Goal: Task Accomplishment & Management: Manage account settings

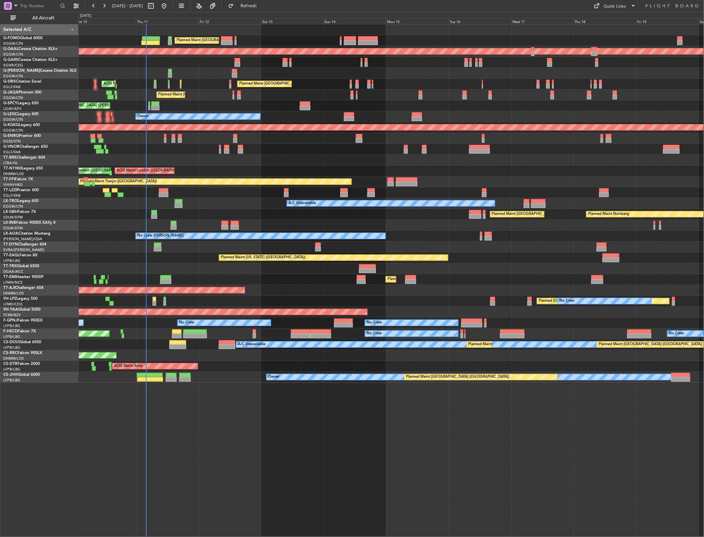
click at [193, 89] on div "Planned Maint [GEOGRAPHIC_DATA] ([GEOGRAPHIC_DATA]) Planned [GEOGRAPHIC_DATA] U…" at bounding box center [391, 203] width 625 height 359
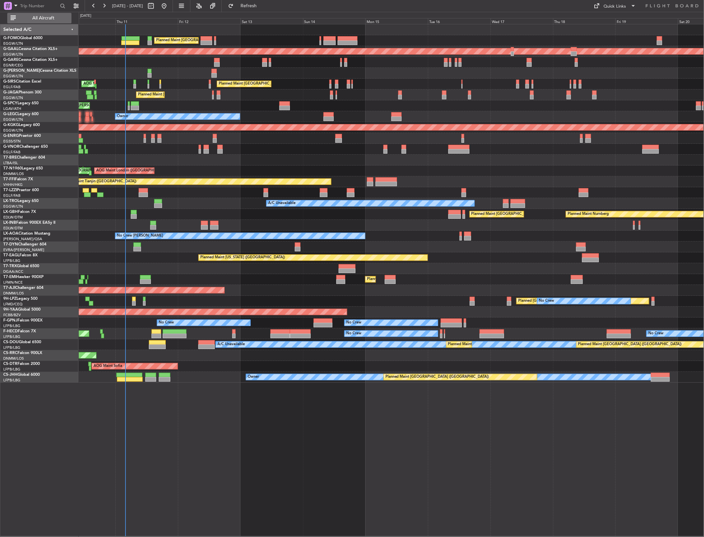
click at [48, 20] on span "All Aircraft" at bounding box center [43, 18] width 52 height 5
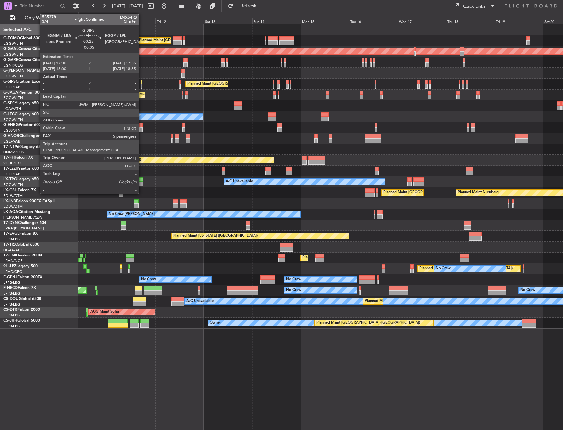
click at [142, 87] on div at bounding box center [141, 86] width 1 height 5
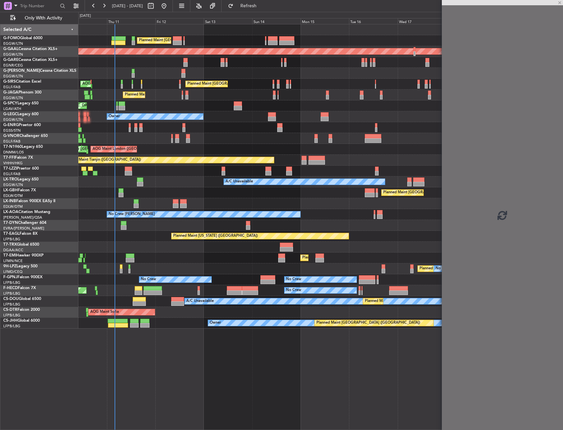
click at [161, 89] on div "Planned Maint London (Farnborough) AOG Maint Kemble" at bounding box center [320, 84] width 484 height 11
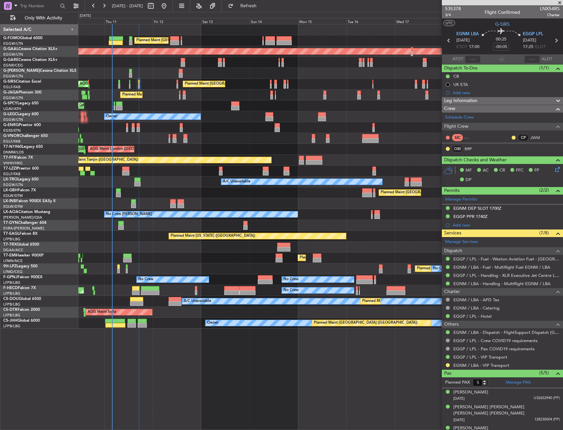
click at [145, 226] on div at bounding box center [320, 225] width 484 height 11
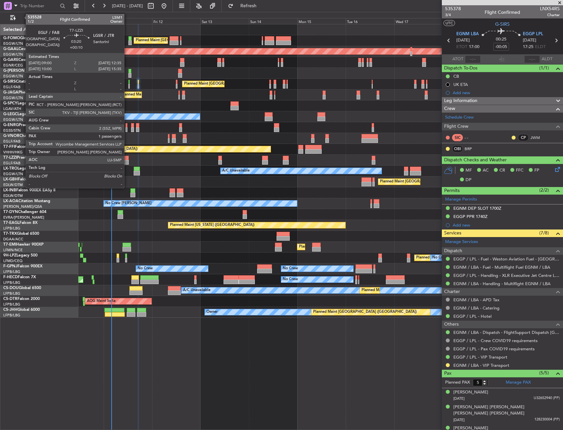
click at [127, 158] on div at bounding box center [125, 158] width 7 height 5
type input "+00:10"
type input "1"
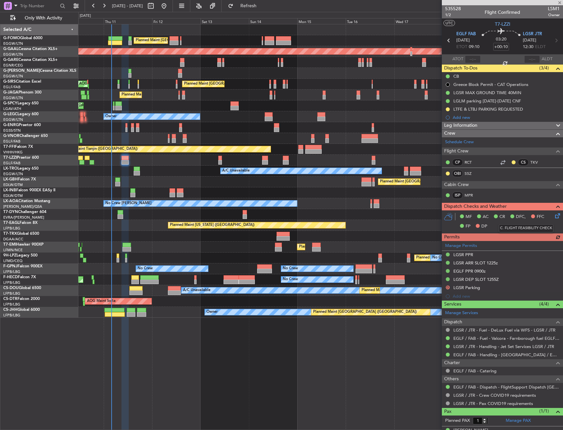
click at [554, 217] on icon at bounding box center [556, 214] width 5 height 5
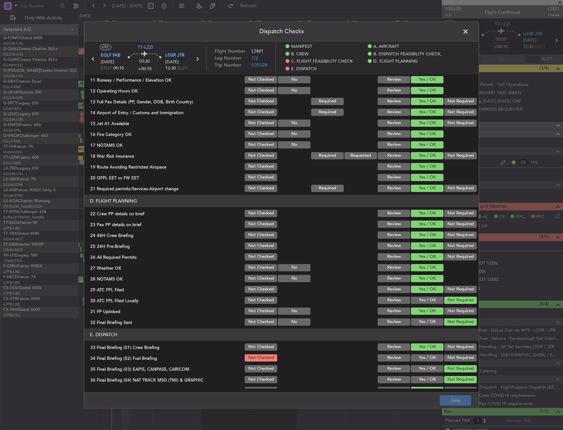
scroll to position [296, 0]
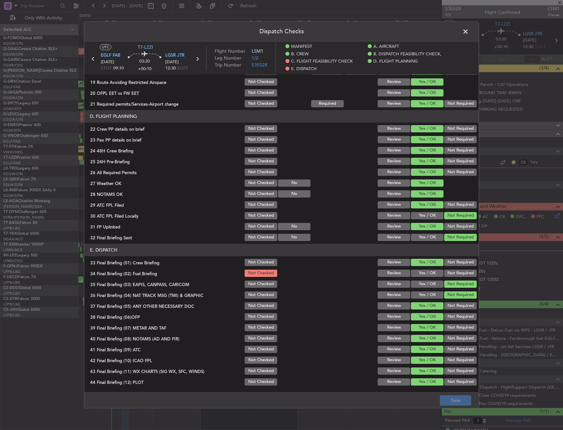
click at [424, 273] on button "Yes / OK" at bounding box center [427, 273] width 33 height 7
click at [452, 402] on button "Save" at bounding box center [455, 400] width 31 height 11
click at [469, 33] on span at bounding box center [469, 33] width 0 height 13
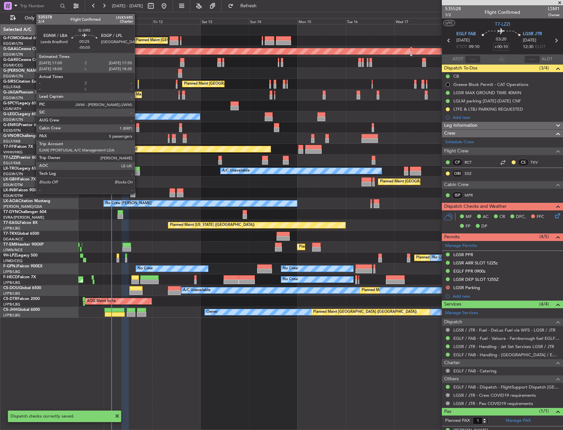
click at [138, 84] on div at bounding box center [138, 82] width 1 height 5
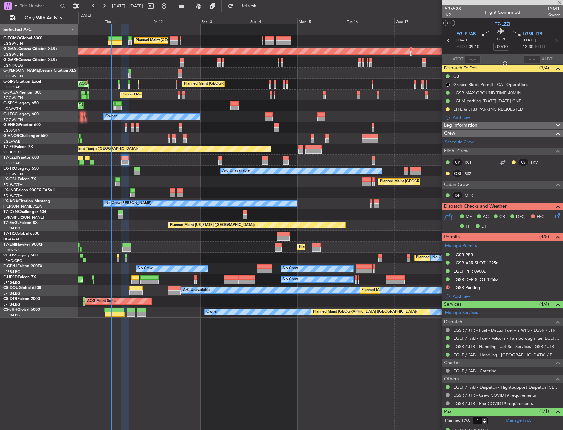
type input "-00:05"
type input "5"
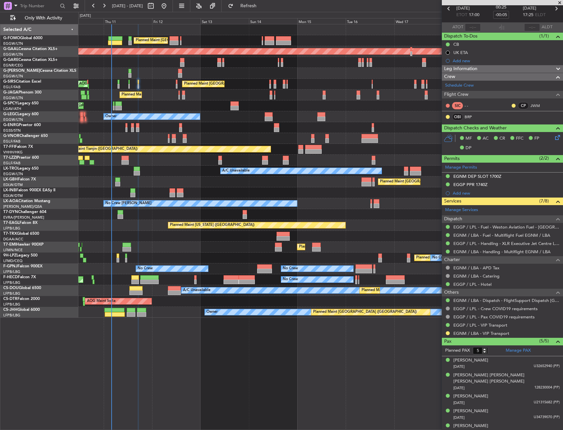
scroll to position [0, 0]
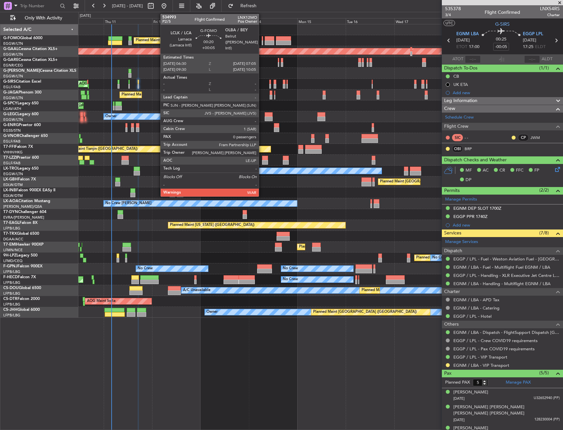
click at [262, 39] on div at bounding box center [262, 38] width 1 height 5
type input "+00:05"
type input "0"
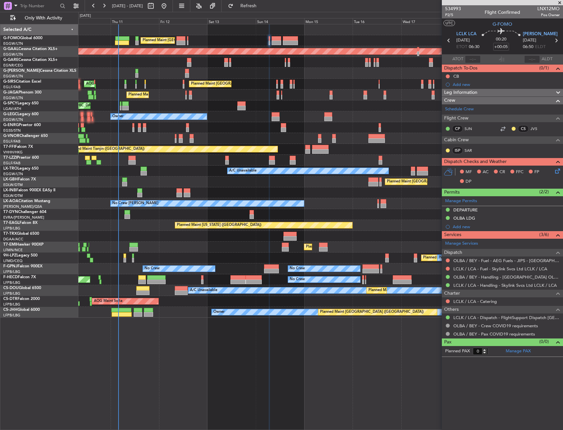
click at [180, 87] on div "Planned Maint London (Luton) Planned Maint Dusseldorf Unplanned Maint Chester P…" at bounding box center [320, 170] width 484 height 293
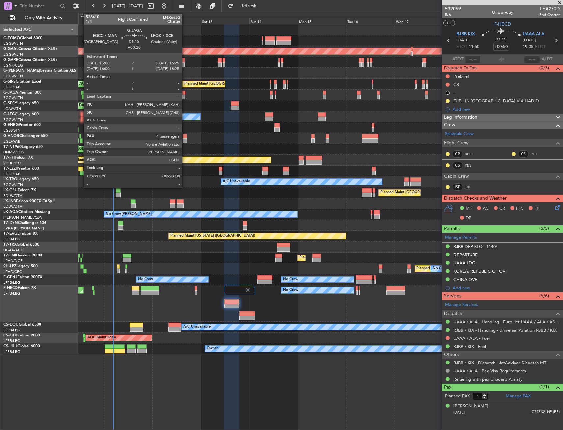
click at [185, 95] on div at bounding box center [183, 93] width 3 height 5
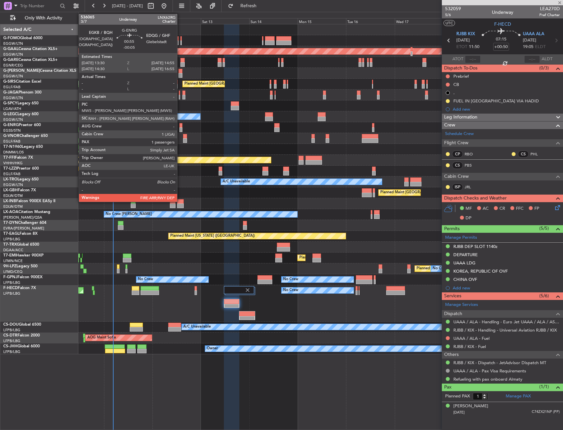
type input "+00:20"
type input "4"
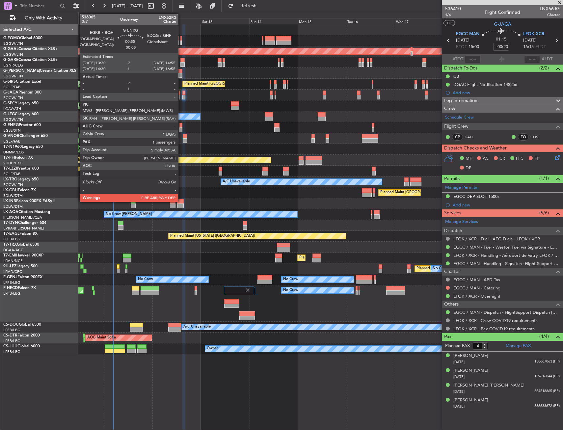
click at [181, 129] on div at bounding box center [180, 129] width 3 height 5
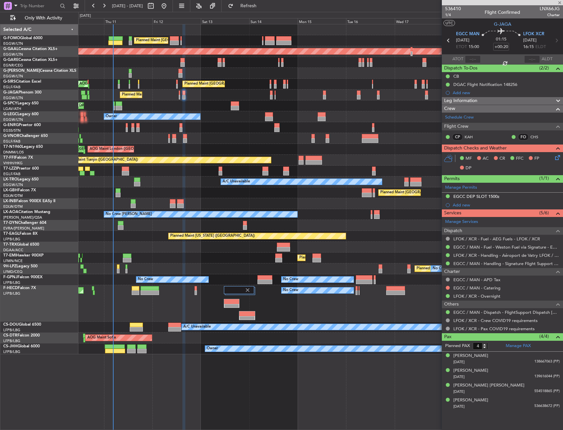
type input "-00:05"
type input "1"
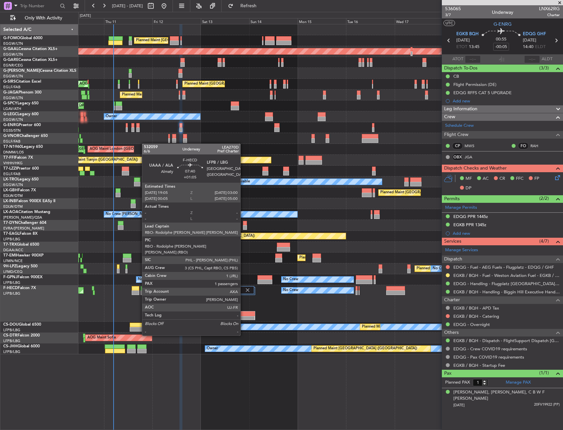
click at [243, 317] on div at bounding box center [246, 318] width 15 height 5
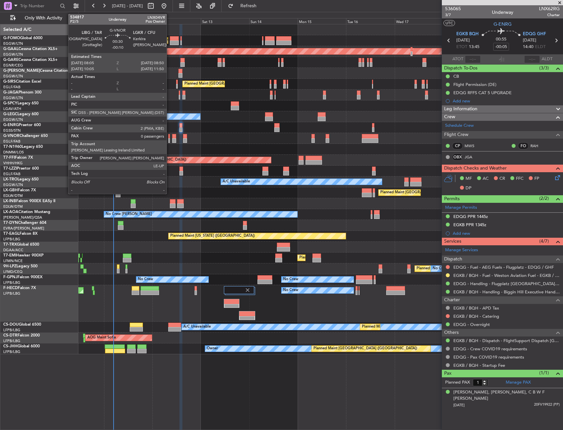
click at [170, 138] on div at bounding box center [169, 136] width 2 height 5
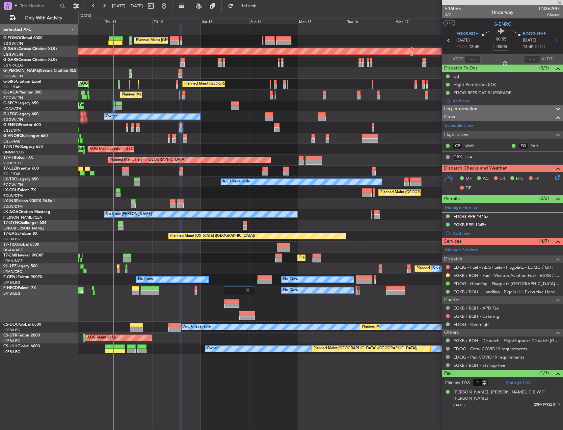
type input "-00:10"
type input "0"
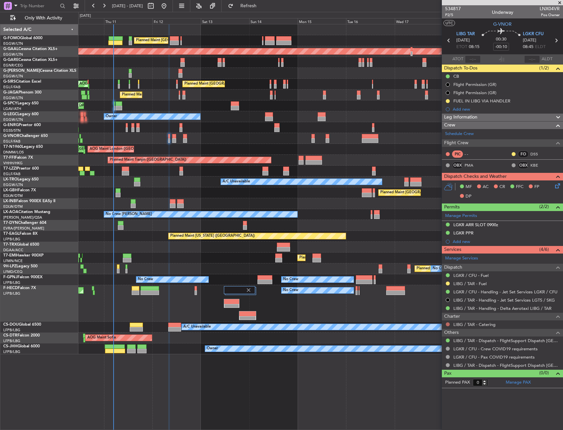
click at [445, 326] on div "LIBG / TAR - Catering" at bounding box center [502, 324] width 121 height 8
click at [447, 324] on button at bounding box center [448, 324] width 4 height 4
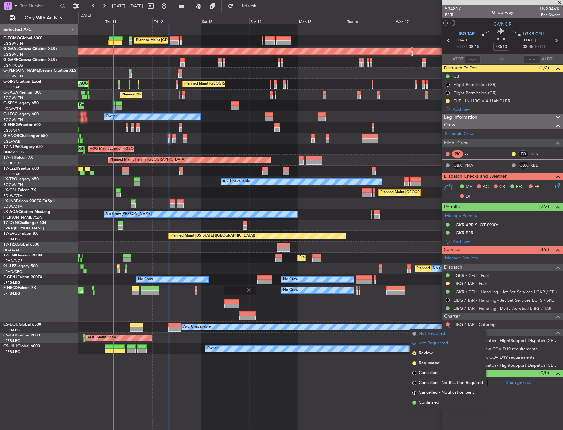
click at [424, 332] on span "Not Required" at bounding box center [432, 333] width 26 height 7
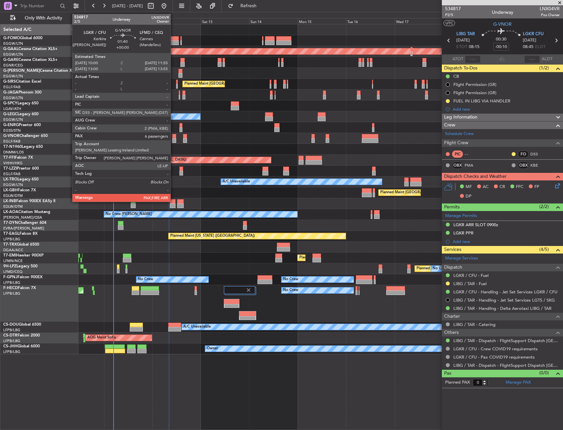
click at [174, 140] on div at bounding box center [174, 140] width 4 height 5
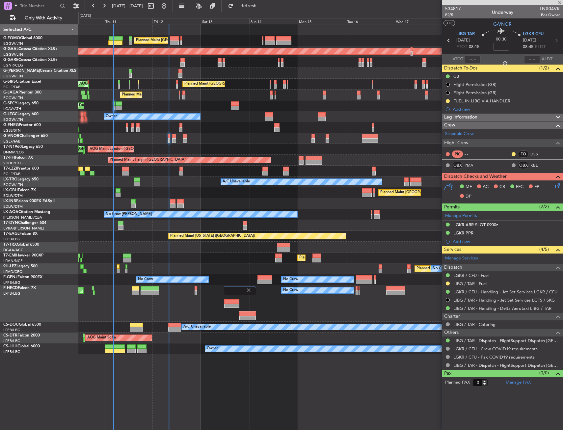
type input "6"
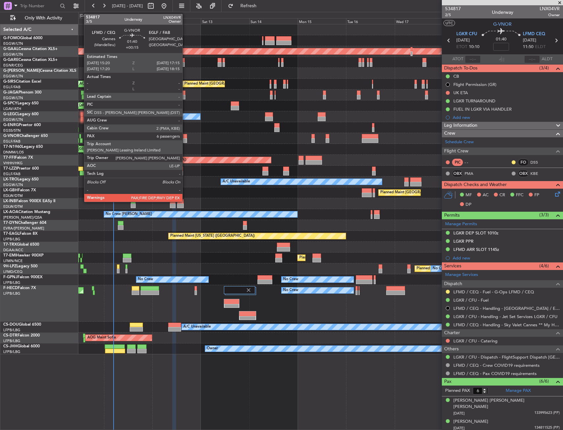
click at [185, 139] on div at bounding box center [185, 140] width 4 height 5
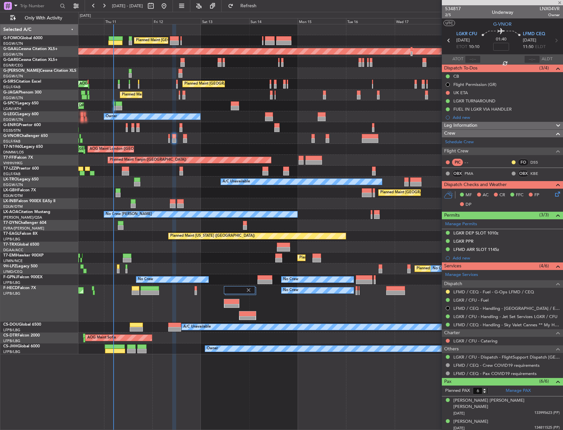
type input "+00:15"
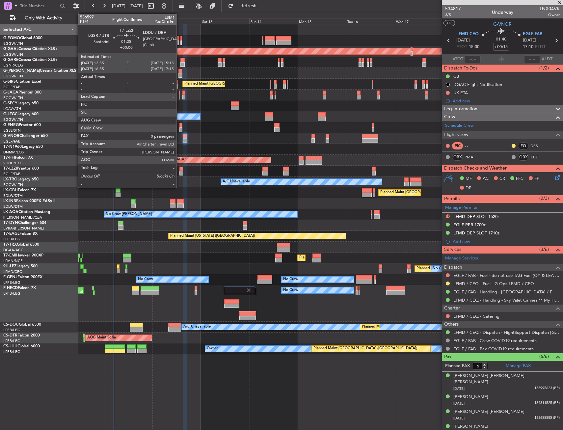
click at [179, 167] on div at bounding box center [181, 169] width 4 height 5
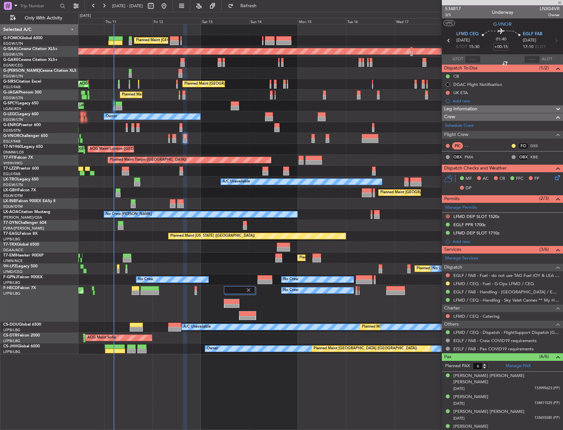
type input "0"
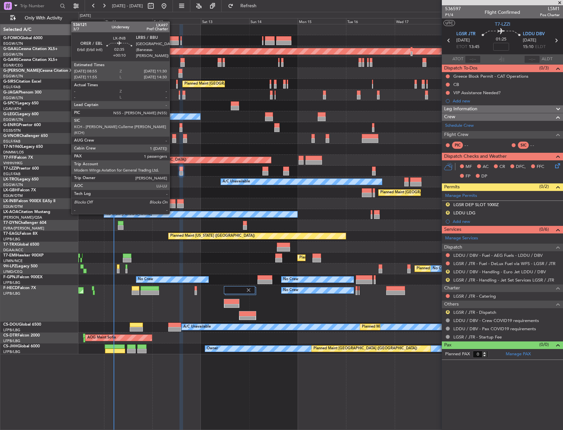
click at [173, 202] on div at bounding box center [172, 201] width 5 height 5
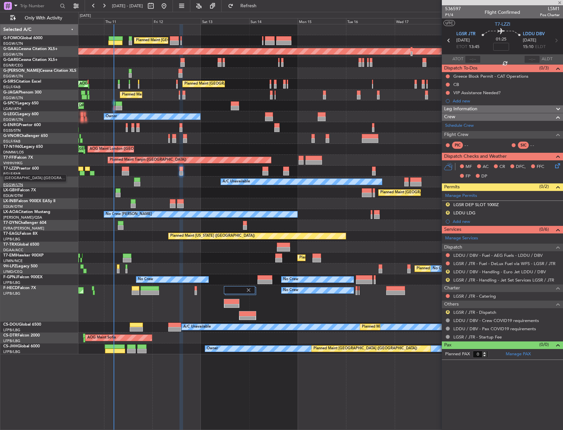
type input "+00:10"
type input "1"
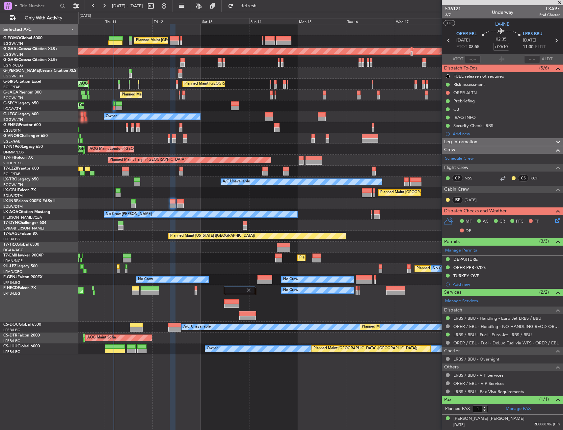
click at [211, 395] on div "Planned Maint [GEOGRAPHIC_DATA] ([GEOGRAPHIC_DATA]) Planned [GEOGRAPHIC_DATA] U…" at bounding box center [320, 227] width 485 height 406
drag, startPoint x: 447, startPoint y: 93, endPoint x: 447, endPoint y: 106, distance: 13.2
click at [447, 93] on button at bounding box center [448, 93] width 4 height 4
click at [445, 129] on span "Cancelled" at bounding box center [449, 131] width 19 height 7
click at [559, 39] on icon at bounding box center [556, 40] width 9 height 9
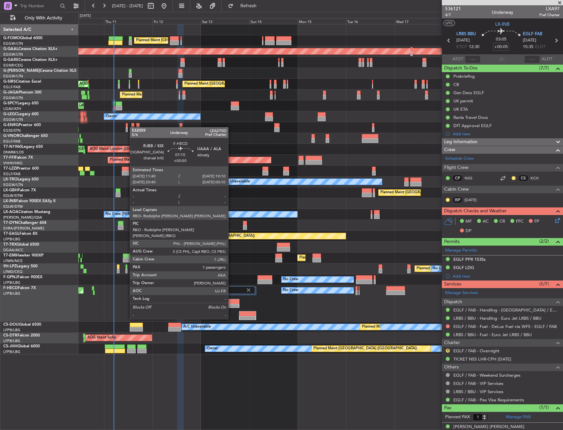
click at [231, 301] on div at bounding box center [231, 301] width 14 height 5
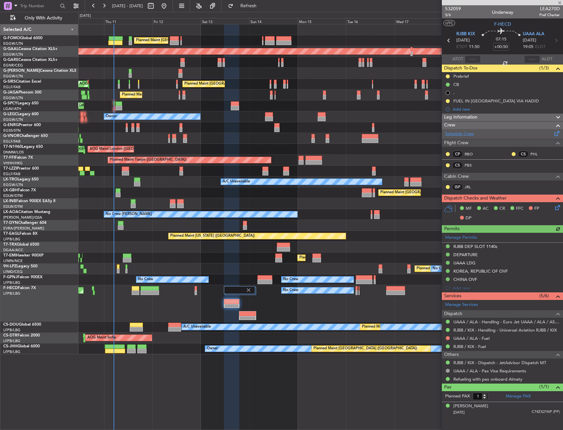
click at [469, 131] on link "Schedule Crew" at bounding box center [459, 134] width 29 height 7
click at [262, 5] on span "Refresh" at bounding box center [249, 6] width 28 height 5
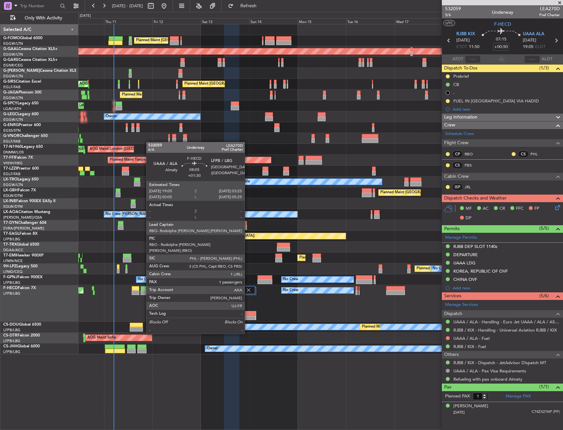
click at [248, 315] on div at bounding box center [247, 314] width 16 height 5
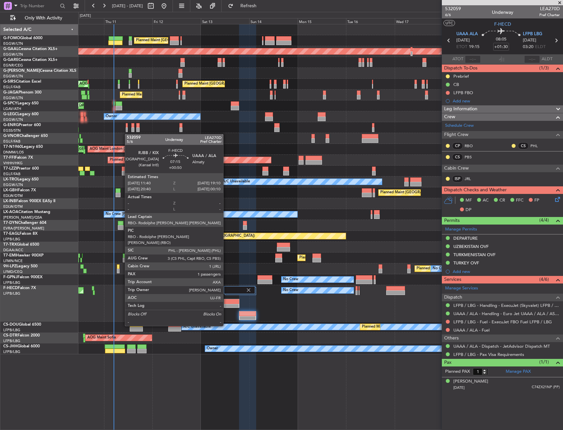
click at [226, 308] on div at bounding box center [231, 303] width 15 height 9
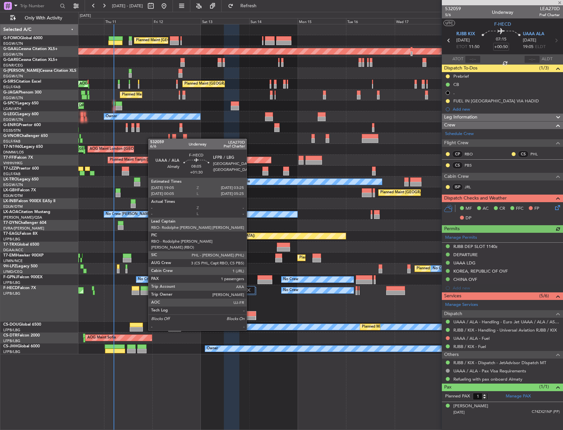
click at [250, 312] on div at bounding box center [247, 314] width 16 height 5
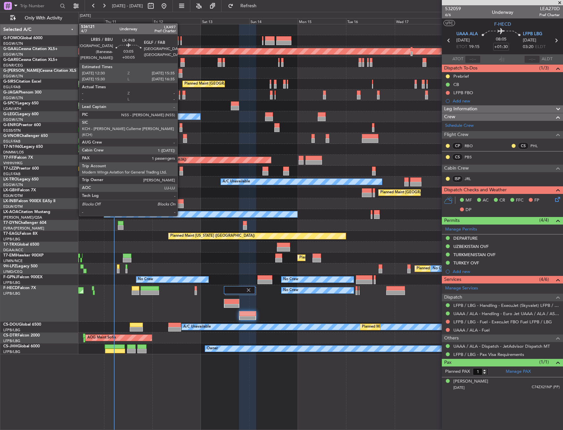
click at [180, 204] on div at bounding box center [180, 206] width 6 height 5
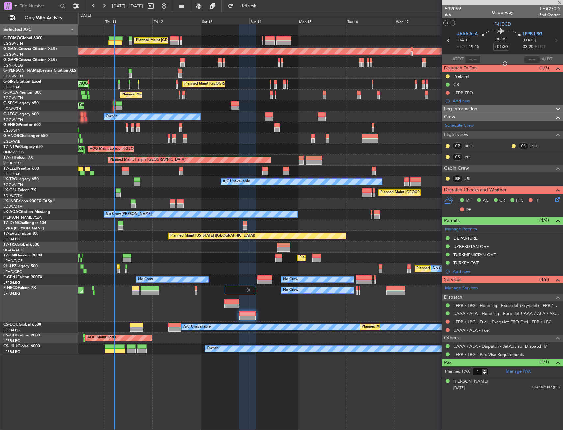
type input "+00:05"
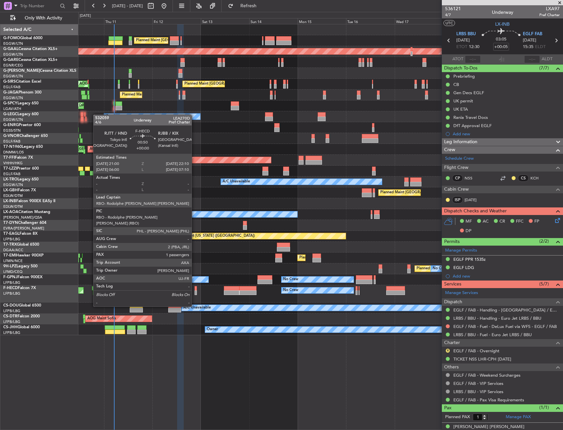
click at [195, 288] on div at bounding box center [196, 288] width 3 height 5
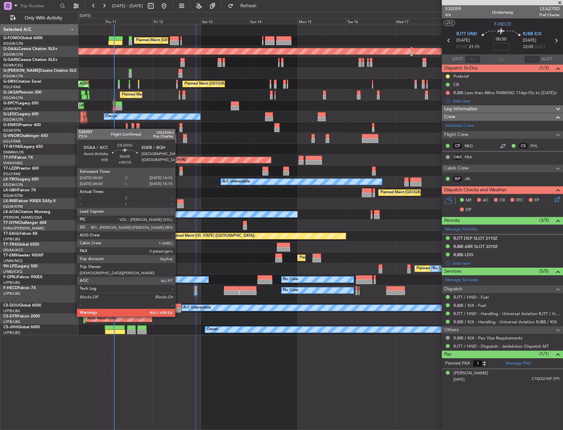
click at [178, 310] on div at bounding box center [174, 310] width 13 height 5
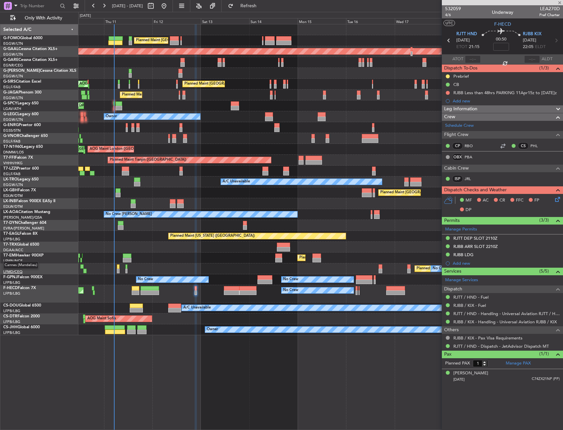
type input "+00:10"
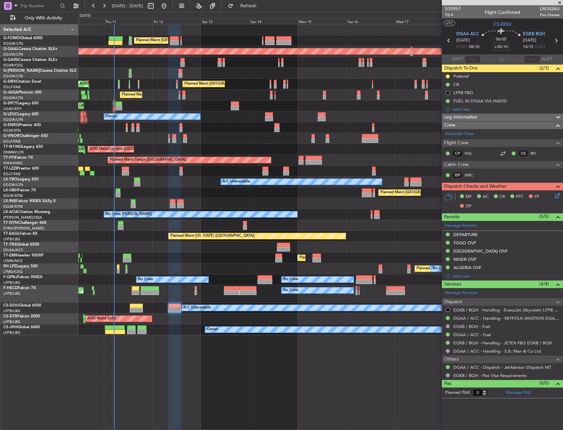
click at [171, 308] on div at bounding box center [174, 310] width 13 height 5
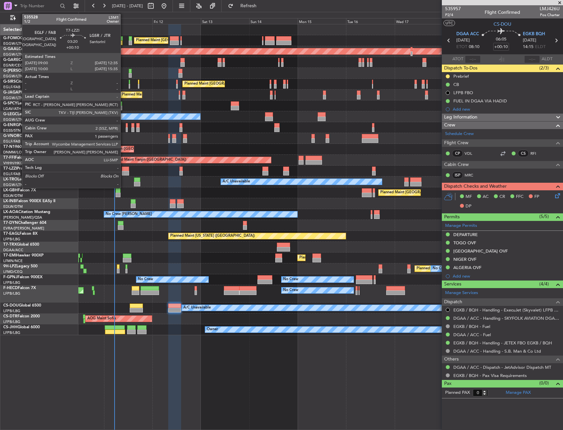
click at [123, 173] on div at bounding box center [125, 173] width 7 height 5
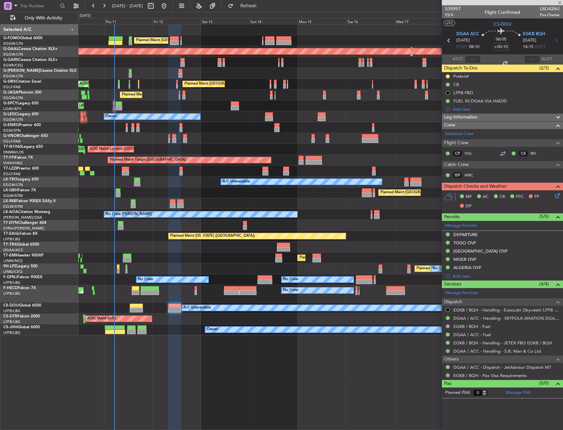
type input "1"
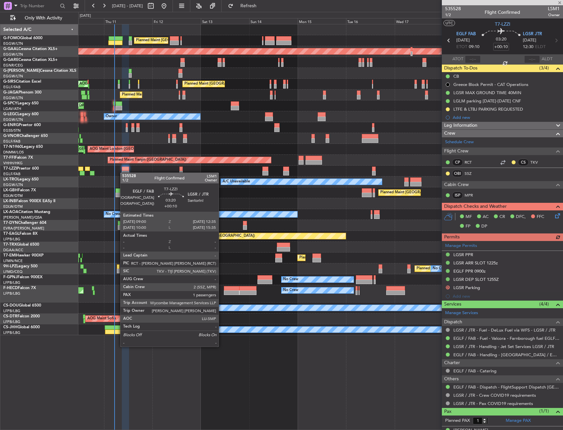
click at [123, 173] on div at bounding box center [125, 173] width 7 height 5
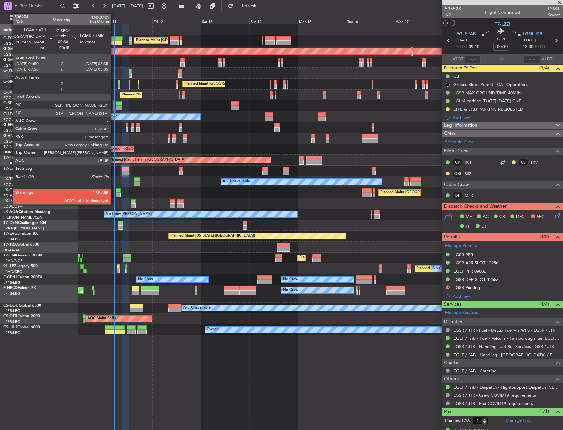
click at [114, 105] on div at bounding box center [114, 103] width 2 height 5
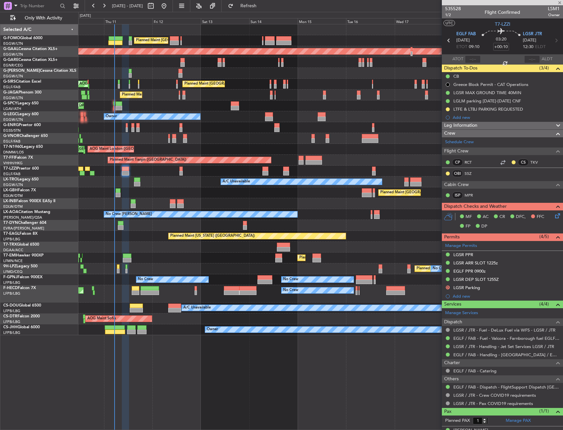
type input "+00:15"
type input "0"
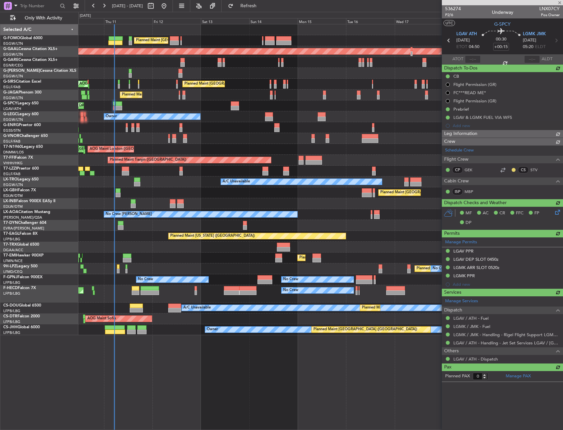
type input "05:13"
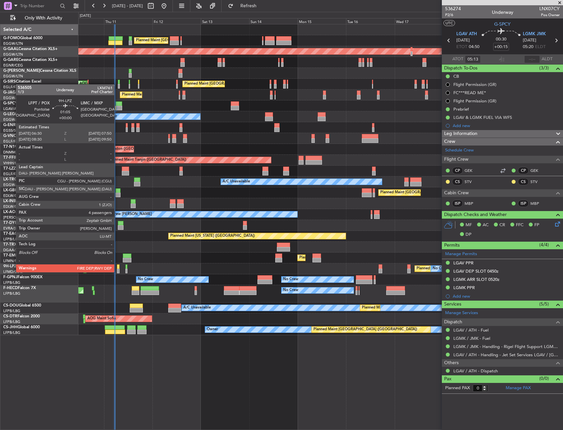
click at [118, 266] on div at bounding box center [118, 266] width 3 height 5
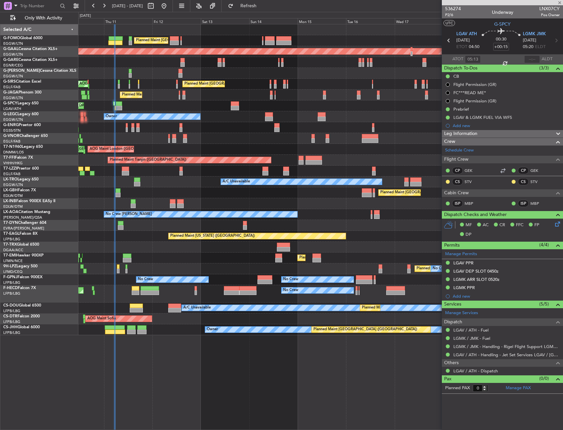
type input "4"
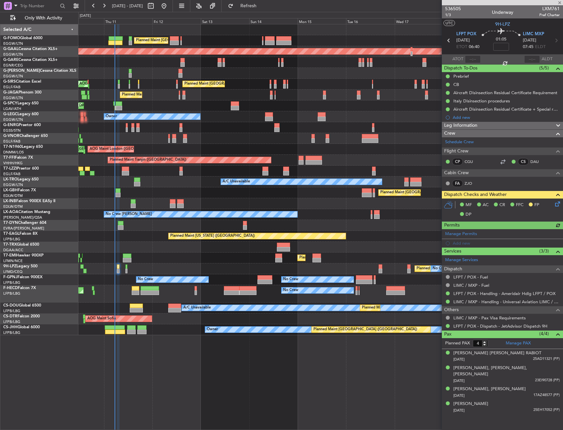
click at [139, 85] on div "Planned Maint [GEOGRAPHIC_DATA] ([GEOGRAPHIC_DATA]) AOG Maint [PERSON_NAME]" at bounding box center [320, 84] width 484 height 11
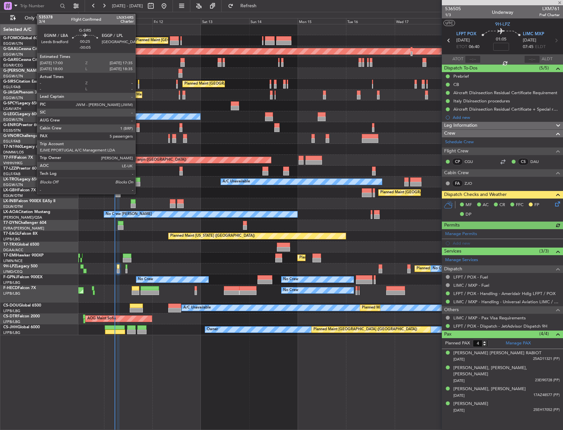
click at [138, 85] on div at bounding box center [138, 86] width 1 height 5
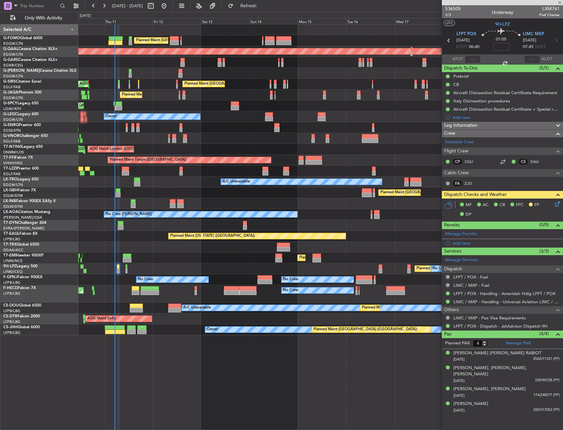
type input "-00:05"
type input "5"
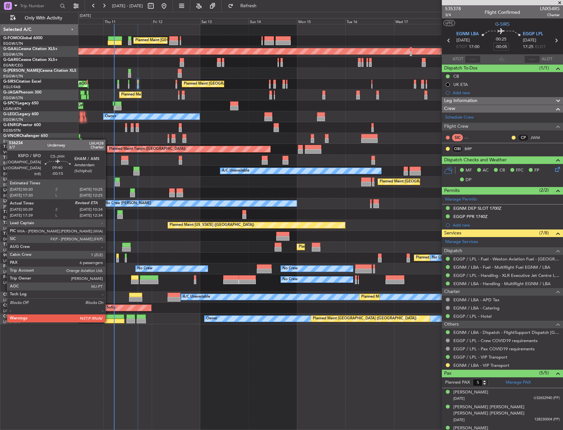
click at [109, 322] on div at bounding box center [114, 321] width 20 height 5
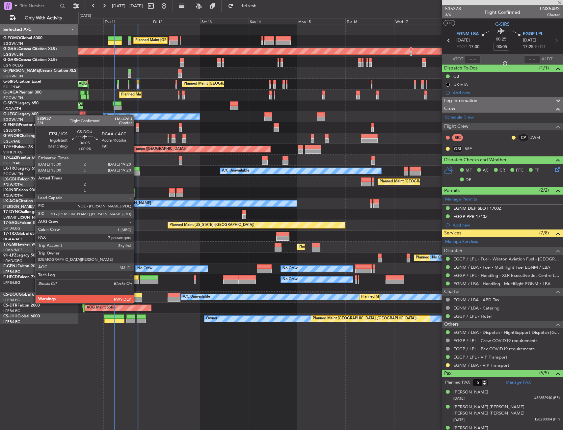
type input "-00:15"
type input "00:49"
type input "6"
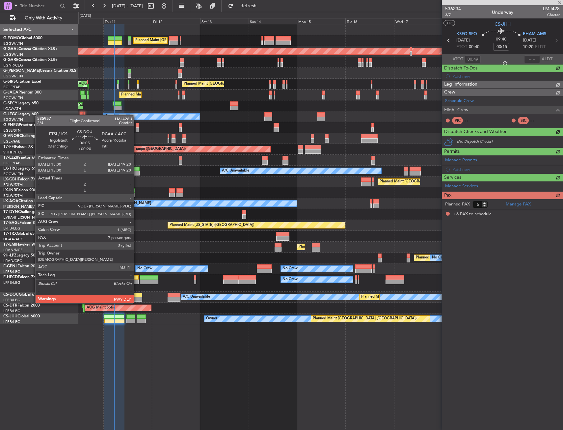
click at [137, 297] on div at bounding box center [135, 295] width 13 height 5
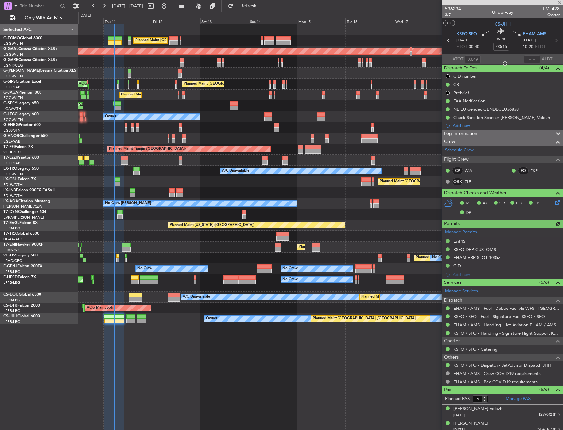
type input "+00:20"
type input "7"
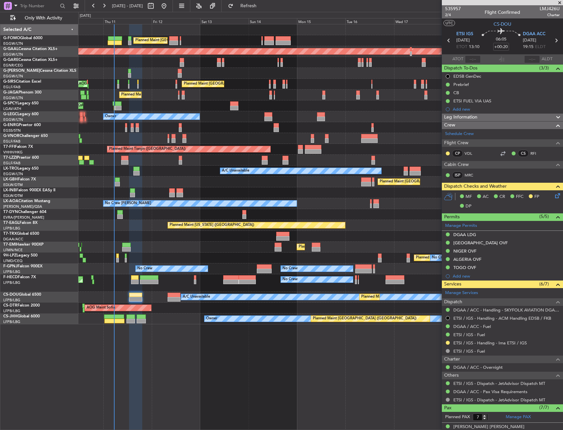
click at [152, 176] on div "A/C Unavailable" at bounding box center [320, 171] width 484 height 11
click at [162, 128] on div "Planned Maint [GEOGRAPHIC_DATA] ([GEOGRAPHIC_DATA]) No Crew" at bounding box center [320, 127] width 484 height 11
click at [115, 63] on div "Unplanned Maint [PERSON_NAME]" at bounding box center [320, 62] width 484 height 11
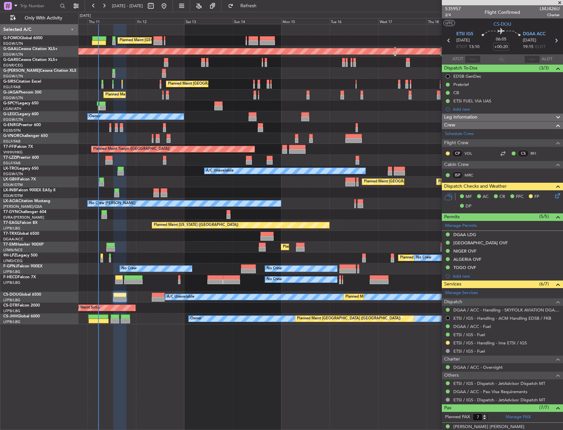
click at [116, 62] on div "Unplanned Maint [PERSON_NAME]" at bounding box center [320, 62] width 484 height 11
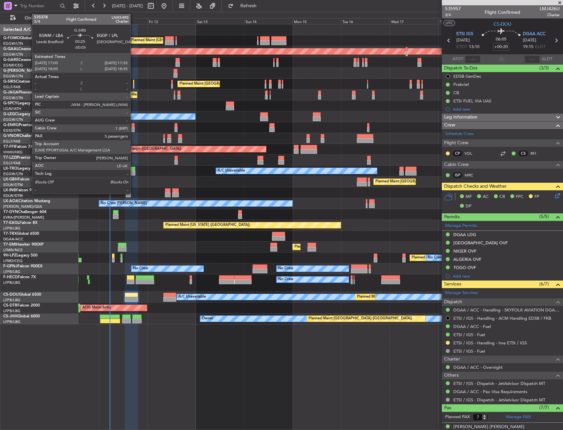
click at [133, 85] on div at bounding box center [133, 86] width 1 height 5
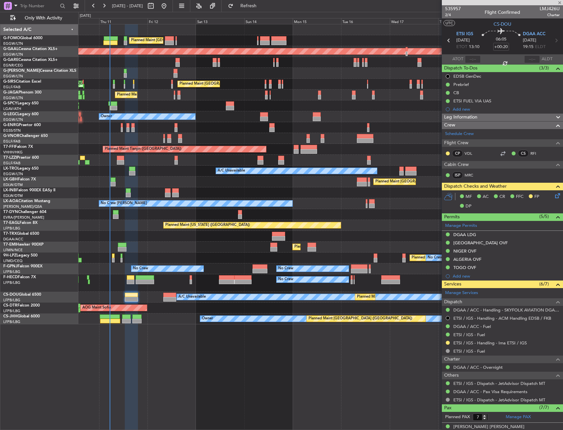
type input "-00:05"
type input "5"
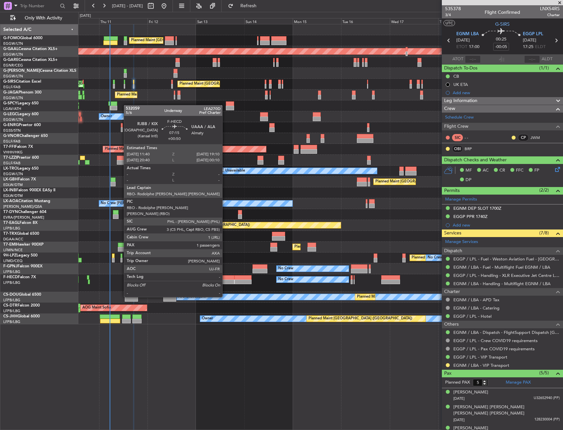
click at [225, 279] on div at bounding box center [226, 277] width 15 height 5
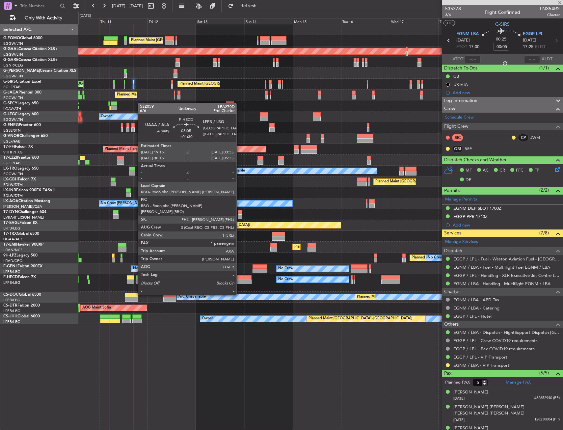
type input "+00:50"
type input "1"
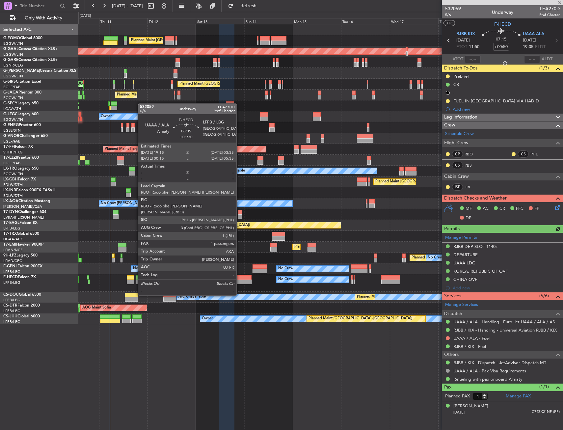
click at [239, 277] on div at bounding box center [242, 277] width 17 height 5
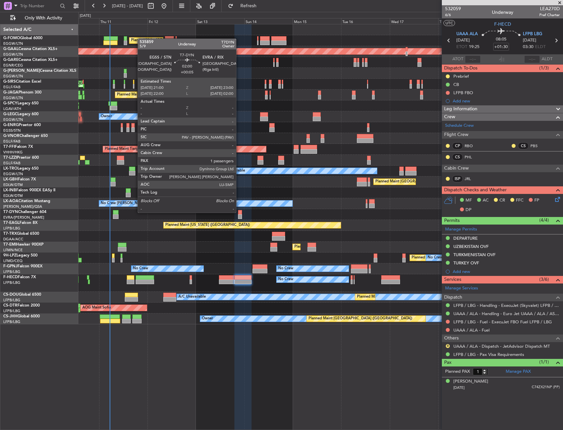
click at [239, 212] on div at bounding box center [240, 212] width 4 height 5
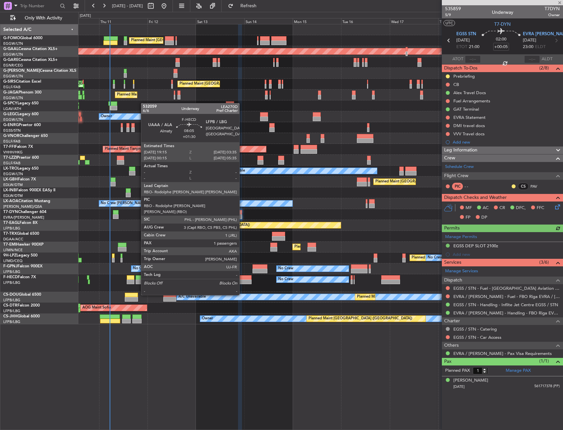
click at [242, 277] on div at bounding box center [242, 277] width 17 height 5
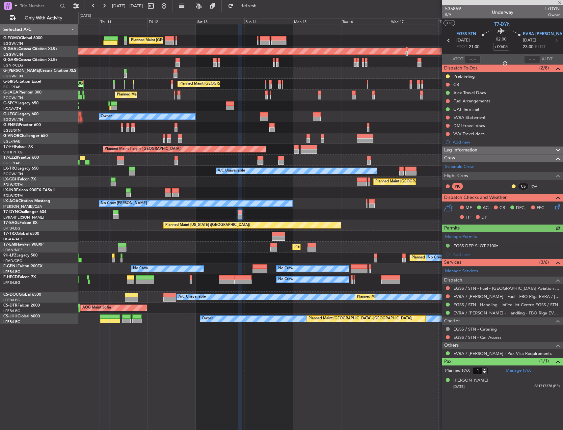
type input "+01:30"
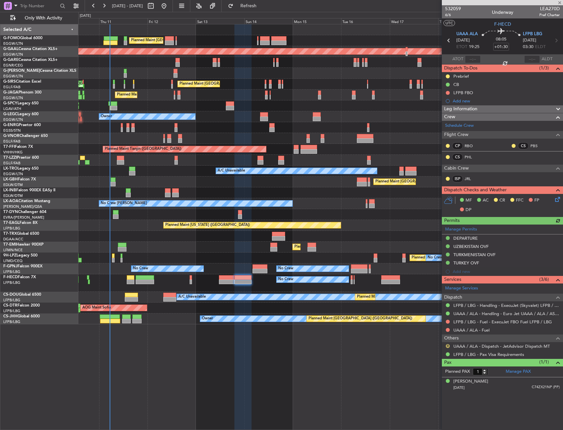
click at [448, 345] on button "R" at bounding box center [448, 346] width 4 height 4
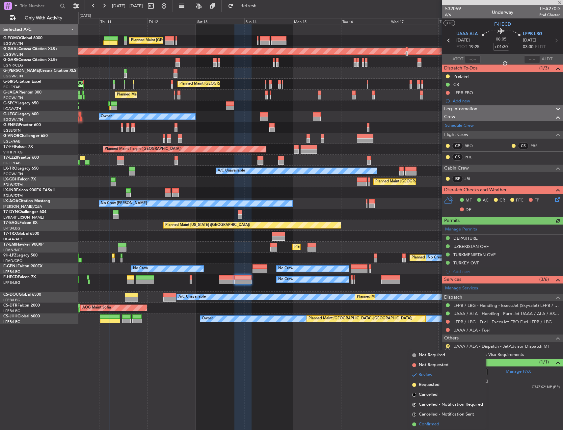
click at [438, 422] on span "Confirmed" at bounding box center [429, 424] width 20 height 7
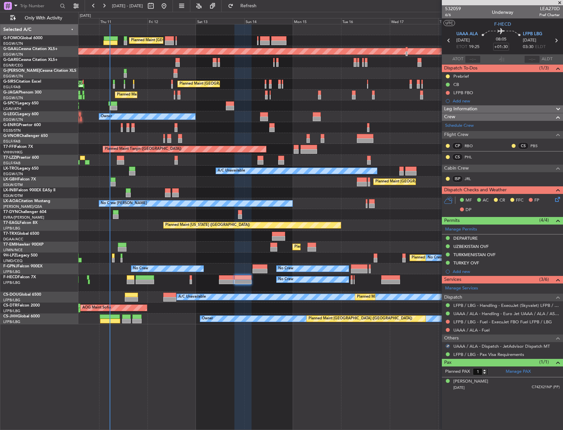
click at [556, 199] on icon at bounding box center [556, 198] width 5 height 5
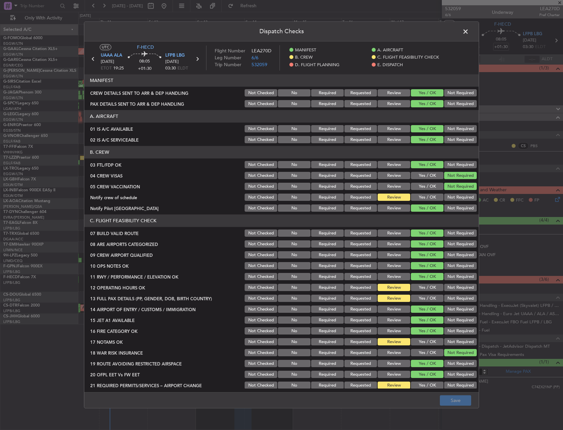
click at [558, 200] on div "Dispatch Checks UTC F-HECD UAAA ALA 13/09/2025 ETOT 19:25 08:05 +01:30 LFPB LBG…" at bounding box center [281, 215] width 563 height 430
click at [421, 195] on button "Yes / OK" at bounding box center [427, 197] width 33 height 7
drag, startPoint x: 419, startPoint y: 284, endPoint x: 419, endPoint y: 289, distance: 5.9
click at [419, 285] on div "Yes / OK" at bounding box center [426, 287] width 33 height 9
click at [419, 291] on div "Yes / OK" at bounding box center [426, 287] width 33 height 9
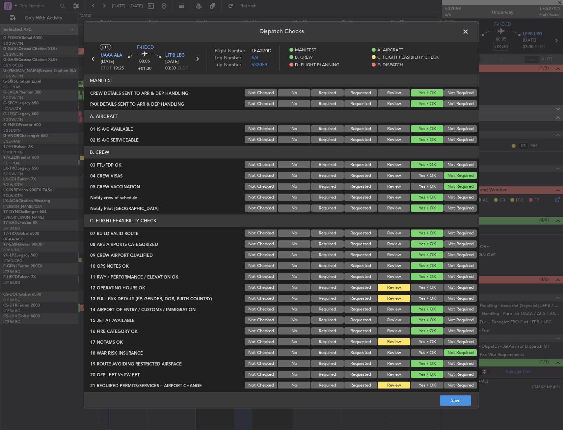
click at [421, 285] on button "Yes / OK" at bounding box center [427, 287] width 33 height 7
click at [421, 296] on button "Yes / OK" at bounding box center [427, 298] width 33 height 7
click at [422, 342] on button "Yes / OK" at bounding box center [427, 342] width 33 height 7
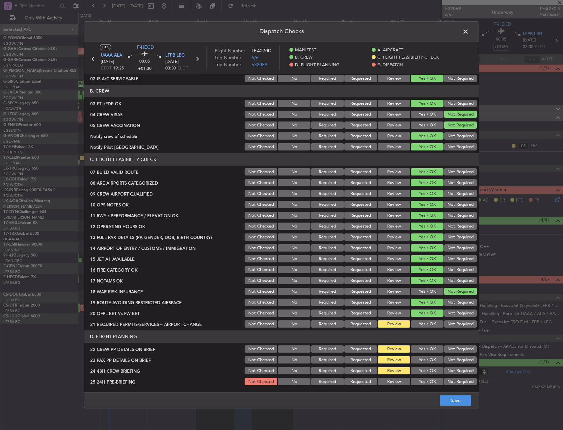
scroll to position [99, 0]
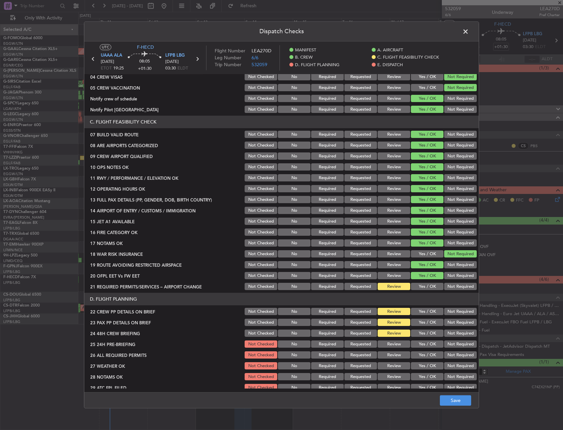
click at [426, 280] on div "Yes / OK" at bounding box center [426, 275] width 33 height 9
click at [425, 285] on button "Yes / OK" at bounding box center [427, 286] width 33 height 7
drag, startPoint x: 422, startPoint y: 313, endPoint x: 421, endPoint y: 318, distance: 4.8
click at [421, 313] on button "Yes / OK" at bounding box center [427, 311] width 33 height 7
click at [420, 324] on button "Yes / OK" at bounding box center [427, 322] width 33 height 7
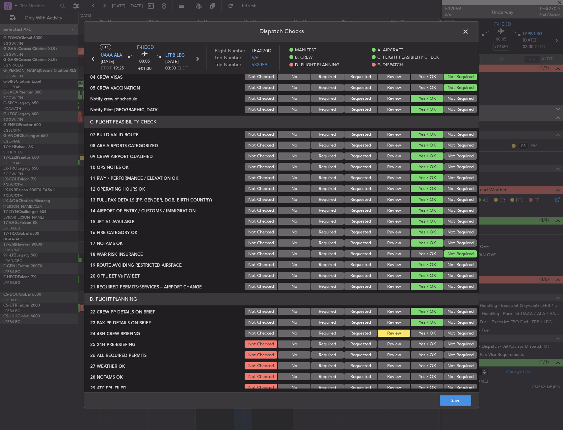
click at [422, 333] on button "Yes / OK" at bounding box center [427, 333] width 33 height 7
click at [449, 341] on button "Not Required" at bounding box center [460, 344] width 33 height 7
click at [455, 401] on button "Save" at bounding box center [455, 400] width 31 height 11
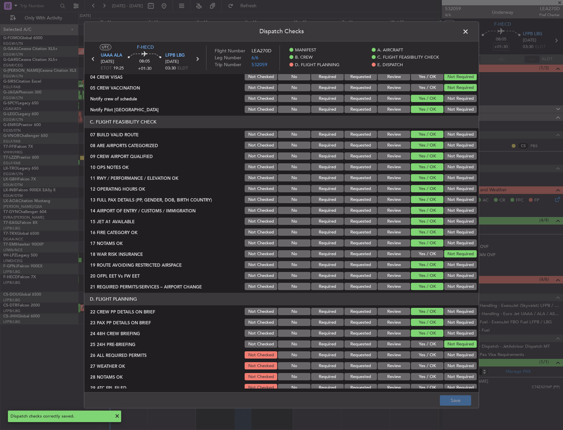
click at [469, 27] on span at bounding box center [469, 33] width 0 height 13
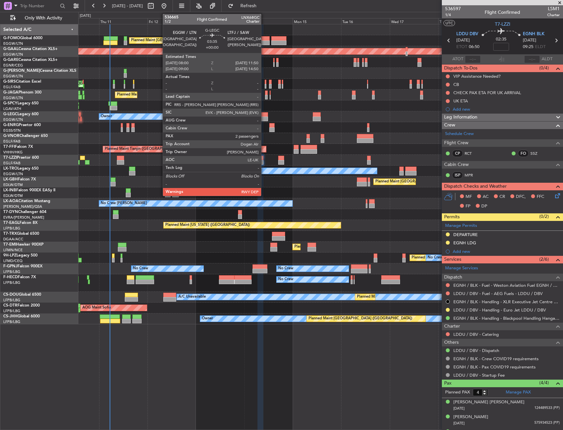
click at [264, 118] on div at bounding box center [264, 119] width 8 height 5
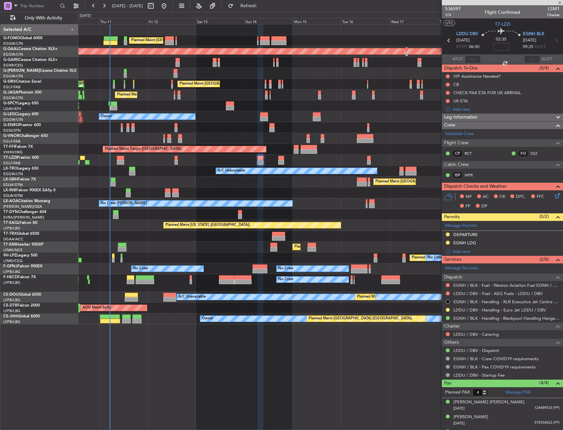
type input "2"
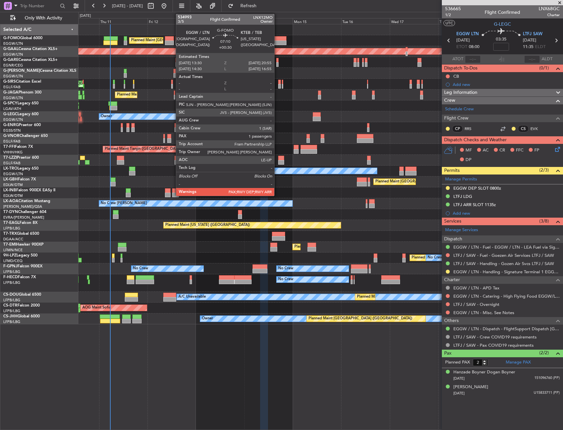
click at [277, 39] on div at bounding box center [278, 38] width 15 height 5
type input "+00:30"
type input "1"
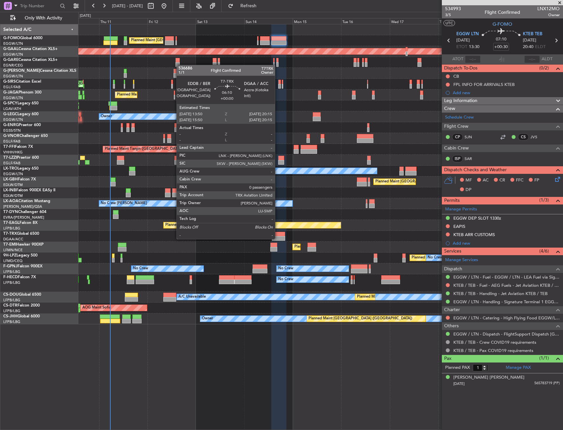
click at [278, 238] on div at bounding box center [278, 238] width 13 height 5
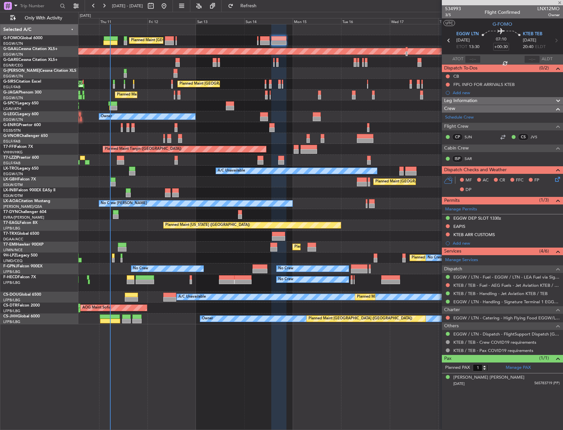
type input "0"
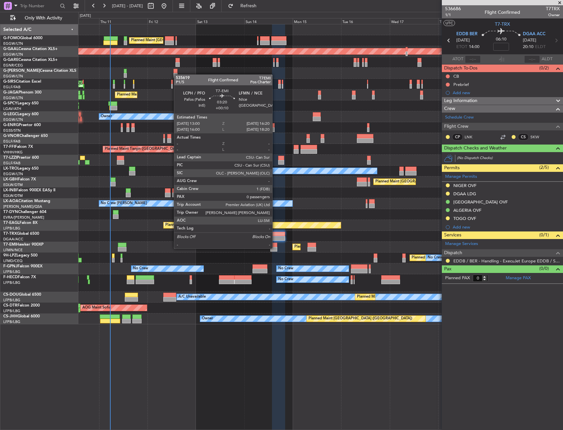
click at [275, 248] on div at bounding box center [273, 249] width 7 height 5
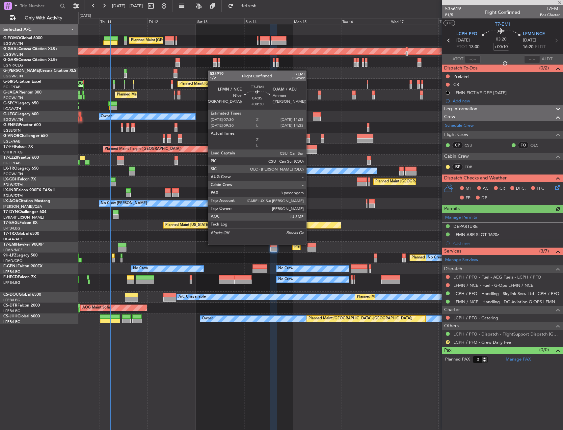
click at [309, 244] on div at bounding box center [312, 245] width 9 height 5
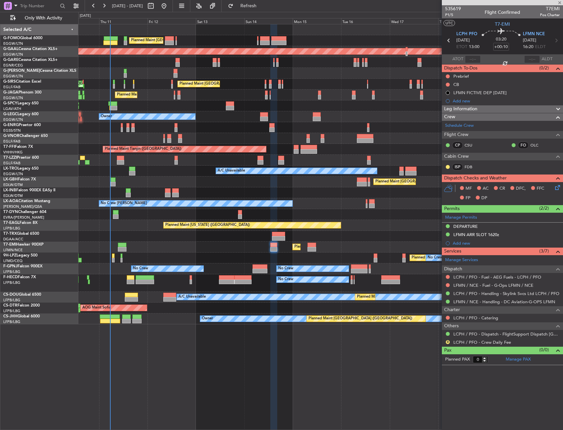
type input "+00:30"
type input "3"
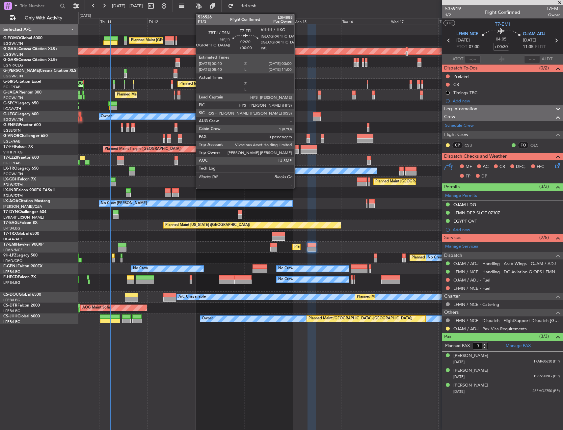
click at [297, 150] on div at bounding box center [296, 151] width 5 height 5
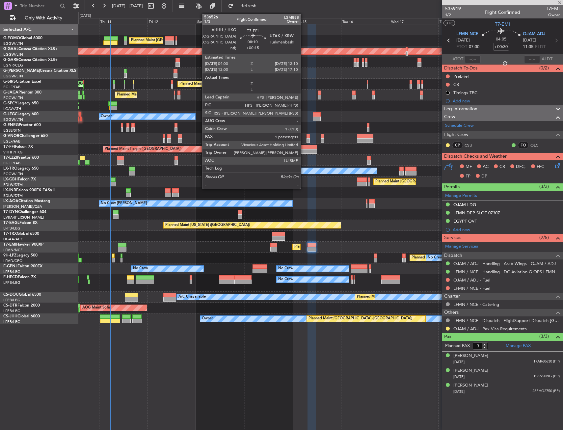
type input "0"
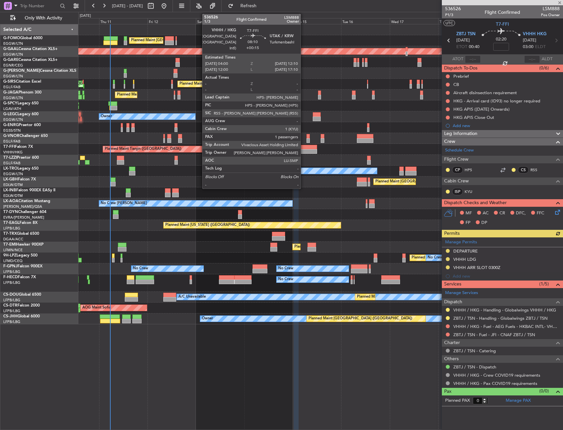
click at [304, 151] on div at bounding box center [309, 151] width 17 height 5
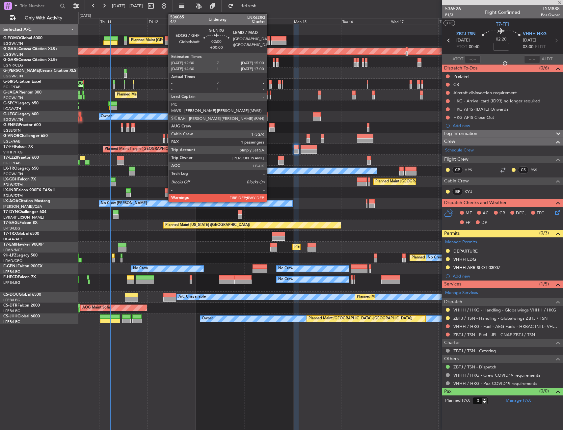
type input "+00:15"
type input "1"
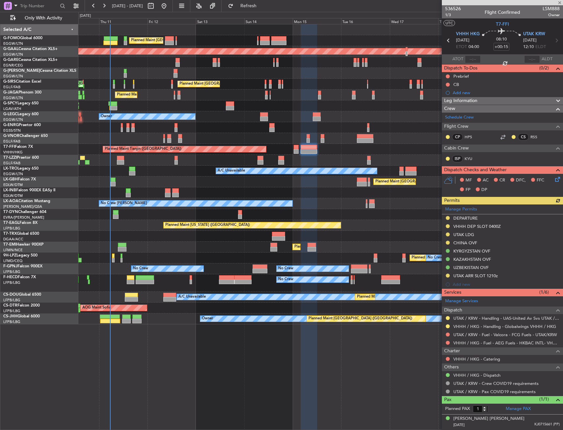
click at [232, 133] on div "Planned Maint [GEOGRAPHIC_DATA] ([GEOGRAPHIC_DATA])" at bounding box center [320, 138] width 484 height 11
click at [165, 251] on div "Planned Maint Zurich Planned Maint Zurich" at bounding box center [320, 247] width 484 height 11
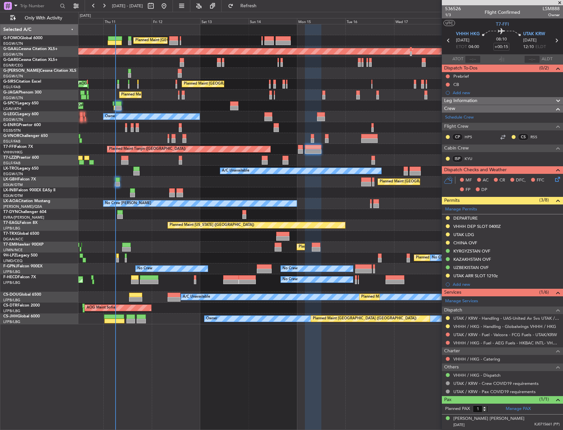
click at [101, 88] on div "Planned Maint [GEOGRAPHIC_DATA] ([GEOGRAPHIC_DATA]) AOG Maint [PERSON_NAME]" at bounding box center [320, 84] width 484 height 11
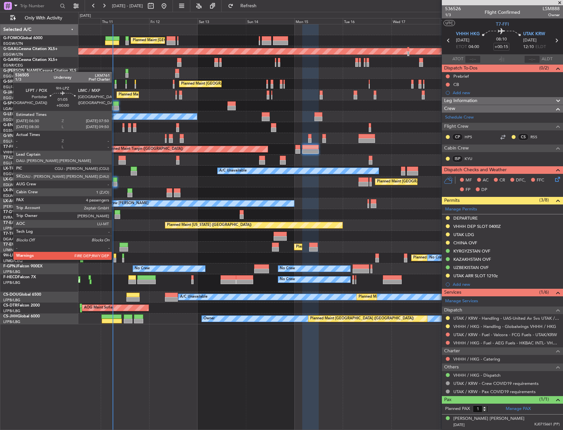
click at [115, 259] on div at bounding box center [115, 260] width 3 height 5
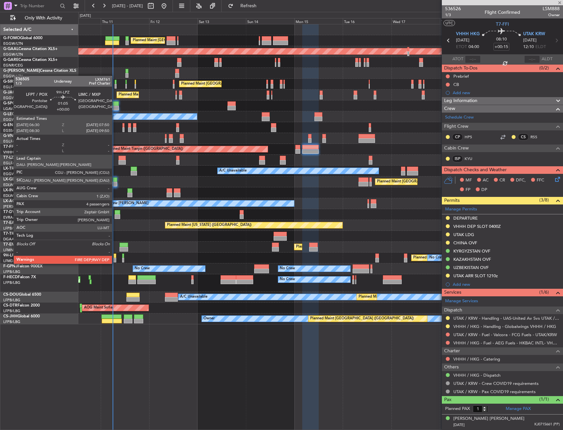
type input "4"
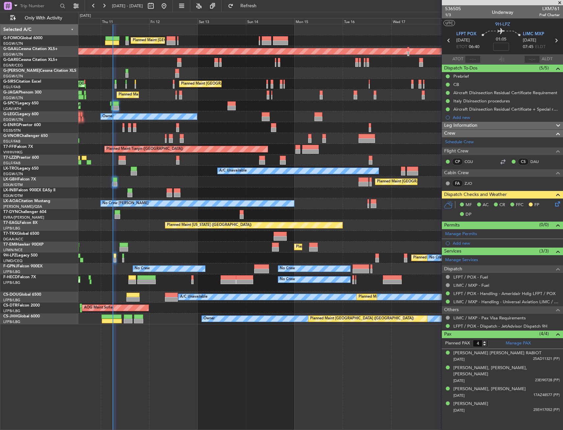
click at [221, 382] on div "Planned Maint [GEOGRAPHIC_DATA] ([GEOGRAPHIC_DATA]) Planned [GEOGRAPHIC_DATA] U…" at bounding box center [320, 227] width 485 height 406
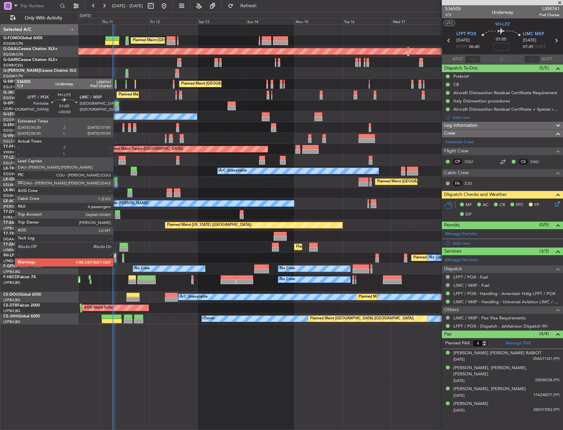
click at [116, 260] on div at bounding box center [115, 260] width 3 height 5
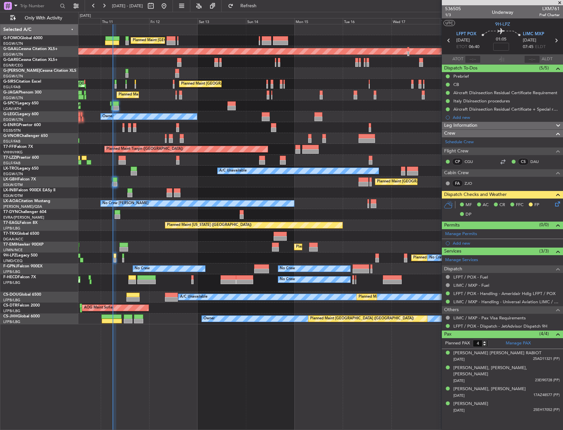
click at [559, 205] on icon at bounding box center [556, 202] width 5 height 5
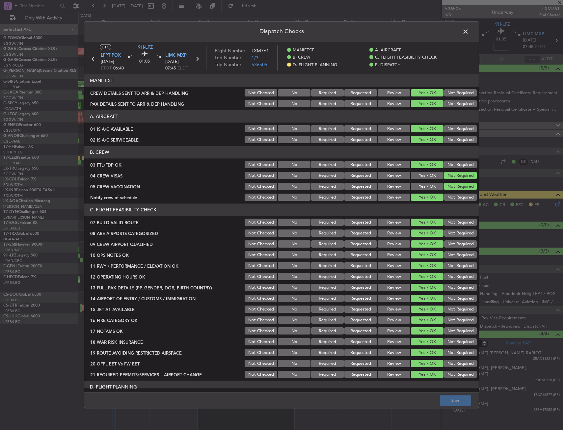
scroll to position [263, 0]
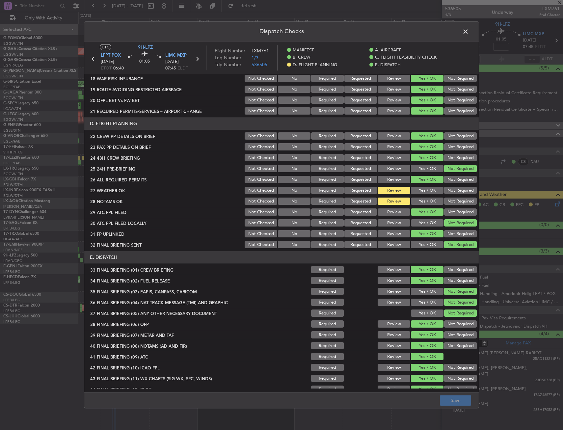
click at [414, 188] on button "Yes / OK" at bounding box center [427, 190] width 33 height 7
click at [416, 199] on button "Yes / OK" at bounding box center [427, 201] width 33 height 7
click at [416, 201] on button "Yes / OK" at bounding box center [427, 201] width 33 height 7
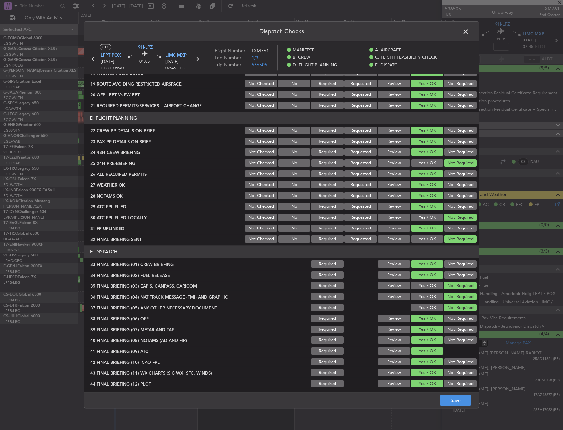
scroll to position [271, 0]
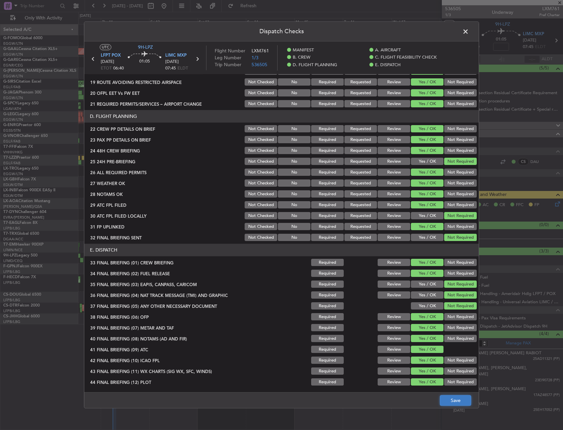
click at [450, 399] on button "Save" at bounding box center [455, 400] width 31 height 11
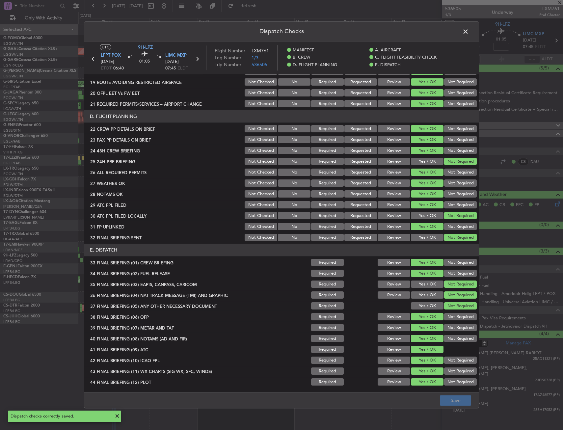
click at [469, 31] on span at bounding box center [469, 33] width 0 height 13
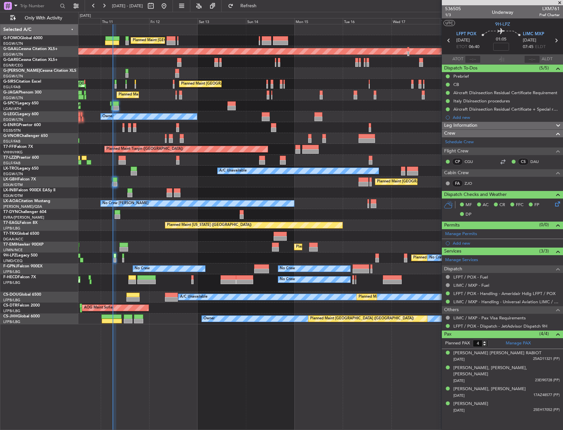
click at [192, 176] on div "Planned Maint [GEOGRAPHIC_DATA] ([GEOGRAPHIC_DATA]) Planned [GEOGRAPHIC_DATA] U…" at bounding box center [320, 174] width 484 height 300
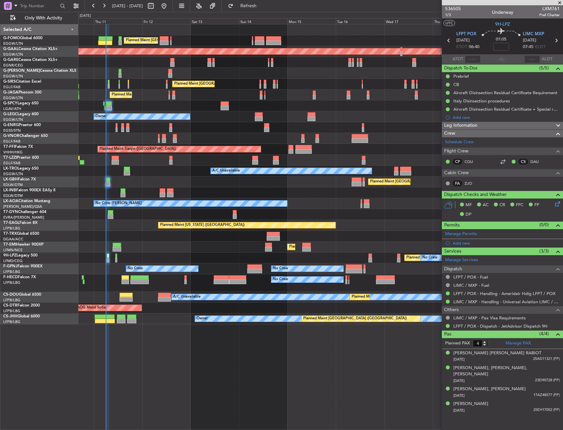
click at [181, 153] on div "Planned Maint [GEOGRAPHIC_DATA] ([GEOGRAPHIC_DATA]) Planned [GEOGRAPHIC_DATA] U…" at bounding box center [320, 174] width 484 height 300
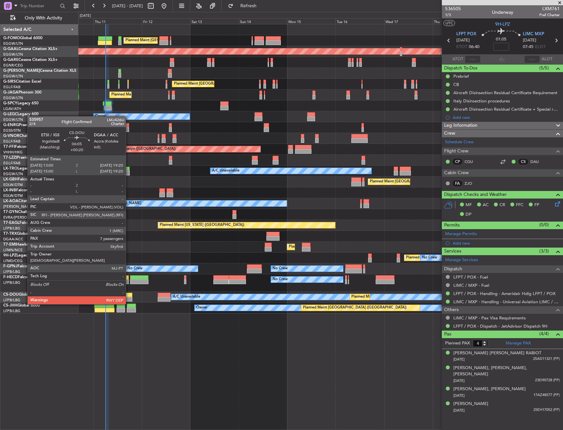
click at [129, 298] on div at bounding box center [125, 299] width 13 height 5
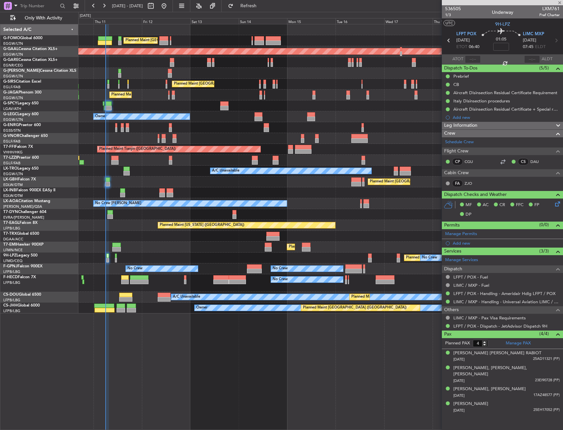
type input "+00:20"
type input "7"
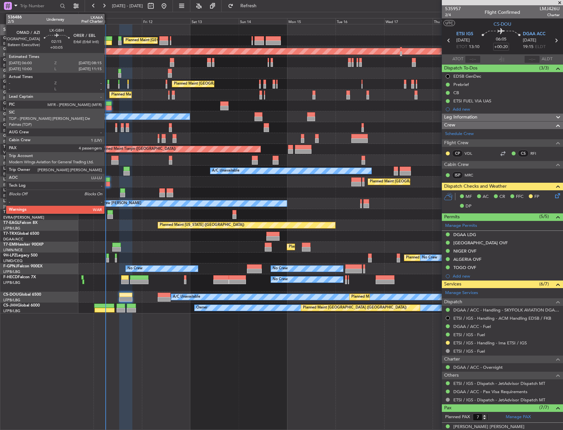
click at [107, 179] on div at bounding box center [107, 179] width 5 height 5
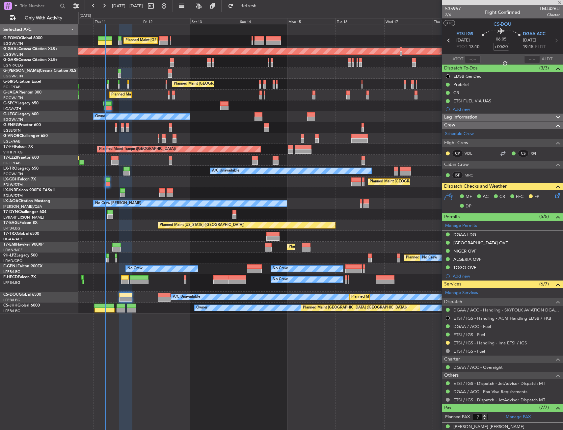
type input "+00:05"
type input "4"
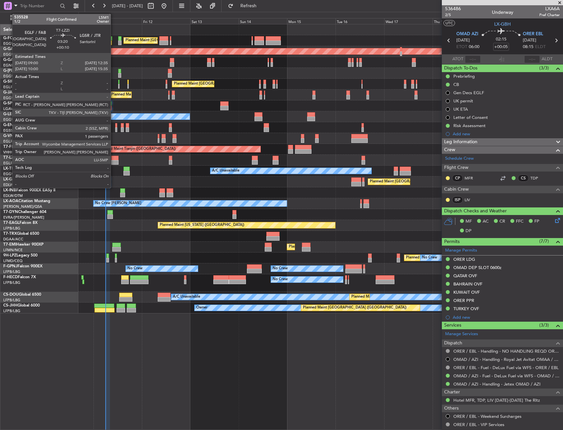
click at [114, 158] on div at bounding box center [114, 158] width 7 height 5
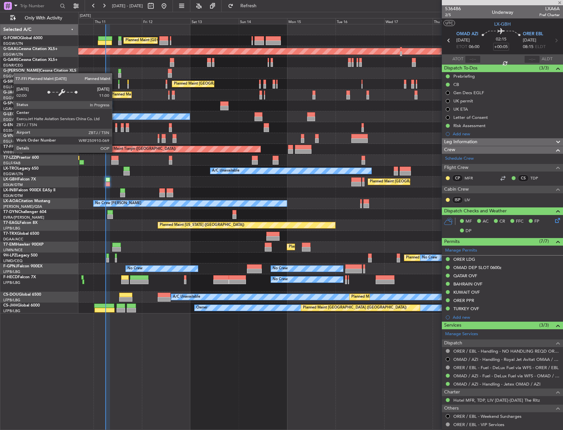
type input "+00:10"
type input "1"
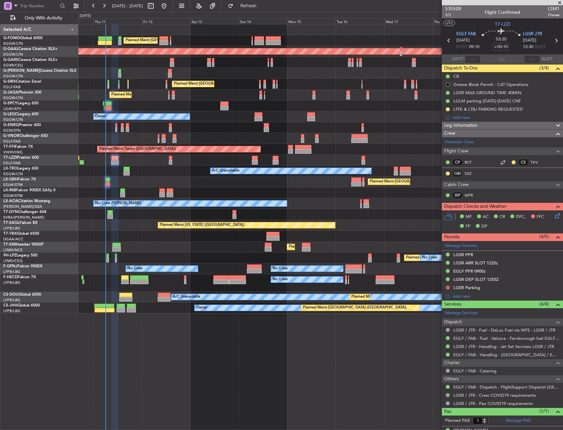
click at [555, 217] on icon at bounding box center [556, 214] width 5 height 5
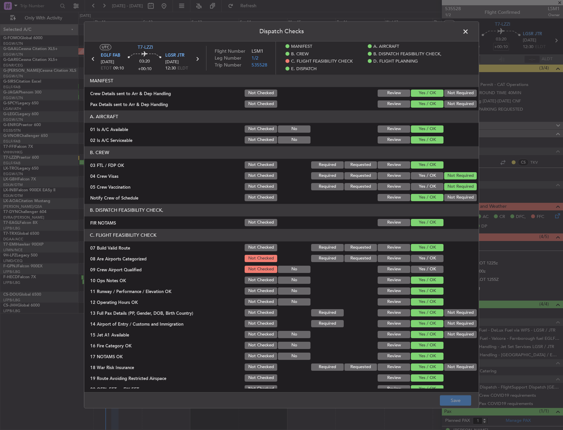
drag, startPoint x: 427, startPoint y: 276, endPoint x: 461, endPoint y: 129, distance: 150.7
click at [460, 138] on article "MANIFEST Crew Details sent to Arr & Dep Handling Not Checked Review Yes / OK No…" at bounding box center [281, 231] width 394 height 314
click at [471, 27] on header "Dispatch Checks" at bounding box center [281, 32] width 394 height 20
click at [469, 32] on span at bounding box center [469, 33] width 0 height 13
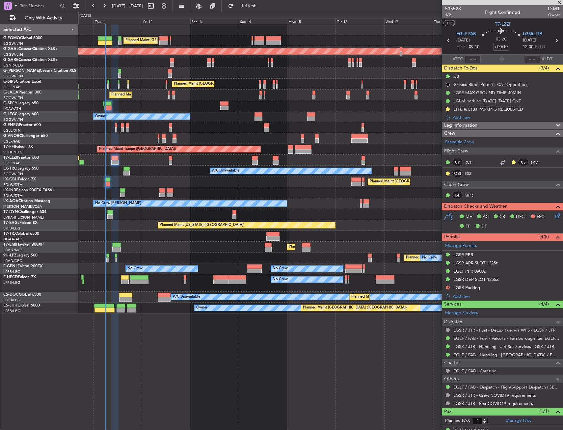
click at [132, 242] on div "Planned Maint Zurich Planned Maint Zurich" at bounding box center [320, 247] width 484 height 11
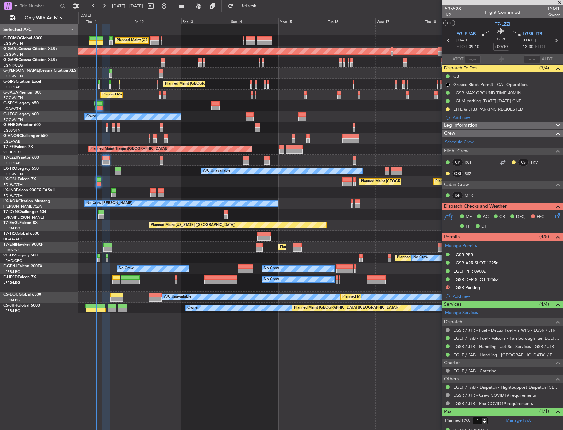
click at [215, 290] on div "No Crew No Crew Planned Maint Paris (Le Bourget)" at bounding box center [320, 282] width 484 height 17
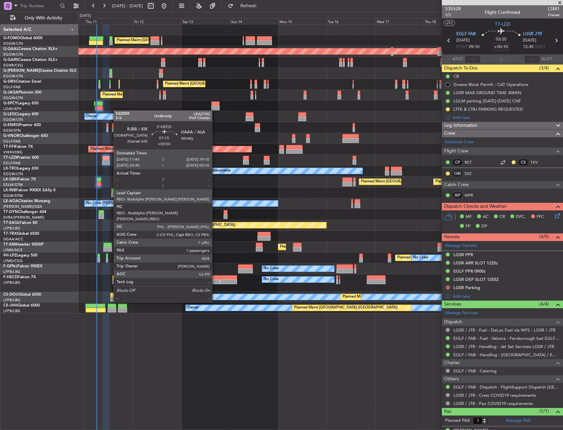
click at [212, 282] on div at bounding box center [211, 282] width 15 height 5
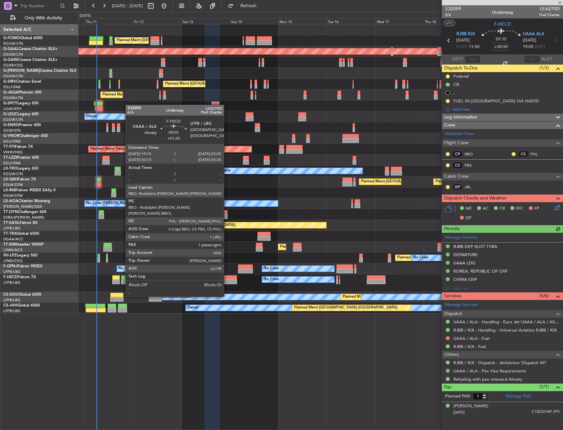
click at [227, 278] on div at bounding box center [228, 277] width 17 height 5
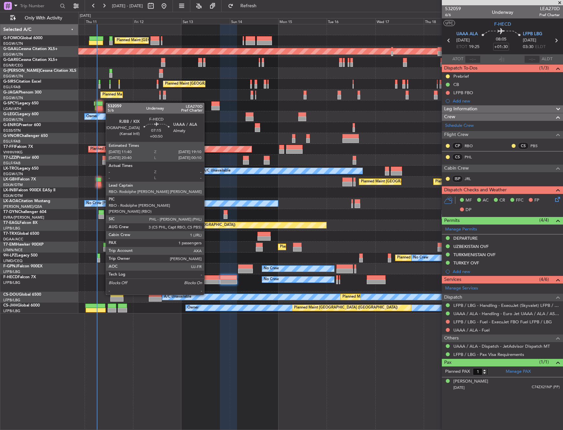
click at [207, 276] on div at bounding box center [211, 277] width 15 height 5
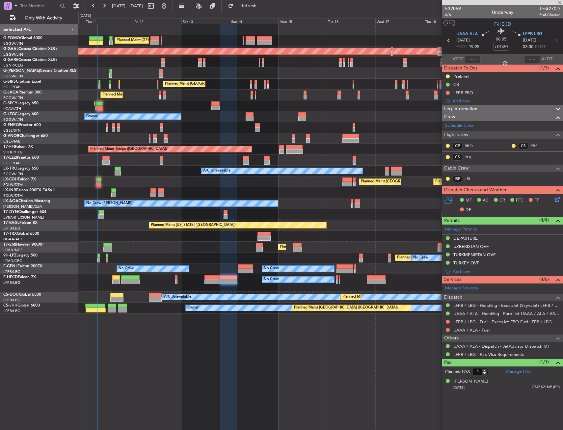
click at [207, 260] on div "Planned Maint St Gallen (Altenrhein) No Crew" at bounding box center [320, 258] width 484 height 11
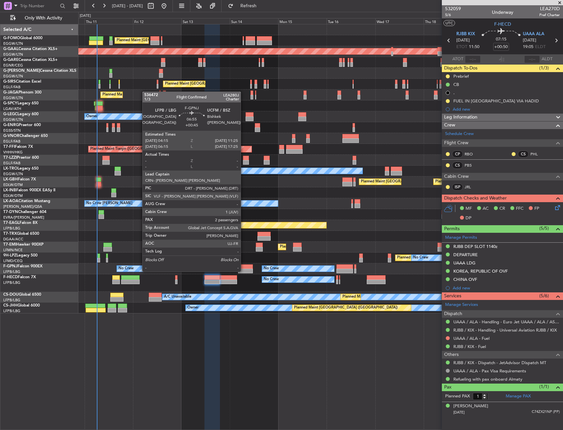
click at [244, 265] on div at bounding box center [245, 266] width 14 height 5
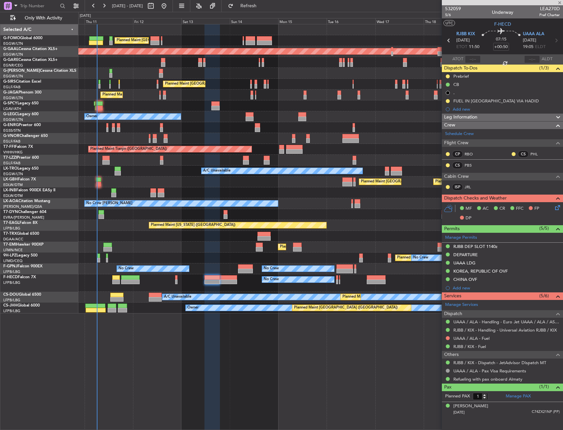
type input "+00:45"
type input "2"
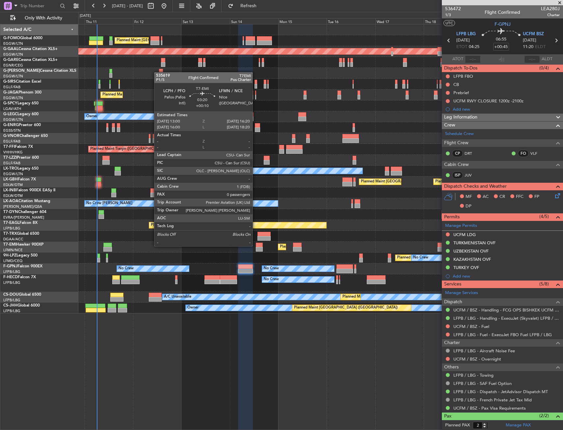
click at [258, 245] on div at bounding box center [259, 245] width 7 height 5
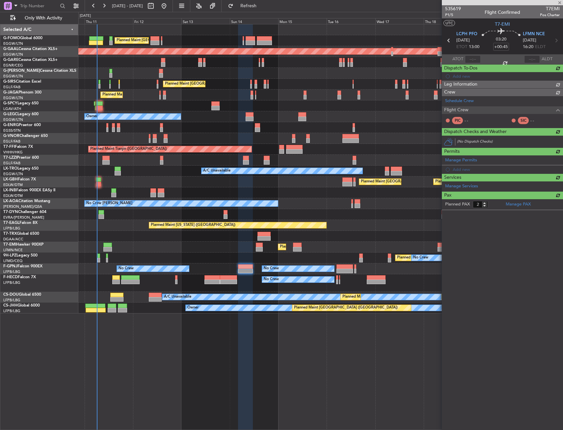
type input "+00:10"
type input "0"
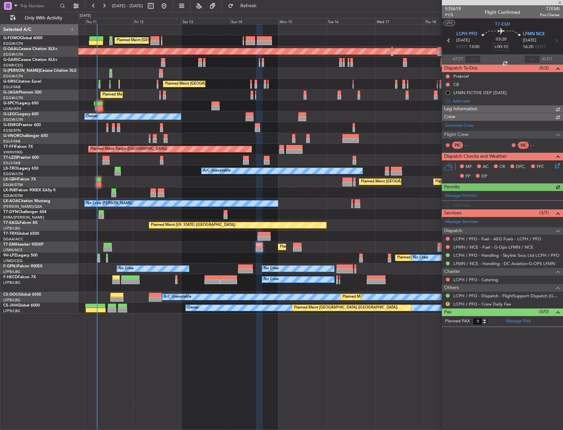
scroll to position [0, 0]
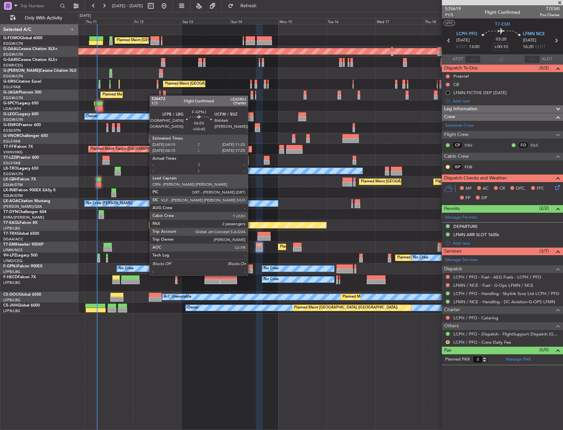
click at [251, 269] on div at bounding box center [245, 271] width 14 height 5
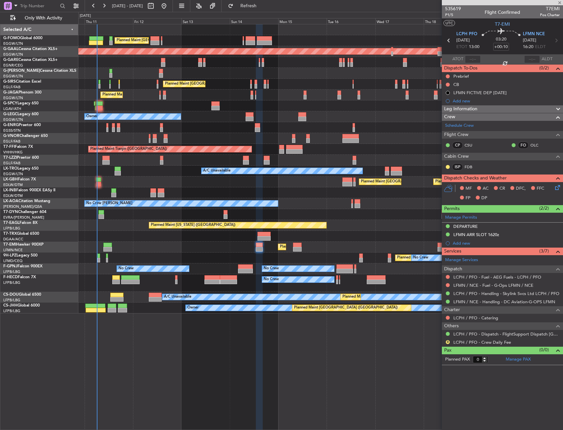
type input "+00:45"
type input "2"
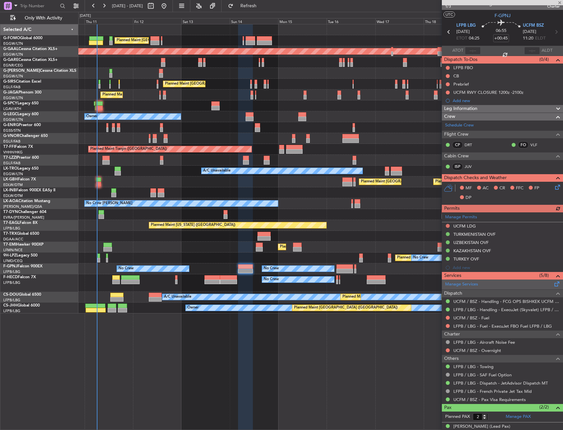
scroll to position [30, 0]
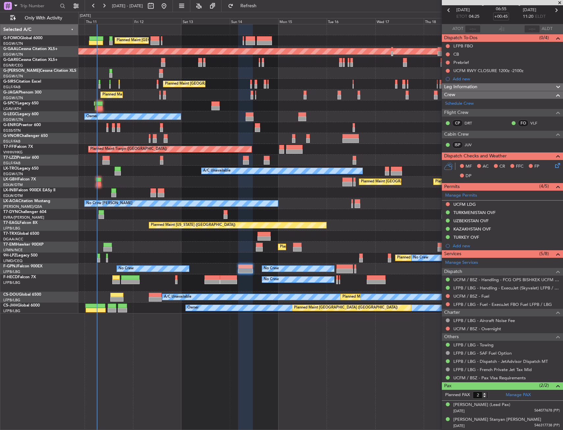
click at [245, 165] on div "Owner" at bounding box center [320, 160] width 484 height 11
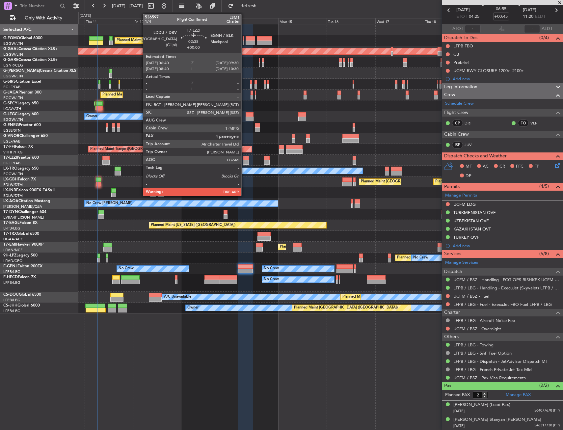
click at [244, 162] on div at bounding box center [246, 162] width 6 height 5
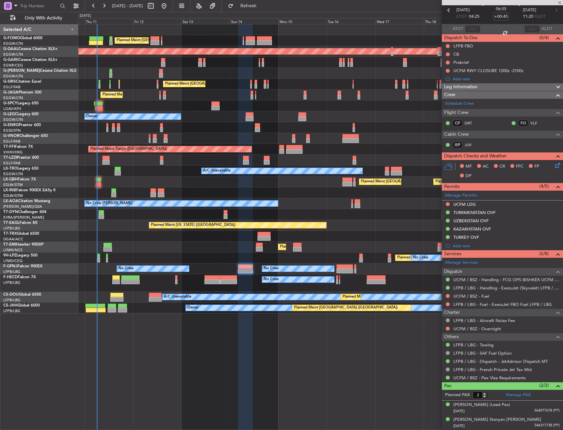
type input "4"
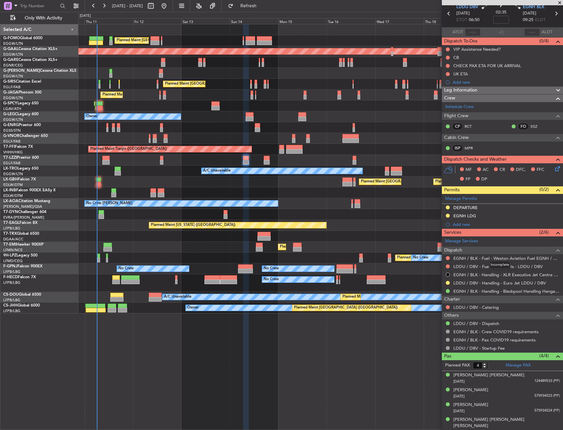
scroll to position [0, 0]
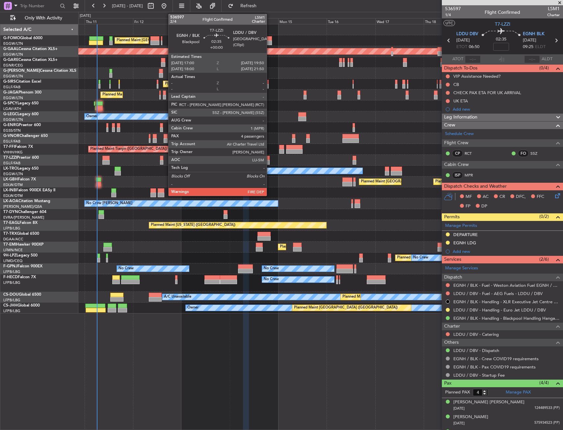
click at [270, 160] on div "Owner" at bounding box center [320, 160] width 484 height 11
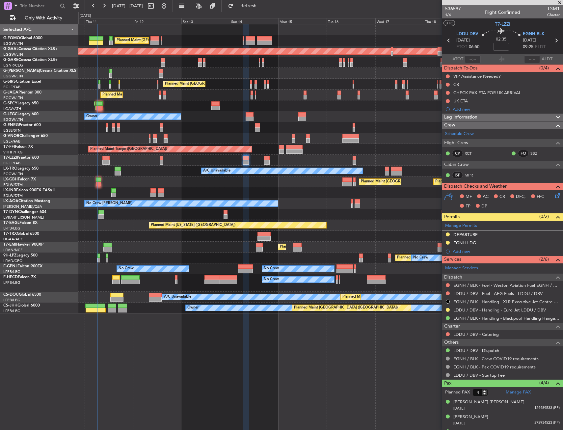
click at [268, 160] on div at bounding box center [267, 162] width 6 height 5
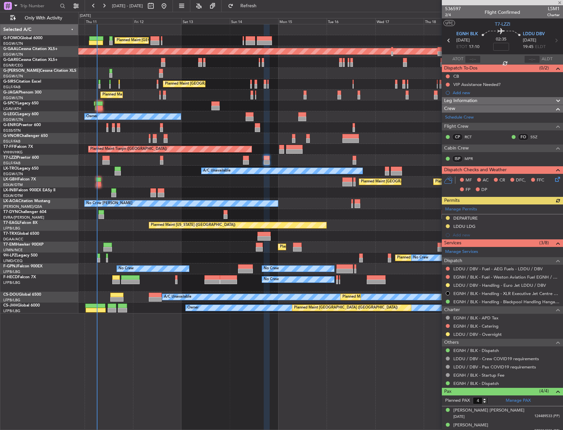
click at [240, 129] on div "Planned Maint London (Stansted) No Crew" at bounding box center [320, 127] width 484 height 11
click at [258, 133] on div "Planned Maint London (Stansted) No Crew" at bounding box center [320, 127] width 484 height 11
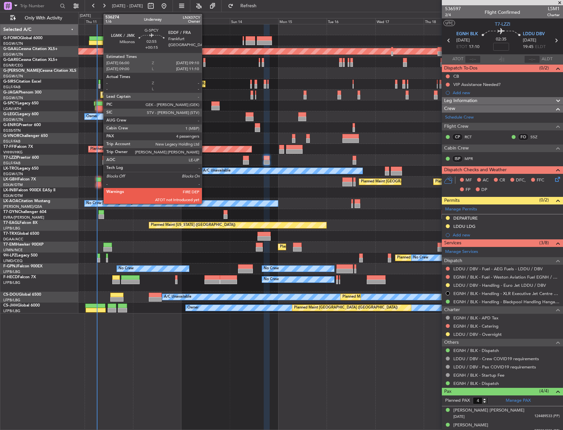
click at [100, 105] on div at bounding box center [99, 103] width 7 height 5
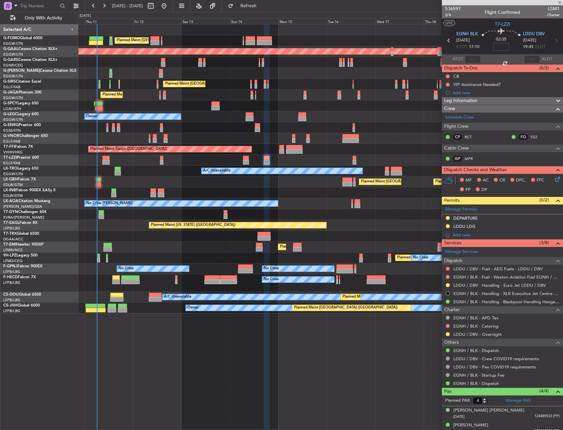
type input "+00:15"
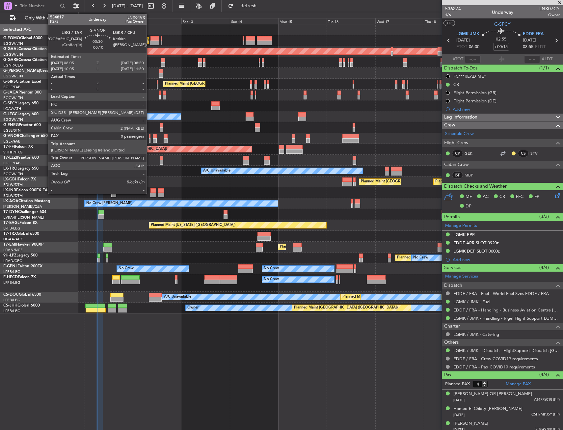
click at [149, 138] on div at bounding box center [150, 136] width 2 height 5
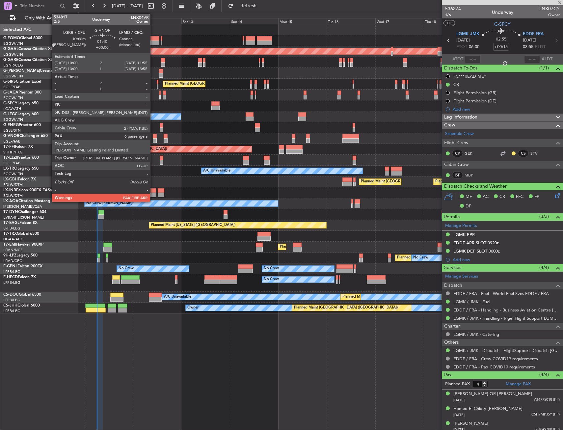
type input "-00:10"
type input "0"
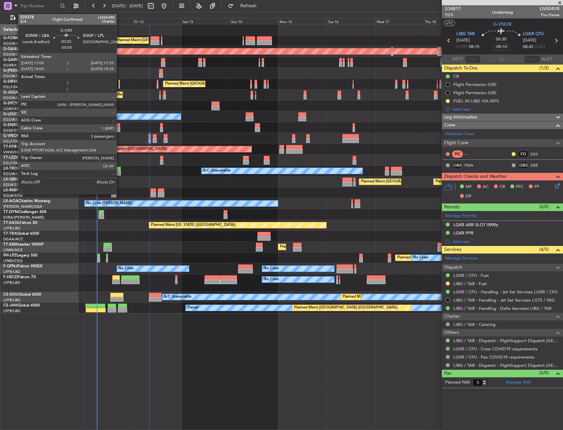
click at [120, 86] on div at bounding box center [119, 86] width 1 height 5
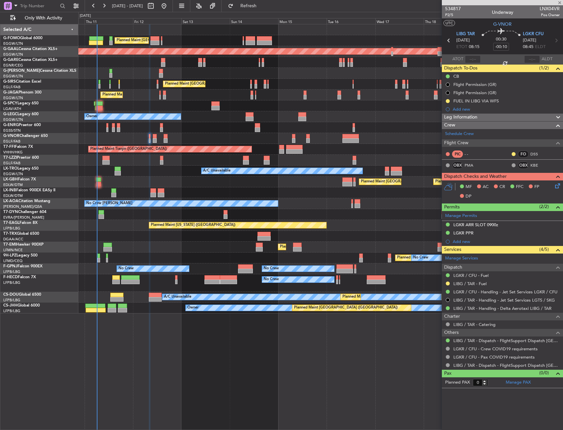
type input "-00:05"
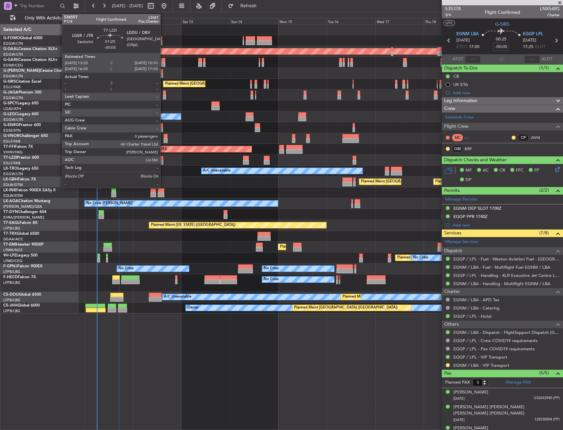
click at [163, 160] on div at bounding box center [161, 162] width 3 height 5
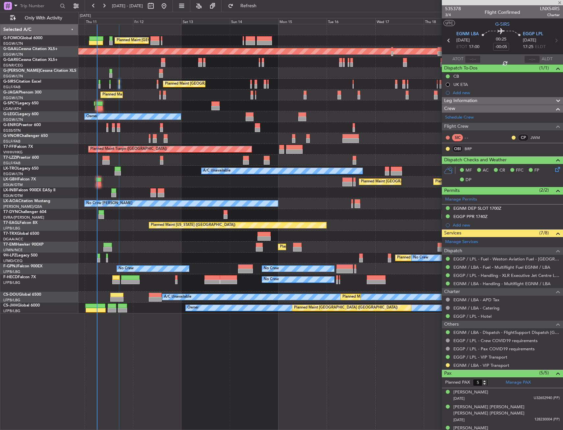
type input "0"
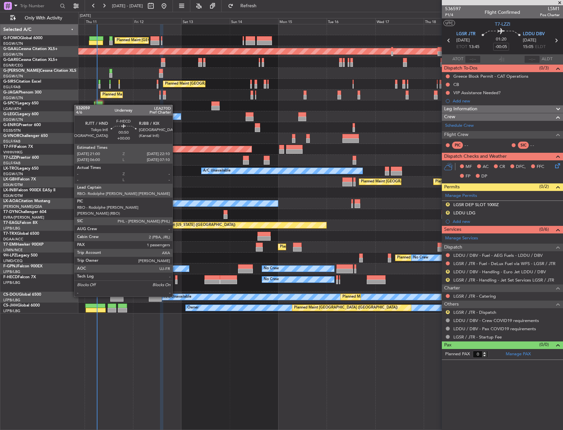
click at [176, 278] on div at bounding box center [176, 277] width 3 height 5
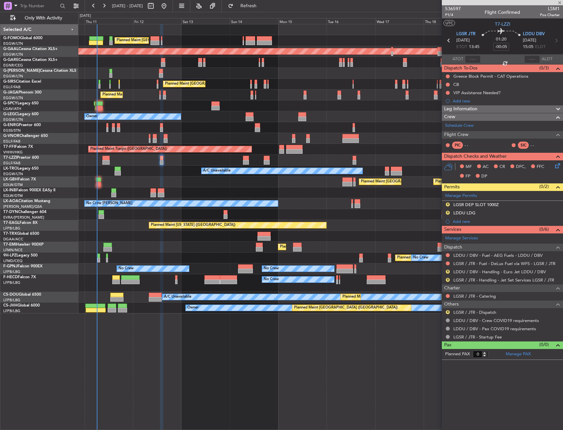
type input "1"
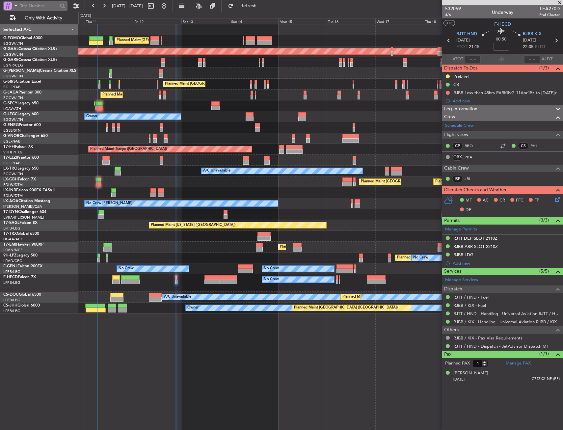
click at [14, 7] on span at bounding box center [16, 5] width 8 height 8
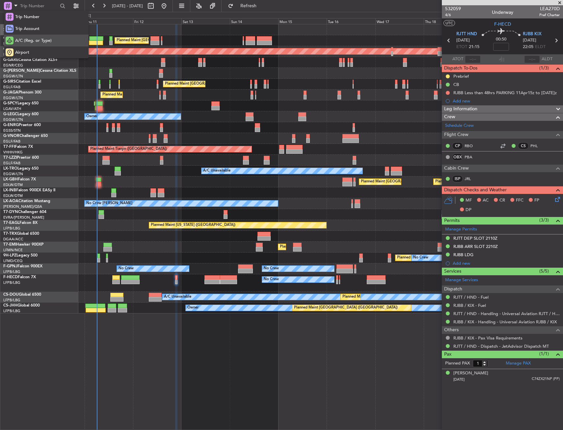
click at [33, 41] on span "A/C (Reg. or Type)" at bounding box center [33, 41] width 37 height 7
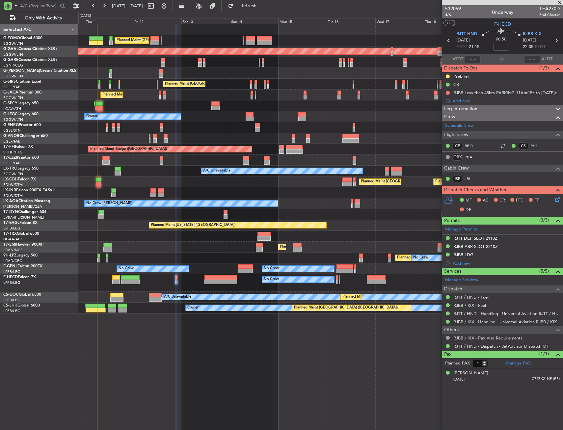
click at [38, 7] on input "text" at bounding box center [39, 6] width 38 height 10
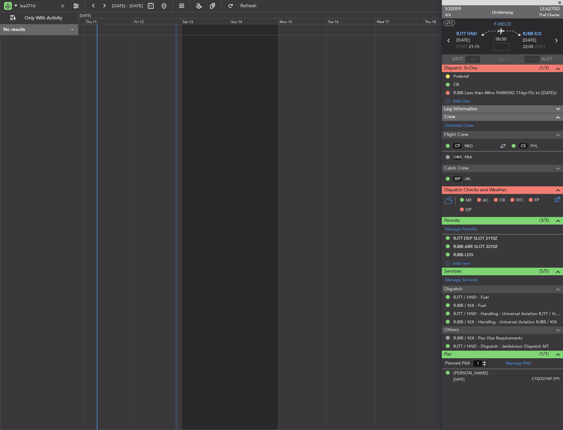
type input "lea277d"
click at [8, 7] on div at bounding box center [8, 6] width 8 height 8
drag, startPoint x: 25, startPoint y: 17, endPoint x: 25, endPoint y: 28, distance: 10.9
click at [25, 28] on div "Trip Number Trip Account A/C (Reg. or Type) Airport" at bounding box center [46, 34] width 85 height 47
click at [14, 9] on span at bounding box center [16, 5] width 8 height 8
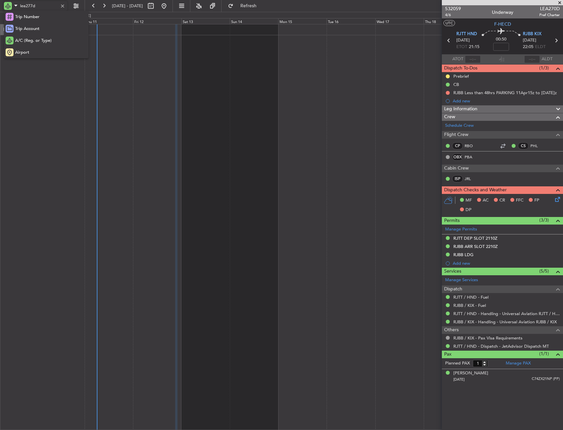
click at [45, 95] on div at bounding box center [281, 215] width 563 height 430
click at [60, 5] on div at bounding box center [62, 5] width 7 height 7
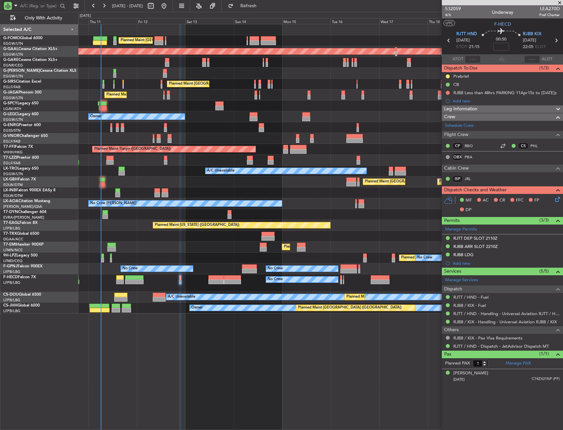
click at [205, 155] on div "Owner" at bounding box center [320, 160] width 484 height 11
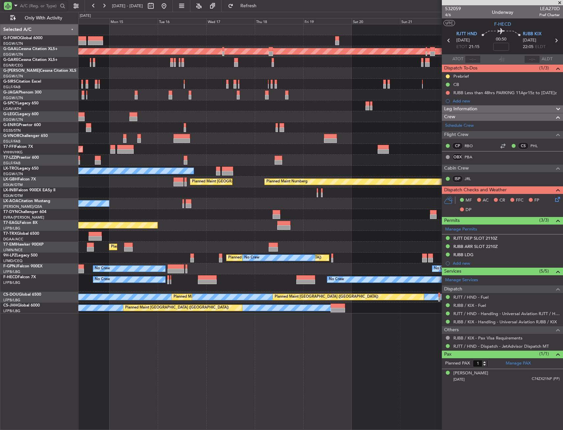
click at [204, 272] on div "Planned Maint London (Luton) Planned Maint Dusseldorf Planned Maint London (Far…" at bounding box center [320, 168] width 484 height 289
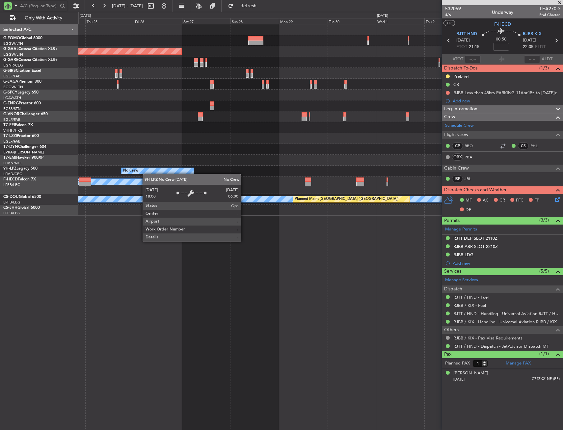
click at [80, 175] on div "Planned Maint Dusseldorf No Crew No Crew No Crew A/C Unavailable Planned Maint …" at bounding box center [320, 119] width 484 height 191
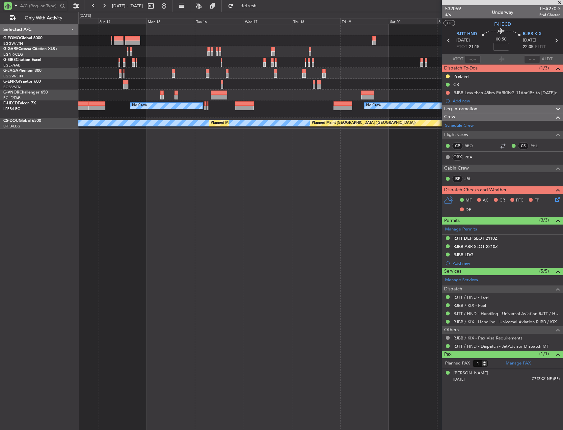
click at [563, 124] on html "26 Sep 2025 - 06 Oct 2025 Refresh Quick Links Only With Activity Planned Maint …" at bounding box center [281, 215] width 563 height 430
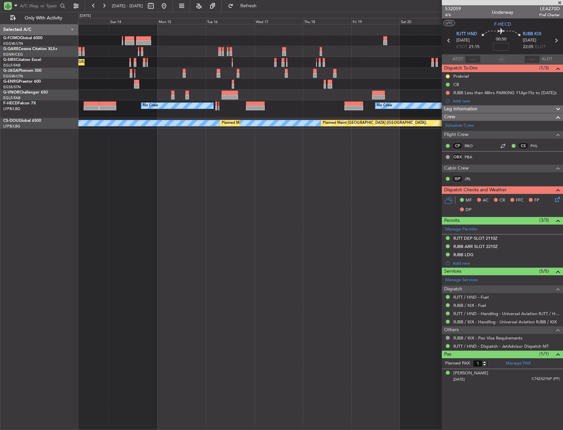
click at [563, 219] on html "26 Sep 2025 - 06 Oct 2025 Refresh Quick Links Only With Activity Planned Maint …" at bounding box center [281, 215] width 563 height 430
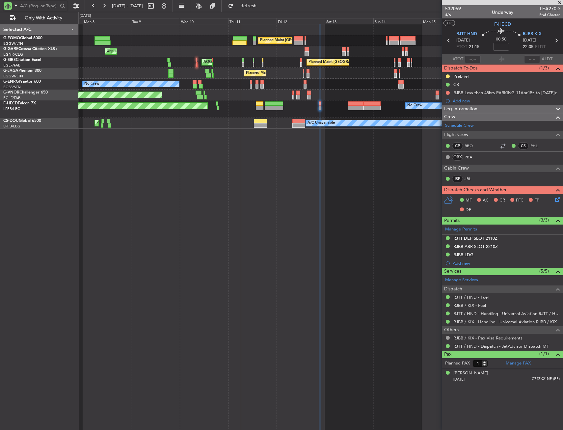
click at [0, 161] on html "26 Sep 2025 - 06 Oct 2025 Refresh Quick Links Only With Activity Planned Maint …" at bounding box center [281, 215] width 563 height 430
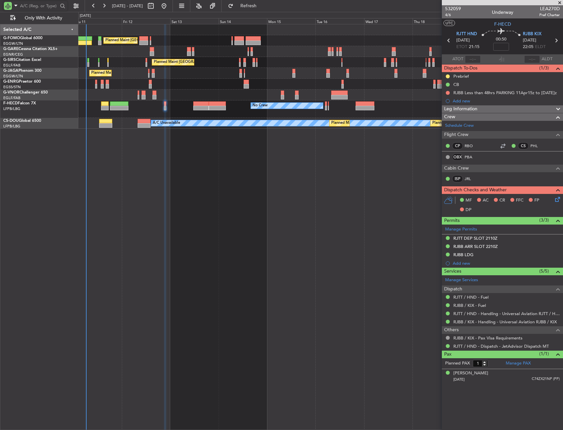
click at [88, 119] on div "Planned Maint London (Luton) Unplanned Maint Chester Planned Maint London (Farn…" at bounding box center [320, 76] width 484 height 104
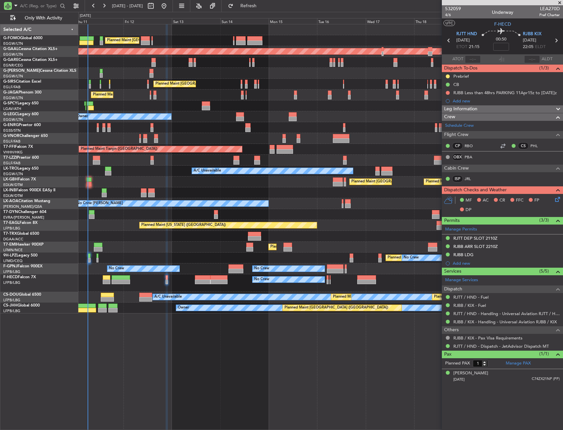
click at [97, 179] on div "Planned Maint Nurnberg Planned Maint Paris (Le Bourget)" at bounding box center [320, 181] width 484 height 11
click at [92, 181] on div "Planned Maint Nurnberg Planned Maint Paris (Le Bourget)" at bounding box center [320, 181] width 484 height 11
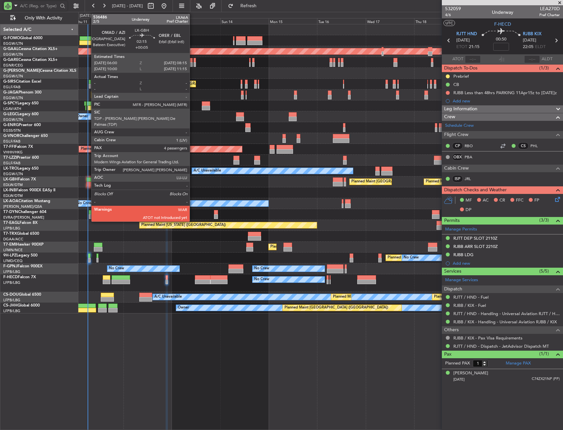
click at [88, 184] on div at bounding box center [89, 184] width 5 height 5
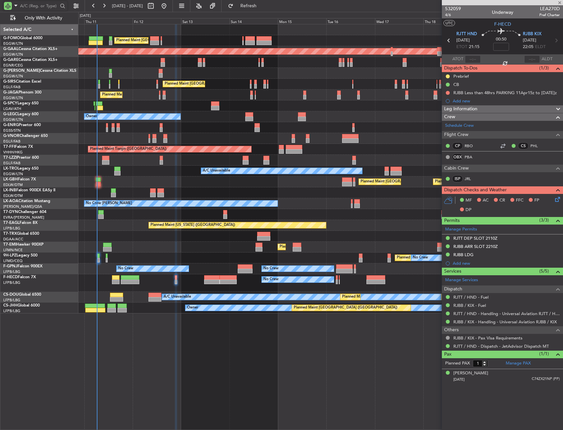
click at [112, 174] on div "A/C Unavailable" at bounding box center [320, 171] width 484 height 11
type input "+00:05"
type input "4"
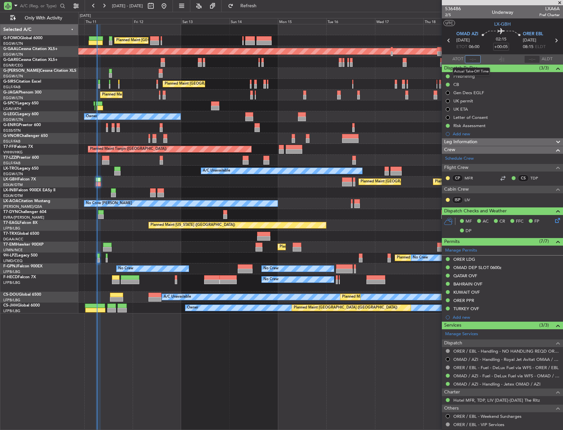
click at [471, 59] on input "text" at bounding box center [473, 59] width 16 height 8
click at [483, 45] on div "02:15 +00:05" at bounding box center [500, 40] width 43 height 24
type input "06:17"
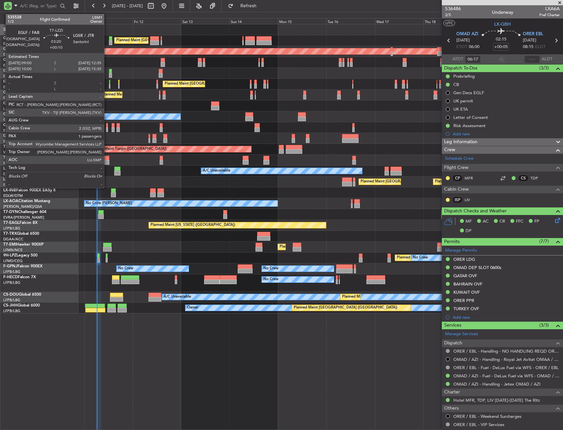
click at [107, 158] on div at bounding box center [105, 158] width 7 height 5
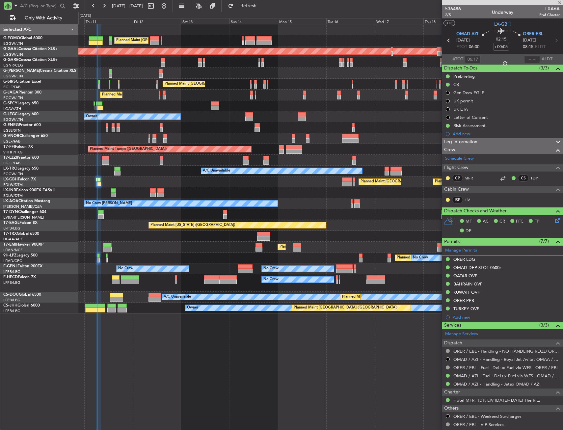
type input "+00:10"
type input "1"
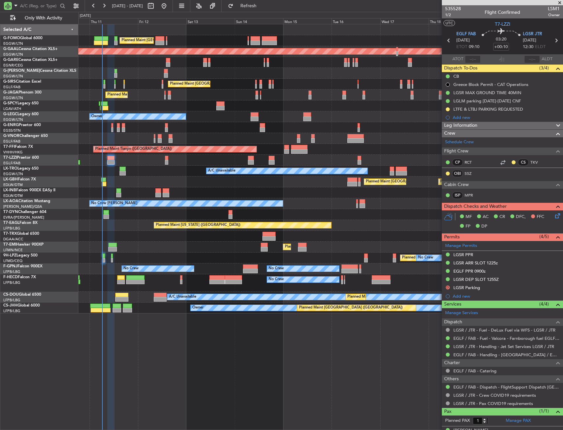
click at [143, 170] on div "A/C Unavailable" at bounding box center [320, 171] width 484 height 11
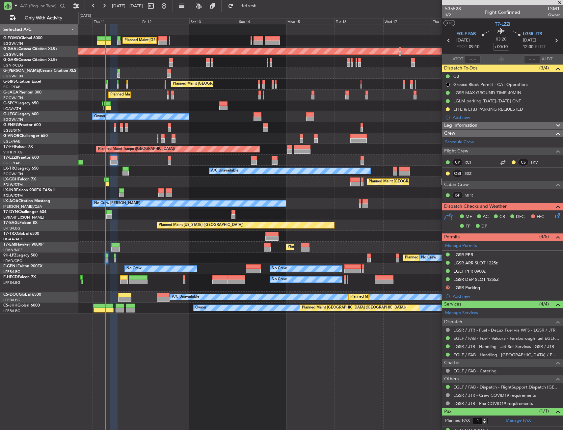
click at [161, 169] on div "A/C Unavailable" at bounding box center [320, 171] width 484 height 11
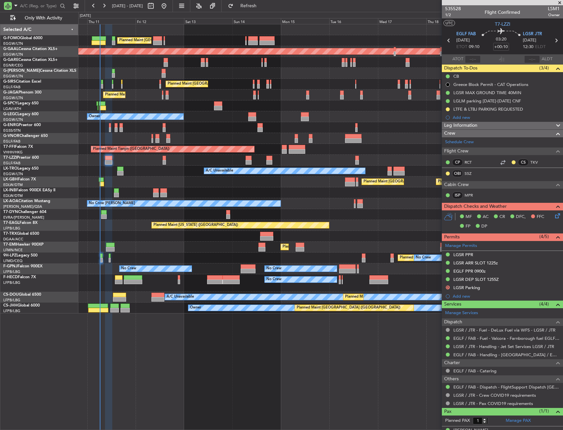
click at [164, 243] on div "Planned Maint [GEOGRAPHIC_DATA] ([GEOGRAPHIC_DATA]) Planned [GEOGRAPHIC_DATA] U…" at bounding box center [320, 168] width 484 height 289
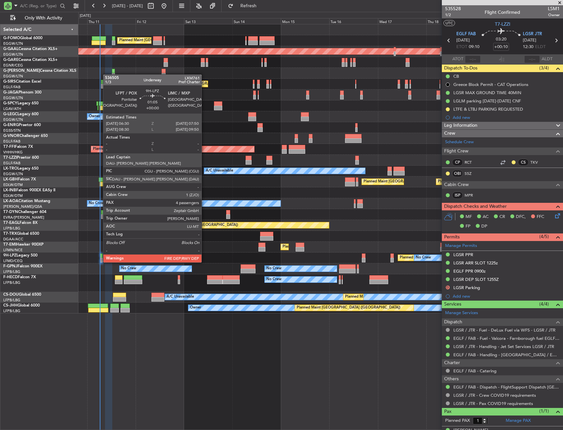
click at [100, 257] on div at bounding box center [101, 256] width 3 height 5
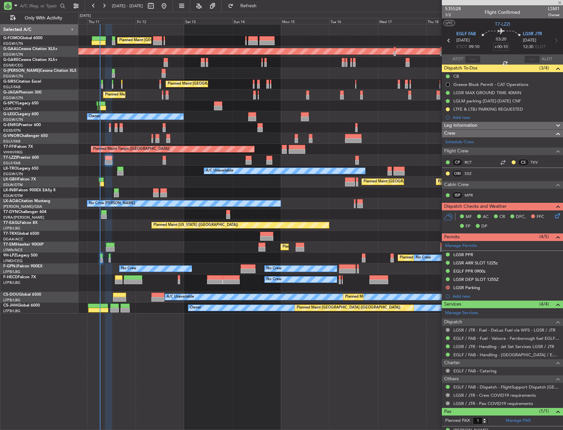
type input "4"
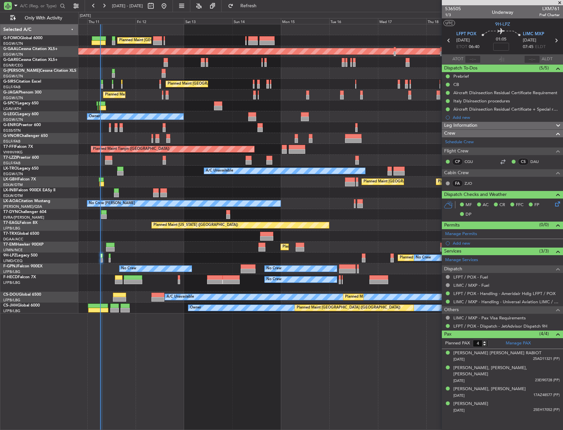
click at [104, 156] on div "Owner" at bounding box center [320, 160] width 484 height 11
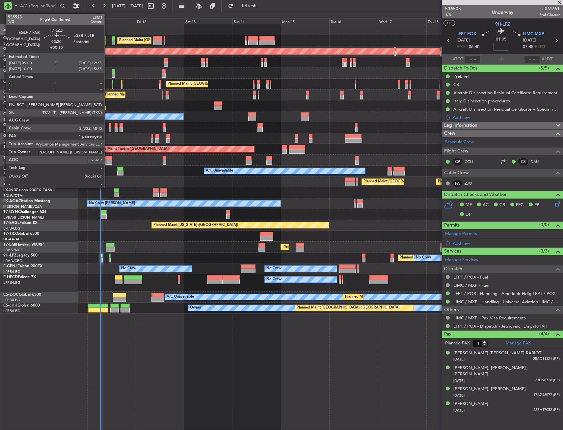
click at [108, 158] on div at bounding box center [108, 158] width 7 height 5
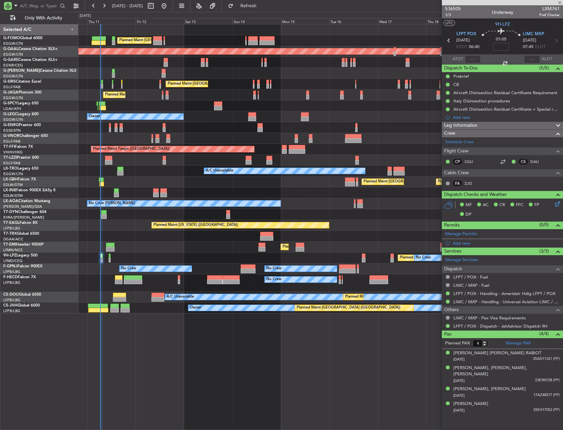
type input "+00:10"
type input "1"
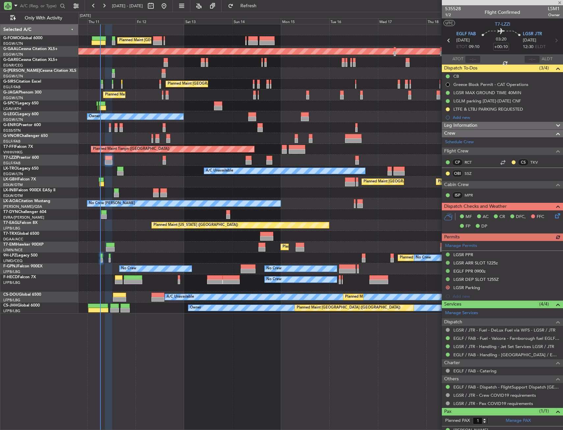
click at [143, 249] on div "Planned Maint Zurich Planned Maint Zurich" at bounding box center [320, 247] width 484 height 11
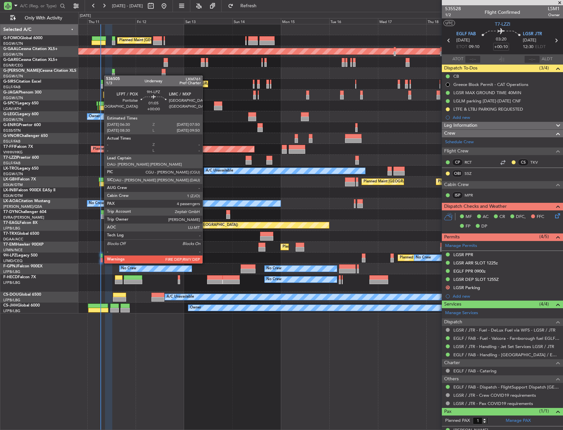
click at [101, 258] on div at bounding box center [101, 256] width 3 height 5
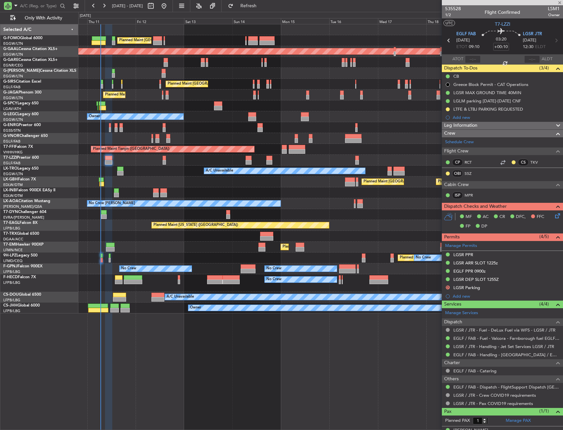
click at [97, 239] on div "Planned Maint [GEOGRAPHIC_DATA] ([GEOGRAPHIC_DATA])" at bounding box center [320, 236] width 484 height 11
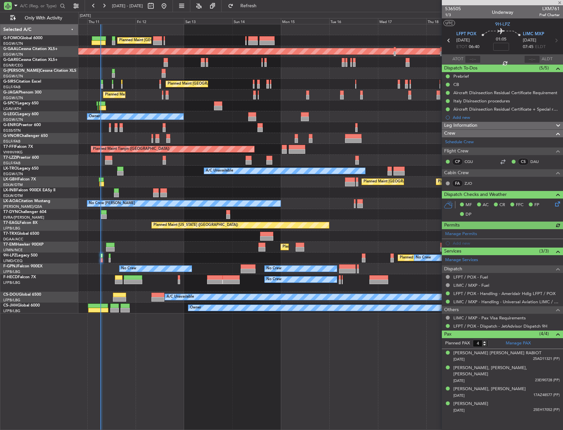
click at [86, 227] on div "Planned Maint [US_STATE] ([GEOGRAPHIC_DATA])" at bounding box center [320, 225] width 484 height 11
click at [213, 183] on div "Planned Maint Nurnberg Planned Maint Paris (Le Bourget)" at bounding box center [320, 181] width 484 height 11
click at [105, 215] on div at bounding box center [104, 216] width 6 height 5
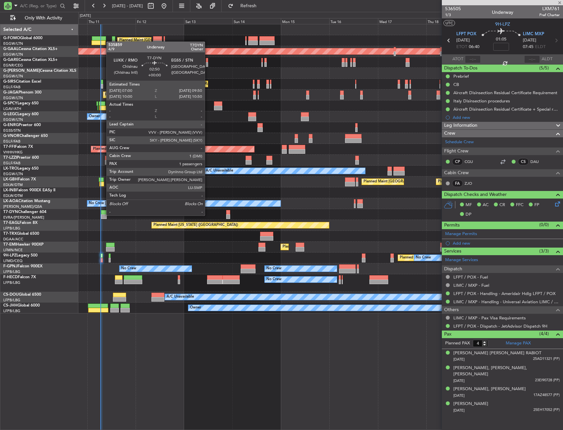
type input "1"
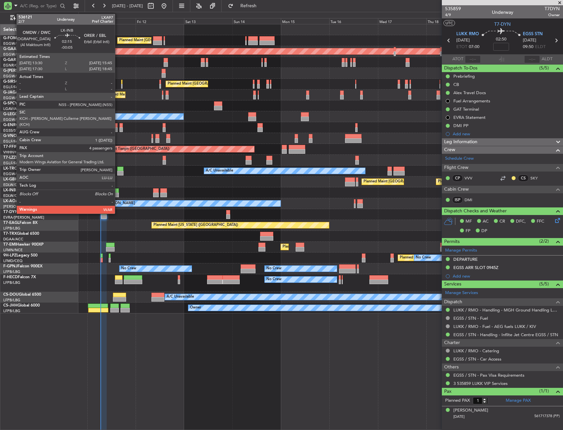
click at [118, 196] on div at bounding box center [116, 195] width 5 height 5
type input "-00:05"
type input "4"
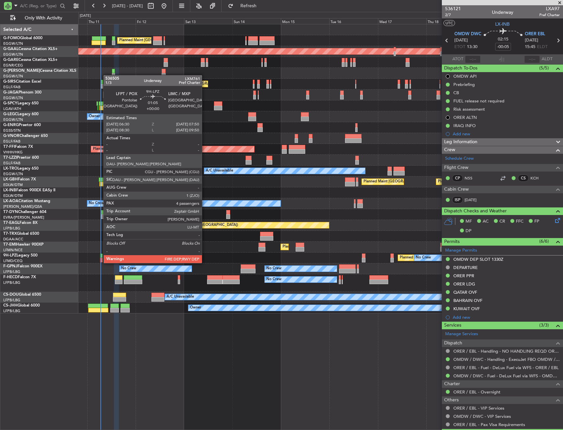
click at [100, 257] on div at bounding box center [101, 256] width 3 height 5
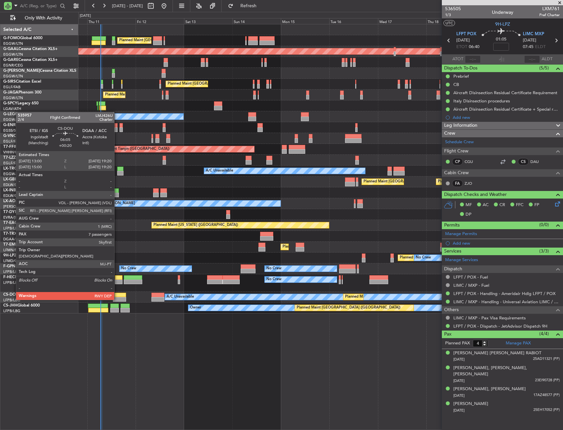
click at [117, 293] on div at bounding box center [119, 295] width 13 height 5
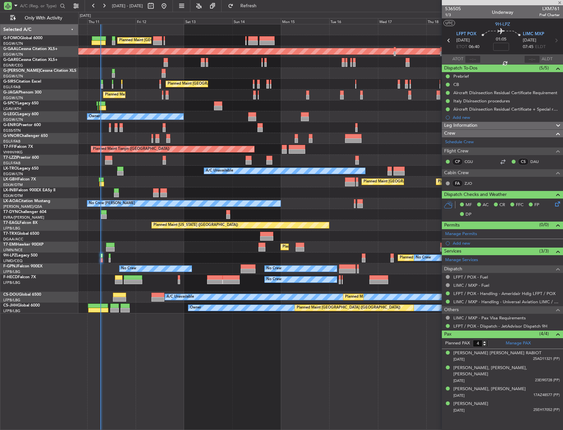
type input "+00:20"
type input "7"
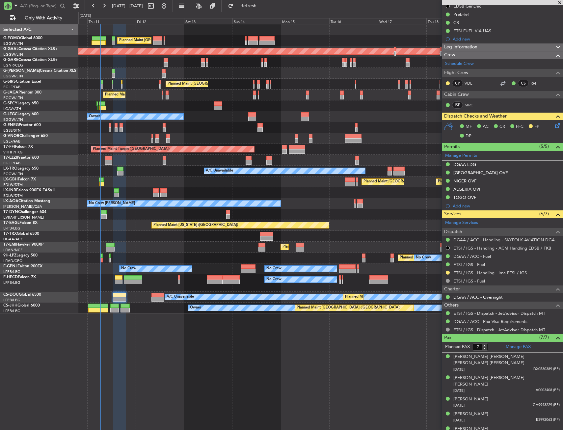
scroll to position [96, 0]
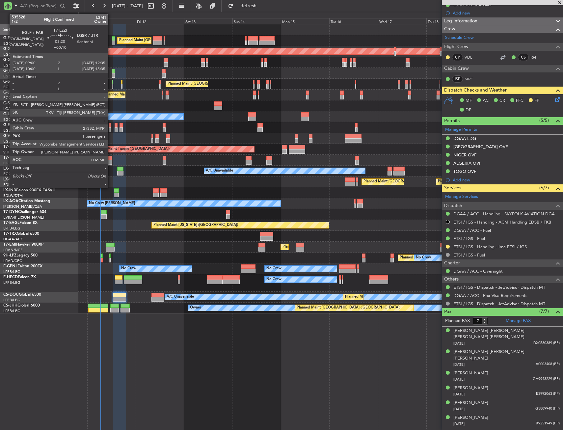
click at [111, 159] on div at bounding box center [108, 158] width 7 height 5
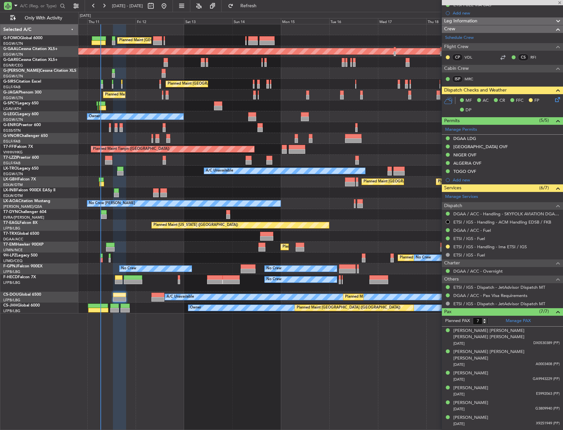
type input "+00:10"
type input "1"
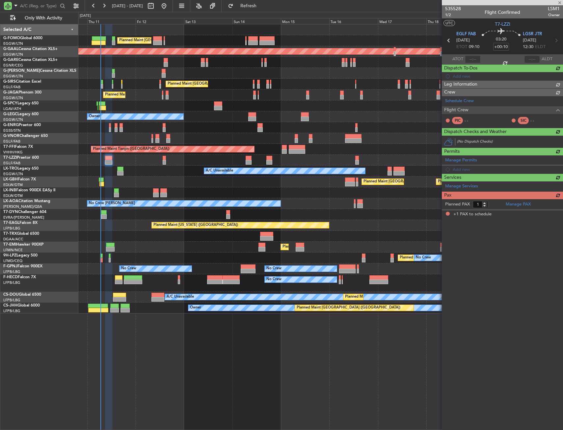
scroll to position [0, 0]
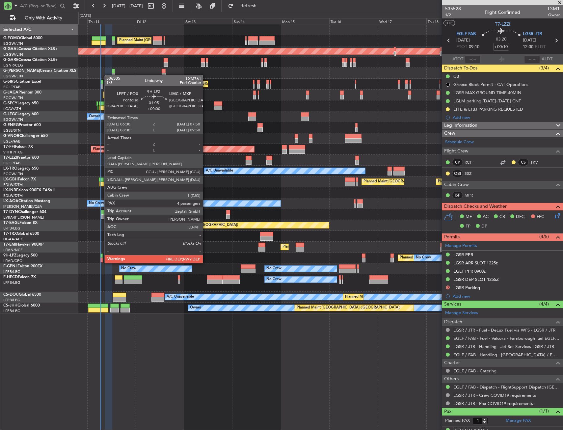
click at [101, 257] on div at bounding box center [101, 256] width 3 height 5
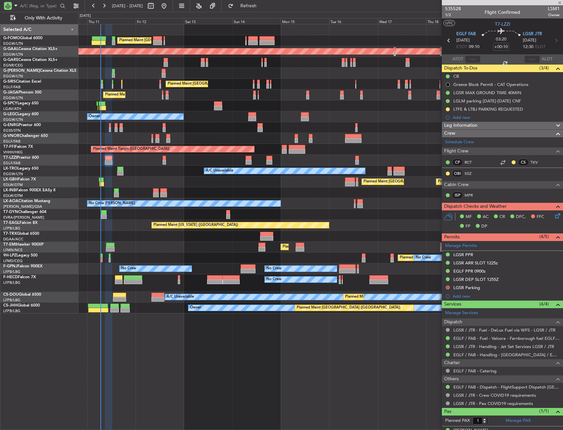
click at [94, 251] on div "Planned Maint Zurich Planned Maint Zurich" at bounding box center [320, 247] width 484 height 11
type input "4"
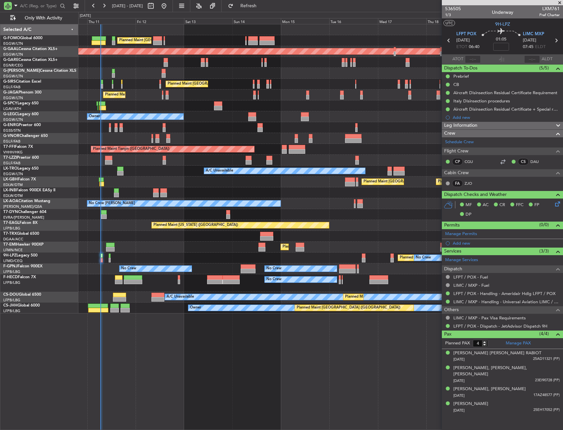
click at [122, 227] on div "Planned Maint [US_STATE] ([GEOGRAPHIC_DATA])" at bounding box center [320, 225] width 484 height 11
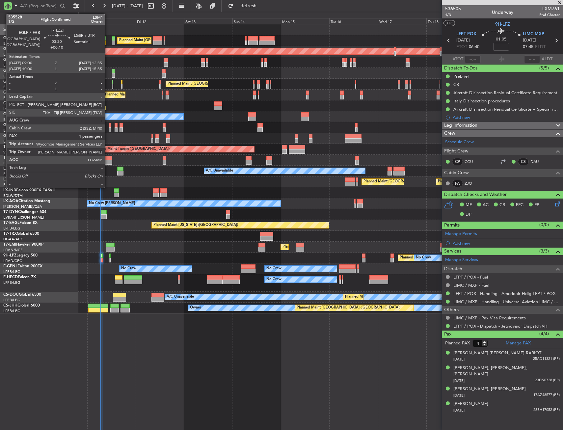
click at [108, 162] on div at bounding box center [108, 162] width 7 height 5
type input "+00:10"
type input "1"
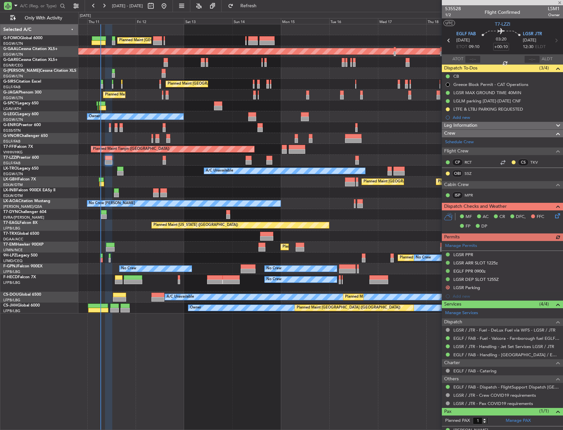
click at [121, 82] on div "Planned Maint [GEOGRAPHIC_DATA] ([GEOGRAPHIC_DATA]) AOG Maint [PERSON_NAME]" at bounding box center [320, 84] width 484 height 11
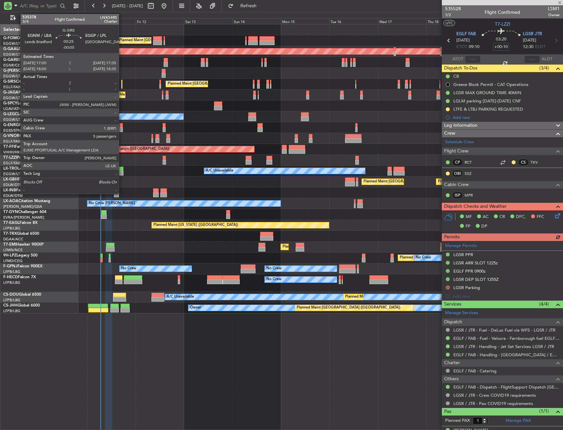
click at [122, 82] on div at bounding box center [121, 82] width 1 height 5
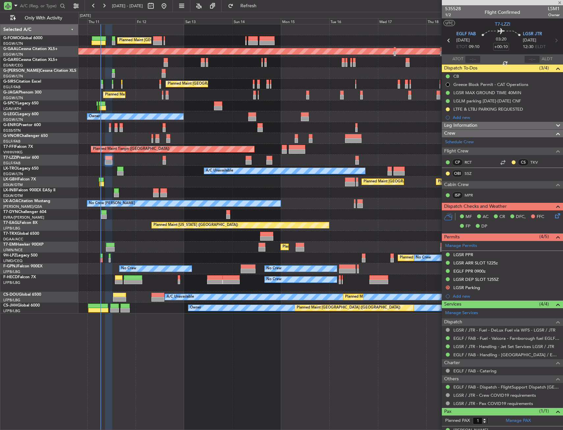
type input "-00:05"
type input "5"
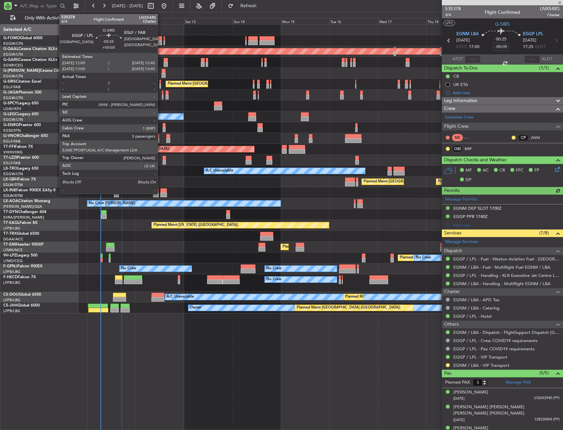
click at [161, 83] on div at bounding box center [160, 82] width 2 height 5
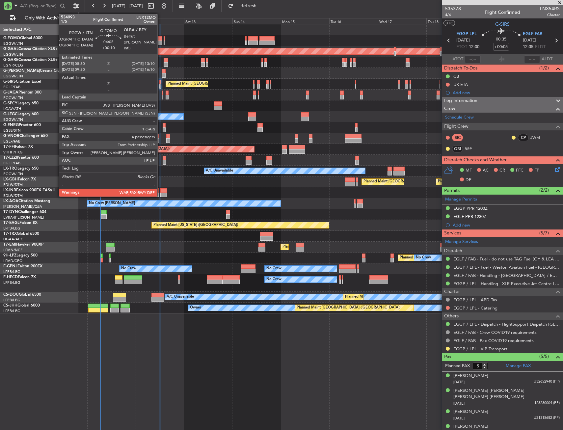
click at [160, 37] on div at bounding box center [157, 38] width 9 height 5
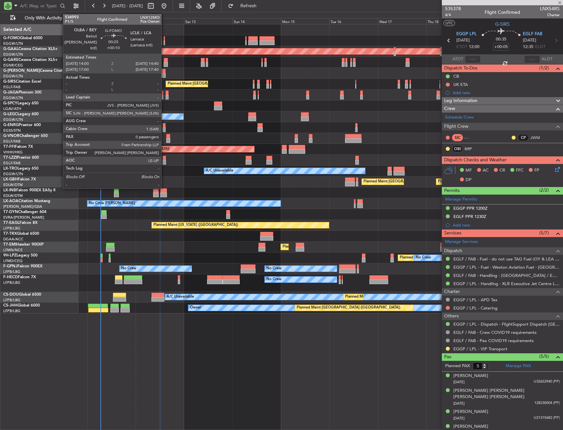
type input "+00:10"
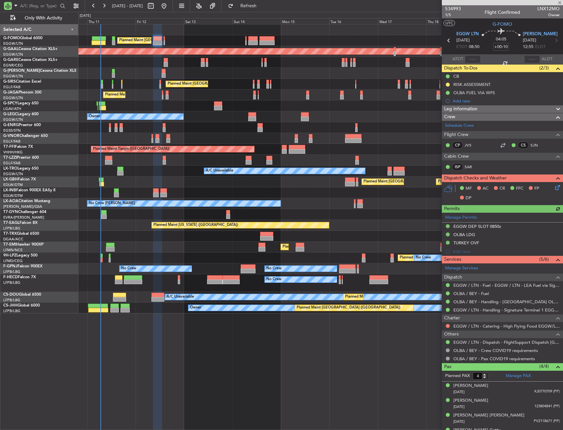
click at [12, 13] on div "Only With Activity" at bounding box center [42, 18] width 84 height 12
click at [11, 10] on div at bounding box center [35, 6] width 64 height 10
click at [8, 4] on div at bounding box center [8, 6] width 8 height 8
click at [27, 19] on span "Trip Number" at bounding box center [27, 17] width 24 height 7
click at [184, 35] on div "Planned Maint [GEOGRAPHIC_DATA] ([GEOGRAPHIC_DATA])" at bounding box center [320, 40] width 484 height 11
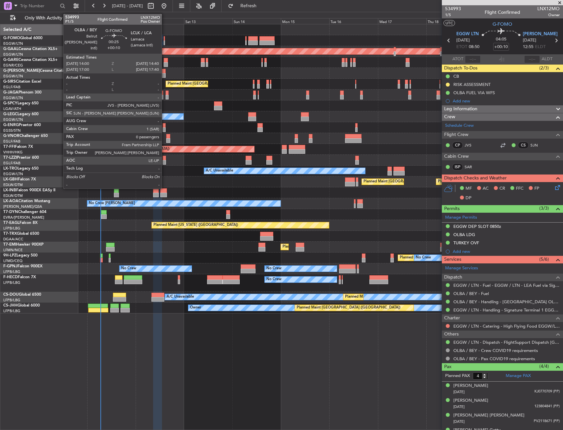
click at [165, 41] on div at bounding box center [165, 43] width 2 height 5
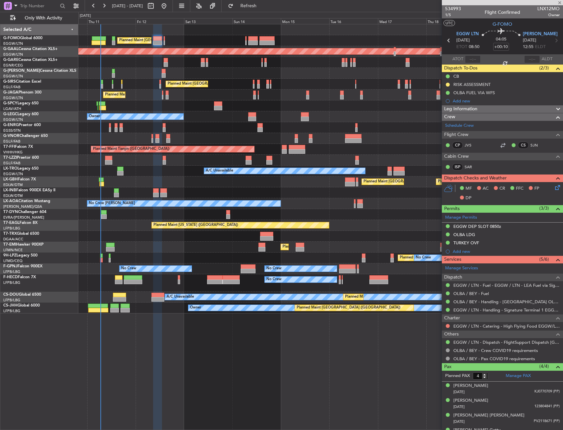
type input "0"
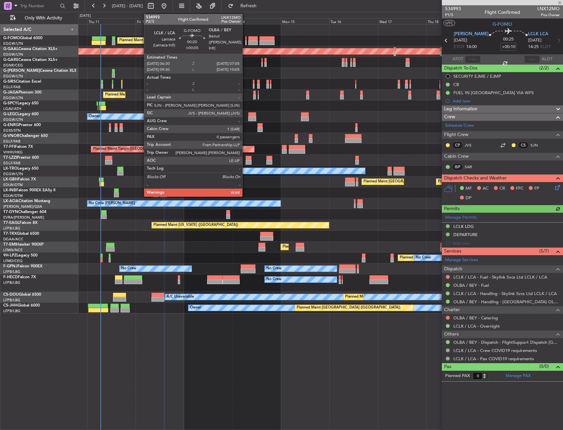
click at [245, 39] on div at bounding box center [245, 38] width 1 height 5
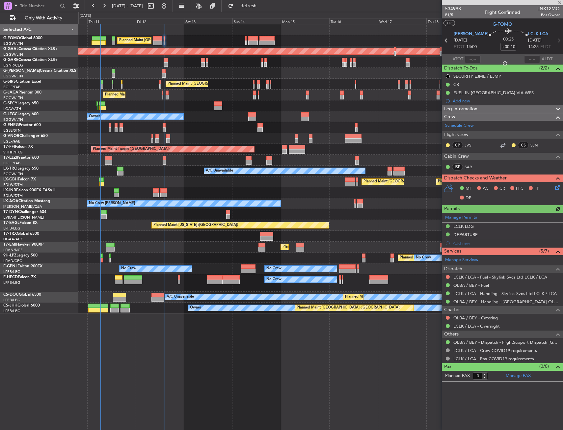
type input "+00:05"
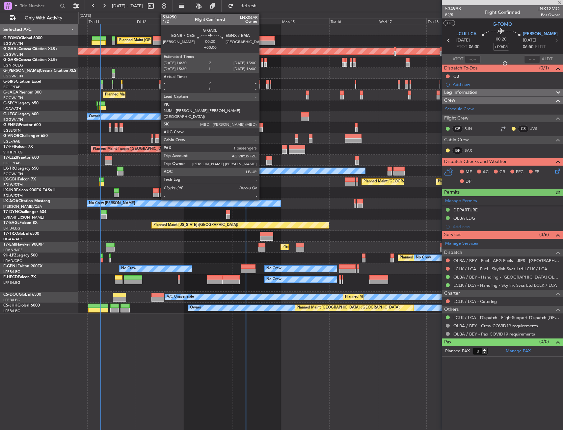
click at [262, 61] on div at bounding box center [261, 60] width 1 height 5
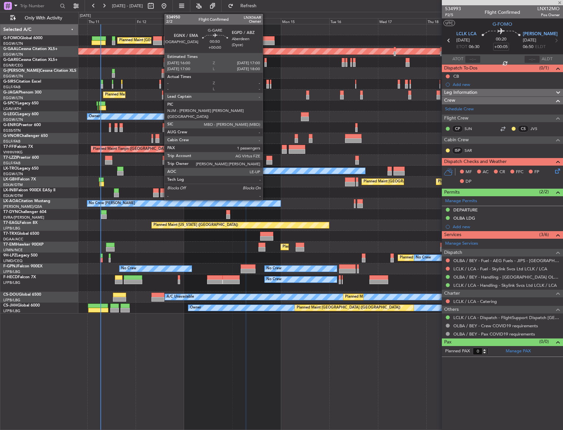
type input "1"
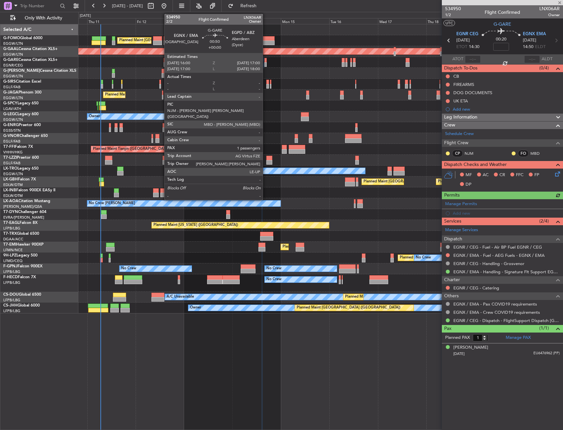
click at [266, 60] on div at bounding box center [265, 60] width 2 height 5
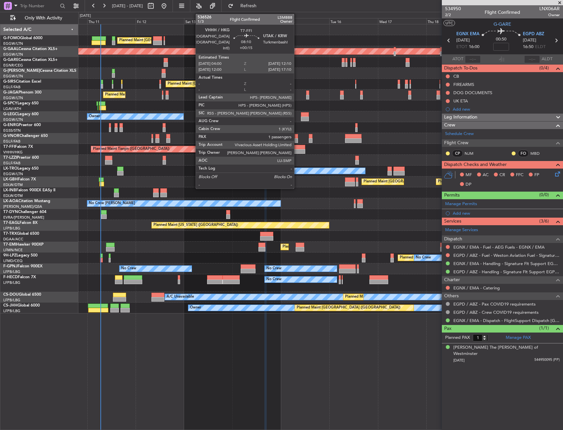
click at [297, 147] on div at bounding box center [297, 147] width 17 height 5
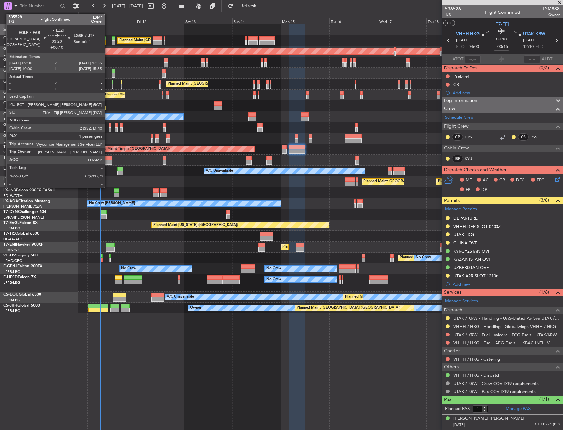
click at [108, 161] on div at bounding box center [108, 162] width 7 height 5
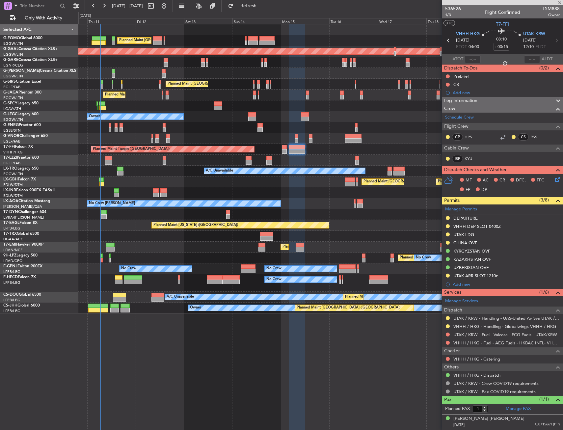
type input "+00:10"
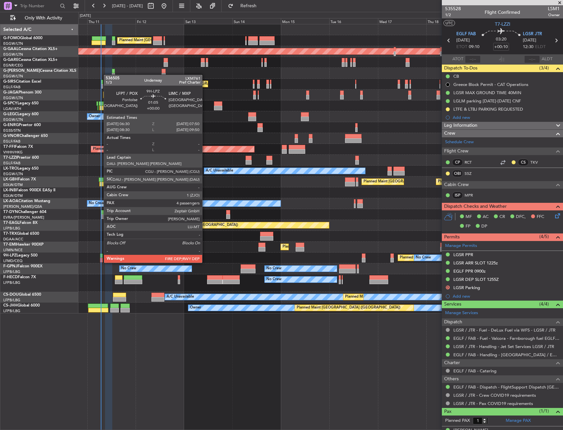
click at [100, 257] on div at bounding box center [101, 256] width 3 height 5
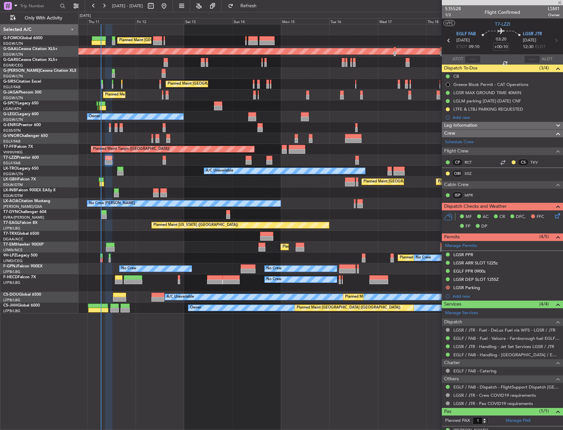
type input "4"
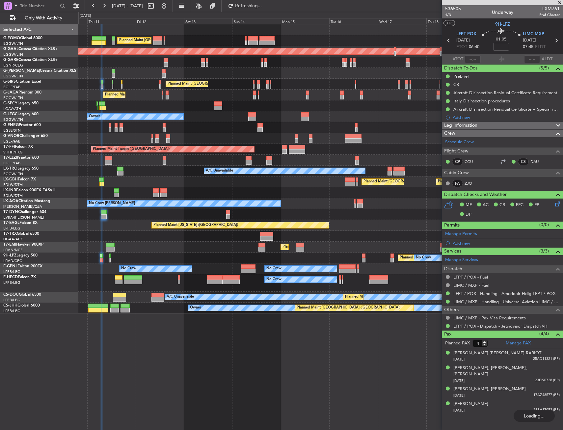
type input "06:44"
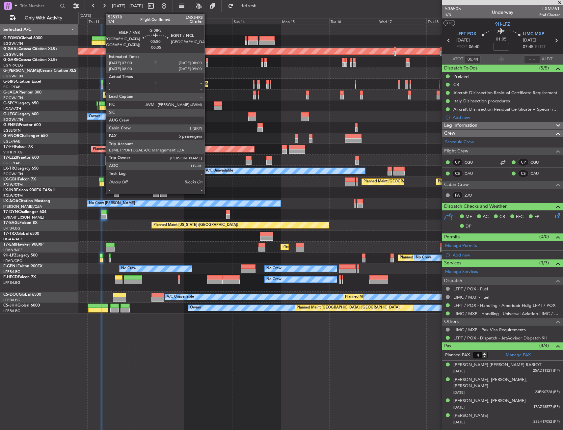
click at [103, 86] on div at bounding box center [102, 86] width 2 height 5
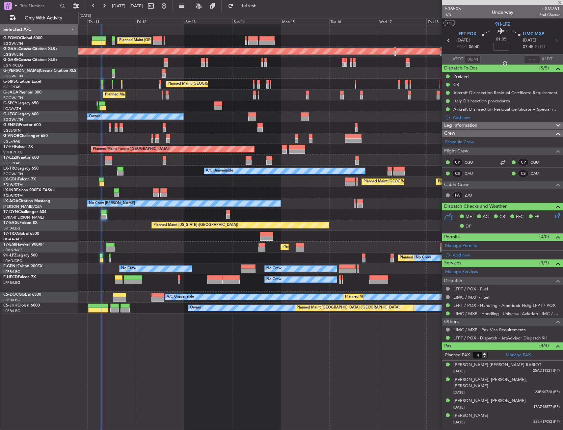
type input "-00:05"
type input "5"
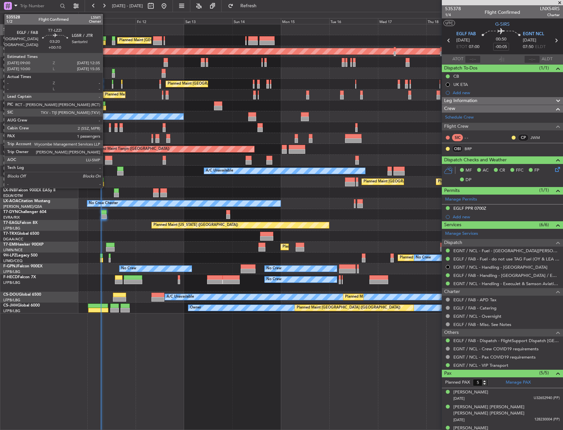
click at [106, 161] on div at bounding box center [108, 162] width 7 height 5
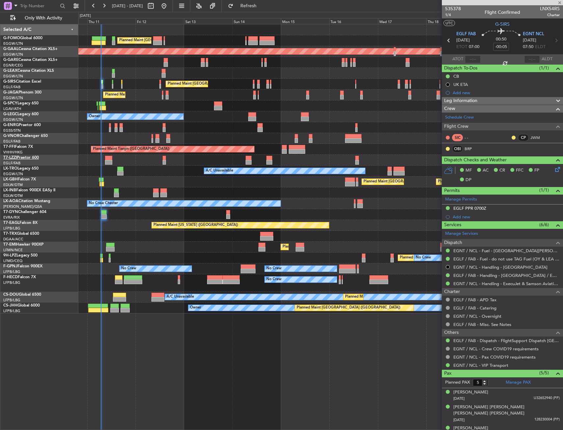
type input "+00:10"
type input "1"
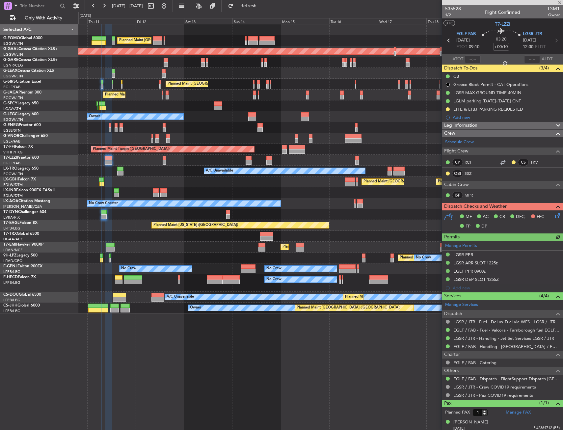
drag, startPoint x: 477, startPoint y: 100, endPoint x: 480, endPoint y: 107, distance: 7.7
click at [477, 100] on div "LGLM parking [DATE]-[DATE] CNF" at bounding box center [487, 101] width 68 height 6
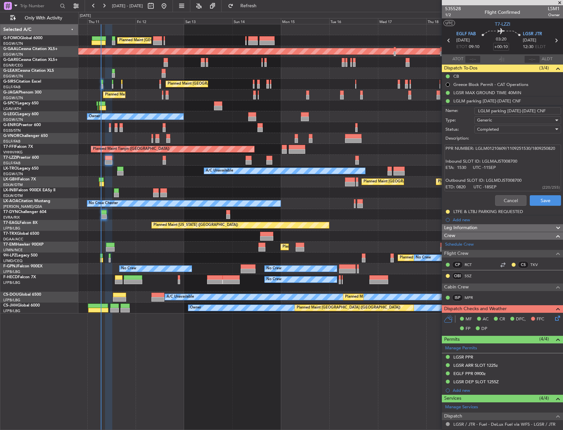
click at [496, 194] on div "Cancel Save" at bounding box center [501, 201] width 124 height 16
click at [500, 201] on button "Cancel" at bounding box center [510, 200] width 31 height 11
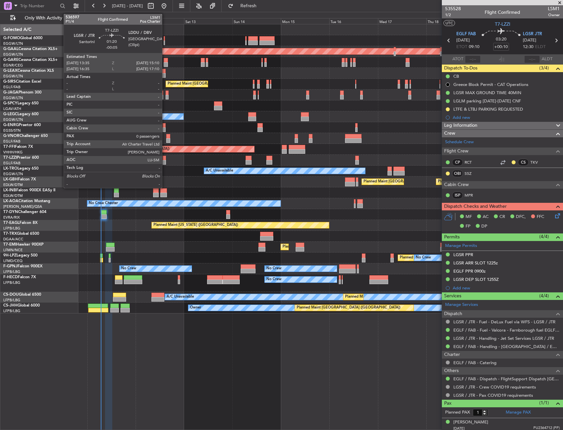
click at [165, 158] on div at bounding box center [164, 158] width 3 height 5
type input "-00:05"
type input "0"
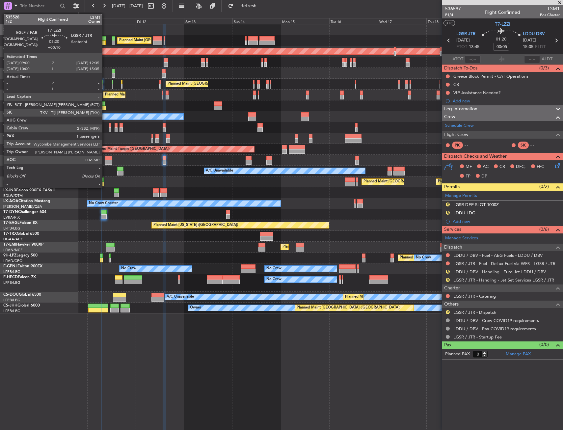
click at [105, 162] on div at bounding box center [108, 162] width 7 height 5
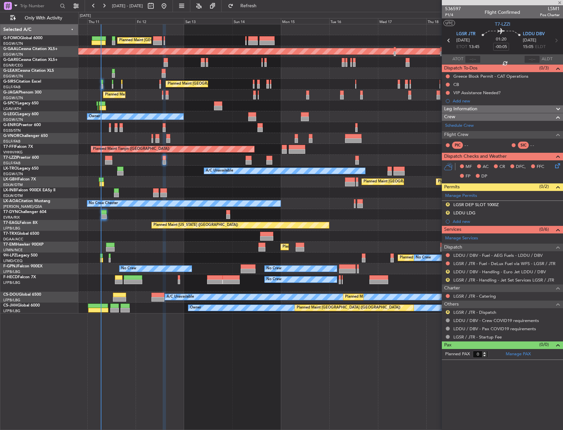
type input "+00:10"
type input "1"
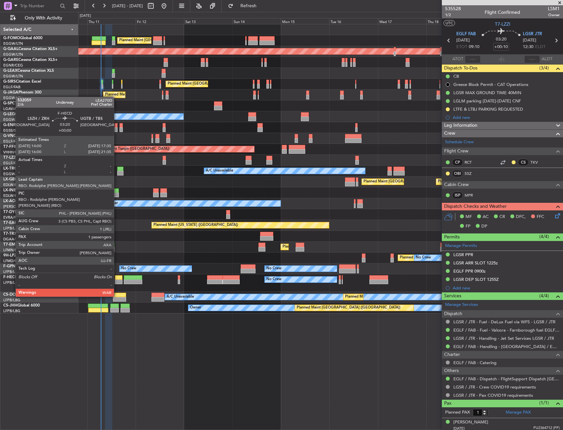
click at [117, 278] on div at bounding box center [118, 277] width 7 height 5
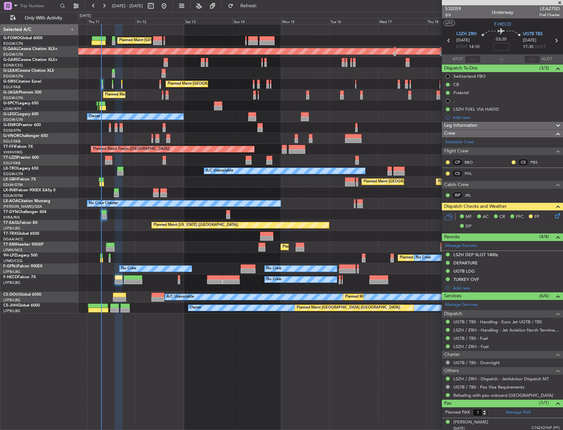
click at [134, 246] on div "Planned Maint [GEOGRAPHIC_DATA] Planned Maint [GEOGRAPHIC_DATA]" at bounding box center [320, 247] width 484 height 11
click at [127, 156] on div "Owner" at bounding box center [320, 160] width 484 height 11
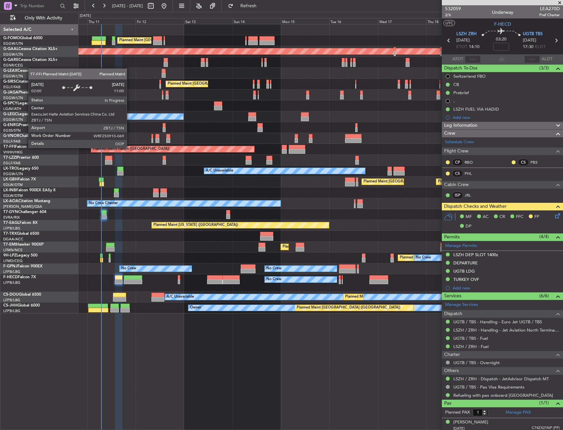
click at [130, 148] on div "Planned Maint Tianjin ([GEOGRAPHIC_DATA])" at bounding box center [131, 149] width 77 height 10
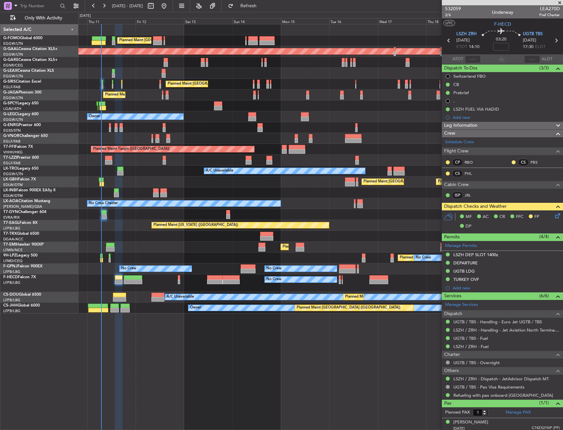
click at [121, 163] on div "Owner" at bounding box center [320, 160] width 484 height 11
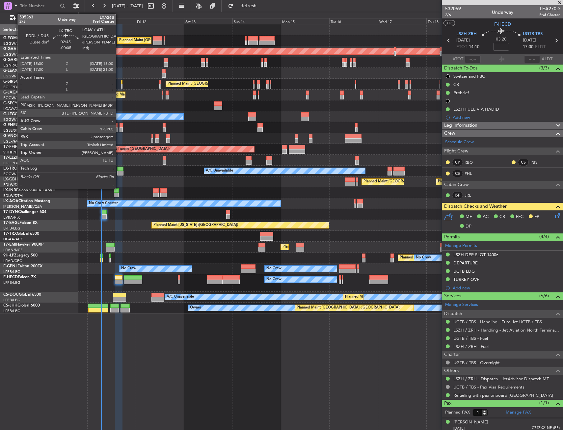
click at [119, 171] on div at bounding box center [120, 173] width 6 height 5
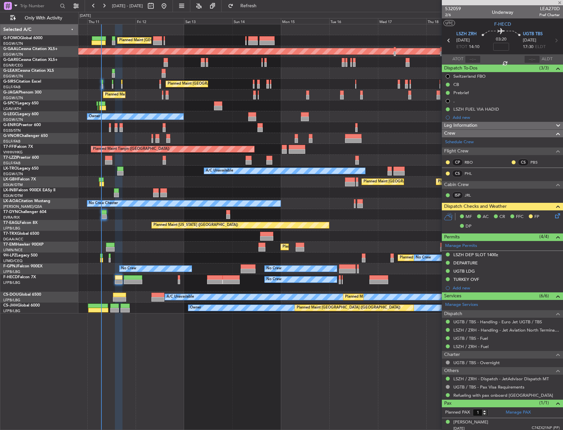
type input "-00:05"
type input "2"
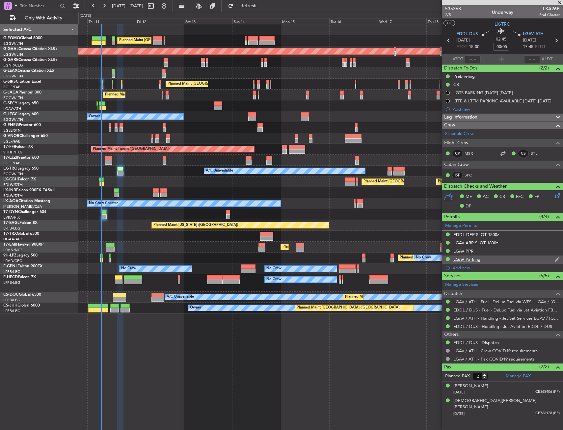
click at [475, 261] on div "LGAV Parking" at bounding box center [466, 260] width 27 height 6
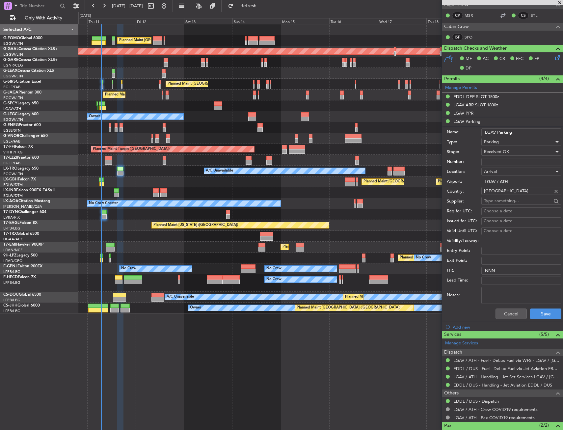
scroll to position [165, 0]
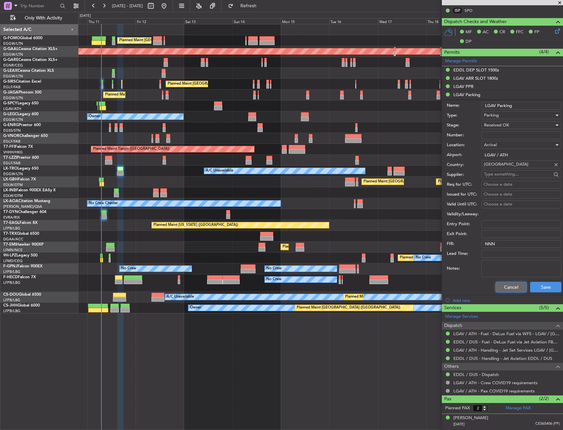
click at [502, 289] on button "Cancel" at bounding box center [511, 287] width 31 height 11
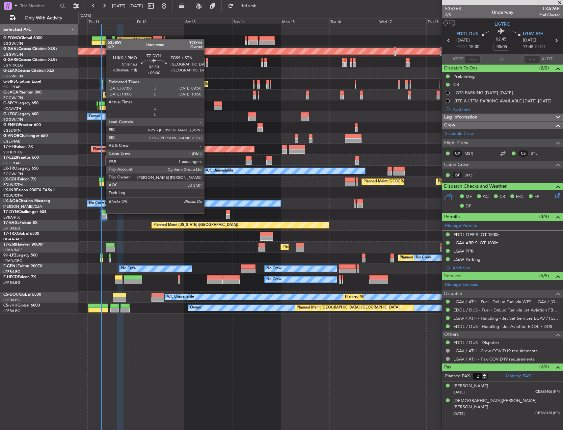
click at [102, 213] on div at bounding box center [104, 212] width 6 height 5
type input "1"
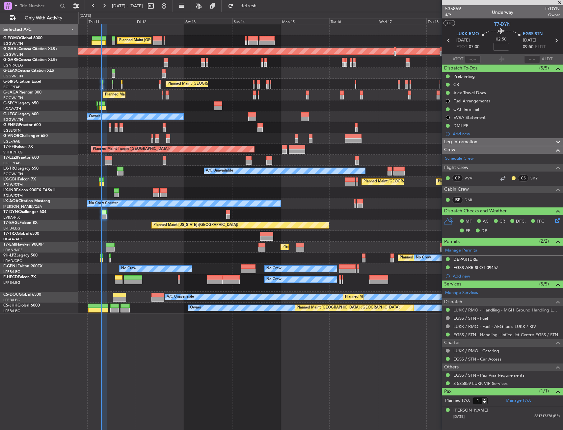
click at [162, 235] on div "Planned Maint [GEOGRAPHIC_DATA] ([GEOGRAPHIC_DATA])" at bounding box center [320, 236] width 484 height 11
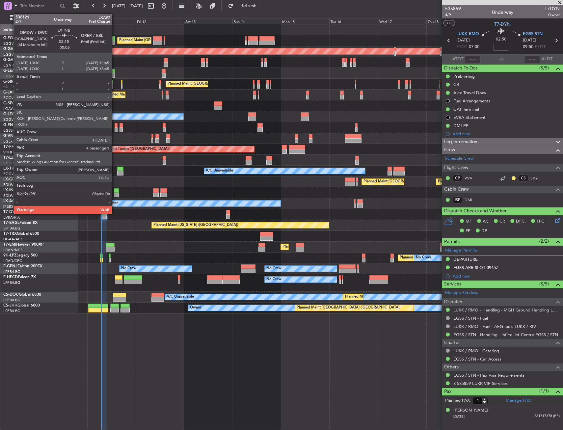
click at [115, 190] on div at bounding box center [116, 190] width 5 height 5
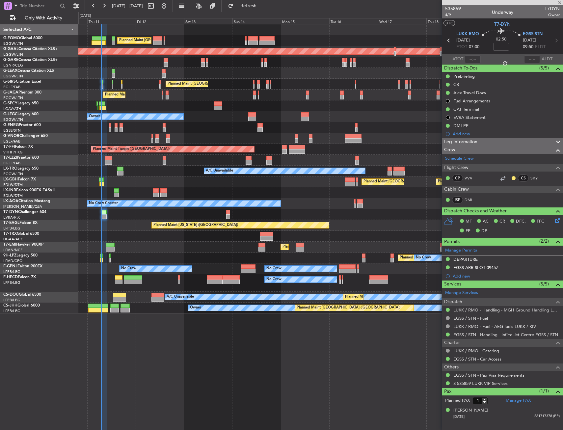
type input "-00:05"
type input "4"
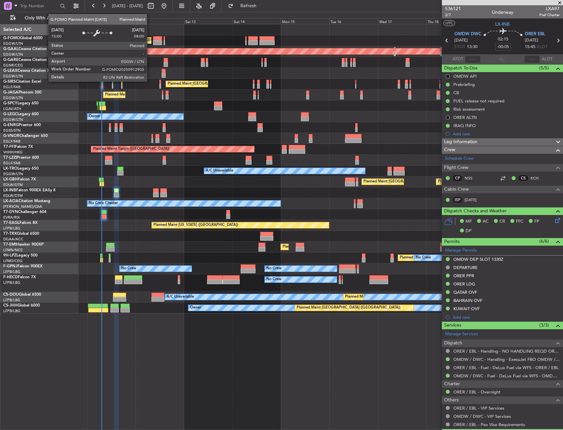
click at [158, 41] on div at bounding box center [157, 43] width 9 height 5
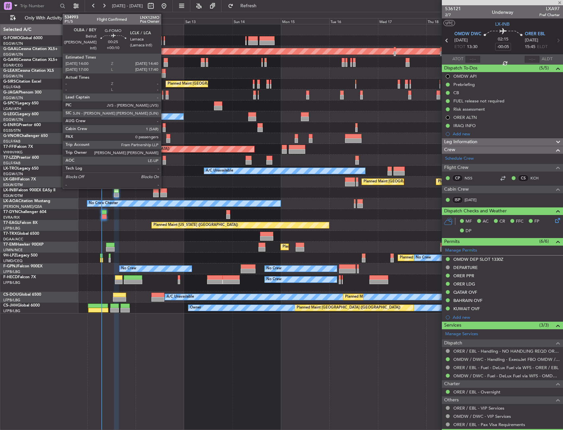
type input "+00:10"
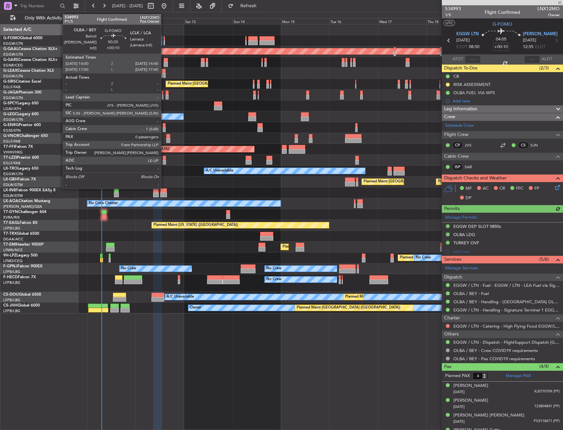
click at [164, 40] on div at bounding box center [165, 38] width 2 height 5
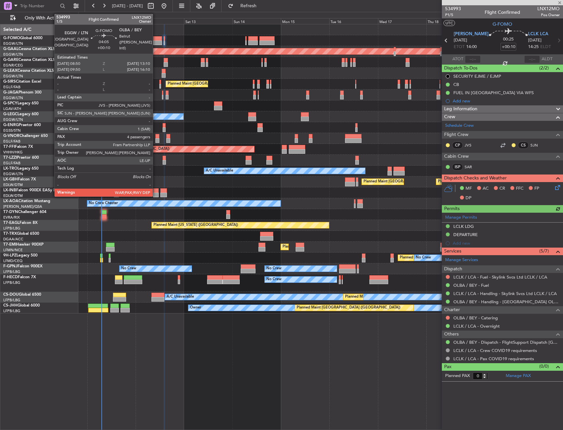
click at [156, 39] on div at bounding box center [157, 38] width 9 height 5
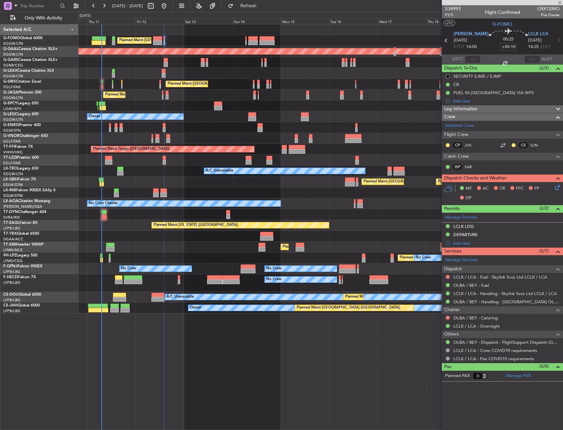
type input "4"
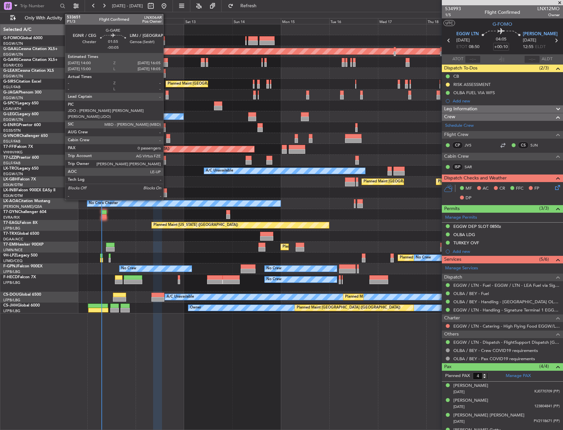
click at [166, 62] on div at bounding box center [166, 60] width 4 height 5
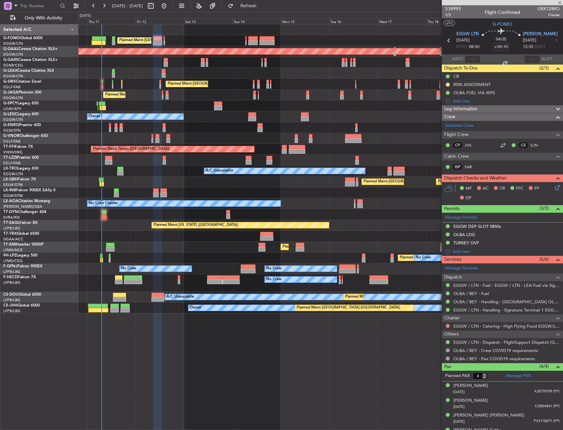
type input "-00:05"
type input "0"
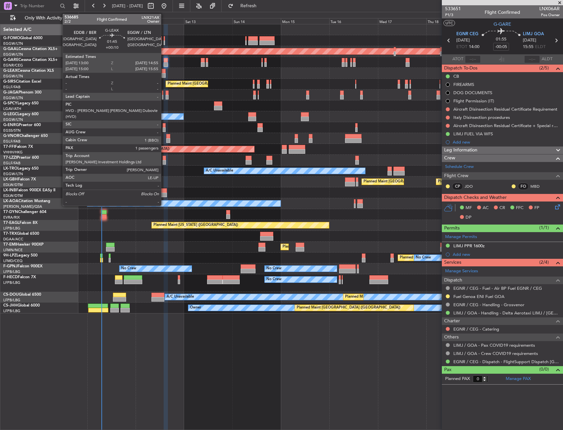
click at [164, 72] on div at bounding box center [164, 71] width 4 height 5
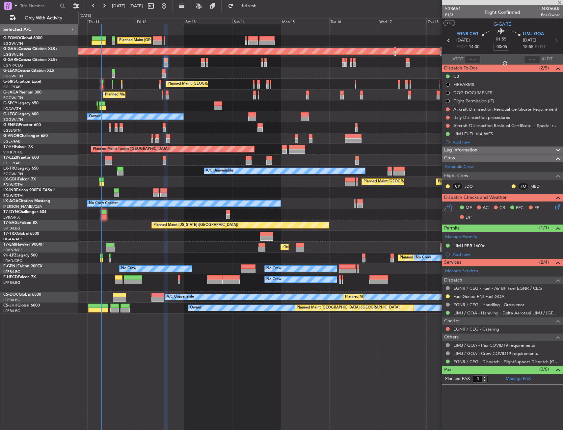
type input "+00:10"
type input "1"
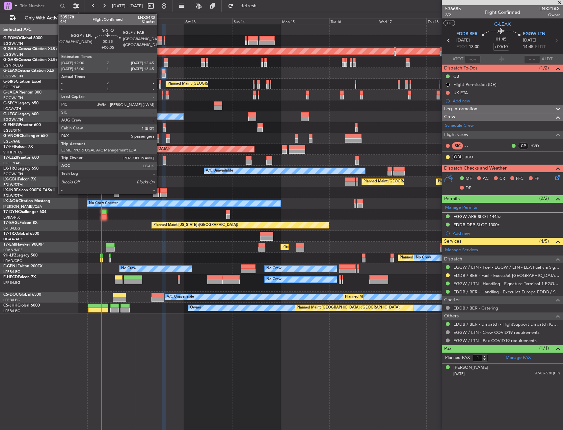
click at [160, 83] on div at bounding box center [160, 82] width 2 height 5
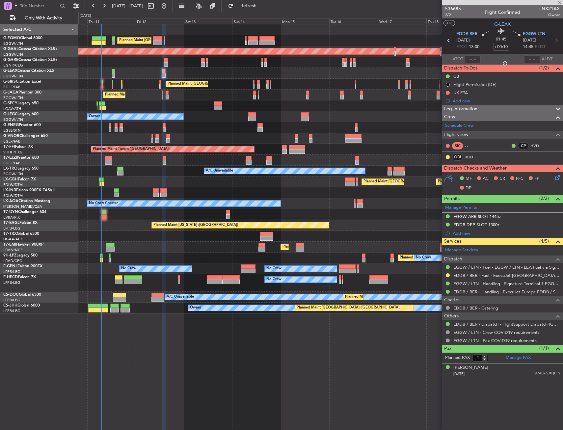
type input "+00:05"
type input "5"
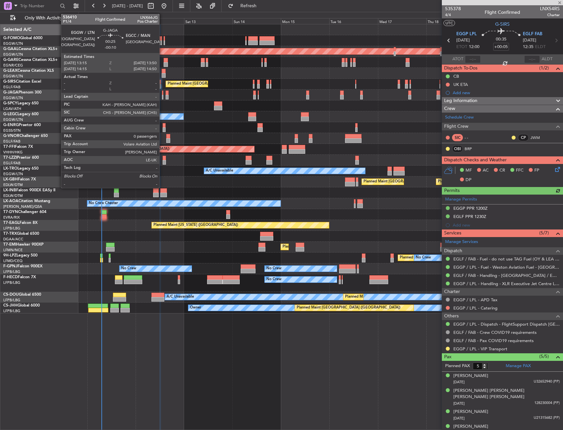
click at [162, 96] on div at bounding box center [162, 97] width 1 height 5
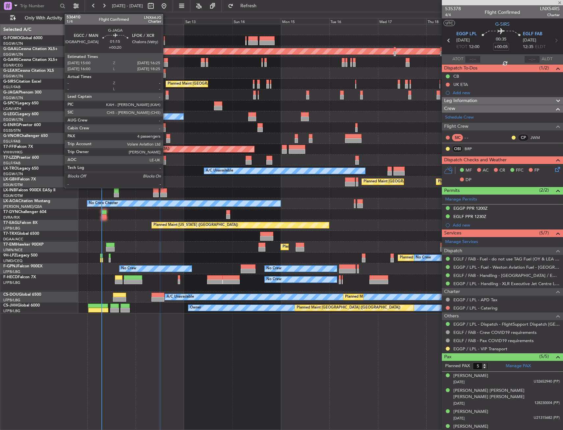
type input "-00:10"
type input "0"
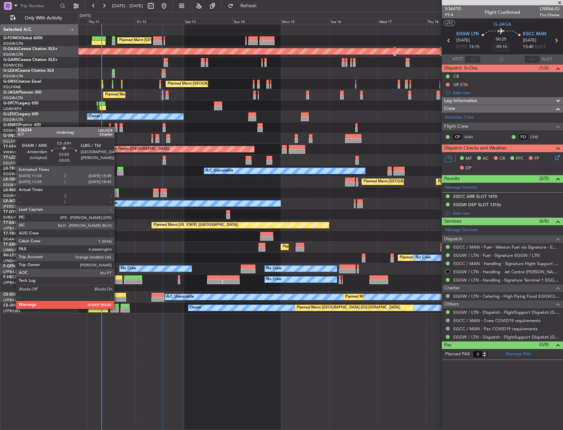
click at [117, 308] on div at bounding box center [114, 310] width 9 height 5
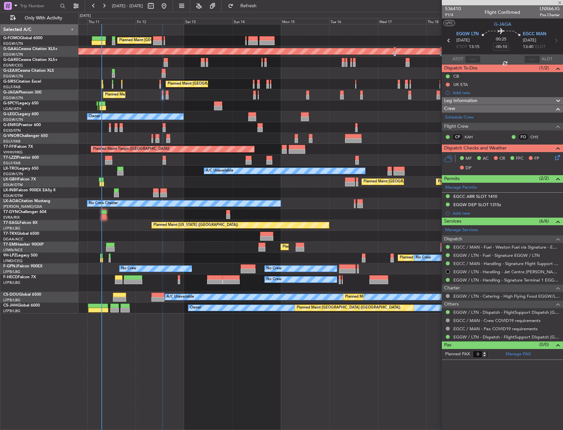
click at [164, 283] on div "No Crew No Crew Planned Maint Paris (Le Bourget)" at bounding box center [320, 282] width 484 height 17
type input "-00:05"
type input "6"
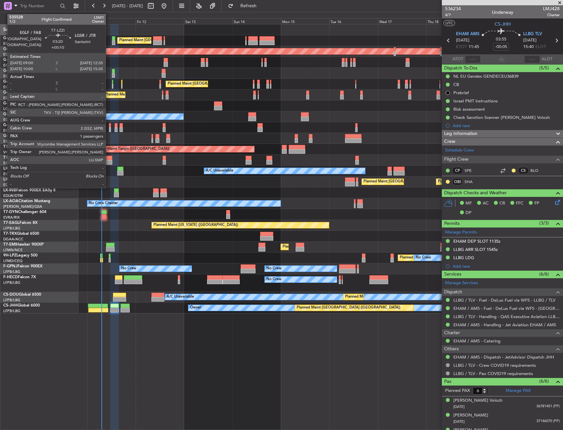
click at [109, 160] on div at bounding box center [108, 162] width 7 height 5
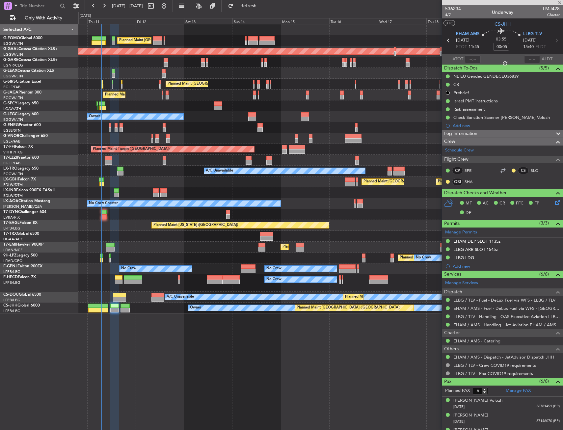
click at [122, 163] on div "Owner" at bounding box center [320, 160] width 484 height 11
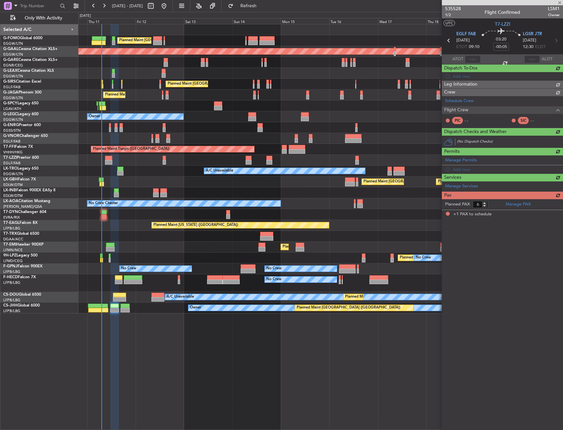
type input "+00:10"
type input "1"
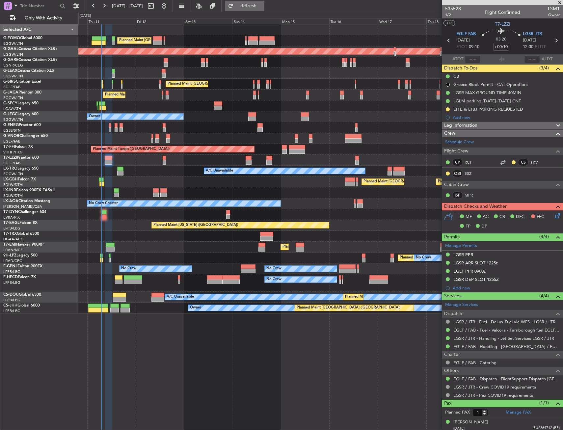
click at [262, 5] on span "Refresh" at bounding box center [249, 6] width 28 height 5
click at [132, 125] on div "Planned Maint [GEOGRAPHIC_DATA] ([GEOGRAPHIC_DATA]) No Crew" at bounding box center [320, 127] width 484 height 11
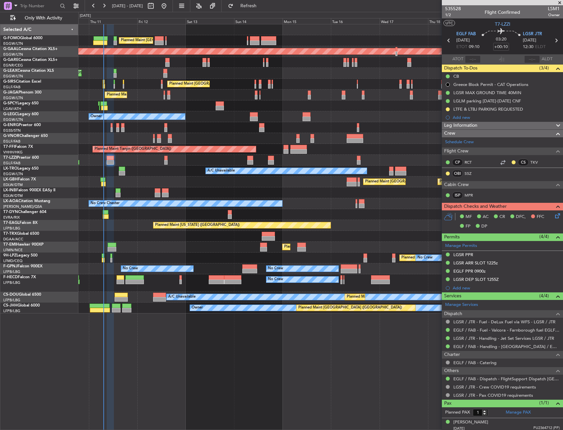
click at [157, 274] on div "Planned Maint [GEOGRAPHIC_DATA] ([GEOGRAPHIC_DATA]) Planned [GEOGRAPHIC_DATA] U…" at bounding box center [320, 168] width 484 height 289
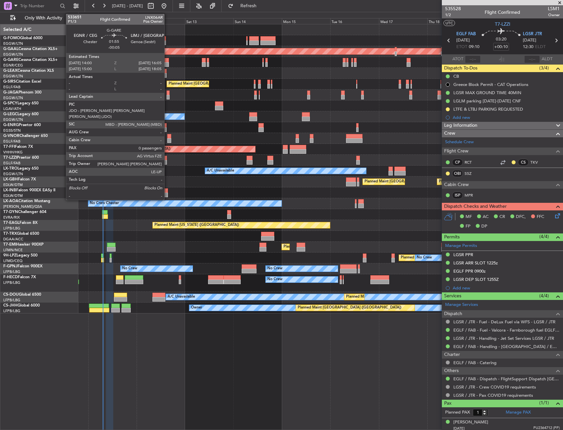
click at [167, 60] on div at bounding box center [167, 60] width 4 height 5
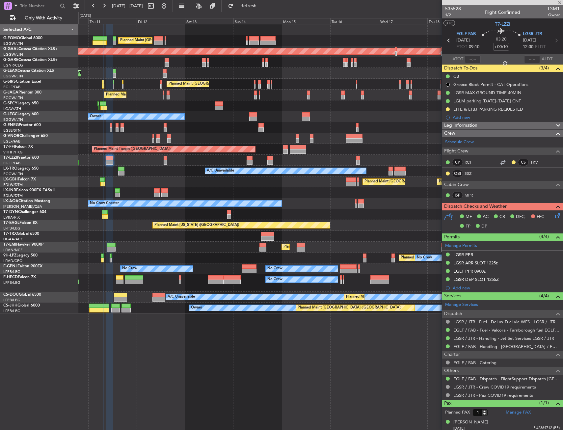
type input "-00:05"
type input "0"
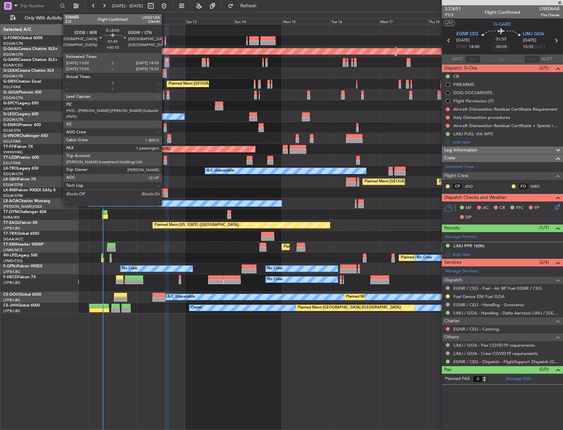
click at [164, 73] on div at bounding box center [165, 71] width 4 height 5
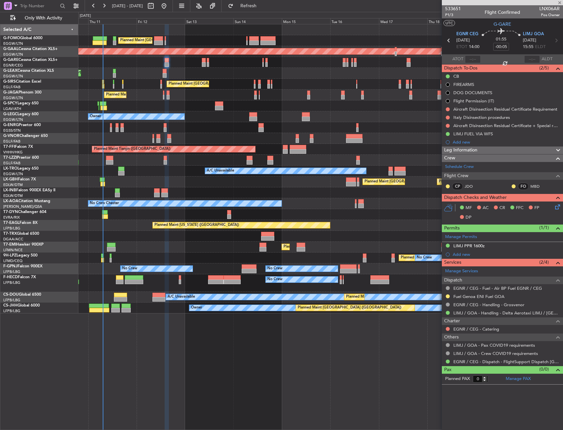
type input "+00:10"
type input "1"
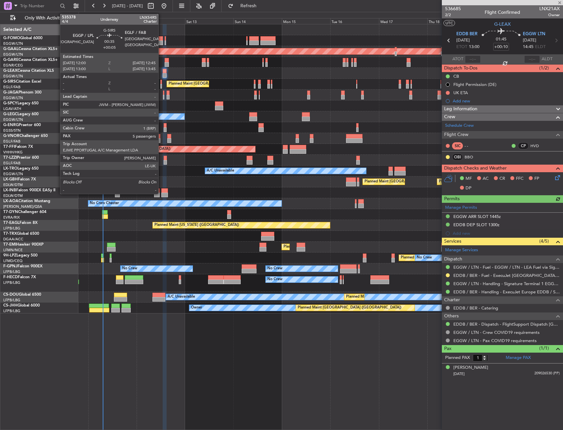
click at [161, 86] on div at bounding box center [161, 86] width 2 height 5
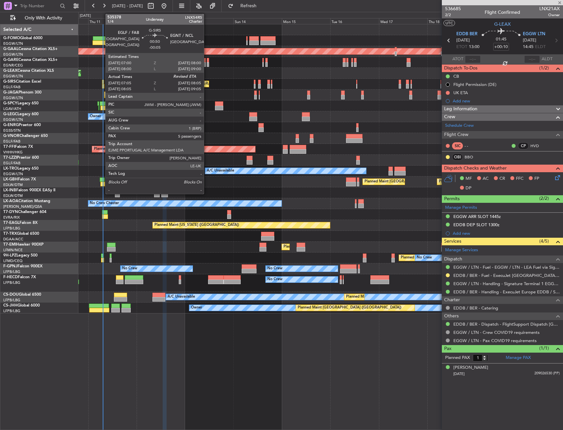
type input "+00:05"
type input "5"
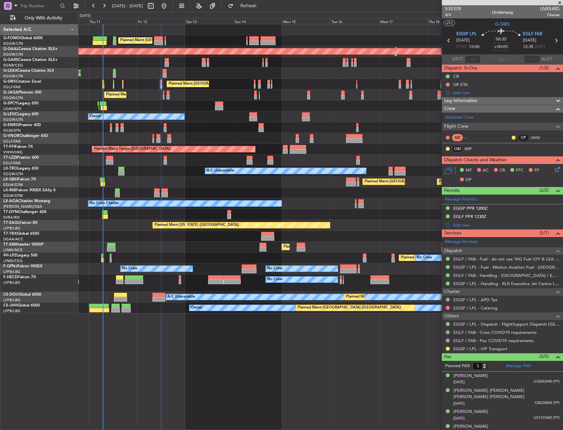
click at [184, 104] on div "Unplanned Maint [GEOGRAPHIC_DATA] ([PERSON_NAME] Intl)" at bounding box center [320, 105] width 484 height 11
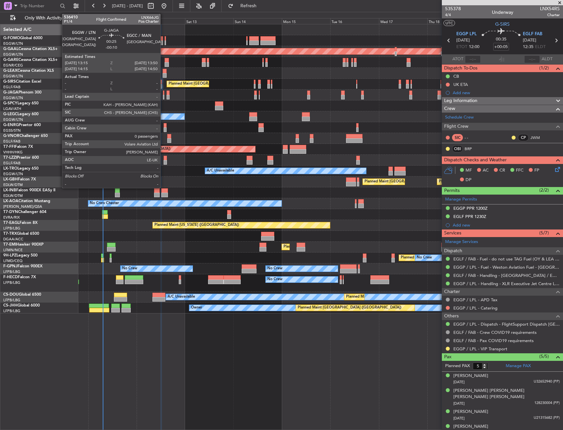
click at [163, 93] on div at bounding box center [163, 93] width 1 height 5
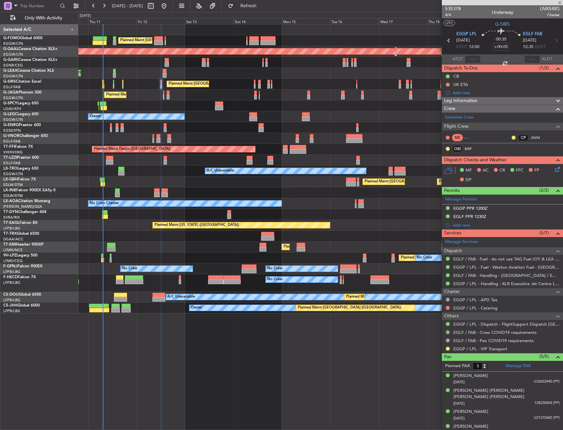
type input "-00:10"
type input "0"
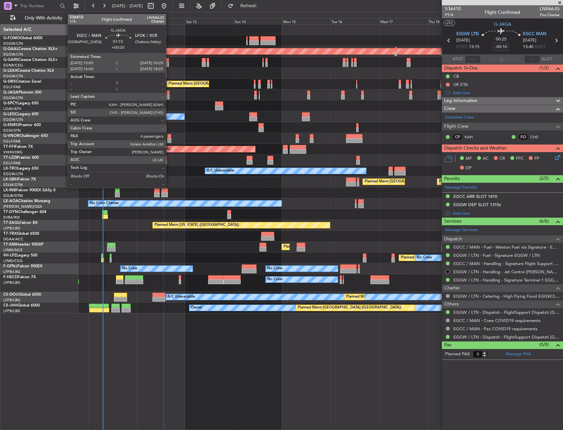
click at [169, 95] on div at bounding box center [168, 93] width 3 height 5
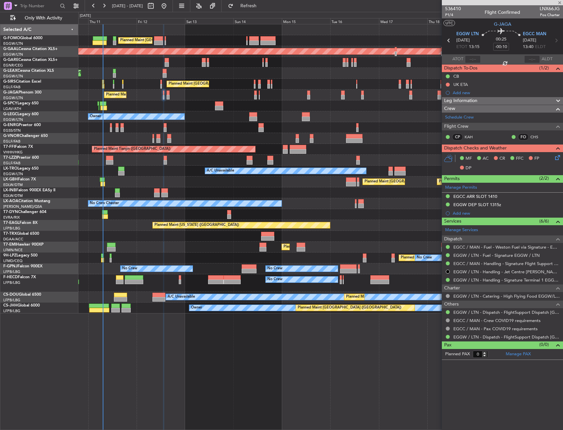
type input "+00:20"
type input "4"
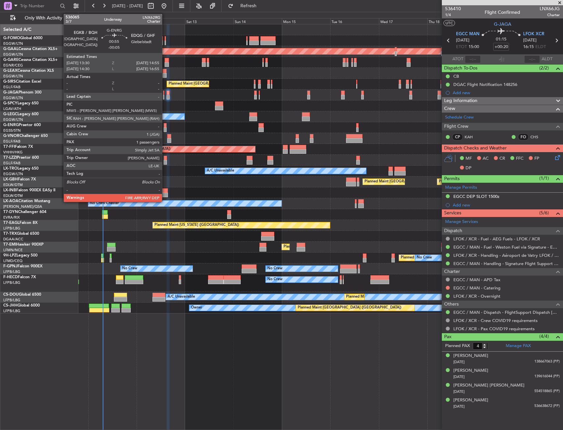
click at [165, 124] on div at bounding box center [165, 125] width 3 height 5
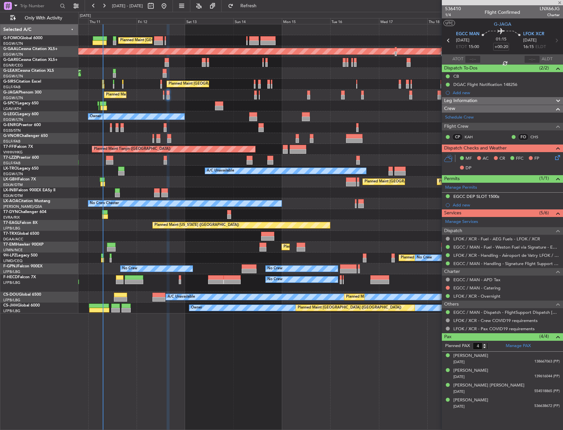
type input "-00:05"
type input "1"
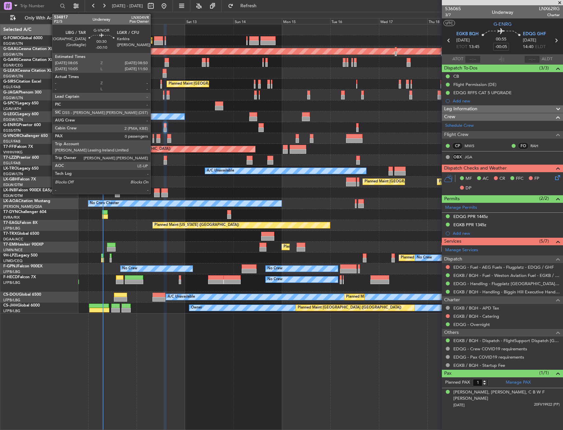
click at [153, 137] on div at bounding box center [153, 136] width 2 height 5
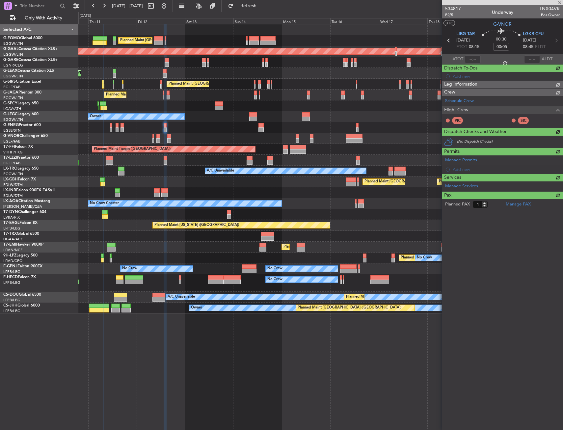
type input "-00:10"
type input "0"
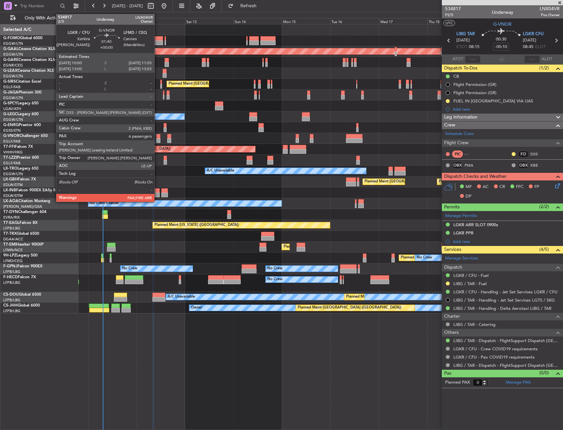
click at [157, 139] on div at bounding box center [158, 140] width 4 height 5
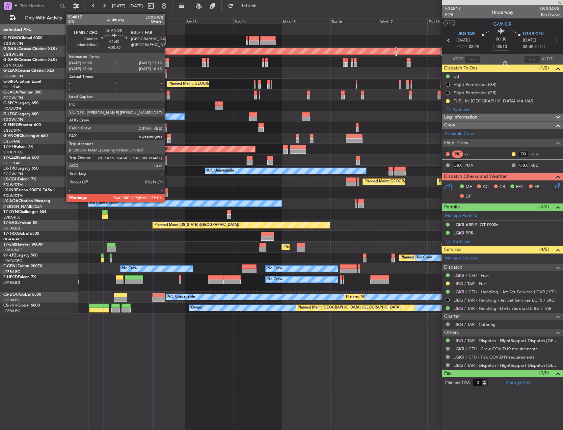
type input "6"
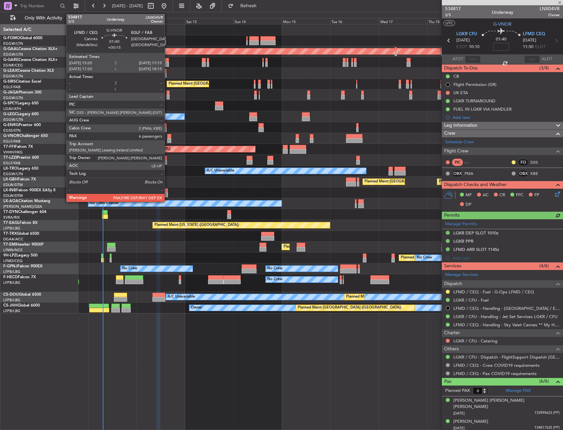
click at [168, 137] on div at bounding box center [169, 136] width 4 height 5
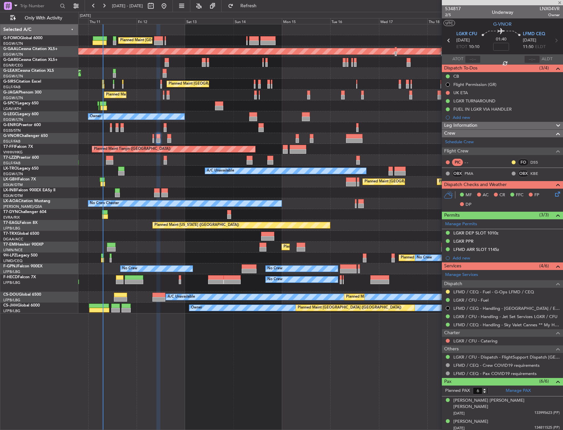
type input "+00:15"
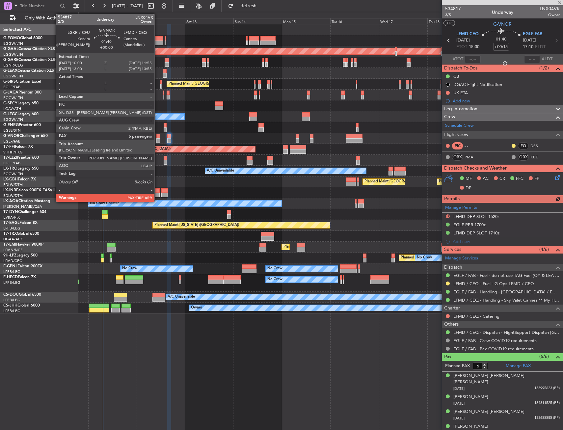
click at [157, 141] on div at bounding box center [158, 140] width 4 height 5
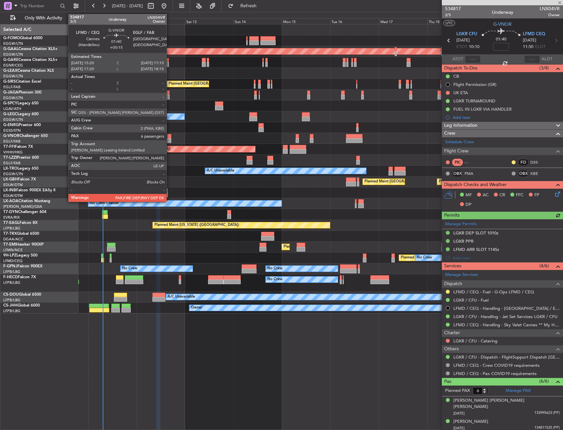
click at [170, 139] on div at bounding box center [169, 140] width 4 height 5
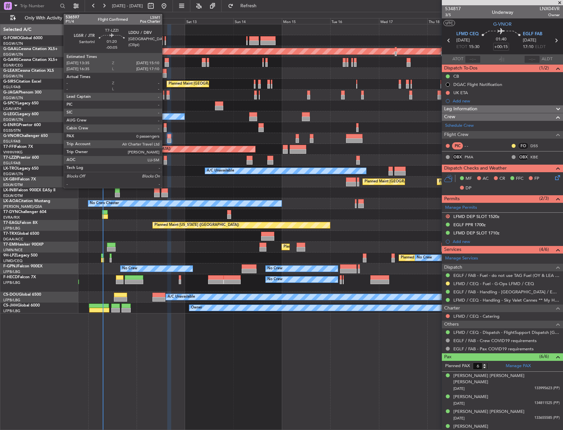
click at [165, 160] on div at bounding box center [165, 162] width 3 height 5
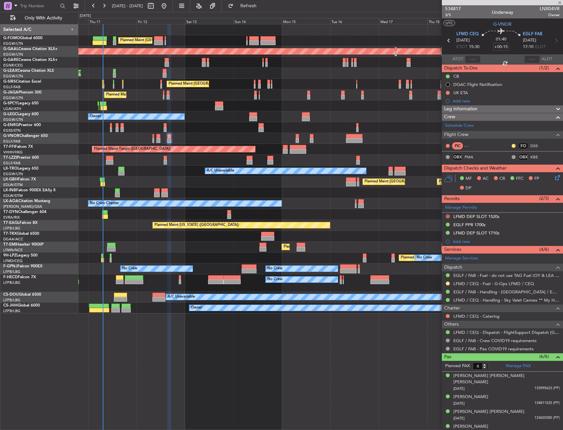
type input "-00:05"
type input "0"
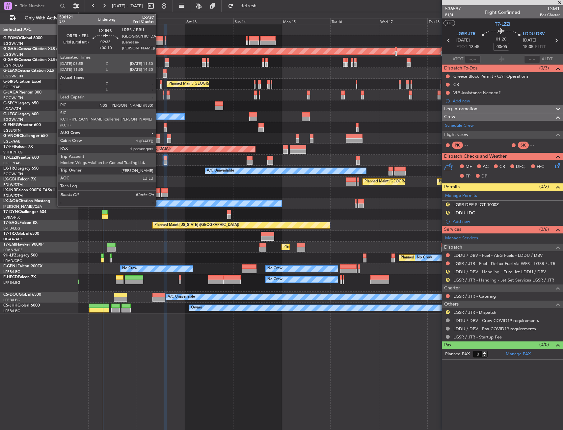
click at [158, 190] on div at bounding box center [156, 190] width 5 height 5
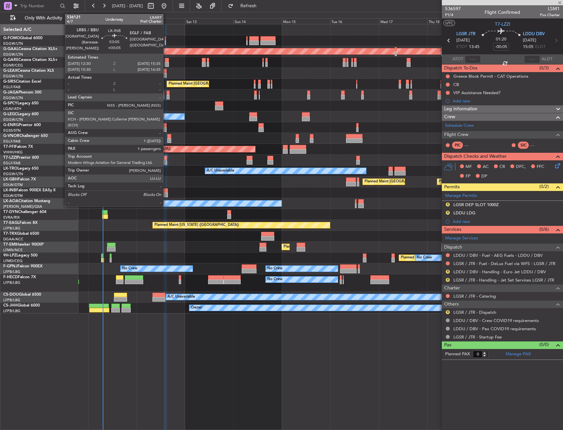
type input "+00:10"
type input "1"
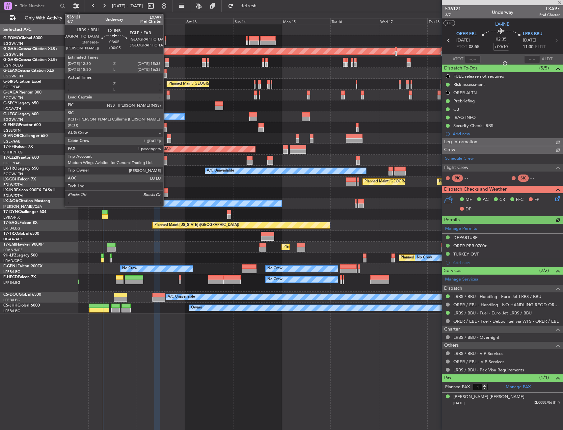
click at [166, 193] on div at bounding box center [164, 195] width 6 height 5
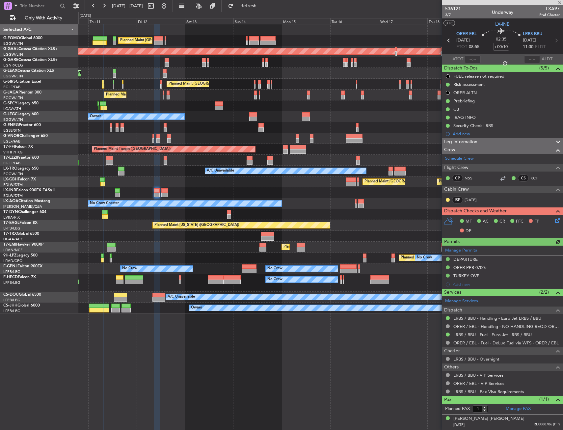
type input "+00:05"
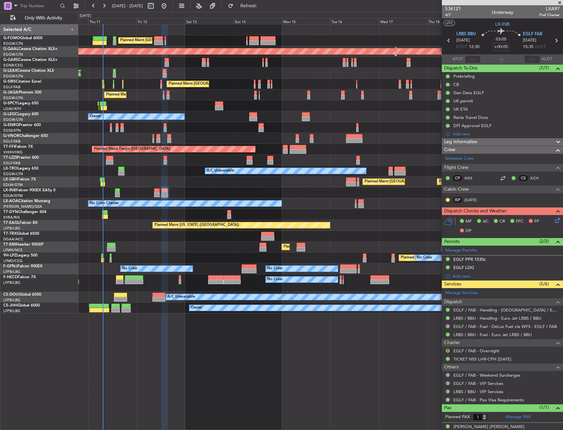
click at [448, 350] on button "R" at bounding box center [448, 351] width 4 height 4
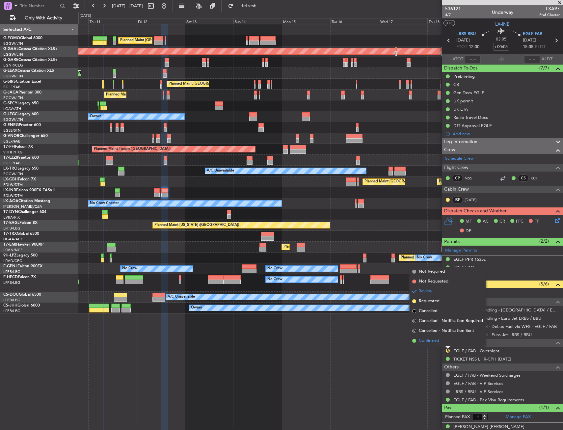
click at [438, 340] on span "Confirmed" at bounding box center [429, 341] width 20 height 7
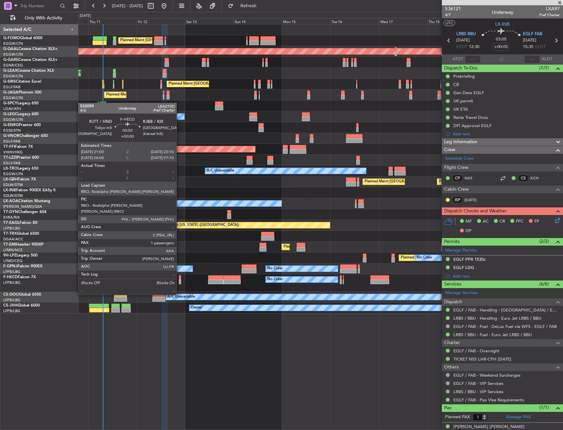
click at [179, 276] on div at bounding box center [180, 277] width 3 height 5
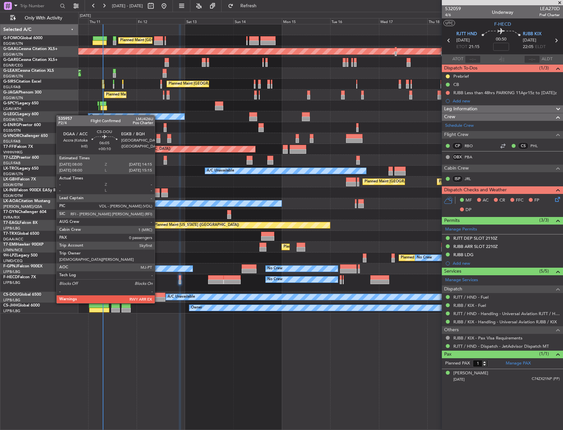
click at [158, 297] on div at bounding box center [158, 295] width 13 height 5
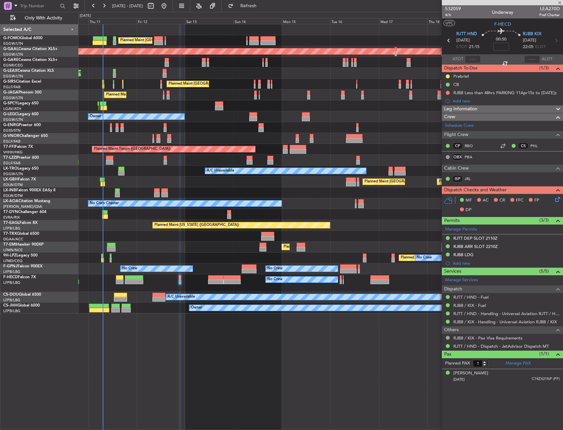
type input "+00:10"
type input "0"
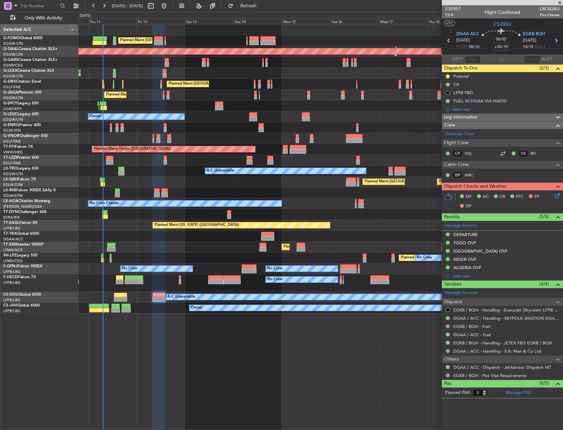
click at [134, 249] on div "Planned Maint Zurich Planned Maint Zurich" at bounding box center [320, 247] width 484 height 11
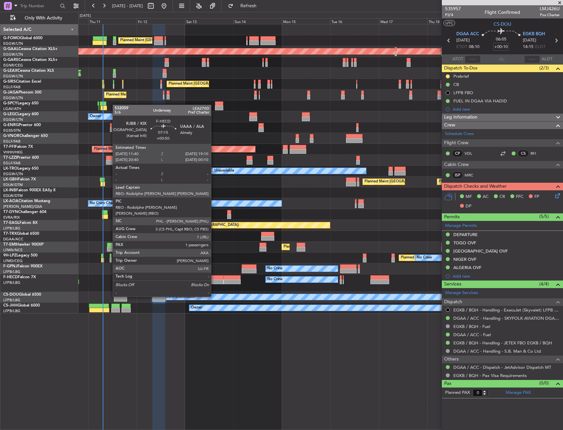
click at [214, 280] on div "No Crew No Crew Planned Maint Paris (Le Bourget)" at bounding box center [320, 282] width 484 height 17
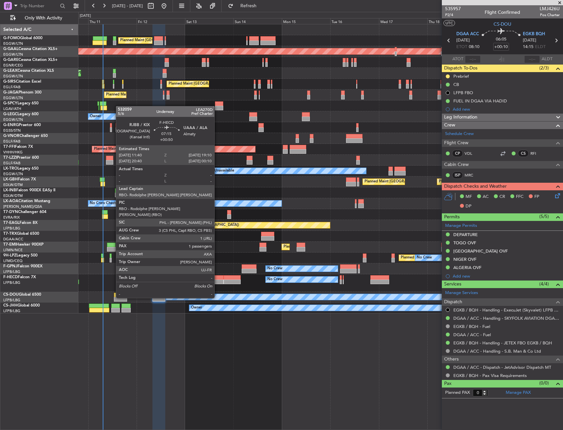
click at [217, 280] on div at bounding box center [215, 282] width 15 height 5
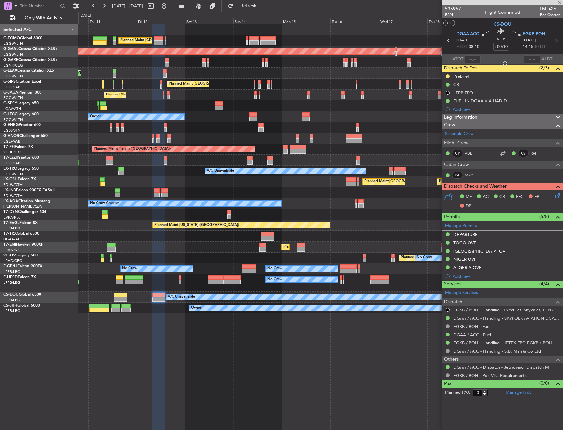
type input "+00:50"
type input "1"
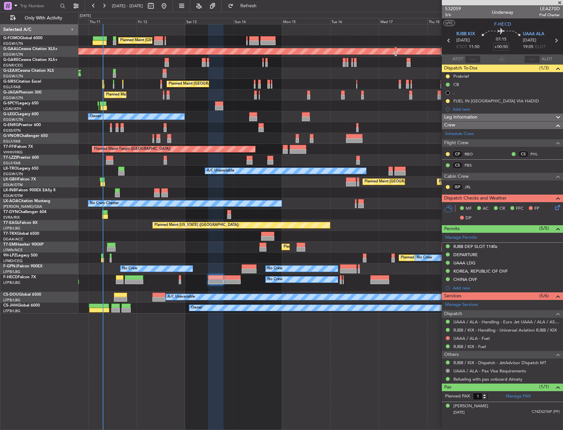
click at [117, 291] on div "No Crew No Crew Planned Maint Paris (Le Bourget)" at bounding box center [320, 282] width 484 height 17
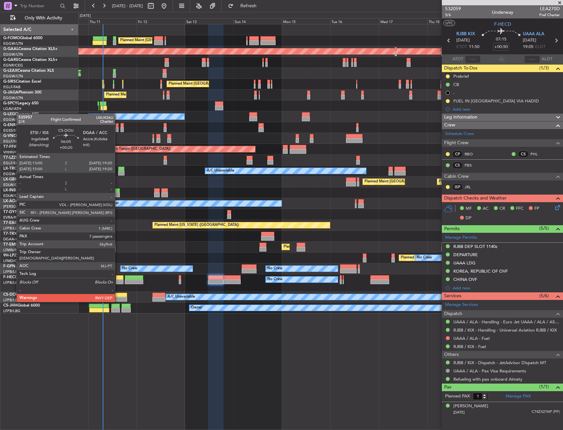
click at [118, 295] on div at bounding box center [120, 295] width 13 height 5
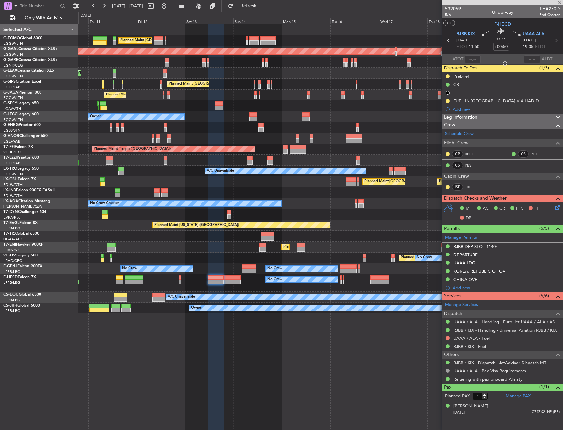
type input "+00:20"
type input "7"
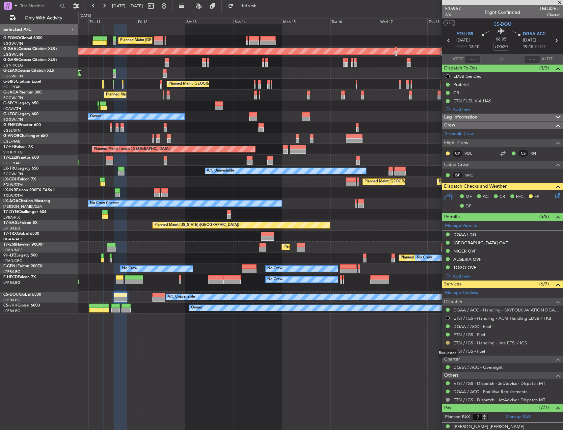
click at [447, 342] on button at bounding box center [448, 343] width 4 height 4
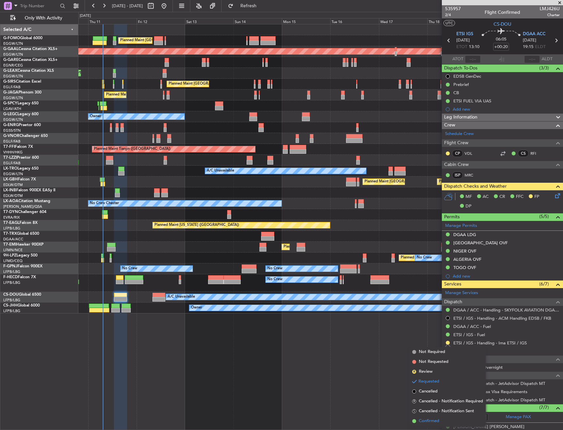
click at [431, 421] on span "Confirmed" at bounding box center [429, 421] width 20 height 7
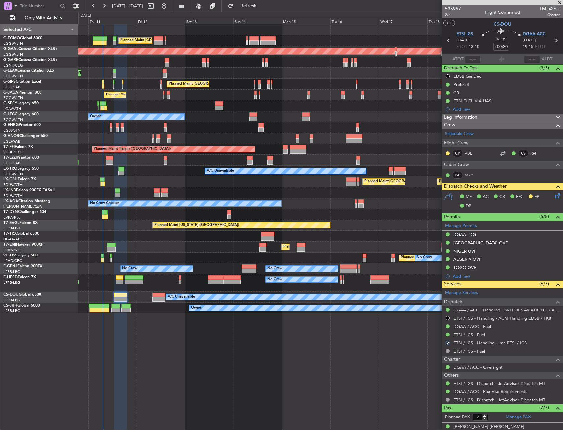
click at [349, 372] on div "Planned Maint London (Luton) Planned Maint Dusseldorf Unplanned Maint Chester P…" at bounding box center [320, 227] width 485 height 406
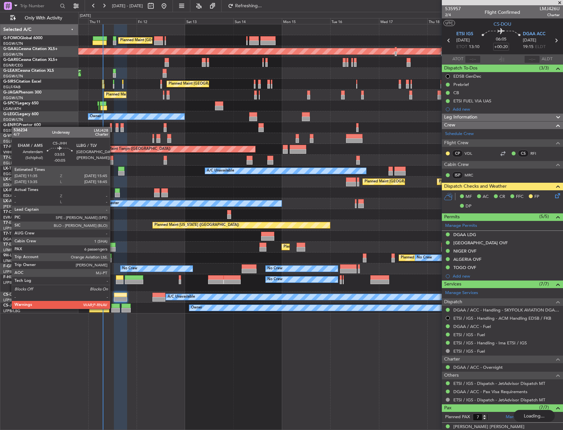
click at [113, 308] on div at bounding box center [115, 310] width 9 height 5
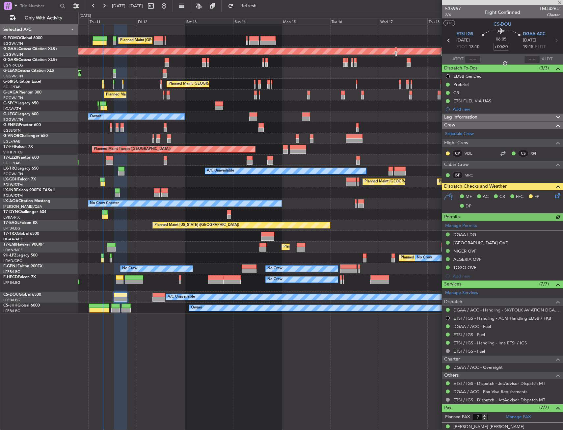
type input "-00:05"
type input "6"
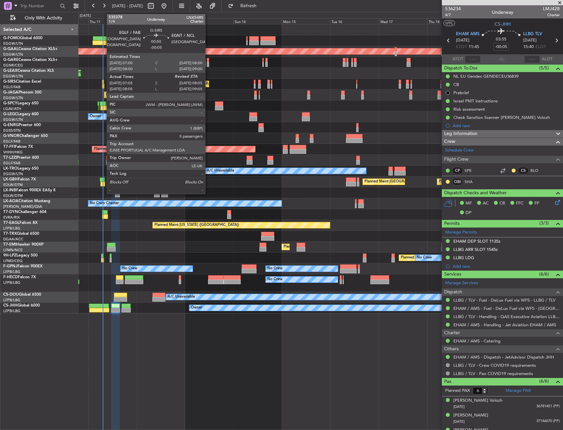
click at [103, 86] on div at bounding box center [103, 86] width 2 height 5
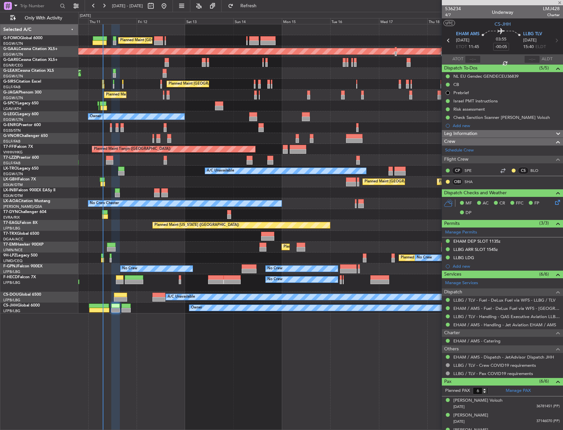
type input "07:05"
type input "5"
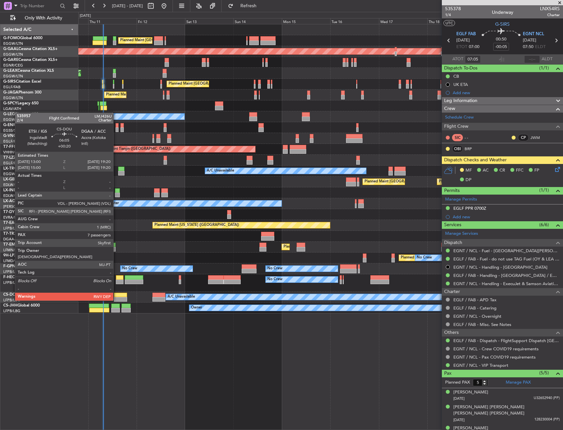
click at [116, 294] on div at bounding box center [120, 295] width 13 height 5
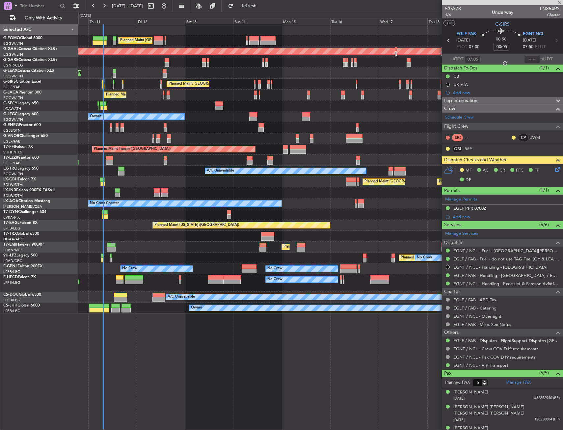
type input "+00:20"
type input "7"
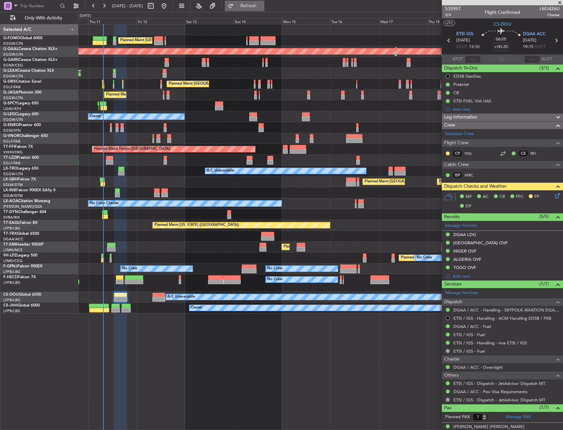
click at [260, 8] on span "Refresh" at bounding box center [249, 6] width 28 height 5
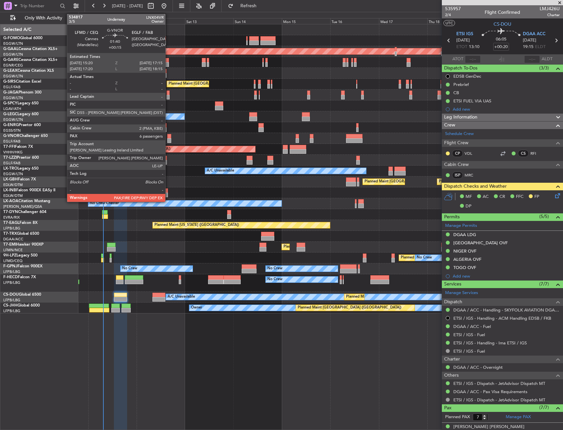
click at [168, 138] on div at bounding box center [169, 136] width 4 height 5
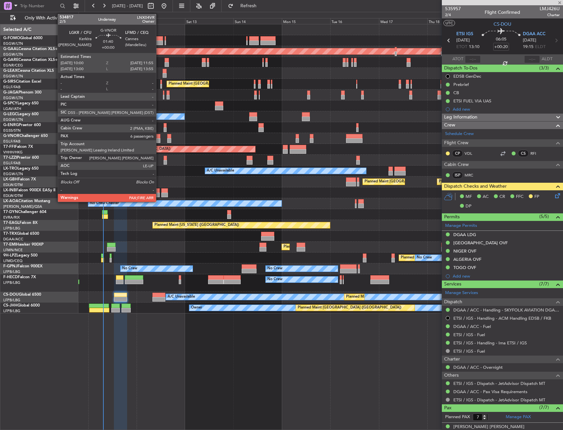
type input "+00:15"
type input "6"
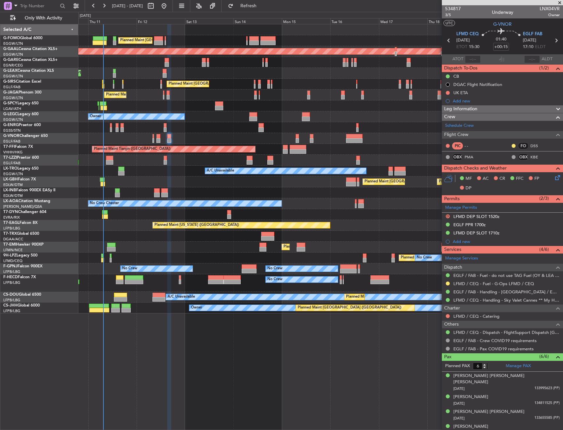
click at [214, 124] on div "Planned Maint London (Stansted) No Crew" at bounding box center [320, 127] width 484 height 11
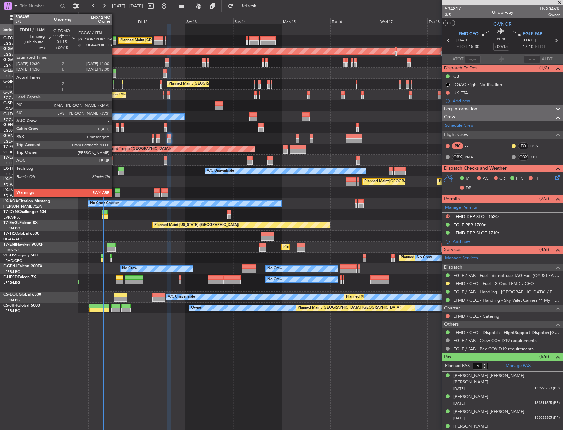
click at [115, 42] on div at bounding box center [114, 43] width 3 height 5
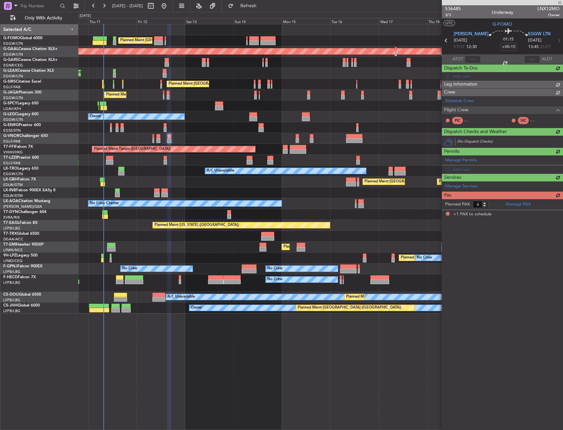
type input "1"
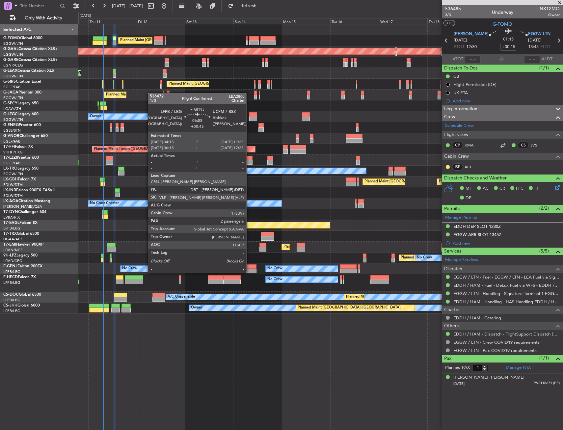
click at [249, 266] on div at bounding box center [249, 266] width 14 height 5
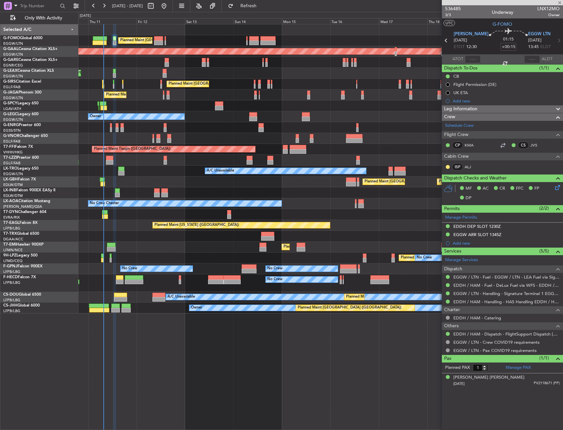
type input "+00:45"
type input "2"
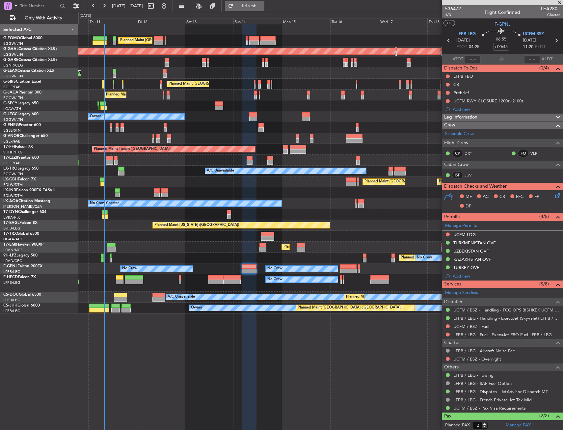
click at [262, 6] on span "Refresh" at bounding box center [249, 6] width 28 height 5
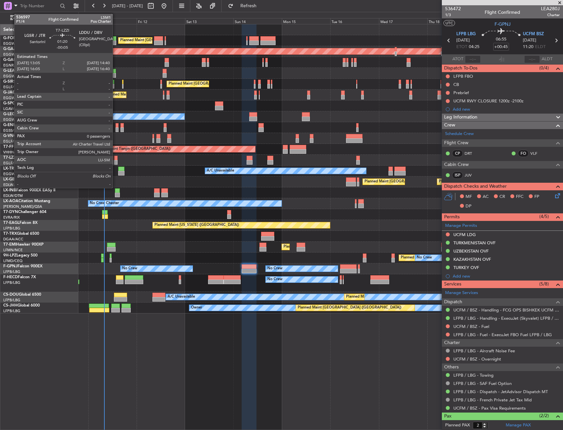
click at [116, 160] on div at bounding box center [115, 162] width 3 height 5
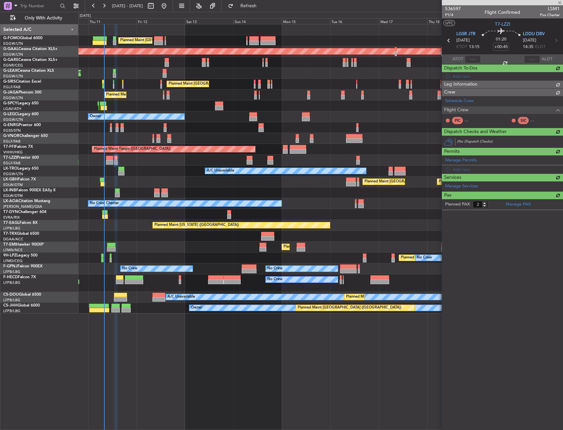
type input "-00:05"
type input "0"
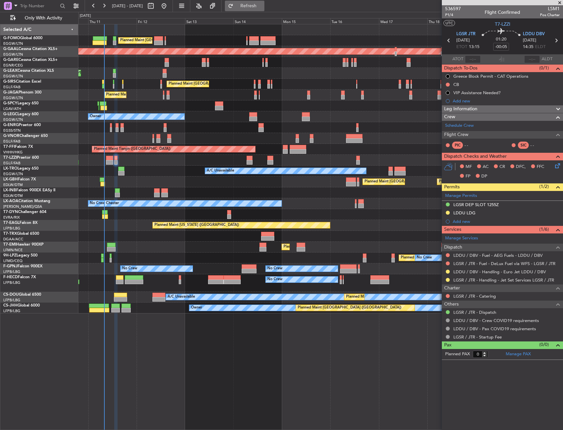
click at [264, 9] on button "Refresh" at bounding box center [245, 6] width 40 height 11
click at [134, 98] on div "Planned Maint [GEOGRAPHIC_DATA] ([GEOGRAPHIC_DATA])" at bounding box center [320, 95] width 484 height 11
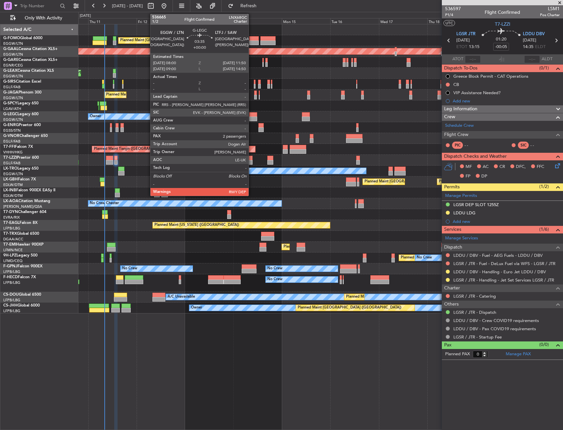
click at [252, 117] on div at bounding box center [253, 119] width 8 height 5
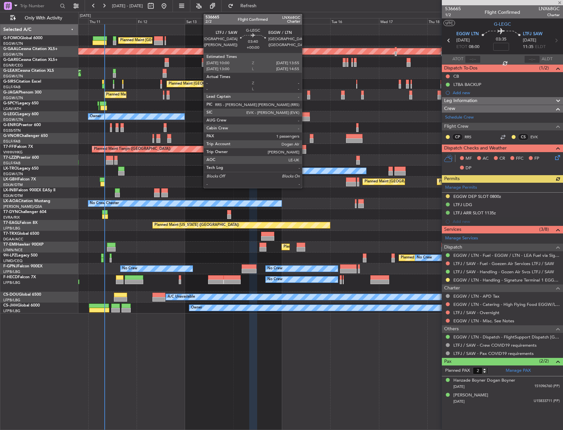
click at [305, 118] on div at bounding box center [306, 119] width 8 height 5
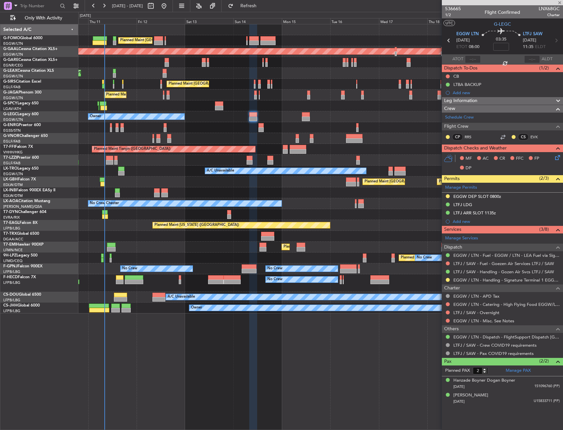
type input "1"
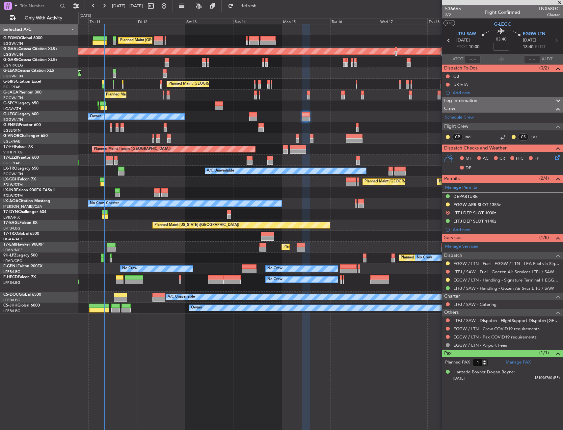
click at [448, 204] on button at bounding box center [448, 205] width 4 height 4
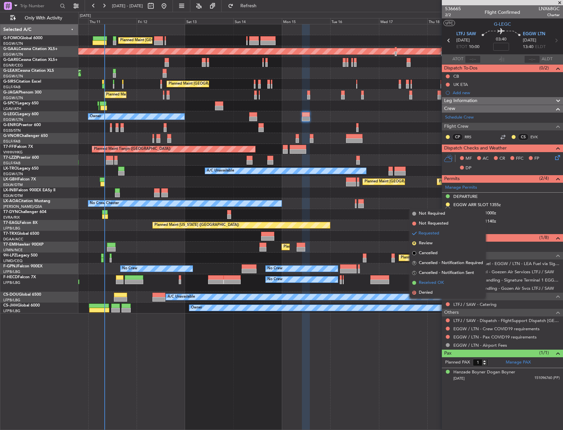
click at [424, 284] on span "Received OK" at bounding box center [431, 283] width 25 height 7
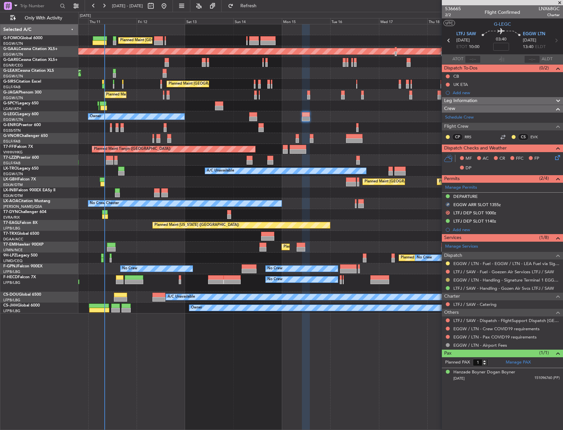
click at [447, 281] on button at bounding box center [448, 280] width 4 height 4
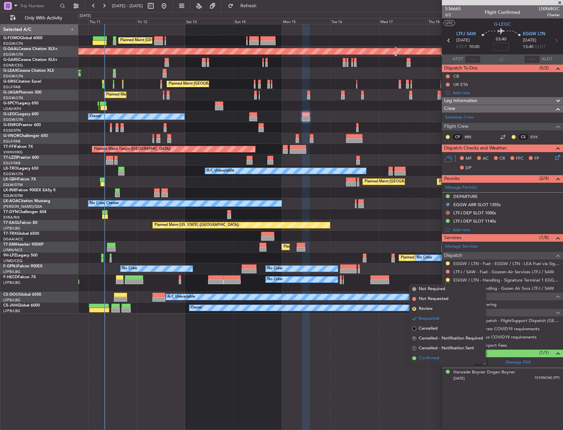
click at [430, 354] on li "Confirmed" at bounding box center [448, 358] width 76 height 10
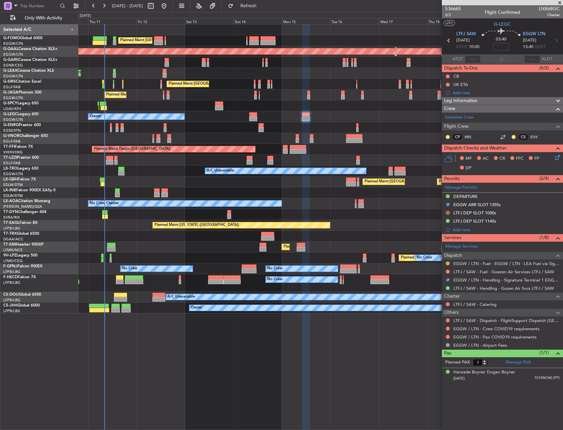
click at [449, 263] on button at bounding box center [448, 263] width 4 height 4
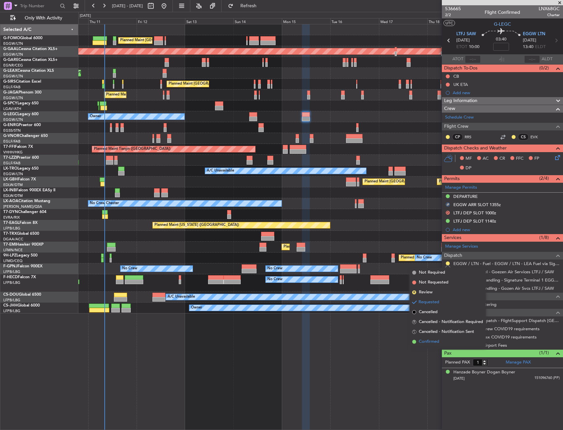
click at [424, 342] on span "Confirmed" at bounding box center [429, 342] width 20 height 7
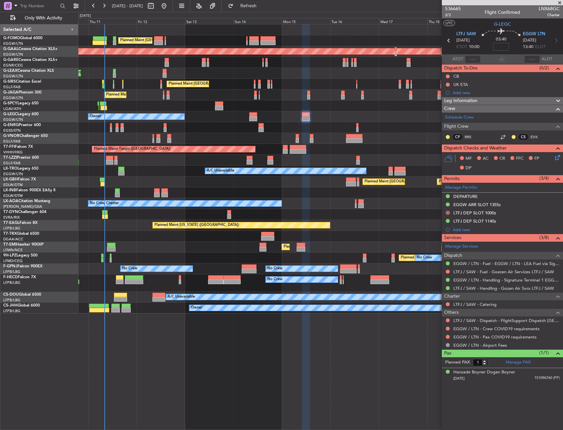
click at [236, 361] on div "Planned Maint London (Luton) Planned Maint Dusseldorf Unplanned Maint Chester P…" at bounding box center [320, 227] width 485 height 406
click at [258, 7] on span "Refresh" at bounding box center [249, 6] width 28 height 5
drag, startPoint x: 448, startPoint y: 320, endPoint x: 444, endPoint y: 334, distance: 14.2
click at [448, 320] on button at bounding box center [448, 320] width 4 height 4
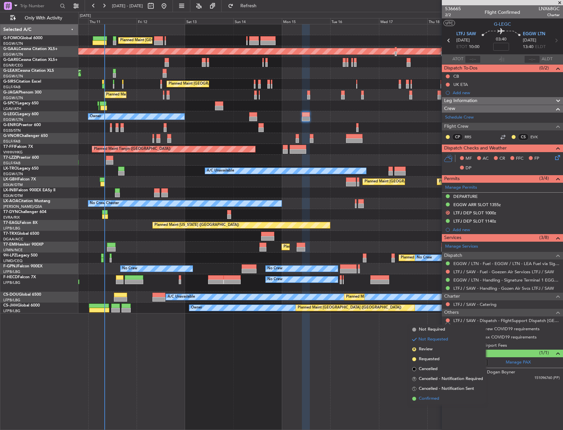
click at [432, 400] on span "Confirmed" at bounding box center [429, 398] width 20 height 7
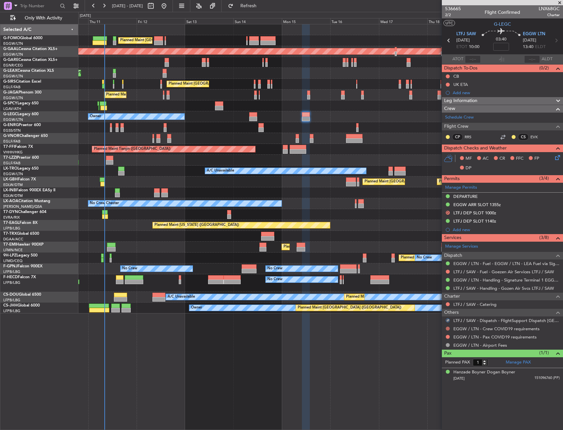
click at [448, 329] on button at bounding box center [448, 329] width 4 height 4
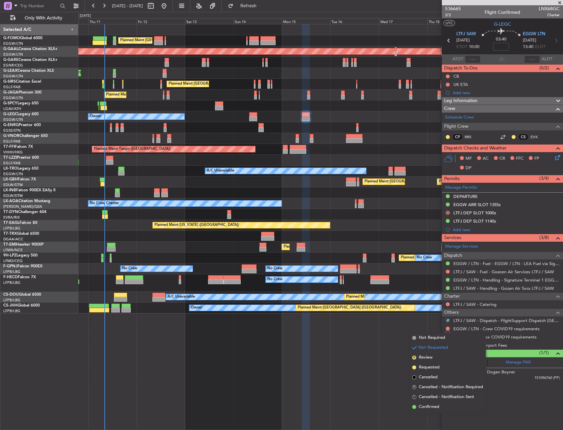
drag, startPoint x: 431, startPoint y: 337, endPoint x: 439, endPoint y: 336, distance: 8.3
click at [432, 337] on span "Not Required" at bounding box center [432, 338] width 26 height 7
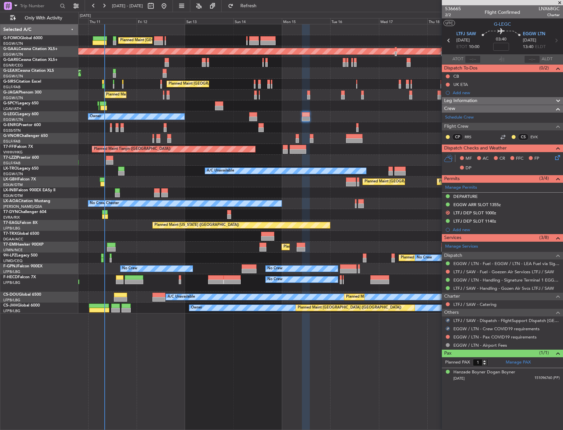
drag, startPoint x: 448, startPoint y: 336, endPoint x: 430, endPoint y: 344, distance: 19.9
click at [448, 336] on button at bounding box center [448, 337] width 4 height 4
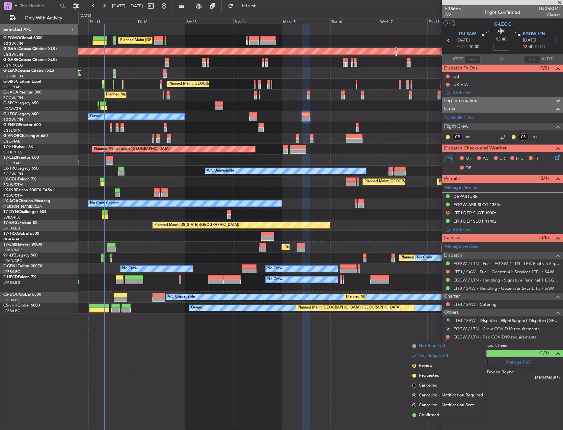
click at [423, 347] on span "Not Required" at bounding box center [432, 346] width 26 height 7
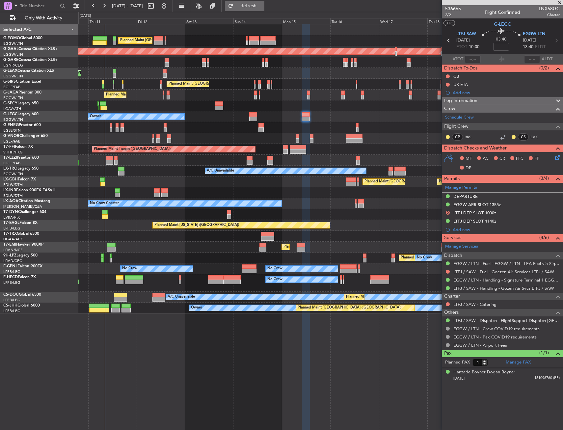
click at [262, 5] on span "Refresh" at bounding box center [249, 6] width 28 height 5
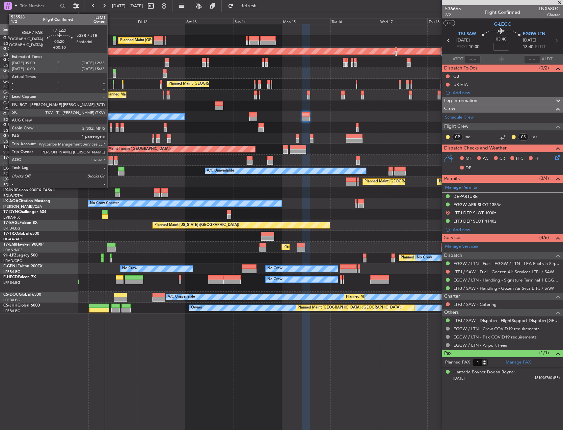
click at [110, 162] on div at bounding box center [109, 162] width 7 height 5
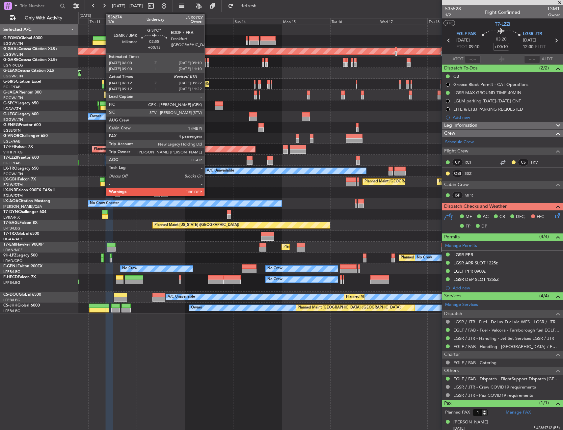
click at [103, 109] on div at bounding box center [103, 108] width 7 height 5
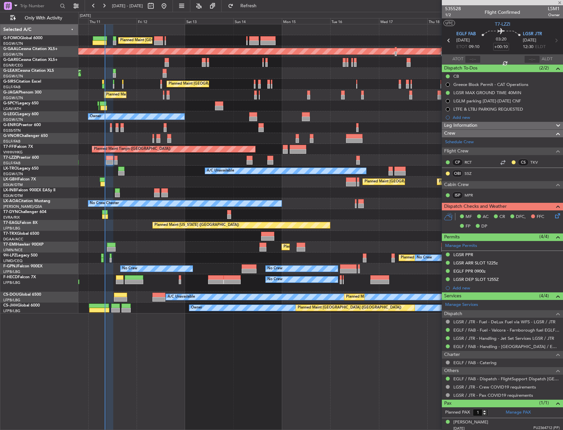
type input "+00:15"
type input "06:12"
type input "4"
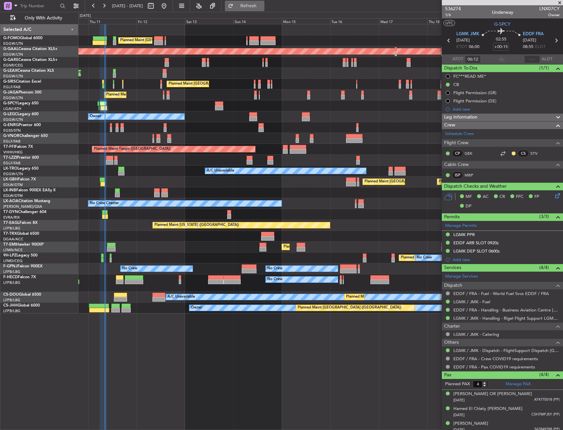
click at [262, 8] on span "Refresh" at bounding box center [249, 6] width 28 height 5
click at [272, 14] on div "0 0 Wed 10 Thu 11 Fri 12 Sat 13 Sun 14 Mon 15 Tue 16 Sep 2025 Wed 17 Thu 18 Fri…" at bounding box center [321, 18] width 484 height 12
click at [264, 9] on button "Refresh" at bounding box center [245, 6] width 40 height 11
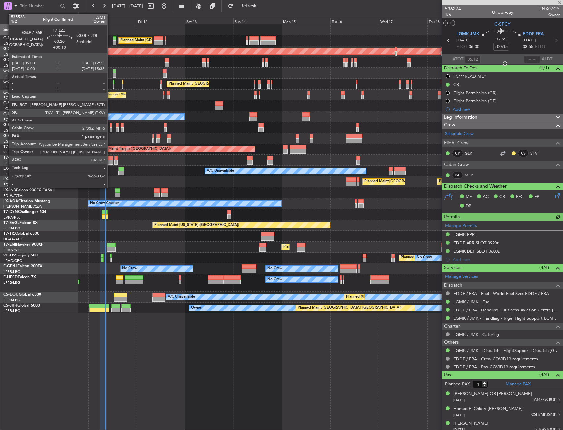
click at [110, 159] on div at bounding box center [109, 158] width 7 height 5
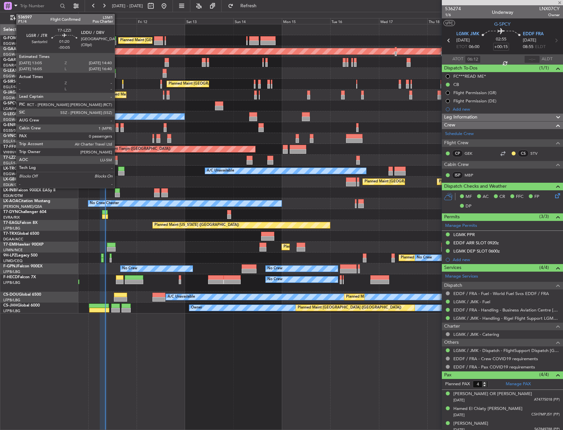
type input "+00:10"
type input "1"
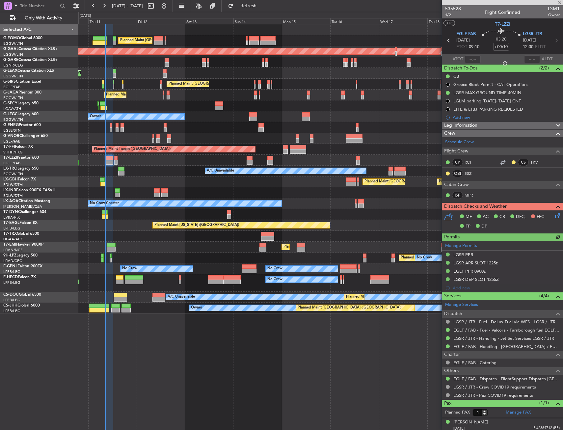
click at [555, 217] on icon at bounding box center [556, 214] width 5 height 5
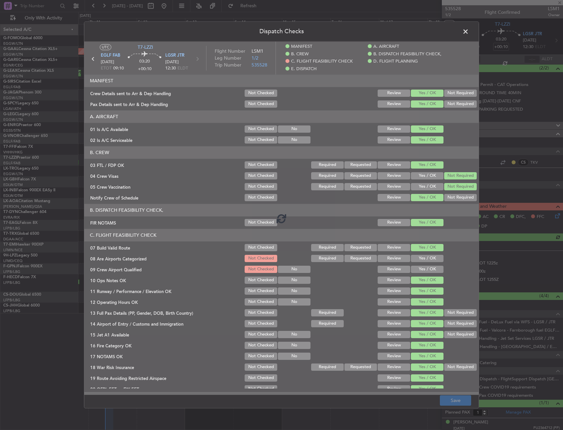
click at [412, 260] on div at bounding box center [281, 217] width 394 height 353
click at [413, 257] on div at bounding box center [281, 217] width 394 height 353
click at [414, 257] on button "Yes / OK" at bounding box center [427, 258] width 33 height 7
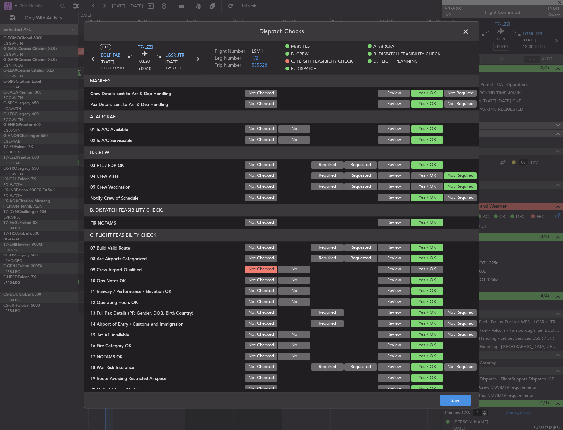
click at [414, 257] on button "Yes / OK" at bounding box center [427, 258] width 33 height 7
click at [416, 267] on button "Yes / OK" at bounding box center [427, 269] width 33 height 7
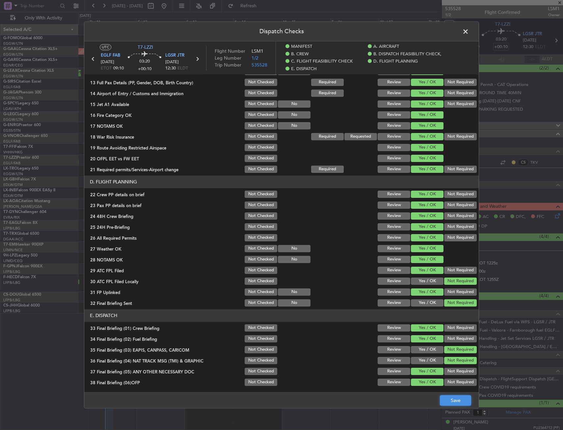
click at [456, 399] on button "Save" at bounding box center [455, 400] width 31 height 11
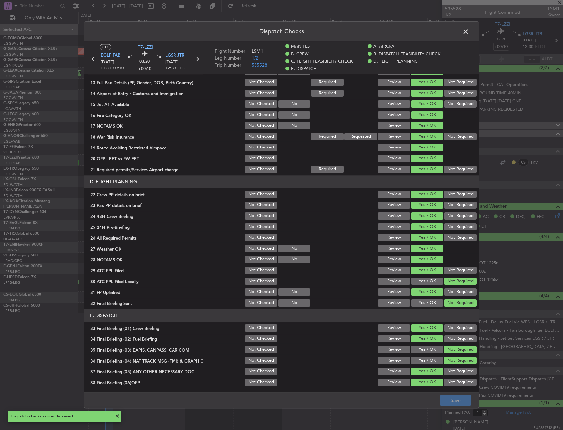
click at [469, 30] on span at bounding box center [469, 33] width 0 height 13
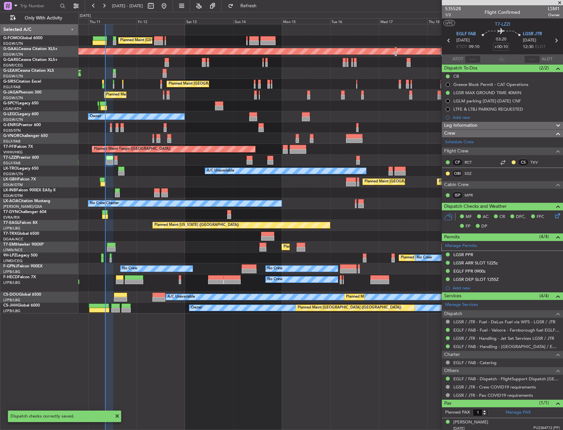
click at [552, 39] on icon at bounding box center [556, 40] width 9 height 9
type input "-00:05"
type input "0"
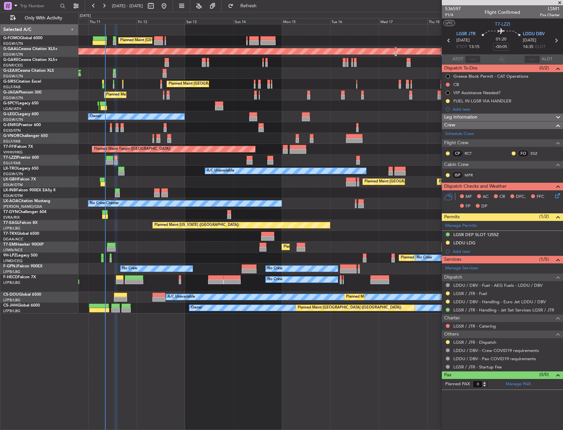
click at [449, 340] on div at bounding box center [447, 341] width 5 height 5
click at [447, 341] on button at bounding box center [448, 342] width 4 height 4
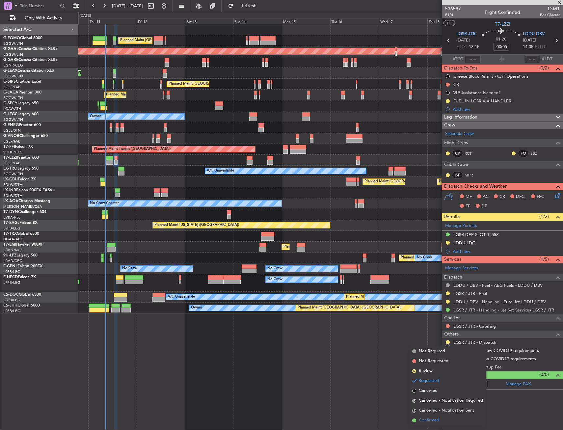
click at [428, 417] on span "Confirmed" at bounding box center [429, 420] width 20 height 7
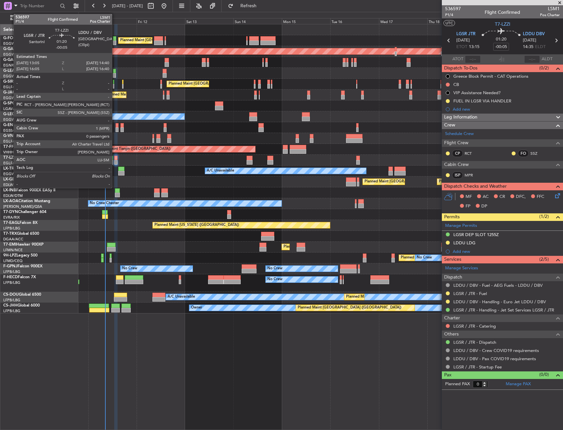
click at [115, 157] on div at bounding box center [115, 158] width 3 height 5
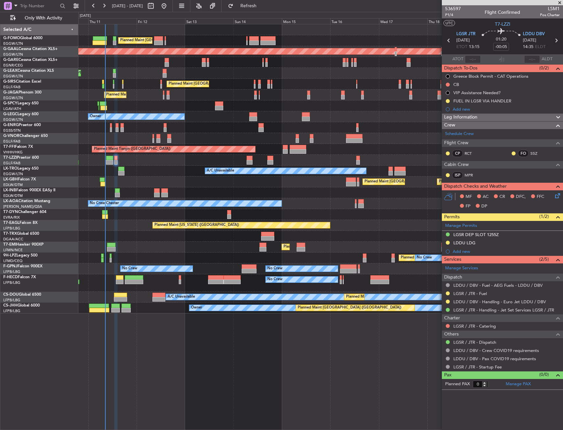
click at [215, 120] on div "Planned Maint London (Luton) Owner" at bounding box center [320, 116] width 484 height 11
click at [447, 326] on button at bounding box center [448, 326] width 4 height 4
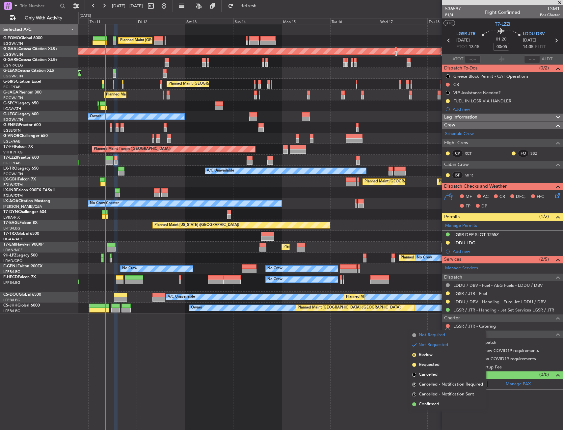
click at [422, 336] on span "Not Required" at bounding box center [432, 335] width 26 height 7
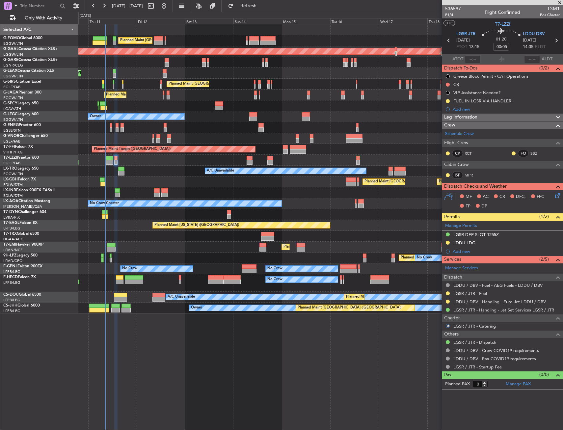
click at [557, 195] on icon at bounding box center [556, 194] width 5 height 5
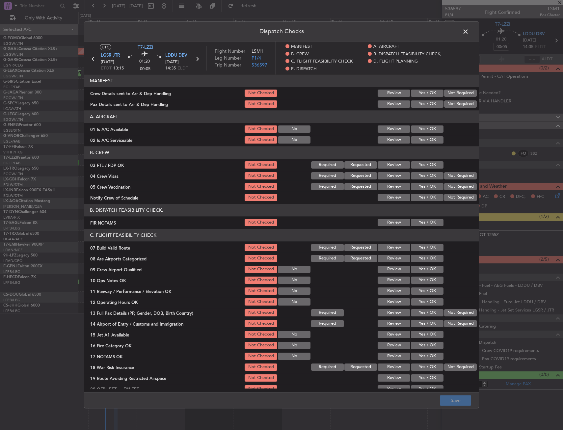
click at [427, 136] on div "Yes / OK" at bounding box center [426, 139] width 33 height 9
click at [424, 129] on button "Yes / OK" at bounding box center [427, 128] width 33 height 7
click at [420, 139] on button "Yes / OK" at bounding box center [427, 139] width 33 height 7
click at [417, 220] on button "Yes / OK" at bounding box center [427, 222] width 33 height 7
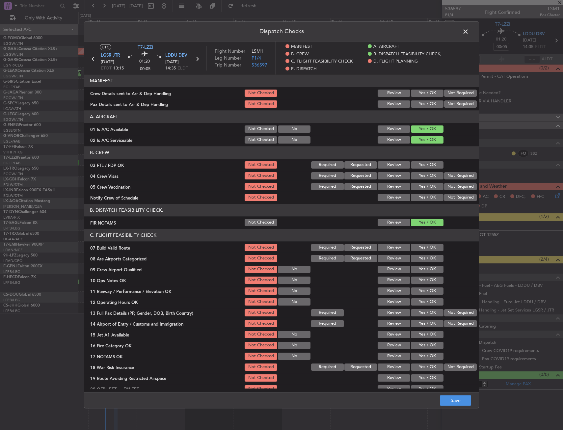
click at [419, 244] on div "Yes / OK" at bounding box center [426, 247] width 33 height 9
click at [422, 246] on button "Yes / OK" at bounding box center [427, 247] width 33 height 7
click at [421, 278] on button "Yes / OK" at bounding box center [427, 280] width 33 height 7
click at [423, 298] on div "Yes / OK" at bounding box center [426, 301] width 33 height 9
click at [423, 289] on button "Yes / OK" at bounding box center [427, 290] width 33 height 7
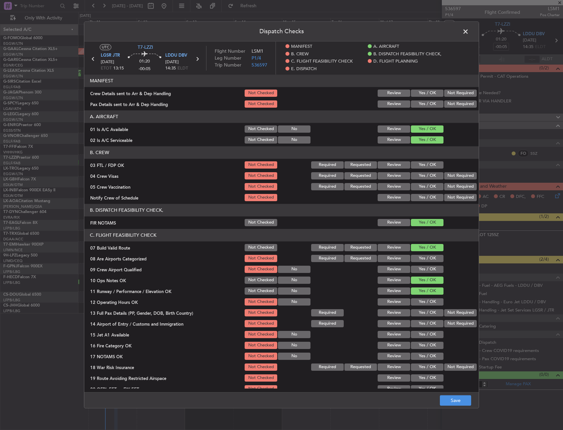
click at [421, 300] on button "Yes / OK" at bounding box center [427, 301] width 33 height 7
click at [418, 311] on button "Yes / OK" at bounding box center [427, 312] width 33 height 7
click at [424, 337] on button "Yes / OK" at bounding box center [427, 334] width 33 height 7
click at [421, 325] on button "Yes / OK" at bounding box center [427, 323] width 33 height 7
click at [419, 346] on button "Yes / OK" at bounding box center [427, 345] width 33 height 7
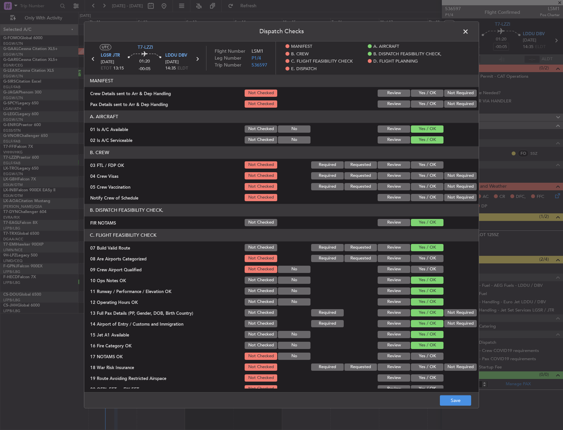
click at [422, 358] on button "Yes / OK" at bounding box center [427, 356] width 33 height 7
click at [445, 364] on div "Not Required" at bounding box center [459, 367] width 33 height 9
click at [446, 365] on button "Not Required" at bounding box center [460, 367] width 33 height 7
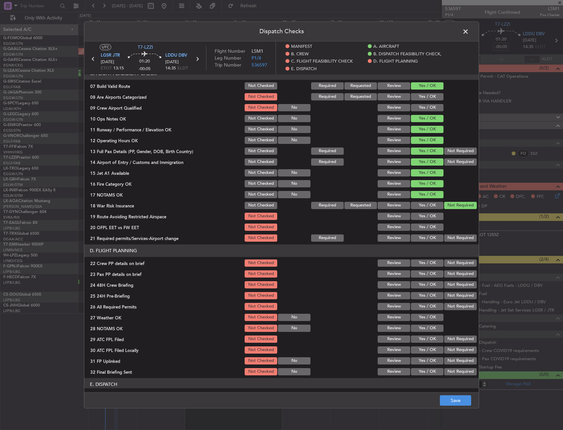
scroll to position [165, 0]
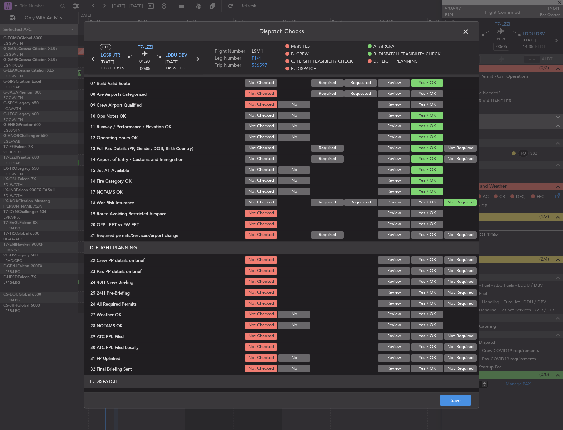
click at [429, 235] on button "Yes / OK" at bounding box center [427, 234] width 33 height 7
drag, startPoint x: 429, startPoint y: 224, endPoint x: 429, endPoint y: 214, distance: 10.2
click at [429, 223] on button "Yes / OK" at bounding box center [427, 224] width 33 height 7
click at [429, 213] on button "Yes / OK" at bounding box center [427, 213] width 33 height 7
click at [416, 265] on section "D. FLIGHT PLANNING 22 Crew PP details on brief Not Checked Review Yes / OK Not …" at bounding box center [281, 307] width 394 height 132
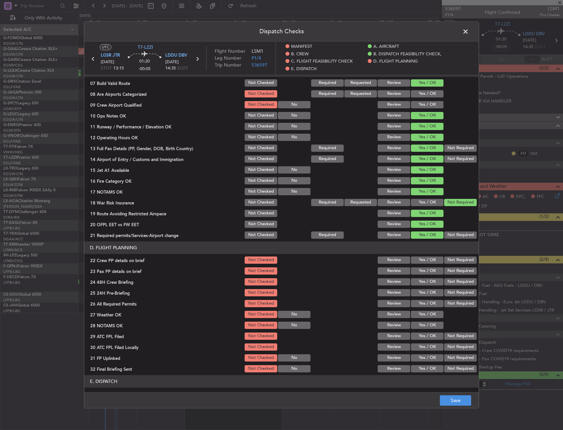
click at [422, 255] on section "D. FLIGHT PLANNING 22 Crew PP details on brief Not Checked Review Yes / OK Not …" at bounding box center [281, 307] width 394 height 132
click at [421, 265] on section "D. FLIGHT PLANNING 22 Crew PP details on brief Not Checked Review Yes / OK Not …" at bounding box center [281, 307] width 394 height 132
click at [421, 256] on div "Yes / OK" at bounding box center [426, 260] width 33 height 9
click at [422, 267] on button "Yes / OK" at bounding box center [427, 270] width 33 height 7
click at [422, 254] on section "D. FLIGHT PLANNING 22 Crew PP details on brief Not Checked Review Yes / OK Not …" at bounding box center [281, 307] width 394 height 132
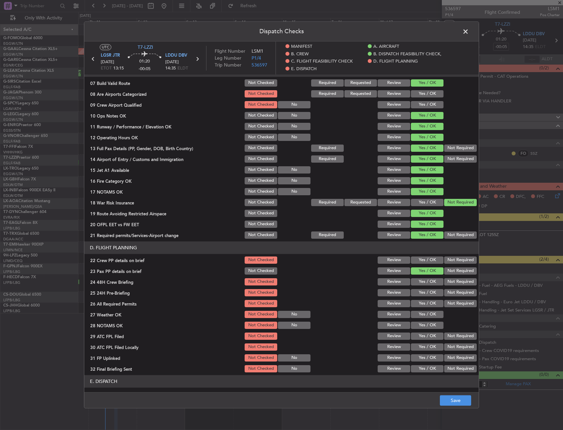
click at [422, 261] on button "Yes / OK" at bounding box center [427, 260] width 33 height 7
click at [424, 293] on button "Yes / OK" at bounding box center [427, 292] width 33 height 7
click at [424, 283] on button "Yes / OK" at bounding box center [427, 281] width 33 height 7
click at [444, 288] on div "Not Required" at bounding box center [459, 292] width 33 height 9
click at [444, 291] on button "Not Required" at bounding box center [460, 292] width 33 height 7
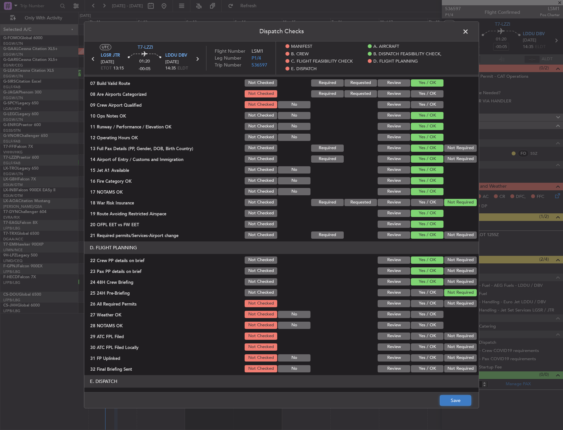
click at [448, 396] on button "Save" at bounding box center [455, 400] width 31 height 11
click at [469, 31] on span at bounding box center [469, 33] width 0 height 13
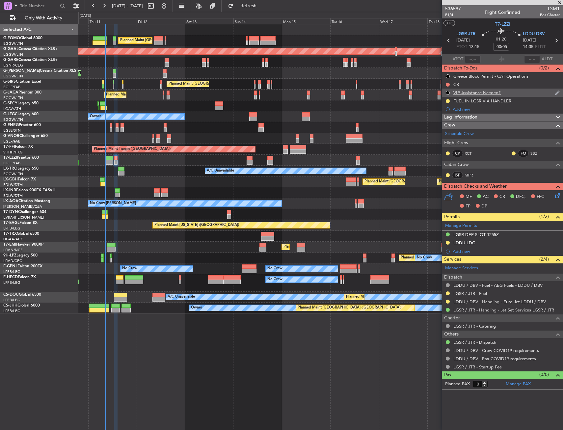
click at [472, 95] on div "VIP Assistance Needed?" at bounding box center [502, 93] width 121 height 8
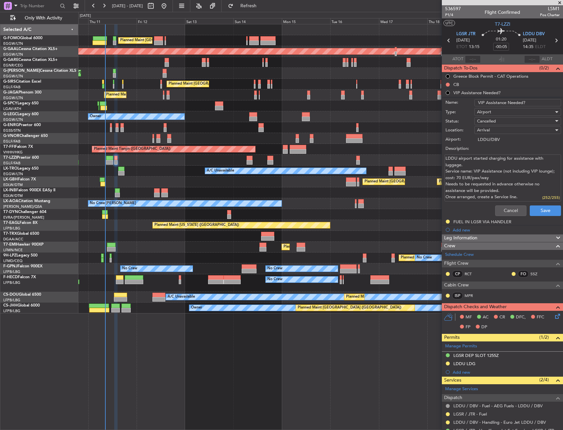
click at [495, 204] on div "Cancel Save" at bounding box center [501, 211] width 124 height 16
click at [502, 204] on div "Cancel Save" at bounding box center [501, 211] width 124 height 16
click at [504, 205] on button "Cancel" at bounding box center [510, 210] width 31 height 11
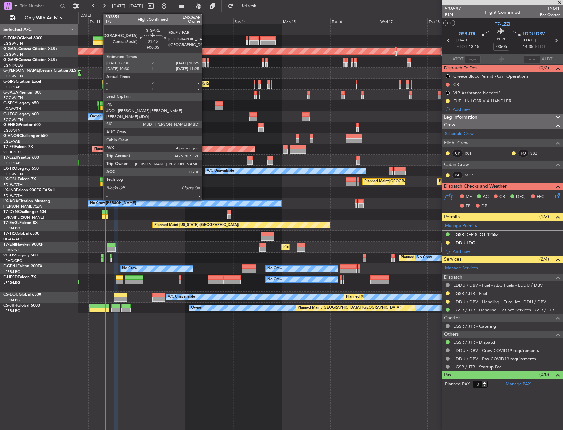
click at [205, 61] on div at bounding box center [204, 60] width 4 height 5
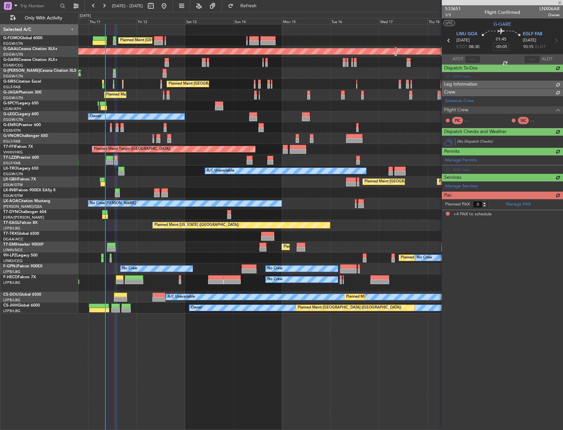
type input "+00:05"
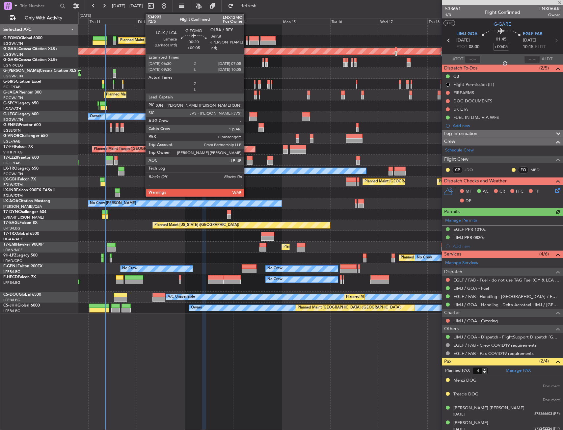
click at [247, 43] on div at bounding box center [246, 43] width 1 height 5
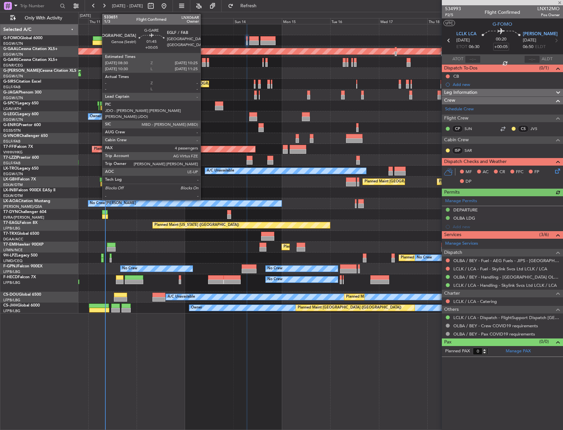
click at [204, 62] on div at bounding box center [204, 64] width 4 height 5
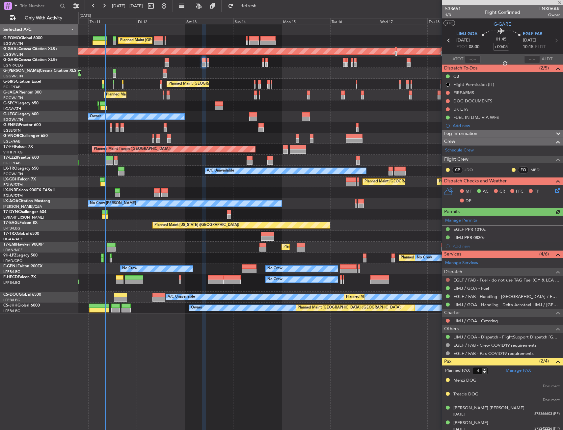
click at [446, 278] on div at bounding box center [447, 279] width 5 height 5
click at [448, 277] on div at bounding box center [447, 279] width 5 height 5
click at [450, 278] on div at bounding box center [447, 279] width 5 height 5
click at [448, 280] on button at bounding box center [448, 280] width 4 height 4
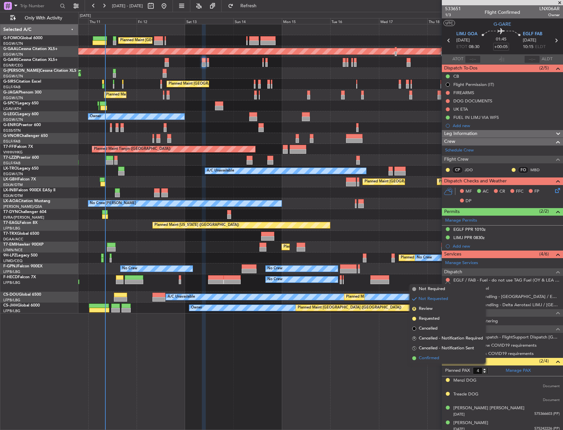
click at [436, 355] on li "Confirmed" at bounding box center [448, 358] width 76 height 10
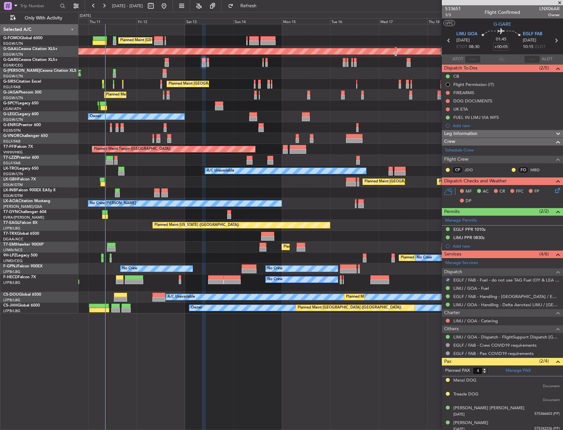
click at [554, 41] on icon at bounding box center [556, 40] width 9 height 9
type input "1"
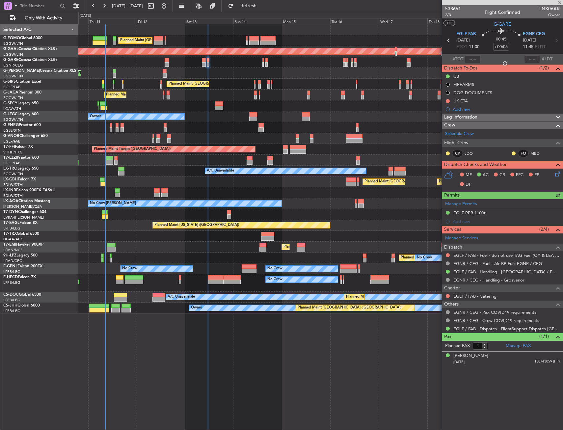
click at [446, 253] on div at bounding box center [447, 255] width 5 height 5
click at [448, 255] on button at bounding box center [448, 255] width 4 height 4
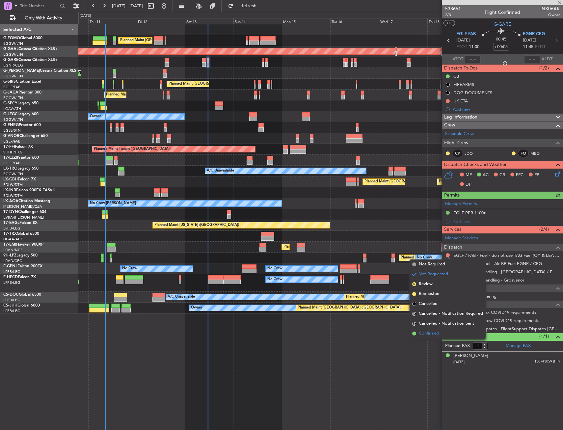
click at [439, 332] on span "Confirmed" at bounding box center [429, 333] width 20 height 7
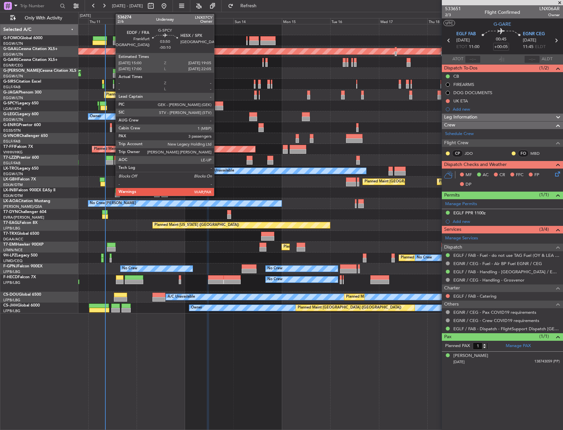
click at [217, 106] on div at bounding box center [219, 108] width 9 height 5
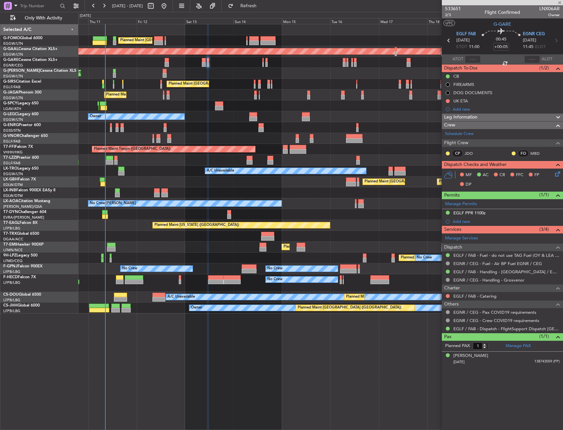
type input "-00:10"
type input "3"
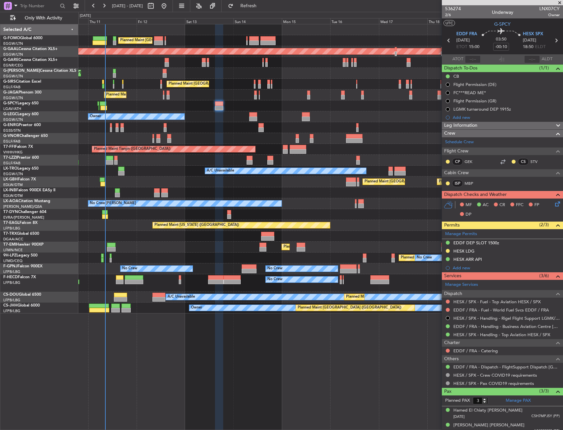
click at [447, 304] on div "HESX / SPX - Fuel - Top Aviation HESX / SPX" at bounding box center [502, 302] width 121 height 8
click at [447, 302] on button at bounding box center [448, 302] width 4 height 4
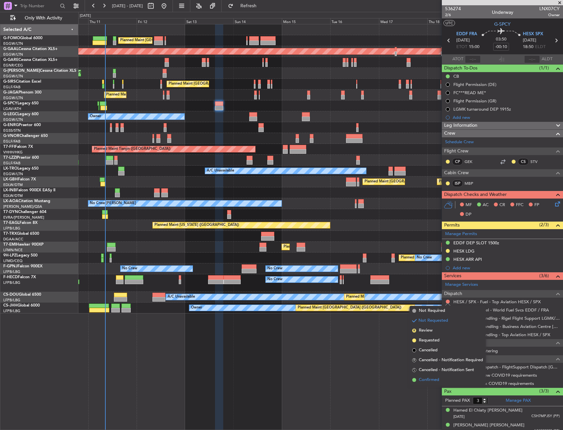
click at [431, 380] on span "Confirmed" at bounding box center [429, 380] width 20 height 7
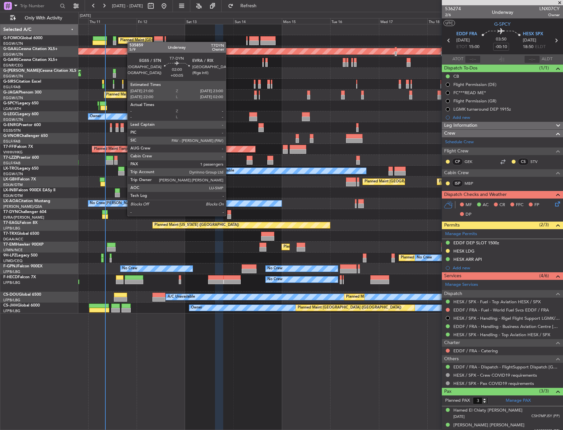
click at [229, 215] on div at bounding box center [229, 216] width 4 height 5
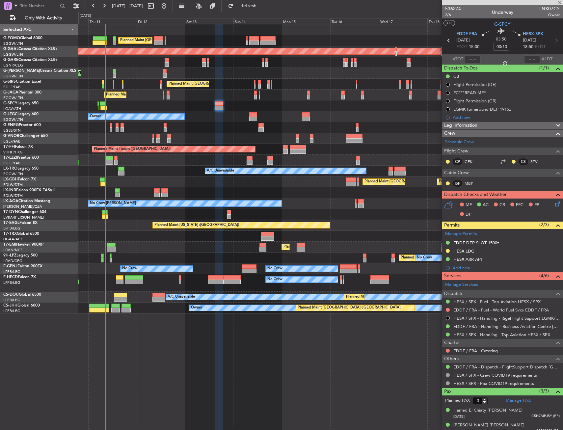
type input "+00:05"
type input "1"
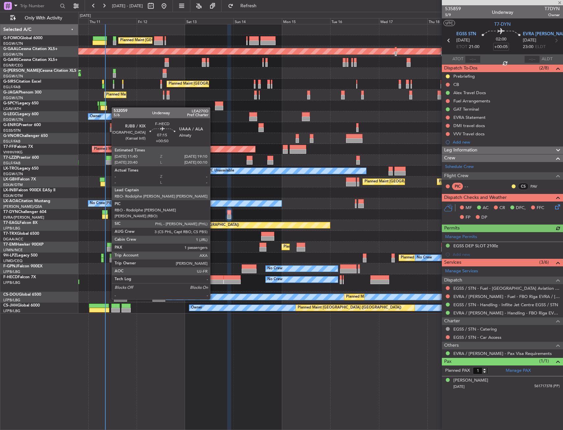
click at [213, 281] on div at bounding box center [215, 282] width 15 height 5
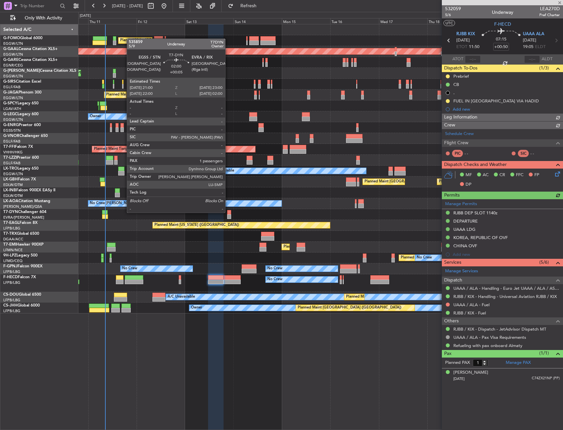
click at [228, 212] on div at bounding box center [229, 212] width 4 height 5
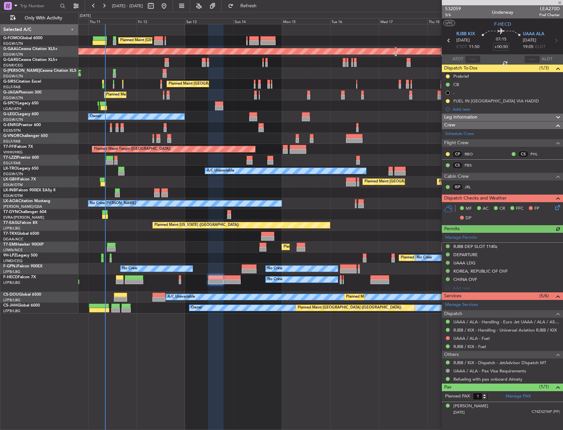
type input "+00:05"
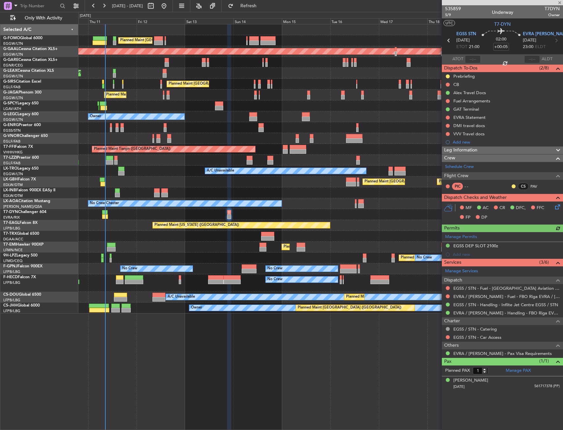
click at [449, 285] on div at bounding box center [447, 287] width 5 height 5
click at [445, 286] on div "EGSS / STN - Fuel - [GEOGRAPHIC_DATA] Aviation Fuel - [GEOGRAPHIC_DATA] - [GEOG…" at bounding box center [502, 288] width 121 height 8
click at [446, 285] on div at bounding box center [447, 287] width 5 height 5
click at [447, 289] on button at bounding box center [448, 288] width 4 height 4
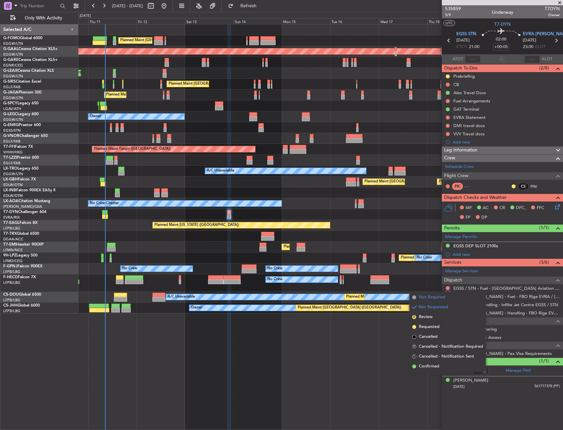
click at [410, 298] on li "Not Required" at bounding box center [448, 297] width 76 height 10
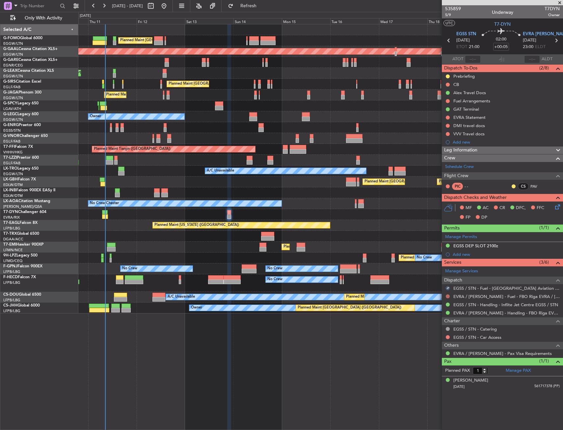
click at [447, 295] on button at bounding box center [448, 296] width 4 height 4
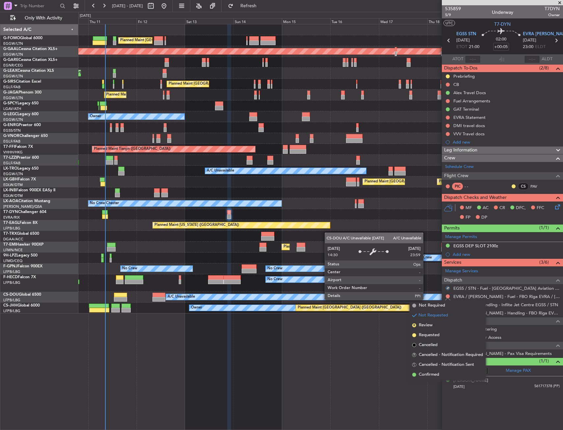
click at [423, 301] on body "10 Sep 2025 - 20 Sep 2025 Refresh Quick Links Only With Activity Planned Maint …" at bounding box center [281, 215] width 563 height 430
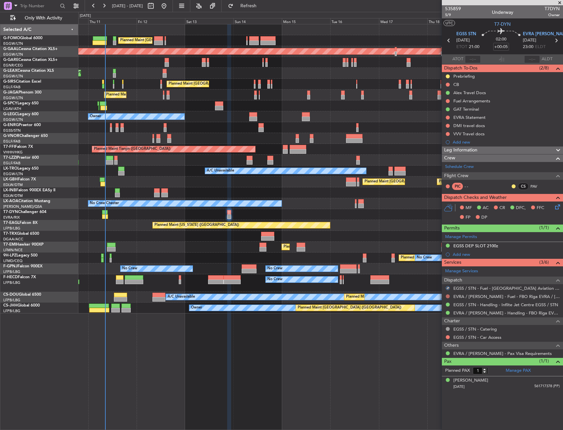
click at [446, 295] on button at bounding box center [448, 296] width 4 height 4
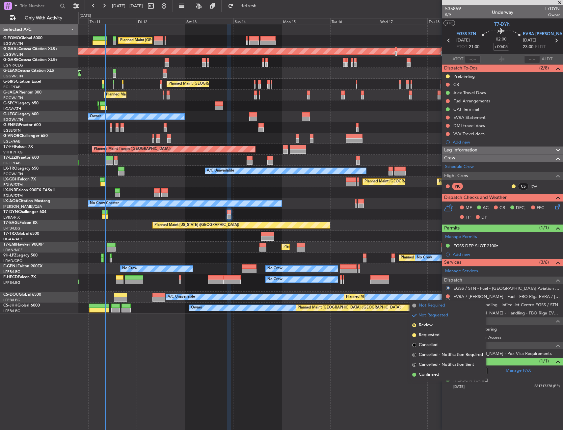
click at [424, 305] on span "Not Required" at bounding box center [432, 305] width 26 height 7
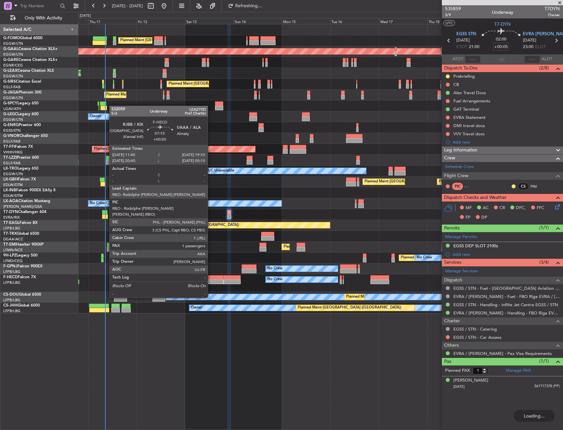
click at [211, 280] on div at bounding box center [215, 282] width 15 height 5
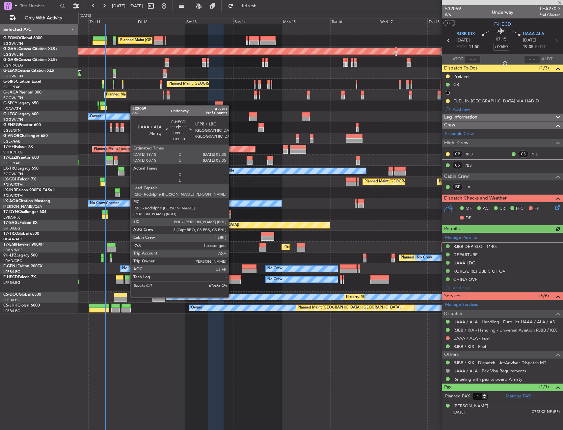
click at [232, 279] on div at bounding box center [232, 277] width 17 height 5
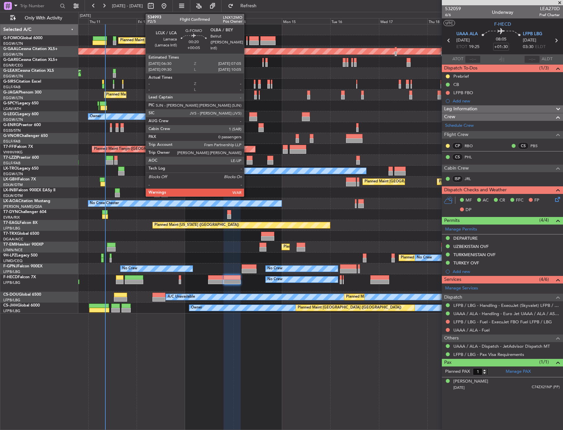
click at [246, 39] on div "Planned Maint [GEOGRAPHIC_DATA] ([GEOGRAPHIC_DATA])" at bounding box center [320, 40] width 484 height 11
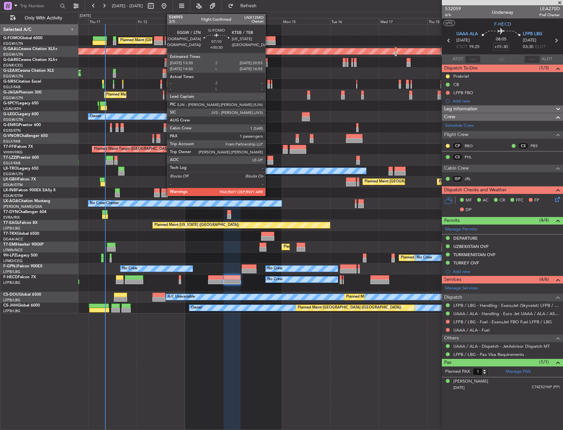
click at [268, 40] on div at bounding box center [267, 38] width 15 height 5
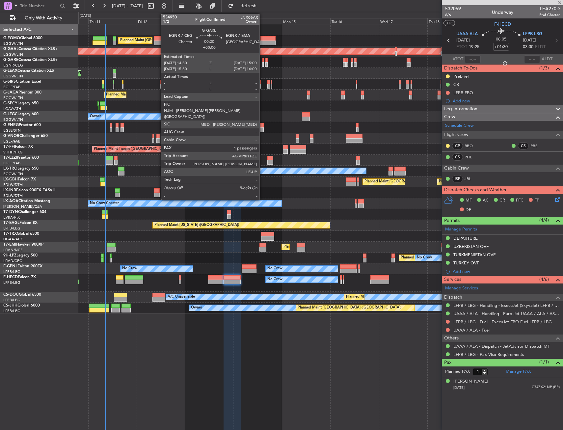
type input "+00:30"
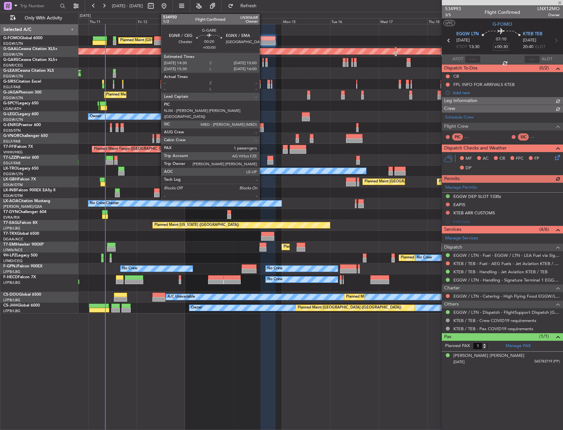
click at [262, 61] on div at bounding box center [262, 60] width 1 height 5
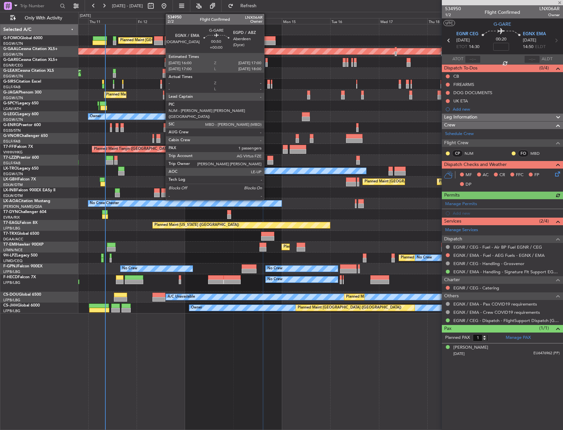
click at [267, 61] on div at bounding box center [266, 60] width 2 height 5
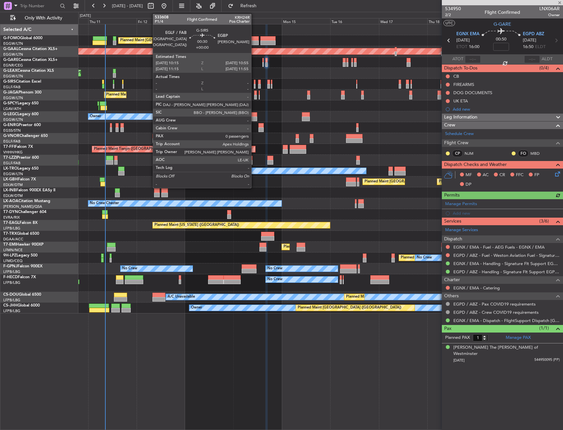
click at [254, 85] on div at bounding box center [255, 86] width 2 height 5
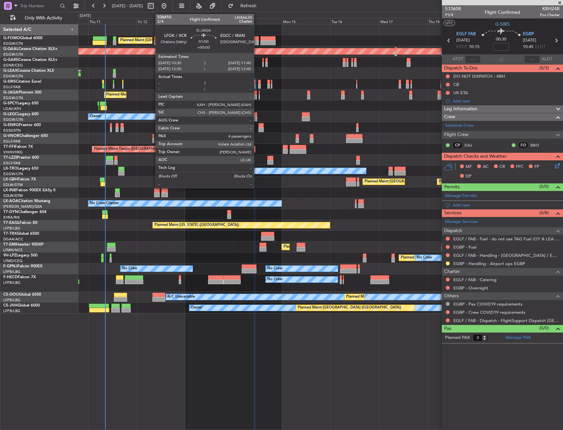
click at [257, 98] on div at bounding box center [255, 97] width 3 height 5
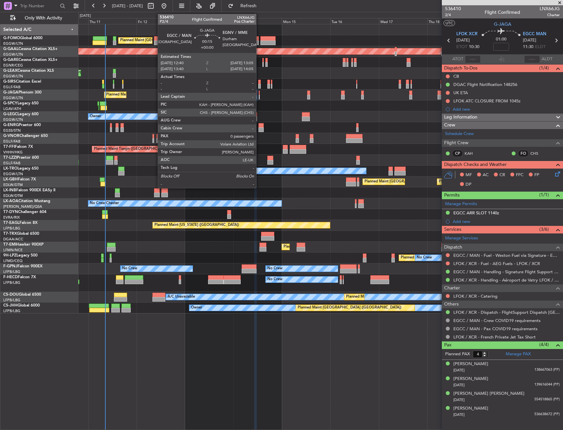
click at [259, 96] on div at bounding box center [259, 97] width 1 height 5
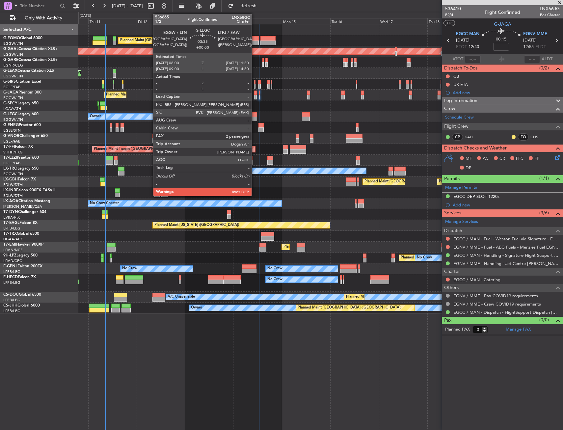
click at [255, 115] on div at bounding box center [253, 114] width 8 height 5
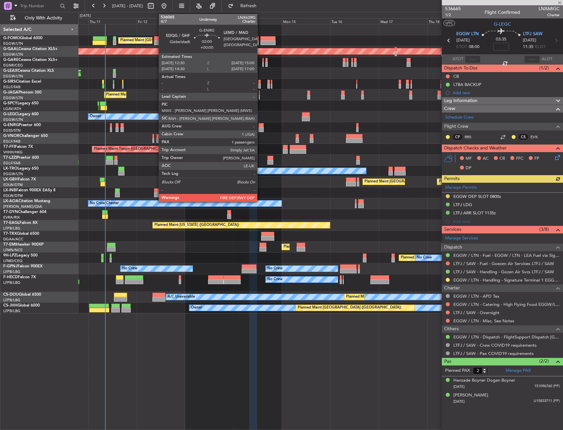
click at [260, 128] on div at bounding box center [260, 129] width 5 height 5
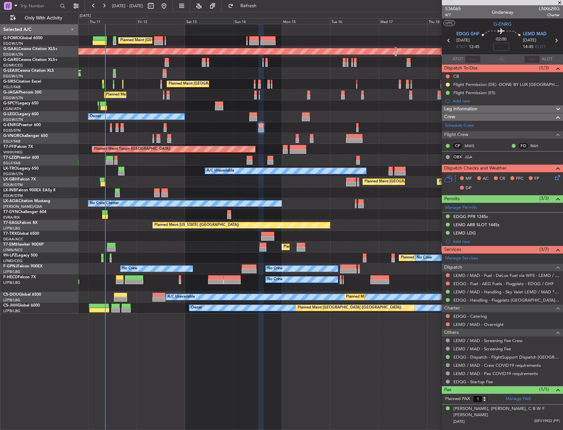
click at [355, 124] on div "Planned Maint London (Stansted) No Crew" at bounding box center [320, 127] width 484 height 11
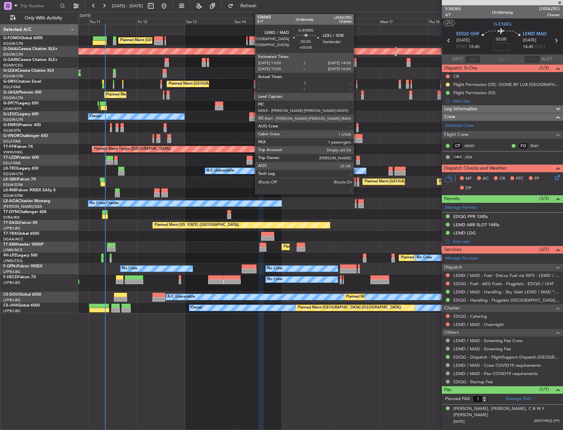
click at [357, 124] on div at bounding box center [357, 125] width 2 height 5
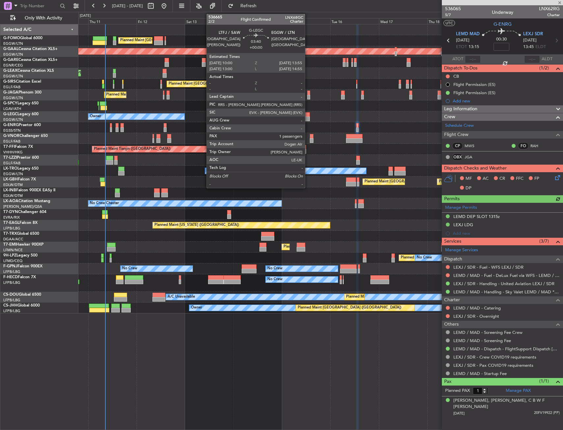
click at [308, 117] on div at bounding box center [306, 119] width 8 height 5
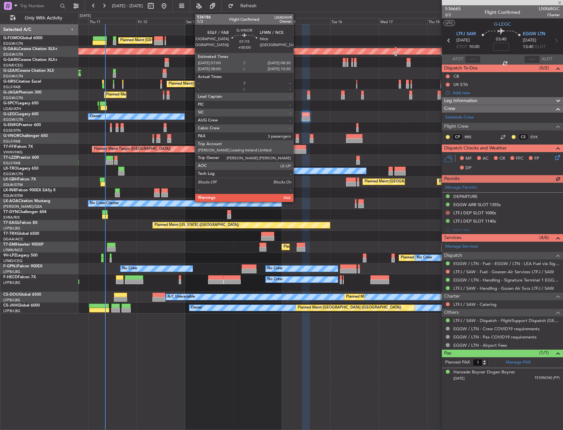
click at [296, 135] on div at bounding box center [297, 136] width 3 height 5
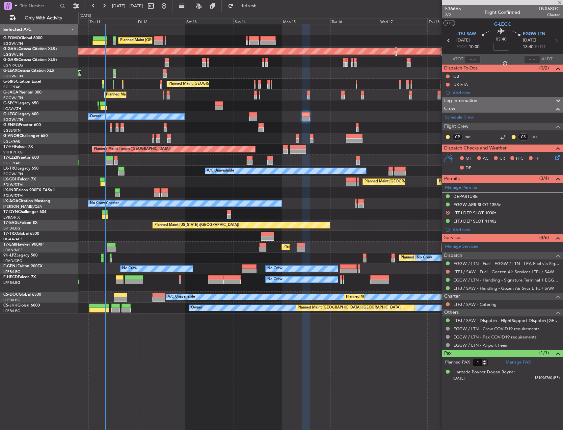
type input "3"
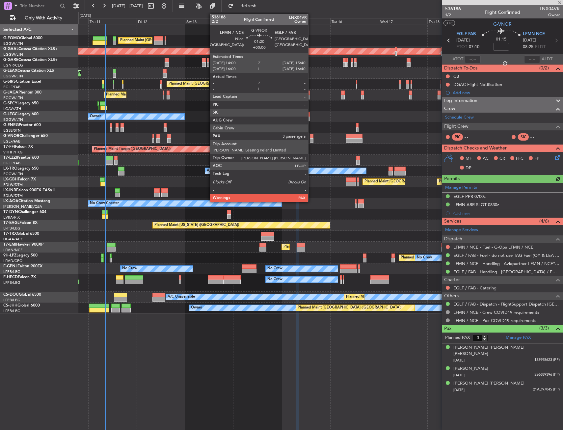
click at [311, 138] on div at bounding box center [312, 136] width 4 height 5
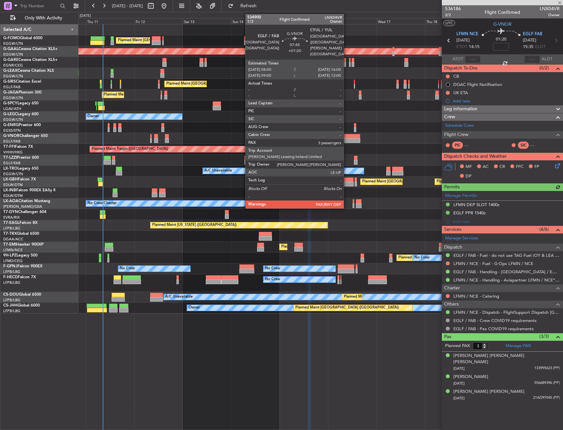
click at [347, 135] on div at bounding box center [352, 136] width 16 height 5
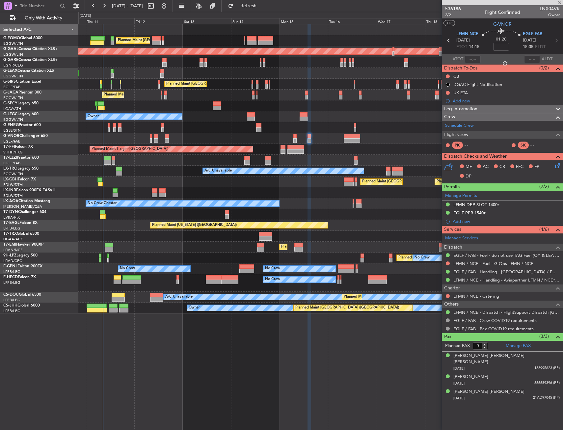
type input "+01:20"
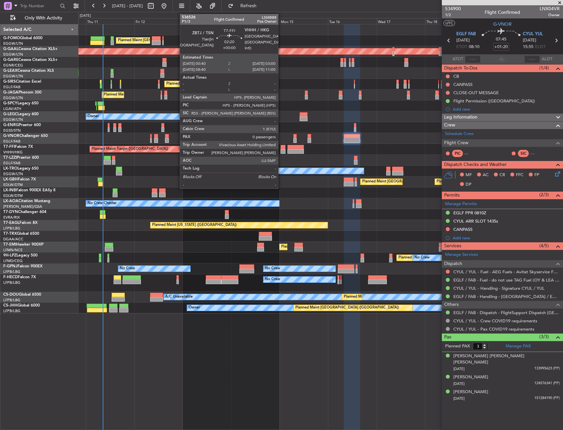
click at [281, 145] on div at bounding box center [283, 147] width 5 height 5
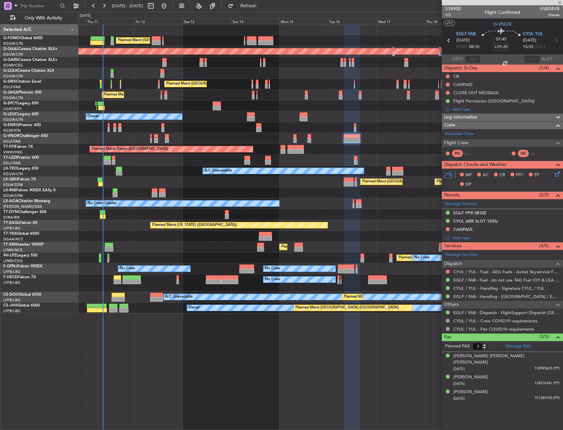
type input "0"
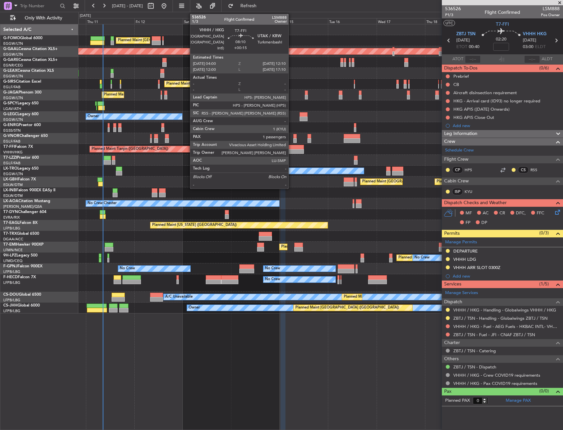
click at [291, 152] on div at bounding box center [295, 151] width 17 height 5
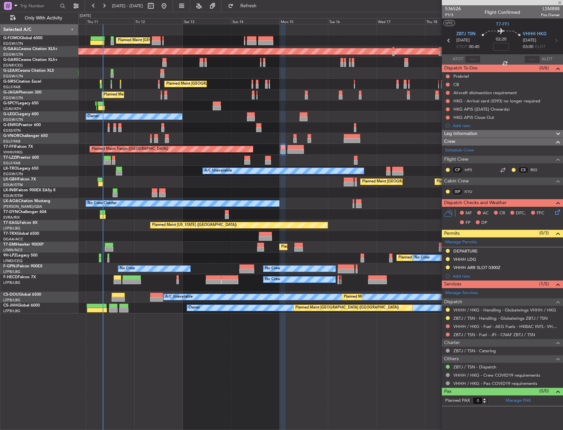
type input "+00:15"
type input "1"
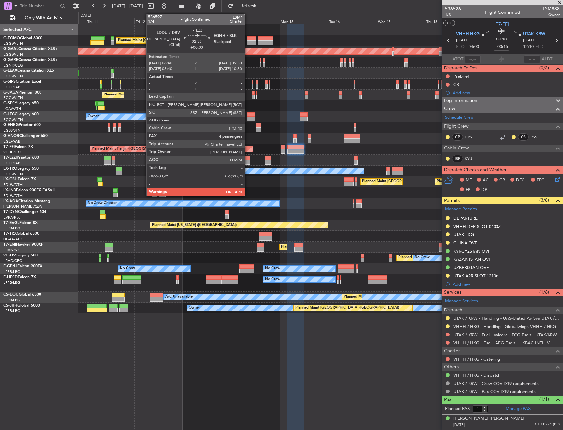
click at [248, 161] on div at bounding box center [247, 162] width 6 height 5
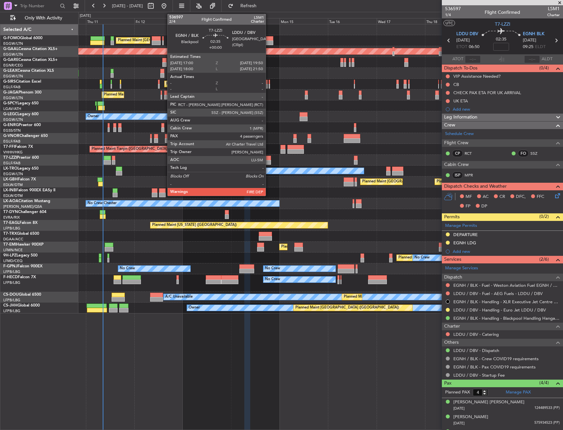
click at [269, 162] on div at bounding box center [268, 162] width 6 height 5
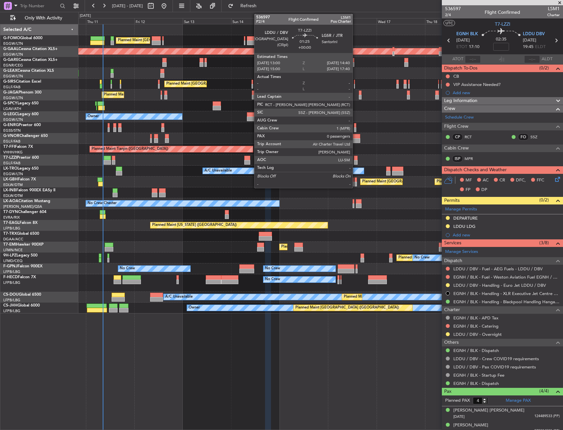
click at [356, 158] on div at bounding box center [356, 158] width 4 height 5
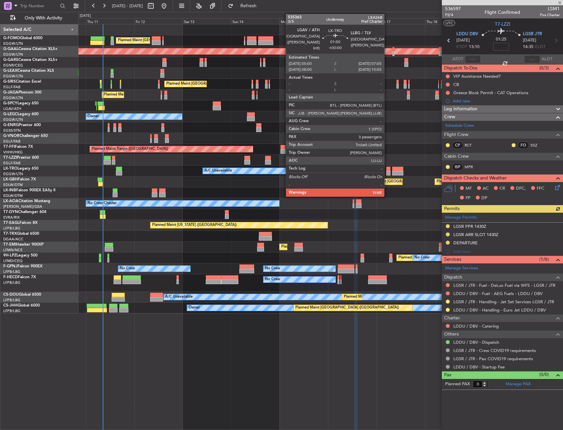
click at [387, 169] on div at bounding box center [388, 169] width 4 height 5
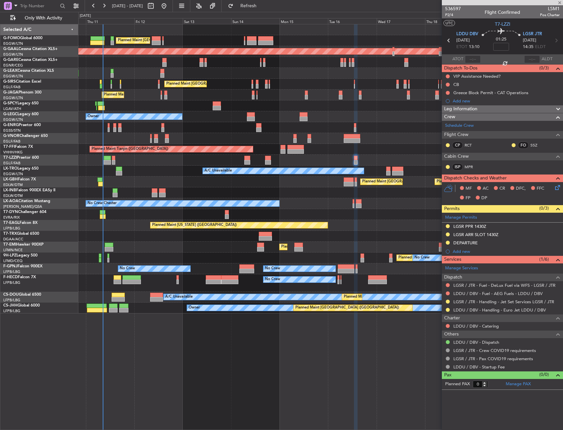
type input "3"
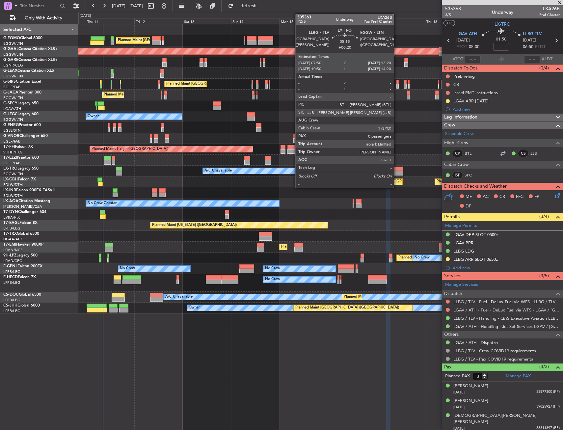
click at [397, 168] on div at bounding box center [397, 169] width 11 height 5
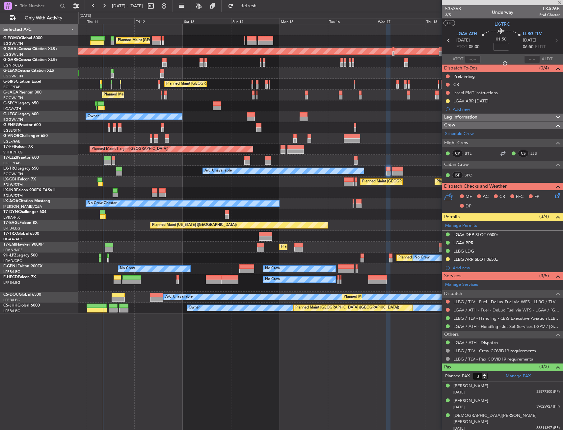
type input "+00:20"
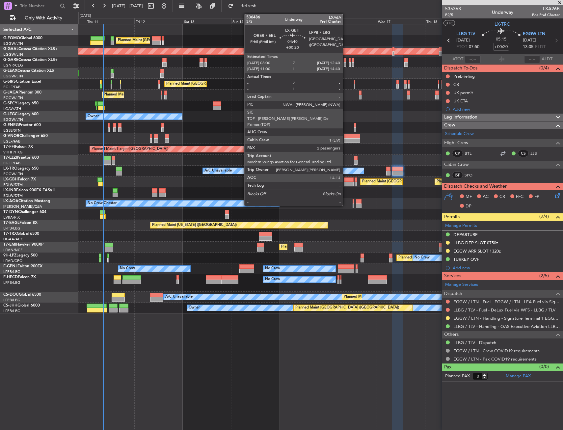
click at [346, 184] on div at bounding box center [349, 184] width 10 height 5
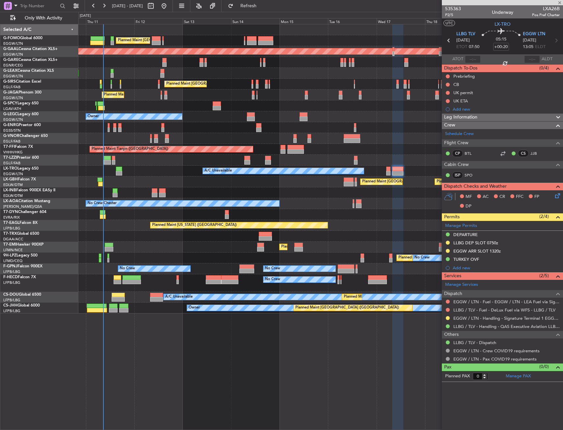
type input "2"
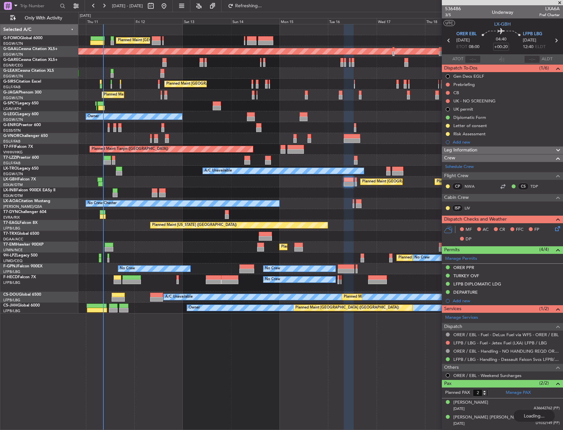
click at [171, 159] on div "Owner" at bounding box center [320, 160] width 484 height 11
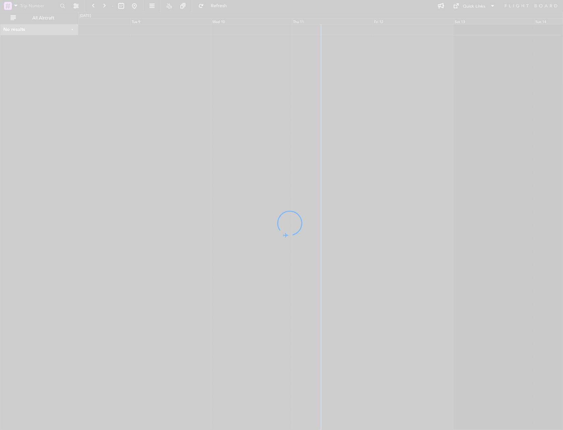
drag, startPoint x: 278, startPoint y: 92, endPoint x: 191, endPoint y: 81, distance: 87.6
click at [191, 81] on div at bounding box center [281, 215] width 563 height 430
drag, startPoint x: 265, startPoint y: 82, endPoint x: 220, endPoint y: 78, distance: 45.3
click at [185, 77] on div at bounding box center [281, 215] width 563 height 430
drag, startPoint x: 264, startPoint y: 82, endPoint x: 244, endPoint y: 75, distance: 20.9
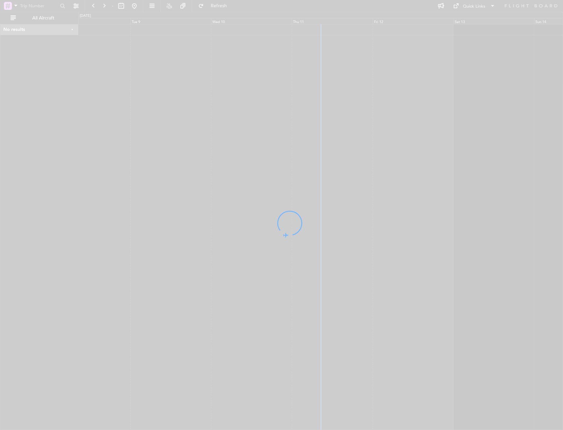
click at [189, 75] on div at bounding box center [281, 215] width 563 height 430
drag, startPoint x: 244, startPoint y: 73, endPoint x: 158, endPoint y: 72, distance: 86.3
click at [158, 72] on div at bounding box center [281, 215] width 563 height 430
drag, startPoint x: 210, startPoint y: 70, endPoint x: 180, endPoint y: 70, distance: 29.6
click at [180, 70] on div at bounding box center [281, 215] width 563 height 430
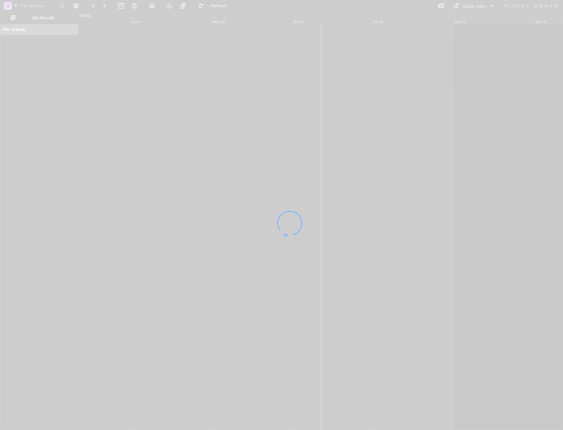
drag, startPoint x: 207, startPoint y: 70, endPoint x: 174, endPoint y: 69, distance: 32.9
click at [174, 69] on div at bounding box center [281, 215] width 563 height 430
drag, startPoint x: 211, startPoint y: 70, endPoint x: 175, endPoint y: 69, distance: 36.6
click at [175, 69] on div at bounding box center [281, 215] width 563 height 430
drag, startPoint x: 204, startPoint y: 72, endPoint x: 218, endPoint y: 74, distance: 14.2
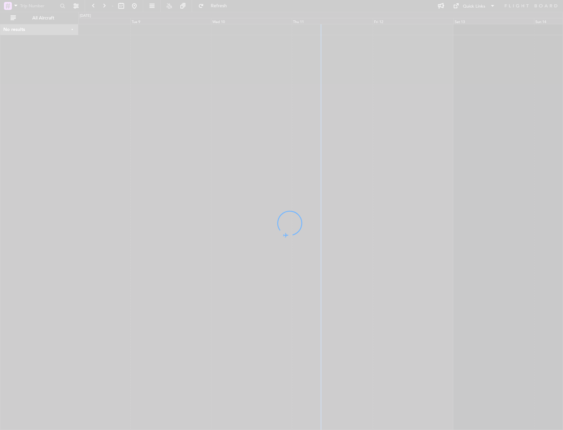
click at [158, 71] on div at bounding box center [281, 215] width 563 height 430
drag, startPoint x: 218, startPoint y: 74, endPoint x: 132, endPoint y: 67, distance: 85.6
click at [128, 68] on div at bounding box center [281, 215] width 563 height 430
drag, startPoint x: 206, startPoint y: 69, endPoint x: 133, endPoint y: 65, distance: 73.6
click at [133, 65] on div at bounding box center [281, 215] width 563 height 430
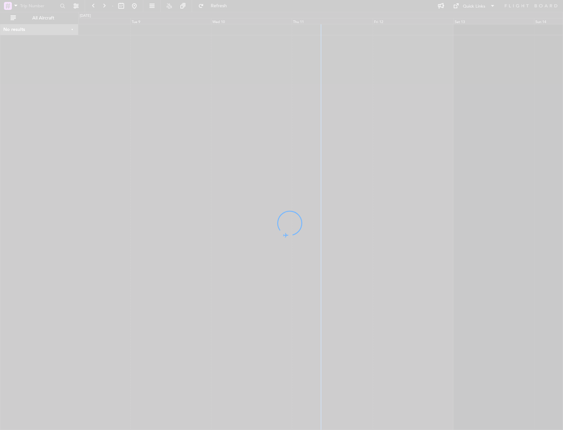
drag, startPoint x: 188, startPoint y: 67, endPoint x: 145, endPoint y: 65, distance: 43.2
click at [145, 65] on div at bounding box center [281, 215] width 563 height 430
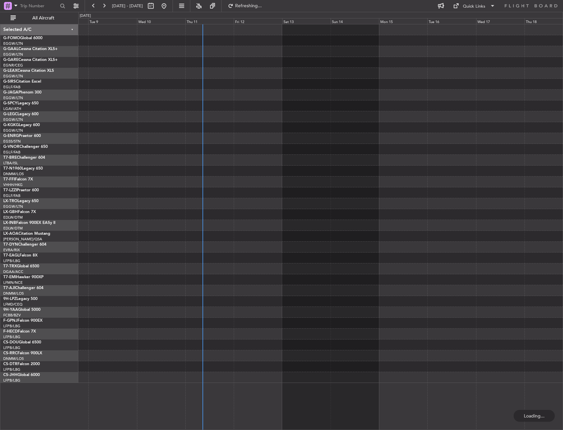
click at [106, 64] on div at bounding box center [320, 62] width 484 height 11
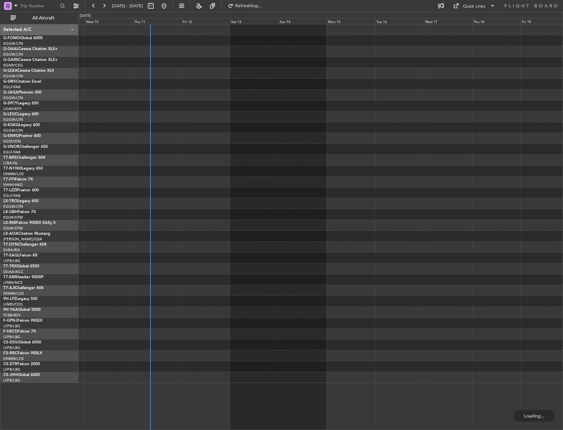
click at [106, 64] on div at bounding box center [320, 62] width 484 height 11
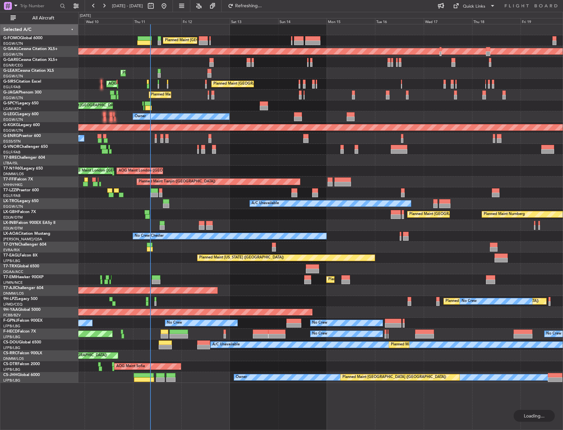
click at [70, 31] on div "Selected A/C" at bounding box center [39, 29] width 78 height 11
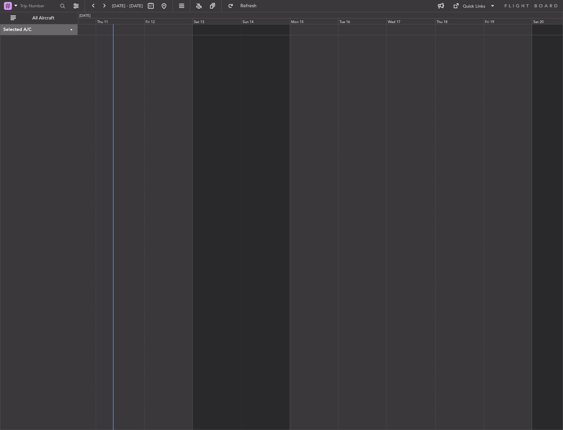
click at [125, 54] on div at bounding box center [320, 227] width 485 height 406
click at [84, 39] on div at bounding box center [320, 227] width 485 height 406
click at [74, 39] on div "Selected A/C" at bounding box center [38, 227] width 77 height 406
click at [73, 32] on div "Selected A/C" at bounding box center [38, 29] width 77 height 11
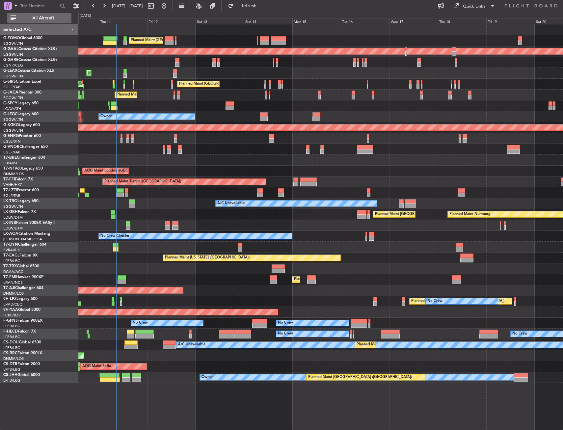
click at [59, 17] on span "All Aircraft" at bounding box center [43, 18] width 52 height 5
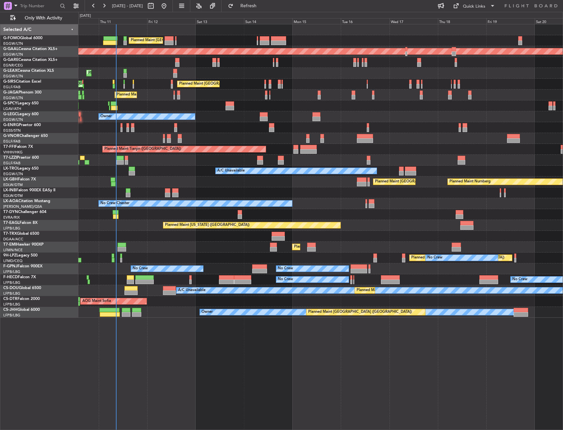
click at [145, 78] on div "Planned Maint [GEOGRAPHIC_DATA] ([GEOGRAPHIC_DATA])" at bounding box center [320, 73] width 484 height 11
click at [128, 158] on div "Owner" at bounding box center [320, 160] width 484 height 11
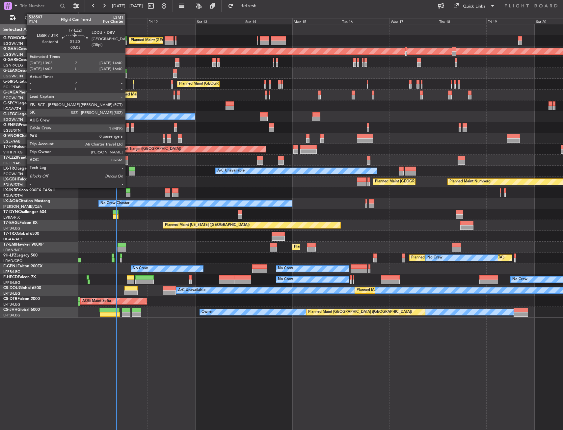
click at [128, 159] on div at bounding box center [126, 158] width 3 height 5
click at [126, 159] on div at bounding box center [126, 158] width 3 height 5
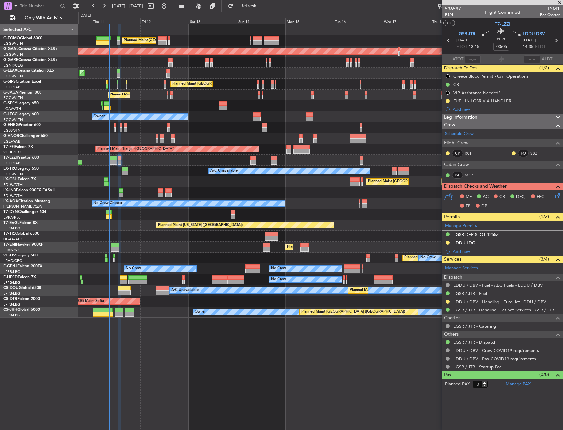
click at [131, 154] on div "Planned Maint [GEOGRAPHIC_DATA] ([GEOGRAPHIC_DATA]) Planned [GEOGRAPHIC_DATA] U…" at bounding box center [320, 170] width 484 height 293
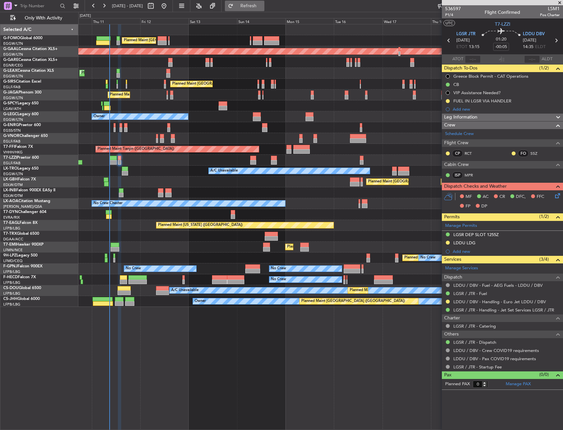
click at [264, 3] on button "Refresh" at bounding box center [245, 6] width 40 height 11
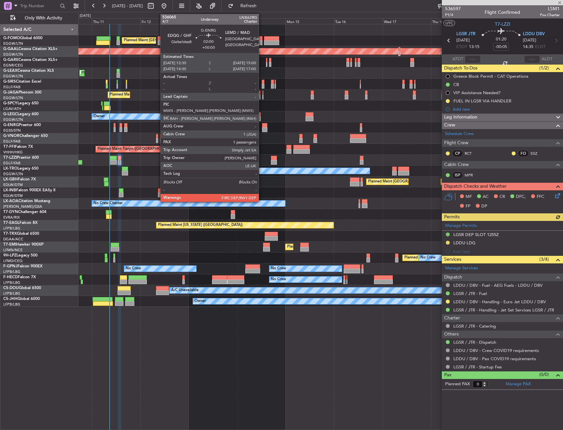
click at [263, 129] on div at bounding box center [264, 129] width 5 height 5
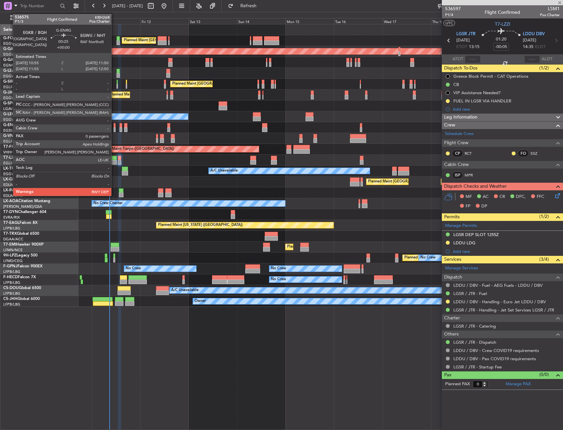
type input "1"
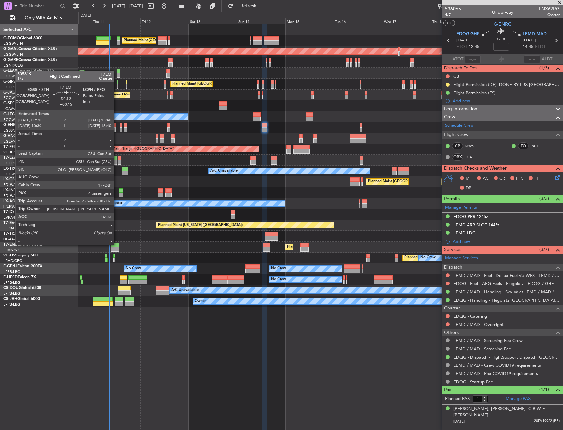
click at [117, 244] on div at bounding box center [115, 245] width 9 height 5
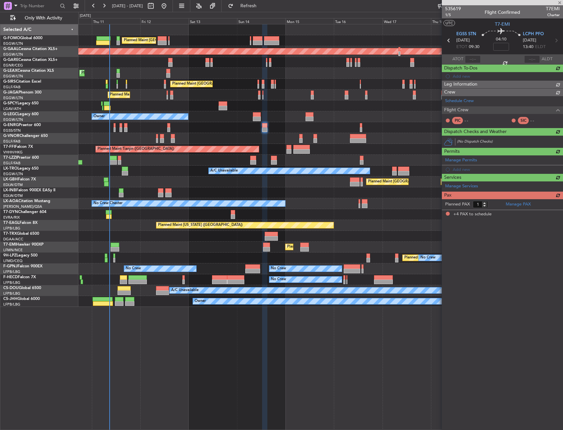
type input "+00:15"
type input "4"
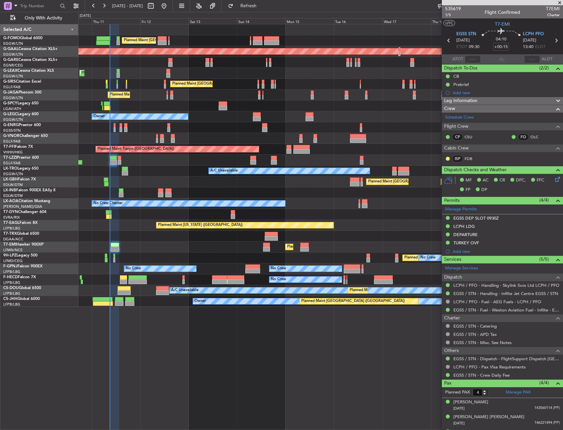
click at [218, 141] on div "Planned Maint [GEOGRAPHIC_DATA] ([GEOGRAPHIC_DATA]) Planned [GEOGRAPHIC_DATA] U…" at bounding box center [320, 165] width 484 height 283
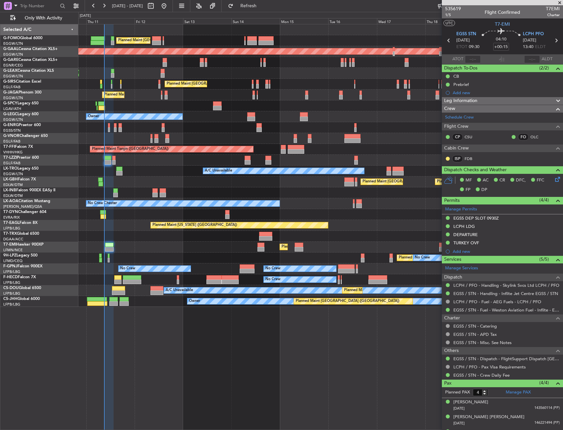
click at [255, 13] on div "0 0 Wed 10 Thu 11 Fri 12 Sat 13 Sun 14 Mon 15 [DATE] Wed 17 Thu 18 Fri 19 Sat 20" at bounding box center [321, 18] width 484 height 12
click at [257, 10] on button "Refresh" at bounding box center [245, 6] width 40 height 11
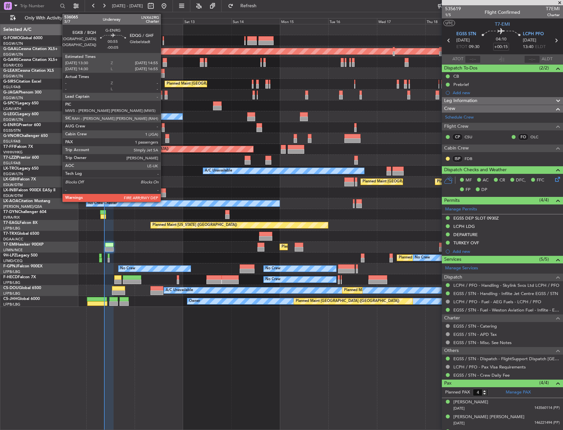
click at [164, 126] on div at bounding box center [163, 125] width 3 height 5
type input "-00:05"
type input "1"
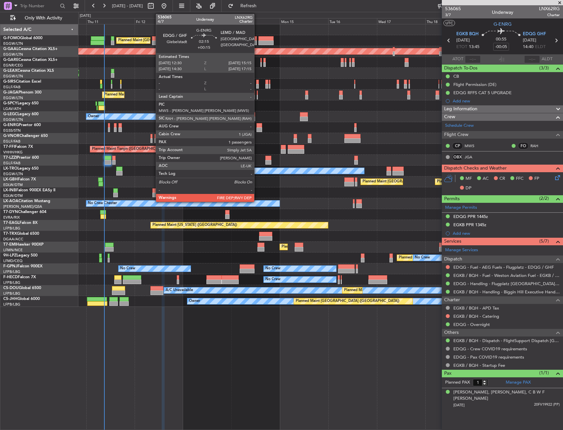
click at [257, 125] on div at bounding box center [260, 125] width 6 height 5
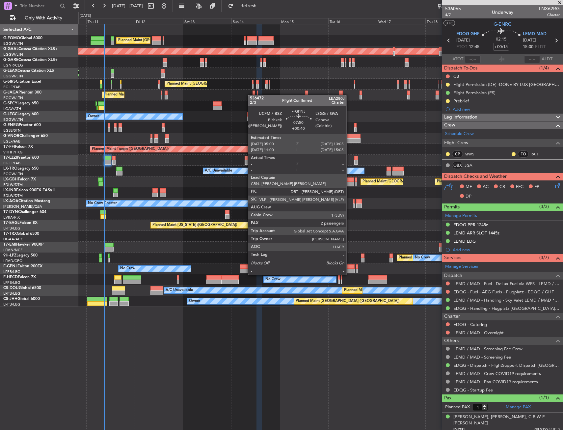
click at [349, 268] on div at bounding box center [346, 266] width 16 height 5
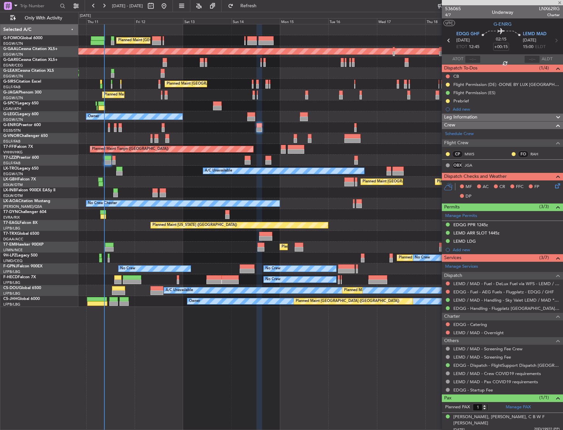
type input "+00:40"
type input "2"
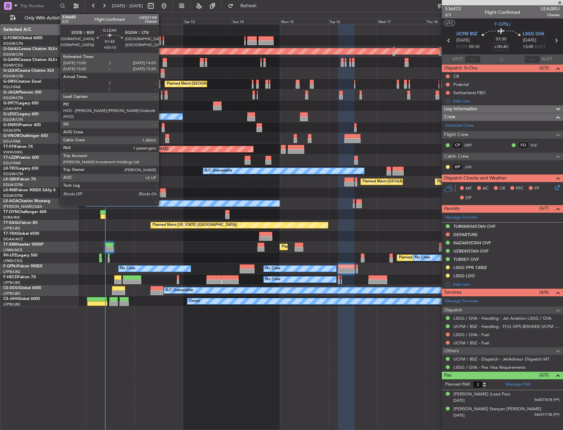
click at [162, 69] on div at bounding box center [163, 71] width 4 height 5
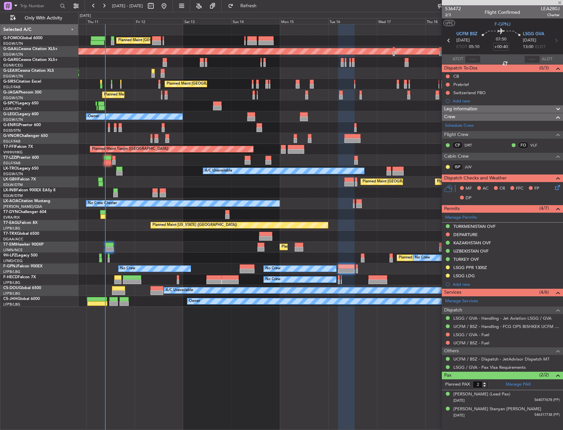
type input "+00:10"
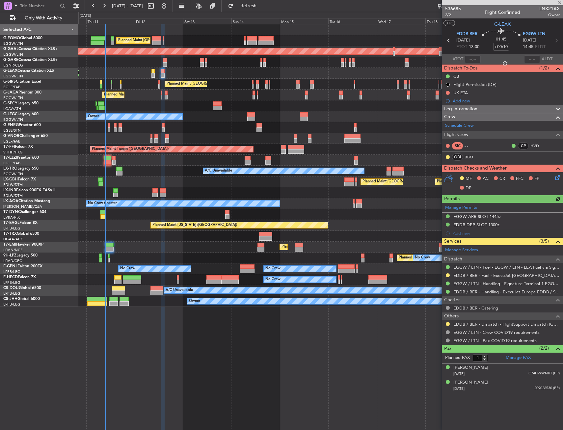
click at [175, 75] on div "Planned Maint [GEOGRAPHIC_DATA] ([GEOGRAPHIC_DATA])" at bounding box center [320, 73] width 484 height 11
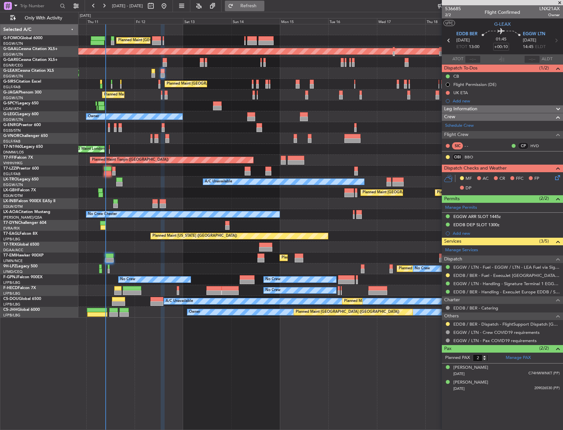
click at [264, 9] on button "Refresh" at bounding box center [245, 6] width 40 height 11
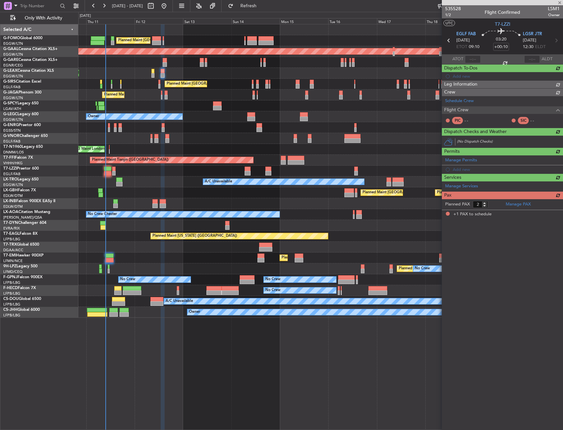
type input "1"
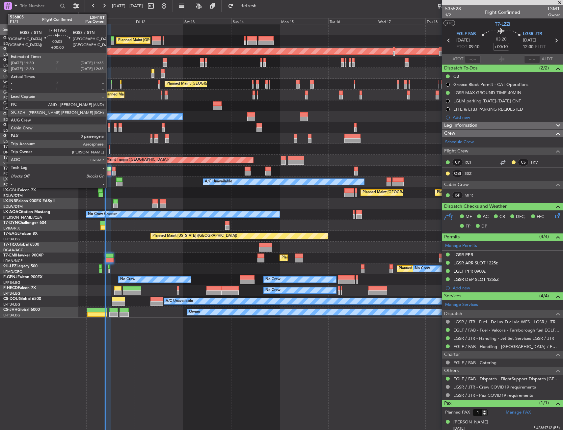
click at [109, 149] on div at bounding box center [109, 151] width 1 height 5
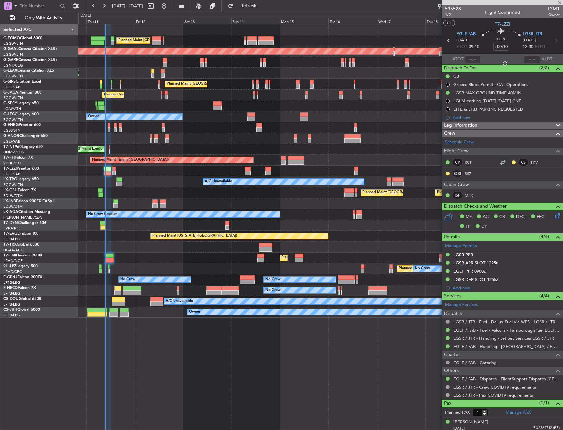
type input "0"
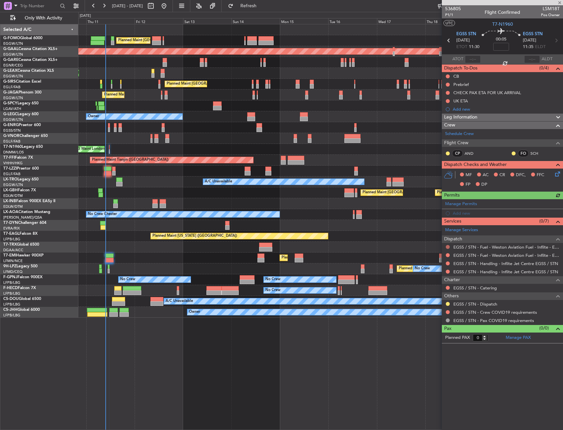
click at [447, 245] on div at bounding box center [447, 246] width 5 height 5
click at [448, 246] on button at bounding box center [448, 247] width 4 height 4
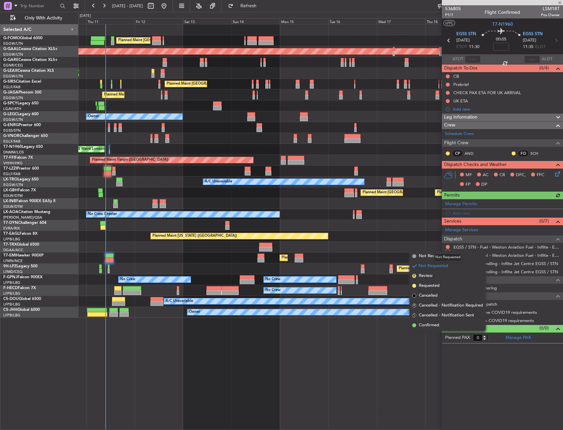
click at [432, 257] on mat-tooltip-component "Not Requested" at bounding box center [447, 257] width 37 height 17
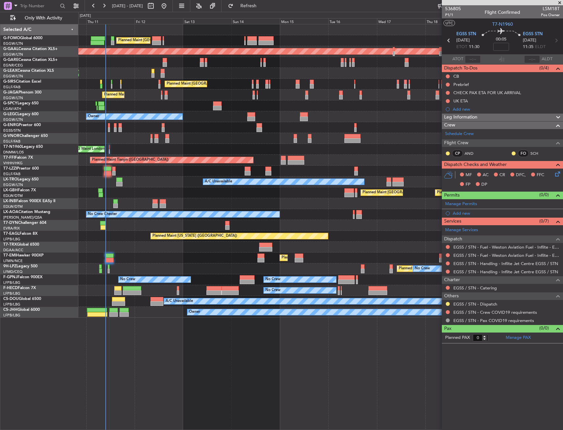
click at [427, 256] on div "Planned Maint [GEOGRAPHIC_DATA] Planned Maint [GEOGRAPHIC_DATA]" at bounding box center [320, 258] width 484 height 11
click at [446, 246] on div at bounding box center [447, 246] width 5 height 5
click at [447, 247] on button at bounding box center [448, 247] width 4 height 4
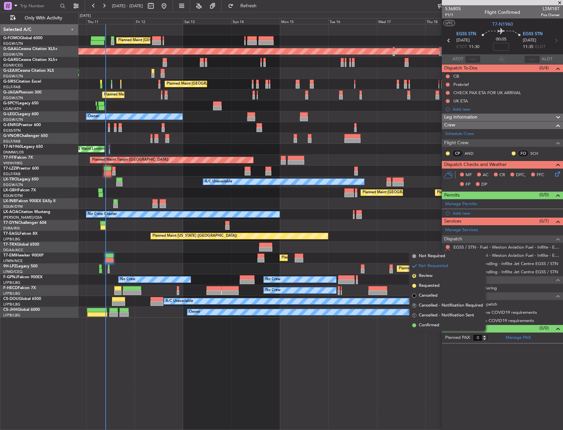
drag, startPoint x: 425, startPoint y: 256, endPoint x: 438, endPoint y: 257, distance: 13.2
click at [426, 256] on span "Not Required" at bounding box center [432, 256] width 26 height 7
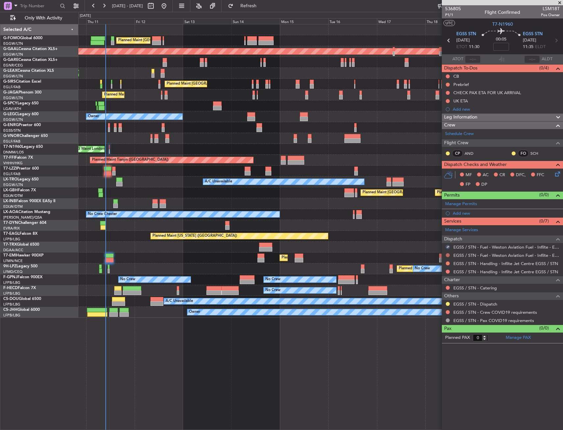
click at [446, 256] on button at bounding box center [448, 255] width 4 height 4
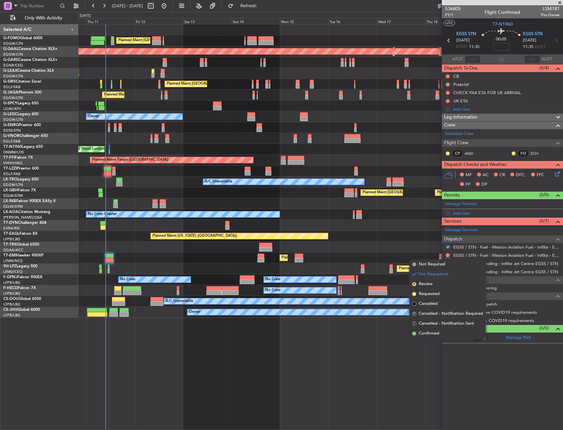
click at [430, 262] on span "Not Required" at bounding box center [432, 264] width 26 height 7
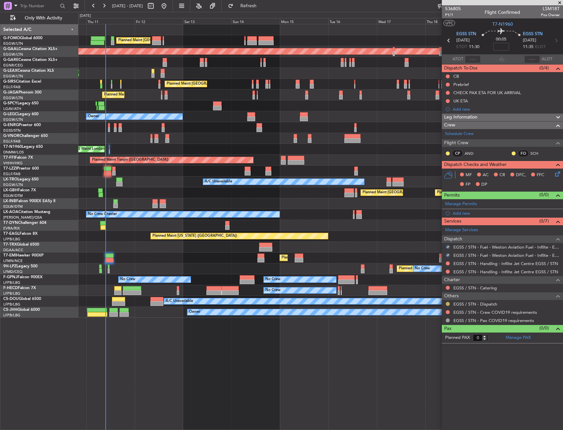
click at [448, 304] on button at bounding box center [448, 304] width 4 height 4
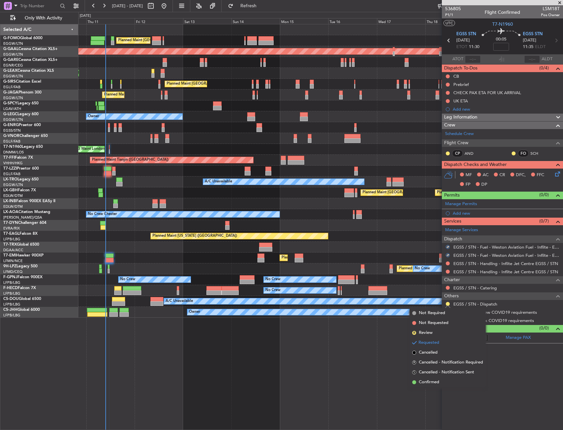
click at [420, 381] on span "Confirmed" at bounding box center [429, 382] width 20 height 7
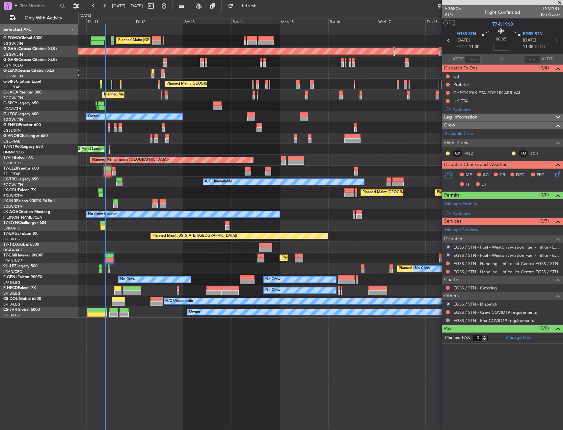
click at [447, 309] on div "EGSS / STN - Crew COVID19 requirements" at bounding box center [502, 312] width 121 height 8
click at [446, 313] on div at bounding box center [447, 312] width 5 height 5
click at [444, 312] on div "EGSS / STN - Crew COVID19 requirements" at bounding box center [502, 312] width 121 height 8
click at [446, 313] on button at bounding box center [448, 312] width 4 height 4
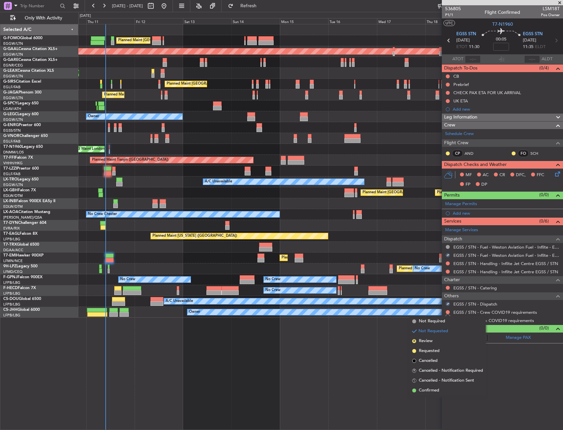
drag, startPoint x: 423, startPoint y: 321, endPoint x: 426, endPoint y: 317, distance: 4.2
click at [423, 321] on span "Not Required" at bounding box center [432, 321] width 26 height 7
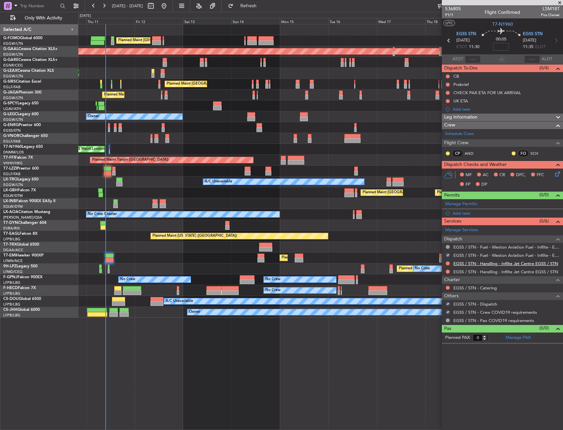
click at [460, 262] on link "EGSS / STN - Handling - Inflite Jet Centre EGSS / STN" at bounding box center [505, 264] width 105 height 6
click at [448, 272] on button at bounding box center [448, 272] width 4 height 4
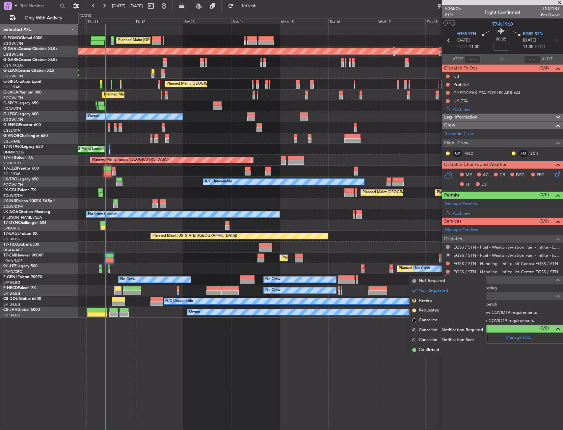
drag, startPoint x: 436, startPoint y: 307, endPoint x: 435, endPoint y: 298, distance: 8.9
click at [436, 308] on span "Requested" at bounding box center [429, 310] width 21 height 7
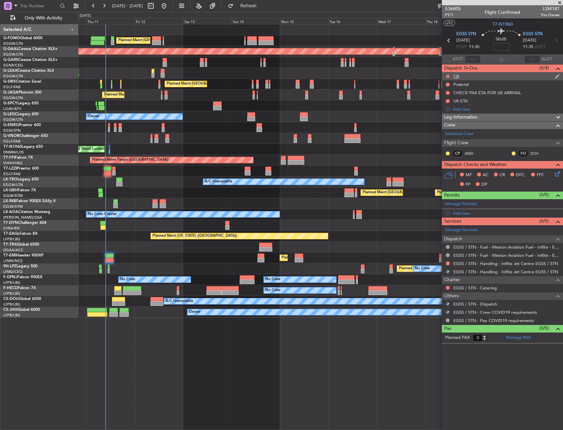
click at [449, 76] on button at bounding box center [448, 76] width 4 height 4
drag, startPoint x: 446, startPoint y: 105, endPoint x: 462, endPoint y: 83, distance: 27.1
click at [446, 104] on span "Completed" at bounding box center [451, 105] width 22 height 7
click at [460, 85] on div "Prebrief" at bounding box center [460, 85] width 15 height 6
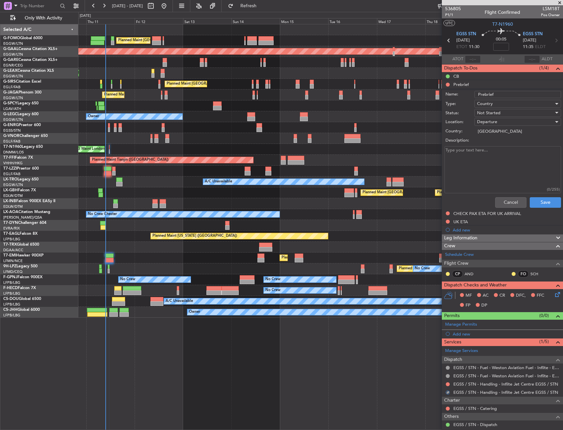
click at [484, 141] on label "Description:" at bounding box center [506, 140] width 121 height 7
click at [484, 146] on textarea "Description:" at bounding box center [503, 169] width 117 height 47
click at [486, 154] on textarea "Description:" at bounding box center [503, 169] width 117 height 47
type textarea "4000"
click at [501, 117] on div "Departure" at bounding box center [515, 122] width 77 height 10
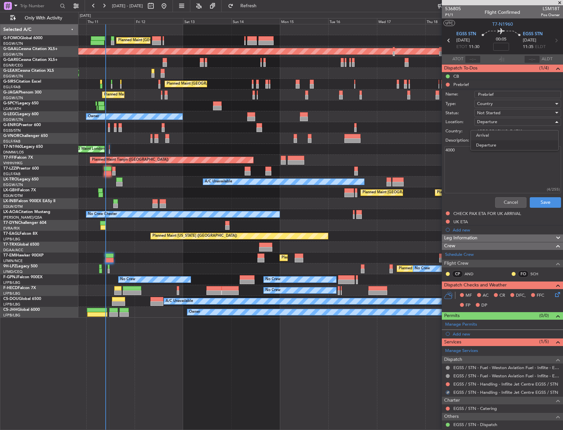
click at [501, 115] on div at bounding box center [281, 215] width 563 height 430
drag, startPoint x: 502, startPoint y: 115, endPoint x: 504, endPoint y: 121, distance: 6.5
click at [503, 117] on div "Not Started" at bounding box center [515, 113] width 77 height 10
drag, startPoint x: 503, startPoint y: 146, endPoint x: 523, endPoint y: 180, distance: 40.2
click at [504, 147] on span "Completed" at bounding box center [514, 146] width 77 height 10
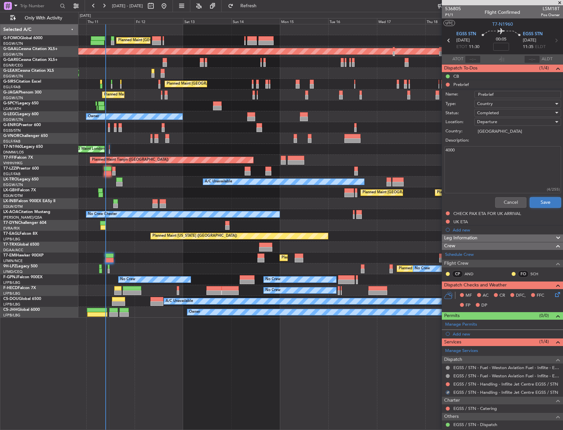
click at [535, 201] on button "Save" at bounding box center [545, 202] width 31 height 11
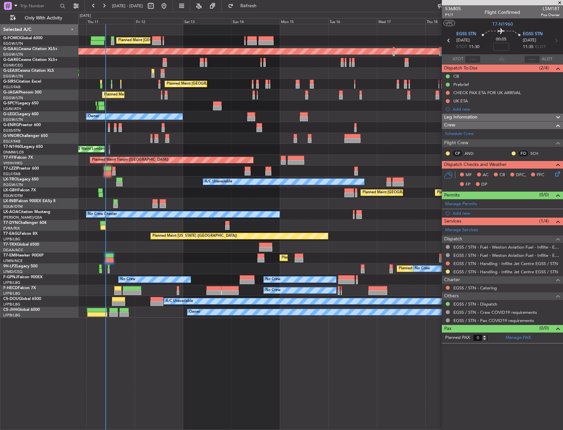
click at [243, 381] on div "Planned Maint [GEOGRAPHIC_DATA] ([GEOGRAPHIC_DATA]) Planned [GEOGRAPHIC_DATA] U…" at bounding box center [320, 227] width 485 height 406
click at [506, 45] on mat-tooltip-component "Flight Time" at bounding box center [501, 51] width 30 height 17
click at [504, 48] on mat-tooltip-component "Flight Time" at bounding box center [501, 51] width 30 height 17
drag, startPoint x: 501, startPoint y: 54, endPoint x: 503, endPoint y: 48, distance: 6.7
click at [501, 54] on section "ATOT ALDT" at bounding box center [502, 59] width 121 height 10
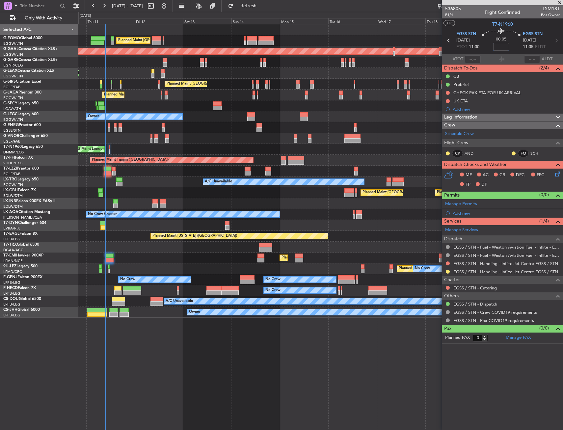
click at [503, 48] on input at bounding box center [501, 47] width 16 height 8
click at [512, 43] on div "00:05 25" at bounding box center [500, 40] width 43 height 24
click at [292, 74] on div "Planned Maint [GEOGRAPHIC_DATA] ([GEOGRAPHIC_DATA])" at bounding box center [320, 73] width 484 height 11
type input "+00:25"
drag, startPoint x: 447, startPoint y: 91, endPoint x: 446, endPoint y: 109, distance: 18.1
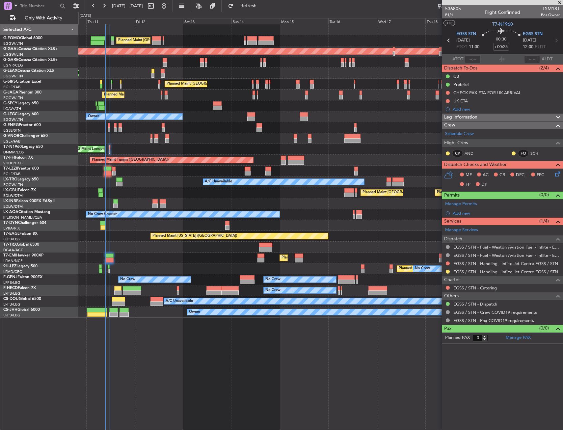
click at [447, 91] on button at bounding box center [448, 93] width 4 height 4
click at [445, 131] on span "Cancelled" at bounding box center [449, 131] width 19 height 7
click at [448, 101] on button at bounding box center [448, 101] width 4 height 4
click at [444, 142] on span "Cancelled" at bounding box center [449, 140] width 19 height 7
click at [562, 176] on div "MF AC CR DFC, FFC FP DP" at bounding box center [502, 180] width 121 height 23
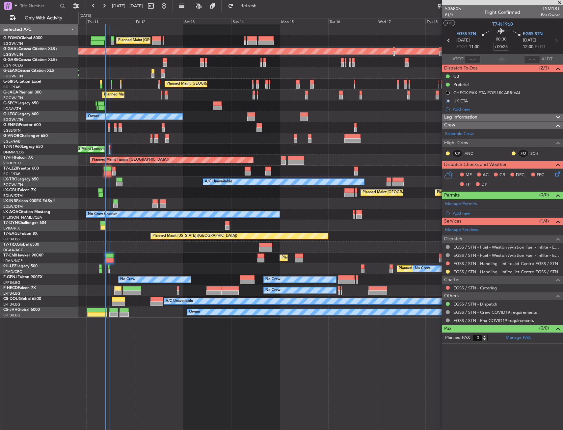
click at [559, 175] on icon at bounding box center [556, 172] width 5 height 5
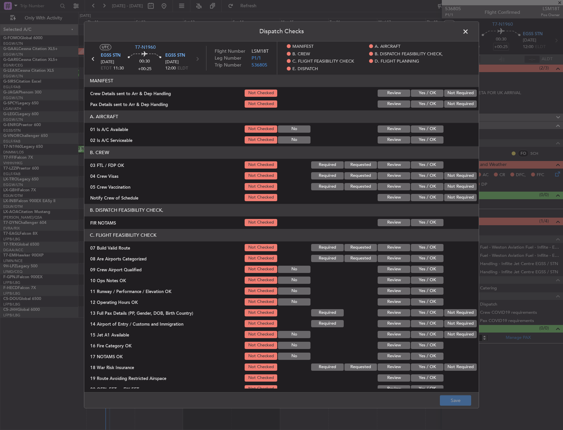
click at [452, 95] on button "Not Required" at bounding box center [460, 93] width 33 height 7
click at [455, 106] on button "Not Required" at bounding box center [460, 103] width 33 height 7
click at [427, 124] on section "A. AIRCRAFT 01 Is A/C Available Not Checked No Review Yes / OK 02 Is A/C Servic…" at bounding box center [281, 127] width 394 height 34
click at [422, 140] on button "Yes / OK" at bounding box center [427, 139] width 33 height 7
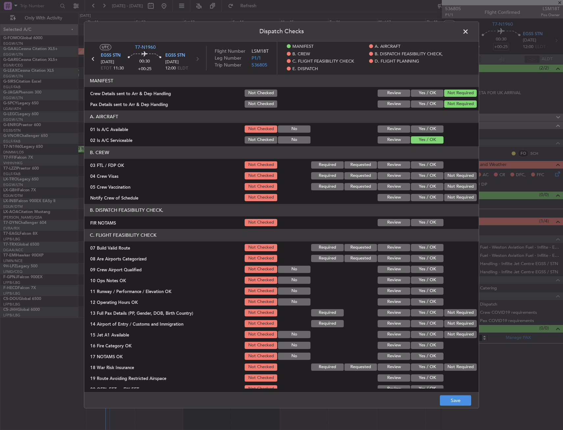
click at [421, 130] on button "Yes / OK" at bounding box center [427, 128] width 33 height 7
drag, startPoint x: 427, startPoint y: 227, endPoint x: 426, endPoint y: 222, distance: 5.0
click at [427, 227] on div "Yes / OK" at bounding box center [426, 222] width 33 height 9
click at [426, 222] on button "Yes / OK" at bounding box center [427, 222] width 33 height 7
click at [422, 169] on div "Yes / OK" at bounding box center [426, 164] width 33 height 9
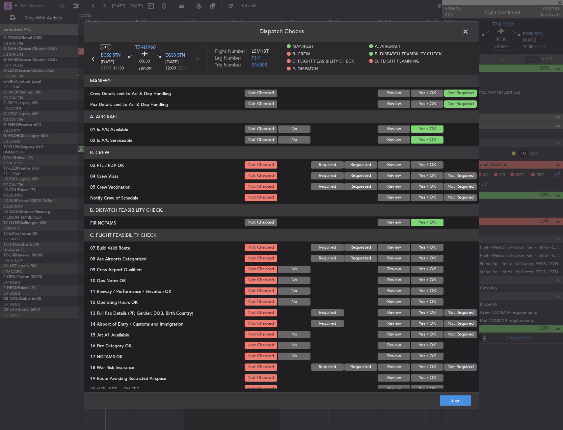
drag, startPoint x: 424, startPoint y: 167, endPoint x: 451, endPoint y: 179, distance: 29.3
click at [426, 167] on button "Yes / OK" at bounding box center [427, 164] width 33 height 7
click at [451, 181] on section "B. CREW 03 FTL / FDP OK Not Checked Required Requested Review Yes / OK 04 Crew …" at bounding box center [281, 174] width 394 height 56
click at [452, 174] on button "Not Required" at bounding box center [460, 175] width 33 height 7
click at [452, 182] on div "Not Required" at bounding box center [459, 186] width 33 height 9
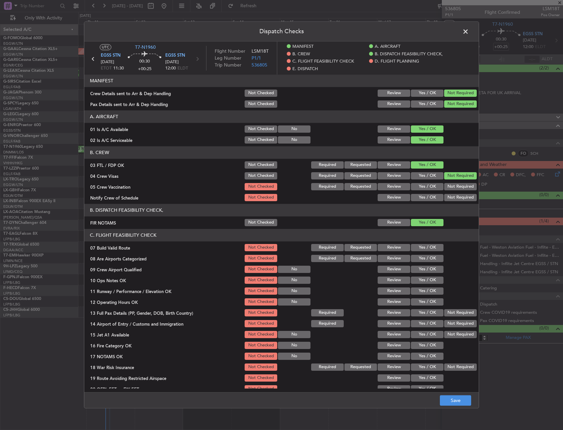
click at [450, 187] on button "Not Required" at bounding box center [460, 186] width 33 height 7
click at [431, 199] on button "Yes / OK" at bounding box center [427, 197] width 33 height 7
click at [426, 245] on div "Yes / OK" at bounding box center [426, 247] width 33 height 9
click at [425, 251] on button "Yes / OK" at bounding box center [427, 247] width 33 height 7
click at [425, 255] on button "Yes / OK" at bounding box center [427, 258] width 33 height 7
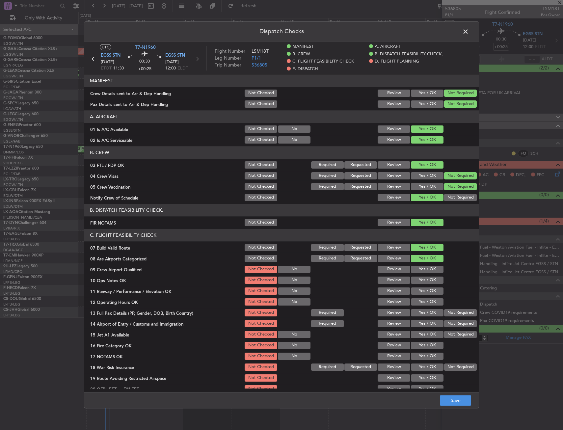
drag, startPoint x: 424, startPoint y: 263, endPoint x: 424, endPoint y: 268, distance: 4.6
click at [424, 265] on section "C. FLIGHT FEASIBILITY CHECK 07 Build Valid Route Not Checked Required Requested…" at bounding box center [281, 317] width 394 height 176
click at [424, 269] on button "Yes / OK" at bounding box center [427, 269] width 33 height 7
drag, startPoint x: 424, startPoint y: 274, endPoint x: 424, endPoint y: 279, distance: 5.3
click at [424, 278] on section "C. FLIGHT FEASIBILITY CHECK 07 Build Valid Route Not Checked Required Requested…" at bounding box center [281, 317] width 394 height 176
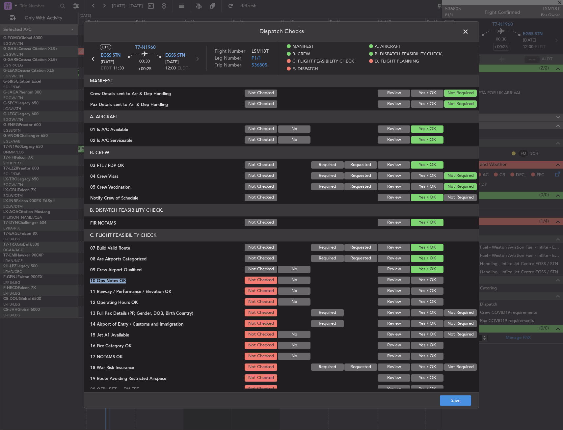
click at [424, 282] on button "Yes / OK" at bounding box center [427, 280] width 33 height 7
click at [425, 294] on button "Yes / OK" at bounding box center [427, 290] width 33 height 7
drag, startPoint x: 426, startPoint y: 301, endPoint x: 426, endPoint y: 309, distance: 7.6
click at [426, 303] on button "Yes / OK" at bounding box center [427, 301] width 33 height 7
click at [426, 312] on button "Yes / OK" at bounding box center [427, 312] width 33 height 7
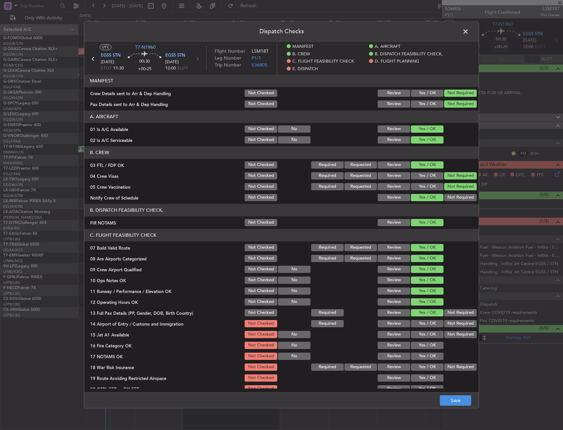
drag, startPoint x: 426, startPoint y: 320, endPoint x: 425, endPoint y: 328, distance: 8.3
click at [426, 322] on div "Yes / OK" at bounding box center [426, 323] width 33 height 9
drag, startPoint x: 425, startPoint y: 328, endPoint x: 425, endPoint y: 332, distance: 4.0
click at [425, 329] on section "C. FLIGHT FEASIBILITY CHECK 07 Build Valid Route Not Checked Required Requested…" at bounding box center [281, 317] width 394 height 176
drag, startPoint x: 425, startPoint y: 332, endPoint x: 424, endPoint y: 338, distance: 5.6
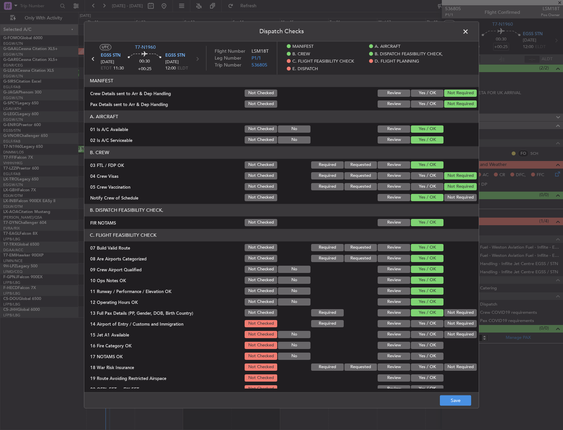
click at [424, 337] on button "Yes / OK" at bounding box center [427, 334] width 33 height 7
click at [423, 339] on div "Yes / OK" at bounding box center [426, 334] width 33 height 9
drag, startPoint x: 424, startPoint y: 322, endPoint x: 427, endPoint y: 328, distance: 6.5
click at [424, 323] on button "Yes / OK" at bounding box center [427, 323] width 33 height 7
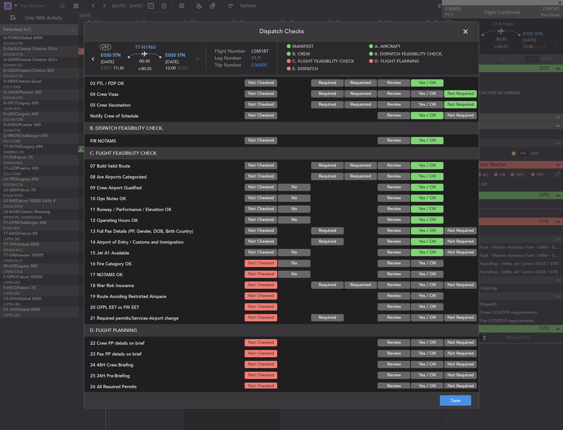
scroll to position [132, 0]
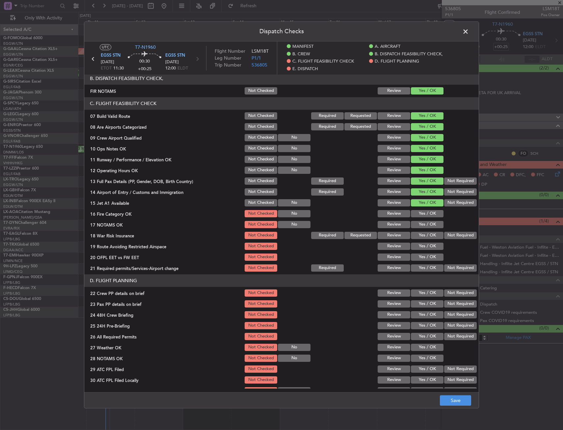
click at [429, 211] on button "Yes / OK" at bounding box center [427, 213] width 33 height 7
click at [426, 220] on div "Yes / OK" at bounding box center [426, 224] width 33 height 9
drag, startPoint x: 439, startPoint y: 231, endPoint x: 436, endPoint y: 228, distance: 4.4
click at [443, 231] on div "Not Required" at bounding box center [459, 235] width 33 height 9
click at [424, 223] on button "Yes / OK" at bounding box center [427, 224] width 33 height 7
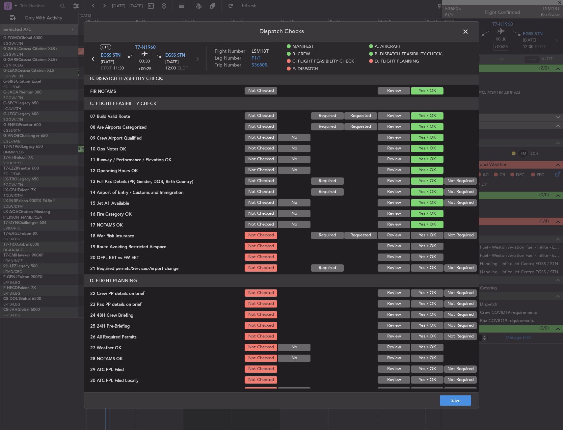
drag, startPoint x: 446, startPoint y: 231, endPoint x: 448, endPoint y: 236, distance: 5.8
click at [446, 231] on div "Not Required" at bounding box center [459, 235] width 33 height 9
click at [448, 236] on button "Not Required" at bounding box center [460, 235] width 33 height 7
click at [429, 247] on button "Yes / OK" at bounding box center [427, 246] width 33 height 7
drag, startPoint x: 426, startPoint y: 261, endPoint x: 423, endPoint y: 263, distance: 3.4
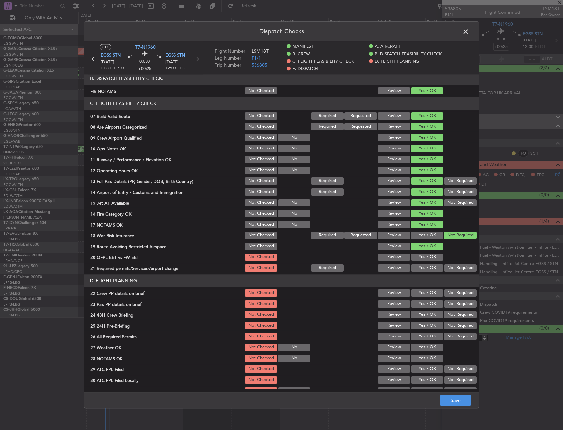
click at [426, 261] on div "Yes / OK" at bounding box center [426, 257] width 33 height 9
click at [422, 268] on button "Yes / OK" at bounding box center [427, 267] width 33 height 7
click at [423, 254] on button "Yes / OK" at bounding box center [427, 257] width 33 height 7
click at [422, 295] on button "Yes / OK" at bounding box center [427, 292] width 33 height 7
drag, startPoint x: 420, startPoint y: 308, endPoint x: 419, endPoint y: 315, distance: 6.7
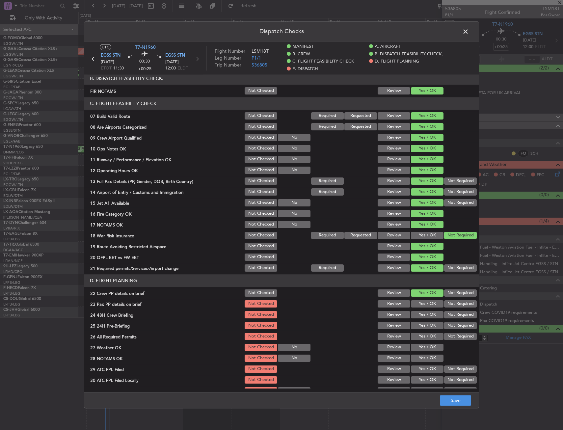
click at [420, 308] on div "Yes / OK" at bounding box center [426, 303] width 33 height 9
click at [419, 317] on button "Yes / OK" at bounding box center [427, 314] width 33 height 7
drag, startPoint x: 426, startPoint y: 296, endPoint x: 427, endPoint y: 301, distance: 5.0
click at [426, 296] on button "Yes / OK" at bounding box center [427, 292] width 33 height 7
drag, startPoint x: 427, startPoint y: 303, endPoint x: 430, endPoint y: 308, distance: 5.6
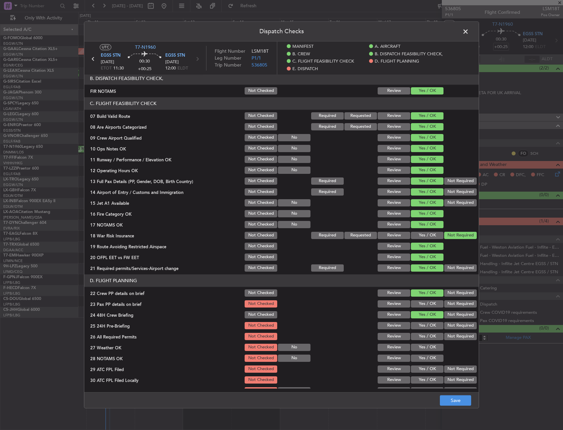
click at [428, 303] on button "Yes / OK" at bounding box center [427, 303] width 33 height 7
click at [452, 323] on button "Not Required" at bounding box center [460, 325] width 33 height 7
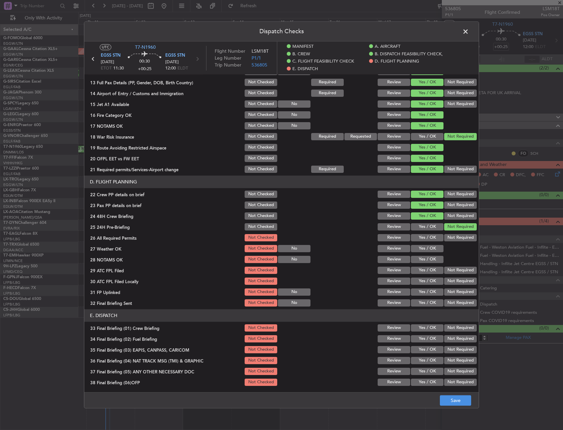
click at [426, 252] on button "Yes / OK" at bounding box center [427, 248] width 33 height 7
click at [428, 244] on div "Yes / OK" at bounding box center [426, 248] width 33 height 9
click at [427, 241] on button "Yes / OK" at bounding box center [427, 237] width 33 height 7
click at [419, 262] on button "Yes / OK" at bounding box center [427, 259] width 33 height 7
drag, startPoint x: 420, startPoint y: 273, endPoint x: 431, endPoint y: 280, distance: 13.7
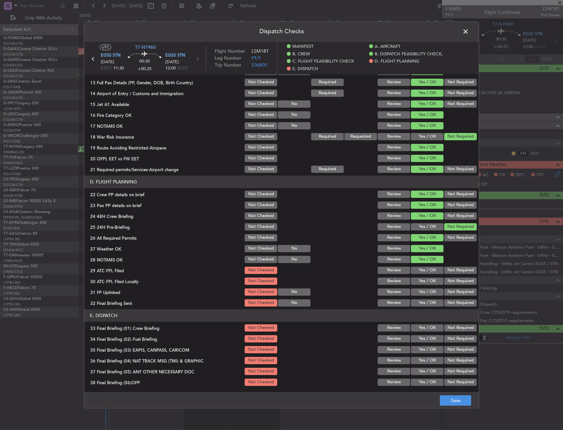
click at [420, 274] on button "Yes / OK" at bounding box center [427, 270] width 33 height 7
drag, startPoint x: 454, startPoint y: 285, endPoint x: 434, endPoint y: 292, distance: 21.2
click at [454, 285] on div "Not Required" at bounding box center [459, 281] width 33 height 9
click at [433, 293] on button "Yes / OK" at bounding box center [427, 291] width 33 height 7
click at [449, 284] on div "Not Required" at bounding box center [459, 281] width 33 height 9
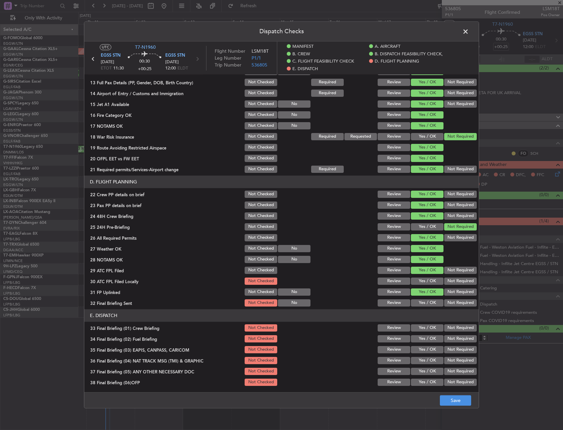
drag, startPoint x: 445, startPoint y: 281, endPoint x: 446, endPoint y: 298, distance: 16.5
click at [446, 284] on button "Not Required" at bounding box center [460, 281] width 33 height 7
click at [446, 305] on button "Not Required" at bounding box center [460, 302] width 33 height 7
drag, startPoint x: 247, startPoint y: 265, endPoint x: 247, endPoint y: 270, distance: 4.3
click at [247, 266] on section "D. FLIGHT PLANNING 22 Crew PP details on brief Not Checked Review Yes / OK Not …" at bounding box center [281, 242] width 394 height 132
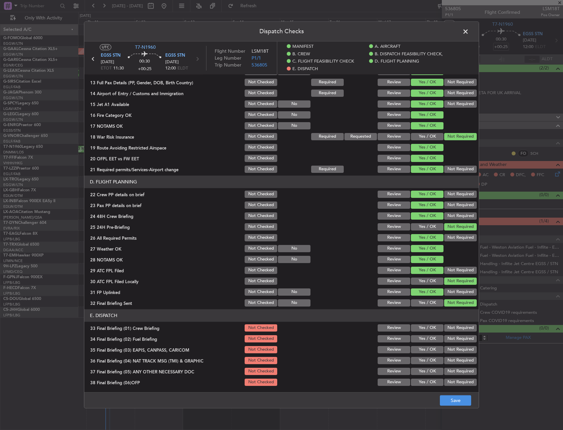
drag, startPoint x: 247, startPoint y: 270, endPoint x: 291, endPoint y: 288, distance: 47.3
click at [249, 271] on button "Not Checked" at bounding box center [261, 270] width 33 height 7
click at [420, 326] on button "Yes / OK" at bounding box center [427, 327] width 33 height 7
drag, startPoint x: 419, startPoint y: 336, endPoint x: 457, endPoint y: 350, distance: 41.0
click at [419, 336] on button "Yes / OK" at bounding box center [427, 338] width 33 height 7
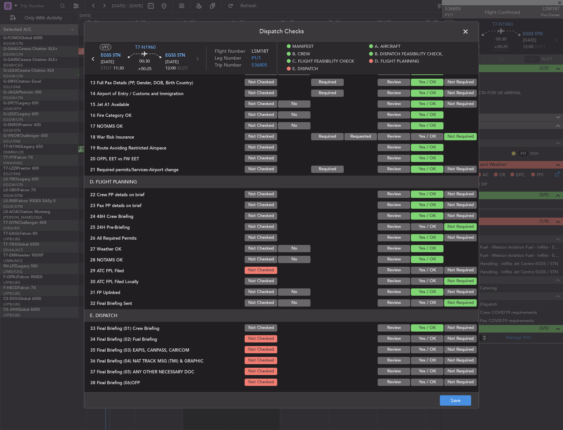
click at [459, 352] on button "Not Required" at bounding box center [460, 349] width 33 height 7
click at [453, 361] on button "Not Required" at bounding box center [460, 360] width 33 height 7
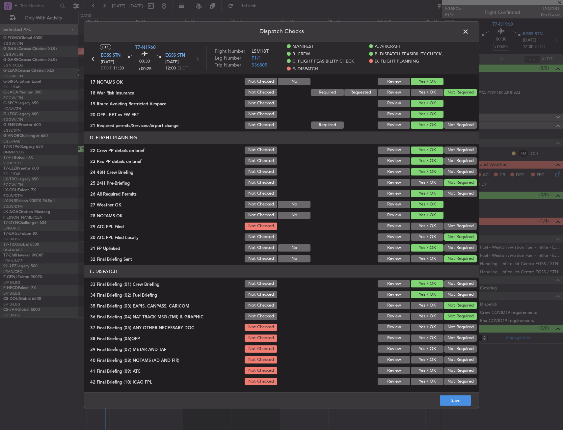
scroll to position [296, 0]
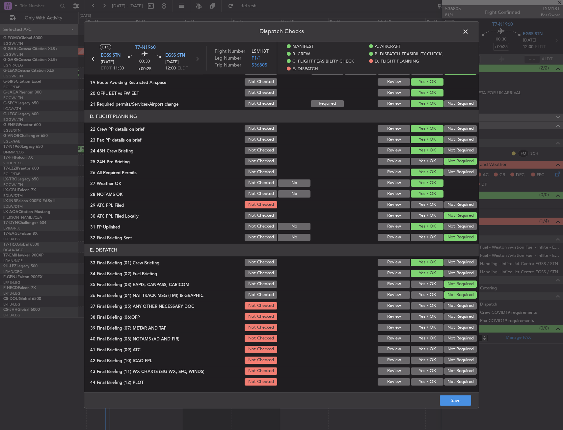
click at [420, 313] on div "Yes / OK" at bounding box center [426, 316] width 33 height 9
click at [421, 309] on button "Yes / OK" at bounding box center [427, 305] width 33 height 7
click at [421, 319] on button "Yes / OK" at bounding box center [427, 316] width 33 height 7
click at [420, 328] on button "Yes / OK" at bounding box center [427, 327] width 33 height 7
click at [420, 335] on section "E. DISPATCH 33 Final Briefing (01) Crew Briefing Not Checked Review Yes / OK No…" at bounding box center [281, 315] width 394 height 143
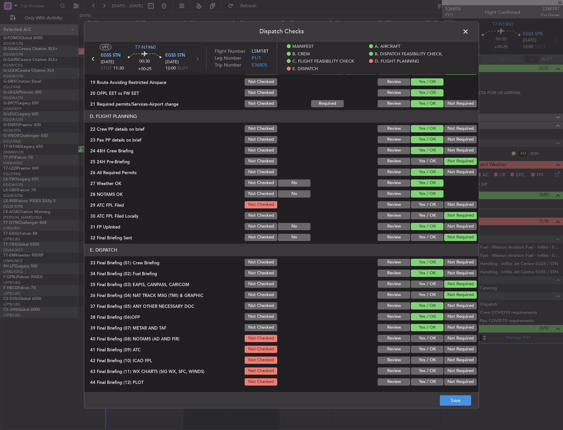
click at [420, 341] on button "Yes / OK" at bounding box center [427, 338] width 33 height 7
drag, startPoint x: 420, startPoint y: 348, endPoint x: 420, endPoint y: 354, distance: 5.9
click at [420, 349] on button "Yes / OK" at bounding box center [427, 349] width 33 height 7
click at [420, 360] on button "Yes / OK" at bounding box center [427, 360] width 33 height 7
click at [421, 373] on button "Yes / OK" at bounding box center [427, 370] width 33 height 7
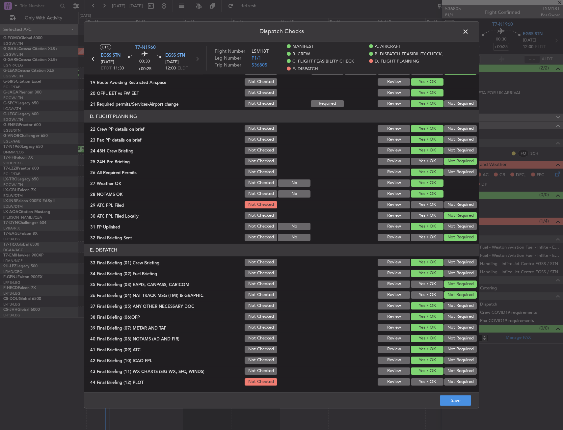
click at [421, 380] on button "Yes / OK" at bounding box center [427, 381] width 33 height 7
click at [446, 397] on button "Save" at bounding box center [455, 400] width 31 height 11
click at [467, 25] on header "Dispatch Checks" at bounding box center [281, 32] width 394 height 20
click at [469, 27] on span at bounding box center [469, 33] width 0 height 13
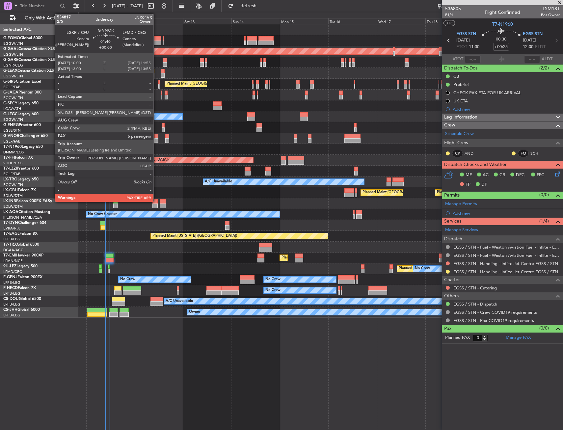
click at [156, 140] on div at bounding box center [156, 140] width 4 height 5
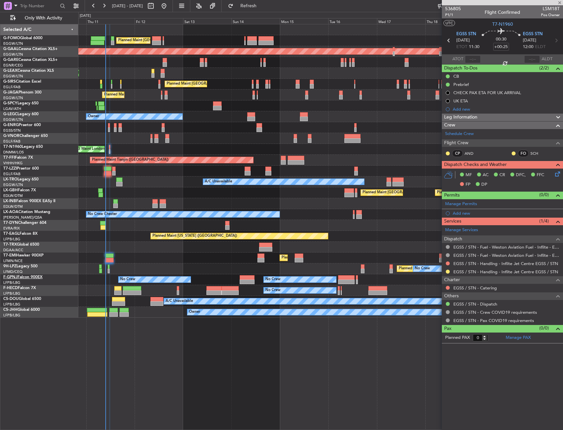
type input "6"
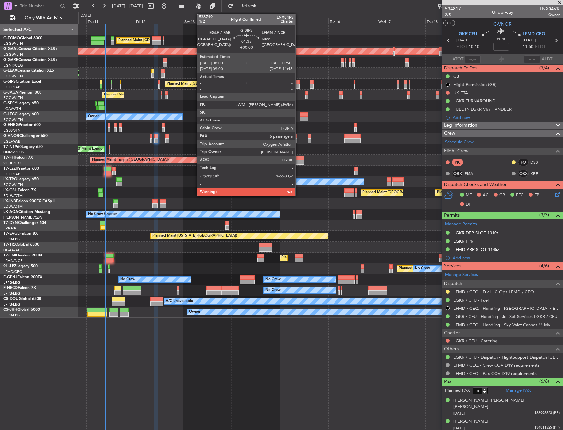
click at [298, 82] on div at bounding box center [298, 82] width 4 height 5
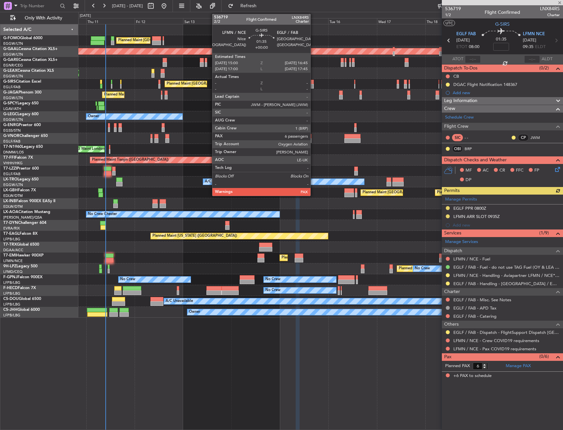
click at [313, 85] on div at bounding box center [312, 86] width 4 height 5
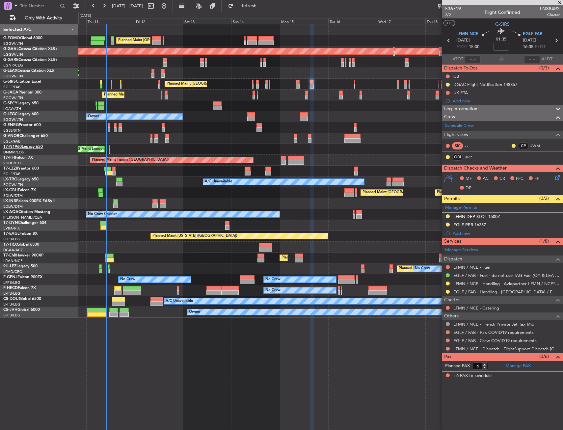
click at [41, 148] on link "T7-N1960 Legacy 650" at bounding box center [23, 147] width 40 height 4
click at [111, 149] on div "AOG Maint London (Stansted) AOG Maint London (Stansted) Unplanned Maint London …" at bounding box center [320, 149] width 484 height 11
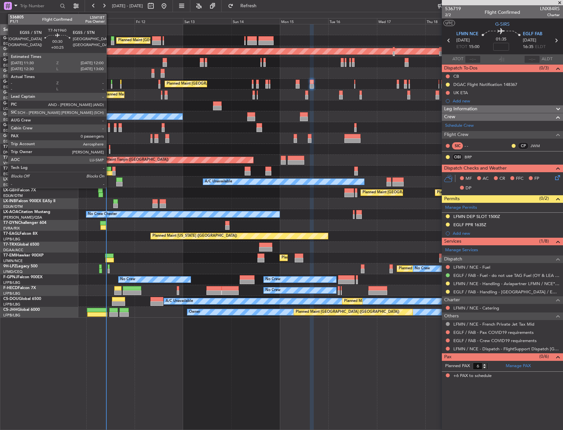
click at [109, 149] on div at bounding box center [109, 151] width 1 height 5
type input "+00:25"
type input "0"
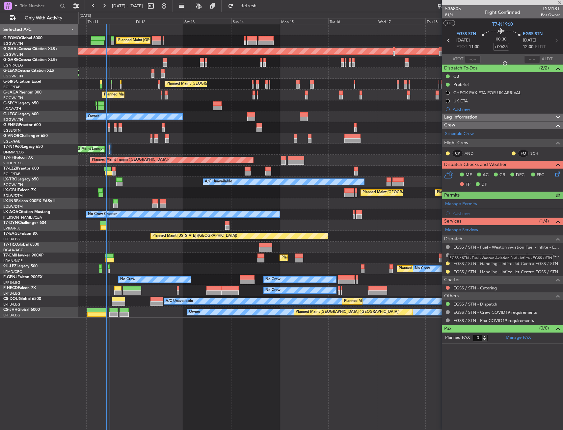
click at [449, 264] on mat-tooltip-component "EGSS / STN - Fuel - Weston Aviation Fuel - Inflite - EGSS / STN" at bounding box center [501, 258] width 115 height 17
click at [446, 264] on button at bounding box center [448, 263] width 4 height 4
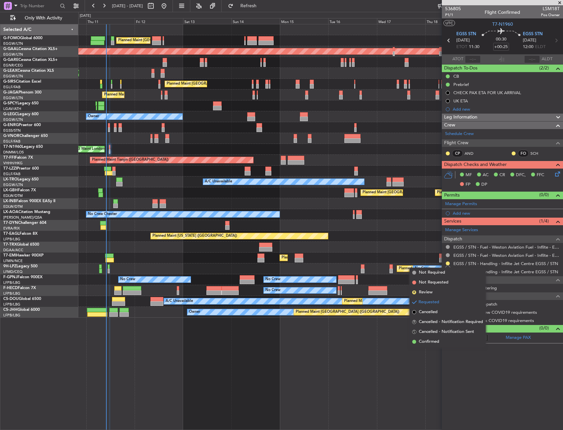
drag, startPoint x: 436, startPoint y: 339, endPoint x: 442, endPoint y: 324, distance: 16.7
click at [435, 340] on span "Confirmed" at bounding box center [429, 342] width 20 height 7
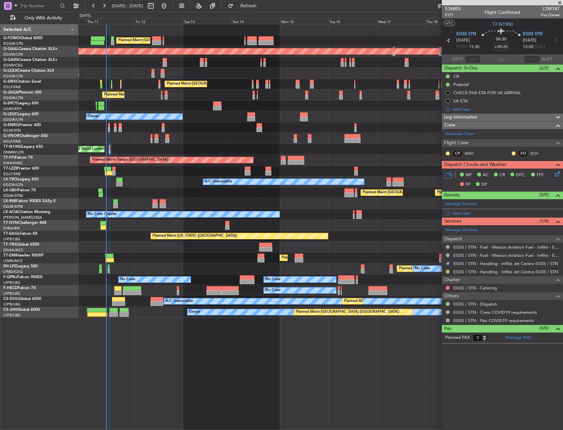
click at [447, 270] on button at bounding box center [448, 272] width 4 height 4
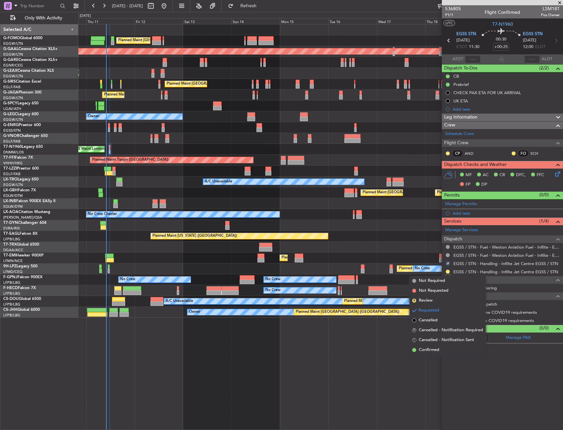
drag, startPoint x: 425, startPoint y: 350, endPoint x: 427, endPoint y: 347, distance: 3.6
click at [425, 350] on span "Confirmed" at bounding box center [429, 350] width 20 height 7
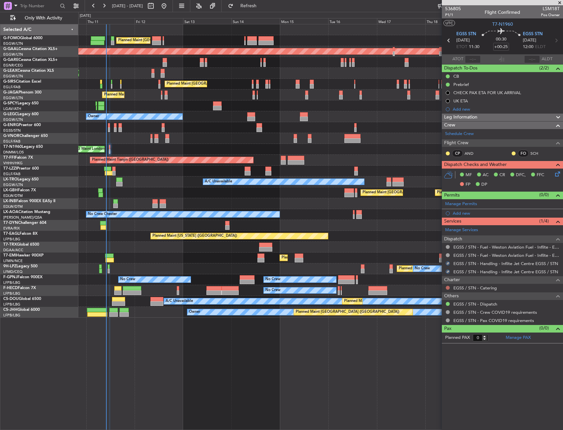
click at [449, 288] on button at bounding box center [448, 288] width 4 height 4
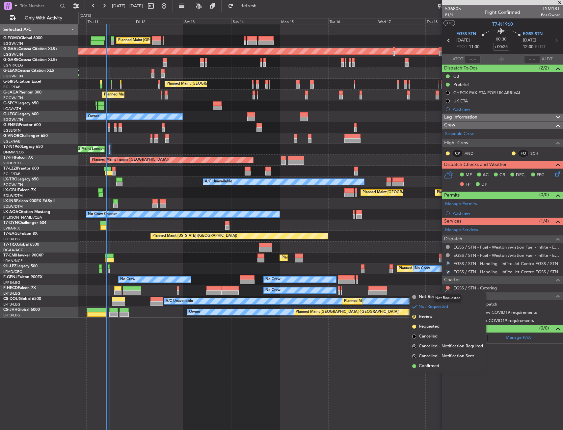
drag, startPoint x: 430, startPoint y: 296, endPoint x: 426, endPoint y: 297, distance: 3.7
click at [430, 296] on mat-tooltip-component "Not Requested" at bounding box center [447, 297] width 37 height 17
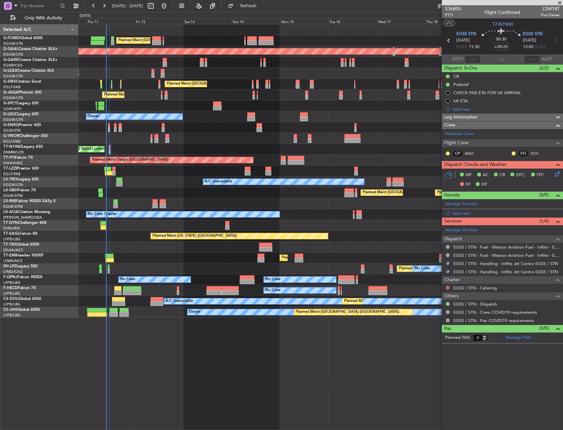
click at [448, 287] on button at bounding box center [448, 288] width 4 height 4
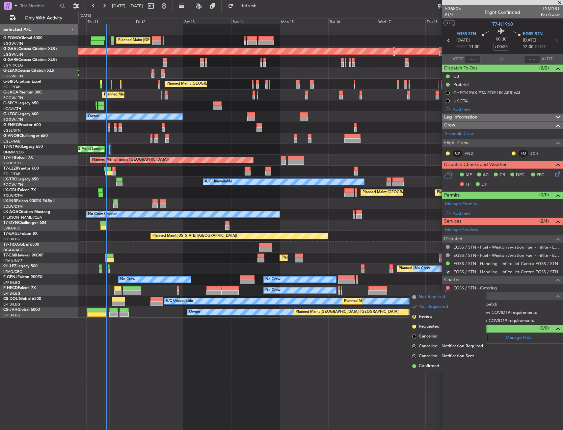
click at [426, 297] on span "Not Required" at bounding box center [432, 297] width 26 height 7
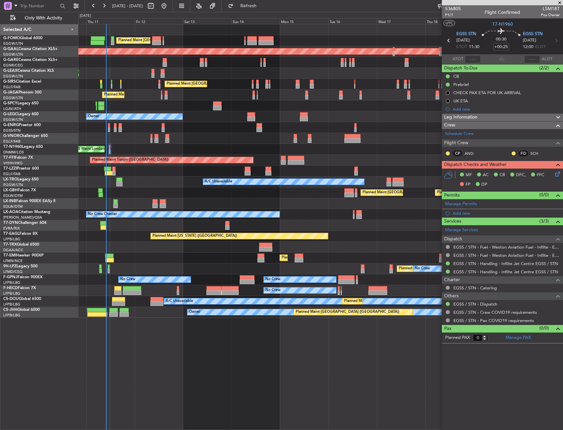
click at [226, 374] on div "Planned Maint [GEOGRAPHIC_DATA] ([GEOGRAPHIC_DATA]) Planned [GEOGRAPHIC_DATA] U…" at bounding box center [320, 227] width 485 height 406
click at [354, 166] on div "Owner" at bounding box center [320, 171] width 484 height 11
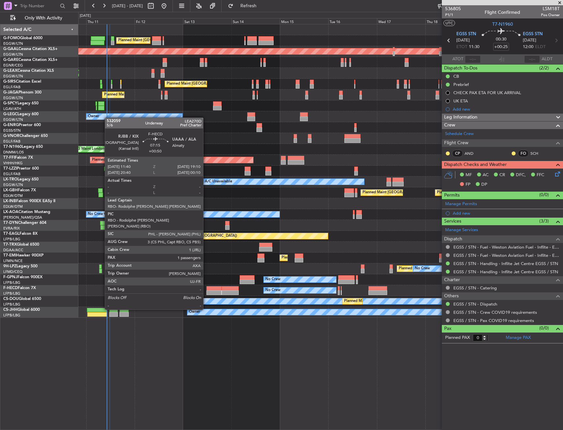
click at [206, 291] on div at bounding box center [213, 292] width 15 height 5
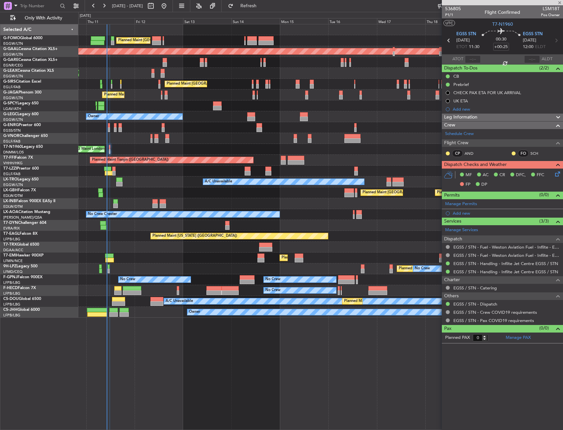
type input "+00:50"
type input "1"
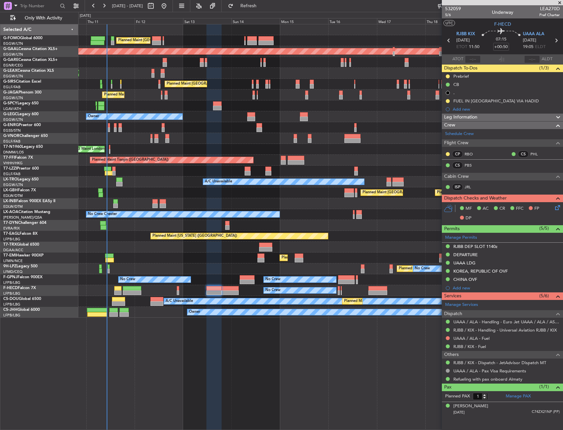
click at [358, 221] on div "Planned Maint [GEOGRAPHIC_DATA] ([GEOGRAPHIC_DATA]) Planned [GEOGRAPHIC_DATA] U…" at bounding box center [320, 170] width 484 height 293
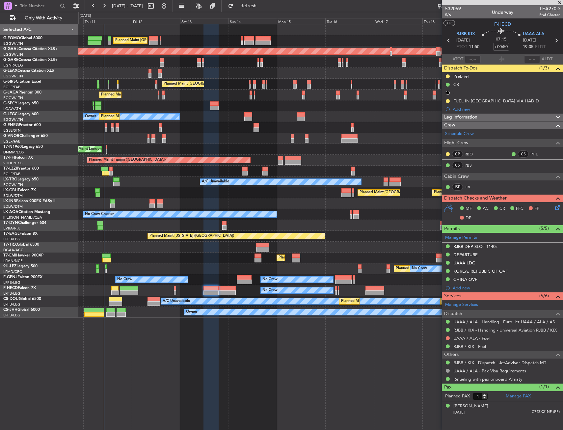
click at [384, 215] on div "No Crew [PERSON_NAME]" at bounding box center [320, 214] width 484 height 11
click at [461, 136] on link "Schedule Crew" at bounding box center [459, 134] width 29 height 7
click at [182, 129] on div "Planned Maint London (Stansted) No Crew" at bounding box center [320, 127] width 484 height 11
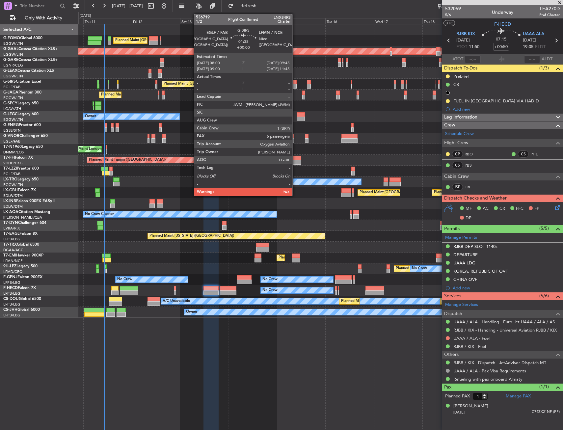
click at [295, 86] on div at bounding box center [295, 86] width 4 height 5
type input "6"
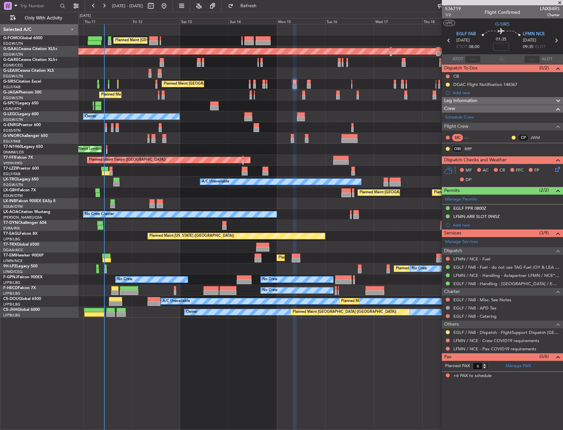
click at [172, 311] on div "Owner Planned Maint Paris (Le Bourget)" at bounding box center [320, 312] width 484 height 11
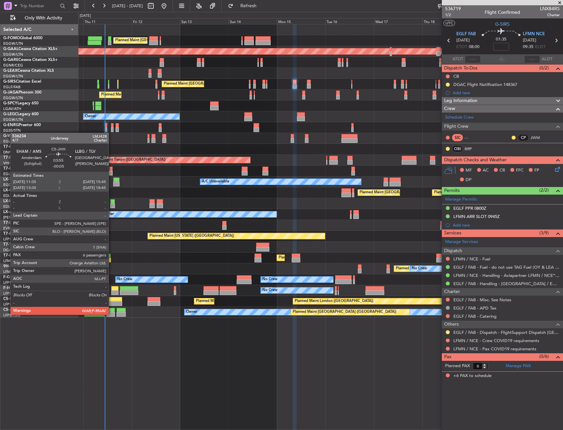
click at [112, 314] on div at bounding box center [110, 314] width 9 height 5
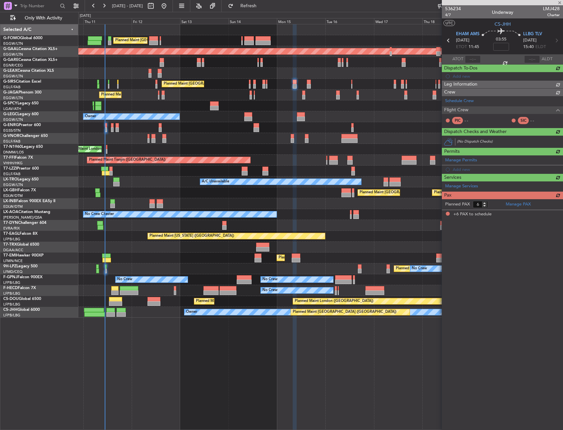
type input "-00:05"
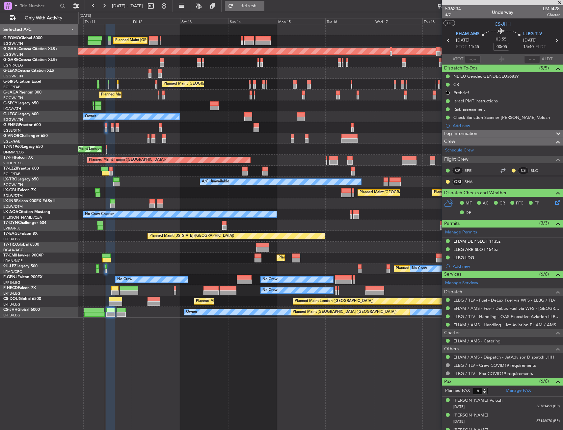
click at [259, 5] on span "Refresh" at bounding box center [249, 6] width 28 height 5
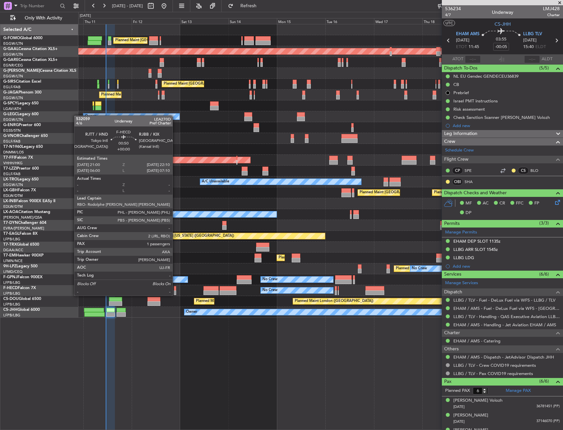
click at [176, 289] on div at bounding box center [175, 288] width 3 height 5
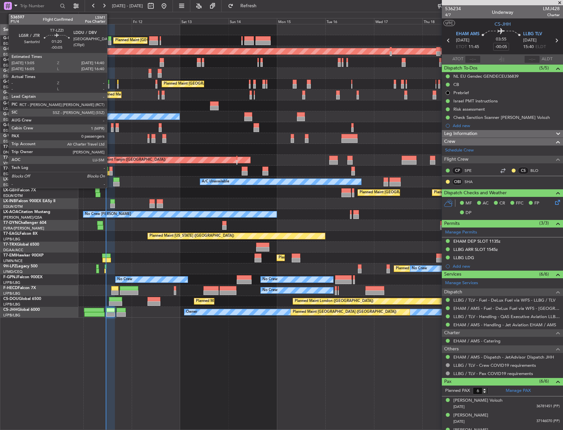
click at [110, 168] on div at bounding box center [110, 169] width 3 height 5
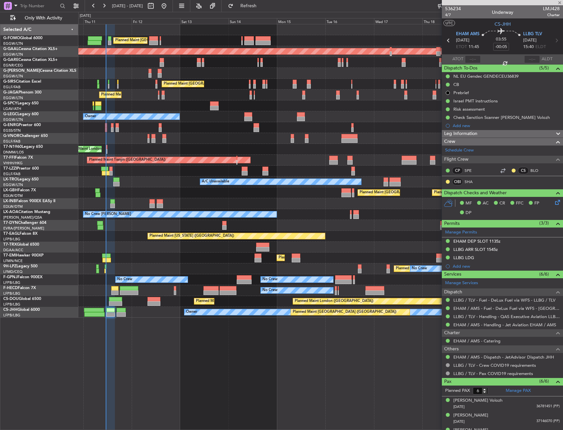
type input "0"
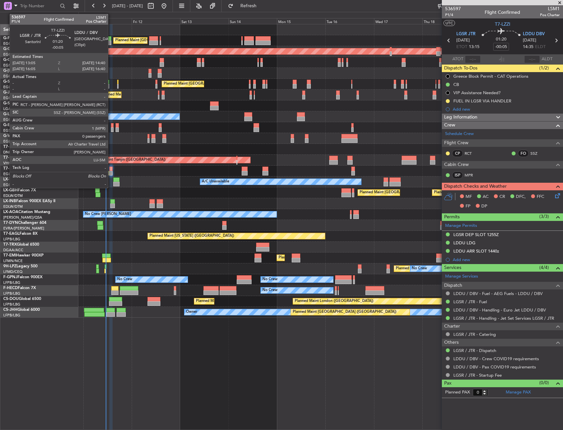
click at [111, 172] on div at bounding box center [110, 173] width 3 height 5
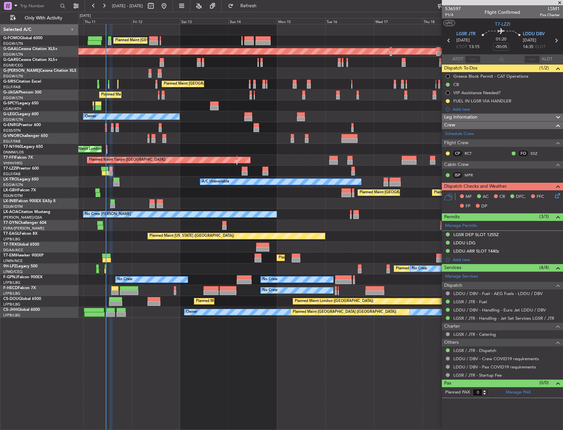
click at [559, 196] on icon at bounding box center [556, 194] width 5 height 5
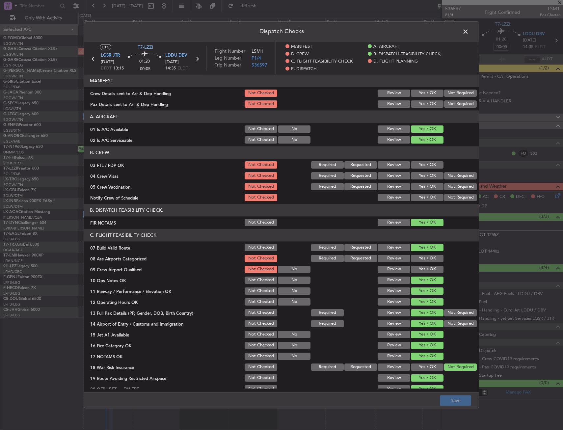
click at [422, 100] on div "Yes / OK" at bounding box center [426, 103] width 33 height 9
click at [422, 89] on div "Yes / OK" at bounding box center [426, 93] width 33 height 9
click at [422, 97] on div "Yes / OK" at bounding box center [426, 93] width 33 height 9
click at [422, 92] on button "Yes / OK" at bounding box center [427, 93] width 33 height 7
click at [420, 103] on button "Yes / OK" at bounding box center [427, 103] width 33 height 7
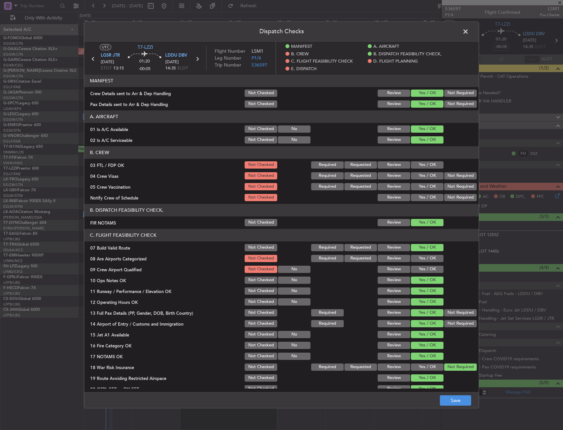
click at [411, 165] on button "Yes / OK" at bounding box center [427, 164] width 33 height 7
click at [449, 177] on button "Not Required" at bounding box center [460, 175] width 33 height 7
click at [448, 187] on button "Not Required" at bounding box center [460, 186] width 33 height 7
click at [435, 197] on button "Yes / OK" at bounding box center [427, 197] width 33 height 7
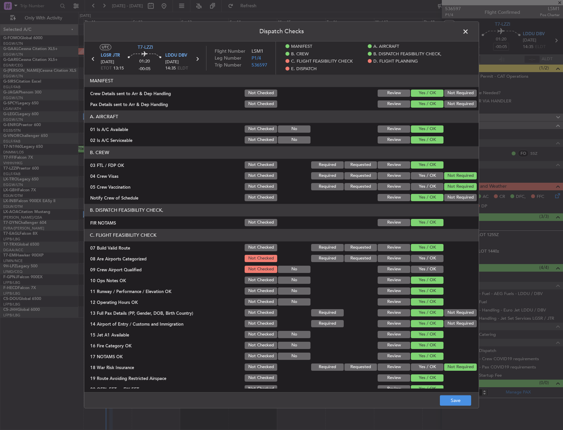
click at [419, 256] on button "Yes / OK" at bounding box center [427, 258] width 33 height 7
click at [417, 266] on button "Yes / OK" at bounding box center [427, 269] width 33 height 7
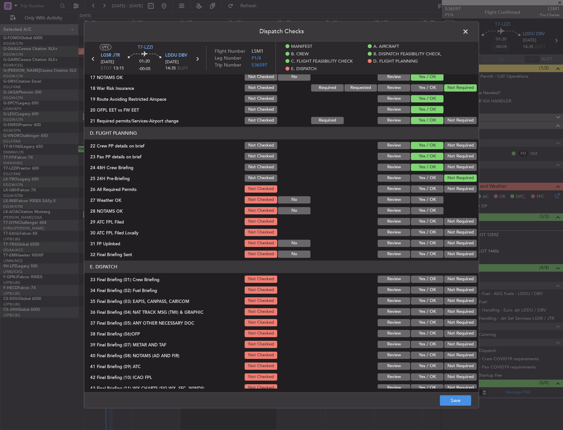
scroll to position [296, 0]
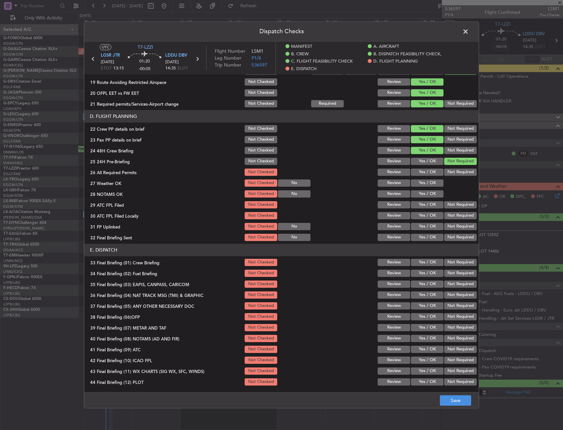
click at [420, 177] on div "Yes / OK" at bounding box center [426, 172] width 33 height 9
click at [422, 173] on button "Yes / OK" at bounding box center [427, 172] width 33 height 7
drag, startPoint x: 419, startPoint y: 180, endPoint x: 416, endPoint y: 189, distance: 9.7
click at [419, 181] on button "Yes / OK" at bounding box center [427, 182] width 33 height 7
drag, startPoint x: 415, startPoint y: 195, endPoint x: 418, endPoint y: 205, distance: 10.1
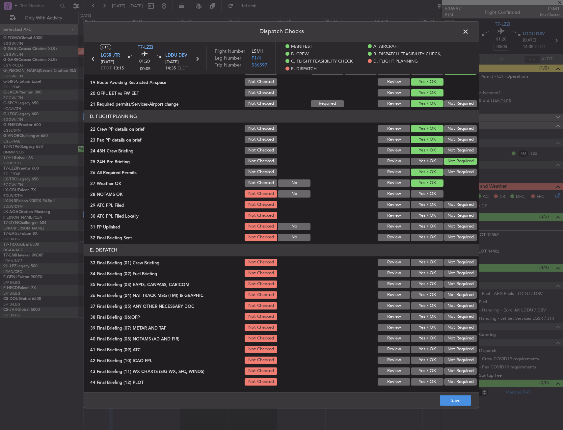
click at [415, 198] on button "Yes / OK" at bounding box center [427, 193] width 33 height 7
drag, startPoint x: 418, startPoint y: 205, endPoint x: 446, endPoint y: 215, distance: 29.9
click at [418, 205] on button "Yes / OK" at bounding box center [427, 204] width 33 height 7
click at [446, 216] on button "Not Required" at bounding box center [460, 215] width 33 height 7
click at [420, 227] on button "Yes / OK" at bounding box center [427, 226] width 33 height 7
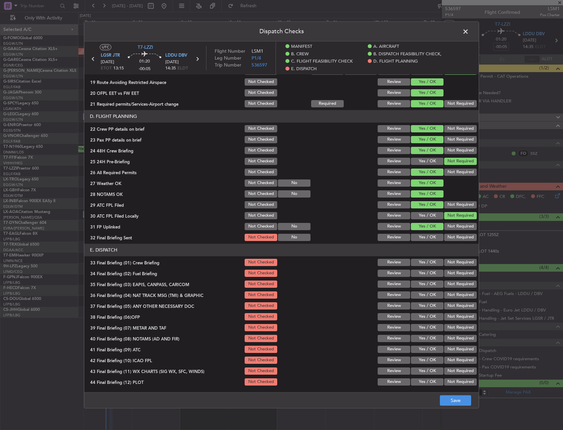
click at [451, 237] on button "Not Required" at bounding box center [460, 237] width 33 height 7
click at [417, 257] on section "E. DISPATCH 33 Final Briefing (01) Crew Briefing Not Checked Review Yes / OK No…" at bounding box center [281, 315] width 394 height 143
click at [417, 263] on button "Yes / OK" at bounding box center [427, 262] width 33 height 7
click at [418, 269] on div "Yes / OK" at bounding box center [426, 273] width 33 height 9
click at [436, 276] on button "Yes / OK" at bounding box center [427, 273] width 33 height 7
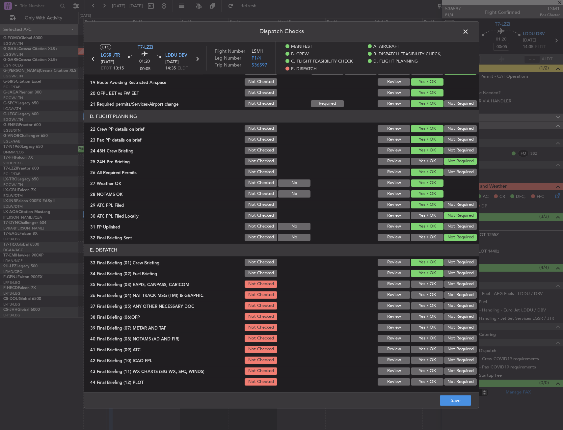
click at [444, 284] on button "Not Required" at bounding box center [460, 284] width 33 height 7
click at [446, 295] on button "Not Required" at bounding box center [460, 294] width 33 height 7
click at [424, 318] on button "Yes / OK" at bounding box center [427, 316] width 33 height 7
click at [423, 311] on div "Yes / OK" at bounding box center [426, 305] width 33 height 9
click at [423, 306] on button "Yes / OK" at bounding box center [427, 305] width 33 height 7
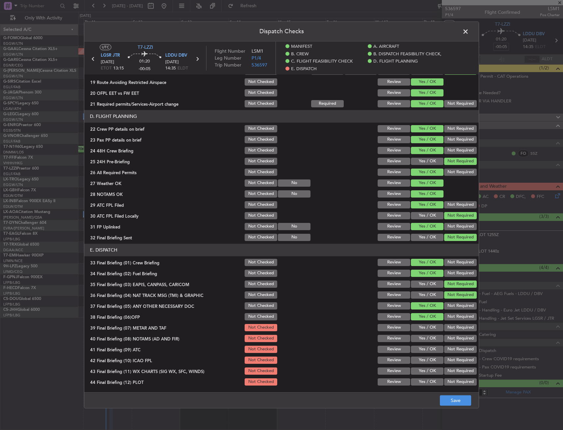
click at [416, 329] on button "Yes / OK" at bounding box center [427, 327] width 33 height 7
click at [416, 338] on button "Yes / OK" at bounding box center [427, 338] width 33 height 7
drag, startPoint x: 417, startPoint y: 348, endPoint x: 420, endPoint y: 361, distance: 12.7
click at [418, 350] on button "Yes / OK" at bounding box center [427, 349] width 33 height 7
click at [420, 363] on button "Yes / OK" at bounding box center [427, 360] width 33 height 7
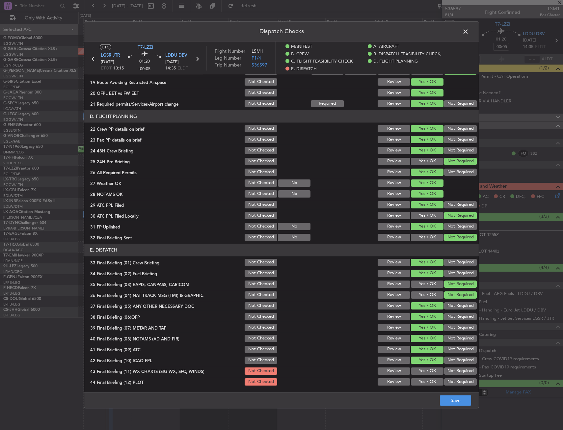
drag, startPoint x: 423, startPoint y: 373, endPoint x: 424, endPoint y: 379, distance: 6.6
click at [423, 373] on button "Yes / OK" at bounding box center [427, 370] width 33 height 7
click at [425, 383] on button "Yes / OK" at bounding box center [427, 381] width 33 height 7
click at [448, 400] on button "Save" at bounding box center [455, 400] width 31 height 11
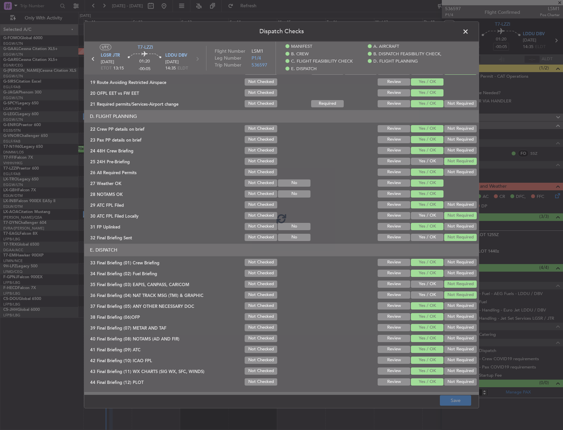
click at [409, 387] on div at bounding box center [281, 217] width 394 height 353
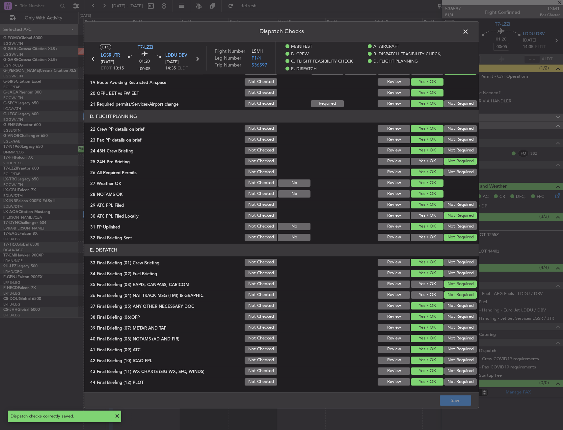
click at [469, 31] on span at bounding box center [469, 33] width 0 height 13
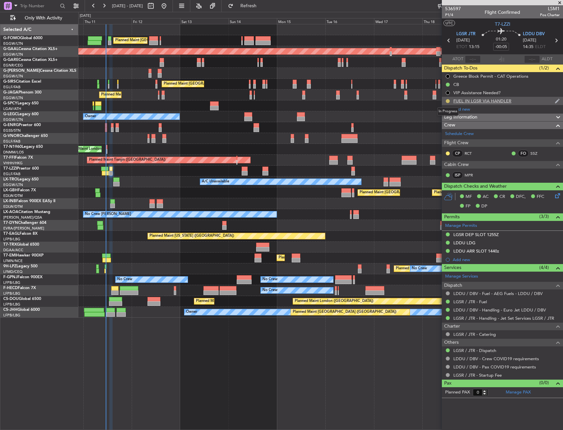
click at [447, 100] on button at bounding box center [448, 101] width 4 height 4
click at [485, 55] on section "ATOT ALDT" at bounding box center [502, 59] width 121 height 10
click at [450, 130] on span "Completed" at bounding box center [451, 130] width 22 height 7
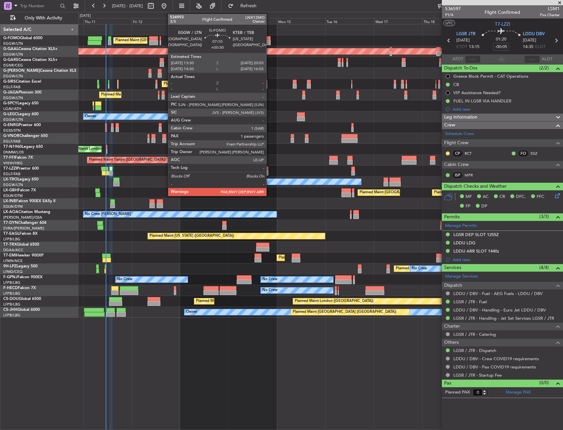
click at [269, 38] on div at bounding box center [263, 38] width 15 height 5
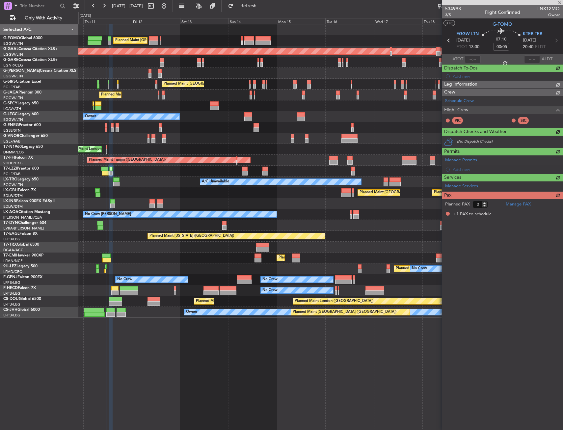
type input "+00:30"
type input "1"
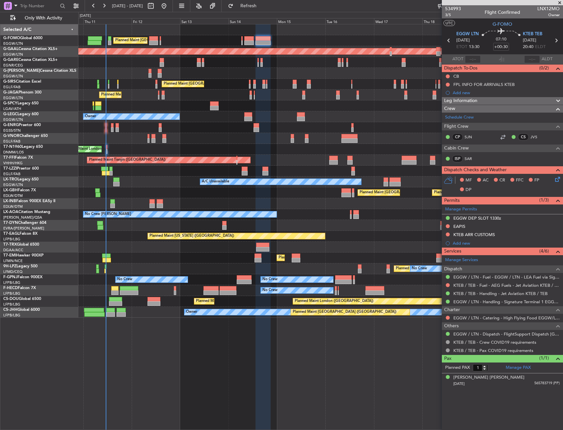
click at [179, 344] on div "Planned Maint London (Luton) Planned Maint Dusseldorf Unplanned Maint Chester P…" at bounding box center [320, 227] width 485 height 406
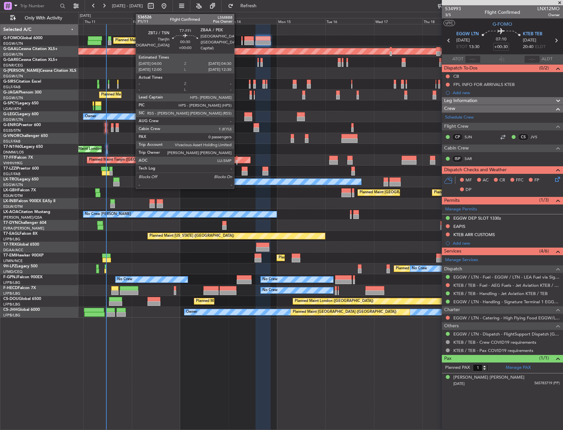
click at [237, 161] on div at bounding box center [236, 162] width 1 height 5
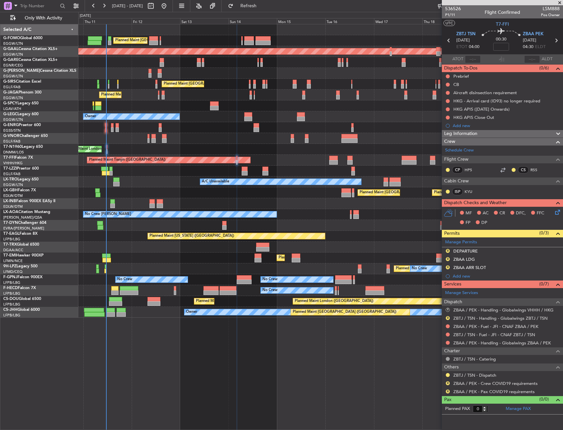
click at [212, 127] on div "Planned Maint London (Stansted) No Crew" at bounding box center [320, 127] width 484 height 11
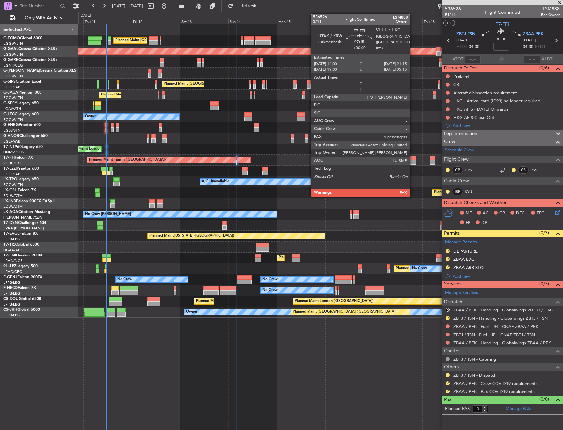
click at [413, 160] on div at bounding box center [409, 162] width 15 height 5
click at [411, 162] on div at bounding box center [409, 162] width 15 height 5
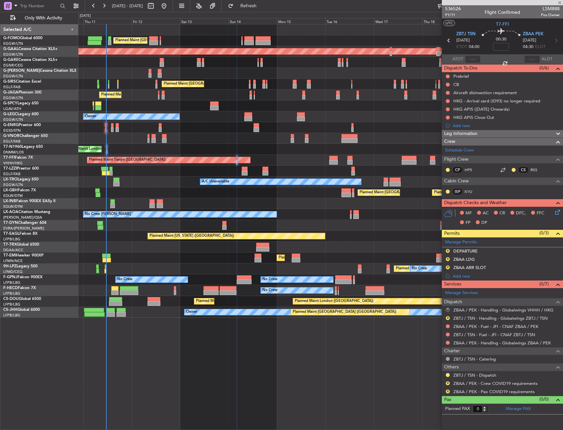
type input "1"
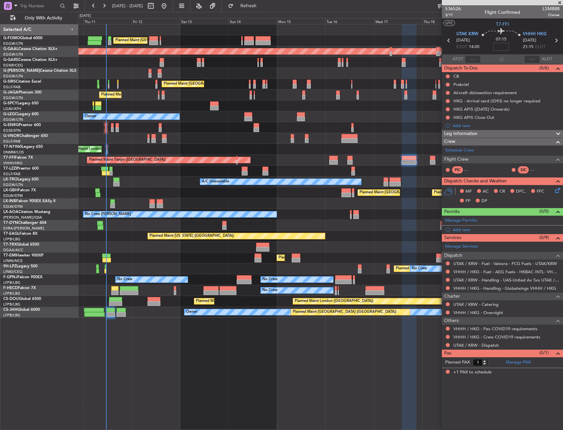
click at [206, 320] on div "Planned Maint London (Luton) Planned Maint Dusseldorf Unplanned Maint Chester P…" at bounding box center [320, 227] width 485 height 406
click at [244, 348] on div "Planned Maint London (Luton) Planned Maint Dusseldorf Unplanned Maint Chester P…" at bounding box center [320, 227] width 485 height 406
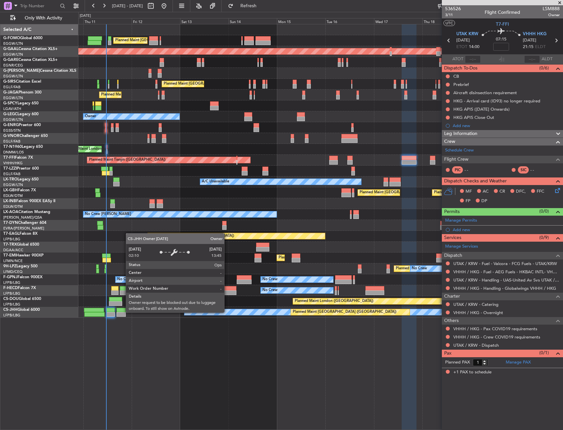
click at [227, 312] on div "Owner" at bounding box center [340, 312] width 313 height 6
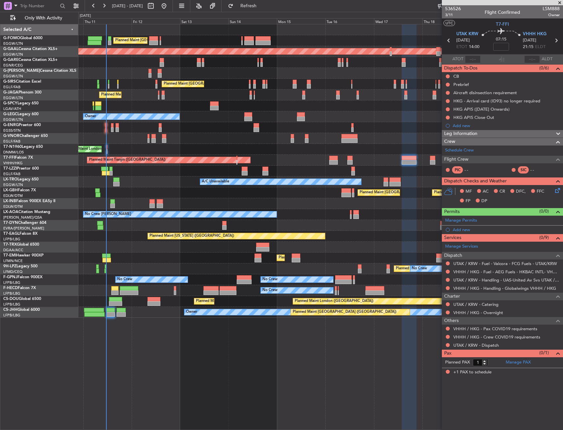
click at [194, 391] on div "Planned Maint London (Luton) Planned Maint Dusseldorf Unplanned Maint Chester P…" at bounding box center [320, 227] width 485 height 406
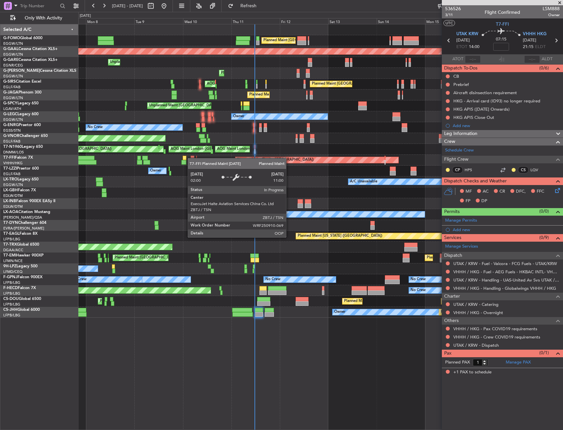
click at [350, 162] on div "Planned Maint Tianjin ([GEOGRAPHIC_DATA])" at bounding box center [320, 160] width 484 height 11
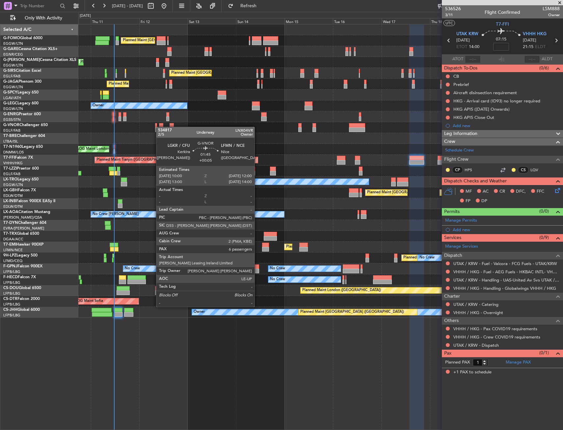
click at [159, 127] on div "Planned Maint [GEOGRAPHIC_DATA] ([GEOGRAPHIC_DATA])" at bounding box center [320, 127] width 484 height 11
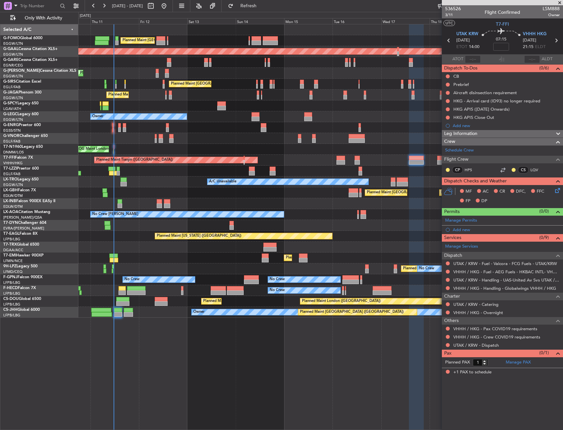
click at [188, 263] on div "Planned Maint St Gallen (Altenrhein) No Crew" at bounding box center [320, 268] width 484 height 11
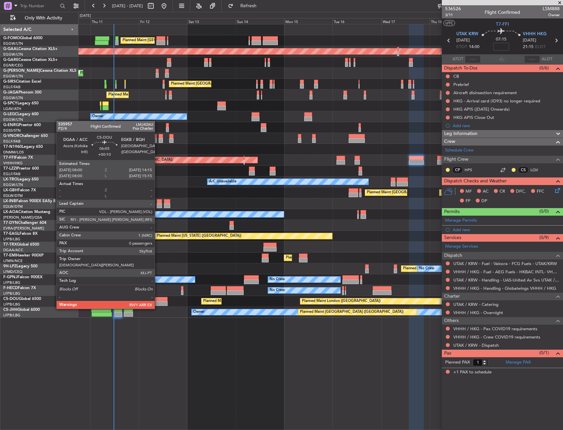
click at [158, 302] on div at bounding box center [161, 303] width 13 height 5
type input "+00:10"
type input "0"
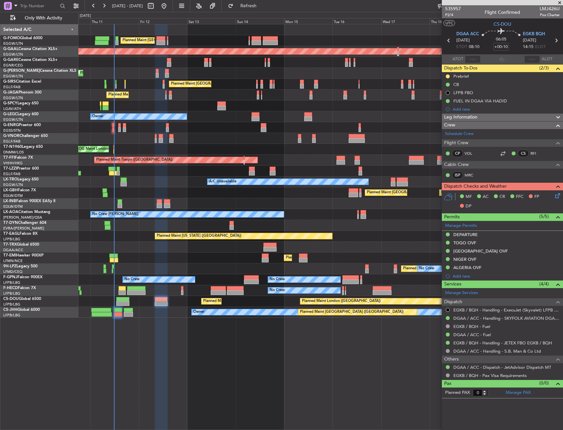
click at [186, 360] on div "Planned Maint London (Luton) Planned Maint Dusseldorf Unplanned Maint Chester P…" at bounding box center [320, 227] width 485 height 406
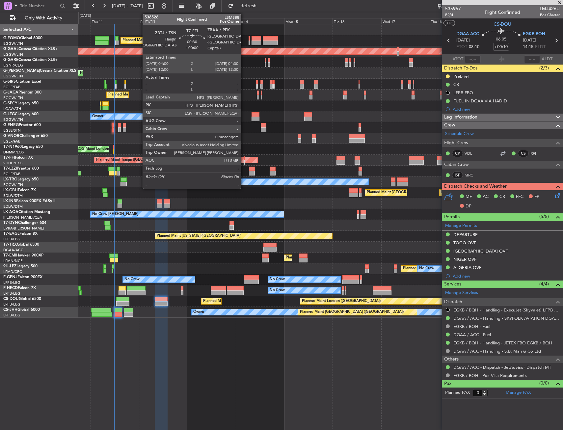
click at [244, 160] on div at bounding box center [244, 158] width 1 height 5
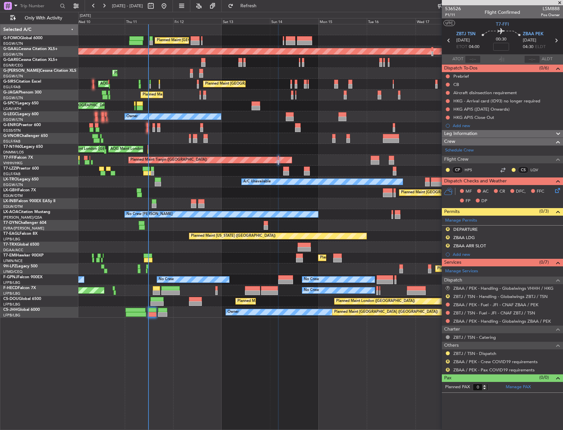
click at [149, 155] on div "Planned Maint Tianjin ([GEOGRAPHIC_DATA])" at bounding box center [320, 160] width 484 height 11
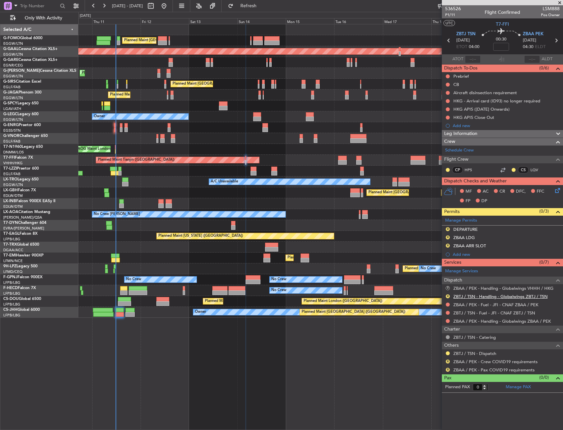
click at [481, 297] on link "ZBTJ / TSN - Handling - Globalwings ZBTJ / TSN" at bounding box center [500, 297] width 94 height 6
click at [448, 288] on button "R" at bounding box center [448, 288] width 4 height 4
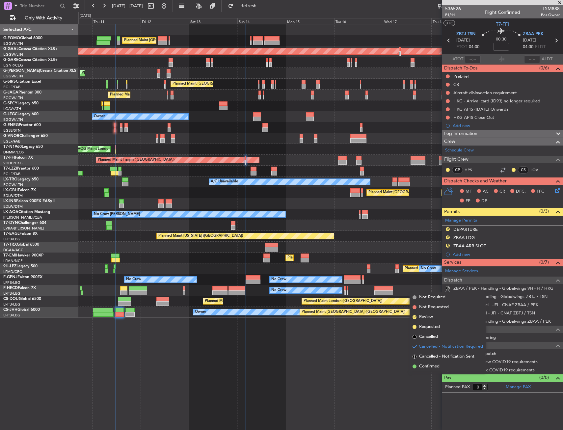
drag, startPoint x: 434, startPoint y: 339, endPoint x: 431, endPoint y: 325, distance: 14.3
click at [433, 339] on span "Cancelled" at bounding box center [428, 337] width 19 height 7
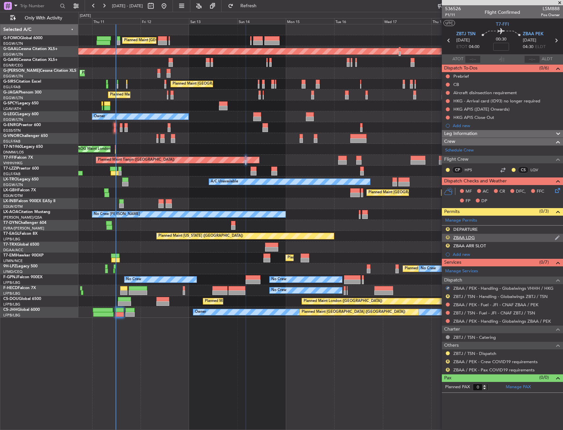
click at [448, 237] on button "R" at bounding box center [448, 237] width 4 height 4
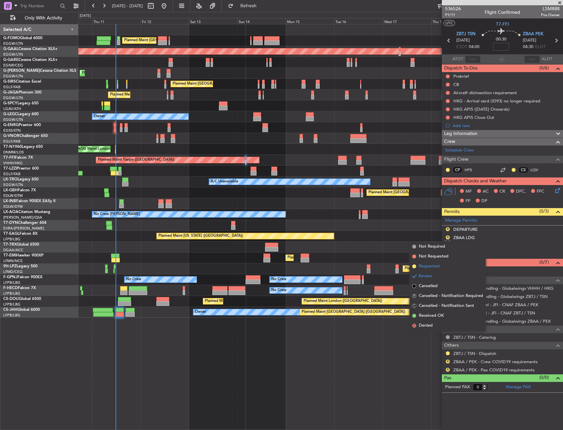
click at [443, 267] on li "Requested" at bounding box center [448, 266] width 76 height 10
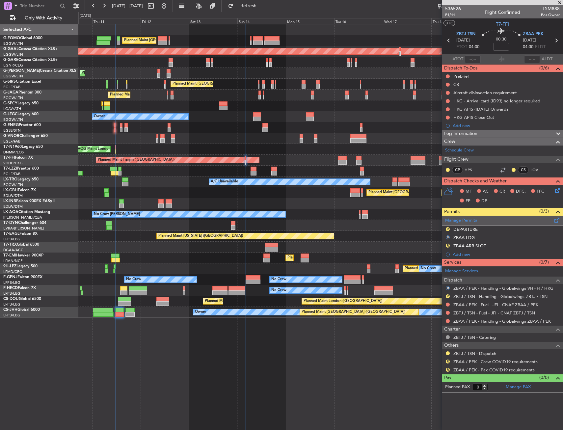
click at [450, 219] on link "Manage Permits" at bounding box center [461, 220] width 32 height 7
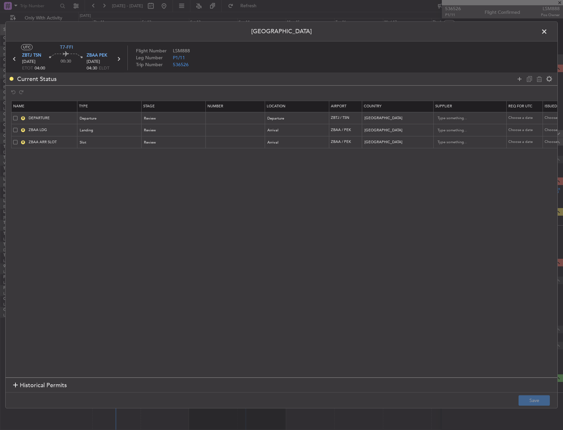
click at [15, 117] on span at bounding box center [15, 118] width 4 height 4
click at [18, 116] on input "checkbox" at bounding box center [18, 116] width 0 height 0
click at [15, 141] on span at bounding box center [15, 142] width 4 height 4
click at [18, 140] on input "checkbox" at bounding box center [18, 140] width 0 height 0
click at [13, 142] on span at bounding box center [15, 142] width 4 height 4
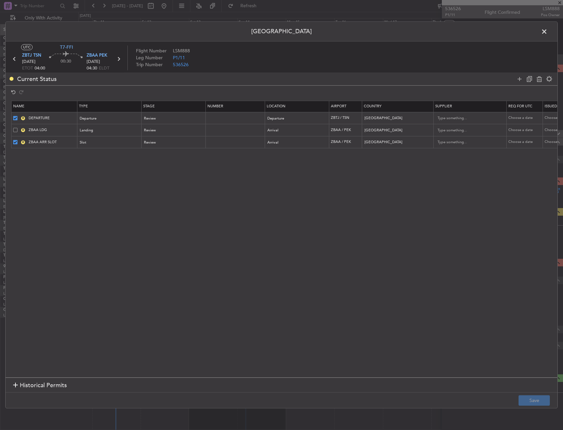
click at [18, 140] on input "checkbox" at bounding box center [18, 140] width 0 height 0
drag, startPoint x: 459, startPoint y: 37, endPoint x: 472, endPoint y: 49, distance: 17.9
click at [454, 63] on div "Permit Center UTC T7-FFI ZBTJ TSN 14/09/2025 ETOT 04:00 00:30 ZBAA PEK 14/09/20…" at bounding box center [281, 214] width 553 height 387
click at [548, 30] on span at bounding box center [548, 33] width 0 height 13
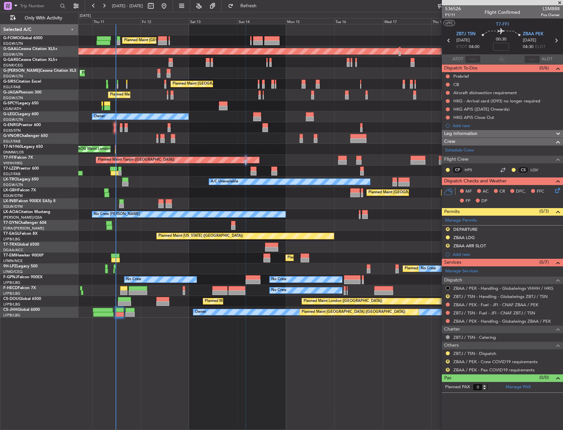
drag, startPoint x: 448, startPoint y: 244, endPoint x: 446, endPoint y: 248, distance: 4.3
click at [447, 244] on button "R" at bounding box center [448, 246] width 4 height 4
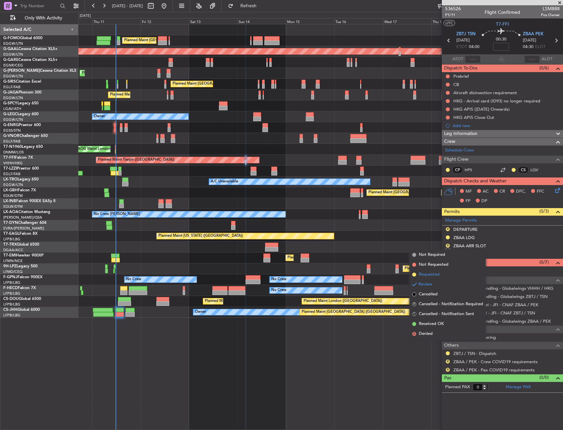
click at [440, 271] on li "Requested" at bounding box center [448, 275] width 76 height 10
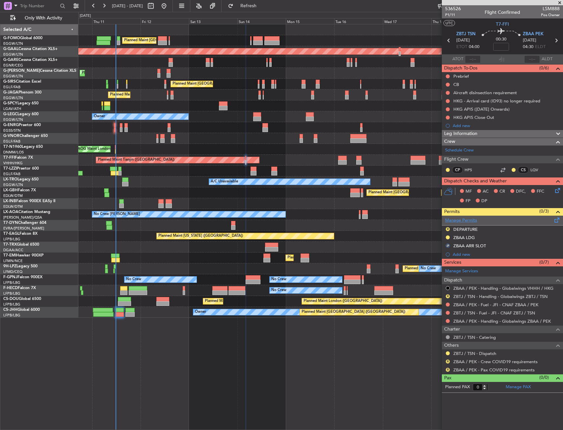
click at [454, 221] on link "Manage Permits" at bounding box center [461, 220] width 32 height 7
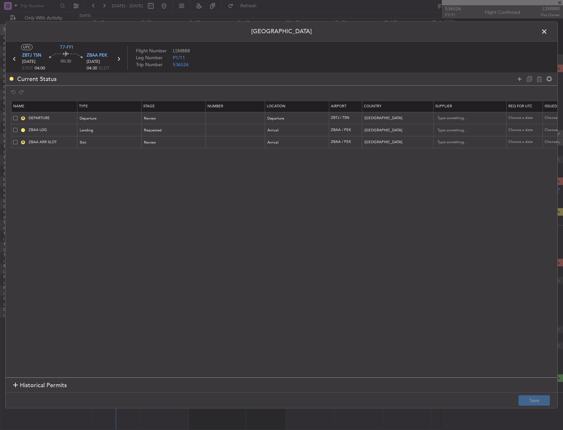
click at [16, 115] on td "R DEPARTURE" at bounding box center [45, 118] width 66 height 12
click at [16, 118] on span at bounding box center [15, 118] width 4 height 4
click at [18, 116] on input "checkbox" at bounding box center [18, 116] width 0 height 0
click at [537, 78] on icon at bounding box center [539, 79] width 8 height 8
type input "ZBAA LDG"
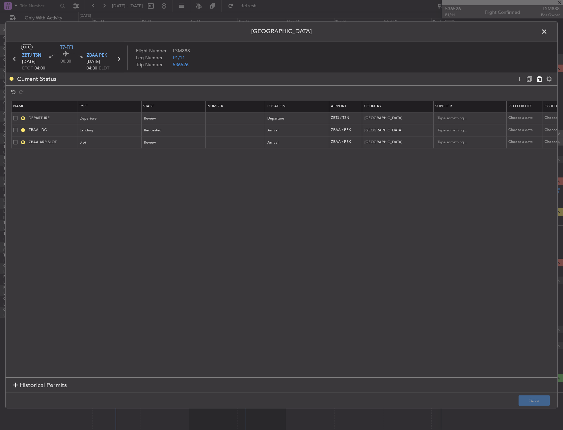
type input "ZBAA ARR SLOT"
click at [532, 399] on button "Save" at bounding box center [534, 400] width 31 height 11
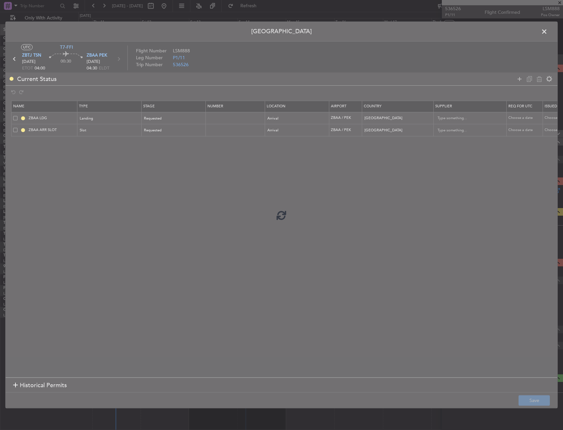
click at [486, 338] on div at bounding box center [282, 215] width 552 height 386
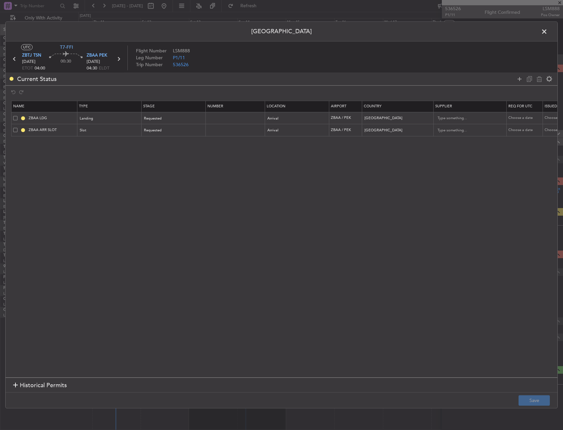
click at [548, 32] on span at bounding box center [548, 33] width 0 height 13
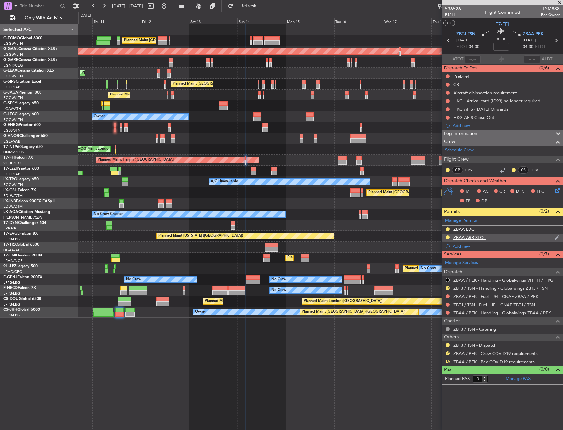
click at [486, 235] on div "ZBAA ARR SLOT" at bounding box center [502, 238] width 121 height 8
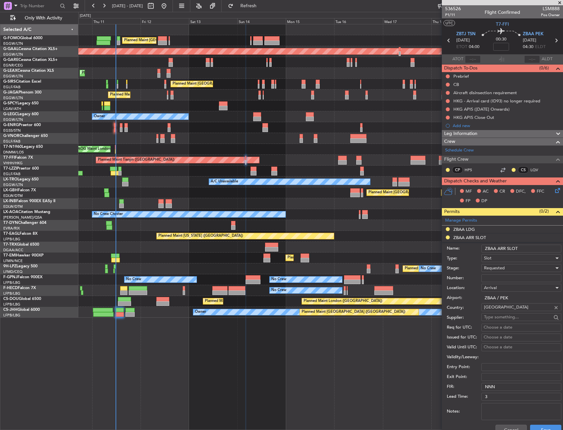
click at [517, 245] on input "ZBAA ARR SLOT" at bounding box center [521, 249] width 80 height 8
click at [522, 246] on input "ZBAA ARR SLOT" at bounding box center [521, 249] width 80 height 8
type input "ZBAA ARR SLOT 0430z"
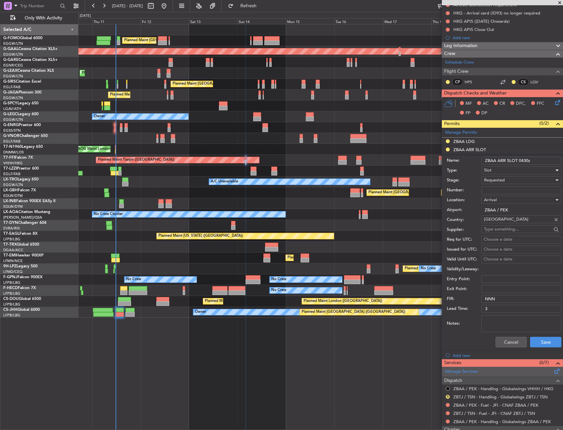
scroll to position [132, 0]
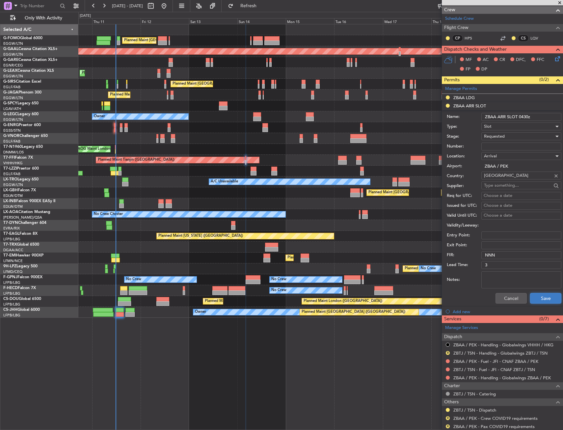
click at [539, 298] on button "Save" at bounding box center [545, 298] width 31 height 11
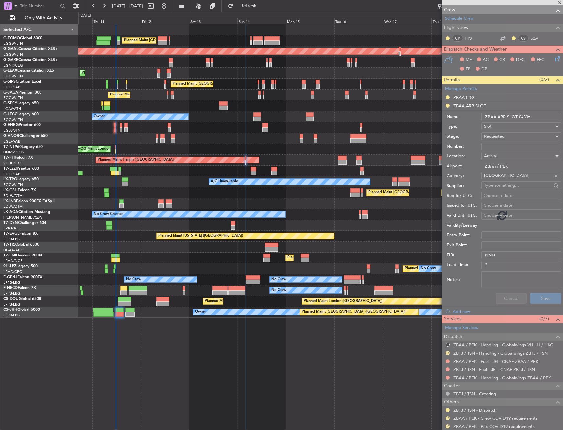
click at [366, 323] on div "Planned Maint London (Luton) Planned Maint Dusseldorf Unplanned Maint Chester P…" at bounding box center [320, 227] width 485 height 406
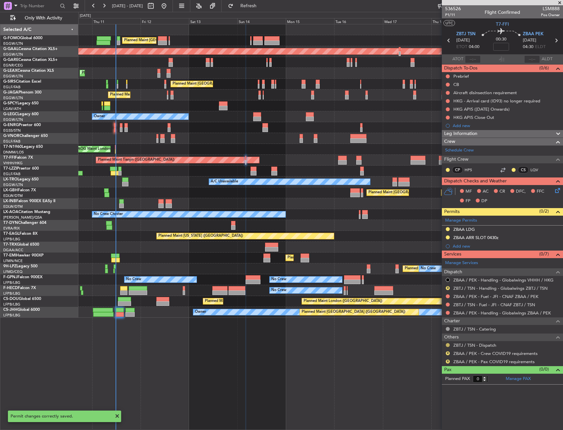
click at [447, 344] on button at bounding box center [448, 345] width 4 height 4
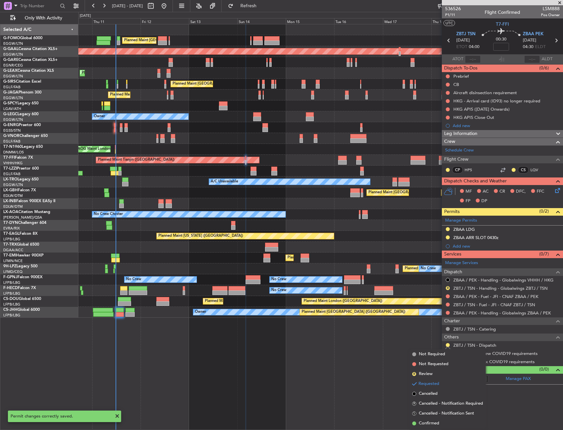
click at [429, 428] on body "10 Sep 2025 - 20 Sep 2025 Refresh Quick Links Only With Activity Planned Maint …" at bounding box center [281, 215] width 563 height 430
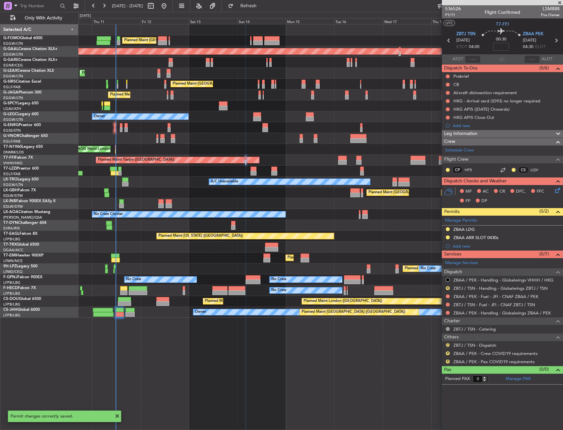
click at [447, 345] on button at bounding box center [448, 345] width 4 height 4
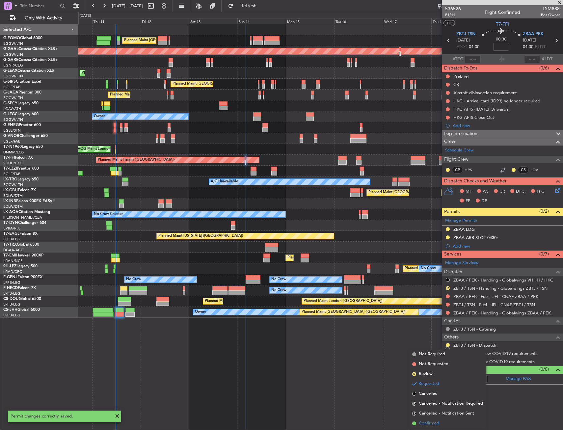
click at [438, 424] on span "Confirmed" at bounding box center [429, 423] width 20 height 7
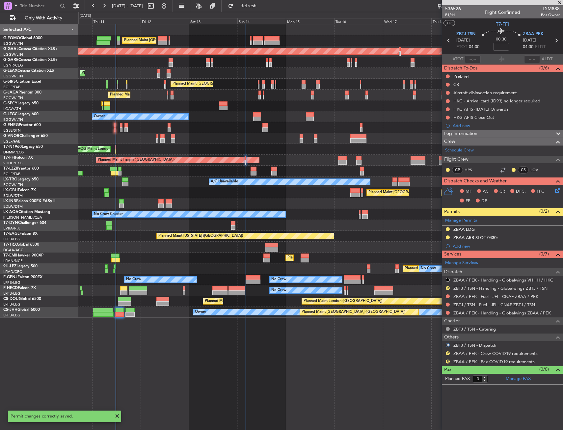
click at [445, 353] on div "R ZBAA / PEK - Crew COVID19 requirements" at bounding box center [502, 353] width 121 height 8
click at [447, 353] on button "R" at bounding box center [448, 353] width 4 height 4
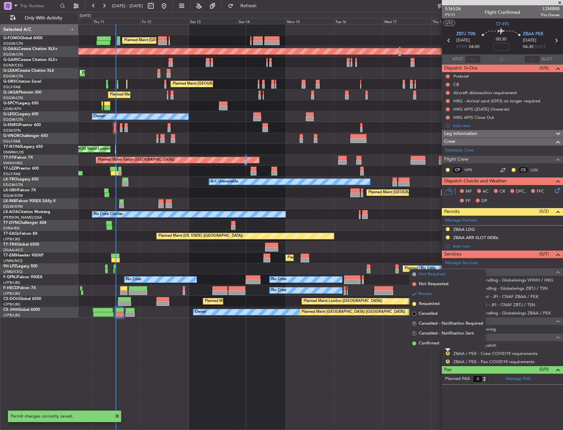
click at [427, 277] on span "Not Required" at bounding box center [432, 274] width 26 height 7
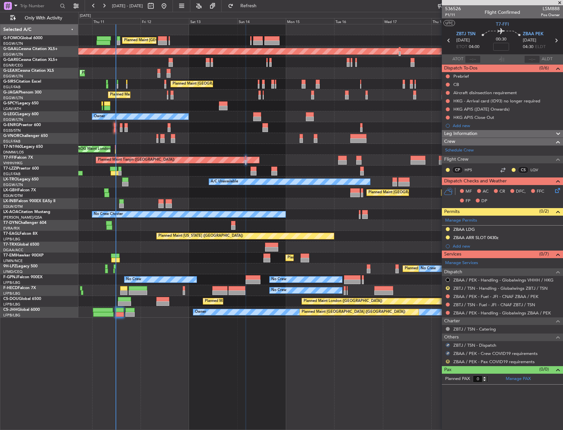
click at [447, 361] on button "R" at bounding box center [448, 362] width 4 height 4
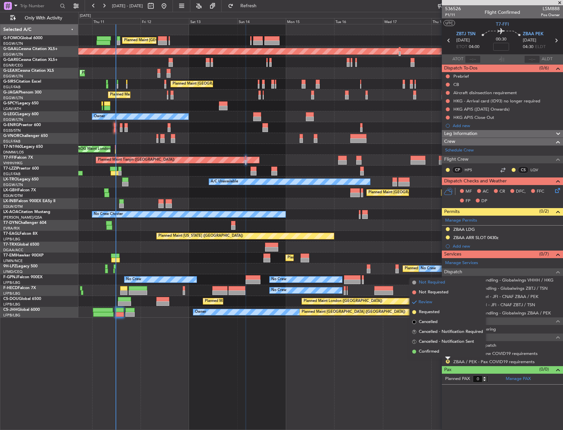
click at [434, 281] on span "Not Required" at bounding box center [432, 282] width 26 height 7
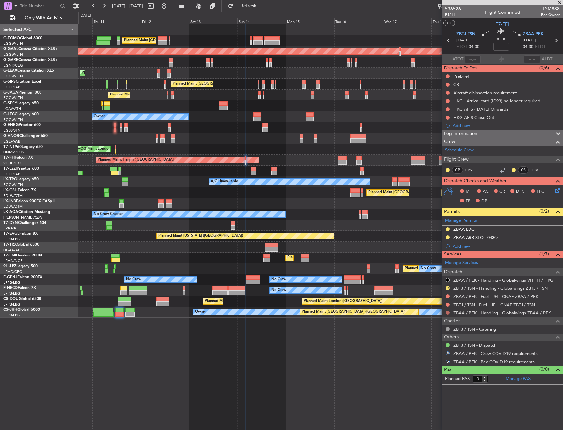
click at [448, 314] on button at bounding box center [448, 313] width 4 height 4
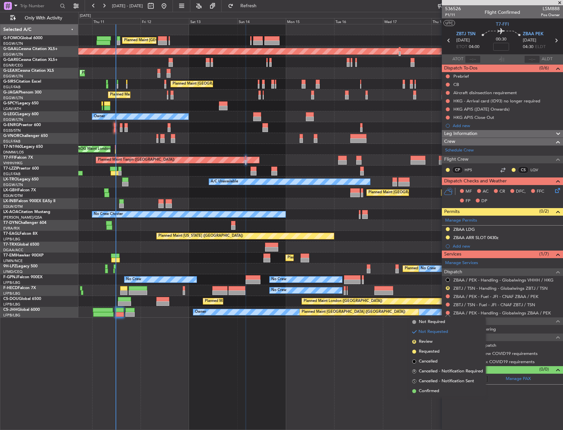
drag, startPoint x: 442, startPoint y: 353, endPoint x: 443, endPoint y: 300, distance: 53.0
click at [441, 353] on li "Requested" at bounding box center [448, 352] width 76 height 10
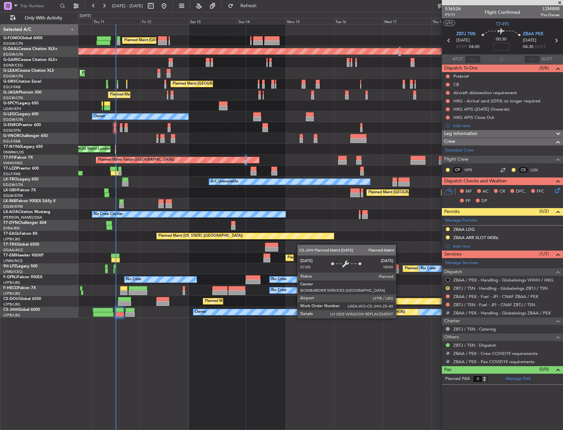
click at [321, 378] on div "Planned Maint London (Luton) Planned Maint Dusseldorf Unplanned Maint Chester P…" at bounding box center [320, 227] width 485 height 406
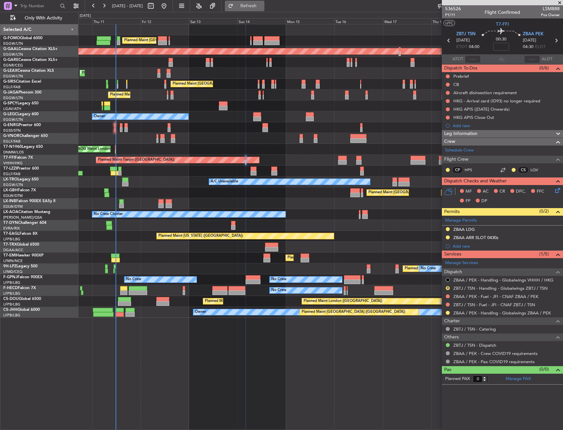
click at [262, 7] on span "Refresh" at bounding box center [249, 6] width 28 height 5
click at [308, 32] on div at bounding box center [320, 29] width 484 height 11
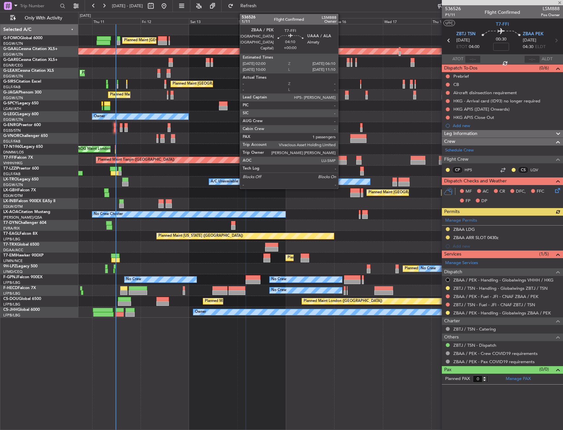
click at [341, 160] on div at bounding box center [342, 162] width 9 height 5
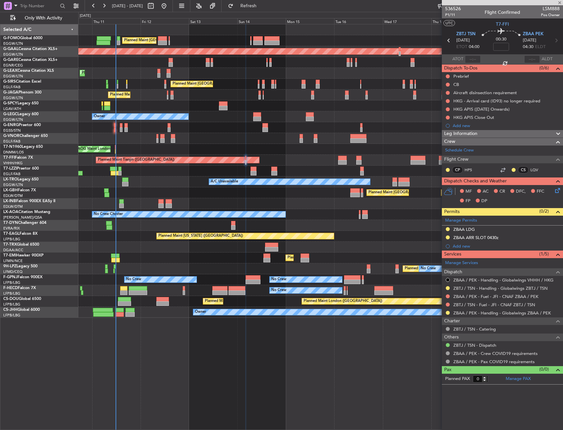
click at [306, 162] on div "Planned Maint Tianjin ([GEOGRAPHIC_DATA])" at bounding box center [320, 160] width 484 height 11
type input "1"
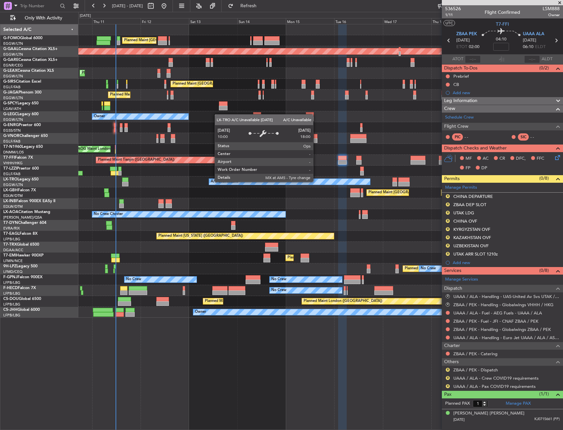
click at [310, 170] on div "Owner" at bounding box center [320, 171] width 484 height 11
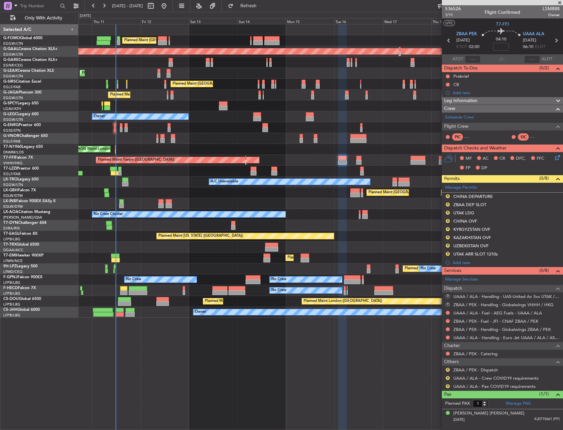
click at [235, 378] on div "Planned Maint London (Luton) Planned Maint Dusseldorf Unplanned Maint Chester P…" at bounding box center [320, 227] width 485 height 406
click at [144, 360] on div "Planned Maint London (Luton) Planned Maint Dusseldorf Unplanned Maint Chester P…" at bounding box center [320, 227] width 485 height 406
click at [498, 43] on input at bounding box center [501, 47] width 16 height 8
click at [499, 47] on input at bounding box center [501, 47] width 16 height 8
click at [512, 46] on div "04:10 55" at bounding box center [500, 40] width 43 height 24
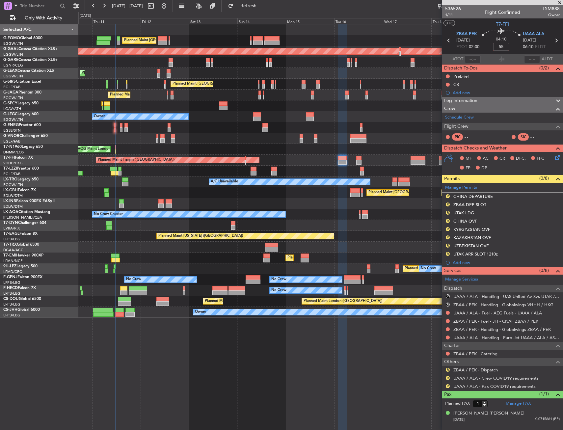
type input "+00:55"
click at [344, 160] on div at bounding box center [342, 162] width 9 height 5
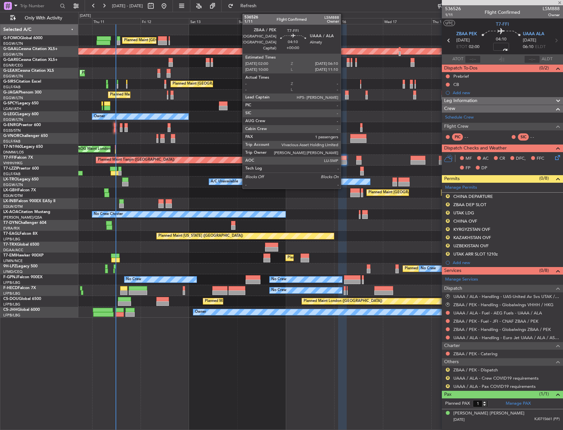
click at [344, 160] on div at bounding box center [342, 162] width 9 height 5
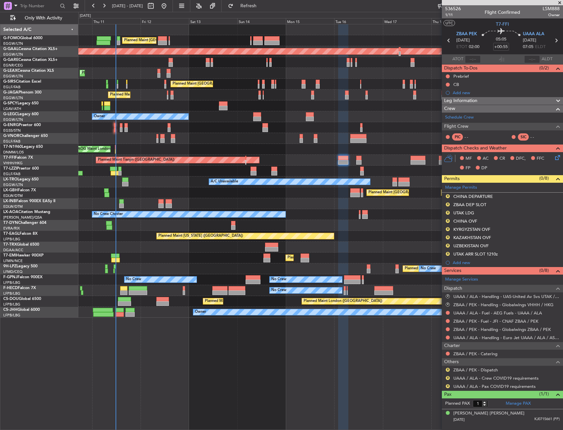
click at [229, 369] on div "Planned Maint London (Luton) Planned Maint Dusseldorf Unplanned Maint Chester P…" at bounding box center [320, 227] width 485 height 406
click at [449, 195] on button "R" at bounding box center [448, 196] width 4 height 4
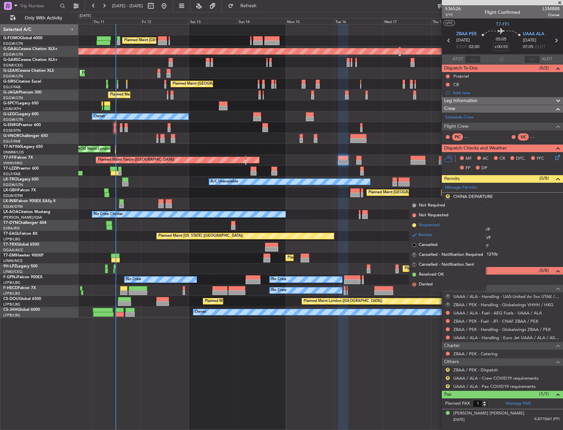
click at [437, 226] on span "Requested" at bounding box center [429, 225] width 21 height 7
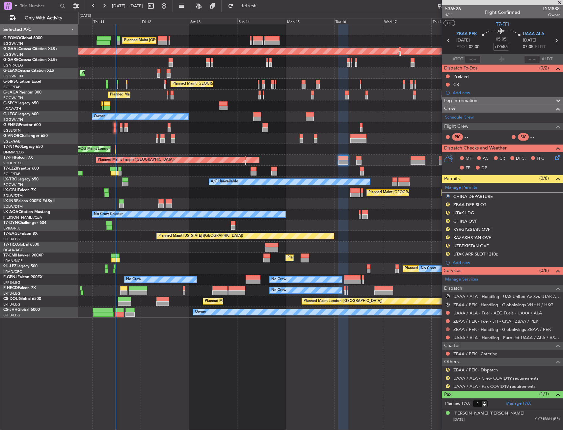
click at [447, 328] on button at bounding box center [448, 329] width 4 height 4
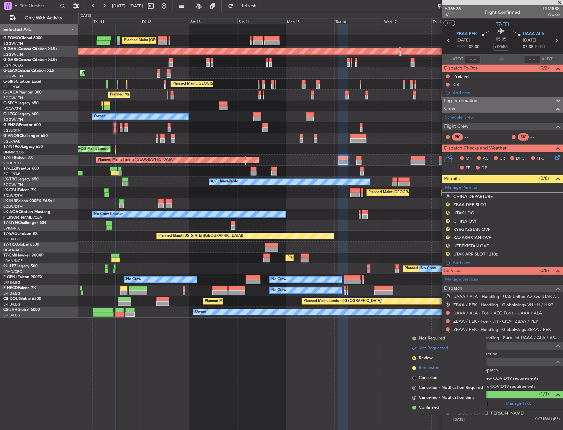
click at [432, 365] on span "Requested" at bounding box center [429, 368] width 21 height 7
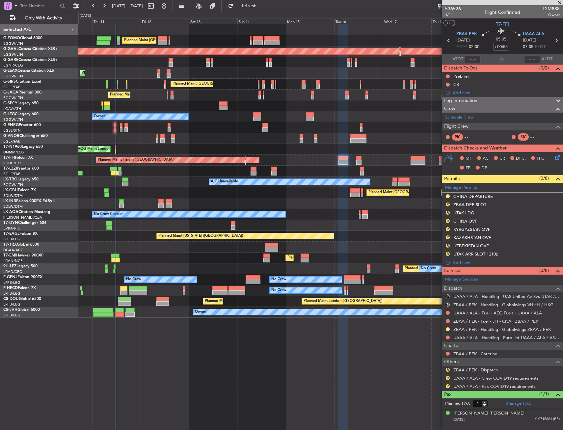
click at [447, 297] on button "R" at bounding box center [448, 296] width 4 height 4
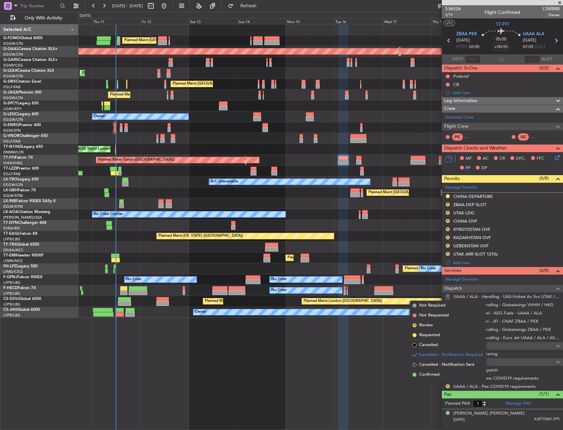
click at [437, 342] on span "Cancelled" at bounding box center [428, 345] width 19 height 7
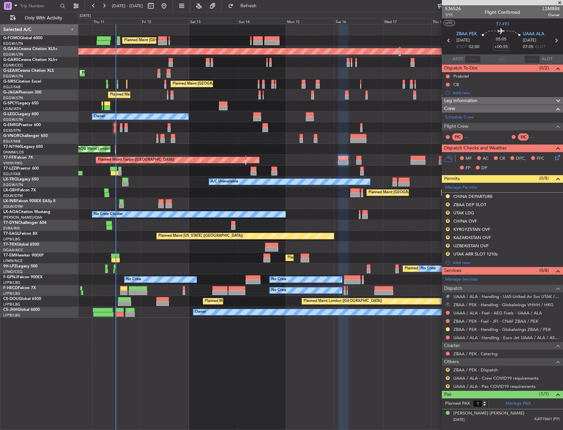
click at [448, 303] on button "R" at bounding box center [448, 305] width 4 height 4
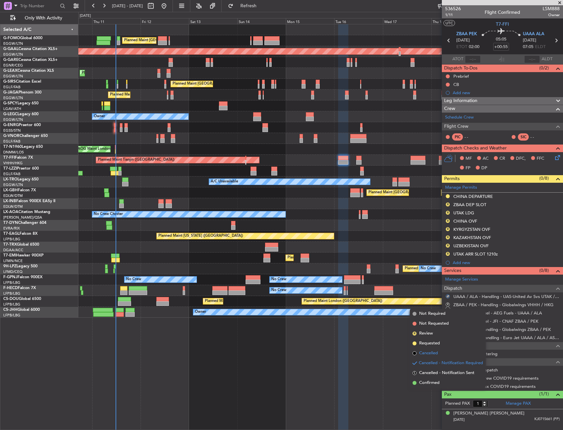
click at [437, 354] on span "Cancelled" at bounding box center [428, 353] width 19 height 7
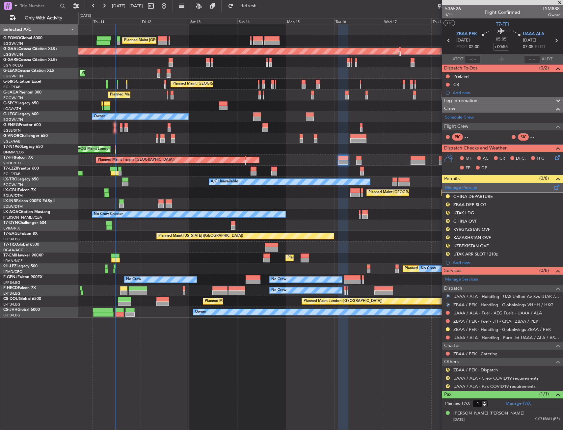
click at [459, 188] on link "Manage Permits" at bounding box center [461, 187] width 32 height 7
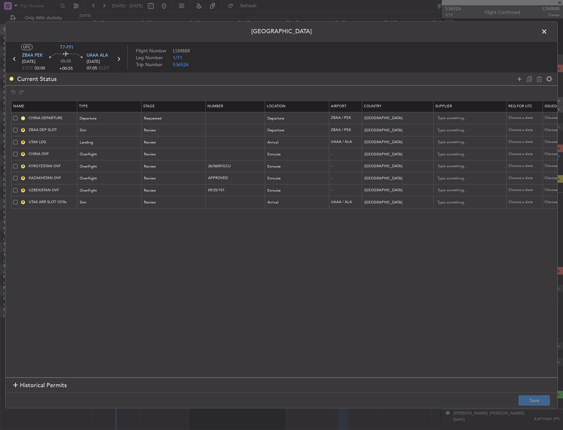
click at [14, 202] on span at bounding box center [15, 202] width 4 height 4
click at [18, 200] on input "checkbox" at bounding box center [18, 200] width 0 height 0
click at [15, 191] on span at bounding box center [15, 190] width 4 height 4
click at [18, 188] on input "checkbox" at bounding box center [18, 188] width 0 height 0
click at [15, 176] on div "R KAZAKHSTAN OVF" at bounding box center [45, 179] width 64 height 6
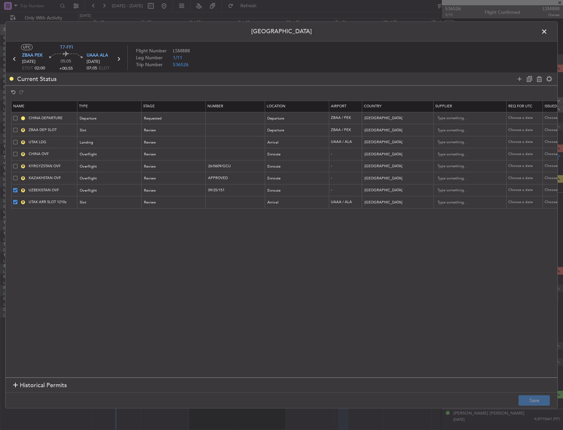
click at [15, 177] on span at bounding box center [15, 178] width 4 height 4
click at [18, 176] on input "checkbox" at bounding box center [18, 176] width 0 height 0
click at [15, 165] on span at bounding box center [15, 166] width 4 height 4
click at [18, 164] on input "checkbox" at bounding box center [18, 164] width 0 height 0
click at [15, 152] on span at bounding box center [15, 154] width 4 height 4
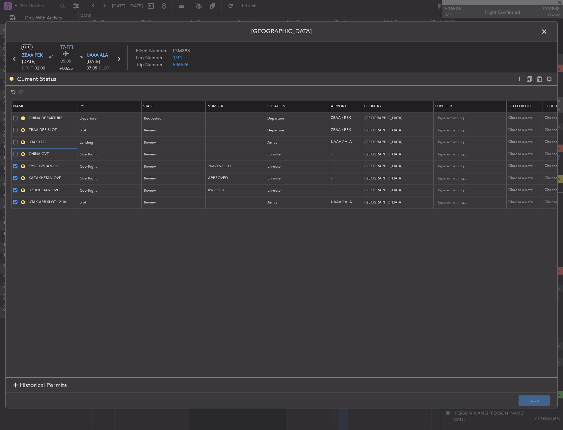
click at [18, 152] on input "checkbox" at bounding box center [18, 152] width 0 height 0
click at [15, 141] on span at bounding box center [15, 142] width 4 height 4
click at [18, 140] on input "checkbox" at bounding box center [18, 140] width 0 height 0
click at [539, 80] on icon at bounding box center [539, 79] width 8 height 8
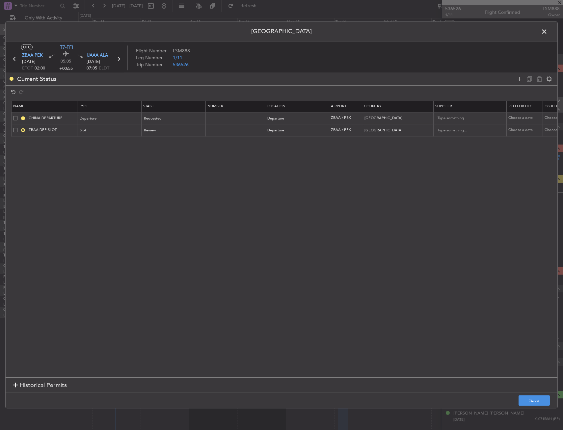
click at [544, 392] on div "Permit Center UTC T7-FFI ZBAA PEK 16/09/2025 ETOT 02:00 05:05 +00:55 UAAA ALA 1…" at bounding box center [281, 214] width 553 height 387
click at [542, 398] on button "Save" at bounding box center [534, 400] width 31 height 11
click at [548, 32] on span at bounding box center [548, 33] width 0 height 13
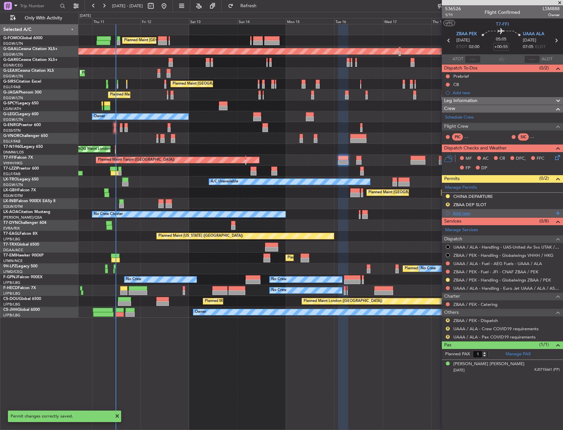
click at [475, 212] on div "Add new" at bounding box center [503, 213] width 101 height 6
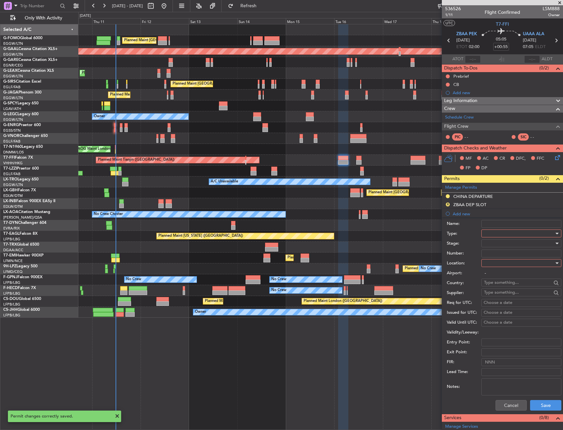
click at [500, 225] on input "Name:" at bounding box center [521, 224] width 80 height 8
drag, startPoint x: 460, startPoint y: 211, endPoint x: 477, endPoint y: 224, distance: 21.4
click at [461, 213] on li "Add new Name: Type: Stage: Number: Location: Airport: - Country: Supplier: Req …" at bounding box center [502, 311] width 121 height 205
click at [494, 232] on div at bounding box center [519, 234] width 70 height 10
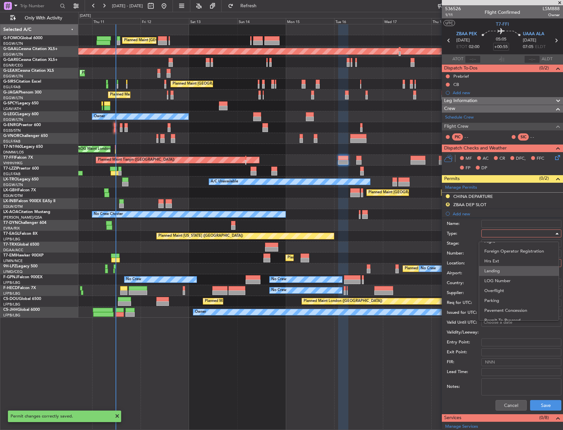
click at [496, 270] on span "Landing" at bounding box center [518, 271] width 69 height 10
click at [497, 263] on div at bounding box center [519, 263] width 70 height 10
click at [495, 294] on span "Arrival" at bounding box center [518, 296] width 69 height 10
type input "UAAA / ALA"
click at [501, 248] on div at bounding box center [519, 243] width 70 height 10
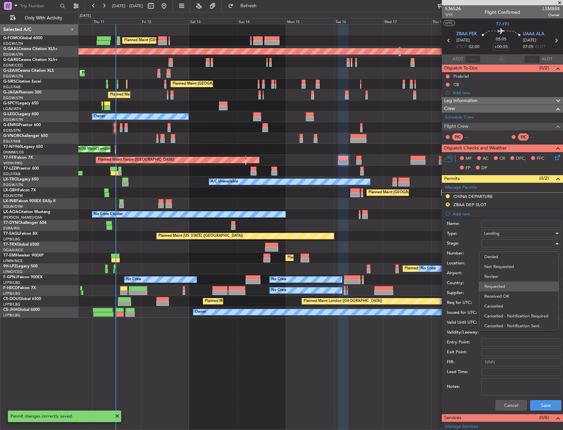
click at [498, 291] on span "Requested" at bounding box center [518, 287] width 69 height 10
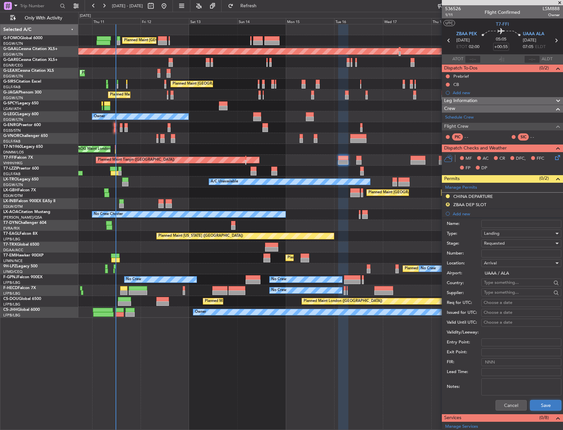
click at [542, 401] on button "Save" at bounding box center [545, 405] width 31 height 11
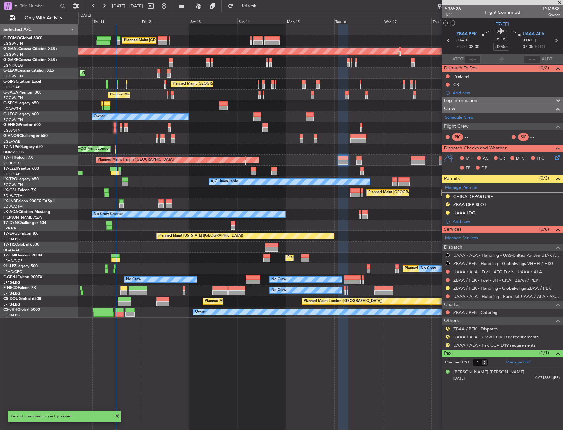
click at [483, 207] on div "R ZBAA DEP SLOT" at bounding box center [502, 205] width 121 height 8
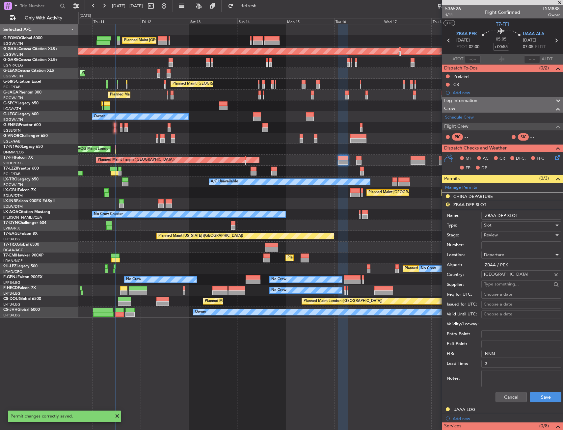
click at [539, 216] on input "ZBAA DEP SLOT" at bounding box center [521, 216] width 80 height 8
type input "ZBAA DEP SLOT 0200z"
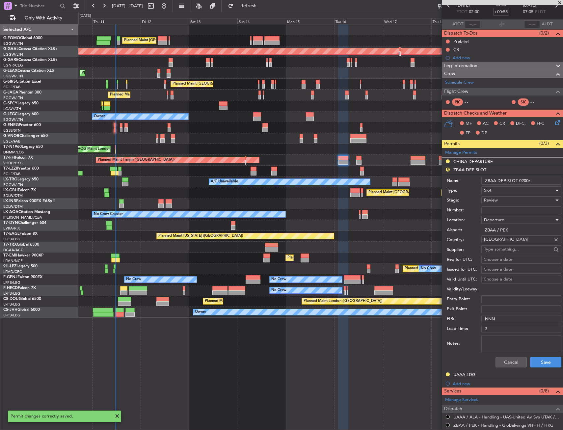
scroll to position [66, 0]
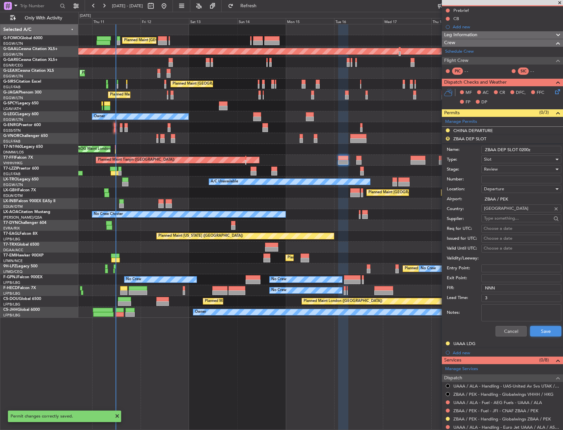
drag, startPoint x: 547, startPoint y: 329, endPoint x: 496, endPoint y: 163, distance: 173.8
click at [497, 168] on form "Name: ZBAA DEP SLOT 0200z Type: Slot Stage: Review Number: Location: Departure …" at bounding box center [502, 241] width 121 height 197
drag, startPoint x: 496, startPoint y: 163, endPoint x: 496, endPoint y: 168, distance: 5.3
click at [496, 168] on form "Name: ZBAA DEP SLOT 0200z Type: Slot Stage: Review Number: Location: Departure …" at bounding box center [502, 241] width 121 height 197
click at [498, 167] on div "Review" at bounding box center [519, 169] width 70 height 10
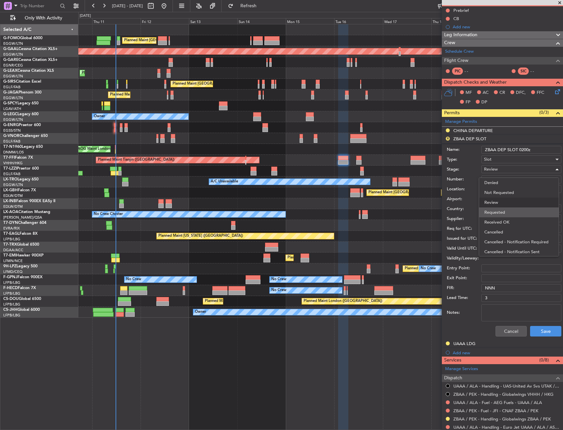
drag, startPoint x: 501, startPoint y: 207, endPoint x: 502, endPoint y: 212, distance: 5.3
click at [502, 212] on div "Denied Not Requested Review Requested Received OK Cancelled Cancelled - Notific…" at bounding box center [519, 216] width 80 height 79
click at [502, 212] on span "Requested" at bounding box center [518, 212] width 69 height 10
click at [540, 331] on button "Save" at bounding box center [545, 331] width 31 height 11
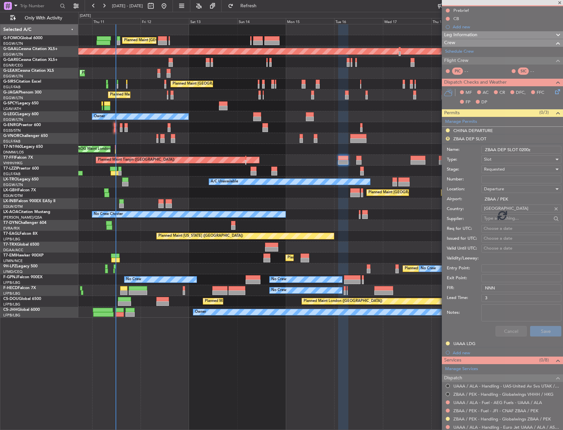
click at [271, 388] on div "Planned Maint London (Luton) Planned Maint Dusseldorf Unplanned Maint Chester P…" at bounding box center [320, 227] width 485 height 406
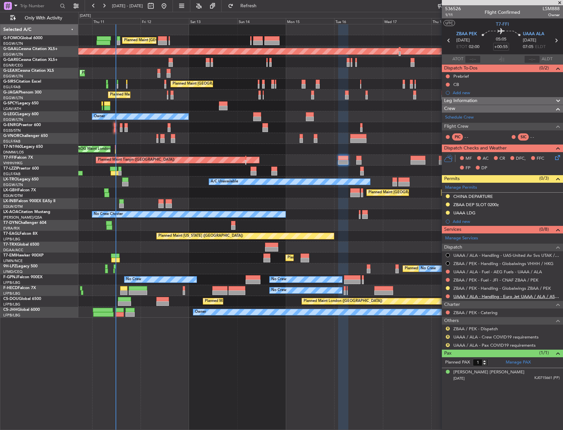
click at [484, 297] on link "UAAA / ALA - Handling - Euro Jet UAAA / ALA / ASTER AVIATION SERVICES" at bounding box center [506, 297] width 106 height 6
click at [448, 328] on button "R" at bounding box center [448, 329] width 4 height 4
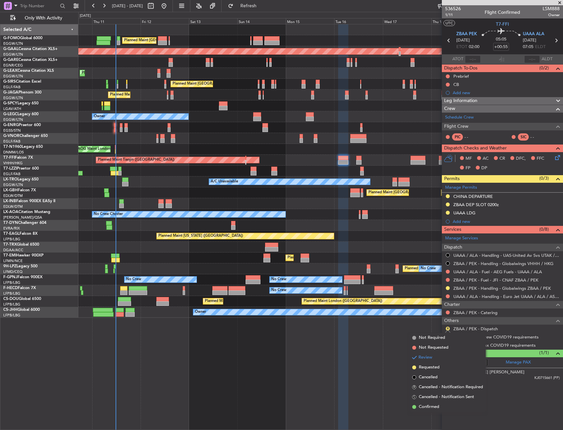
drag, startPoint x: 433, startPoint y: 405, endPoint x: 443, endPoint y: 349, distance: 56.5
click at [433, 404] on span "Confirmed" at bounding box center [429, 407] width 20 height 7
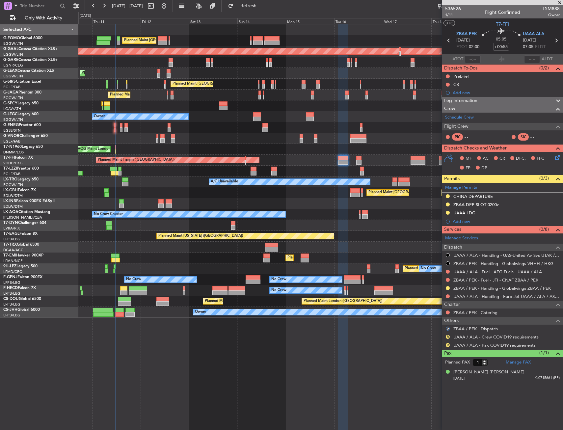
click at [447, 339] on div "R UAAA / ALA - Crew COVID19 requirements" at bounding box center [502, 337] width 121 height 8
click at [446, 337] on div "R" at bounding box center [447, 336] width 5 height 5
click at [448, 336] on div "R" at bounding box center [447, 336] width 5 height 5
click at [449, 338] on button "R" at bounding box center [448, 337] width 4 height 4
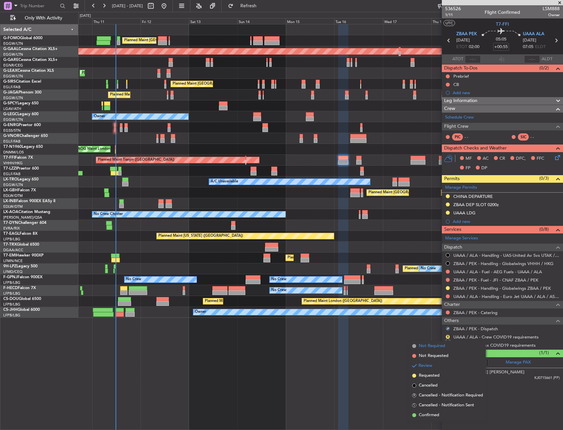
click at [429, 349] on span "Not Required" at bounding box center [432, 346] width 26 height 7
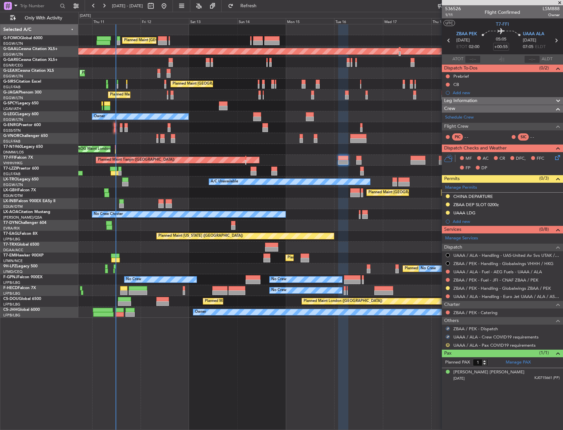
click at [446, 346] on div "R UAAA / ALA - Pax COVID19 requirements" at bounding box center [502, 345] width 121 height 8
click at [447, 344] on button "R" at bounding box center [448, 345] width 4 height 4
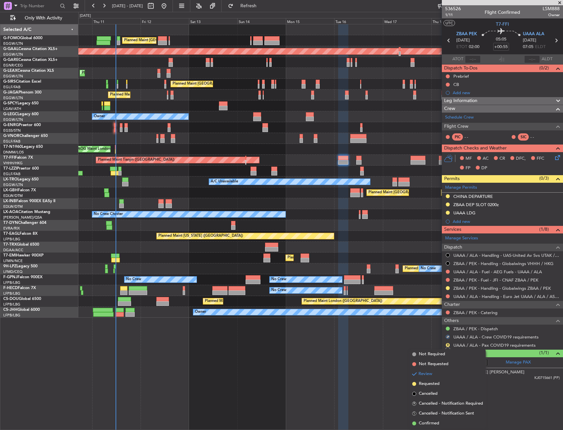
click at [430, 357] on span "Not Required" at bounding box center [432, 354] width 26 height 7
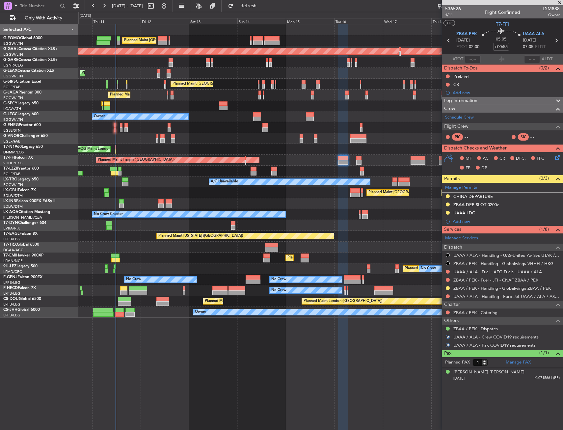
click at [411, 345] on div "Planned Maint London (Luton) Planned Maint Dusseldorf Unplanned Maint Chester P…" at bounding box center [320, 227] width 485 height 406
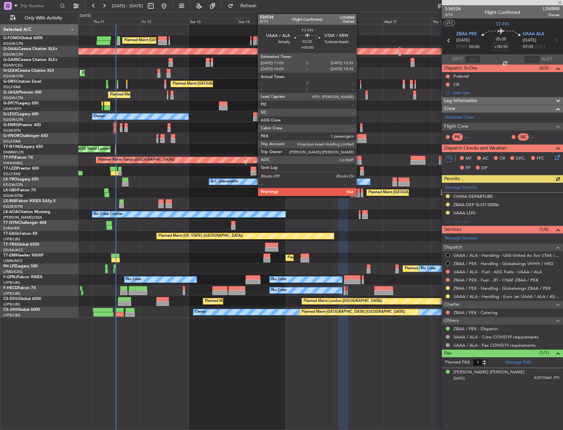
click at [359, 161] on div at bounding box center [358, 162] width 5 height 5
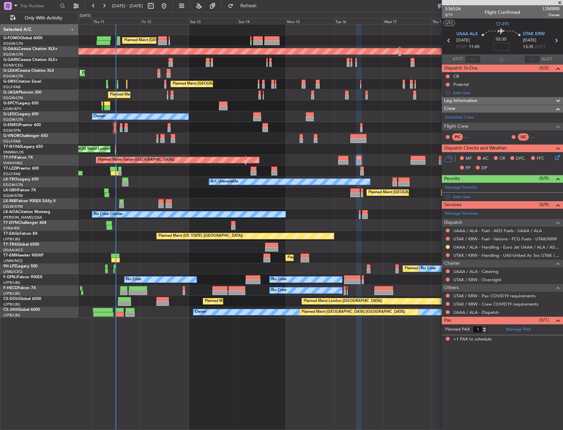
click at [468, 192] on section "Manage Permits Add new" at bounding box center [502, 192] width 121 height 18
click at [470, 201] on div "Services (0/9)" at bounding box center [502, 205] width 121 height 8
click at [471, 199] on div "Add new" at bounding box center [503, 197] width 101 height 6
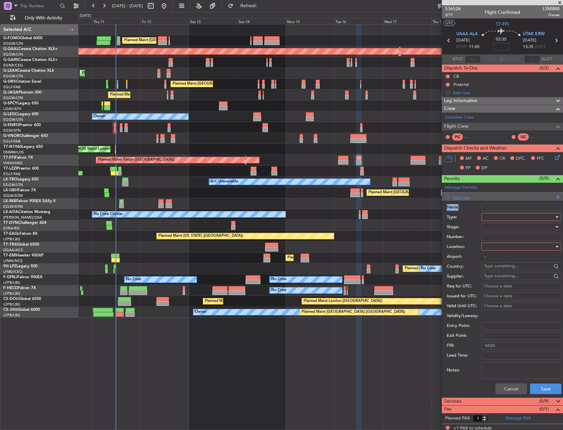
click at [471, 199] on li "Add new Name: Type: Stage: Number: Location: Airport: - Country: Supplier: Req …" at bounding box center [502, 295] width 121 height 205
click at [505, 382] on div "Cancel Save" at bounding box center [504, 388] width 115 height 17
click at [506, 386] on button "Cancel" at bounding box center [511, 389] width 31 height 11
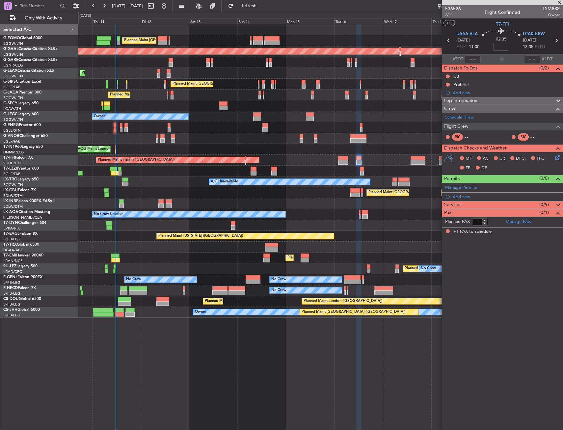
click at [460, 201] on span "Services" at bounding box center [452, 205] width 17 height 8
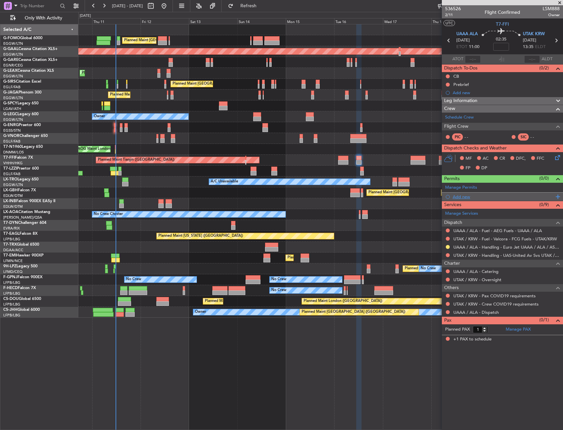
click at [462, 195] on div "Add new" at bounding box center [503, 197] width 101 height 6
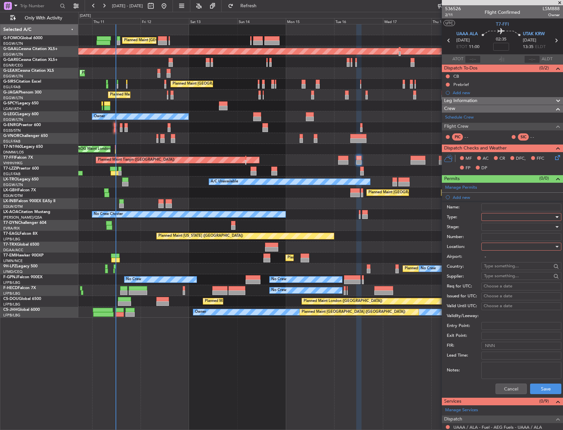
click at [490, 219] on div at bounding box center [519, 217] width 70 height 10
click at [488, 277] on span "Departure" at bounding box center [518, 278] width 69 height 10
click at [497, 245] on div at bounding box center [519, 247] width 70 height 10
click at [497, 255] on div "Departure Departure Alt Arrival Arrival Alt Enroute" at bounding box center [514, 280] width 70 height 50
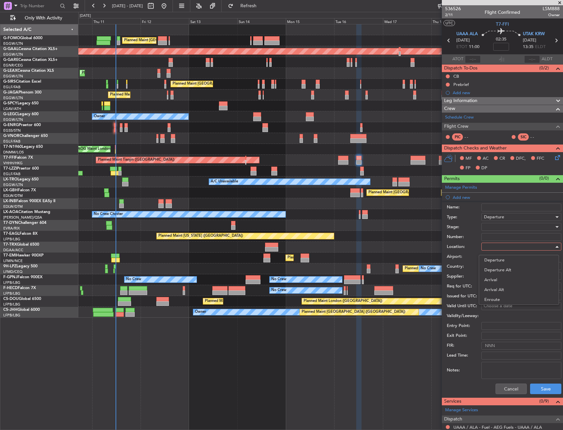
click at [499, 232] on div at bounding box center [281, 215] width 563 height 430
click at [497, 251] on div at bounding box center [519, 247] width 70 height 10
click at [497, 261] on span "Departure" at bounding box center [513, 260] width 59 height 10
type input "UAAA / ALA"
click at [501, 227] on div at bounding box center [519, 227] width 70 height 10
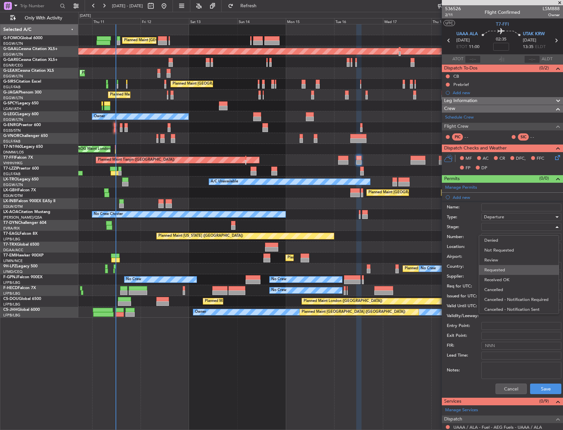
click at [501, 267] on span "Requested" at bounding box center [518, 270] width 69 height 10
click at [536, 388] on button "Save" at bounding box center [545, 389] width 31 height 11
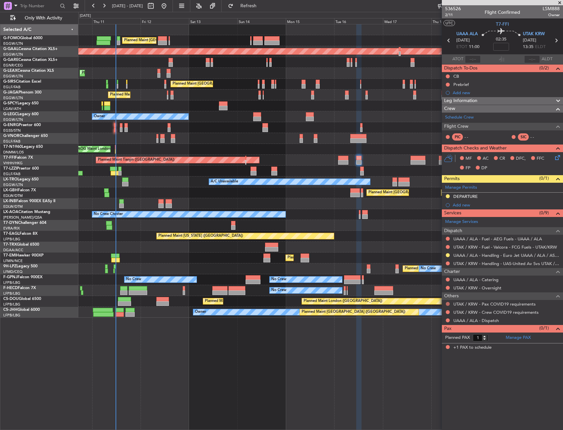
click at [449, 305] on button at bounding box center [448, 304] width 4 height 4
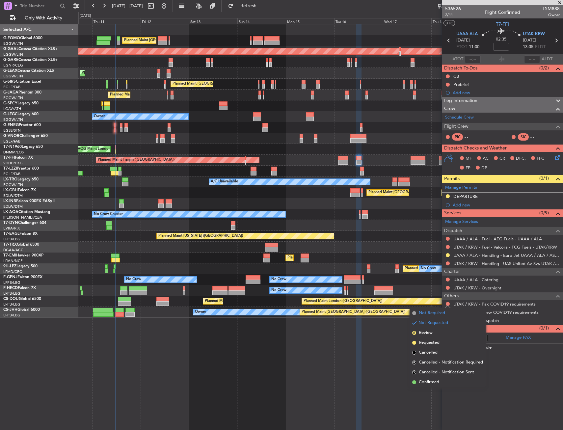
click at [423, 313] on span "Not Required" at bounding box center [432, 313] width 26 height 7
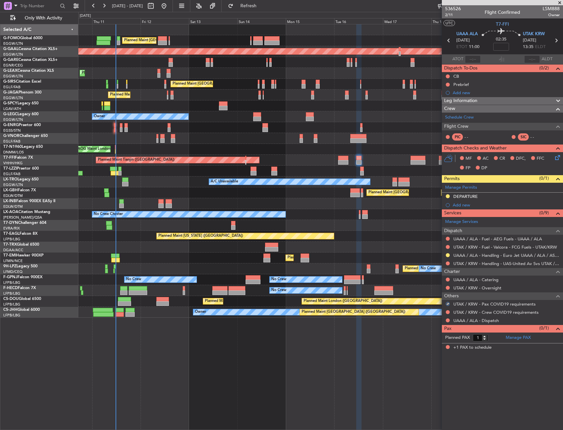
click at [446, 314] on nimbus-traffic-light at bounding box center [447, 312] width 5 height 5
click at [448, 312] on button at bounding box center [448, 312] width 4 height 4
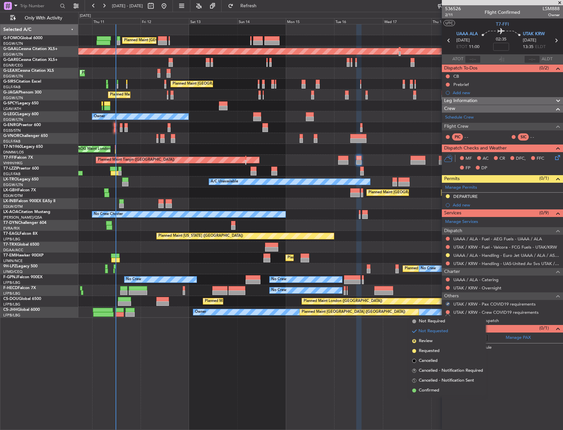
drag, startPoint x: 425, startPoint y: 320, endPoint x: 454, endPoint y: 317, distance: 29.2
click at [425, 320] on span "Not Required" at bounding box center [432, 321] width 26 height 7
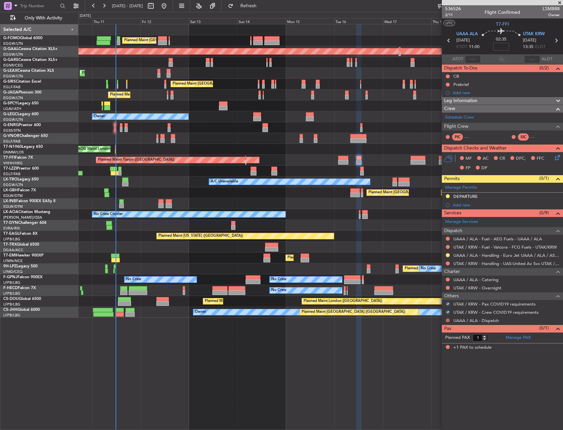
drag, startPoint x: 451, startPoint y: 320, endPoint x: 447, endPoint y: 320, distance: 4.0
click at [450, 320] on div "UAAA / ALA - Dispatch" at bounding box center [502, 320] width 121 height 8
click at [446, 320] on button at bounding box center [448, 320] width 4 height 4
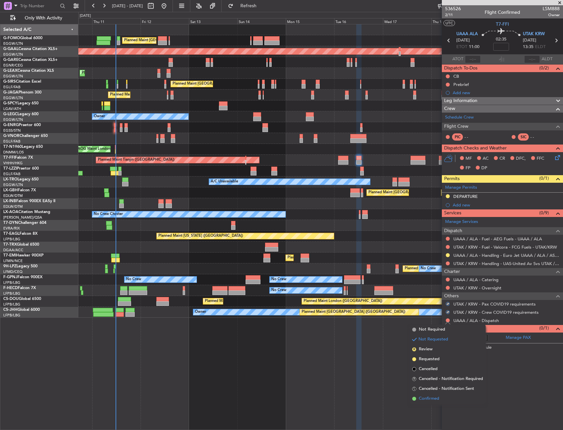
click at [430, 400] on span "Confirmed" at bounding box center [429, 398] width 20 height 7
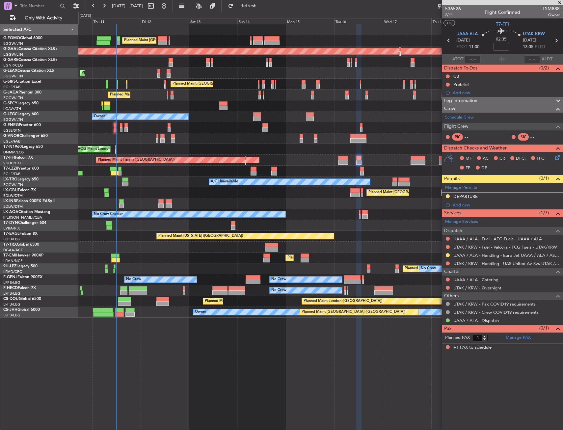
click at [499, 46] on mat-tooltip-component "Flight Time" at bounding box center [501, 51] width 30 height 17
click at [500, 47] on mat-tooltip-component "Flight Time" at bounding box center [501, 51] width 30 height 17
click at [501, 48] on input at bounding box center [501, 47] width 16 height 8
click at [512, 46] on div "02:35 30" at bounding box center [500, 40] width 43 height 24
type input "+00:30"
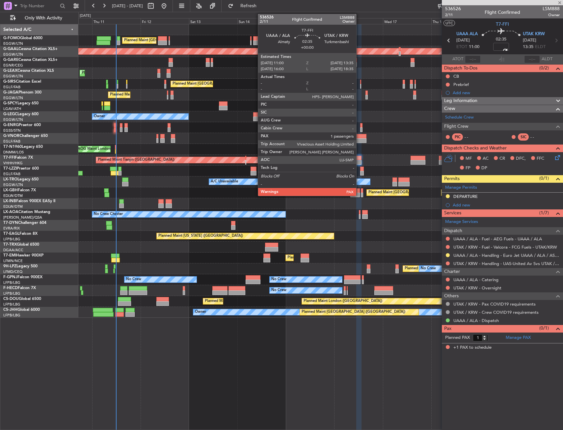
click at [359, 159] on div at bounding box center [358, 158] width 5 height 5
click at [359, 160] on div at bounding box center [358, 158] width 5 height 5
click at [360, 162] on div at bounding box center [359, 162] width 6 height 5
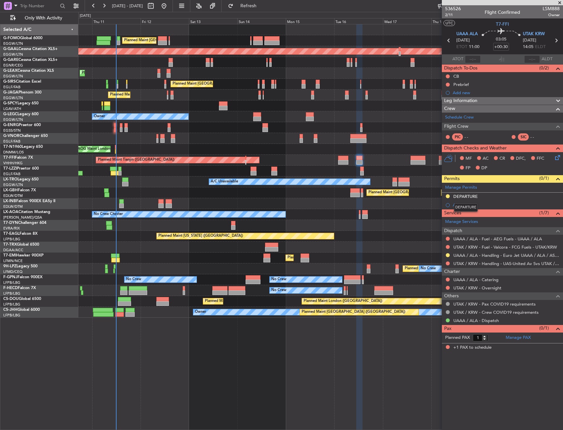
click at [454, 206] on div "DEPARTURE" at bounding box center [466, 208] width 24 height 8
click at [452, 205] on mat-tooltip-component "DEPARTURE" at bounding box center [465, 207] width 33 height 17
click at [453, 206] on div "Add new" at bounding box center [506, 205] width 107 height 6
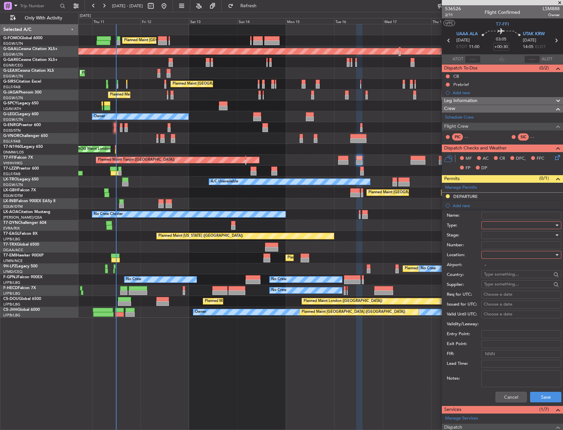
click at [505, 226] on div at bounding box center [519, 225] width 70 height 10
click at [498, 263] on span "Landing" at bounding box center [518, 263] width 69 height 10
click at [501, 259] on div at bounding box center [519, 255] width 70 height 10
click at [500, 285] on span "Arrival" at bounding box center [518, 288] width 69 height 10
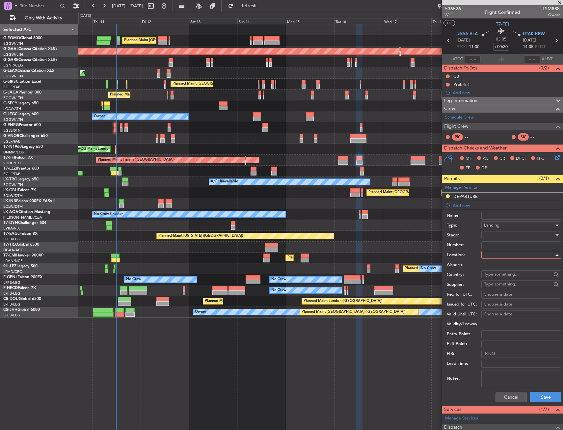
type input "UTAK / KRW"
click at [505, 237] on div at bounding box center [519, 235] width 70 height 10
click at [503, 280] on span "Requested" at bounding box center [518, 278] width 69 height 10
click at [538, 391] on div "Cancel Save" at bounding box center [504, 397] width 115 height 17
click at [531, 394] on button "Save" at bounding box center [545, 397] width 31 height 11
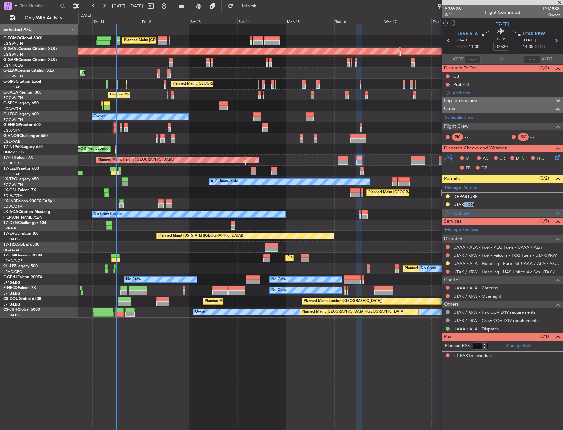
drag, startPoint x: 462, startPoint y: 209, endPoint x: 461, endPoint y: 214, distance: 5.4
click at [461, 214] on ul "DEPARTURE UTAK LDG Add new" at bounding box center [502, 205] width 121 height 25
click at [469, 214] on div "Add new" at bounding box center [503, 213] width 101 height 6
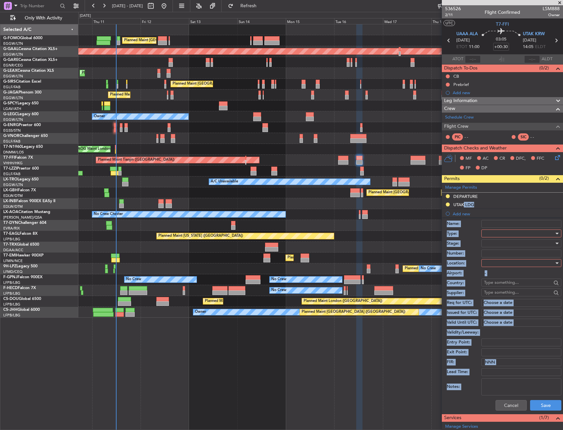
click at [483, 234] on div at bounding box center [521, 234] width 80 height 8
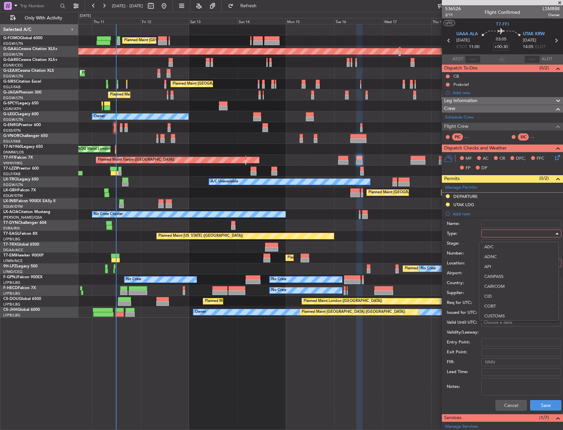
scroll to position [160, 0]
click at [497, 268] on span "Overflight" at bounding box center [518, 265] width 69 height 10
click at [498, 268] on div at bounding box center [519, 263] width 70 height 10
drag, startPoint x: 498, startPoint y: 313, endPoint x: 497, endPoint y: 300, distance: 13.2
click at [498, 313] on span "Enroute" at bounding box center [518, 316] width 69 height 10
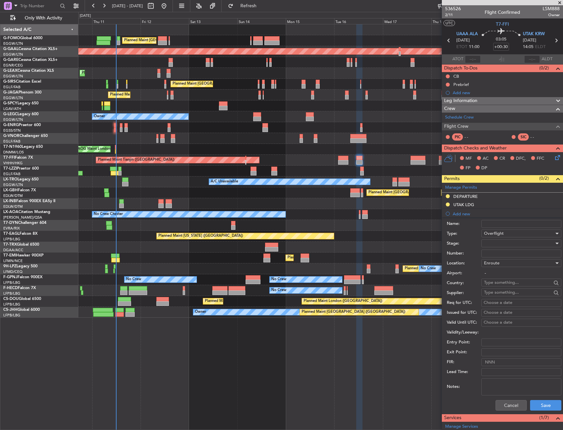
click at [500, 252] on input "Number:" at bounding box center [521, 254] width 80 height 8
click at [499, 243] on div at bounding box center [519, 243] width 70 height 10
click at [499, 243] on div at bounding box center [281, 215] width 563 height 430
click at [501, 287] on body "10 Sep 2025 - 20 Sep 2025 Refresh Quick Links Only With Activity Planned Maint …" at bounding box center [281, 215] width 563 height 430
click at [517, 296] on span "Uzbekistan" at bounding box center [519, 292] width 65 height 10
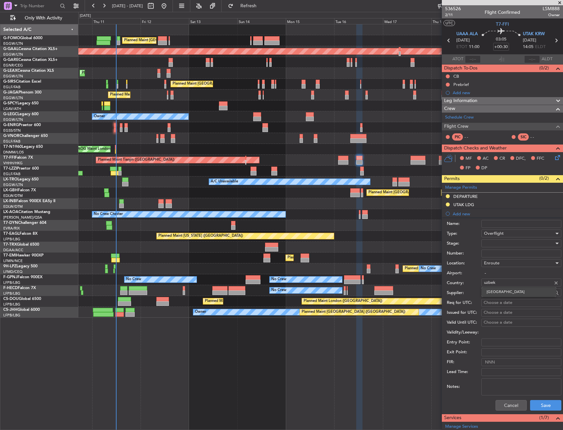
type input "Uzbekistan"
click at [541, 407] on button "Save" at bounding box center [545, 405] width 31 height 11
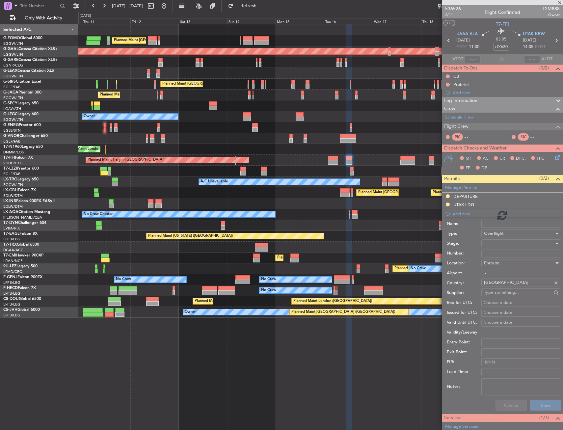
click at [367, 223] on div at bounding box center [320, 225] width 484 height 11
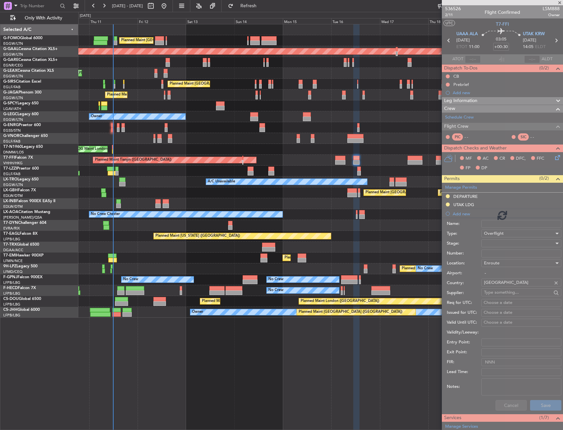
click at [378, 223] on div at bounding box center [320, 225] width 484 height 11
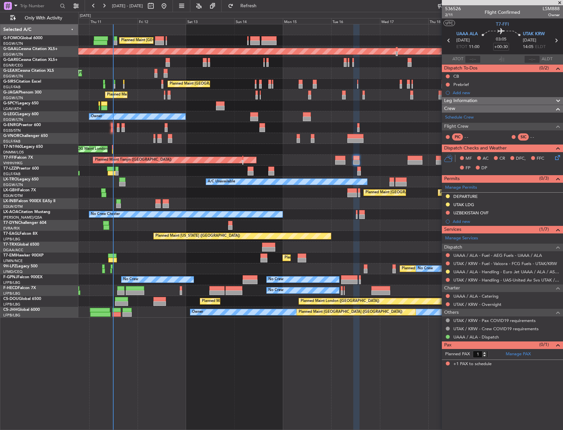
click at [269, 158] on div "Planned Maint Tianjin ([GEOGRAPHIC_DATA])" at bounding box center [320, 160] width 484 height 11
click at [499, 277] on link "UTAK / KRW - Handling - UAS-United Av Svs UTAK / KRW" at bounding box center [506, 280] width 106 height 6
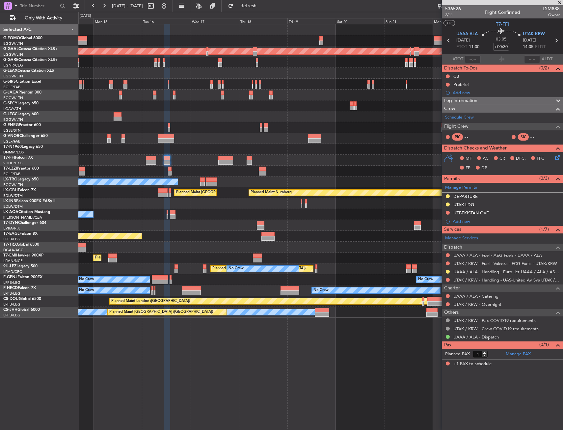
click at [210, 143] on div "Planned Maint London (Luton) Planned Maint Dusseldorf Planned Maint London (Far…" at bounding box center [320, 170] width 484 height 293
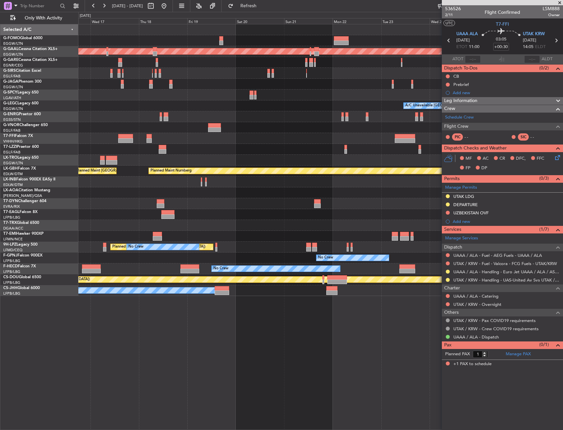
click at [245, 130] on div "Planned Maint Dusseldorf A/C Unavailable London (Luton) Planned Maint Tianjin (…" at bounding box center [320, 160] width 484 height 272
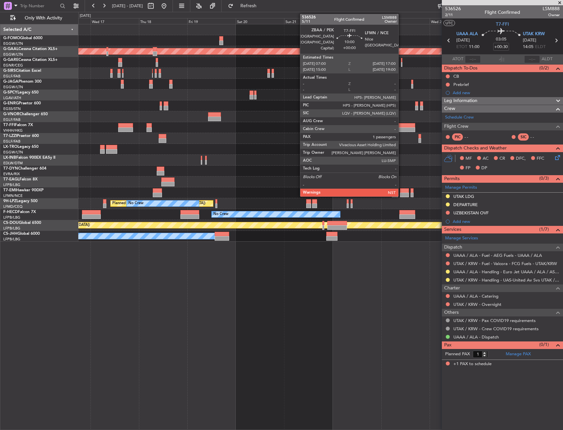
click at [401, 127] on div at bounding box center [405, 129] width 20 height 5
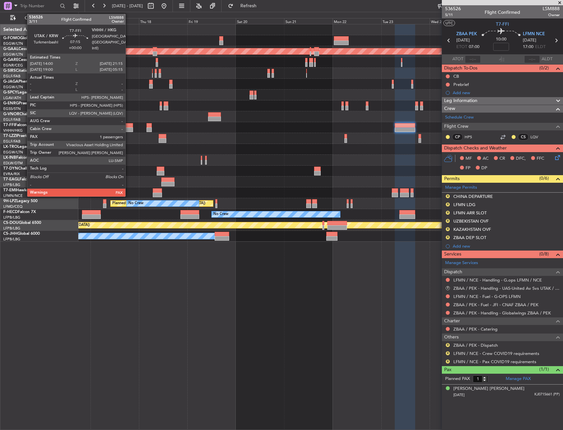
click at [128, 129] on div at bounding box center [125, 129] width 15 height 5
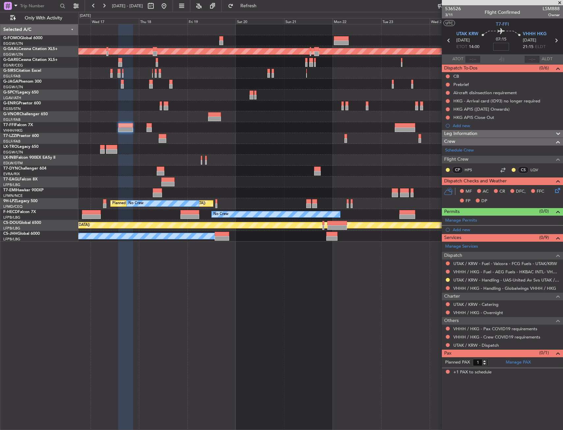
click at [502, 49] on input at bounding box center [501, 47] width 16 height 8
click at [511, 50] on div "07:15 -25" at bounding box center [500, 40] width 43 height 24
type input "-00:25"
click at [258, 161] on div at bounding box center [320, 160] width 484 height 11
click at [467, 230] on div "Add new" at bounding box center [503, 230] width 101 height 6
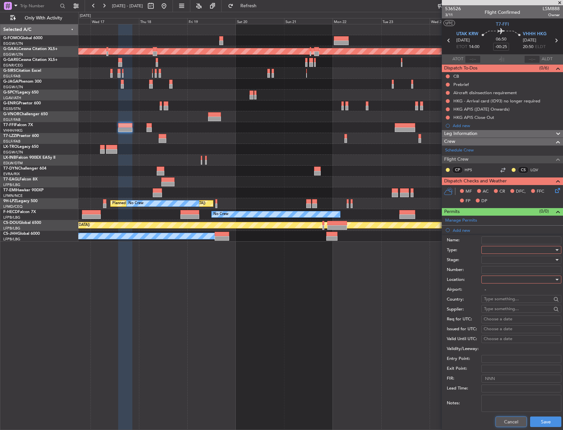
click at [502, 418] on button "Cancel" at bounding box center [511, 422] width 31 height 11
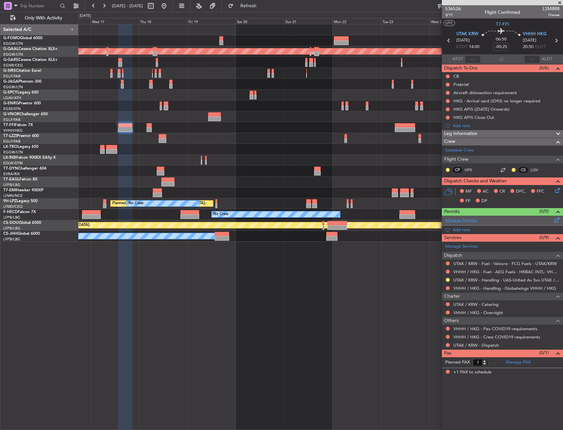
click at [461, 222] on link "Manage Permits" at bounding box center [461, 220] width 32 height 7
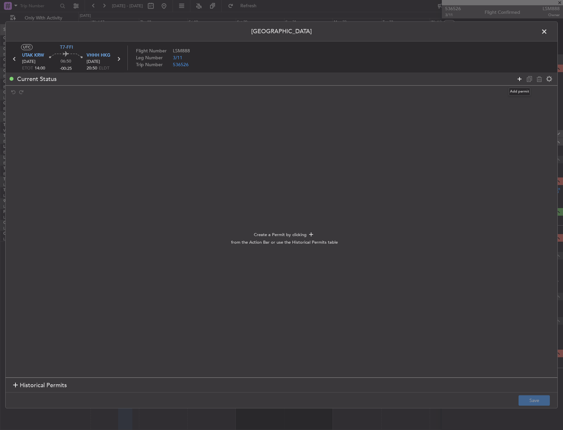
click at [518, 81] on icon at bounding box center [520, 79] width 8 height 8
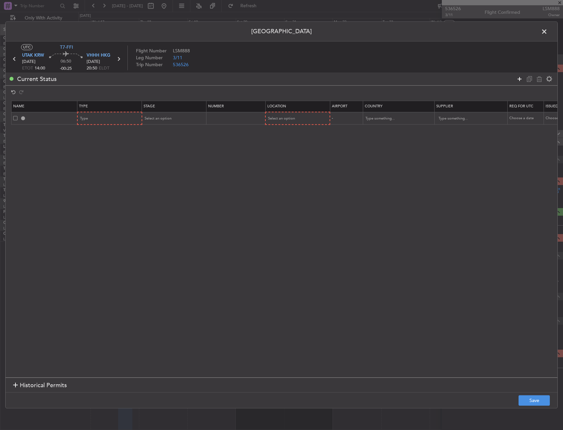
click at [518, 81] on icon at bounding box center [520, 79] width 8 height 8
click at [523, 79] on icon at bounding box center [520, 79] width 8 height 8
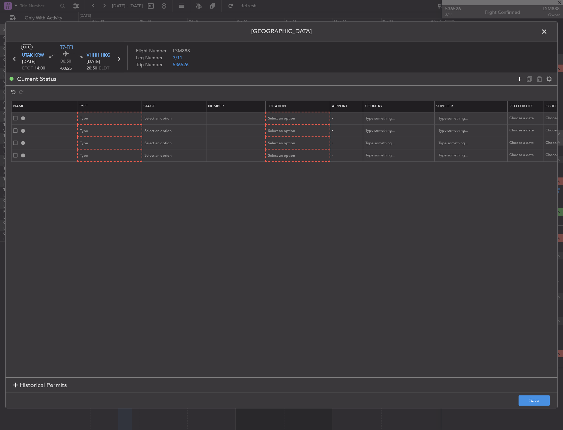
click at [523, 79] on icon at bounding box center [520, 79] width 8 height 8
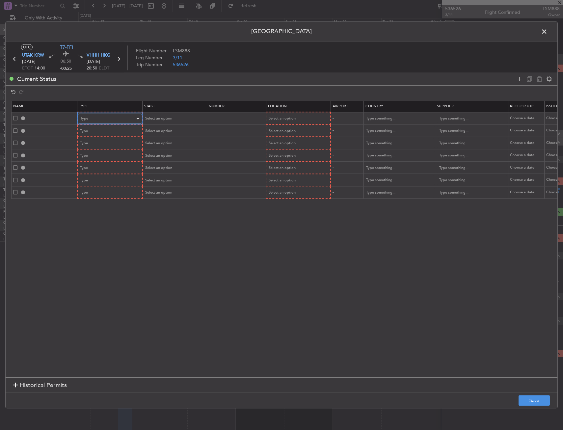
click at [90, 118] on div "Type" at bounding box center [107, 119] width 55 height 10
click at [95, 115] on div at bounding box center [281, 215] width 563 height 430
click at [96, 114] on div "Type" at bounding box center [107, 119] width 55 height 10
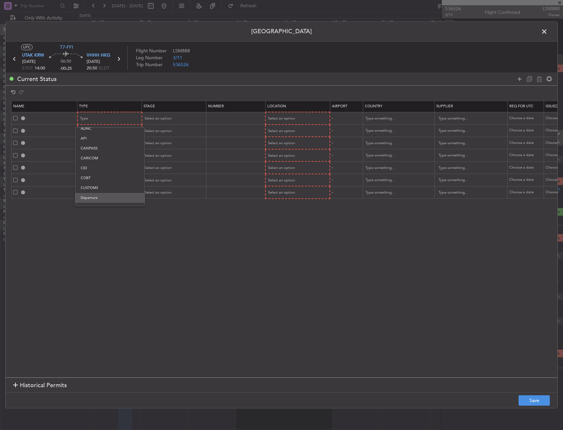
click at [101, 194] on div "ADC ADNC API CANPASS CARICOM CID COBT CUSTOMS Departure DOT Approval EAPIS Ferr…" at bounding box center [110, 166] width 70 height 79
click at [101, 194] on span "Departure" at bounding box center [110, 198] width 59 height 10
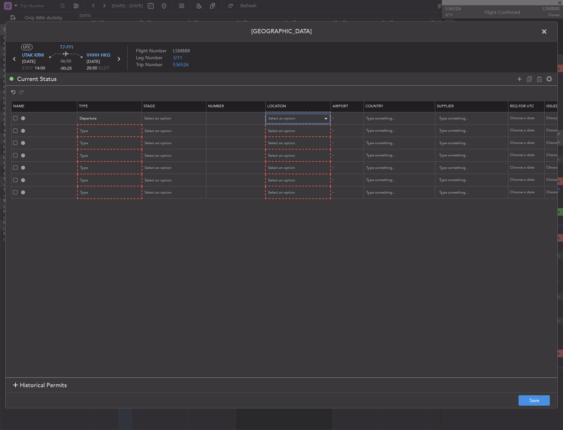
click at [312, 118] on div "Select an option" at bounding box center [295, 119] width 55 height 10
click at [304, 131] on span "Departure" at bounding box center [298, 132] width 59 height 10
click at [175, 123] on div "Select an option" at bounding box center [172, 119] width 55 height 10
drag, startPoint x: 163, startPoint y: 161, endPoint x: 88, endPoint y: 137, distance: 79.1
click at [163, 161] on span "Requested" at bounding box center [174, 162] width 59 height 10
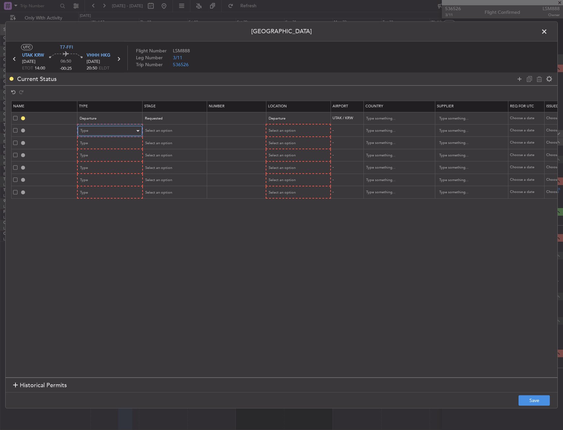
click at [89, 132] on div "Type" at bounding box center [107, 131] width 55 height 10
drag, startPoint x: 101, startPoint y: 200, endPoint x: 100, endPoint y: 175, distance: 24.7
click at [101, 199] on span "Landing" at bounding box center [110, 202] width 59 height 10
click at [254, 139] on td at bounding box center [235, 143] width 59 height 13
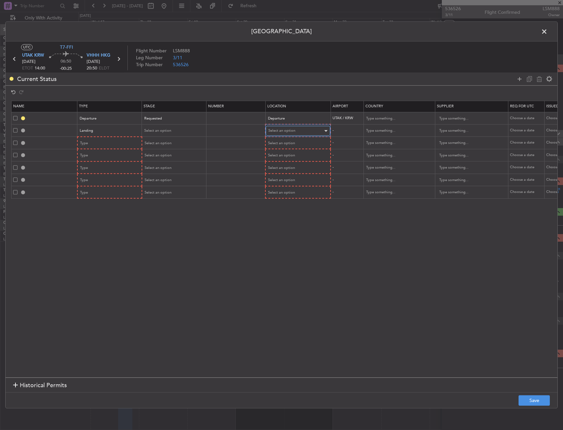
click at [277, 131] on span "Select an option" at bounding box center [281, 130] width 27 height 5
drag, startPoint x: 279, startPoint y: 164, endPoint x: 275, endPoint y: 162, distance: 4.4
click at [278, 164] on span "Arrival" at bounding box center [298, 164] width 59 height 10
click at [165, 128] on span "Select an option" at bounding box center [158, 130] width 27 height 5
click at [162, 173] on span "Requested" at bounding box center [174, 174] width 59 height 10
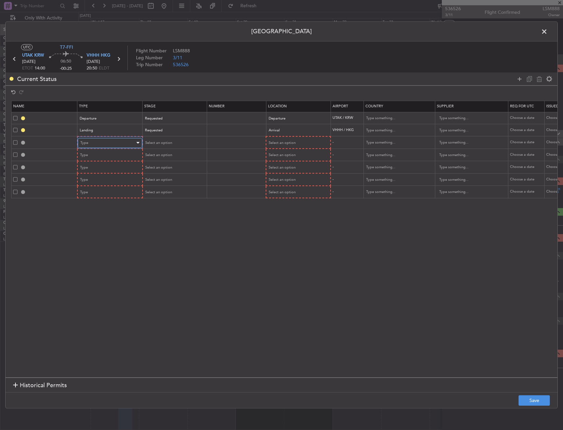
drag, startPoint x: 92, startPoint y: 141, endPoint x: 95, endPoint y: 144, distance: 3.5
click at [92, 142] on div "Type" at bounding box center [107, 143] width 55 height 10
click at [91, 203] on span "Slot" at bounding box center [110, 206] width 59 height 10
click at [278, 147] on div "Select an option" at bounding box center [295, 143] width 55 height 10
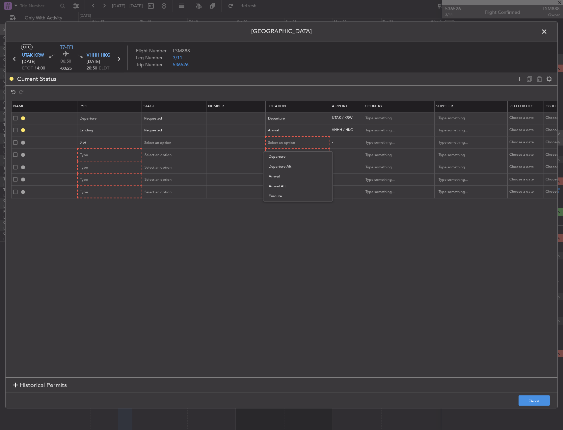
drag, startPoint x: 278, startPoint y: 177, endPoint x: 273, endPoint y: 172, distance: 7.5
click at [278, 177] on span "Arrival" at bounding box center [298, 177] width 59 height 10
click at [187, 141] on div "Select an option" at bounding box center [172, 143] width 55 height 10
drag, startPoint x: 172, startPoint y: 187, endPoint x: 163, endPoint y: 180, distance: 10.6
click at [171, 186] on span "Requested" at bounding box center [174, 186] width 59 height 10
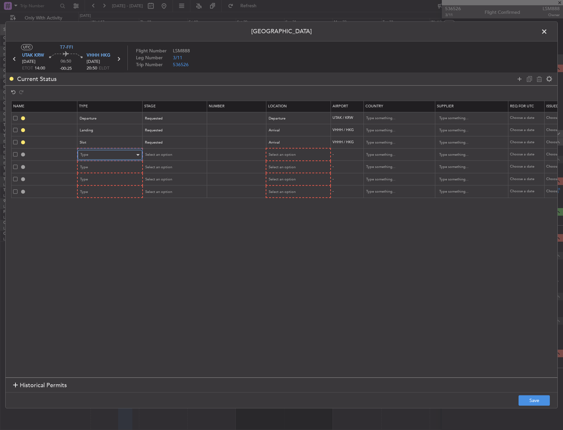
click at [109, 154] on div "Type" at bounding box center [107, 155] width 55 height 10
click at [106, 219] on span "LOG Number" at bounding box center [110, 214] width 59 height 10
click at [130, 157] on div "LOG Number" at bounding box center [107, 155] width 55 height 10
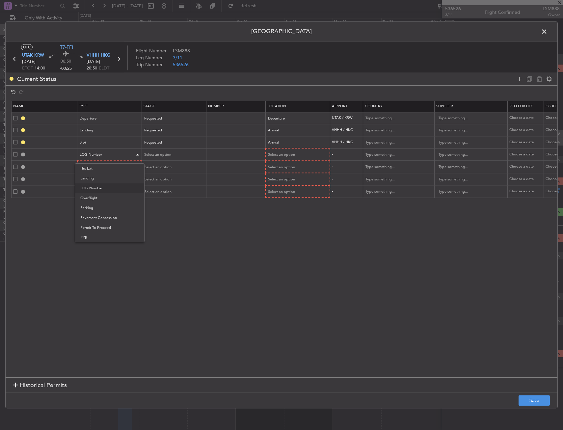
click at [111, 151] on div at bounding box center [281, 215] width 563 height 430
click at [111, 151] on div "LOG Number" at bounding box center [107, 155] width 55 height 10
click at [106, 158] on div at bounding box center [281, 215] width 563 height 430
click at [106, 156] on div "LOG Number" at bounding box center [107, 155] width 55 height 10
click at [104, 201] on span "Overflight" at bounding box center [109, 198] width 59 height 10
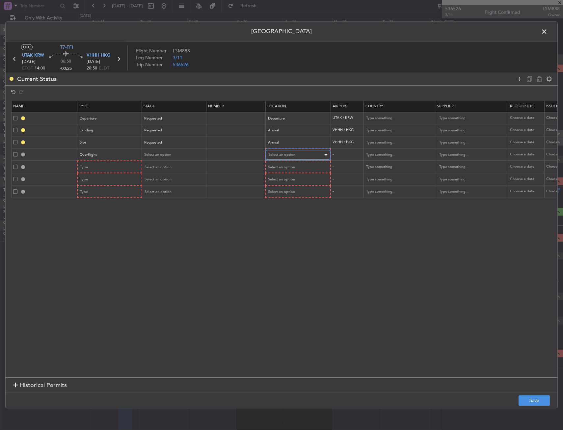
click at [292, 157] on span "Select an option" at bounding box center [281, 154] width 27 height 5
drag, startPoint x: 282, startPoint y: 210, endPoint x: 141, endPoint y: 168, distance: 146.9
click at [282, 209] on span "Enroute" at bounding box center [298, 208] width 59 height 10
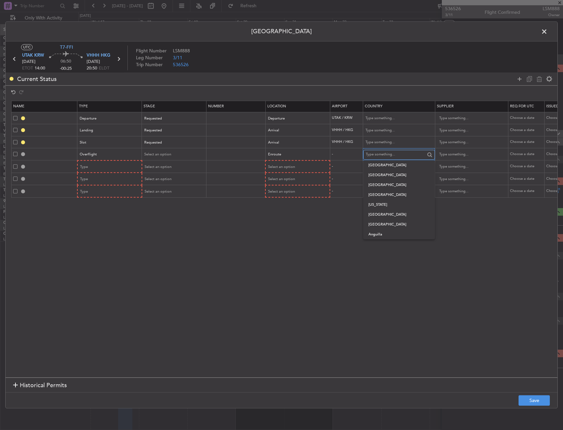
click at [400, 157] on input "text" at bounding box center [395, 155] width 59 height 10
click at [382, 161] on span "Uzbekistan" at bounding box center [398, 165] width 61 height 10
type input "Uzbekistan"
click at [125, 164] on div "Type" at bounding box center [107, 167] width 55 height 10
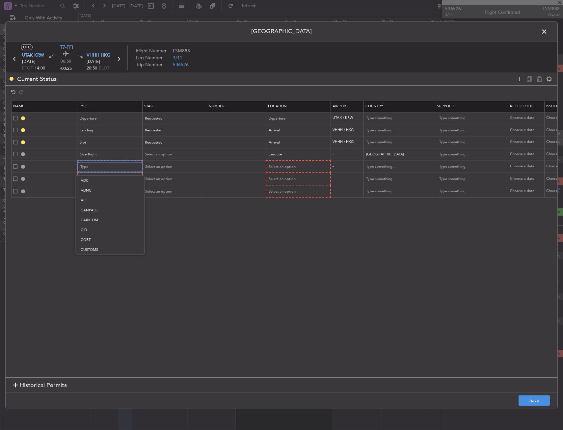
scroll to position [122, 0]
click at [114, 235] on span "Overflight" at bounding box center [110, 236] width 59 height 10
click at [294, 171] on div "Select an option" at bounding box center [295, 167] width 55 height 10
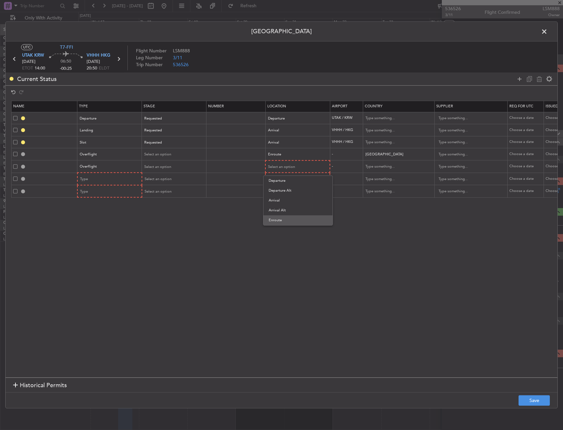
click at [284, 220] on span "Enroute" at bounding box center [298, 220] width 59 height 10
click at [379, 169] on input "text" at bounding box center [395, 167] width 59 height 10
click at [383, 175] on span "Kyrgyzstan" at bounding box center [398, 177] width 61 height 10
type input "Kyrgyzstan"
click at [100, 176] on div "Type" at bounding box center [107, 179] width 55 height 10
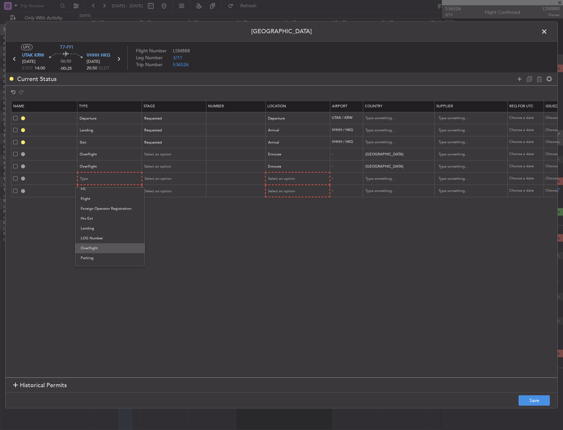
click at [96, 248] on span "Overflight" at bounding box center [110, 248] width 59 height 10
click at [280, 182] on div "Select an option" at bounding box center [295, 179] width 55 height 10
click at [284, 229] on span "Enroute" at bounding box center [298, 232] width 59 height 10
click at [374, 179] on input "text" at bounding box center [395, 179] width 59 height 10
type input "kyr"
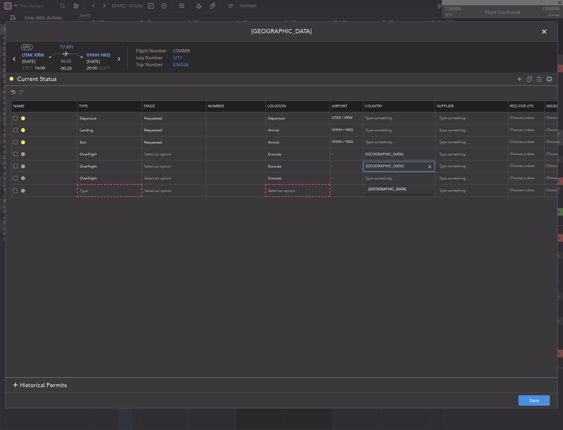
click at [387, 166] on input "Kyrgyzstan" at bounding box center [395, 167] width 59 height 10
click at [391, 177] on span "Kazakhstan" at bounding box center [398, 177] width 61 height 10
type input "Kazakhstan"
click at [385, 178] on input "text" at bounding box center [395, 179] width 59 height 10
click at [374, 188] on span "Kyrgyzstan" at bounding box center [398, 189] width 61 height 10
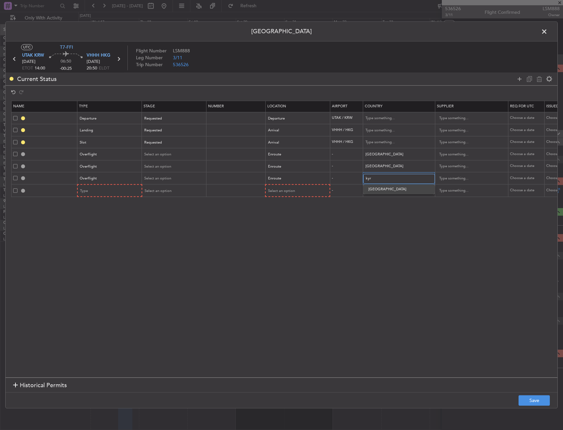
type input "Kyrgyzstan"
click at [116, 194] on div "Type" at bounding box center [107, 191] width 55 height 10
click at [84, 257] on span "Overflight" at bounding box center [110, 261] width 59 height 10
click at [280, 194] on div "Select an option" at bounding box center [295, 191] width 55 height 10
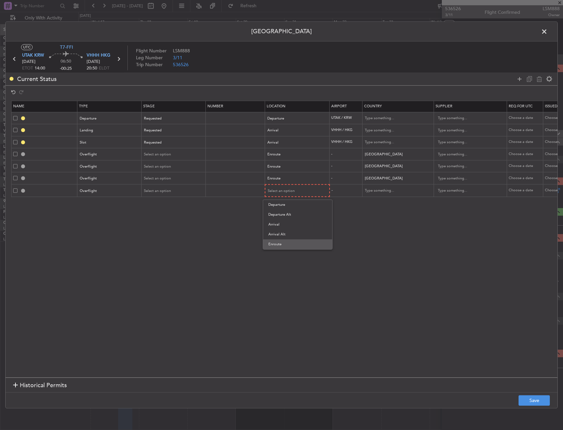
click at [278, 241] on span "Enroute" at bounding box center [297, 244] width 59 height 10
click at [375, 189] on input "text" at bounding box center [394, 191] width 59 height 10
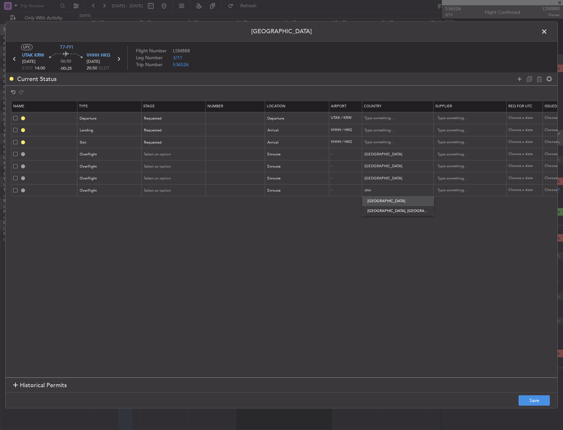
click at [375, 200] on span "China" at bounding box center [397, 201] width 61 height 10
type input "China"
click at [367, 216] on section "Name Type Stage Number Location Airport Country Supplier Req For Utc Issued For…" at bounding box center [282, 238] width 552 height 278
click at [531, 403] on button "Save" at bounding box center [534, 400] width 31 height 11
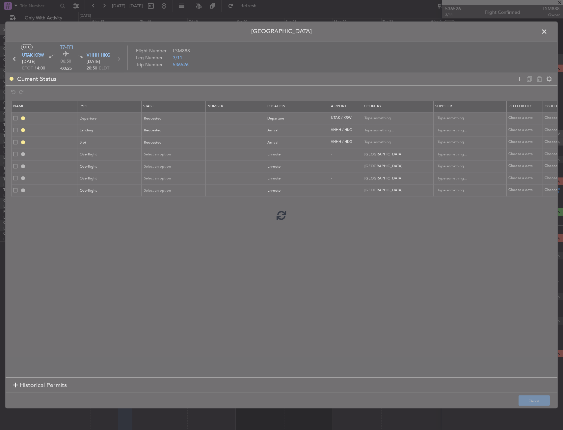
type input "DEPARTURE"
type input "Turkmenistan"
type input "NNN"
type input "VHHH LDG"
type input "Hong Kong"
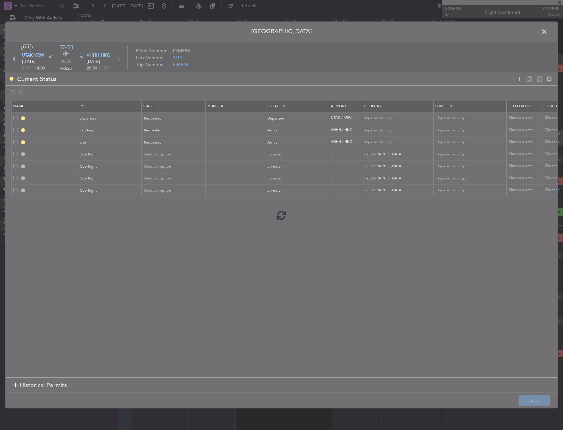
type input "NNN"
type input "VHHH ARR SLOT"
type input "Hong Kong"
type input "NNN"
type input "UZBEKISTAN OVF"
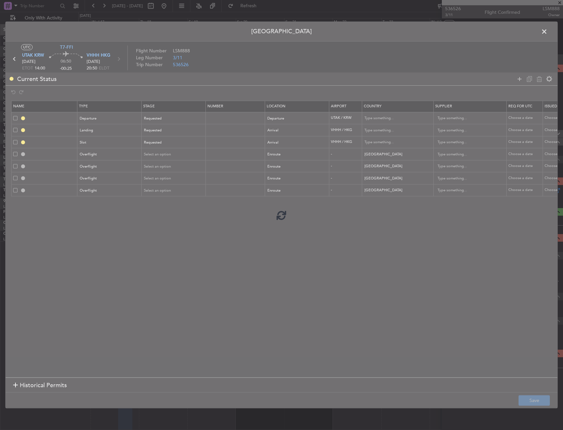
type input "NNN"
type input "KAZAKHSTAN OVF"
type input "NNN"
type input "KYRGYZSTAN OVF"
type input "NNN"
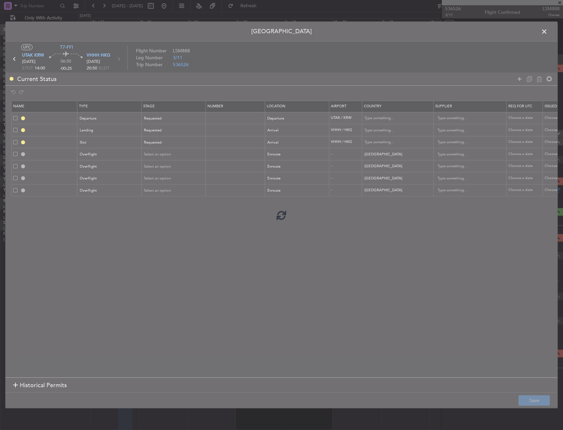
type input "CHINA OVF"
type input "NNN"
type input "3"
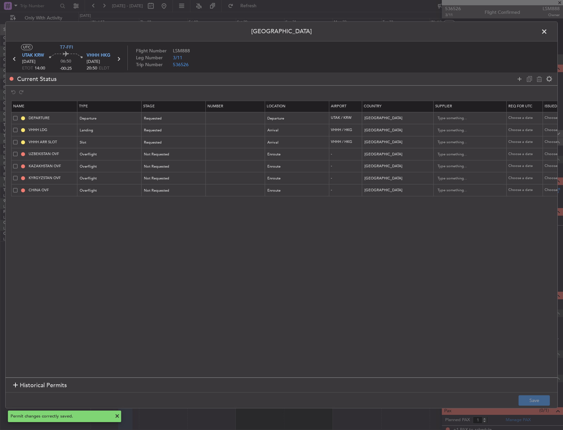
click at [548, 33] on span at bounding box center [548, 33] width 0 height 13
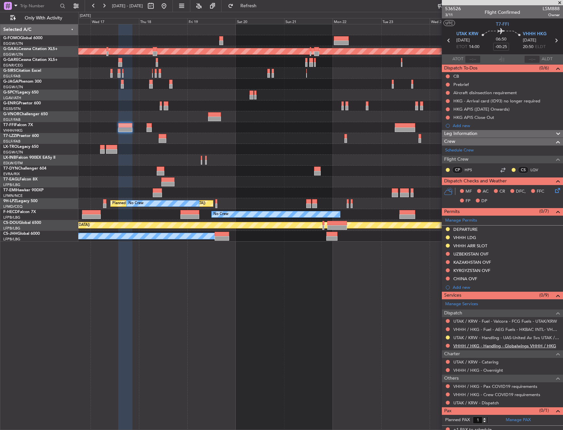
click at [477, 345] on link "VHHH / HKG - Handling - Globalwings VHHH / HKG" at bounding box center [504, 346] width 103 height 6
click at [262, 5] on span "Refresh" at bounding box center [249, 6] width 28 height 5
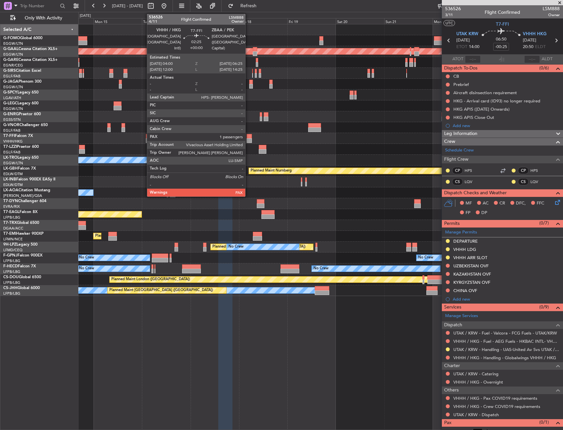
click at [248, 140] on div at bounding box center [249, 140] width 5 height 5
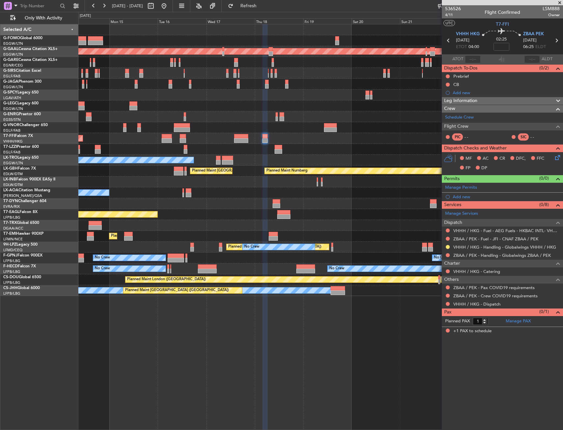
click at [390, 135] on div "Planned Maint Tianjin ([GEOGRAPHIC_DATA])" at bounding box center [320, 138] width 484 height 11
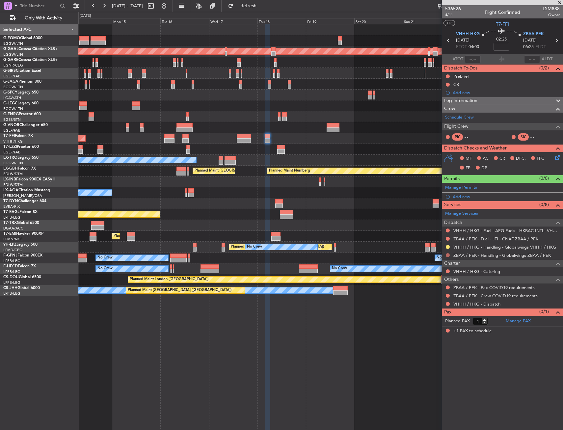
click at [449, 255] on button at bounding box center [448, 255] width 4 height 4
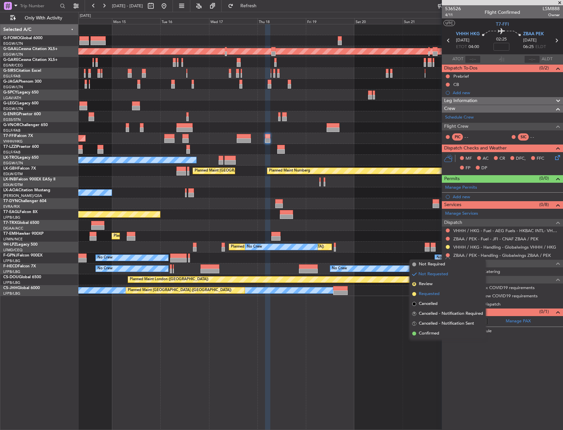
click at [435, 294] on span "Requested" at bounding box center [429, 294] width 21 height 7
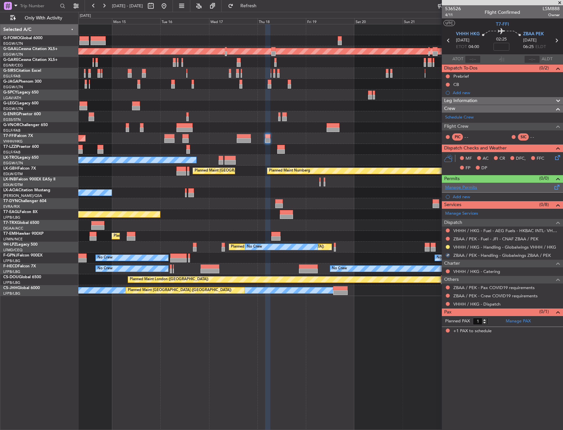
click at [465, 188] on link "Manage Permits" at bounding box center [461, 187] width 32 height 7
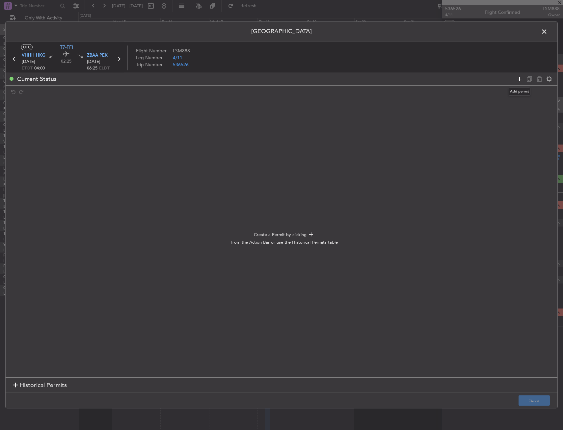
click at [519, 79] on icon at bounding box center [520, 79] width 8 height 8
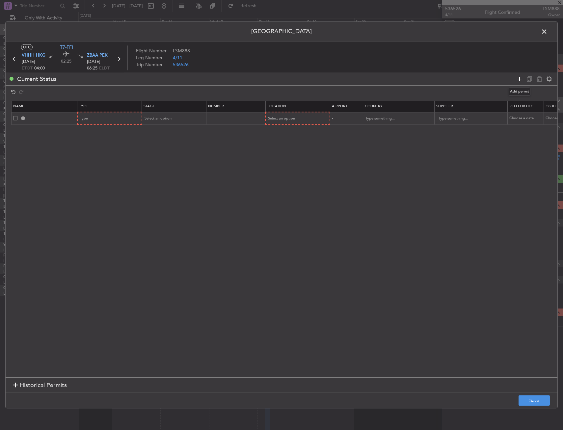
click at [519, 79] on icon at bounding box center [520, 79] width 8 height 8
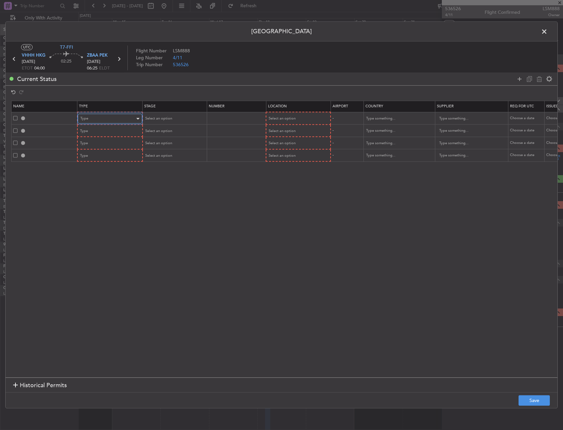
click at [116, 118] on div "Type" at bounding box center [107, 119] width 55 height 10
click at [97, 181] on span "Slot" at bounding box center [110, 181] width 59 height 10
click at [282, 122] on div "Select an option" at bounding box center [295, 119] width 55 height 10
click at [282, 129] on span "Departure" at bounding box center [298, 132] width 59 height 10
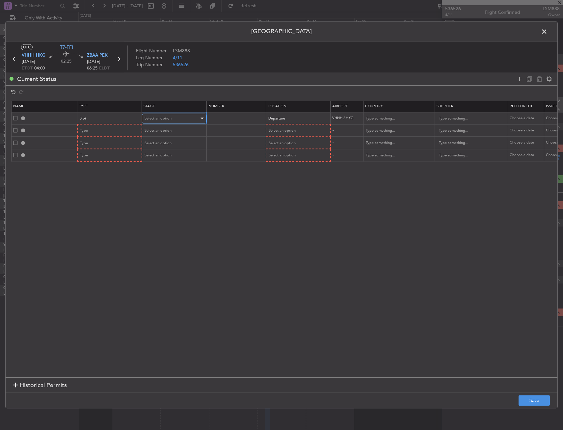
click at [161, 121] on span "Select an option" at bounding box center [158, 118] width 27 height 5
drag, startPoint x: 159, startPoint y: 161, endPoint x: 105, endPoint y: 140, distance: 57.4
click at [158, 161] on span "Requested" at bounding box center [174, 162] width 59 height 10
click at [106, 133] on div "Type" at bounding box center [107, 131] width 55 height 10
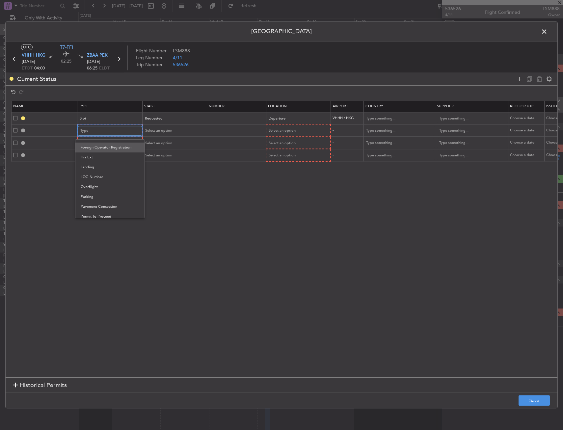
scroll to position [99, 0]
click at [104, 198] on span "Hrs Ext" at bounding box center [110, 193] width 59 height 10
click at [108, 137] on td "Type" at bounding box center [109, 143] width 65 height 13
click at [109, 135] on div "Hrs Ext" at bounding box center [107, 131] width 55 height 10
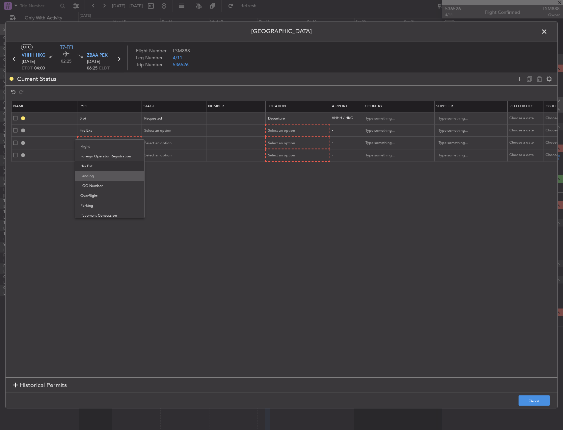
click at [92, 178] on span "Landing" at bounding box center [109, 176] width 59 height 10
click at [274, 139] on div "Select an option" at bounding box center [295, 143] width 55 height 10
click at [286, 128] on div at bounding box center [281, 215] width 563 height 430
click at [283, 130] on span "Select an option" at bounding box center [281, 130] width 27 height 5
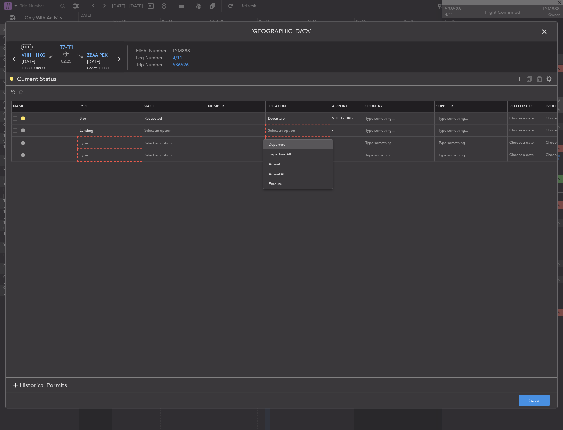
click at [284, 142] on span "Departure" at bounding box center [298, 145] width 59 height 10
click at [295, 130] on div "Departure" at bounding box center [295, 131] width 55 height 10
click at [277, 162] on span "Arrival" at bounding box center [298, 164] width 59 height 10
click at [128, 131] on div "Landing" at bounding box center [107, 131] width 55 height 10
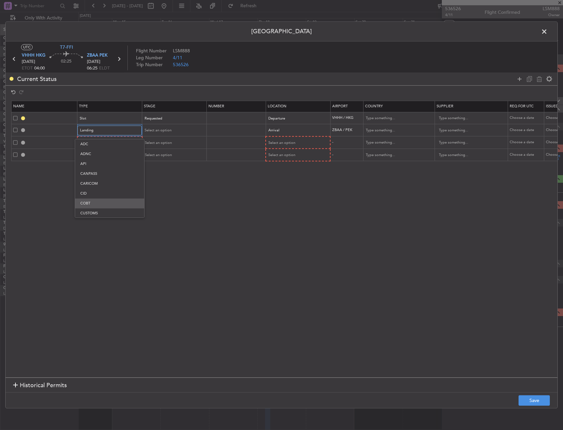
scroll to position [33, 0]
click at [102, 191] on span "Departure" at bounding box center [109, 190] width 59 height 10
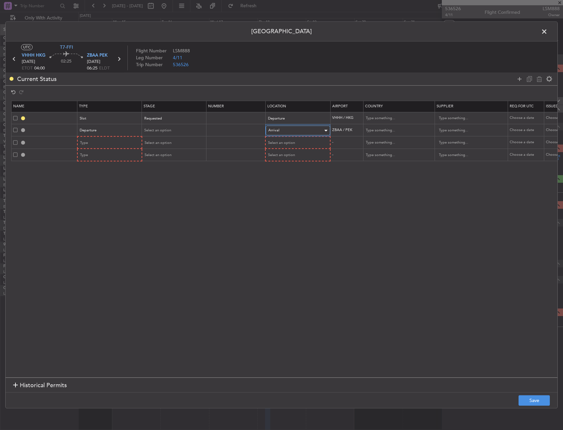
click at [298, 132] on div "Arrival" at bounding box center [295, 131] width 55 height 10
click at [290, 141] on span "Departure" at bounding box center [298, 144] width 59 height 10
click at [160, 126] on div "Select an option" at bounding box center [172, 131] width 55 height 10
drag, startPoint x: 157, startPoint y: 170, endPoint x: 124, endPoint y: 159, distance: 34.4
click at [156, 171] on span "Requested" at bounding box center [174, 174] width 59 height 10
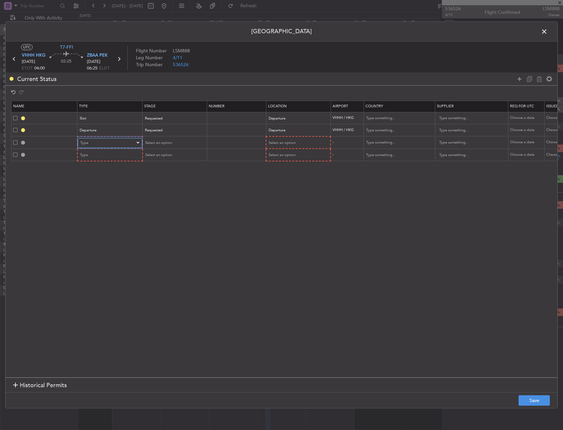
click at [93, 138] on div "Type" at bounding box center [107, 143] width 55 height 10
click at [101, 180] on span "Landing" at bounding box center [110, 182] width 59 height 10
click at [289, 142] on span "Select an option" at bounding box center [281, 142] width 27 height 5
drag, startPoint x: 282, startPoint y: 174, endPoint x: 153, endPoint y: 146, distance: 132.5
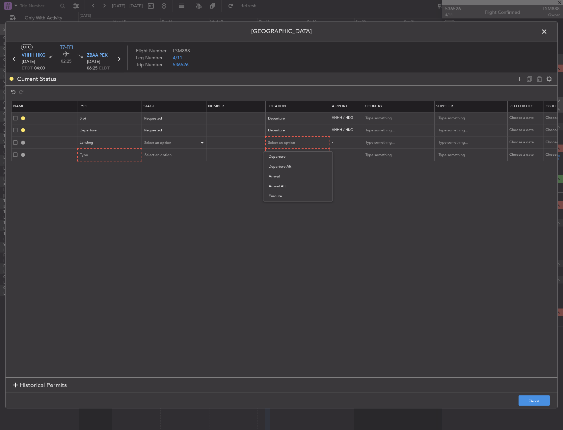
click at [281, 173] on span "Arrival" at bounding box center [298, 177] width 59 height 10
click at [154, 143] on span "Select an option" at bounding box center [158, 142] width 27 height 5
click at [157, 184] on span "Requested" at bounding box center [174, 186] width 59 height 10
click at [99, 155] on div "Type" at bounding box center [107, 155] width 55 height 10
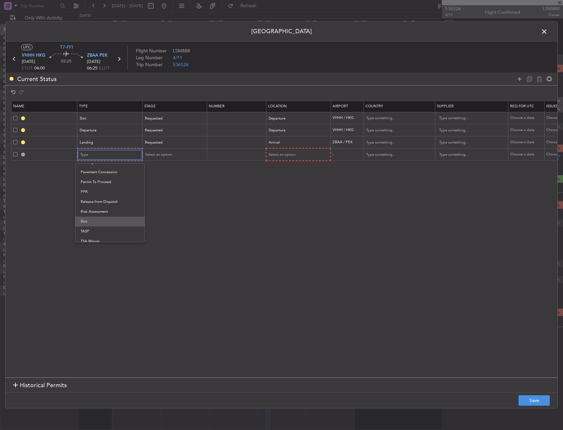
scroll to position [198, 0]
click at [102, 220] on span "Slot" at bounding box center [110, 217] width 59 height 10
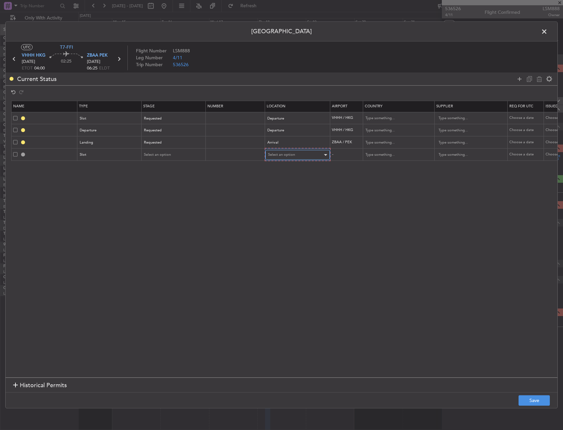
click at [286, 156] on span "Select an option" at bounding box center [281, 154] width 27 height 5
click at [280, 186] on span "Arrival" at bounding box center [297, 188] width 59 height 10
click at [144, 147] on div "Requested" at bounding box center [171, 143] width 55 height 10
click at [151, 141] on div at bounding box center [281, 215] width 563 height 430
click at [154, 154] on span "Select an option" at bounding box center [157, 154] width 27 height 5
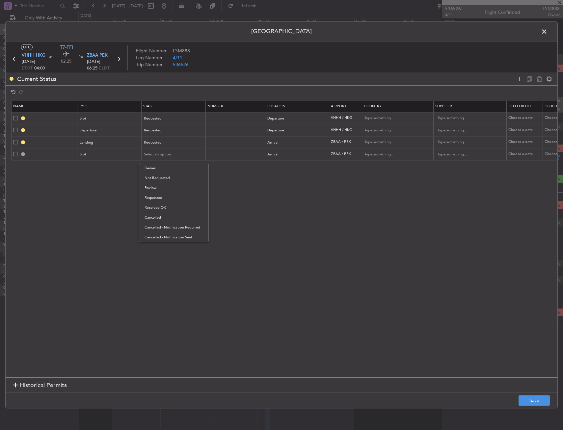
click at [167, 197] on span "Requested" at bounding box center [174, 198] width 59 height 10
click at [521, 394] on footer "Save" at bounding box center [282, 401] width 552 height 16
click at [532, 404] on button "Save" at bounding box center [534, 400] width 31 height 11
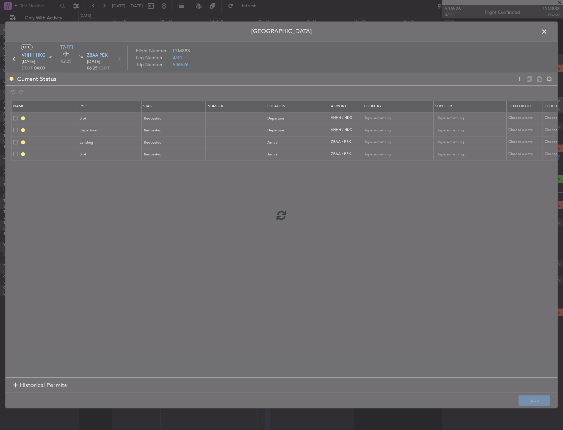
type input "VHHH DEP SLOT"
type input "[GEOGRAPHIC_DATA]"
type input "NNN"
type input "DEPARTURE"
type input "[GEOGRAPHIC_DATA]"
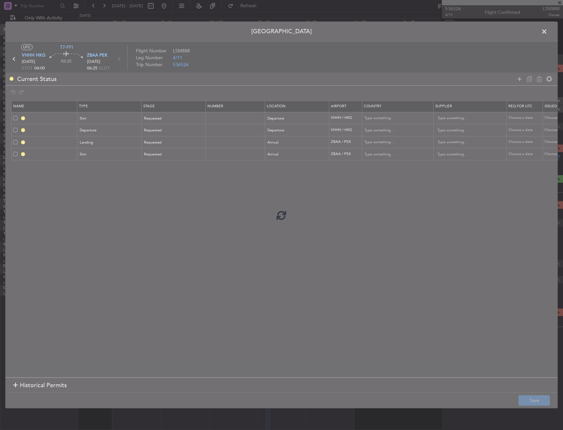
type input "NNN"
type input "ZBAA LDG"
type input "[GEOGRAPHIC_DATA]"
type input "NNN"
type input "3"
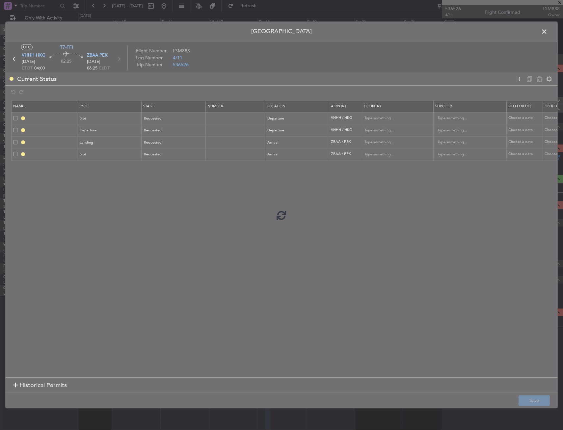
type input "ZBAA ARR SLOT"
type input "[GEOGRAPHIC_DATA]"
type input "NNN"
type input "3"
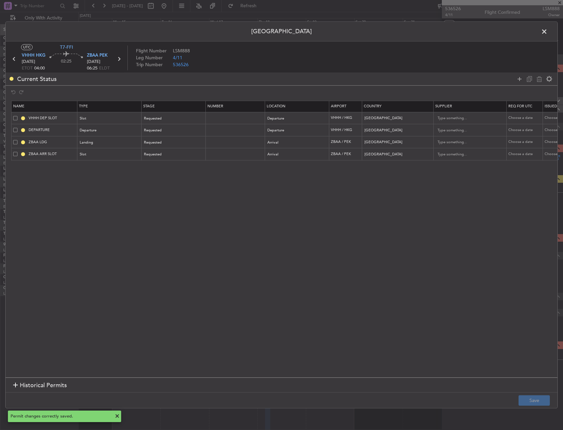
click at [548, 33] on span at bounding box center [548, 33] width 0 height 13
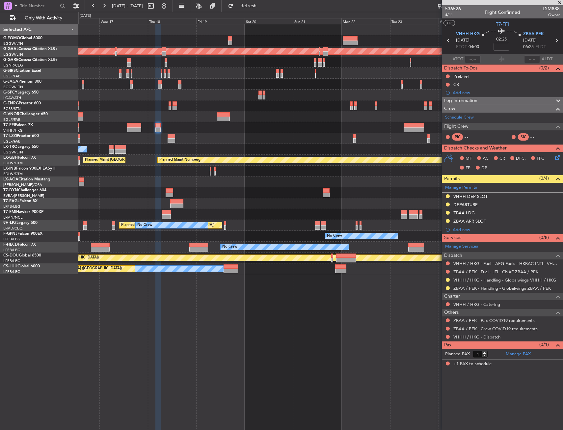
click at [450, 319] on div "ZBAA / PEK - Pax COVID19 requirements" at bounding box center [502, 320] width 121 height 8
click at [447, 321] on button at bounding box center [448, 320] width 4 height 4
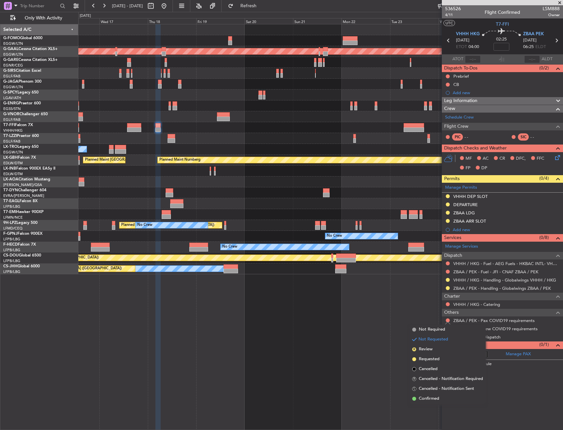
click at [413, 331] on span at bounding box center [414, 330] width 4 height 4
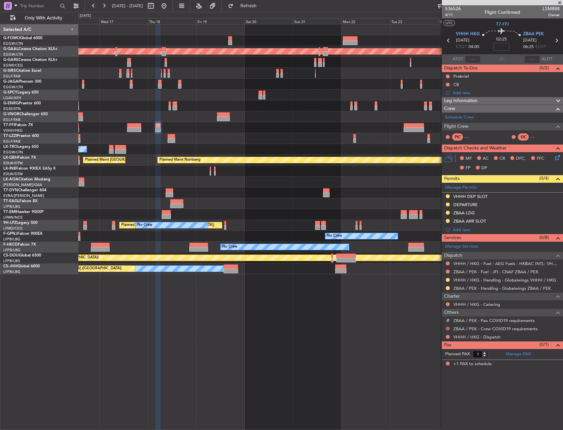
click at [448, 330] on div at bounding box center [447, 328] width 5 height 5
click at [447, 329] on button at bounding box center [448, 329] width 4 height 4
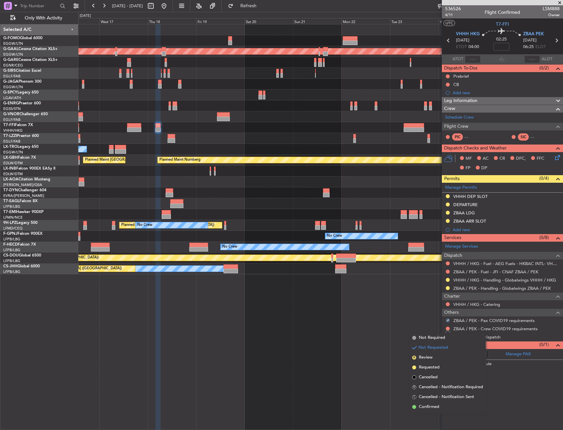
drag, startPoint x: 415, startPoint y: 337, endPoint x: 433, endPoint y: 338, distance: 18.1
click at [416, 337] on li "Not Required" at bounding box center [448, 338] width 76 height 10
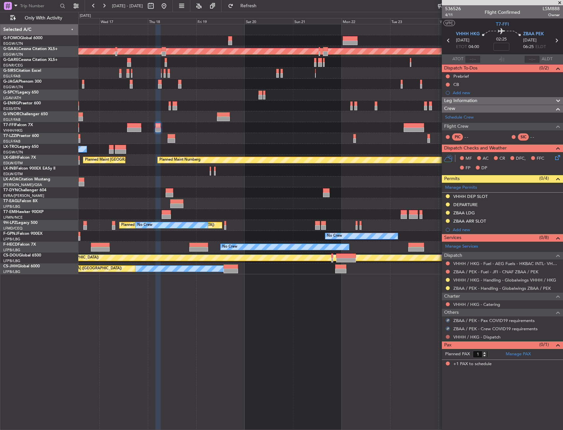
click at [446, 336] on button at bounding box center [448, 337] width 4 height 4
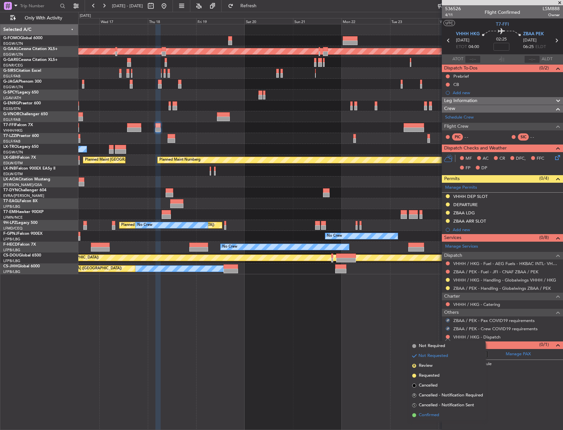
click at [419, 419] on li "Confirmed" at bounding box center [448, 415] width 76 height 10
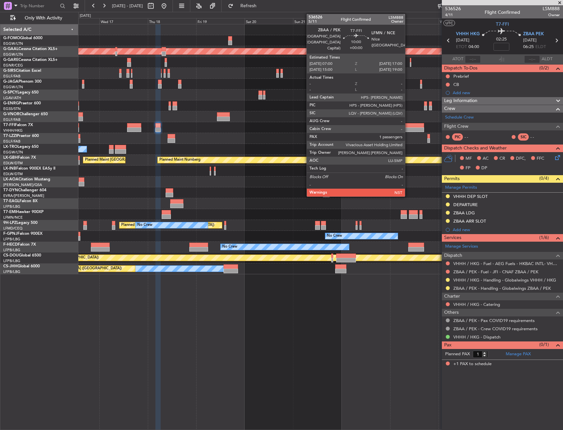
click at [408, 127] on div at bounding box center [414, 129] width 20 height 5
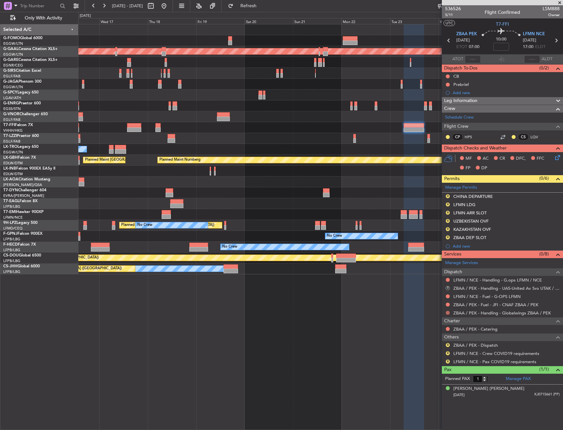
click at [447, 313] on button at bounding box center [448, 313] width 4 height 4
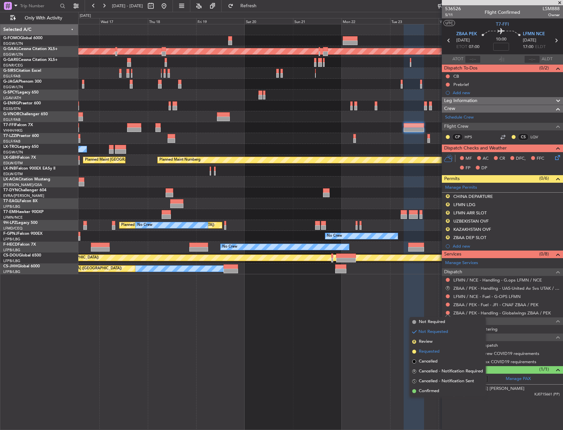
click at [436, 352] on span "Requested" at bounding box center [429, 351] width 21 height 7
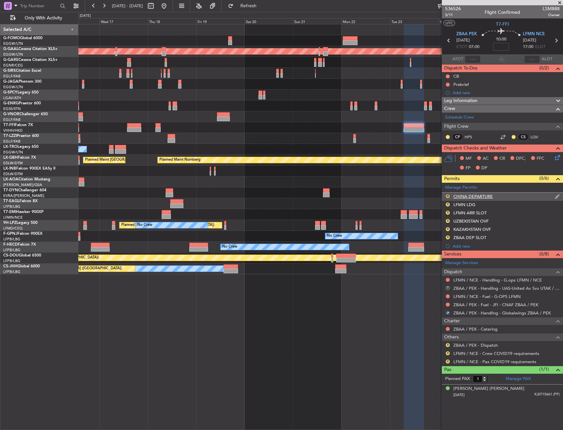
click at [446, 195] on button "R" at bounding box center [448, 196] width 4 height 4
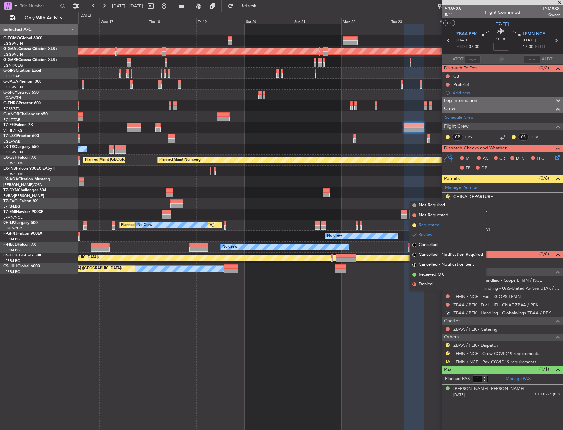
click at [435, 223] on span "Requested" at bounding box center [429, 225] width 21 height 7
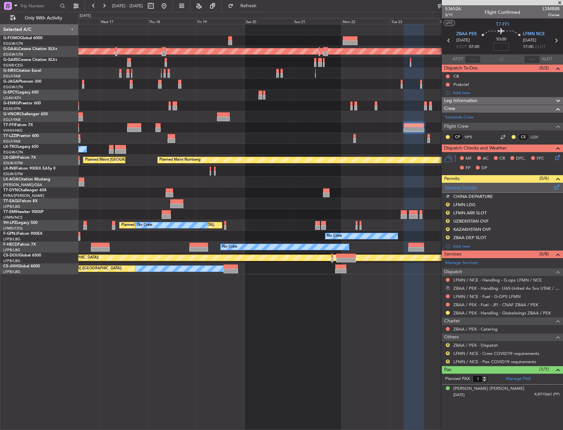
click at [473, 188] on link "Manage Permits" at bounding box center [461, 187] width 32 height 7
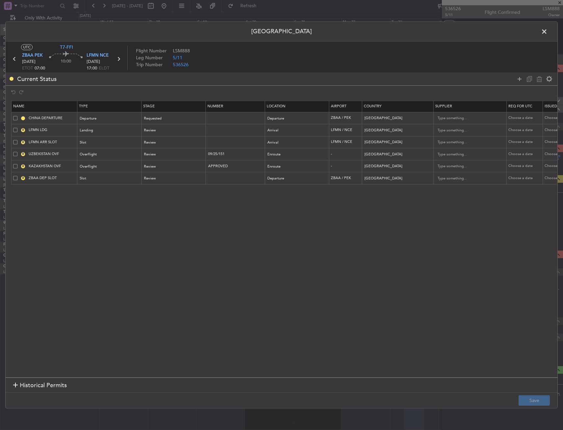
click at [15, 141] on span at bounding box center [15, 142] width 4 height 4
click at [18, 140] on input "checkbox" at bounding box center [18, 140] width 0 height 0
click at [16, 154] on span at bounding box center [15, 154] width 4 height 4
click at [18, 152] on input "checkbox" at bounding box center [18, 152] width 0 height 0
click at [16, 162] on td "R KAZAKHSTAN OVF" at bounding box center [45, 166] width 66 height 12
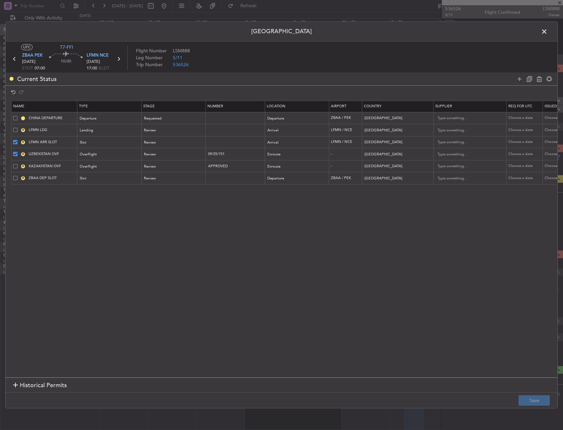
click at [14, 171] on td "R KAZAKHSTAN OVF" at bounding box center [45, 166] width 66 height 12
click at [14, 164] on div "R KAZAKHSTAN OVF" at bounding box center [45, 166] width 64 height 6
click at [15, 178] on span at bounding box center [15, 178] width 4 height 4
click at [18, 176] on input "checkbox" at bounding box center [18, 176] width 0 height 0
click at [14, 168] on span at bounding box center [15, 166] width 4 height 4
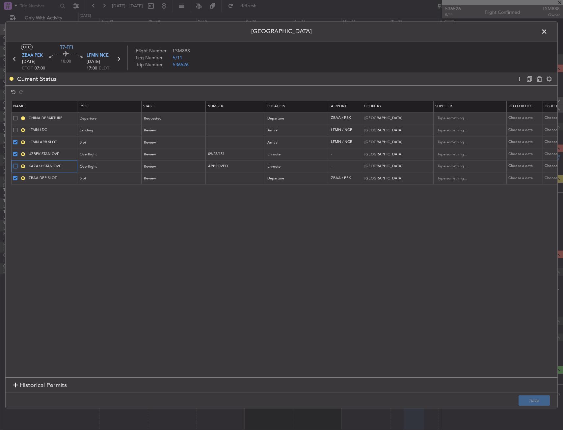
click at [18, 164] on input "checkbox" at bounding box center [18, 164] width 0 height 0
click at [14, 132] on span at bounding box center [15, 130] width 4 height 4
click at [18, 128] on input "checkbox" at bounding box center [18, 128] width 0 height 0
click at [537, 83] on div at bounding box center [535, 79] width 40 height 10
click at [538, 80] on icon at bounding box center [539, 79] width 8 height 8
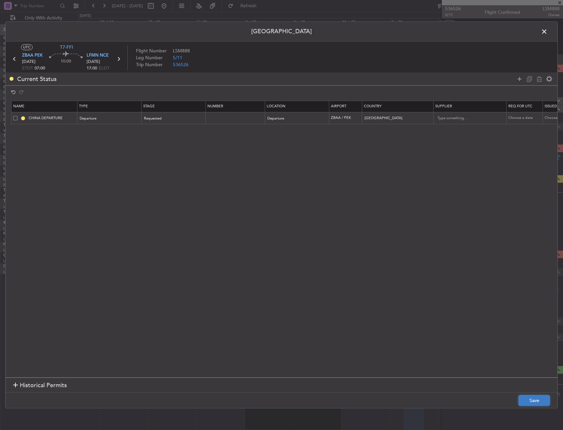
click at [536, 403] on button "Save" at bounding box center [534, 400] width 31 height 11
click at [548, 32] on span at bounding box center [548, 33] width 0 height 13
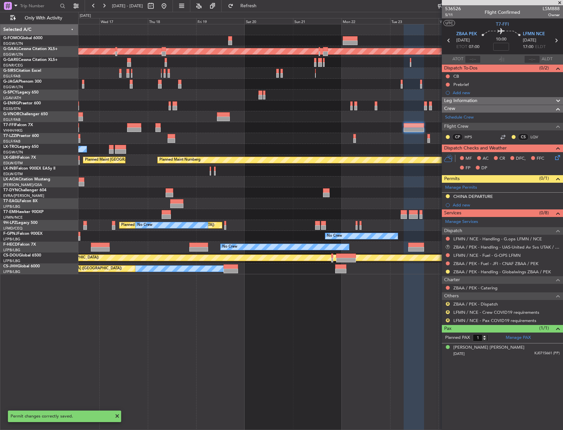
click at [461, 209] on span "Services" at bounding box center [452, 213] width 17 height 8
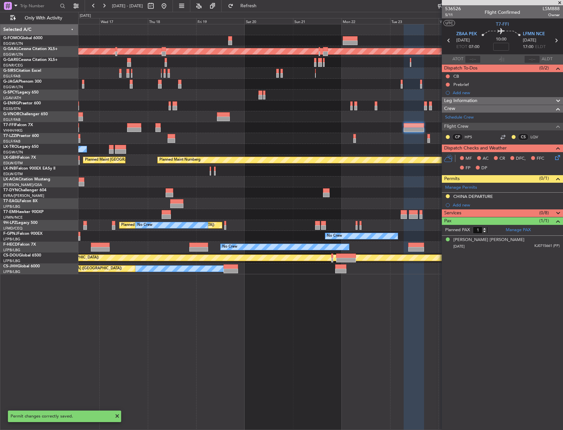
click at [467, 216] on div "Services (0/8)" at bounding box center [502, 213] width 121 height 8
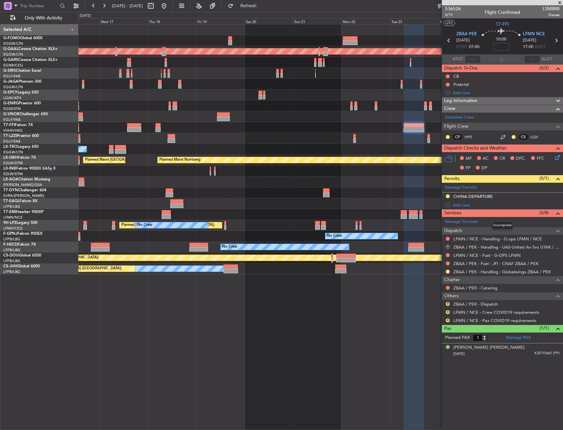
click at [468, 210] on div "536526 5/11 Flight Confirmed LSM888 Owner UTC T7-FFI ZBAA PEK [DATE] ETOT 07:00…" at bounding box center [502, 181] width 121 height 353
click at [447, 246] on mat-tooltip-component "Not Requested" at bounding box center [447, 248] width 37 height 17
click at [450, 249] on div "Not Requested" at bounding box center [448, 249] width 28 height 8
click at [448, 248] on button "R" at bounding box center [448, 247] width 4 height 4
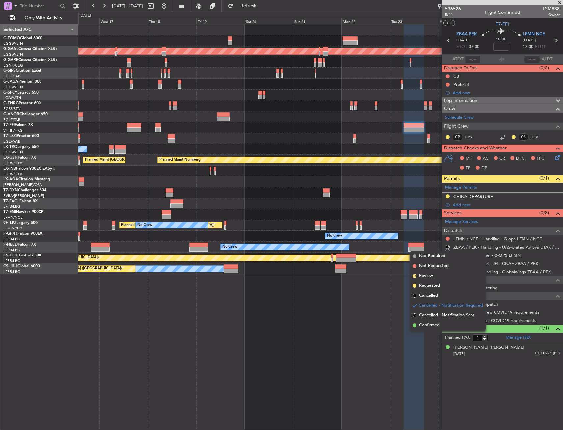
drag, startPoint x: 436, startPoint y: 296, endPoint x: 438, endPoint y: 286, distance: 9.7
click at [436, 296] on span "Cancelled" at bounding box center [428, 295] width 19 height 7
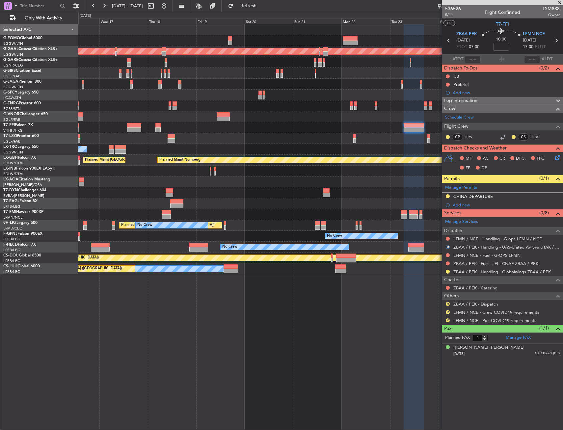
click at [469, 209] on div "Services (0/8)" at bounding box center [502, 213] width 121 height 8
click at [469, 211] on div "Services (0/8)" at bounding box center [502, 213] width 121 height 8
click at [470, 206] on div "Add new" at bounding box center [503, 205] width 101 height 6
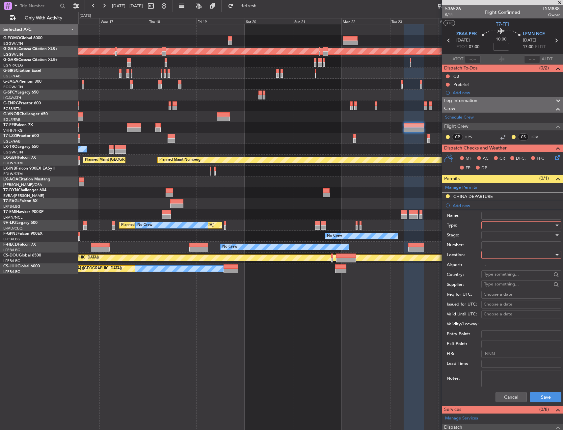
click at [487, 224] on div at bounding box center [519, 225] width 70 height 10
click at [494, 289] on span "Slot" at bounding box center [518, 288] width 69 height 10
click at [495, 265] on input "-" at bounding box center [521, 265] width 80 height 8
click at [496, 260] on div "Airport: -" at bounding box center [504, 265] width 115 height 10
drag, startPoint x: 496, startPoint y: 265, endPoint x: 496, endPoint y: 256, distance: 9.2
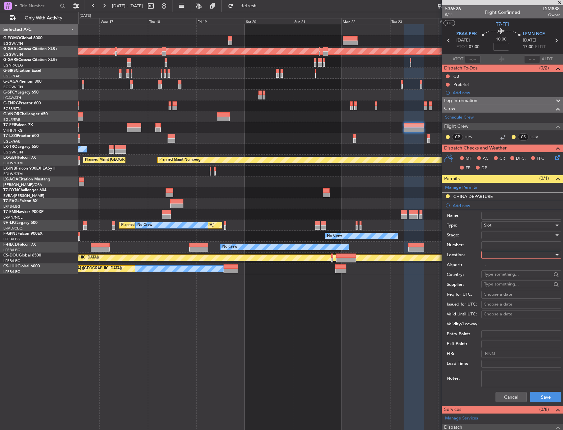
click at [496, 264] on input "-" at bounding box center [521, 265] width 80 height 8
click at [496, 256] on div at bounding box center [519, 255] width 70 height 10
click at [496, 265] on span "Departure" at bounding box center [518, 268] width 69 height 10
type input "ZBAA / PEK"
click at [497, 236] on div at bounding box center [519, 235] width 70 height 10
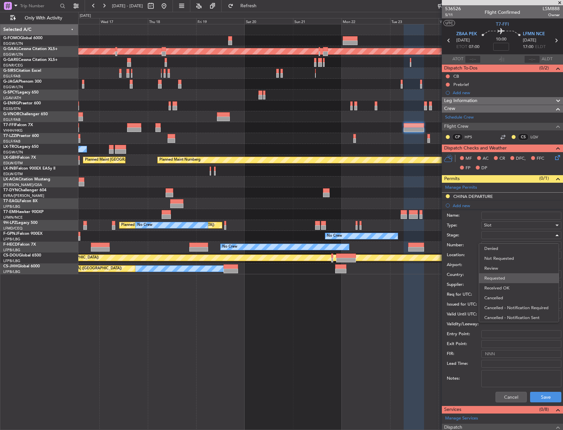
click at [495, 280] on span "Requested" at bounding box center [518, 278] width 69 height 10
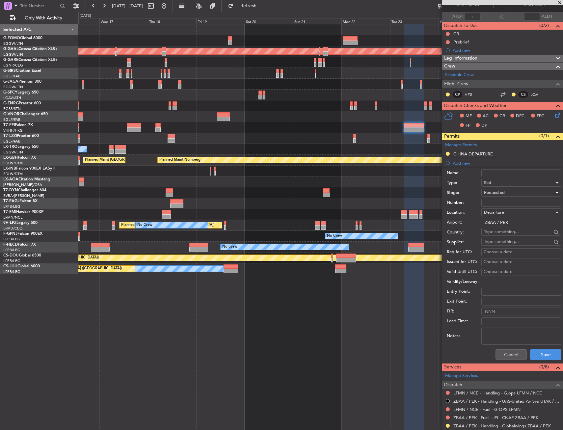
scroll to position [99, 0]
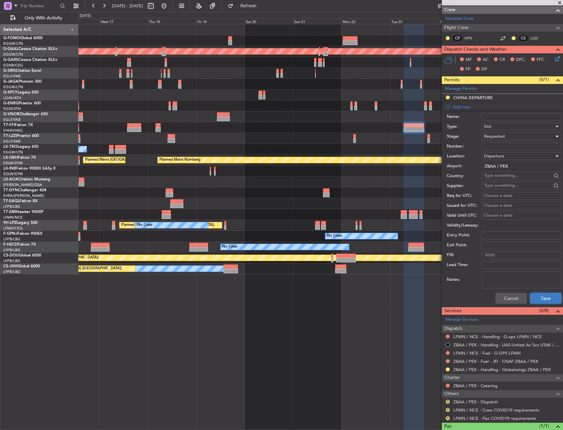
click at [534, 297] on button "Save" at bounding box center [545, 298] width 31 height 11
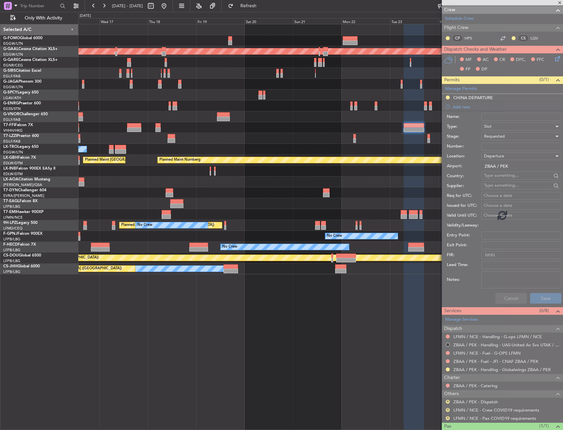
scroll to position [0, 0]
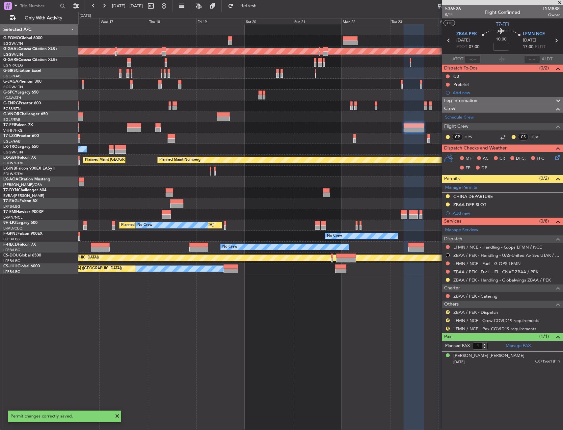
click at [445, 312] on div "R ZBAA / PEK - Dispatch" at bounding box center [502, 312] width 121 height 8
click at [446, 311] on button "R" at bounding box center [448, 312] width 4 height 4
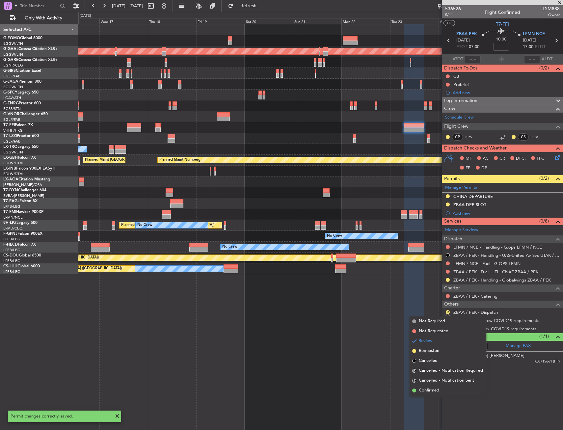
click at [432, 389] on span "Confirmed" at bounding box center [429, 390] width 20 height 7
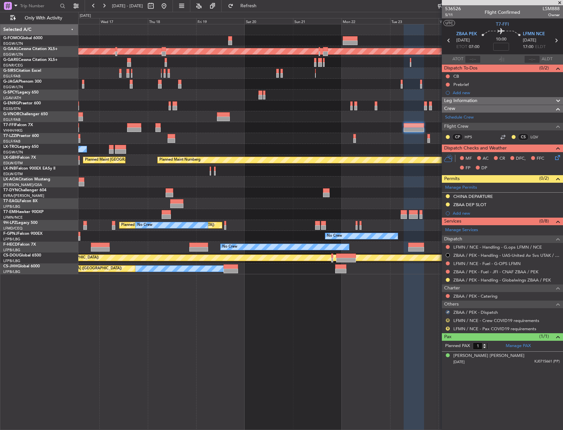
click at [448, 321] on button "R" at bounding box center [448, 320] width 4 height 4
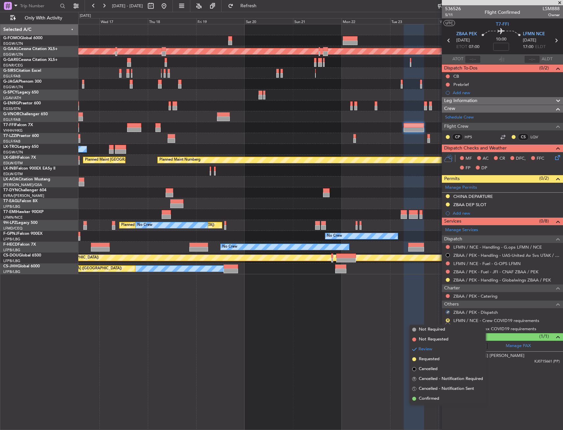
click at [424, 329] on span "Not Required" at bounding box center [432, 329] width 26 height 7
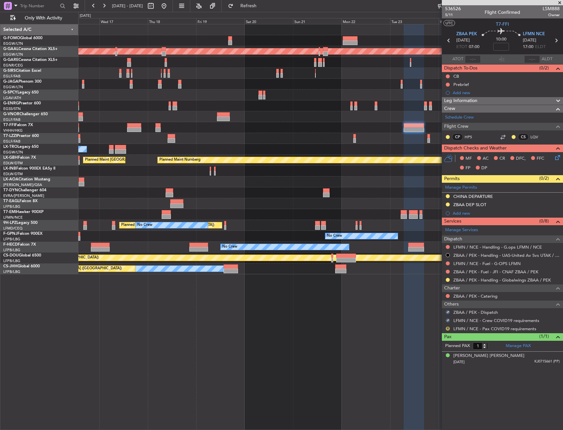
click at [447, 328] on button "R" at bounding box center [448, 329] width 4 height 4
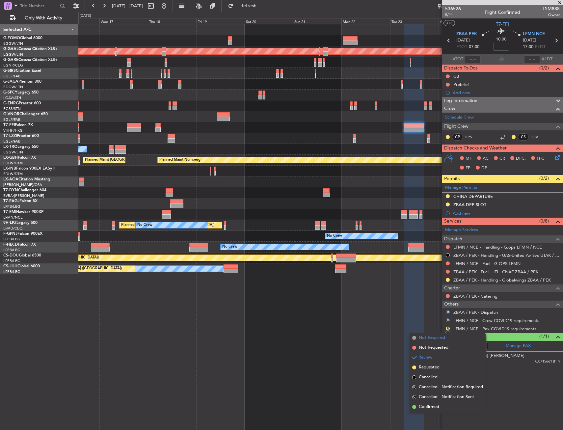
click at [427, 338] on span "Not Required" at bounding box center [432, 338] width 26 height 7
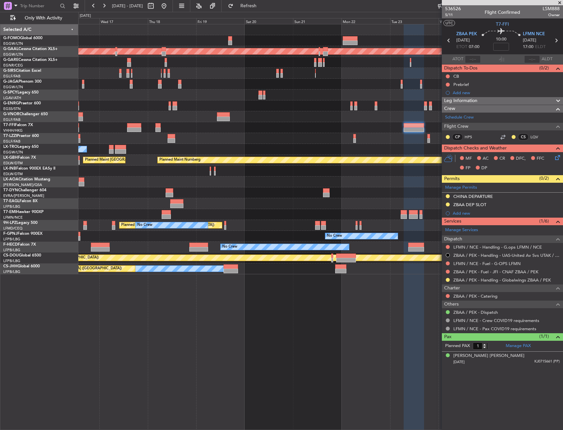
click at [189, 94] on div at bounding box center [320, 95] width 484 height 11
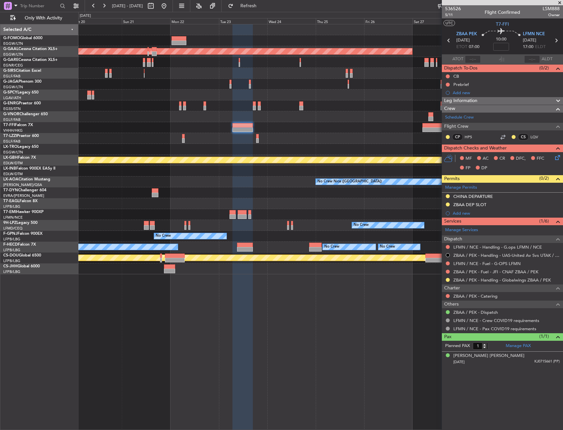
click at [278, 124] on div at bounding box center [320, 127] width 484 height 11
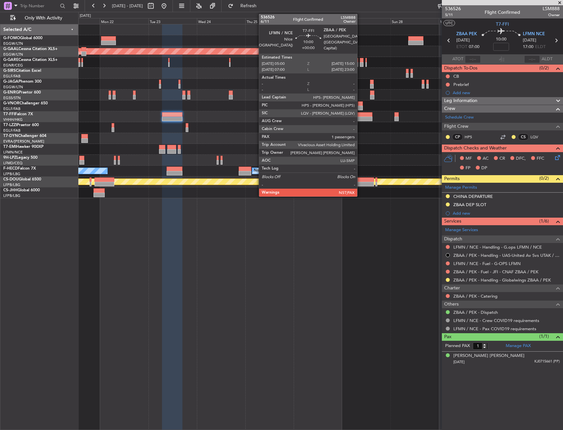
click at [360, 119] on div at bounding box center [362, 119] width 20 height 5
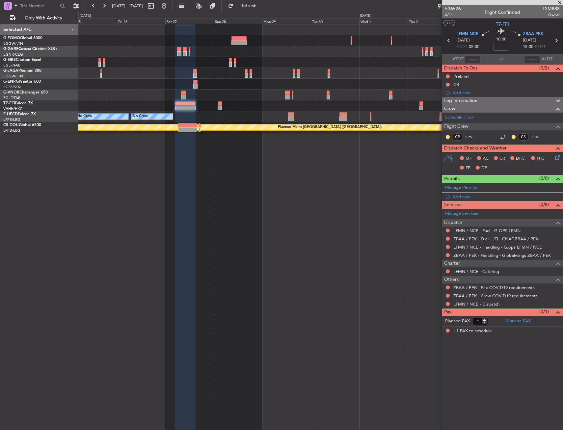
click at [181, 173] on div at bounding box center [185, 227] width 20 height 406
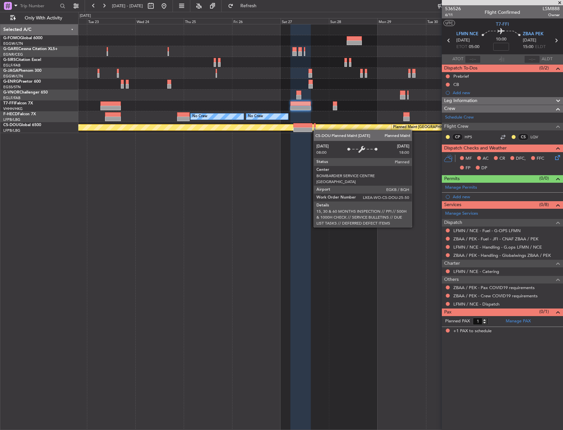
click at [267, 128] on div "No Crew No Crew No Crew No Crew Planned Maint [GEOGRAPHIC_DATA] ([GEOGRAPHIC_DA…" at bounding box center [320, 227] width 485 height 406
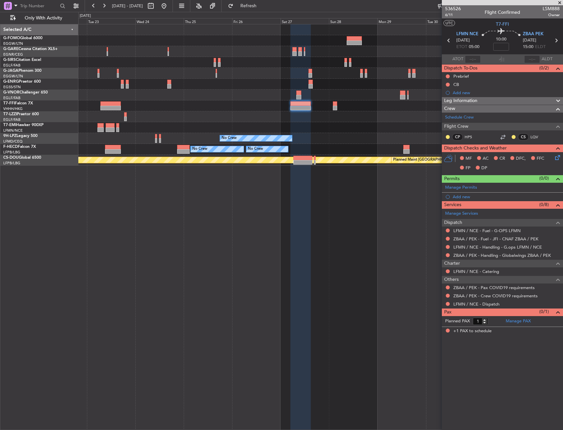
click at [563, 196] on html "[DATE] - [DATE] Refresh Quick Links Only With Activity No Crew No Crew No Crew …" at bounding box center [281, 215] width 563 height 430
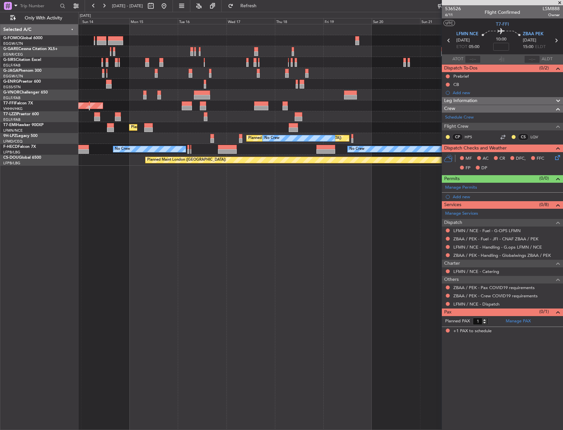
click at [563, 163] on html "[DATE] - [DATE] Refresh Quick Links Only With Activity Planned Maint [GEOGRAPHI…" at bounding box center [281, 215] width 563 height 430
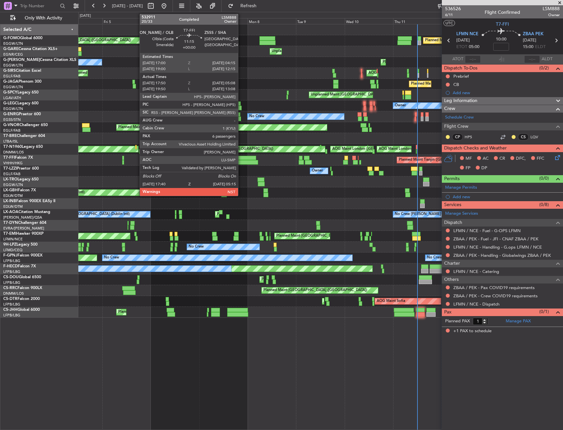
click at [241, 160] on div at bounding box center [246, 162] width 24 height 5
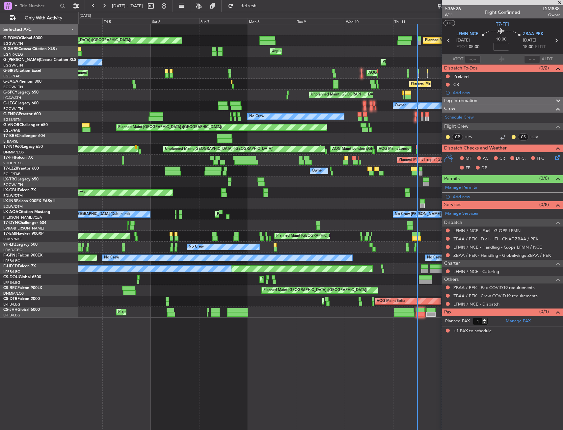
click at [16, 174] on div "Planned Maint [GEOGRAPHIC_DATA] ([GEOGRAPHIC_DATA]) Planned Maint [GEOGRAPHIC_D…" at bounding box center [281, 221] width 563 height 418
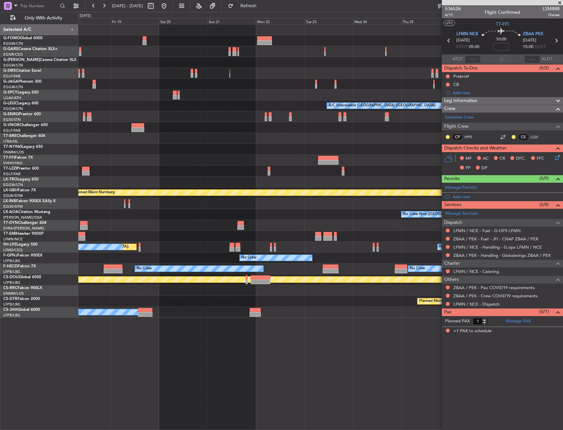
click at [73, 133] on div "A/C Unavailable [GEOGRAPHIC_DATA] ([GEOGRAPHIC_DATA]) A/C Unavailable Planned M…" at bounding box center [281, 221] width 563 height 418
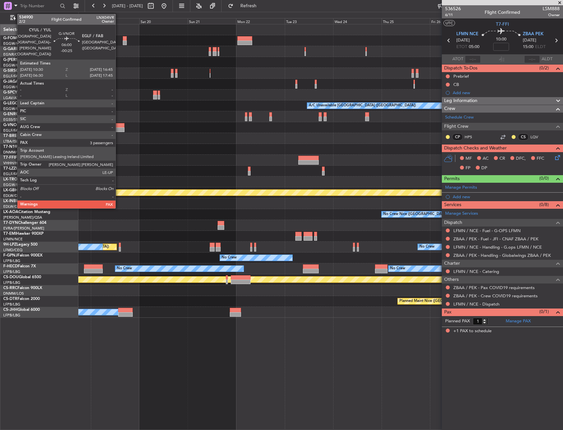
click at [99, 119] on div at bounding box center [320, 116] width 484 height 11
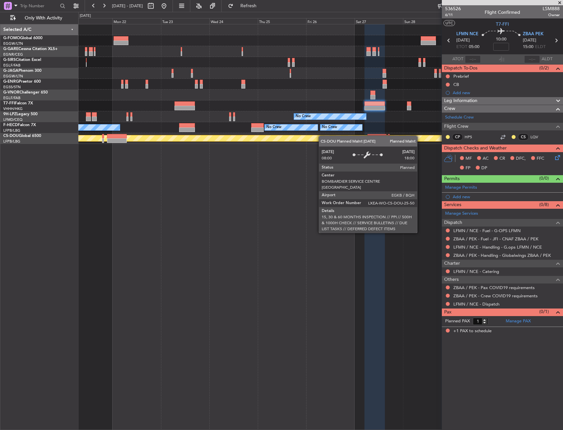
click at [333, 140] on div "No Crew [GEOGRAPHIC_DATA] ([GEOGRAPHIC_DATA]) No Crew No Crew No Crew No Crew N…" at bounding box center [320, 227] width 485 height 406
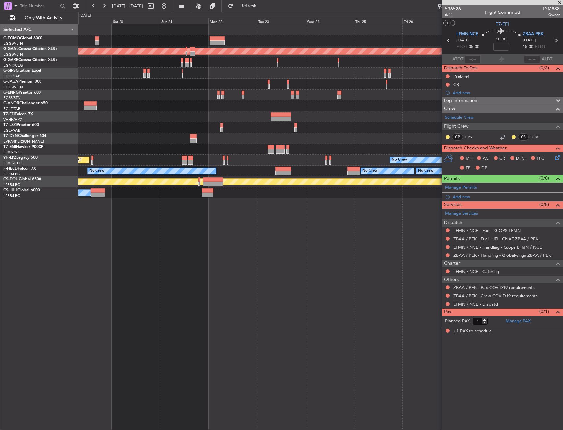
click at [273, 107] on div at bounding box center [320, 105] width 484 height 11
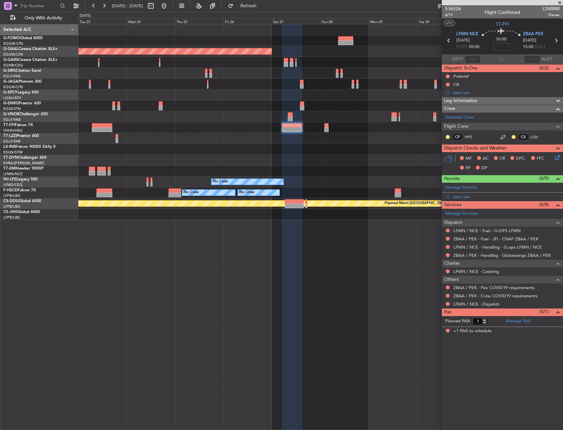
click at [133, 115] on div "Planned Maint Dusseldorf No Crew No Crew No Crew No Crew No Crew Planned Maint …" at bounding box center [320, 122] width 484 height 196
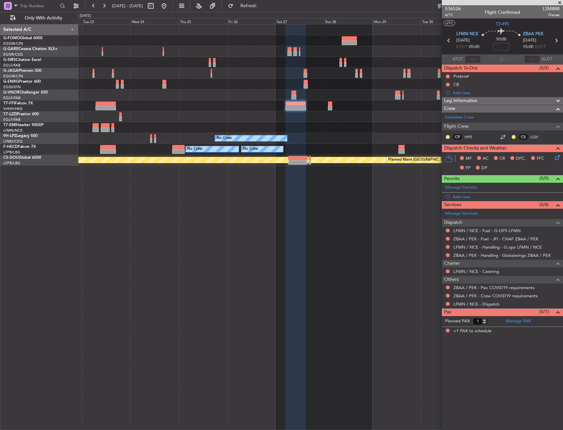
click at [218, 280] on div "No Crew No Crew No Crew No Crew No Crew Planned Maint [GEOGRAPHIC_DATA] ([GEOGR…" at bounding box center [320, 227] width 485 height 406
click at [502, 47] on input at bounding box center [501, 47] width 16 height 8
click at [512, 44] on div "10:00 5" at bounding box center [500, 40] width 43 height 24
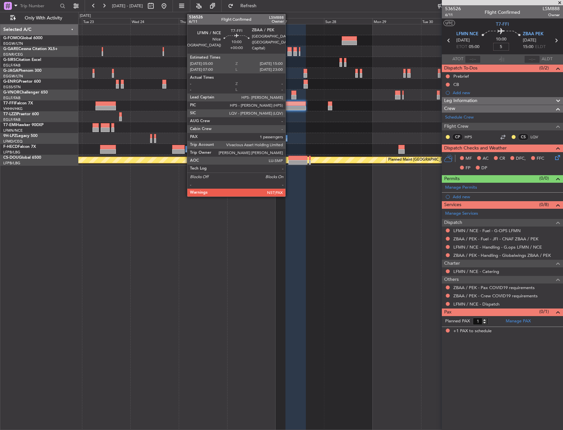
click at [311, 105] on div at bounding box center [320, 105] width 484 height 11
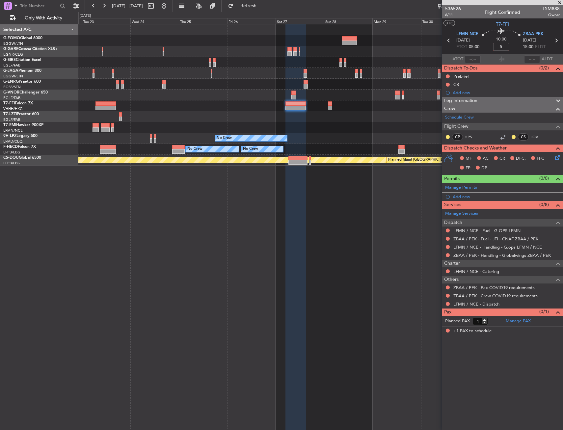
click at [295, 107] on div at bounding box center [295, 108] width 20 height 5
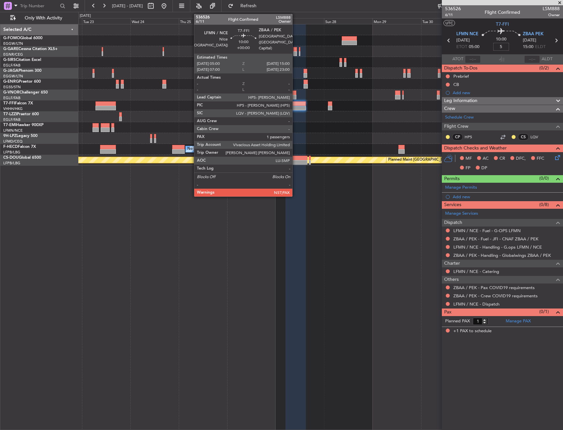
click at [295, 107] on div at bounding box center [295, 108] width 20 height 5
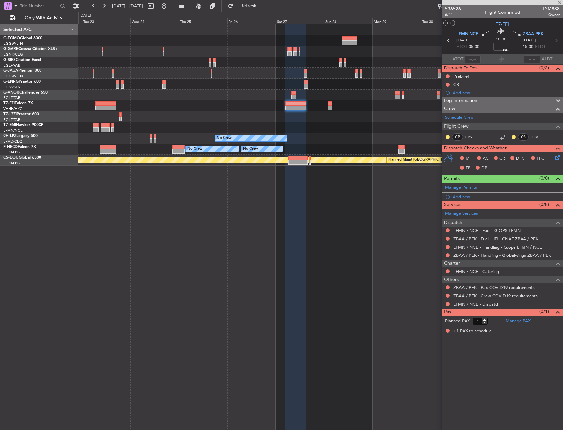
type input "+00:05"
click at [467, 186] on link "Manage Permits" at bounding box center [461, 187] width 32 height 7
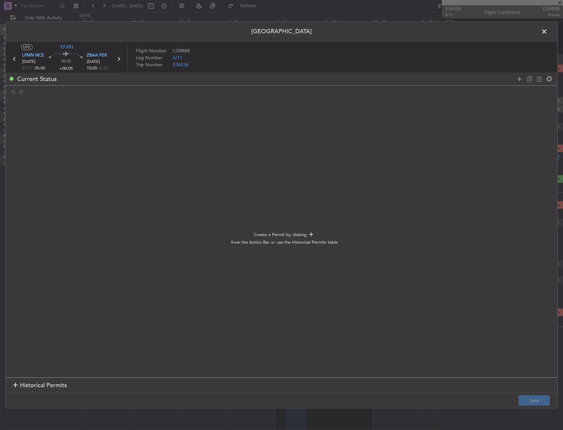
click at [548, 36] on span at bounding box center [548, 33] width 0 height 13
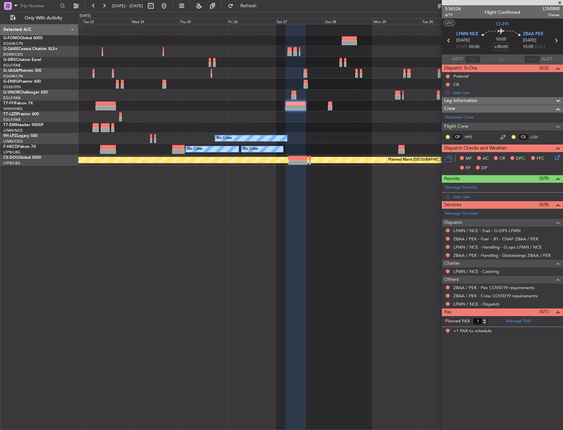
click at [450, 39] on icon at bounding box center [449, 40] width 9 height 9
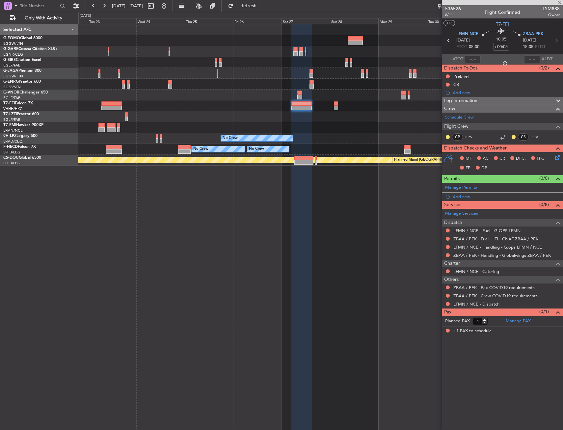
click at [185, 108] on div at bounding box center [320, 105] width 484 height 11
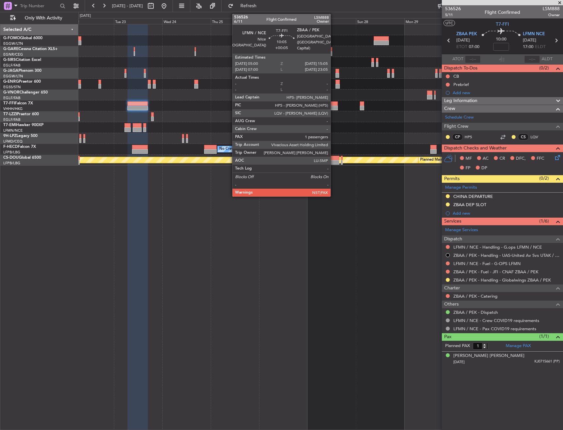
click at [334, 106] on div at bounding box center [327, 108] width 20 height 5
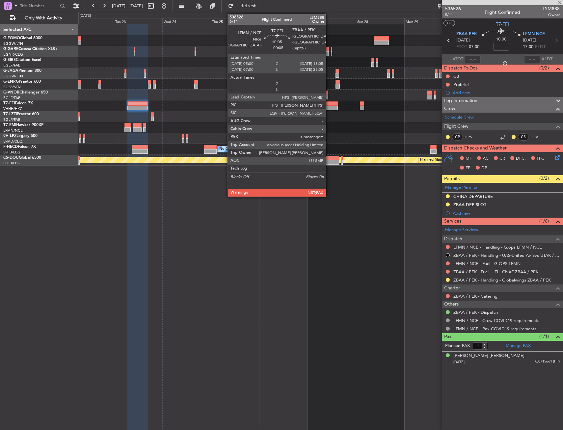
type input "+00:05"
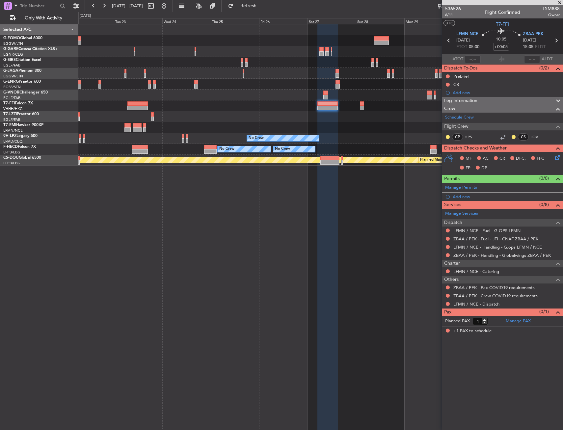
click at [465, 188] on link "Manage Permits" at bounding box center [461, 187] width 32 height 7
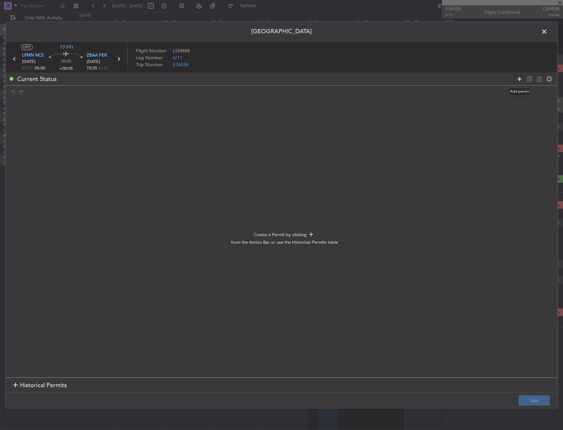
click at [518, 76] on icon at bounding box center [520, 79] width 8 height 8
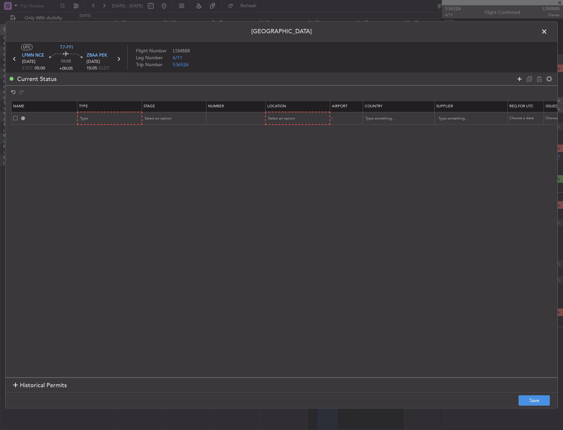
click at [519, 79] on icon at bounding box center [520, 79] width 8 height 8
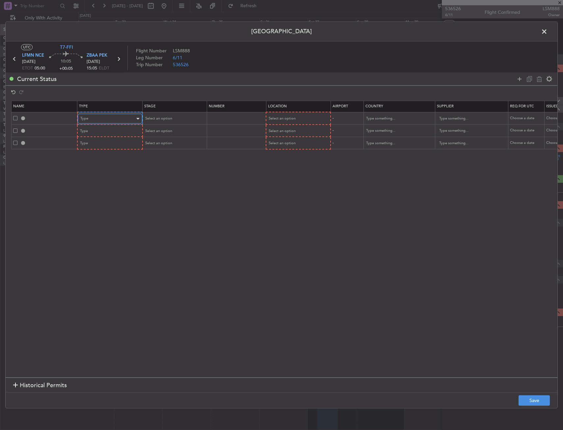
click at [122, 114] on div "Type" at bounding box center [107, 119] width 55 height 10
click at [104, 179] on span "Slot" at bounding box center [110, 181] width 59 height 10
click at [305, 117] on div "Select an option" at bounding box center [295, 119] width 55 height 10
click at [298, 127] on div "Departure Departure Alt Arrival Arrival Alt Enroute" at bounding box center [298, 152] width 70 height 50
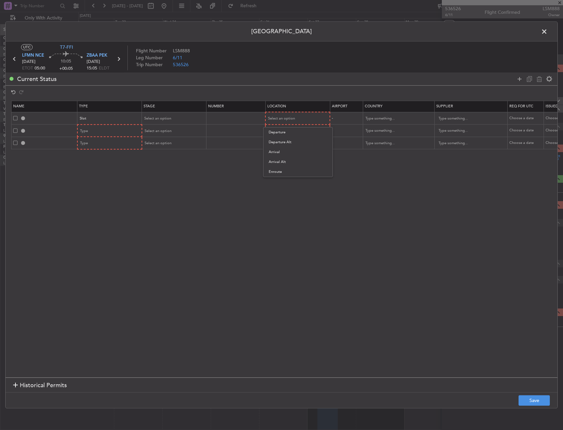
click at [266, 131] on mat-option "Departure" at bounding box center [297, 132] width 69 height 10
click at [96, 130] on div "Type" at bounding box center [107, 131] width 55 height 10
drag, startPoint x: 95, startPoint y: 196, endPoint x: 95, endPoint y: 201, distance: 4.6
click at [95, 201] on div "ADC ADNC API CANPASS CARICOM CID COBT CUSTOMS Departure DOT Approval EAPIS Ferr…" at bounding box center [110, 178] width 70 height 79
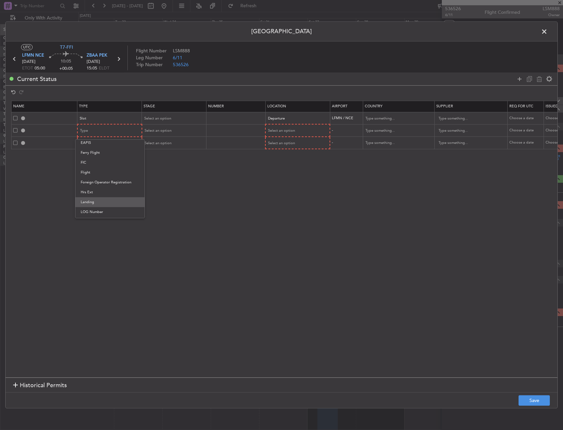
click at [95, 201] on span "Landing" at bounding box center [110, 202] width 59 height 10
click at [283, 129] on span "Select an option" at bounding box center [281, 130] width 27 height 5
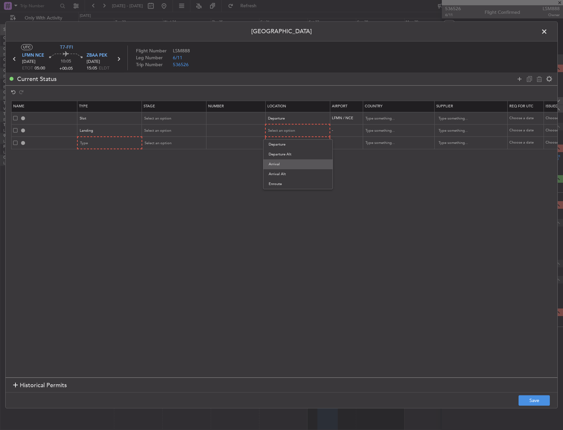
click at [283, 161] on span "Arrival" at bounding box center [298, 164] width 59 height 10
click at [94, 146] on div "Type" at bounding box center [107, 143] width 55 height 10
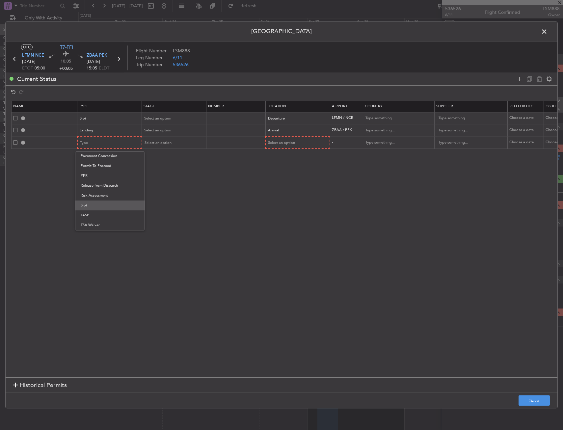
drag, startPoint x: 95, startPoint y: 196, endPoint x: 95, endPoint y: 203, distance: 6.6
click at [95, 203] on div "ADC ADNC API CANPASS CARICOM CID COBT CUSTOMS Departure DOT Approval EAPIS Ferr…" at bounding box center [110, 190] width 70 height 79
click at [95, 203] on span "Slot" at bounding box center [110, 206] width 59 height 10
click at [299, 142] on div "Select an option" at bounding box center [295, 143] width 55 height 10
click at [287, 174] on span "Arrival" at bounding box center [297, 177] width 59 height 10
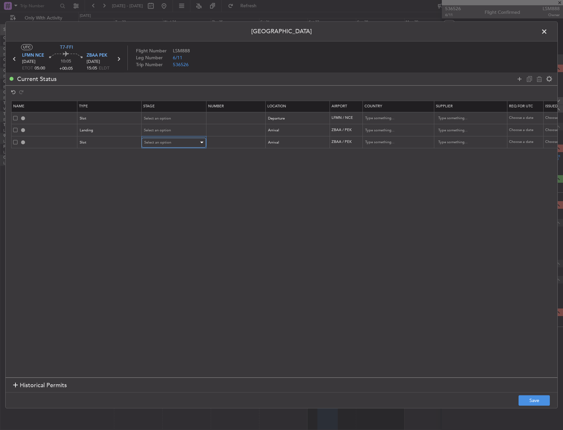
click at [157, 139] on div "Select an option" at bounding box center [171, 143] width 55 height 10
click at [158, 184] on span "Requested" at bounding box center [174, 186] width 59 height 10
click at [155, 129] on span "Select an option" at bounding box center [157, 130] width 27 height 5
click at [155, 170] on span "Requested" at bounding box center [174, 174] width 59 height 10
click at [226, 214] on section "Name Type Stage Number Location Airport Country Supplier Req For Utc Issued For…" at bounding box center [282, 238] width 552 height 278
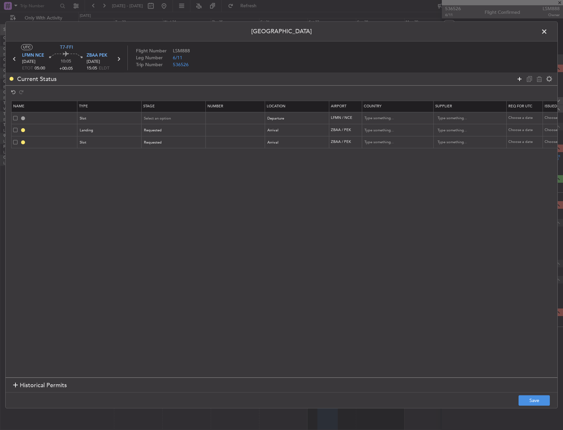
click at [518, 78] on icon at bounding box center [520, 79] width 8 height 8
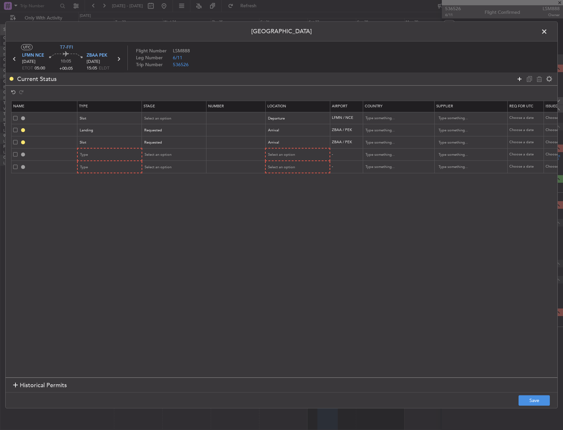
click at [518, 78] on icon at bounding box center [520, 79] width 8 height 8
click at [99, 159] on div "Type" at bounding box center [107, 155] width 55 height 10
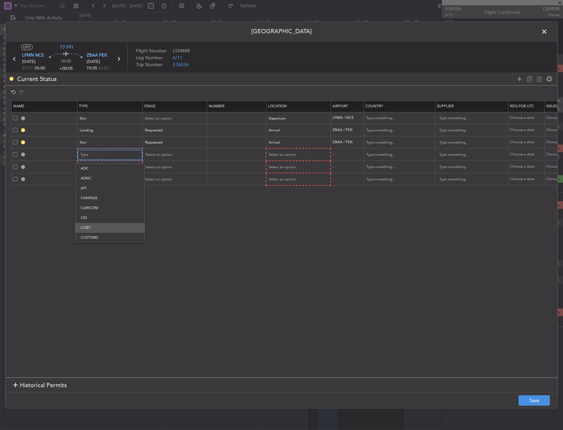
scroll to position [122, 0]
drag, startPoint x: 94, startPoint y: 226, endPoint x: 170, endPoint y: 183, distance: 87.3
click at [95, 225] on span "Overflight" at bounding box center [110, 224] width 59 height 10
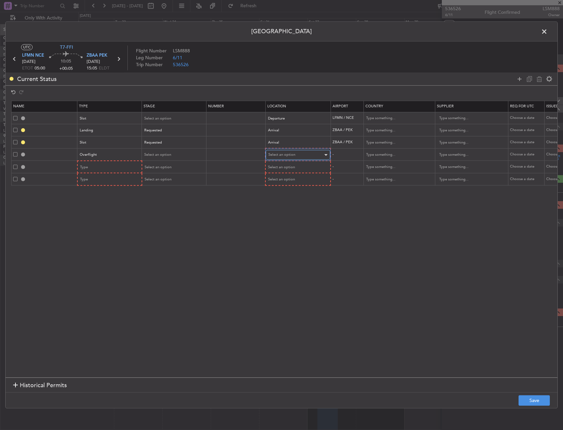
click at [291, 152] on span "Select an option" at bounding box center [281, 154] width 27 height 5
drag, startPoint x: 283, startPoint y: 208, endPoint x: 262, endPoint y: 192, distance: 25.6
click at [282, 206] on span "Enroute" at bounding box center [298, 208] width 59 height 10
click at [184, 152] on div "Select an option" at bounding box center [172, 155] width 55 height 10
click at [279, 233] on div at bounding box center [281, 215] width 563 height 430
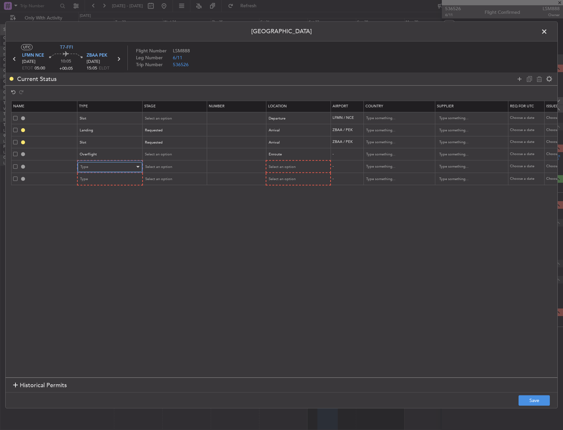
click at [117, 171] on div "Type" at bounding box center [107, 167] width 55 height 10
drag, startPoint x: 102, startPoint y: 235, endPoint x: 269, endPoint y: 185, distance: 175.1
click at [102, 235] on span "Overflight" at bounding box center [110, 236] width 59 height 10
click at [291, 171] on div "Select an option" at bounding box center [295, 167] width 55 height 10
click at [289, 221] on span "Enroute" at bounding box center [298, 220] width 59 height 10
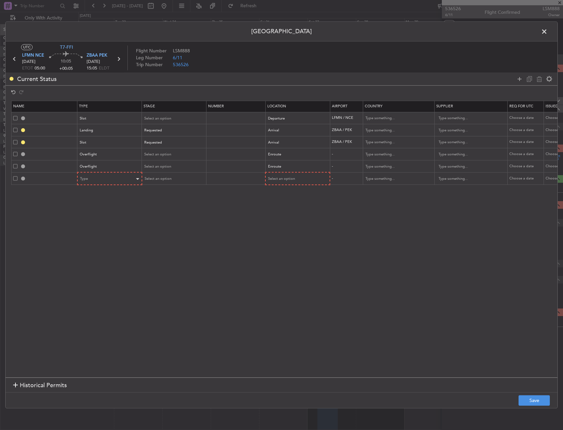
click at [130, 183] on table "Name Type Stage Number Location Airport Country Supplier Req For Utc Issued For…" at bounding box center [431, 143] width 841 height 84
click at [121, 178] on div "Type" at bounding box center [107, 179] width 55 height 10
click at [101, 178] on div at bounding box center [281, 215] width 563 height 430
click at [101, 178] on div "Type" at bounding box center [107, 179] width 55 height 10
drag, startPoint x: 96, startPoint y: 250, endPoint x: 214, endPoint y: 207, distance: 125.9
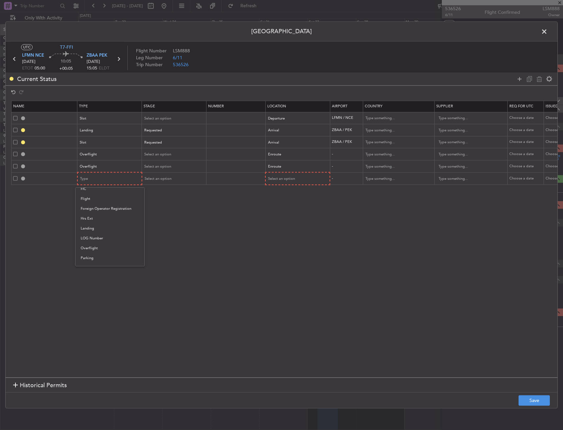
click at [97, 248] on span "Overflight" at bounding box center [110, 248] width 59 height 10
click at [273, 182] on div "Select an option" at bounding box center [295, 179] width 55 height 10
click at [272, 231] on span "Enroute" at bounding box center [297, 232] width 59 height 10
click at [186, 216] on section "Name Type Stage Number Location Airport Country Supplier Req For Utc Issued For…" at bounding box center [282, 238] width 552 height 278
click at [157, 156] on span "Select an option" at bounding box center [157, 154] width 27 height 5
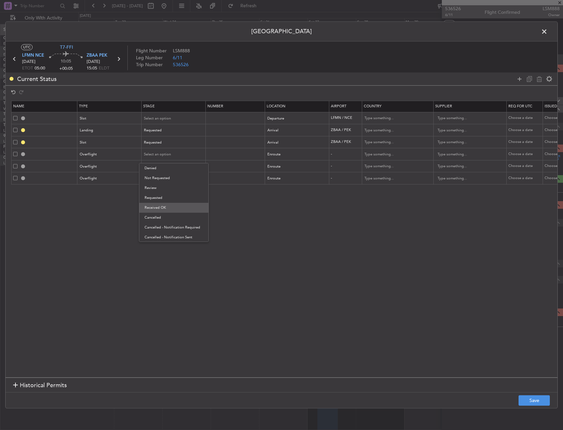
click at [165, 206] on span "Received OK" at bounding box center [174, 208] width 59 height 10
click at [220, 154] on input "text" at bounding box center [235, 154] width 57 height 6
type input "ECAC BUSINESS FLT"
click at [380, 158] on input "text" at bounding box center [394, 154] width 59 height 10
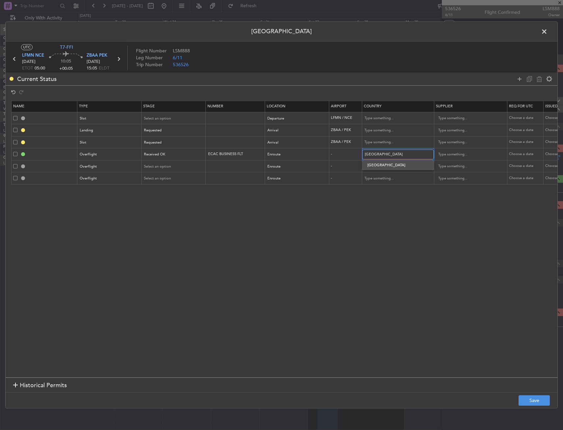
type input "[GEOGRAPHIC_DATA]"
click at [377, 166] on span "[GEOGRAPHIC_DATA]" at bounding box center [397, 165] width 61 height 10
click at [388, 161] on div at bounding box center [397, 166] width 71 height 10
click at [387, 167] on input "text" at bounding box center [394, 167] width 59 height 10
click at [380, 178] on span "[GEOGRAPHIC_DATA]" at bounding box center [397, 177] width 61 height 10
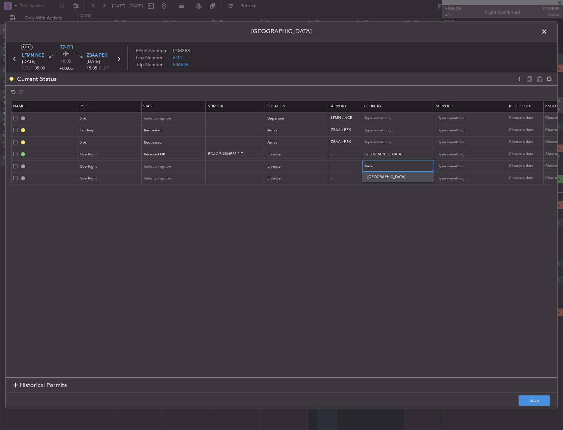
type input "[GEOGRAPHIC_DATA]"
click at [383, 176] on input "text" at bounding box center [394, 179] width 59 height 10
type input "uzbe"
click at [384, 195] on section "Name Type Stage Number Location Airport Country Supplier Req For Utc Issued For…" at bounding box center [282, 238] width 552 height 278
click at [387, 182] on input "text" at bounding box center [394, 179] width 59 height 10
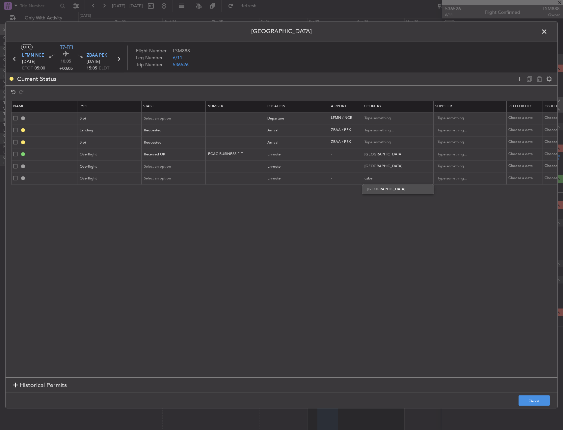
click at [389, 191] on span "[GEOGRAPHIC_DATA]" at bounding box center [397, 189] width 61 height 10
type input "[GEOGRAPHIC_DATA]"
drag, startPoint x: 389, startPoint y: 203, endPoint x: 407, endPoint y: 220, distance: 24.7
click at [390, 204] on section "Name Type Stage Number Location Airport Country Supplier Req For Utc Issued For…" at bounding box center [282, 238] width 552 height 278
click at [529, 394] on footer "Save" at bounding box center [282, 401] width 552 height 16
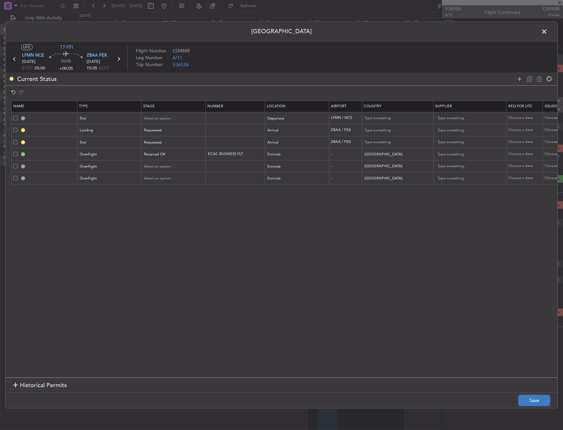
click at [531, 403] on button "Save" at bounding box center [534, 400] width 31 height 11
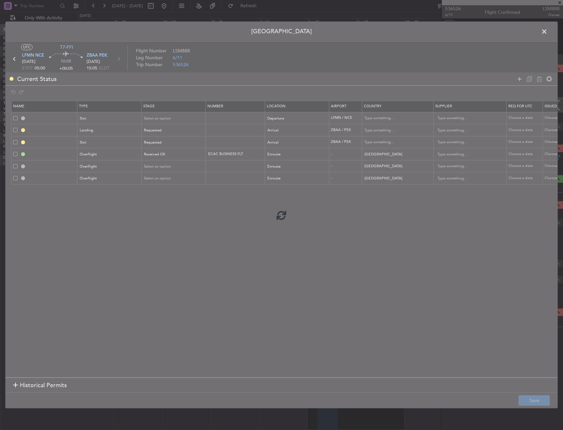
type input "LFMN DEP SLOT"
type input "[GEOGRAPHIC_DATA]"
type input "NNN"
type input "ZBAA LDG"
type input "[GEOGRAPHIC_DATA]"
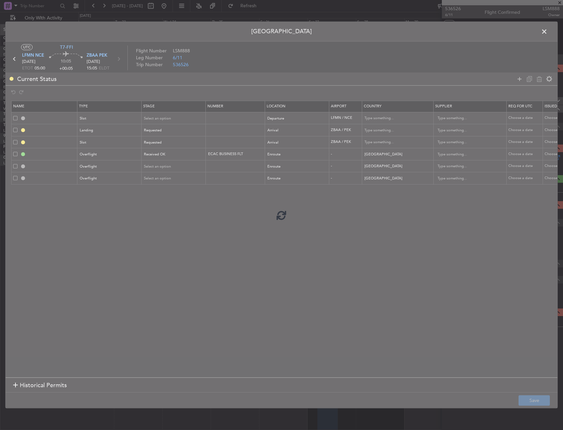
type input "NNN"
type input "3"
type input "ZBAA ARR SLOT"
type input "[GEOGRAPHIC_DATA]"
type input "NNN"
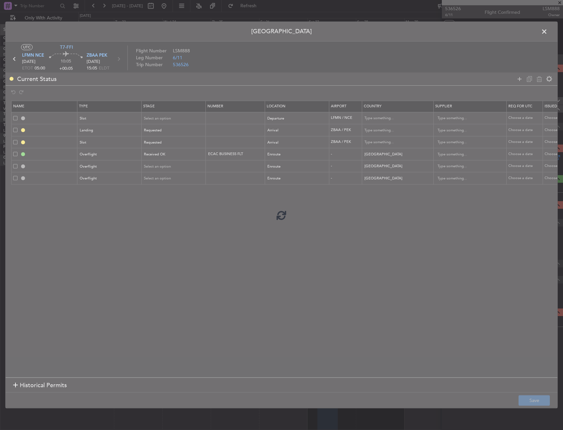
type input "3"
type input "TURKEY OVF"
type input "NNN"
type input "KAZAKHSTAN OVF"
type input "NNN"
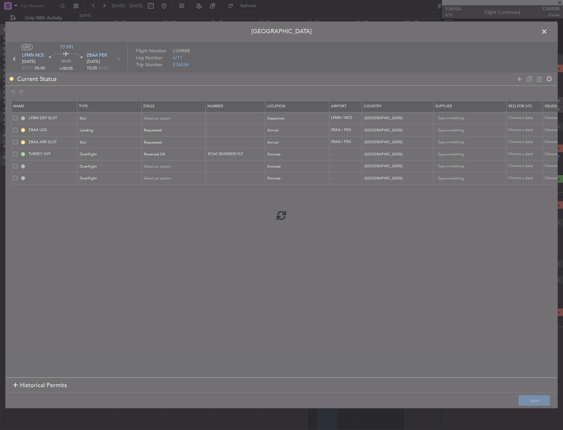
type input "UZBEKISTAN OVF"
type input "NNN"
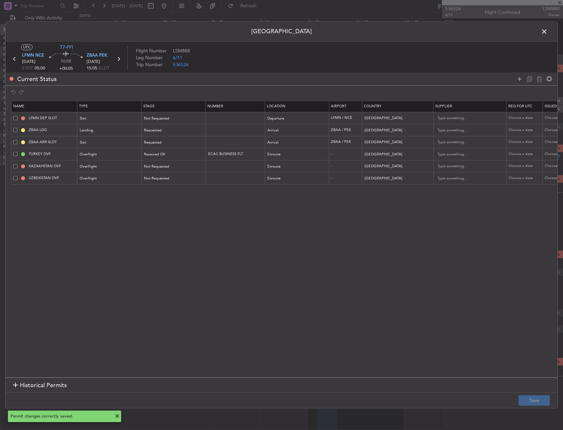
click at [539, 29] on header "[GEOGRAPHIC_DATA]" at bounding box center [282, 32] width 552 height 20
click at [548, 31] on span at bounding box center [548, 33] width 0 height 13
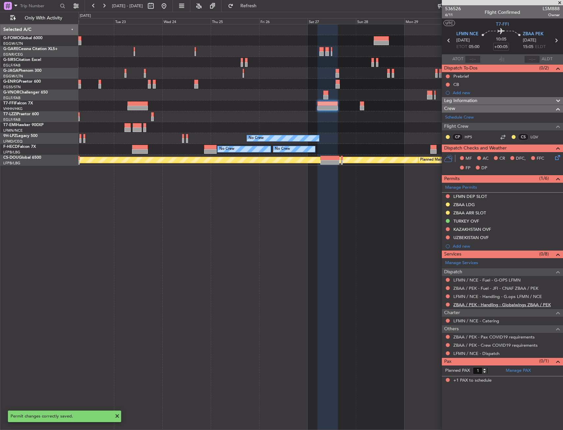
click at [480, 304] on link "ZBAA / PEK - Handling - Globalwings ZBAA / PEK" at bounding box center [501, 305] width 97 height 6
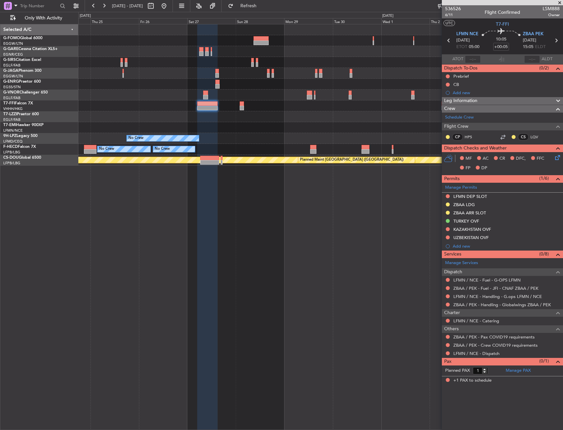
click at [235, 150] on div "No Crew No Crew No Crew No Crew Planned Maint [GEOGRAPHIC_DATA] ([GEOGRAPHIC_DA…" at bounding box center [320, 94] width 484 height 141
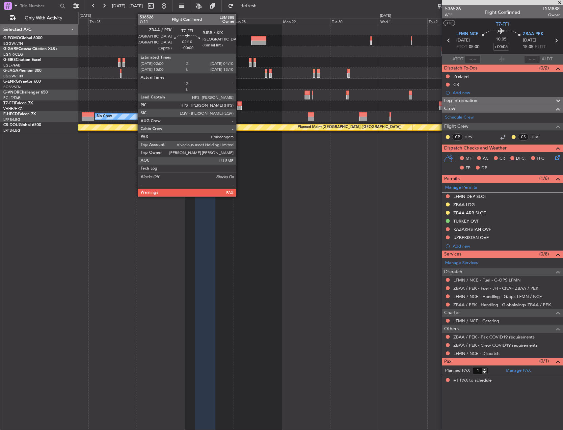
click at [239, 108] on div at bounding box center [239, 108] width 5 height 5
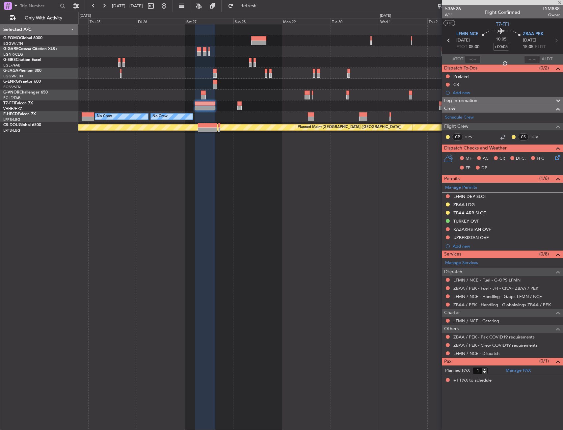
click at [274, 106] on div at bounding box center [320, 105] width 484 height 11
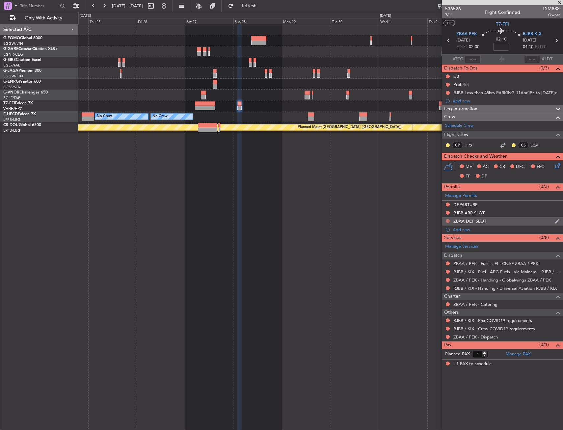
click at [449, 219] on button at bounding box center [448, 221] width 4 height 4
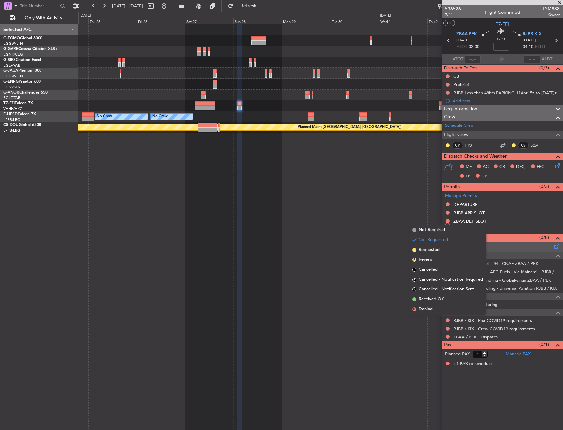
drag, startPoint x: 443, startPoint y: 249, endPoint x: 445, endPoint y: 243, distance: 6.1
click at [443, 248] on li "Requested" at bounding box center [448, 250] width 76 height 10
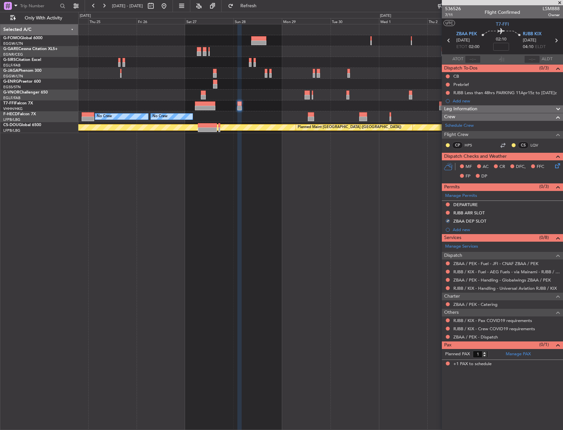
drag, startPoint x: 447, startPoint y: 203, endPoint x: 445, endPoint y: 209, distance: 6.6
click at [447, 203] on button at bounding box center [448, 205] width 4 height 4
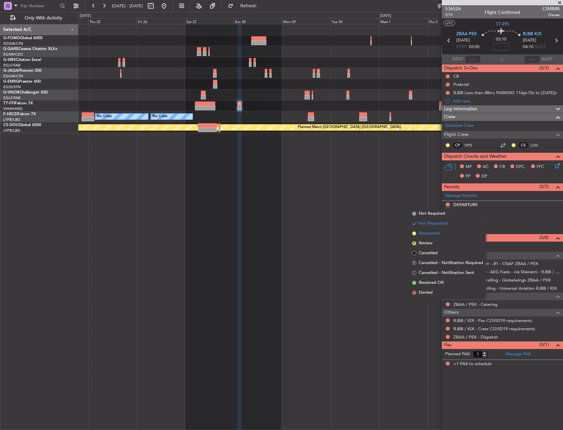
click at [440, 234] on li "Requested" at bounding box center [448, 234] width 76 height 10
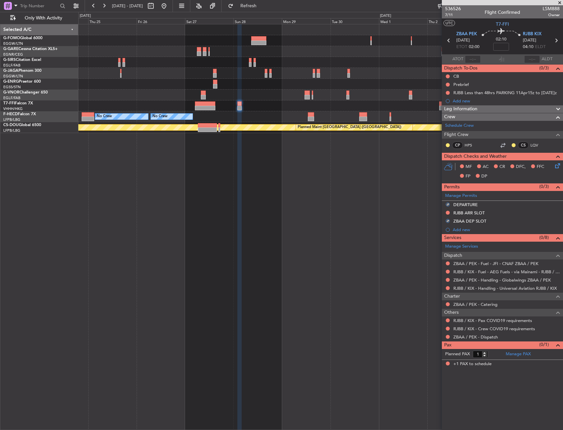
click at [294, 239] on div "No Crew No Crew No Crew Planned Maint [GEOGRAPHIC_DATA] ([GEOGRAPHIC_DATA]) Pla…" at bounding box center [320, 227] width 485 height 406
drag, startPoint x: 472, startPoint y: 219, endPoint x: 481, endPoint y: 223, distance: 10.6
click at [472, 219] on div "ZBAA DEP SLOT" at bounding box center [469, 221] width 33 height 6
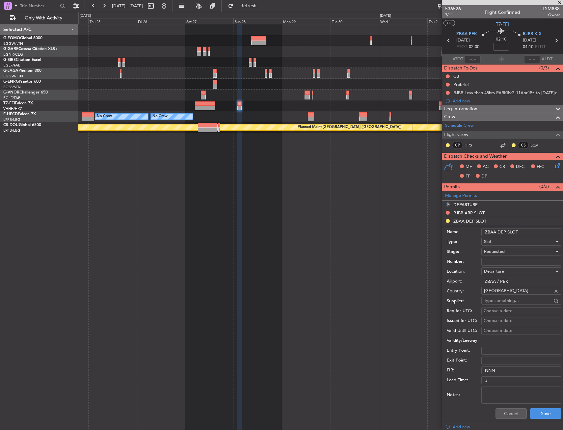
click at [533, 231] on input "ZBAA DEP SLOT" at bounding box center [521, 232] width 80 height 8
type input "ZBAA DEP SLOT 0200z"
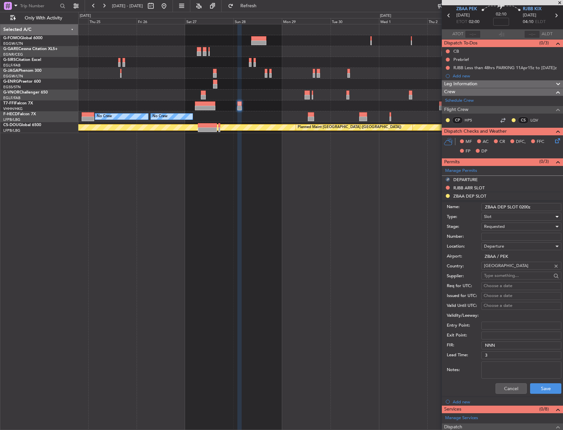
scroll to position [99, 0]
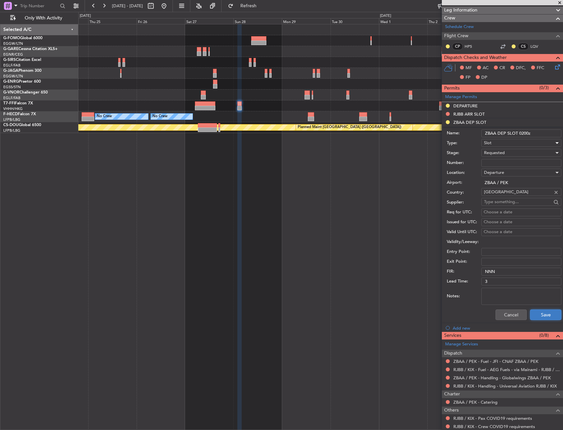
click at [548, 315] on button "Save" at bounding box center [545, 315] width 31 height 11
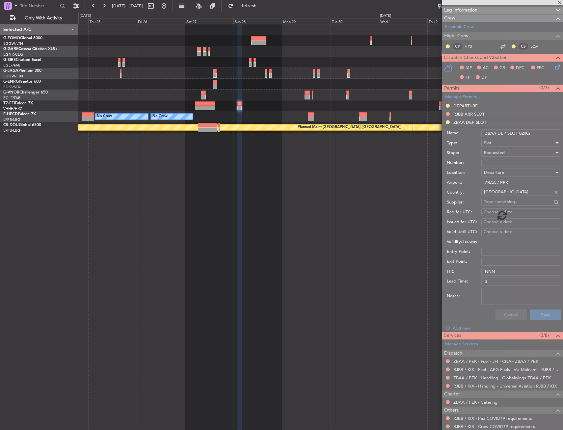
scroll to position [0, 0]
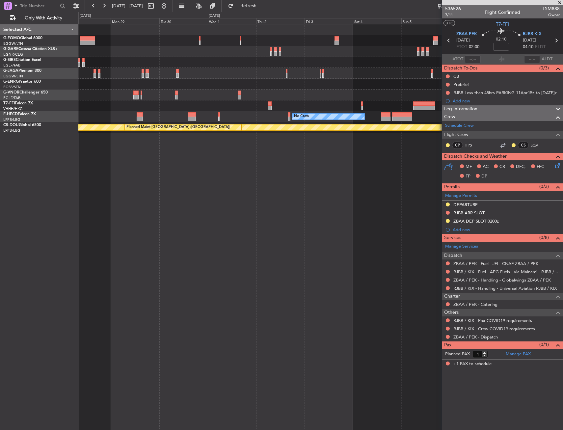
click at [119, 103] on div "Planned Maint Geneva (Cointrin) No Crew No Crew No Crew No Crew Planned Maint […" at bounding box center [320, 78] width 484 height 109
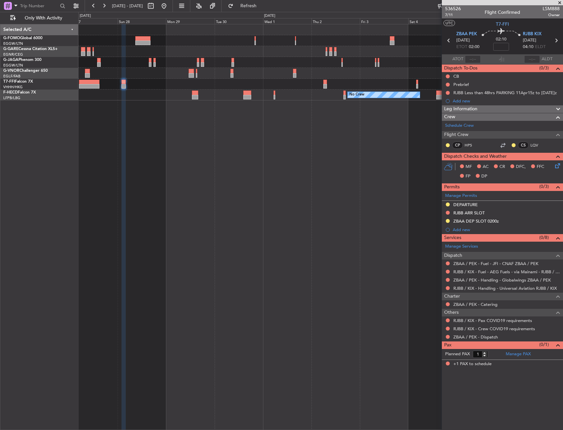
click at [220, 79] on div at bounding box center [320, 84] width 484 height 11
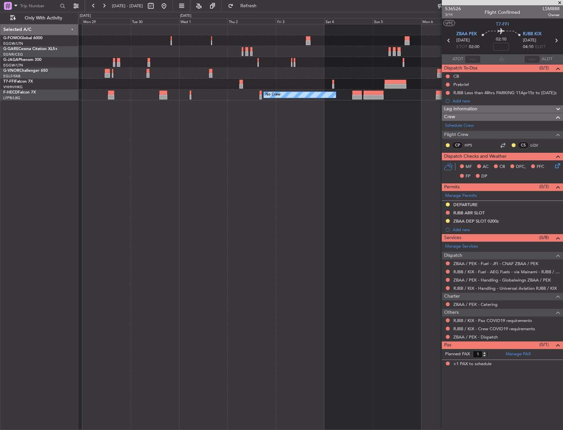
click at [370, 74] on div at bounding box center [320, 73] width 484 height 11
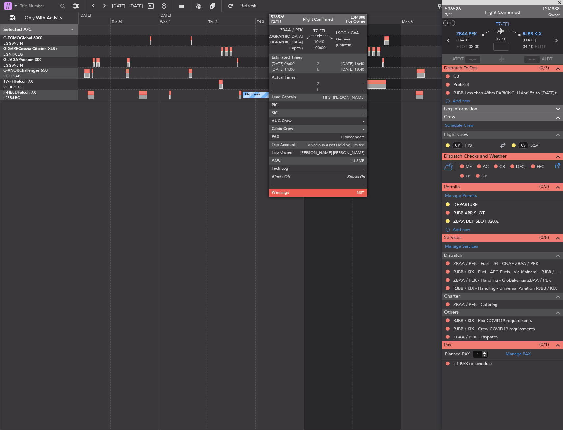
click at [370, 83] on div at bounding box center [375, 82] width 22 height 5
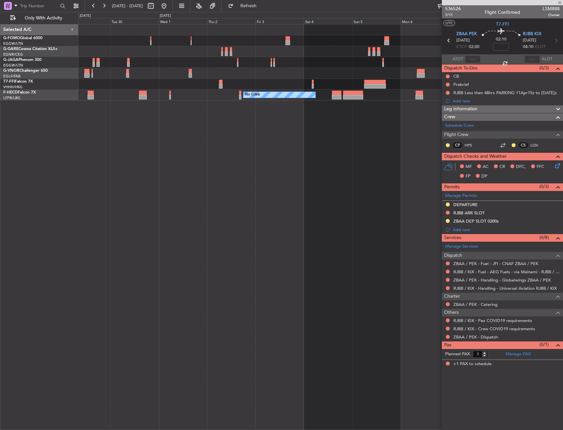
type input "0"
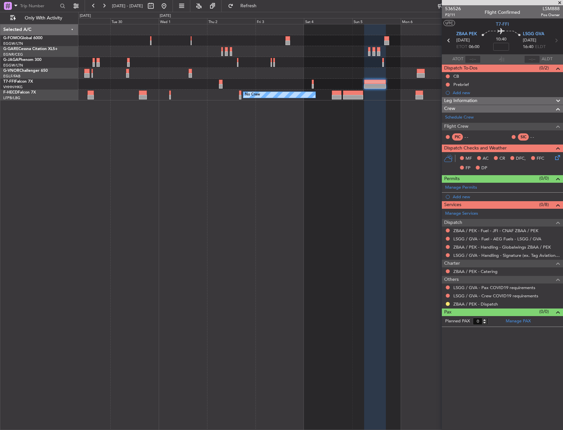
drag, startPoint x: 449, startPoint y: 304, endPoint x: 448, endPoint y: 310, distance: 6.4
click at [449, 304] on button at bounding box center [448, 304] width 4 height 4
click at [437, 381] on span "Confirmed" at bounding box center [429, 382] width 20 height 7
click at [446, 287] on button at bounding box center [448, 287] width 4 height 4
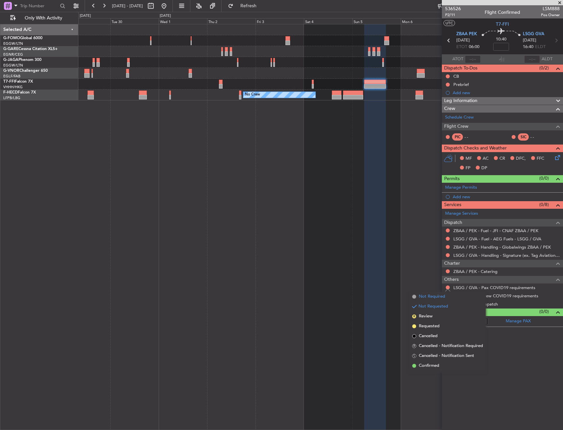
click at [432, 298] on span "Not Required" at bounding box center [432, 296] width 26 height 7
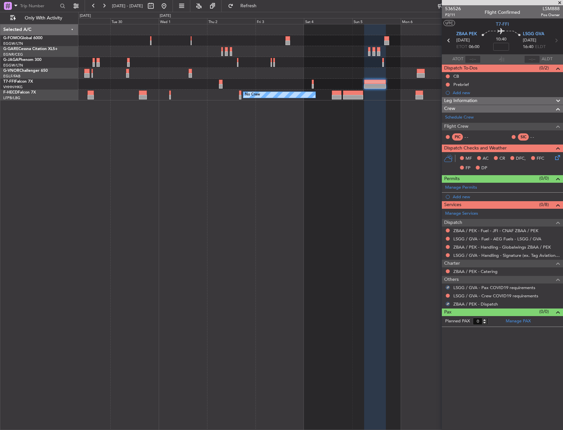
click at [448, 295] on button at bounding box center [448, 296] width 4 height 4
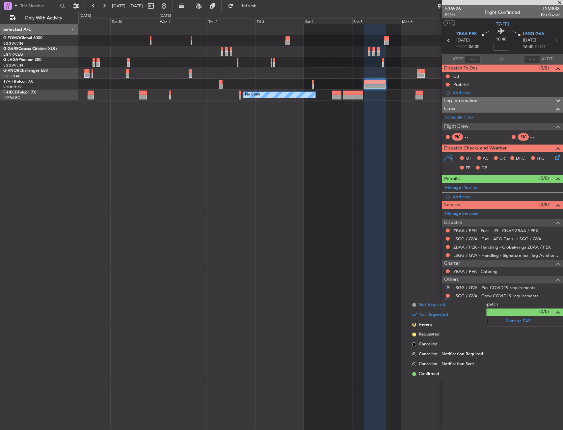
click at [425, 306] on span "Not Required" at bounding box center [432, 305] width 26 height 7
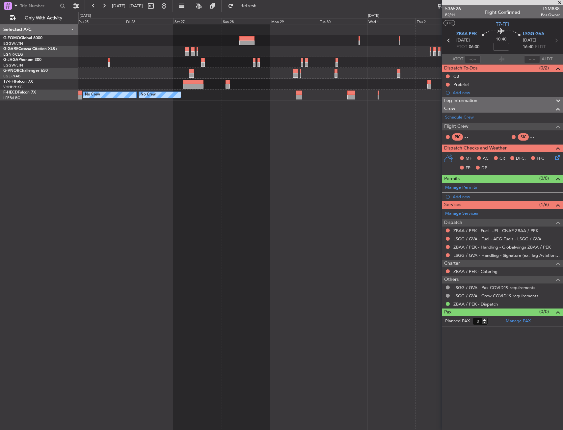
click at [522, 100] on fb-app "[DATE] - [DATE] Refresh Quick Links Only With Activity No Crew No Crew No Crew …" at bounding box center [281, 217] width 563 height 425
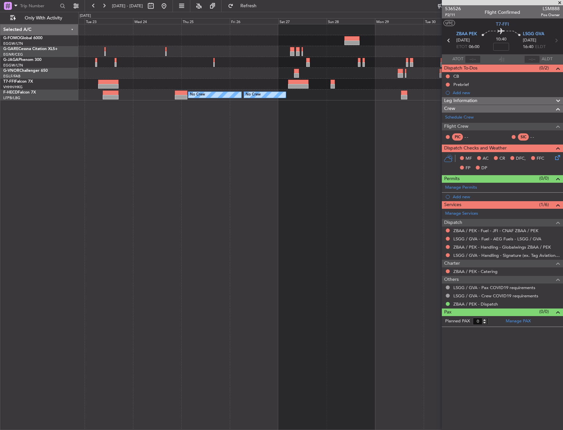
click at [375, 117] on div "No Crew No Crew No Crew No Crew" at bounding box center [320, 227] width 485 height 406
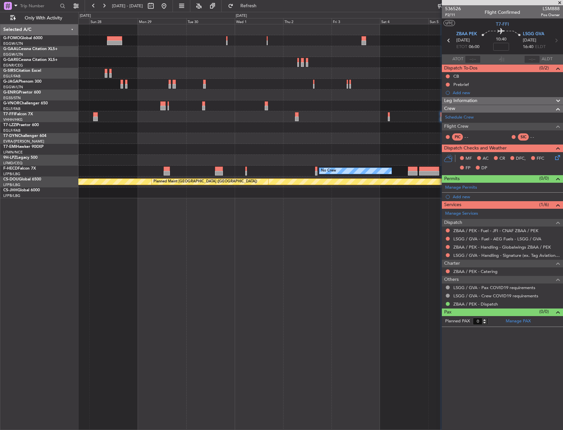
click at [0, 151] on html "[DATE] - [DATE] Refresh Quick Links Only With Activity Planned [GEOGRAPHIC_DATA…" at bounding box center [281, 215] width 563 height 430
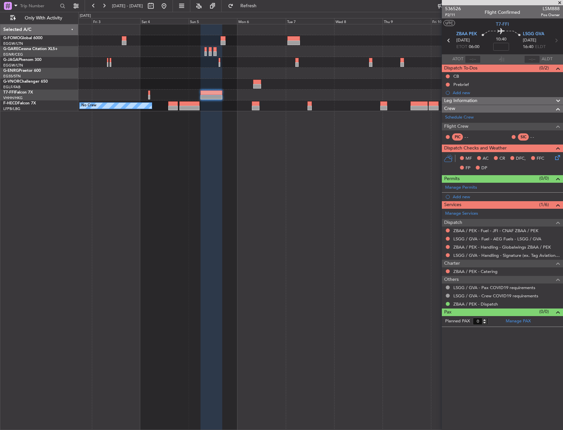
click at [241, 116] on div "Planned Maint Geneva (Cointrin) No Crew No Crew Planned Maint [GEOGRAPHIC_DATA]…" at bounding box center [320, 227] width 485 height 406
click at [214, 187] on div at bounding box center [212, 227] width 22 height 406
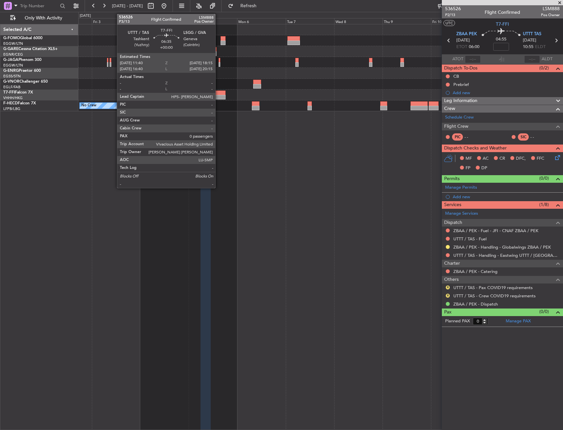
click at [218, 96] on div at bounding box center [219, 97] width 14 height 5
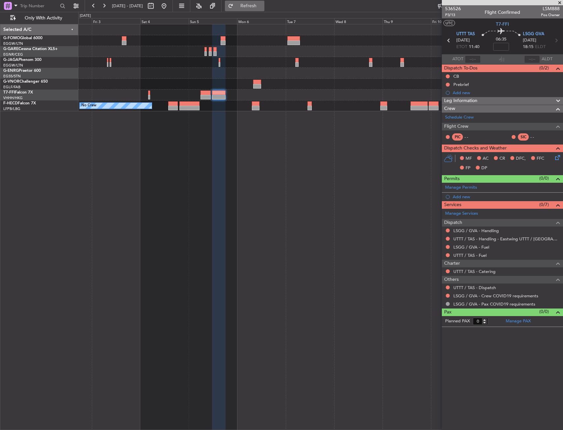
click at [262, 6] on span "Refresh" at bounding box center [249, 6] width 28 height 5
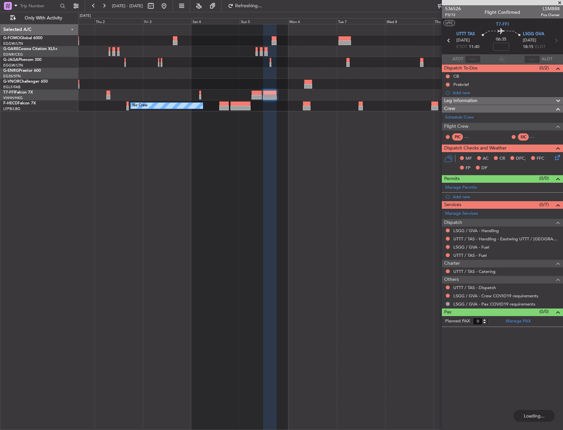
click at [258, 111] on div "No Crew No Crew Planned Maint [GEOGRAPHIC_DATA] ([GEOGRAPHIC_DATA])" at bounding box center [320, 105] width 484 height 11
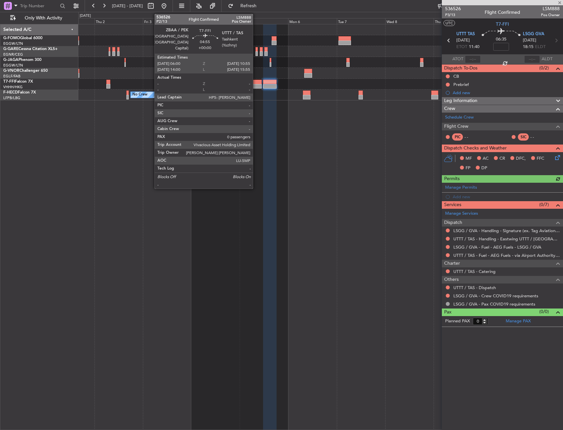
click at [256, 87] on div at bounding box center [257, 86] width 10 height 5
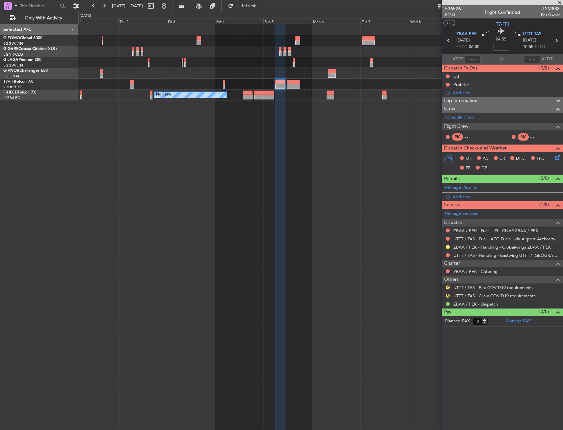
click at [263, 75] on div "Planned Maint Geneva (Cointrin) No Crew No Crew Planned Maint [GEOGRAPHIC_DATA]…" at bounding box center [320, 62] width 484 height 76
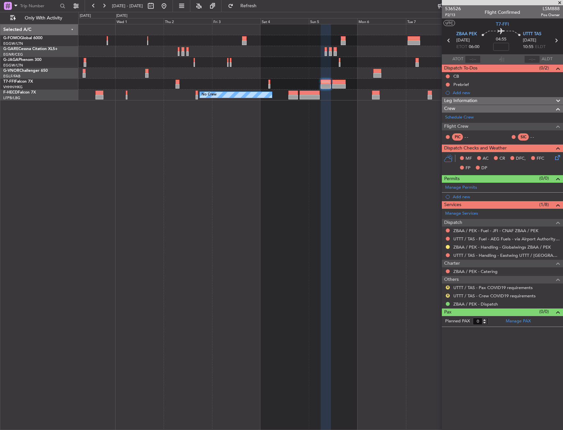
click at [381, 75] on div at bounding box center [320, 73] width 484 height 11
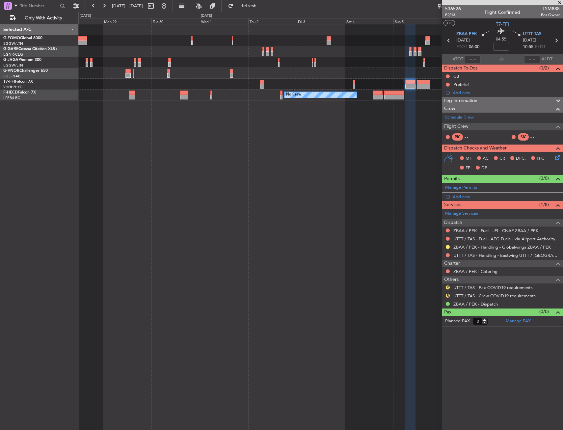
click at [317, 81] on div "Planned Maint Geneva (Cointrin) No Crew No Crew No Crew No Crew" at bounding box center [320, 62] width 484 height 76
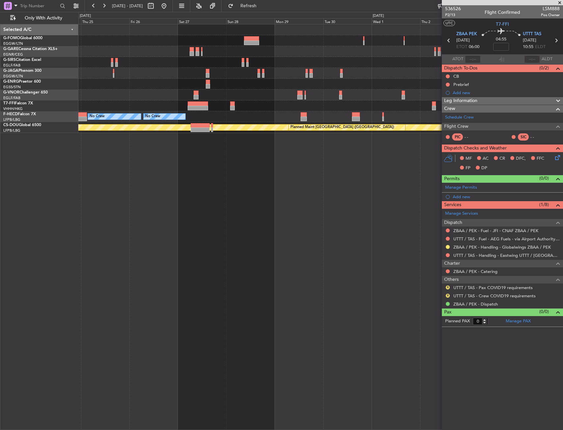
click at [309, 102] on div at bounding box center [320, 105] width 484 height 11
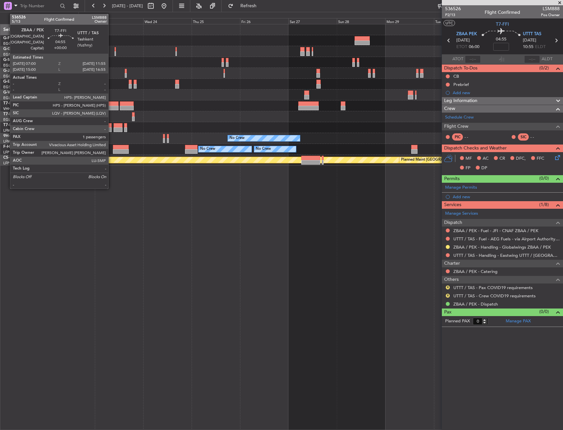
click at [111, 108] on div at bounding box center [113, 108] width 10 height 5
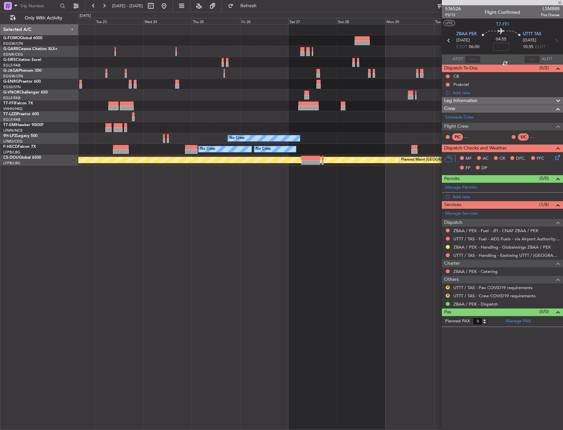
type input "1"
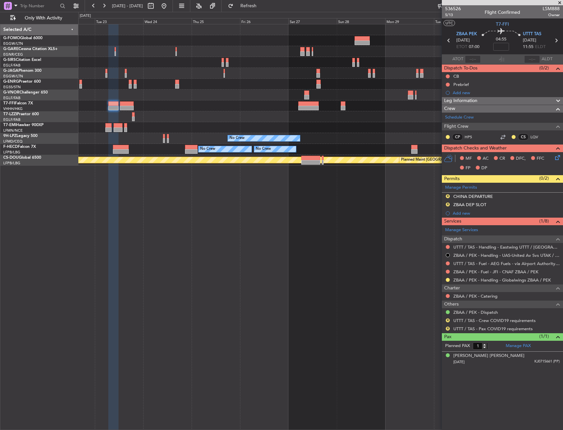
click at [262, 215] on div "No Crew No Crew No Crew No Crew No Crew Planned Maint [GEOGRAPHIC_DATA] ([GEOGR…" at bounding box center [320, 227] width 485 height 406
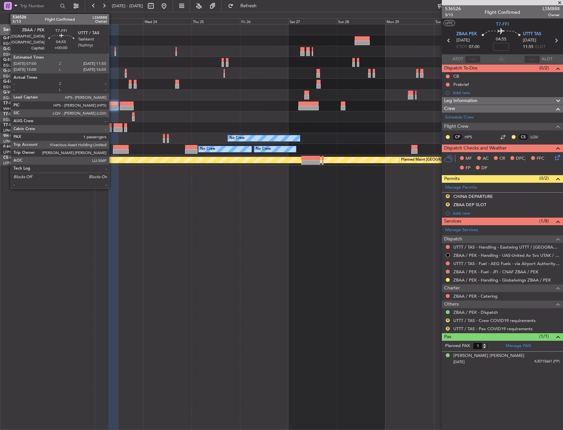
click at [112, 105] on div at bounding box center [113, 103] width 10 height 5
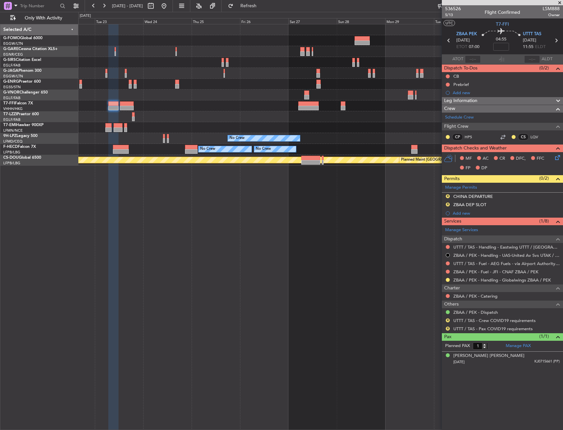
click at [216, 87] on div at bounding box center [320, 84] width 484 height 11
click at [507, 45] on input at bounding box center [501, 47] width 16 height 8
click at [510, 46] on div "04:55 55" at bounding box center [500, 40] width 43 height 24
click at [195, 111] on div at bounding box center [320, 116] width 484 height 11
type input "+00:55"
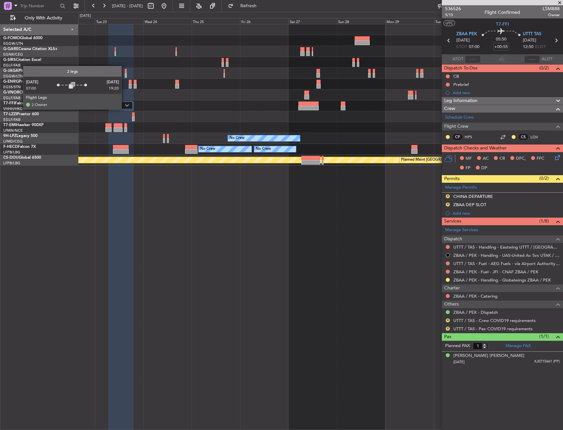
click at [124, 109] on div at bounding box center [120, 105] width 24 height 8
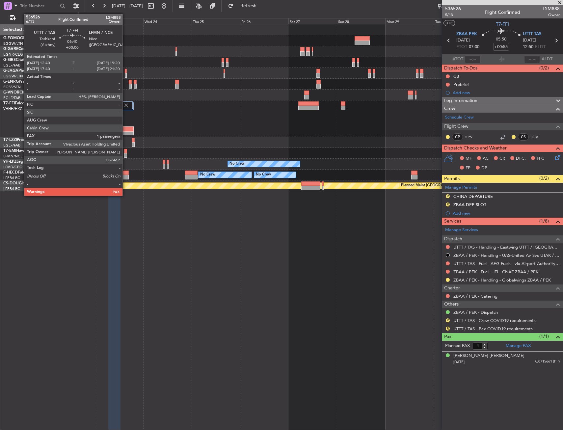
click at [125, 128] on div at bounding box center [126, 129] width 13 height 5
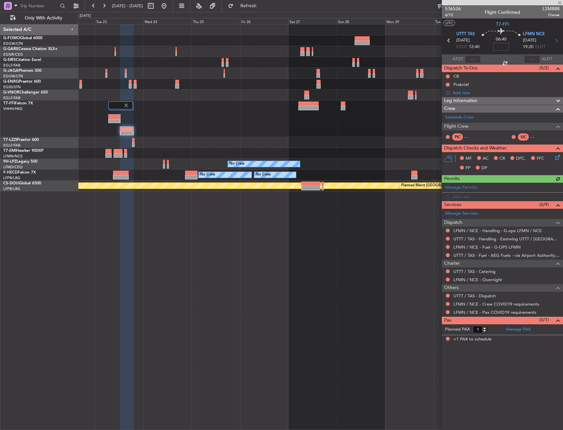
click at [501, 45] on input at bounding box center [501, 47] width 16 height 8
click at [520, 42] on div "06:40 5" at bounding box center [500, 40] width 43 height 24
click at [507, 49] on input "+00:05" at bounding box center [501, 47] width 16 height 8
type input "+00:10"
click at [512, 41] on div "06:45 +00:10" at bounding box center [500, 40] width 43 height 24
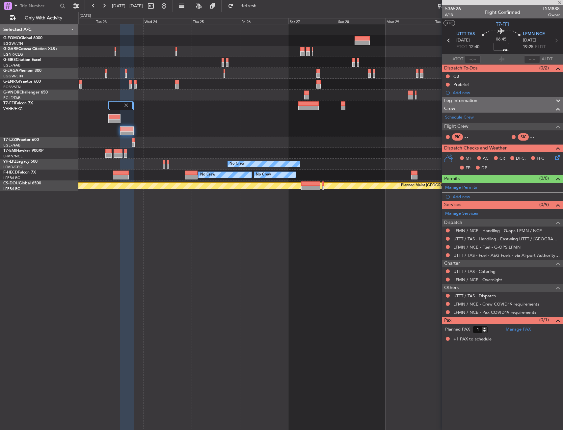
click at [168, 123] on div at bounding box center [320, 118] width 484 height 37
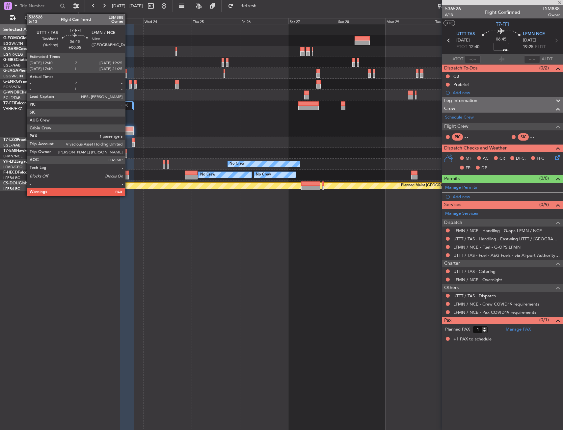
click at [128, 130] on div at bounding box center [126, 129] width 13 height 5
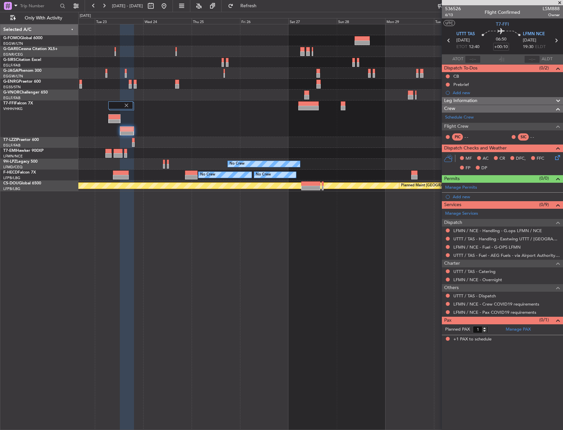
click at [233, 81] on div at bounding box center [320, 84] width 484 height 11
click at [447, 296] on button at bounding box center [448, 296] width 4 height 4
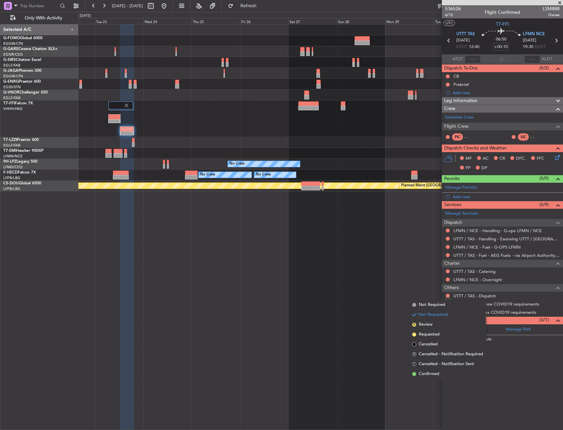
click at [344, 328] on div "No Crew No Crew No Crew No Crew No Crew Planned Maint [GEOGRAPHIC_DATA] ([GEOGR…" at bounding box center [320, 227] width 485 height 406
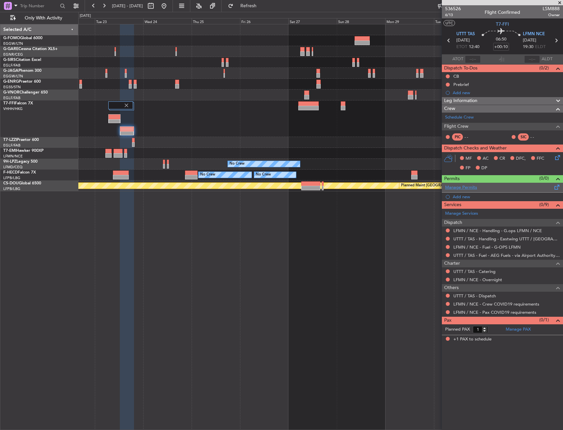
click at [467, 188] on link "Manage Permits" at bounding box center [461, 187] width 32 height 7
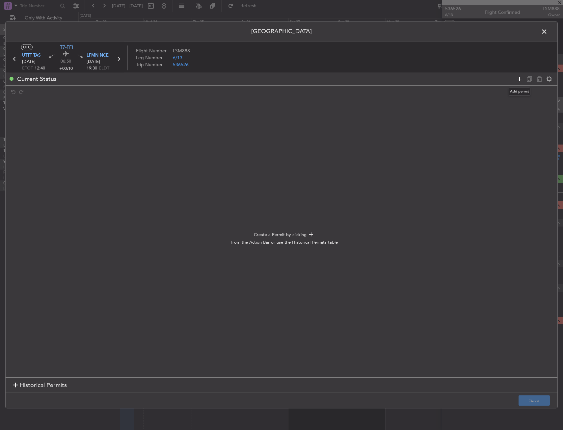
click at [520, 80] on icon at bounding box center [520, 79] width 8 height 8
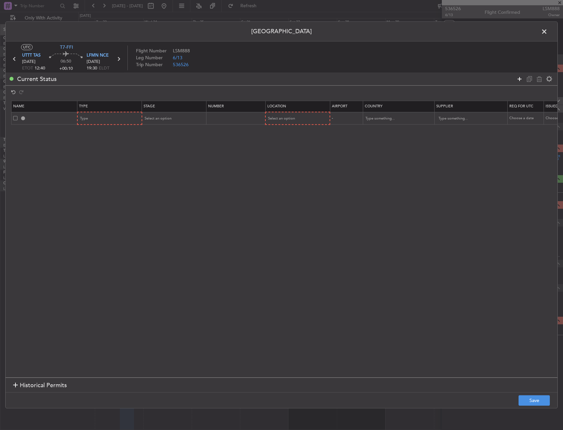
click at [520, 80] on icon at bounding box center [520, 79] width 8 height 8
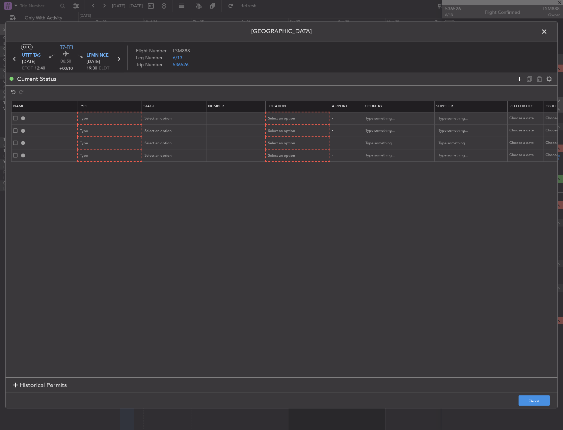
click at [520, 80] on icon at bounding box center [520, 79] width 8 height 8
click at [130, 121] on div "Type" at bounding box center [107, 119] width 55 height 10
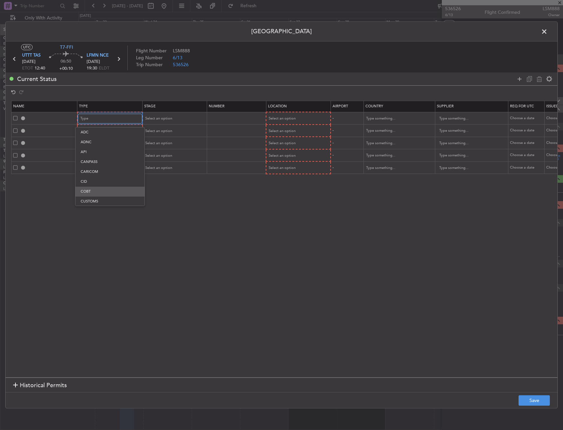
scroll to position [14, 0]
click at [101, 195] on span "Departure" at bounding box center [110, 198] width 59 height 10
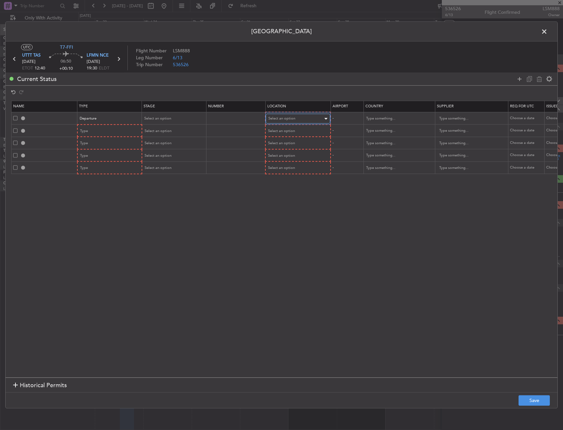
click at [287, 116] on div "Select an option" at bounding box center [295, 119] width 55 height 10
click at [287, 126] on div at bounding box center [281, 215] width 563 height 430
click at [287, 123] on div "Select an option" at bounding box center [295, 119] width 55 height 10
drag, startPoint x: 287, startPoint y: 123, endPoint x: 279, endPoint y: 131, distance: 11.6
click at [286, 130] on span "Departure" at bounding box center [298, 132] width 59 height 10
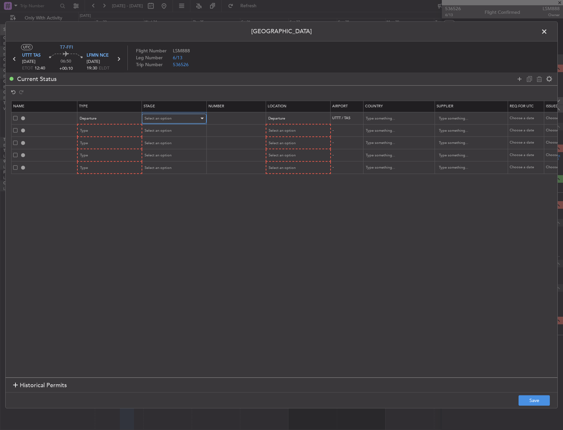
click at [169, 120] on span "Select an option" at bounding box center [158, 118] width 27 height 5
click at [160, 164] on div "Denied Not Requested Review Requested Received OK Cancelled Cancelled - Notific…" at bounding box center [174, 166] width 70 height 79
click at [160, 164] on span "Requested" at bounding box center [174, 162] width 59 height 10
click at [109, 132] on div "Type" at bounding box center [107, 131] width 55 height 10
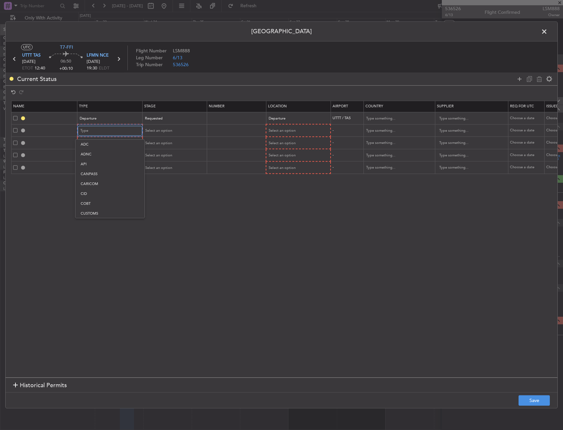
scroll to position [198, 0]
click at [97, 195] on span "Slot" at bounding box center [110, 193] width 59 height 10
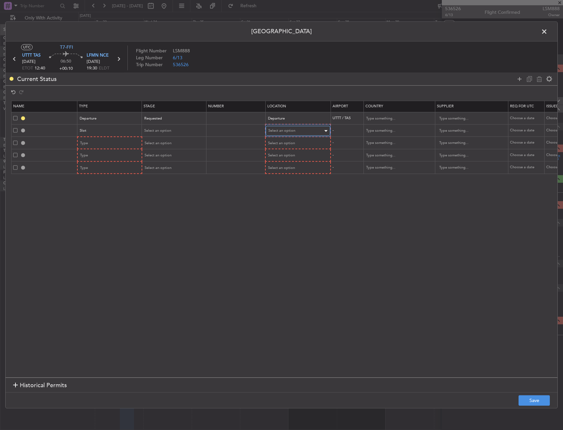
click at [289, 130] on span "Select an option" at bounding box center [281, 130] width 27 height 5
click at [285, 163] on span "Arrival" at bounding box center [298, 164] width 59 height 10
click at [168, 132] on span "Select an option" at bounding box center [158, 130] width 27 height 5
click at [162, 171] on span "Requested" at bounding box center [174, 174] width 59 height 10
click at [100, 143] on div "Type" at bounding box center [107, 143] width 55 height 10
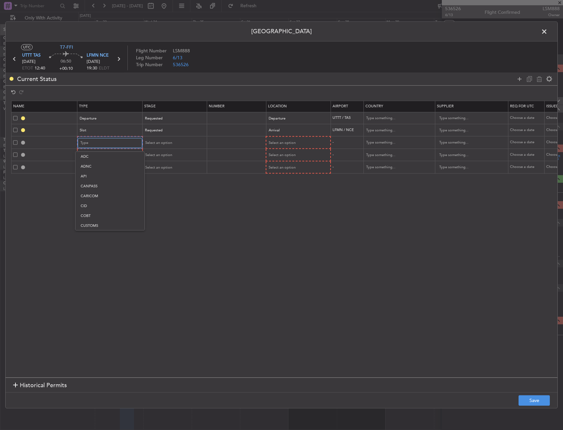
scroll to position [122, 0]
click at [108, 209] on span "Overflight" at bounding box center [110, 212] width 59 height 10
click at [267, 143] on div "Select an option" at bounding box center [298, 143] width 64 height 10
click at [273, 194] on span "Enroute" at bounding box center [298, 196] width 59 height 10
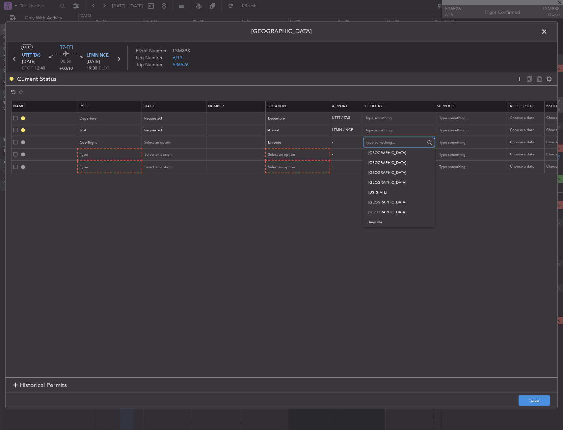
click at [371, 145] on input "text" at bounding box center [395, 143] width 59 height 10
click at [375, 152] on span "[GEOGRAPHIC_DATA]" at bounding box center [398, 153] width 61 height 10
type input "[GEOGRAPHIC_DATA]"
click at [366, 186] on section "Name Type Stage Number Location Airport Country Supplier Req For Utc Issued For…" at bounding box center [282, 238] width 552 height 278
click at [352, 217] on section "Name Type Stage Number Location Airport Country Supplier Req For Utc Issued For…" at bounding box center [282, 238] width 552 height 278
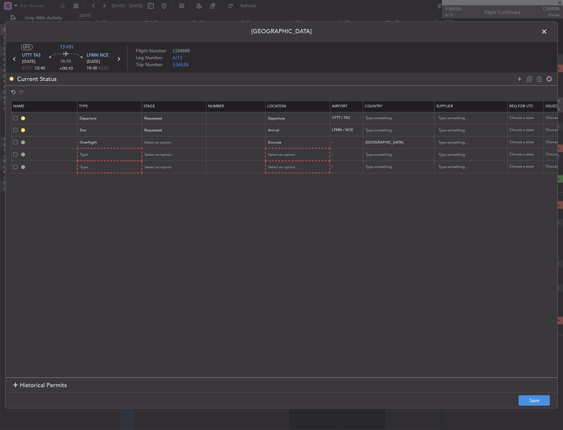
click at [286, 31] on header "[GEOGRAPHIC_DATA]" at bounding box center [282, 32] width 552 height 20
click at [260, 31] on header "[GEOGRAPHIC_DATA]" at bounding box center [282, 32] width 552 height 20
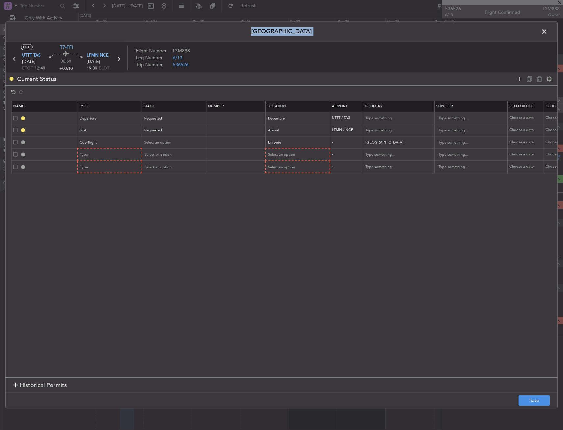
click at [256, 32] on header "[GEOGRAPHIC_DATA]" at bounding box center [282, 32] width 552 height 20
click at [123, 153] on div "Type" at bounding box center [107, 155] width 55 height 10
click at [104, 225] on span "Overflight" at bounding box center [110, 224] width 59 height 10
click at [309, 152] on div "Select an option" at bounding box center [295, 155] width 55 height 10
click at [284, 207] on span "Enroute" at bounding box center [298, 208] width 59 height 10
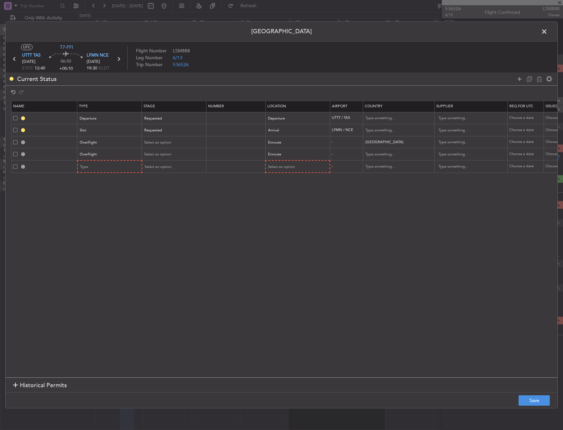
click at [284, 210] on section "Name Type Stage Number Location Airport Country Supplier Req For Utc Issued For…" at bounding box center [282, 238] width 552 height 278
click at [94, 169] on div "Type" at bounding box center [107, 167] width 55 height 10
click at [90, 235] on span "Overflight" at bounding box center [110, 236] width 59 height 10
click at [148, 212] on section "Name Type Stage Number Location Airport Country Supplier Req For Utc Issued For…" at bounding box center [282, 238] width 552 height 278
click at [285, 163] on div "Select an option" at bounding box center [295, 167] width 55 height 10
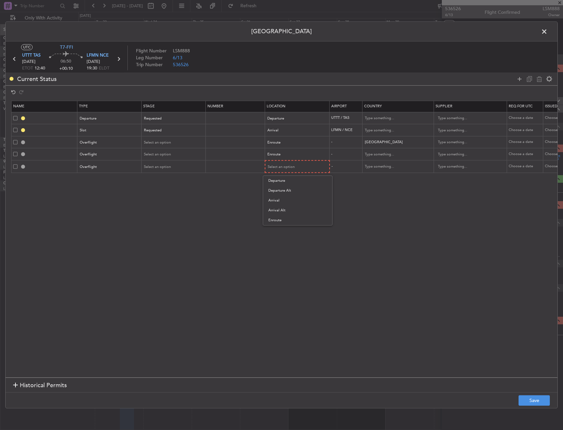
click at [287, 220] on span "Enroute" at bounding box center [297, 220] width 59 height 10
click at [300, 219] on section "Name Type Stage Number Location Airport Country Supplier Req For Utc Issued For…" at bounding box center [282, 238] width 552 height 278
click at [382, 154] on input "text" at bounding box center [394, 154] width 59 height 10
click at [388, 170] on span "[GEOGRAPHIC_DATA]" at bounding box center [397, 165] width 61 height 10
type input "[GEOGRAPHIC_DATA]"
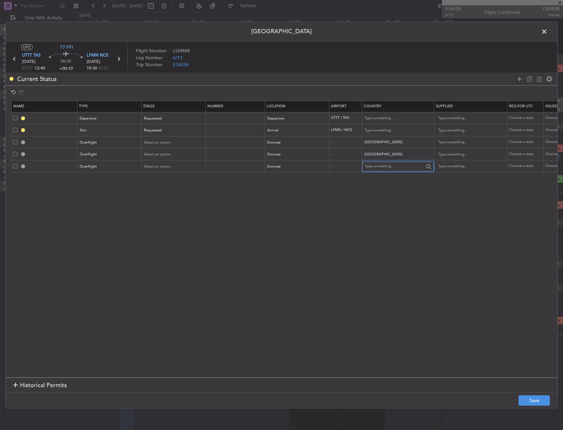
click at [386, 166] on input "text" at bounding box center [394, 167] width 59 height 10
click at [377, 184] on span "[GEOGRAPHIC_DATA]" at bounding box center [397, 187] width 61 height 10
type input "[GEOGRAPHIC_DATA]"
click at [373, 191] on section "Name Type Stage Number Location Airport Country Supplier Req For Utc Issued For…" at bounding box center [282, 238] width 552 height 278
click at [548, 34] on span at bounding box center [548, 33] width 0 height 13
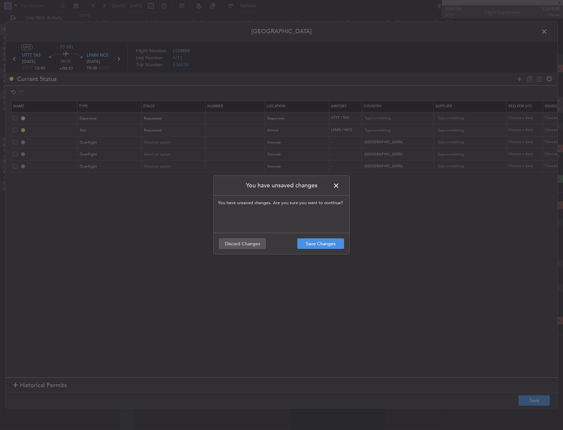
click at [339, 184] on span at bounding box center [339, 187] width 0 height 13
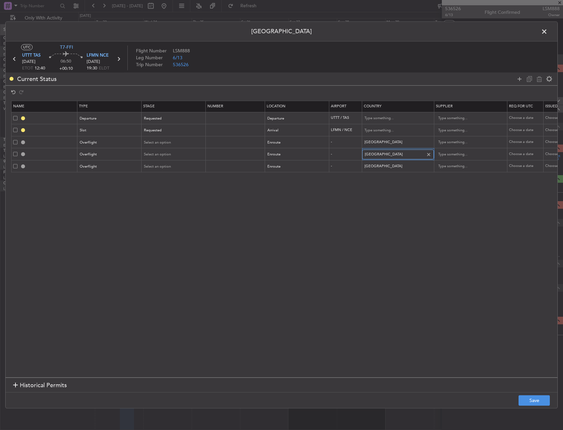
click at [399, 155] on input "[GEOGRAPHIC_DATA]" at bounding box center [394, 154] width 59 height 10
drag, startPoint x: 394, startPoint y: 197, endPoint x: 390, endPoint y: 186, distance: 11.6
click at [394, 197] on section "Name Type Stage Number Location Airport Country Supplier Req For Utc Issued For…" at bounding box center [282, 238] width 552 height 278
click at [376, 149] on div "[GEOGRAPHIC_DATA]" at bounding box center [397, 154] width 71 height 10
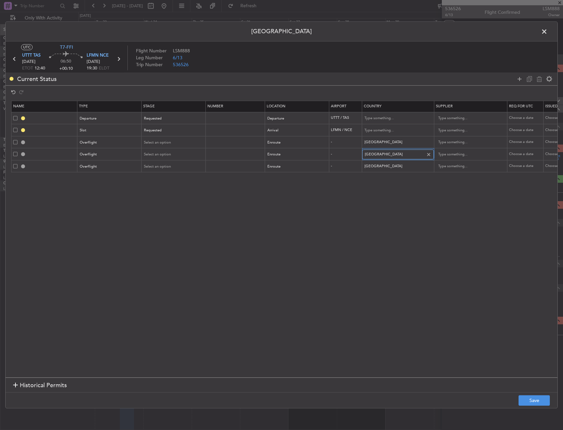
click at [380, 157] on input "[GEOGRAPHIC_DATA]" at bounding box center [394, 154] width 59 height 10
drag, startPoint x: 427, startPoint y: 196, endPoint x: 426, endPoint y: 161, distance: 34.9
click at [427, 195] on section "Name Type Stage Number Location Airport Country Supplier Req For Utc Issued For…" at bounding box center [282, 238] width 552 height 278
click at [427, 170] on div at bounding box center [428, 166] width 7 height 7
click at [410, 156] on input "Uzbekistan" at bounding box center [394, 154] width 59 height 10
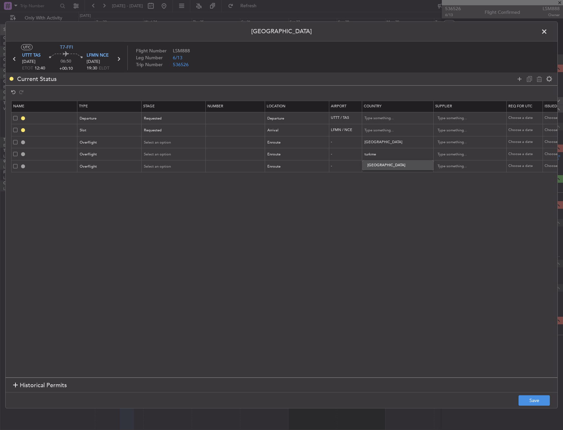
click at [403, 162] on span "Turkmenistan" at bounding box center [397, 165] width 61 height 10
type input "Turkmenistan"
click at [402, 164] on input "text" at bounding box center [394, 167] width 59 height 10
click at [384, 177] on span "Turkey" at bounding box center [397, 177] width 61 height 10
type input "Turkey"
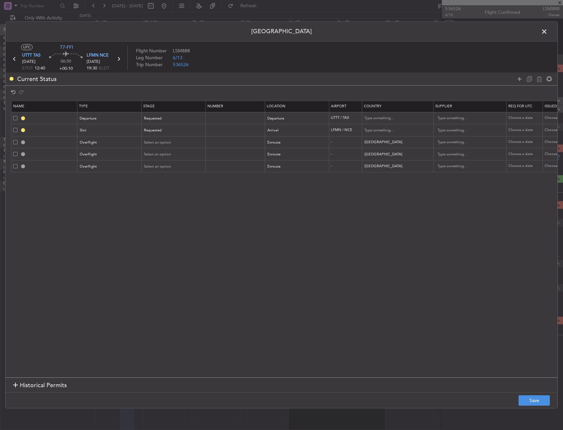
click at [375, 185] on section "Name Type Stage Number Location Airport Country Supplier Req For Utc Issued For…" at bounding box center [282, 238] width 552 height 278
click at [169, 162] on div "Select an option" at bounding box center [171, 167] width 55 height 10
click at [170, 220] on span "Received OK" at bounding box center [174, 220] width 59 height 10
click at [202, 164] on div "Received OK" at bounding box center [174, 167] width 64 height 10
click at [211, 164] on div at bounding box center [281, 215] width 563 height 430
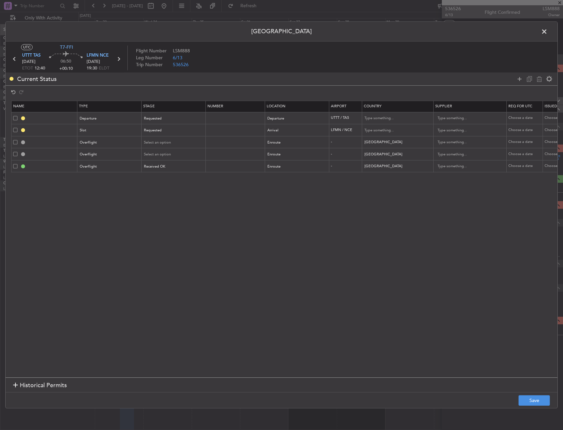
scroll to position [7, 0]
click at [212, 164] on input "text" at bounding box center [235, 166] width 57 height 6
type input "ECAC BUSINESS FLT"
click at [534, 402] on button "Save" at bounding box center [534, 400] width 31 height 11
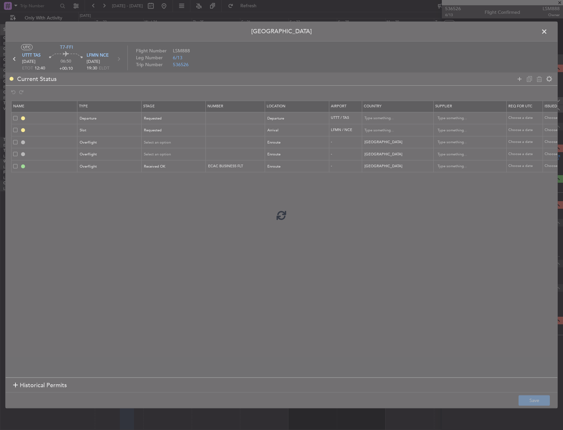
click at [362, 315] on div at bounding box center [282, 215] width 552 height 386
type input "DEPARTURE"
type input "Uzbekistan"
type input "NNN"
type input "LFMN ARR SLOT"
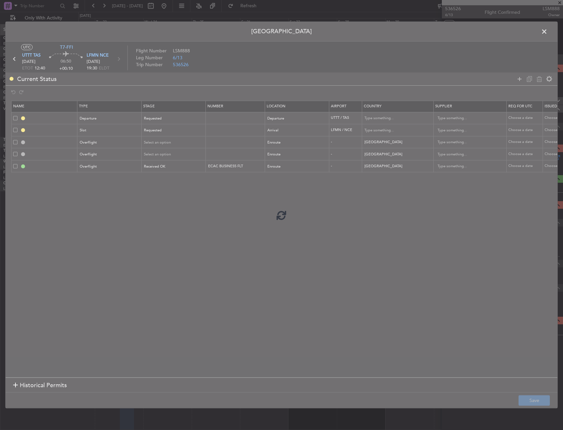
type input "France"
type input "NNN"
type input "KAZAKHSTAN OVF"
type input "NNN"
type input "TURKMENISTAN OVF"
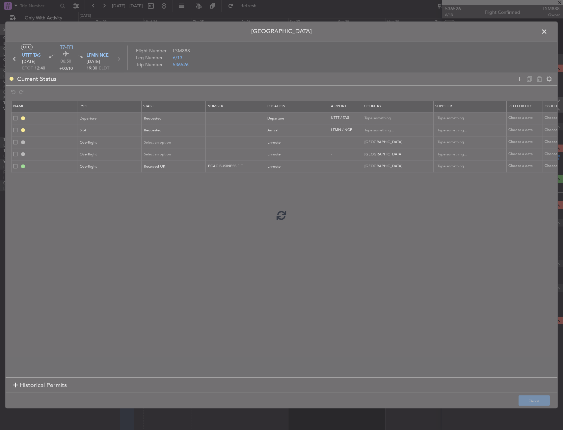
type input "NNN"
type input "TURKEY OVF"
type input "NNN"
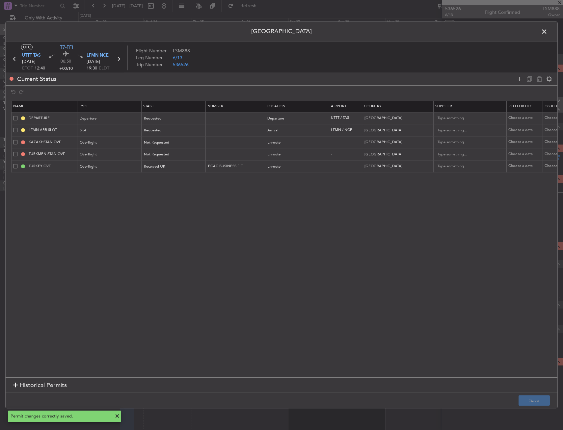
click at [548, 31] on span at bounding box center [548, 33] width 0 height 13
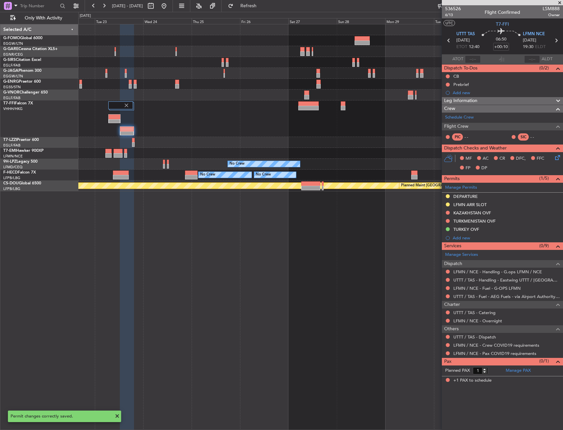
click at [449, 41] on icon at bounding box center [449, 40] width 9 height 9
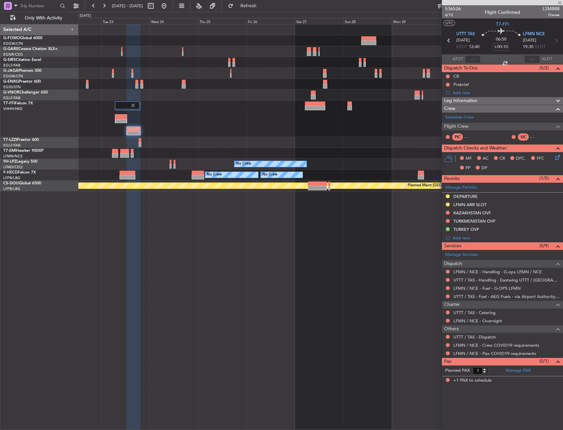
click at [307, 93] on div at bounding box center [320, 95] width 484 height 11
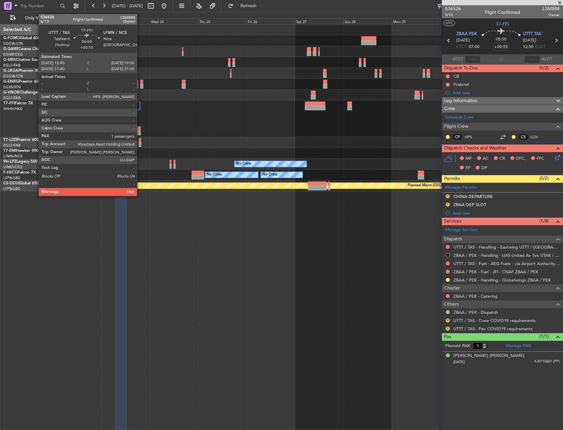
click at [140, 130] on div at bounding box center [133, 129] width 13 height 5
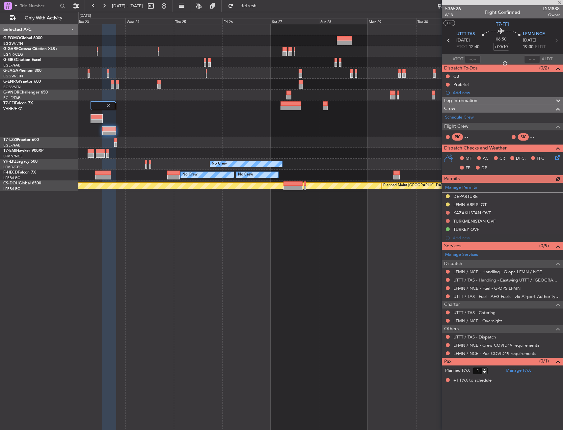
click at [250, 120] on div at bounding box center [320, 118] width 484 height 37
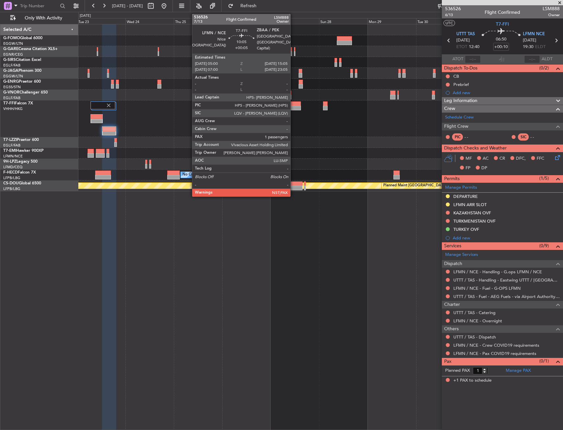
click at [293, 107] on div at bounding box center [291, 108] width 20 height 5
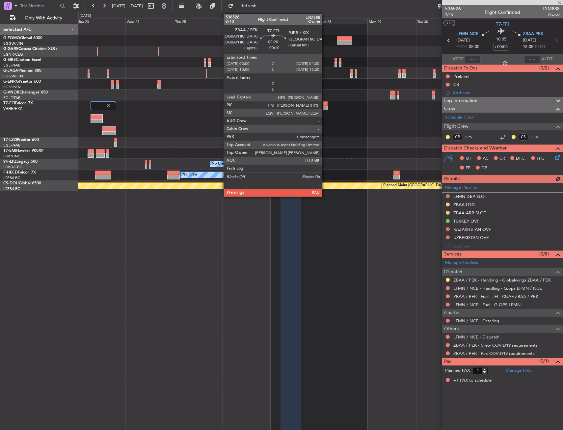
click at [325, 106] on div at bounding box center [325, 108] width 5 height 5
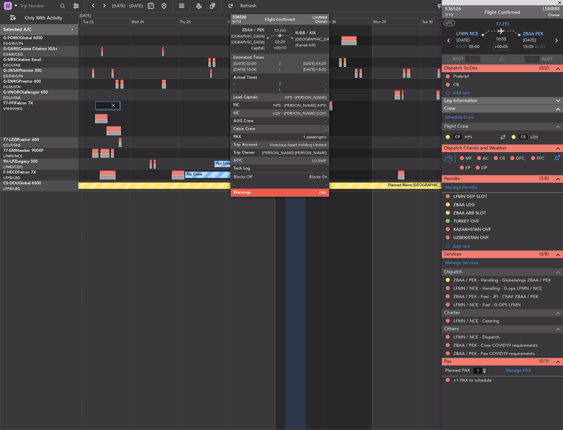
click at [332, 104] on div at bounding box center [330, 103] width 5 height 5
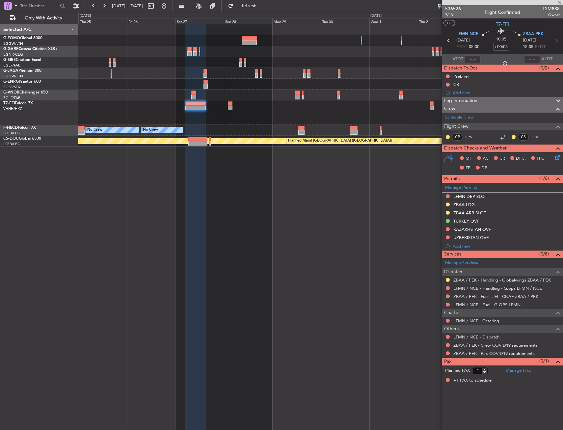
type input "+00:10"
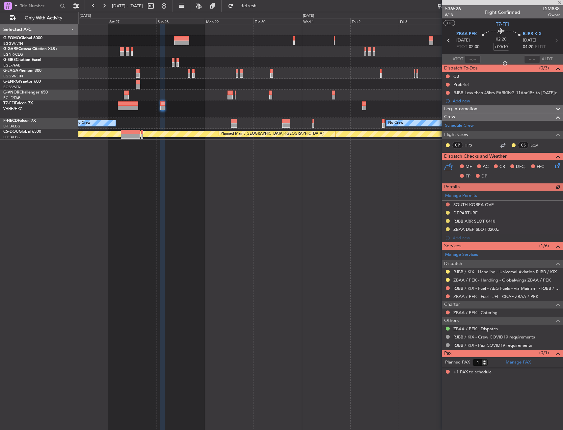
click at [254, 105] on div at bounding box center [320, 108] width 484 height 17
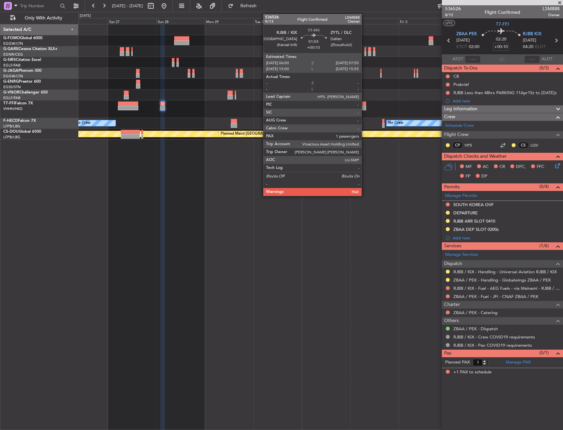
click at [365, 104] on div at bounding box center [364, 103] width 4 height 5
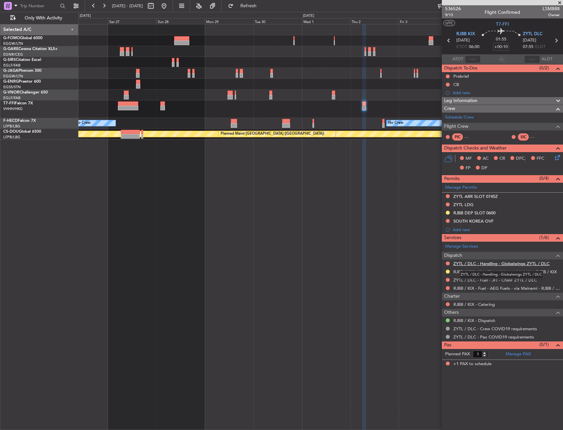
click at [487, 261] on link "ZYTL / DLC - Handling - Globalwings ZYTL / DLC" at bounding box center [501, 264] width 96 height 6
click at [297, 256] on div "No Crew No Crew No Crew Planned Maint London (Biggin Hill) Planned Maint Paris …" at bounding box center [320, 227] width 485 height 406
click at [448, 204] on button at bounding box center [448, 205] width 4 height 4
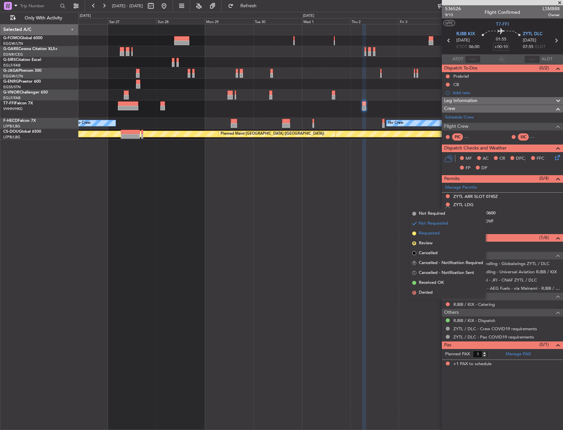
click at [443, 234] on li "Requested" at bounding box center [448, 234] width 76 height 10
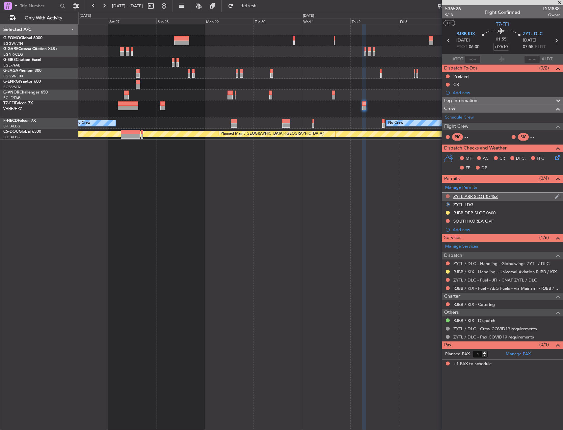
click at [446, 195] on button at bounding box center [448, 196] width 4 height 4
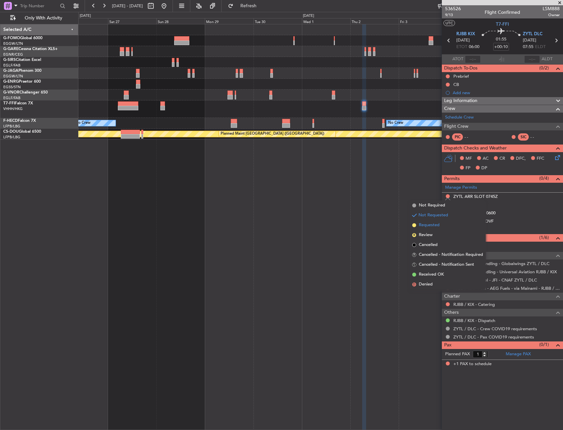
click at [442, 224] on li "Requested" at bounding box center [448, 225] width 76 height 10
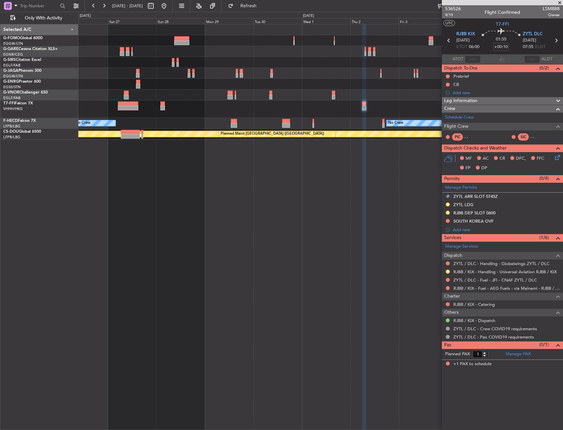
click at [281, 101] on div at bounding box center [320, 108] width 484 height 17
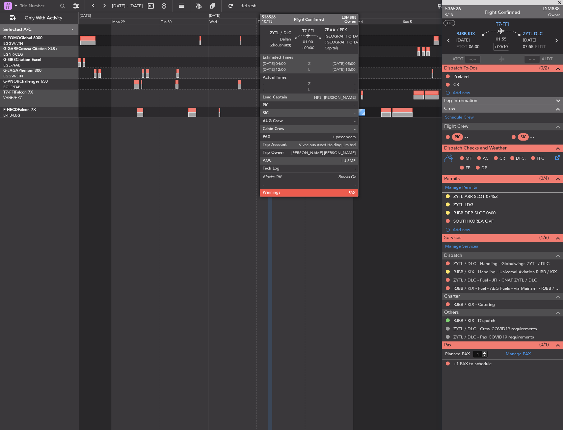
click at [361, 94] on div at bounding box center [362, 93] width 2 height 5
click at [346, 94] on div "Planned Maint Geneva (Cointrin)" at bounding box center [320, 98] width 484 height 17
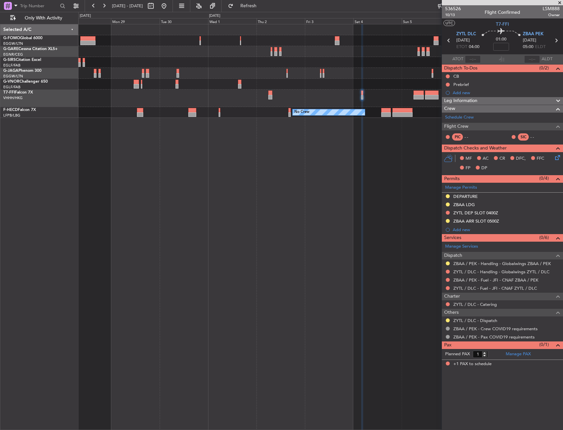
click at [448, 212] on button at bounding box center [448, 213] width 4 height 4
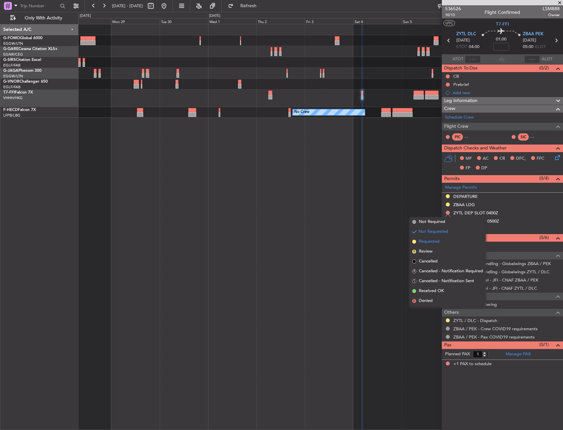
click at [434, 241] on span "Requested" at bounding box center [429, 241] width 21 height 7
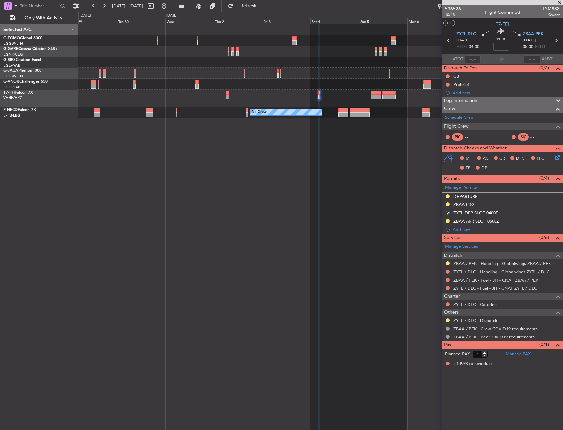
click at [352, 168] on div "Planned Maint Geneva (Cointrin) No Crew No Crew No Crew" at bounding box center [320, 227] width 485 height 406
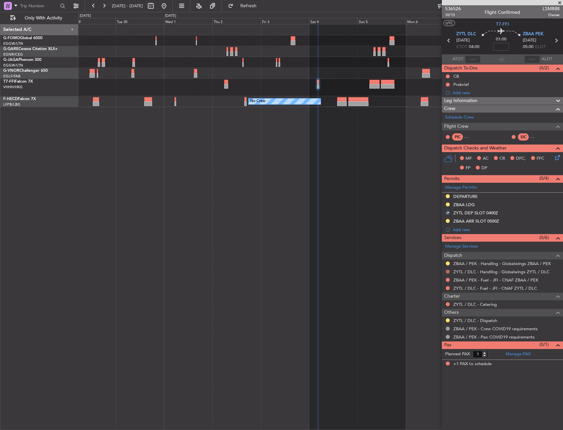
click at [448, 272] on button at bounding box center [448, 272] width 4 height 4
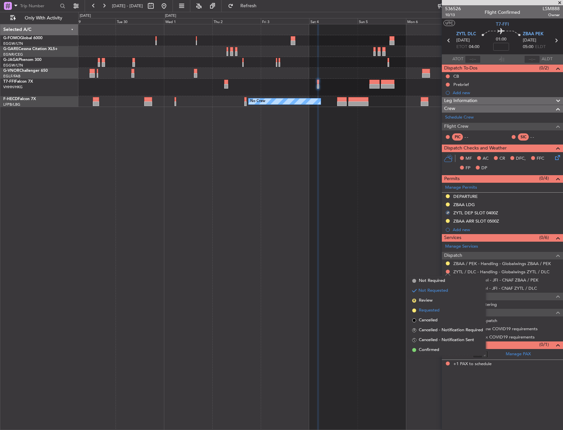
click at [428, 309] on span "Requested" at bounding box center [429, 310] width 21 height 7
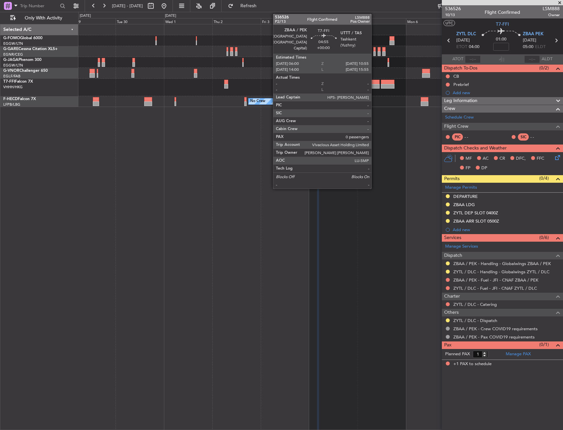
click at [374, 85] on div at bounding box center [374, 86] width 10 height 5
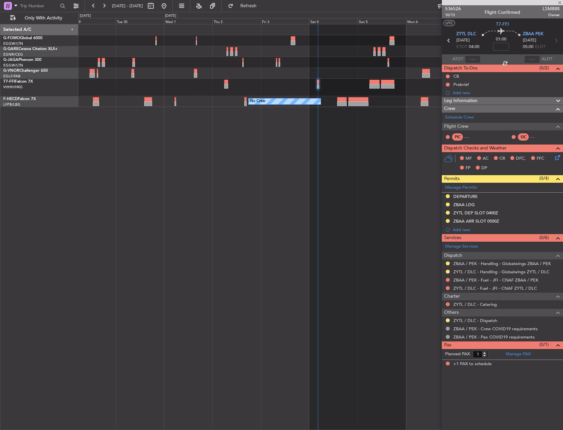
click at [352, 161] on div "Planned Maint Geneva (Cointrin) No Crew No Crew No Crew" at bounding box center [320, 227] width 485 height 406
type input "0"
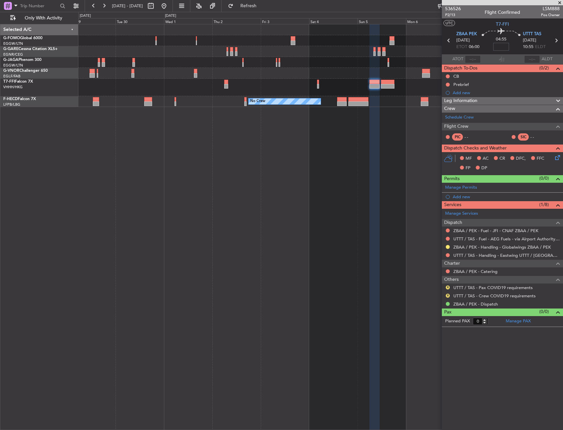
click at [501, 50] on input at bounding box center [501, 47] width 16 height 8
click at [510, 45] on div "04:55 55" at bounding box center [500, 40] width 43 height 24
type input "+00:55"
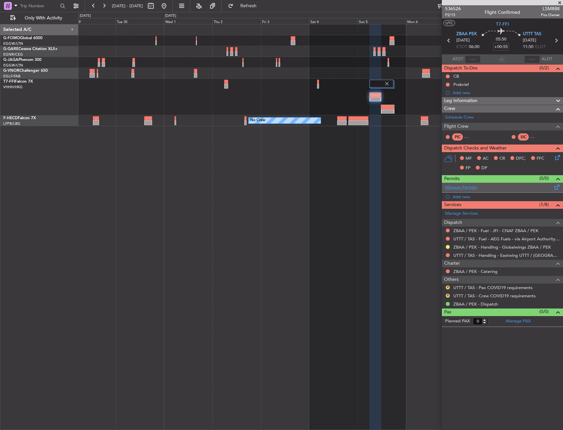
drag, startPoint x: 461, startPoint y: 194, endPoint x: 466, endPoint y: 187, distance: 8.5
click at [466, 187] on section "Manage Permits Add new" at bounding box center [502, 192] width 121 height 18
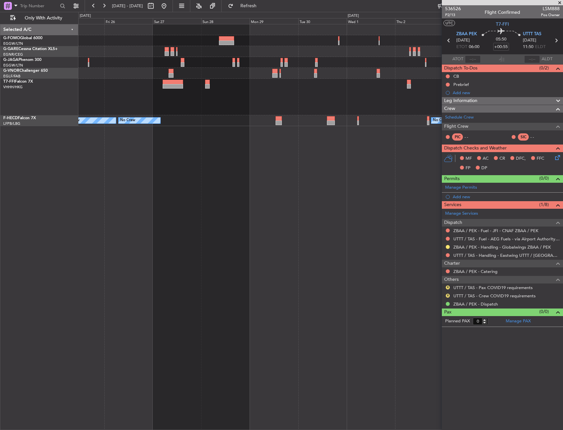
click at [497, 154] on fb-app "29 Sep 2025 - 09 Oct 2025 Refresh Quick Links Only With Activity No Crew No Cre…" at bounding box center [281, 217] width 563 height 425
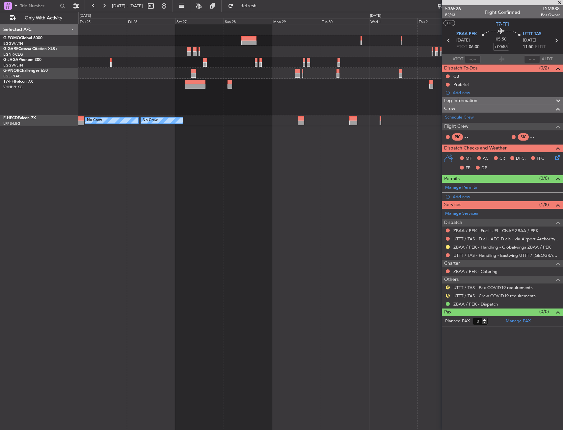
click at [346, 136] on div "No Crew No Crew No Crew" at bounding box center [320, 227] width 485 height 406
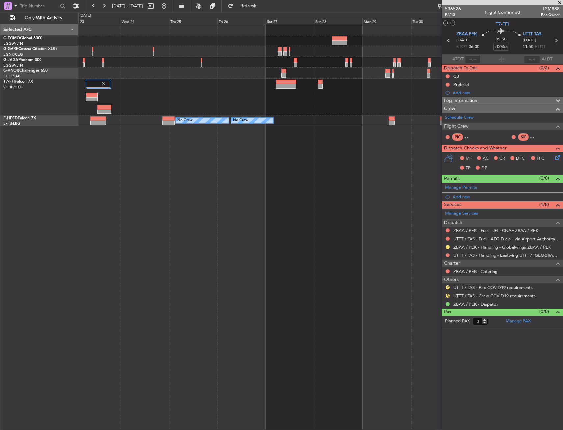
click at [193, 119] on div "No Crew" at bounding box center [184, 121] width 15 height 10
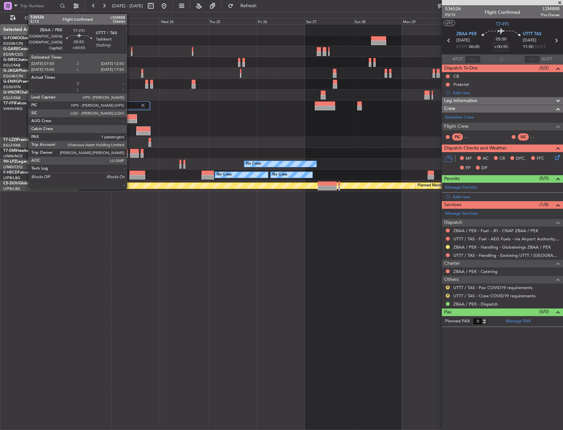
click at [130, 117] on div at bounding box center [130, 117] width 11 height 5
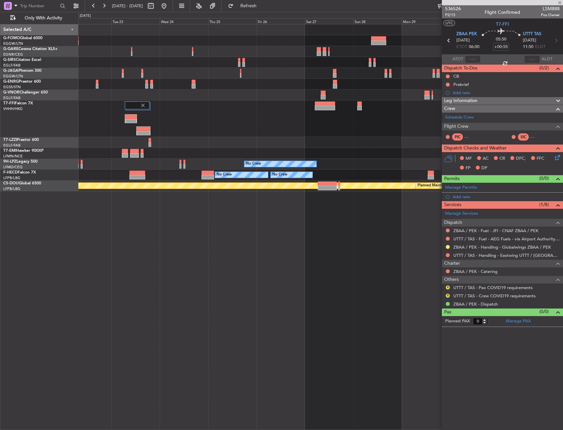
type input "1"
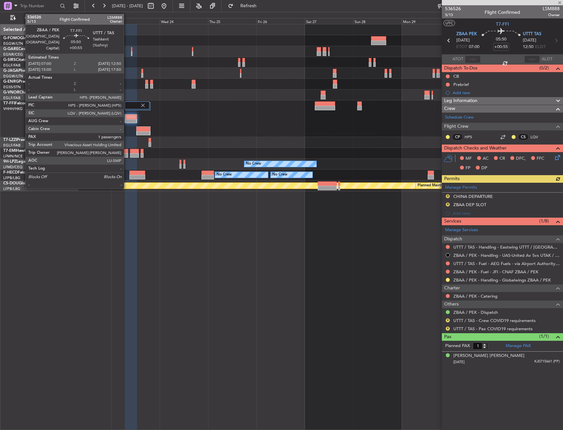
click at [126, 118] on div at bounding box center [130, 117] width 11 height 5
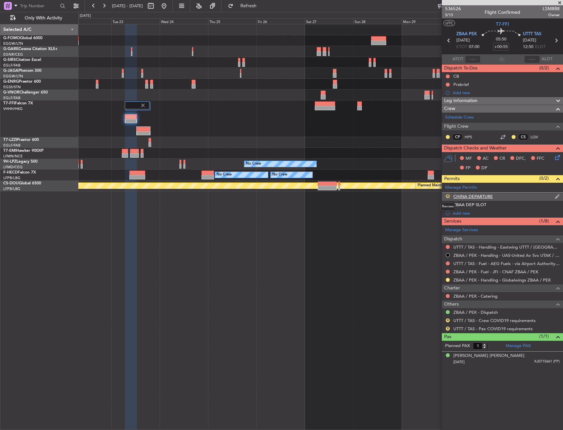
click at [448, 196] on button "R" at bounding box center [448, 196] width 4 height 4
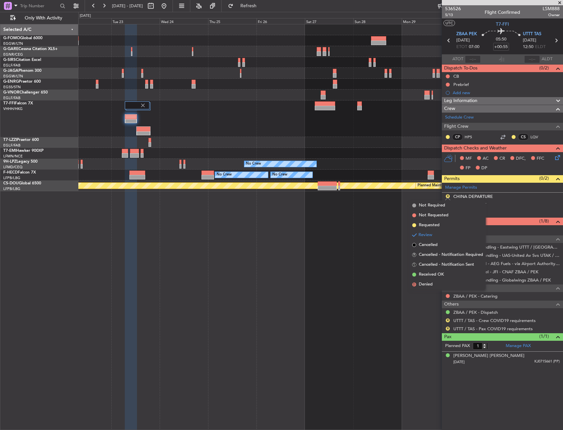
click at [438, 226] on span "Requested" at bounding box center [429, 225] width 21 height 7
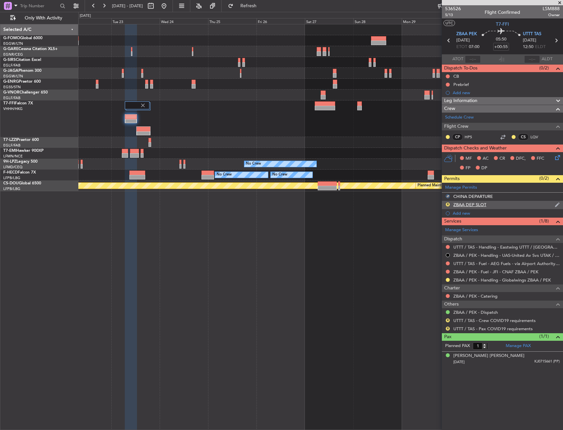
click at [450, 205] on div "R" at bounding box center [447, 204] width 5 height 5
click at [448, 204] on button "R" at bounding box center [448, 205] width 4 height 4
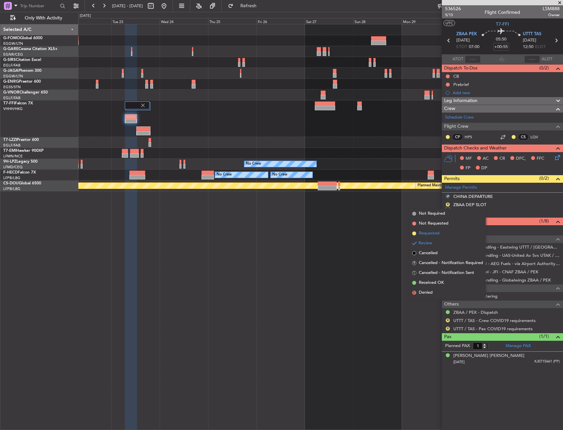
click at [440, 231] on span "Requested" at bounding box center [429, 233] width 21 height 7
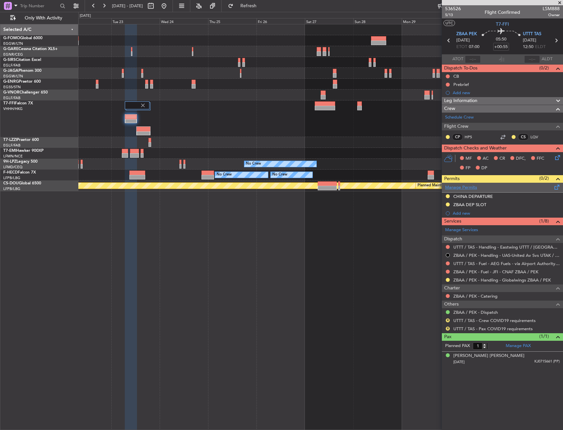
click at [466, 187] on link "Manage Permits" at bounding box center [461, 187] width 32 height 7
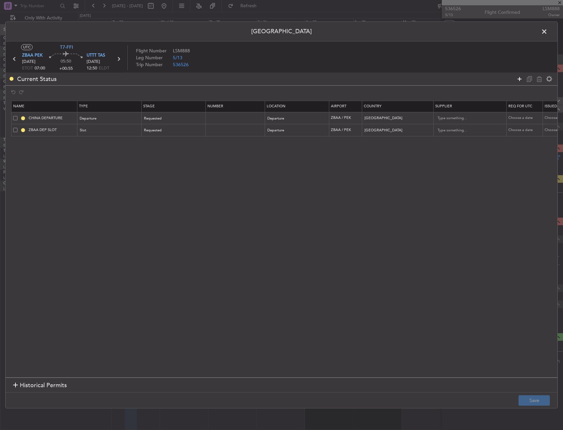
click at [517, 75] on icon at bounding box center [520, 79] width 8 height 8
click at [518, 75] on icon at bounding box center [520, 79] width 8 height 8
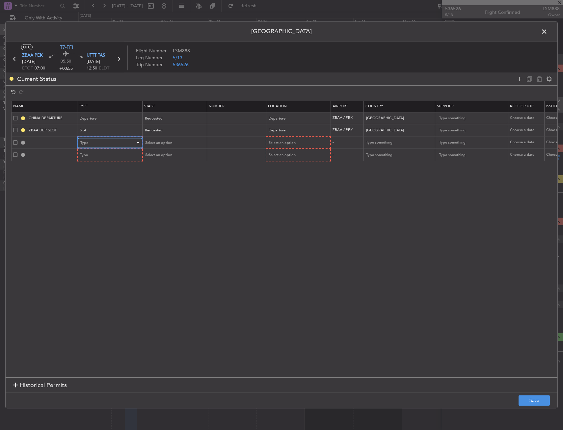
click at [94, 144] on div "Type" at bounding box center [107, 143] width 55 height 10
drag, startPoint x: 97, startPoint y: 211, endPoint x: 255, endPoint y: 161, distance: 165.4
click at [98, 210] on span "Landing" at bounding box center [110, 214] width 59 height 10
click at [300, 135] on div "Departure" at bounding box center [295, 131] width 55 height 10
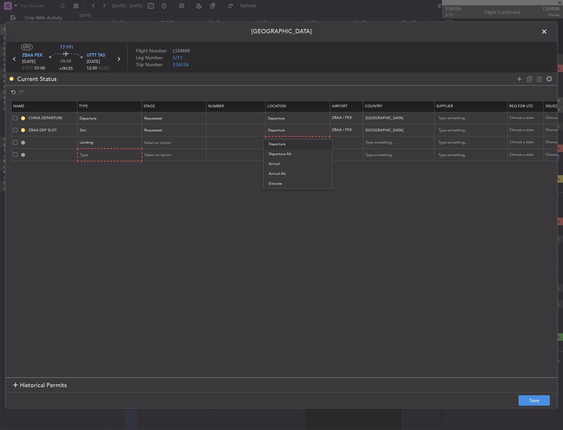
click at [286, 134] on div at bounding box center [281, 215] width 563 height 430
click at [284, 140] on div "Select an option" at bounding box center [295, 143] width 55 height 10
drag, startPoint x: 280, startPoint y: 174, endPoint x: 173, endPoint y: 148, distance: 110.1
click at [280, 173] on span "Arrival" at bounding box center [298, 177] width 59 height 10
click at [173, 149] on td "Select an option" at bounding box center [174, 155] width 65 height 13
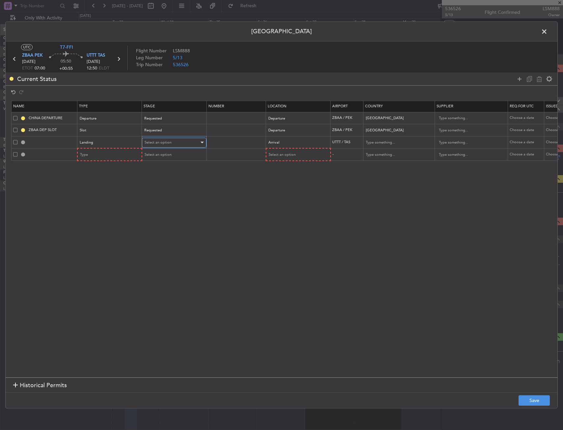
click at [165, 145] on span "Select an option" at bounding box center [158, 142] width 27 height 5
drag, startPoint x: 166, startPoint y: 181, endPoint x: 166, endPoint y: 185, distance: 4.6
click at [166, 185] on div "Denied Not Requested Review Requested Received OK Cancelled Cancelled - Notific…" at bounding box center [174, 190] width 70 height 79
click at [166, 185] on span "Requested" at bounding box center [174, 186] width 59 height 10
click at [114, 155] on div "Type" at bounding box center [107, 155] width 55 height 10
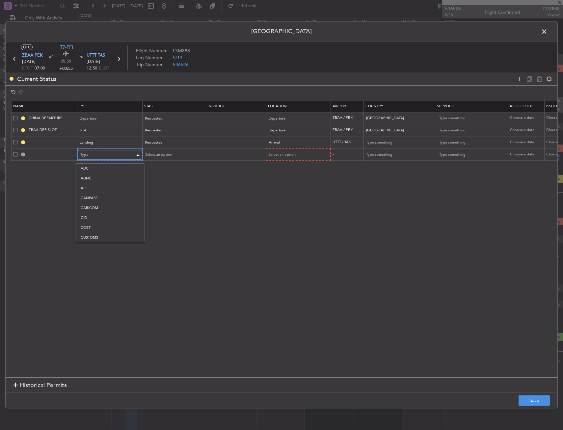
scroll to position [122, 0]
click at [117, 222] on span "Overflight" at bounding box center [110, 224] width 59 height 10
click at [292, 149] on div "Select an option" at bounding box center [297, 154] width 64 height 10
click at [292, 152] on div "Select an option" at bounding box center [295, 155] width 55 height 10
click at [288, 205] on span "Enroute" at bounding box center [297, 208] width 59 height 10
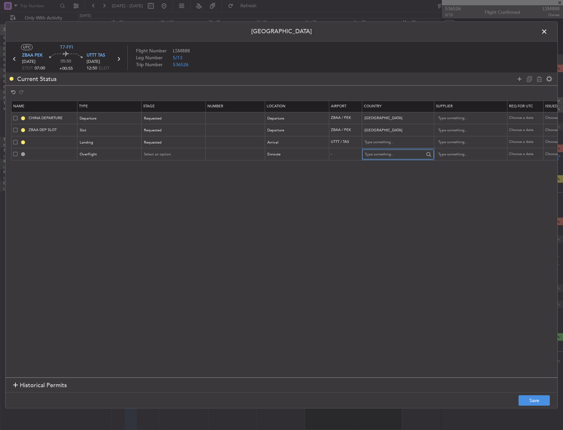
click at [384, 159] on input "text" at bounding box center [394, 154] width 59 height 10
click at [382, 164] on span "Kyrgyzstan" at bounding box center [397, 165] width 61 height 10
type input "Kyrgyzstan"
click at [186, 177] on section "Name Type Stage Number Location Airport Country Supplier Req For Utc Issued For…" at bounding box center [282, 238] width 552 height 278
click at [526, 400] on button "Save" at bounding box center [534, 400] width 31 height 11
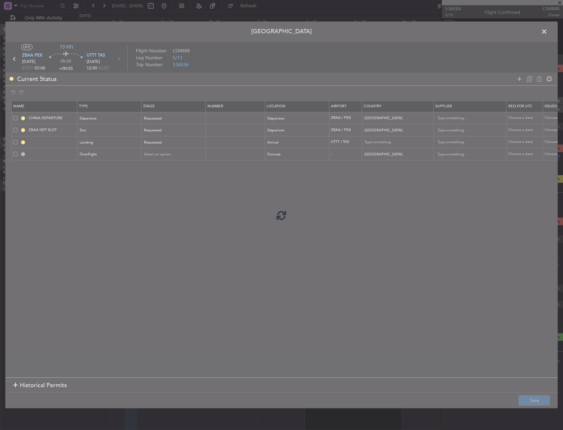
click at [415, 333] on div at bounding box center [282, 215] width 552 height 386
type input "UTTT LDG"
type input "Uzbekistan"
type input "NNN"
type input "KYRGYZSTAN OVF"
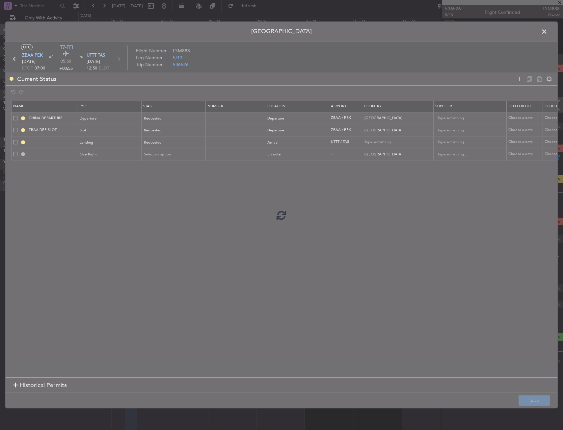
type input "NNN"
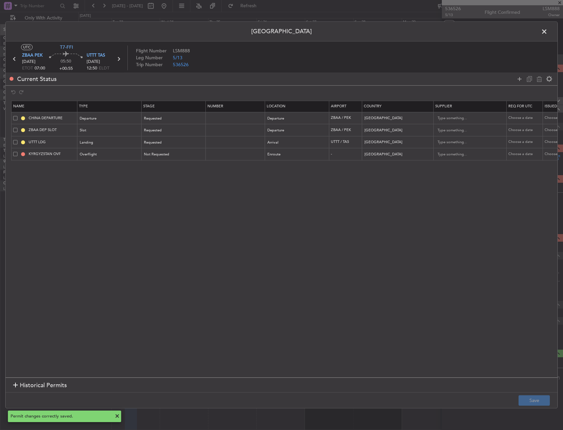
click at [548, 34] on span at bounding box center [548, 33] width 0 height 13
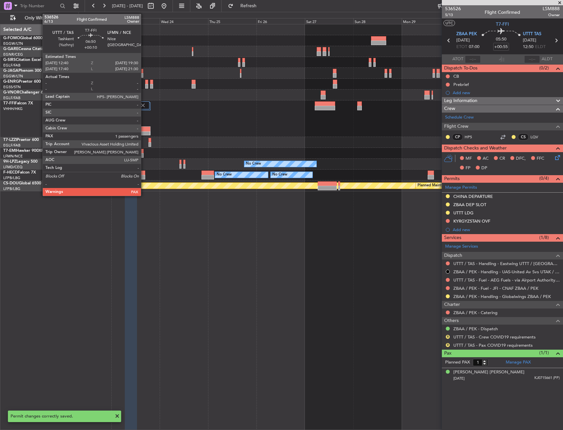
click at [144, 130] on div at bounding box center [143, 129] width 13 height 5
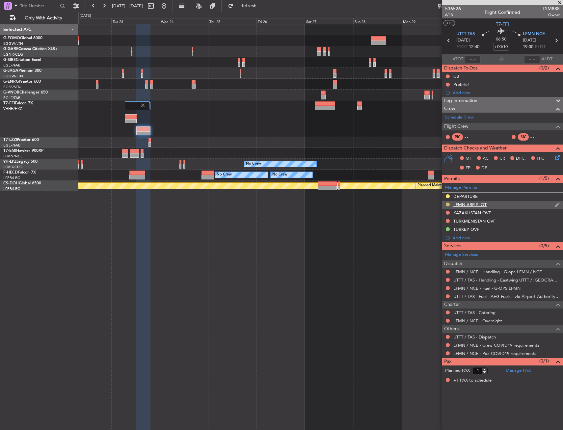
click at [448, 205] on button at bounding box center [448, 205] width 4 height 4
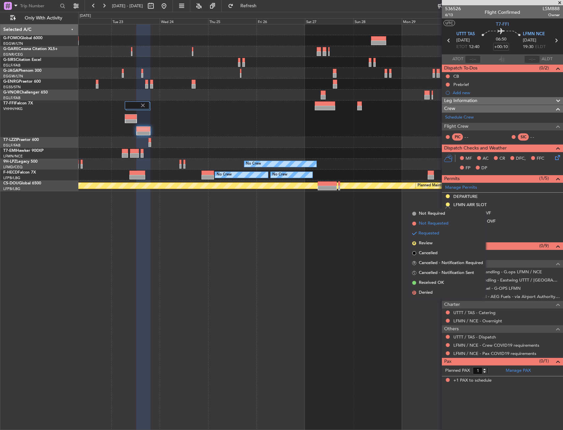
click at [426, 223] on span "Not Requested" at bounding box center [434, 223] width 30 height 7
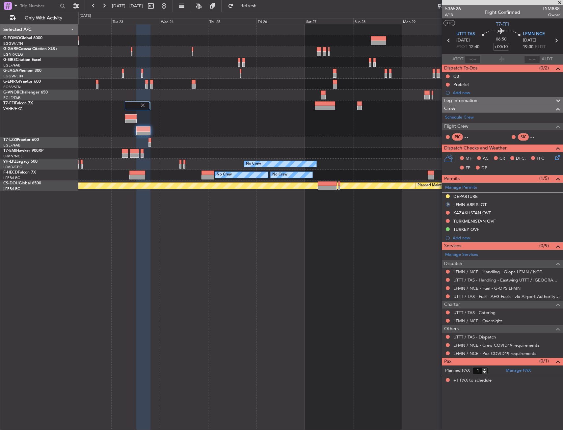
click at [208, 124] on div at bounding box center [320, 118] width 484 height 37
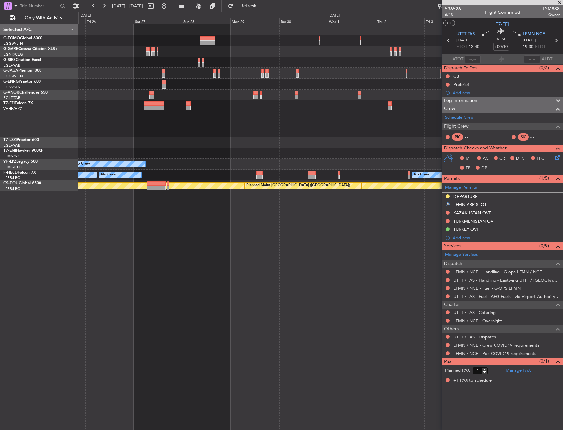
click at [259, 121] on div at bounding box center [320, 118] width 484 height 37
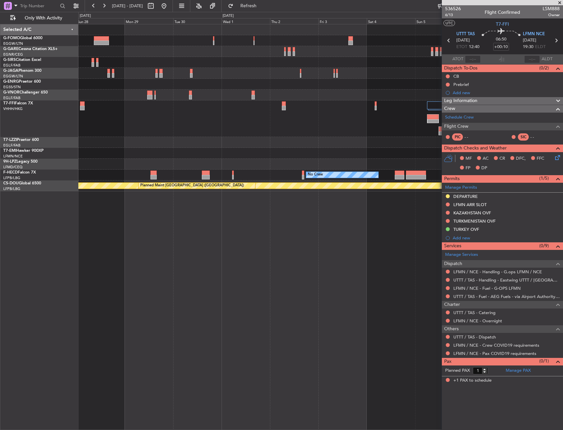
click at [326, 119] on div "Planned Maint Geneva (Cointrin)" at bounding box center [320, 118] width 484 height 37
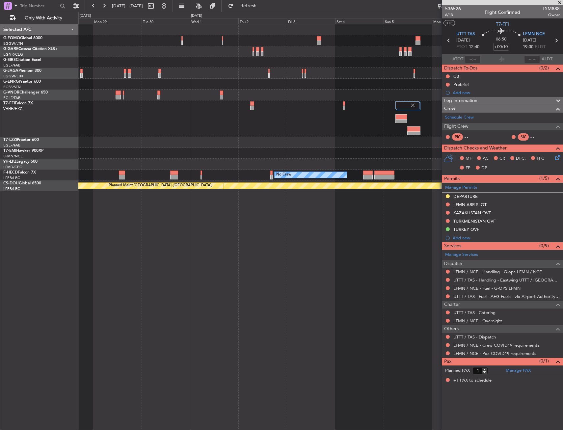
click at [398, 118] on div at bounding box center [401, 117] width 11 height 5
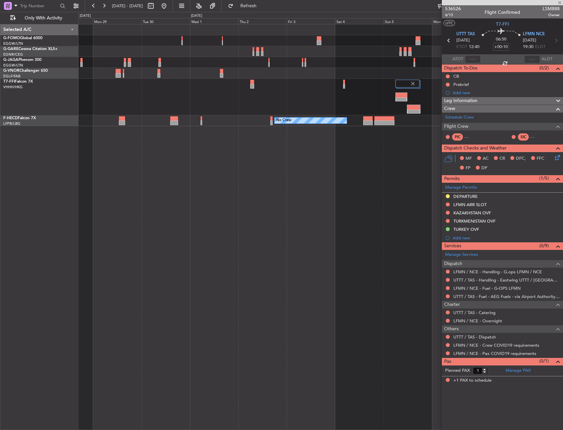
type input "+00:55"
type input "0"
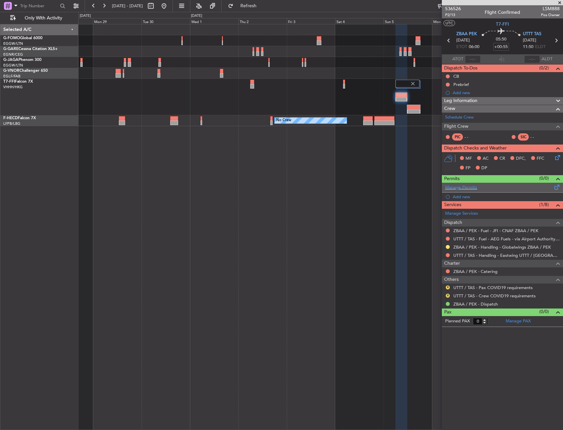
click at [489, 188] on div "Manage Permits" at bounding box center [502, 188] width 121 height 10
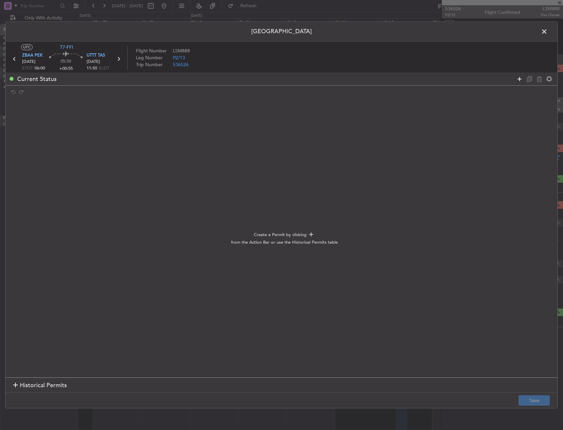
click at [516, 80] on icon at bounding box center [520, 79] width 8 height 8
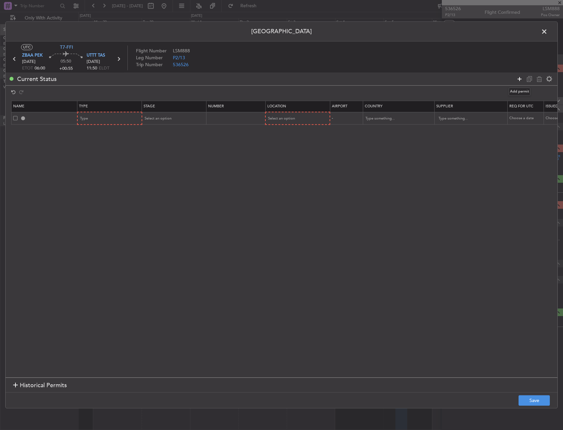
click at [516, 80] on icon at bounding box center [520, 79] width 8 height 8
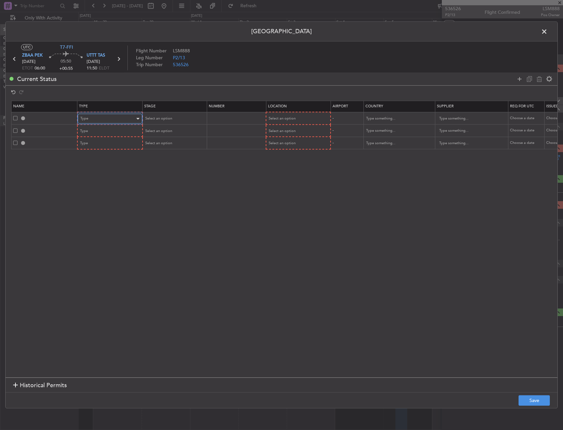
click at [114, 116] on div "Type" at bounding box center [107, 119] width 55 height 10
click at [106, 194] on span "Departure" at bounding box center [110, 198] width 59 height 10
click at [288, 119] on span "Select an option" at bounding box center [281, 118] width 27 height 5
click at [286, 131] on span "Departure" at bounding box center [298, 132] width 59 height 10
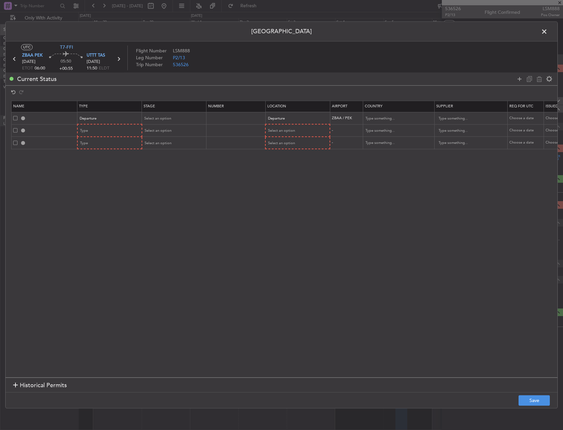
click at [179, 125] on mat-form-field "Select an option" at bounding box center [174, 131] width 64 height 12
click at [176, 121] on div "Select an option" at bounding box center [172, 119] width 55 height 10
click at [170, 158] on div "Denied Not Requested Review Requested Received OK Cancelled Cancelled - Notific…" at bounding box center [174, 166] width 70 height 79
click at [170, 159] on span "Requested" at bounding box center [174, 162] width 59 height 10
click at [100, 131] on div "Type" at bounding box center [107, 131] width 55 height 10
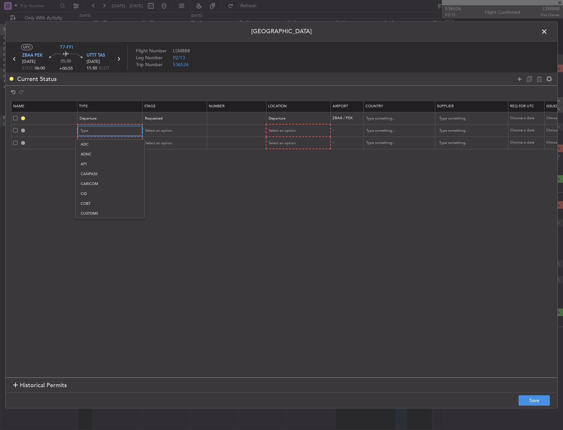
scroll to position [198, 0]
click at [107, 194] on span "Slot" at bounding box center [110, 193] width 59 height 10
click at [168, 131] on span "Select an option" at bounding box center [158, 130] width 27 height 5
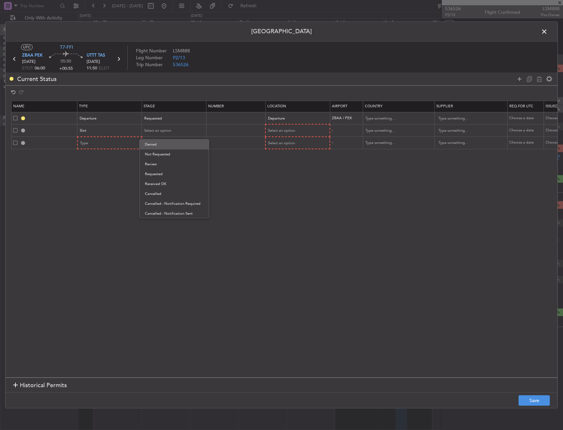
click at [166, 142] on span "Denied" at bounding box center [174, 145] width 59 height 10
click at [157, 127] on div "Denied" at bounding box center [172, 131] width 55 height 10
click at [163, 171] on span "Requested" at bounding box center [174, 174] width 59 height 10
click at [266, 133] on tr "Slot Requested Select an option - Choose a date Choose a date Choose a date" at bounding box center [432, 130] width 841 height 13
click at [277, 131] on span "Select an option" at bounding box center [281, 130] width 27 height 5
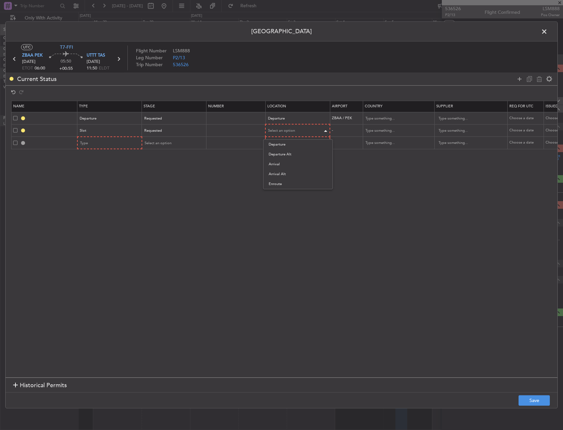
click at [278, 140] on span "Departure" at bounding box center [298, 145] width 59 height 10
click at [137, 145] on div at bounding box center [137, 142] width 5 height 5
click at [98, 212] on span "Landing" at bounding box center [110, 214] width 59 height 10
click at [327, 142] on div at bounding box center [325, 143] width 3 height 2
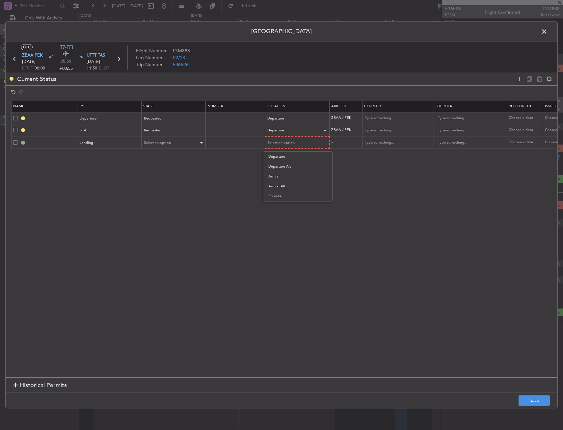
drag, startPoint x: 293, startPoint y: 174, endPoint x: 148, endPoint y: 141, distance: 148.8
click at [293, 174] on span "Arrival" at bounding box center [297, 177] width 59 height 10
click at [148, 137] on mat-form-field "Select an option" at bounding box center [174, 142] width 64 height 12
click at [157, 142] on span "Select an option" at bounding box center [157, 142] width 27 height 5
click at [162, 182] on span "Requested" at bounding box center [174, 186] width 59 height 10
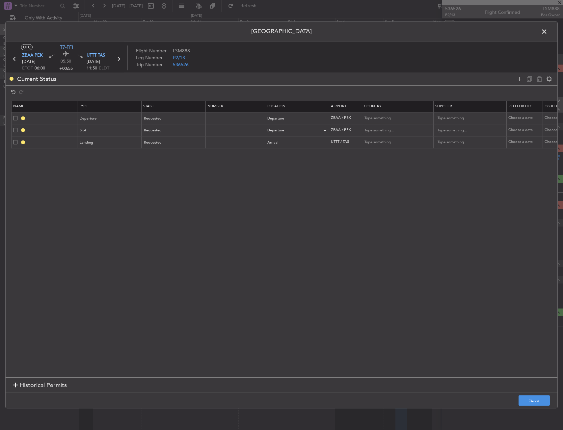
click at [518, 83] on div at bounding box center [535, 79] width 40 height 10
drag, startPoint x: 516, startPoint y: 80, endPoint x: 416, endPoint y: 95, distance: 101.8
click at [517, 79] on icon at bounding box center [520, 79] width 8 height 8
click at [98, 152] on div "Type" at bounding box center [107, 155] width 55 height 10
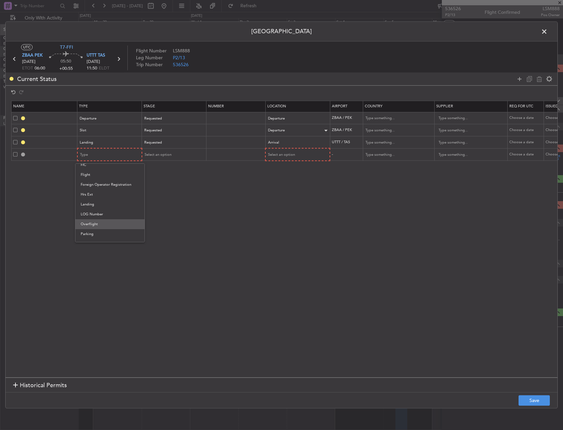
drag, startPoint x: 95, startPoint y: 230, endPoint x: 95, endPoint y: 226, distance: 4.3
click at [95, 226] on span "Overflight" at bounding box center [110, 224] width 59 height 10
click at [95, 226] on section "Name Type Stage Number Location Airport Country Supplier Req For Utc Issued For…" at bounding box center [282, 238] width 552 height 278
click at [300, 154] on div "Select an option" at bounding box center [295, 155] width 55 height 10
click at [282, 206] on span "Enroute" at bounding box center [297, 208] width 59 height 10
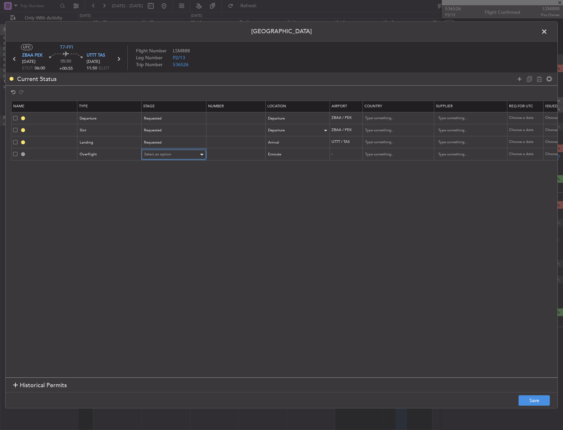
click at [171, 150] on div "Select an option" at bounding box center [171, 155] width 55 height 10
click at [171, 153] on div at bounding box center [281, 215] width 563 height 430
click at [400, 155] on input "text" at bounding box center [394, 154] width 59 height 10
click at [400, 160] on span "Kyrgyzstan" at bounding box center [397, 165] width 61 height 10
type input "Kyrgyzstan"
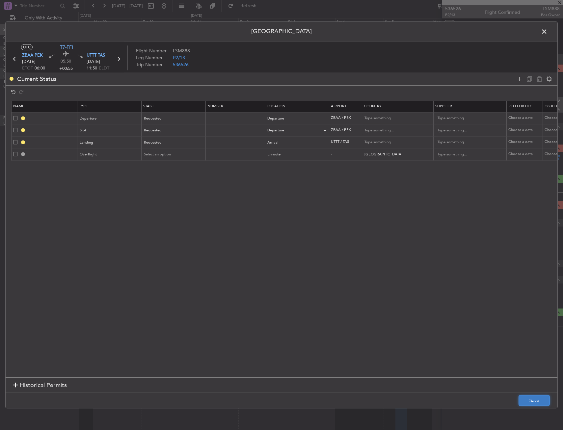
click at [524, 396] on button "Save" at bounding box center [534, 400] width 31 height 11
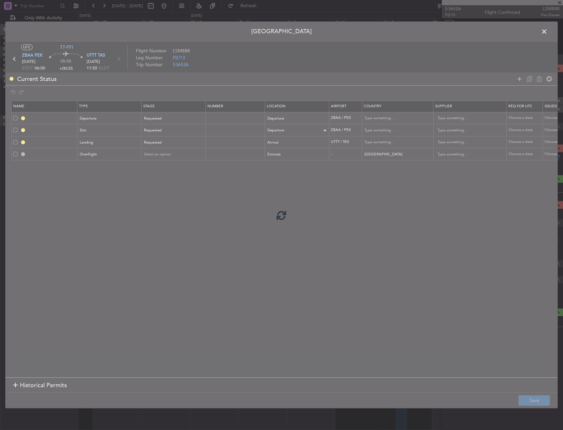
click at [479, 349] on div at bounding box center [282, 215] width 552 height 386
type input "DEPARTURE"
type input "China"
type input "NNN"
type input "3"
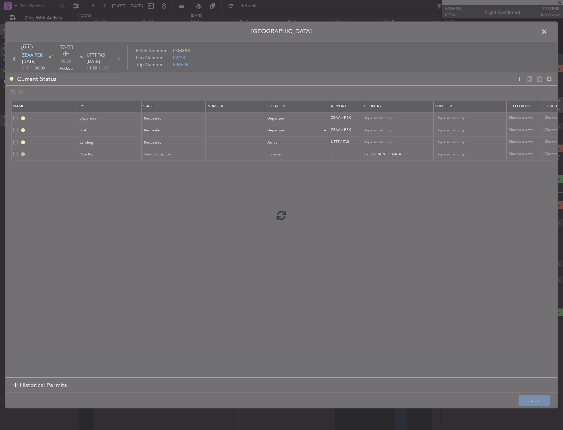
type input "ZBAA DEP SLOT"
type input "China"
type input "NNN"
type input "3"
type input "UTTT LDG"
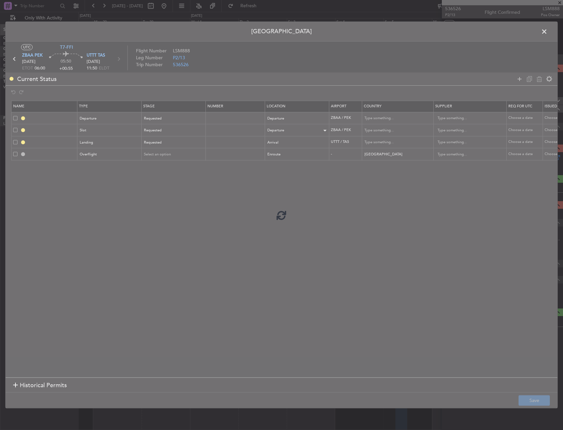
type input "Uzbekistan"
type input "NNN"
type input "KYRGYZSTAN OVF"
type input "NNN"
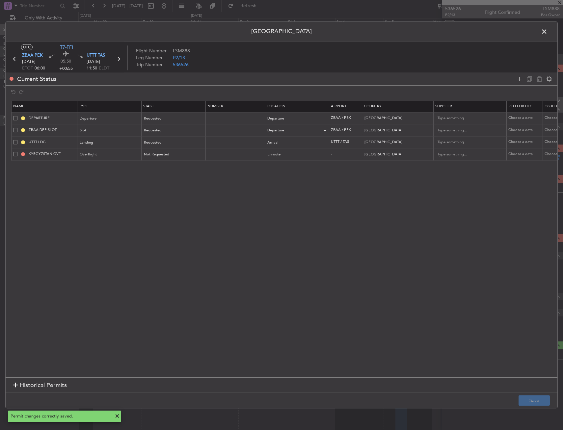
click at [548, 31] on span at bounding box center [548, 33] width 0 height 13
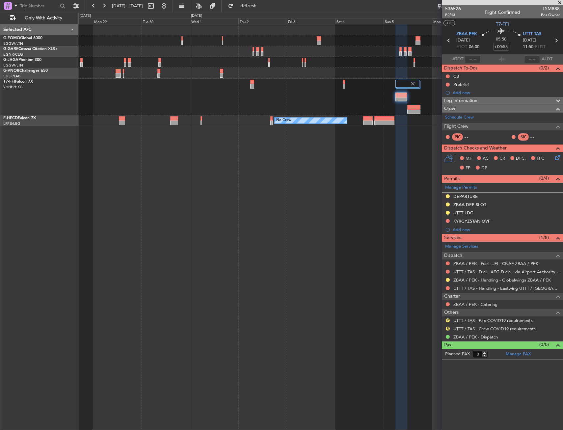
click at [421, 109] on div "Planned Maint Geneva (Cointrin)" at bounding box center [320, 97] width 484 height 37
click at [417, 110] on div at bounding box center [413, 112] width 13 height 5
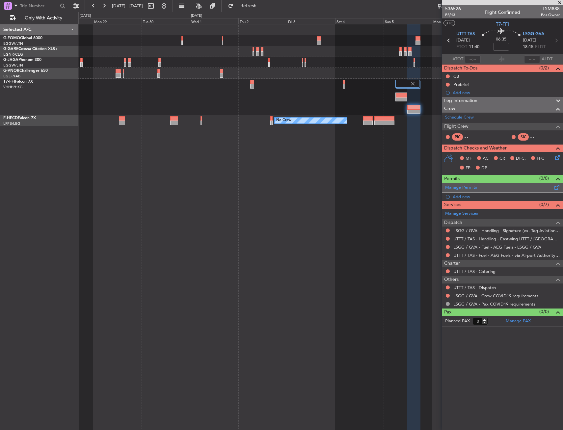
click at [499, 188] on div "Manage Permits" at bounding box center [502, 188] width 121 height 10
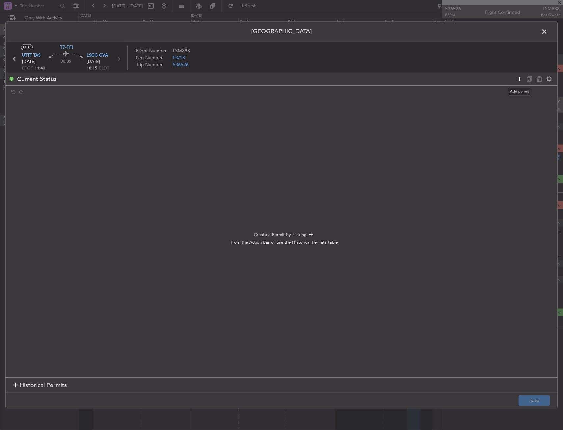
click at [521, 79] on icon at bounding box center [520, 79] width 8 height 8
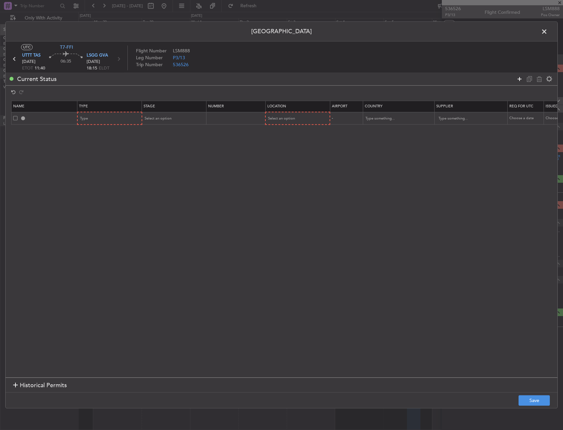
click at [521, 79] on icon at bounding box center [520, 79] width 8 height 8
click at [114, 118] on div "Type" at bounding box center [107, 119] width 55 height 10
click at [104, 187] on span "Departure" at bounding box center [110, 187] width 59 height 10
click at [289, 115] on div "Select an option" at bounding box center [295, 119] width 55 height 10
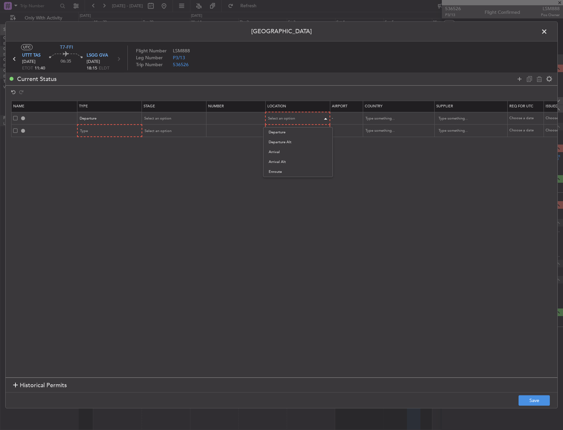
click at [282, 131] on span "Departure" at bounding box center [298, 132] width 59 height 10
click at [165, 118] on span "Select an option" at bounding box center [158, 118] width 27 height 5
click at [168, 159] on div "Denied Not Requested Review Requested Received OK Cancelled Cancelled - Notific…" at bounding box center [174, 166] width 70 height 79
click at [168, 159] on span "Requested" at bounding box center [174, 162] width 59 height 10
click at [122, 137] on table "Name Type Stage Number Location Airport Country Supplier Req For Utc Issued For…" at bounding box center [431, 119] width 841 height 36
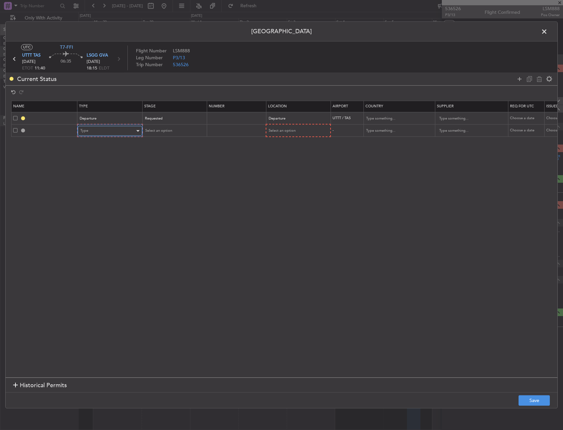
click at [121, 134] on div "Type" at bounding box center [107, 131] width 55 height 10
click at [99, 195] on span "PPR" at bounding box center [110, 196] width 59 height 10
click at [287, 125] on mat-form-field "Select an option" at bounding box center [297, 131] width 64 height 12
click at [286, 130] on span "Select an option" at bounding box center [281, 130] width 27 height 5
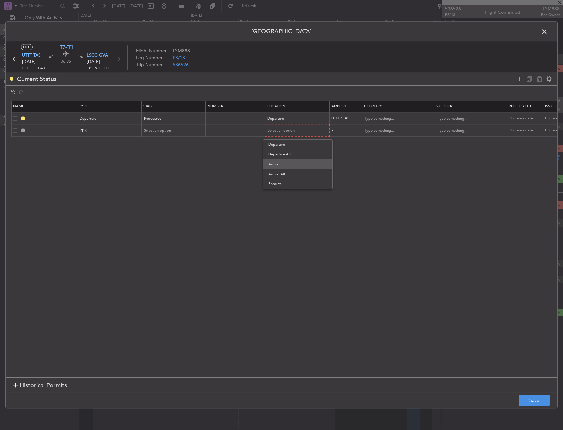
click at [280, 161] on span "Arrival" at bounding box center [297, 164] width 59 height 10
click at [171, 130] on div "Select an option" at bounding box center [171, 131] width 55 height 10
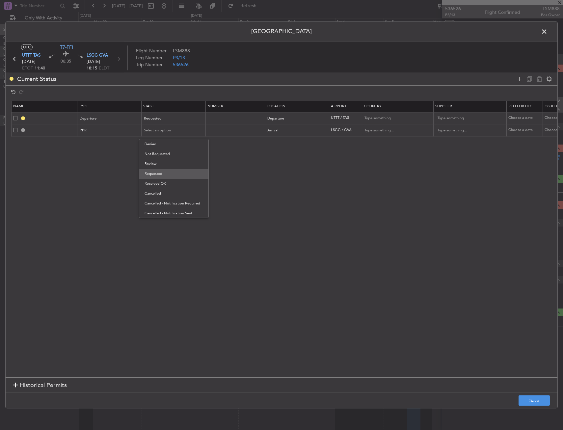
click at [168, 172] on span "Requested" at bounding box center [174, 174] width 59 height 10
drag, startPoint x: 482, startPoint y: 289, endPoint x: 522, endPoint y: 179, distance: 117.2
click at [481, 289] on section "Name Type Stage Number Location Airport Country Supplier Req For Utc Issued For…" at bounding box center [282, 238] width 552 height 278
click at [520, 80] on icon at bounding box center [520, 79] width 8 height 8
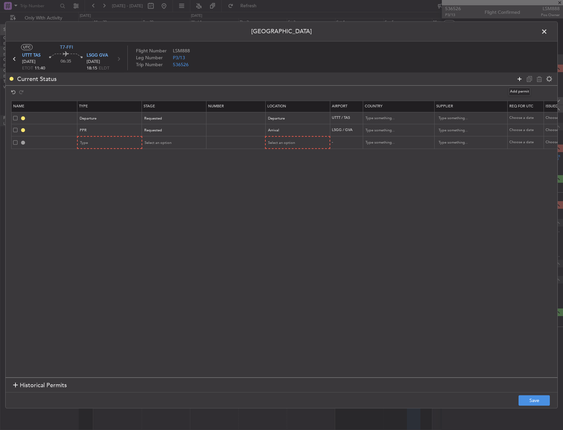
click at [520, 81] on icon at bounding box center [520, 79] width 8 height 8
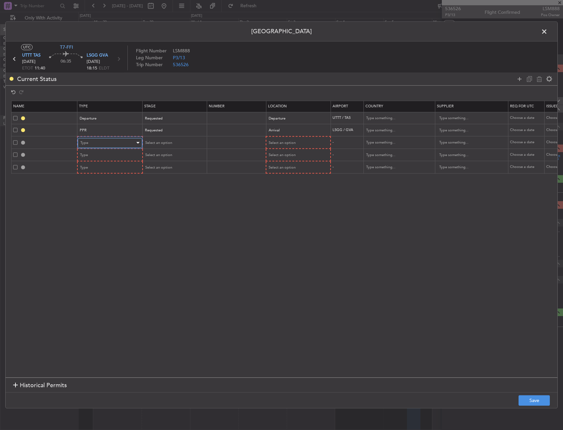
click at [108, 142] on div "Type" at bounding box center [107, 143] width 55 height 10
click at [104, 214] on span "Overflight" at bounding box center [110, 212] width 59 height 10
click at [291, 143] on span "Select an option" at bounding box center [281, 142] width 27 height 5
click at [281, 193] on span "Enroute" at bounding box center [298, 196] width 59 height 10
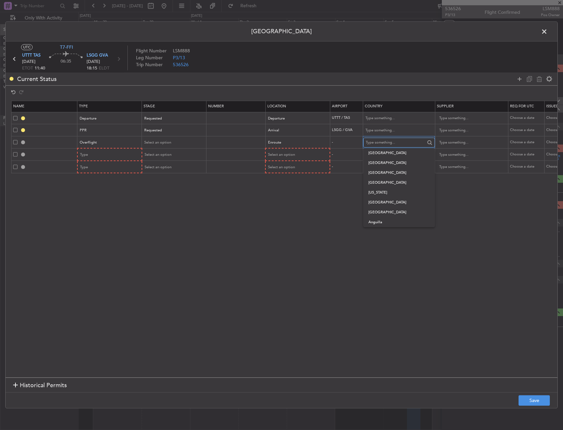
click at [406, 145] on input "text" at bounding box center [395, 143] width 59 height 10
click at [399, 149] on span "Kazakhstan" at bounding box center [398, 153] width 61 height 10
type input "Kazakhstan"
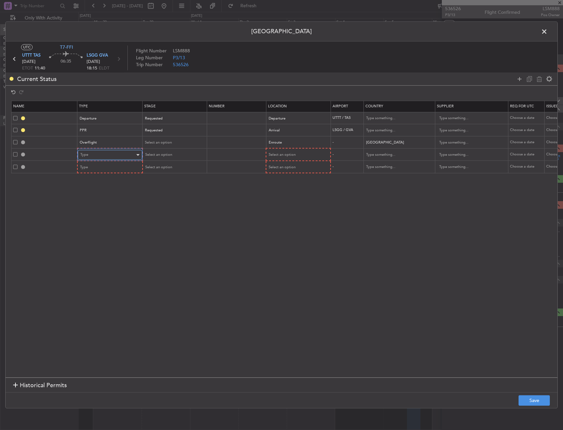
click at [118, 159] on div "Type" at bounding box center [107, 155] width 55 height 10
click at [95, 223] on span "Overflight" at bounding box center [110, 224] width 59 height 10
click at [288, 149] on td "Select an option" at bounding box center [297, 155] width 65 height 13
click at [291, 154] on span "Select an option" at bounding box center [281, 154] width 27 height 5
click at [277, 205] on span "Enroute" at bounding box center [298, 208] width 59 height 10
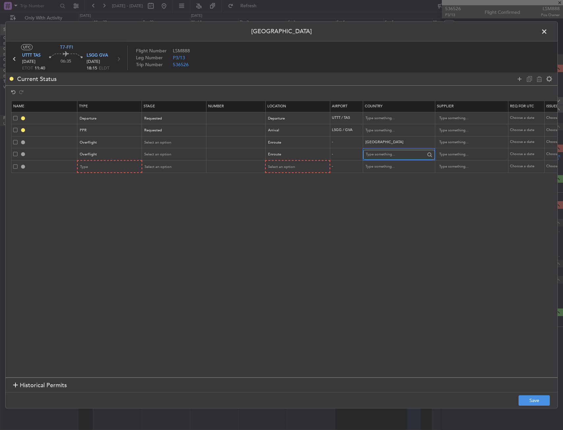
click at [378, 152] on input "text" at bounding box center [395, 155] width 59 height 10
click at [386, 176] on span "Turkmenistan" at bounding box center [398, 175] width 61 height 10
type input "Turkmenistan"
click at [123, 168] on div "Type" at bounding box center [107, 167] width 55 height 10
drag, startPoint x: 111, startPoint y: 237, endPoint x: 176, endPoint y: 191, distance: 80.3
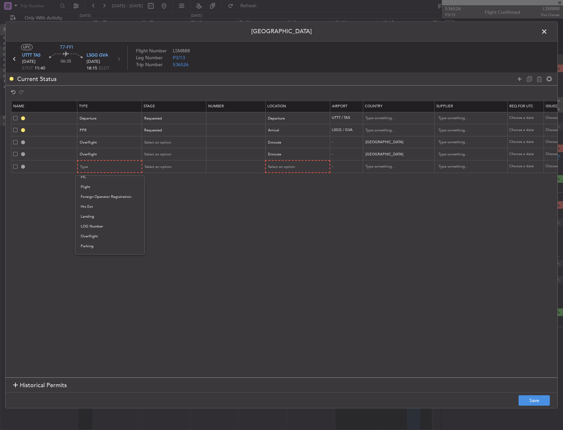
click at [111, 236] on span "Overflight" at bounding box center [110, 236] width 59 height 10
click at [290, 162] on div "Select an option" at bounding box center [295, 167] width 55 height 10
click at [285, 218] on span "Enroute" at bounding box center [297, 220] width 59 height 10
click at [443, 167] on input "text" at bounding box center [467, 167] width 59 height 10
type input "Turkey"
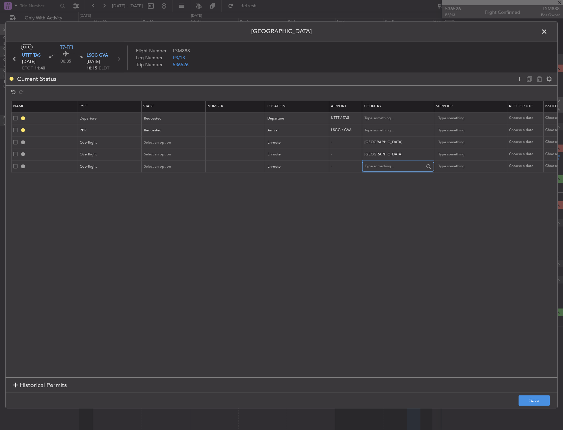
click at [411, 164] on input "text" at bounding box center [394, 167] width 59 height 10
type input "Turkey"
click at [368, 173] on span "Turkey" at bounding box center [397, 177] width 61 height 10
click at [127, 155] on div "Overflight" at bounding box center [107, 155] width 55 height 10
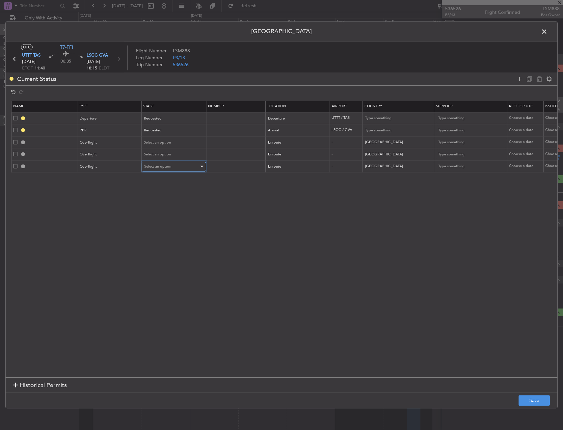
click at [159, 164] on span "Select an option" at bounding box center [157, 166] width 27 height 5
click at [156, 218] on span "Received OK" at bounding box center [174, 220] width 59 height 10
click at [220, 166] on input "text" at bounding box center [235, 166] width 57 height 6
type input "ECAC BUSINESS FLT"
click at [543, 401] on button "Save" at bounding box center [534, 400] width 31 height 11
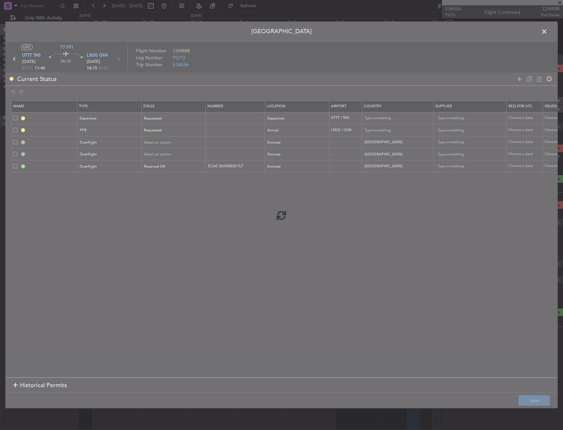
type input "DEPARTURE"
type input "Uzbekistan"
type input "NNN"
type input "LSGG PPR"
type input "Switzerland"
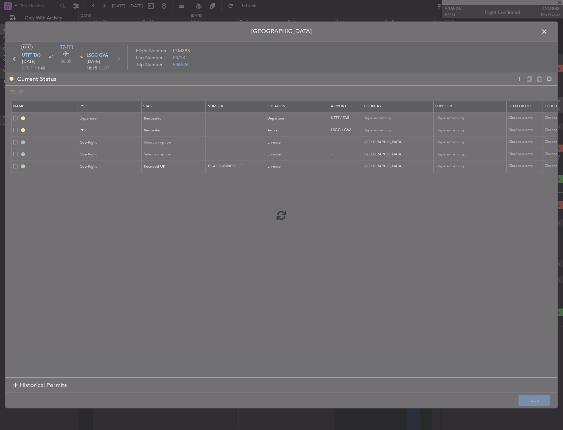
type input "NNN"
type input "KAZAKHSTAN OVF"
type input "NNN"
type input "TURKMENISTAN OVF"
type input "NNN"
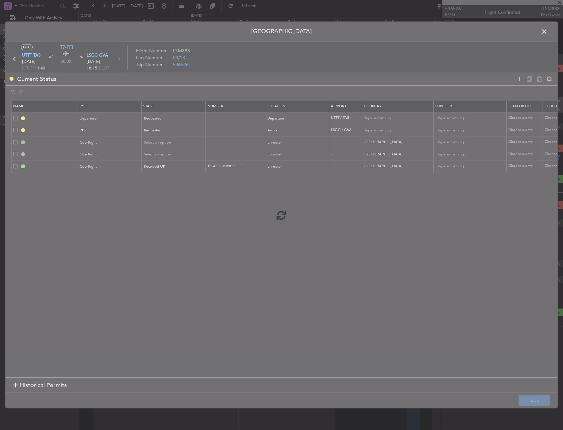
type input "TURKEY OVF"
type input "NNN"
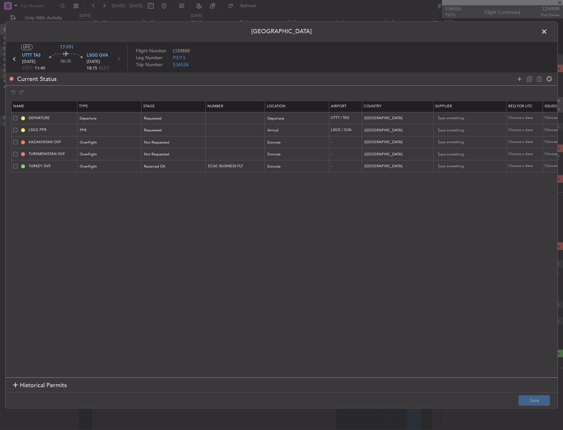
click at [548, 36] on span at bounding box center [548, 33] width 0 height 13
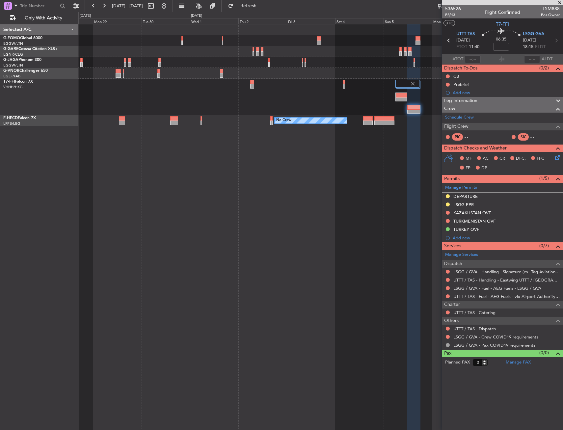
click at [492, 52] on section "UTTT TAS 05/10/2025 ETOT 11:40 06:35 LSGG GVA 05/10/2025 18:15 ELDT" at bounding box center [502, 41] width 121 height 26
click at [499, 47] on input at bounding box center [501, 47] width 16 height 8
click at [516, 47] on div "06:35 15" at bounding box center [500, 40] width 43 height 24
type input "+00:15"
click at [415, 106] on div at bounding box center [413, 107] width 13 height 5
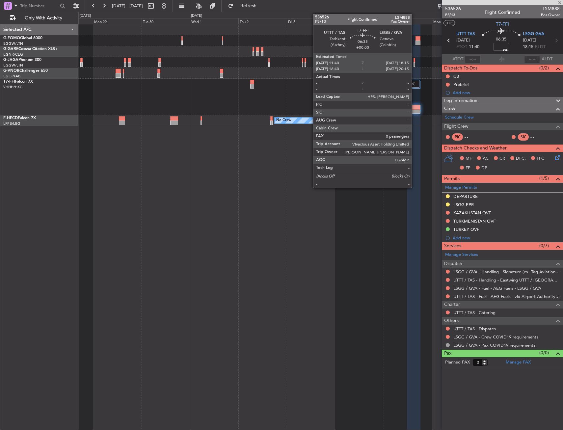
click at [415, 106] on div at bounding box center [413, 107] width 13 height 5
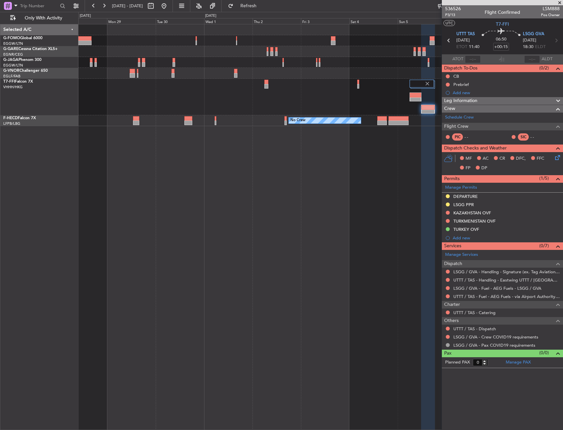
click at [342, 170] on div "Planned Maint Geneva (Cointrin) No Crew No Crew No Crew No Crew" at bounding box center [320, 227] width 485 height 406
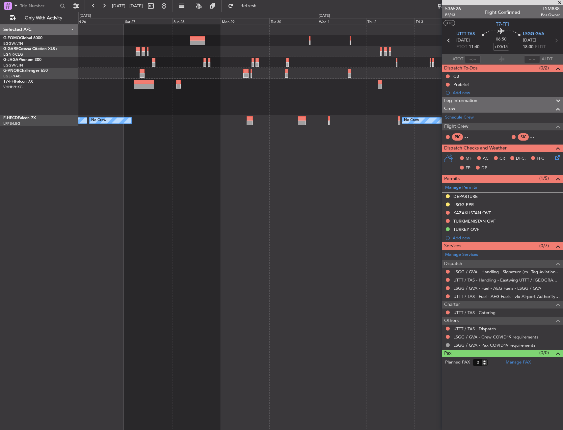
click at [359, 155] on div "No Crew No Crew No Crew" at bounding box center [320, 227] width 485 height 406
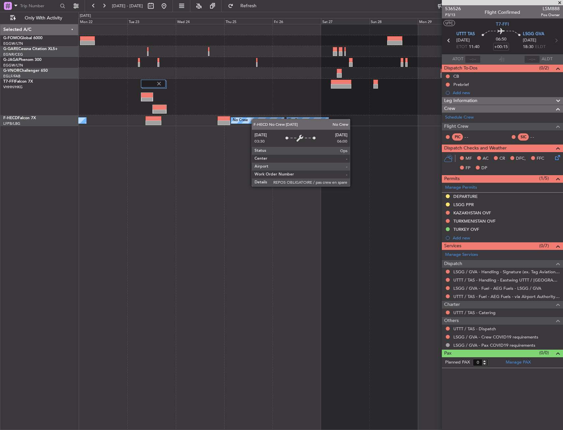
click at [263, 119] on div "No Crew No Crew No Crew No Crew" at bounding box center [320, 120] width 484 height 11
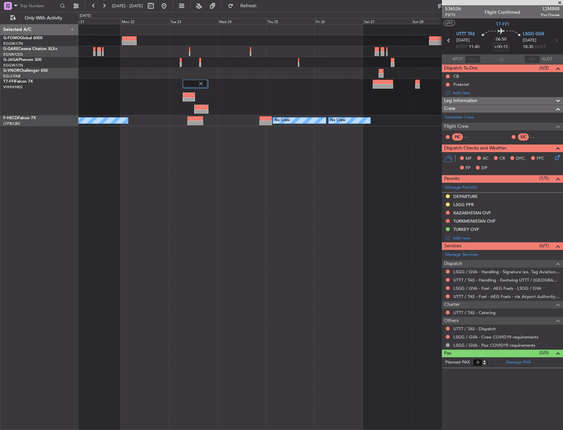
click at [253, 96] on div at bounding box center [320, 97] width 484 height 37
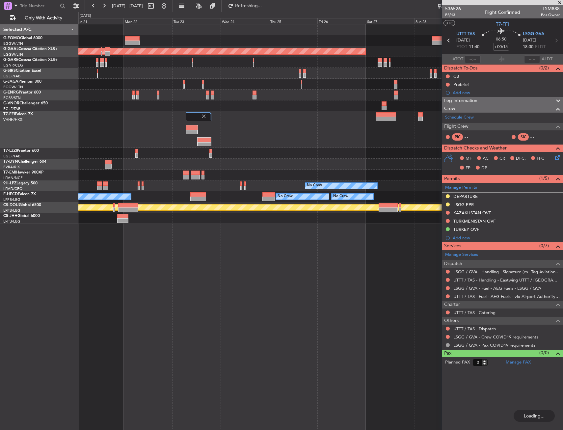
click at [283, 108] on div at bounding box center [320, 105] width 484 height 11
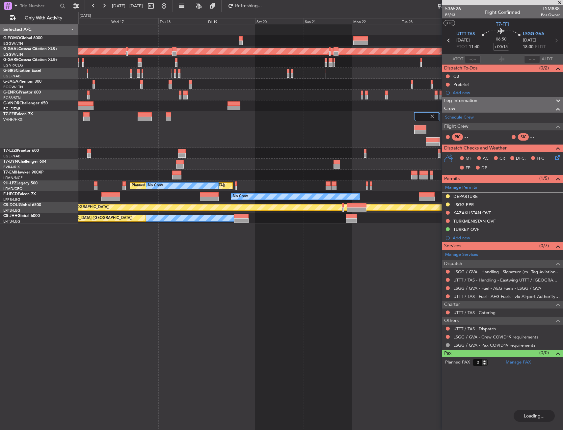
click at [306, 120] on div "Planned Maint Tianjin ([GEOGRAPHIC_DATA])" at bounding box center [320, 129] width 484 height 37
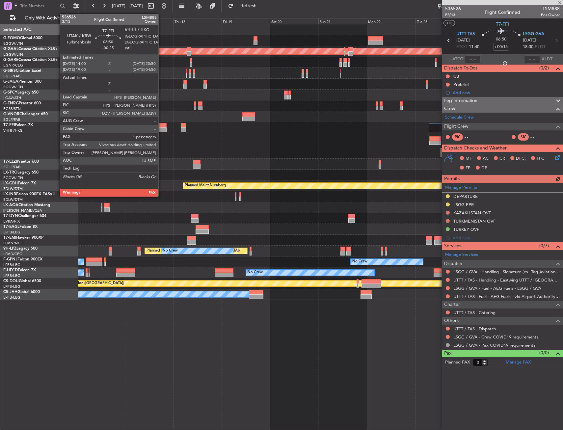
click at [161, 127] on div at bounding box center [159, 125] width 14 height 5
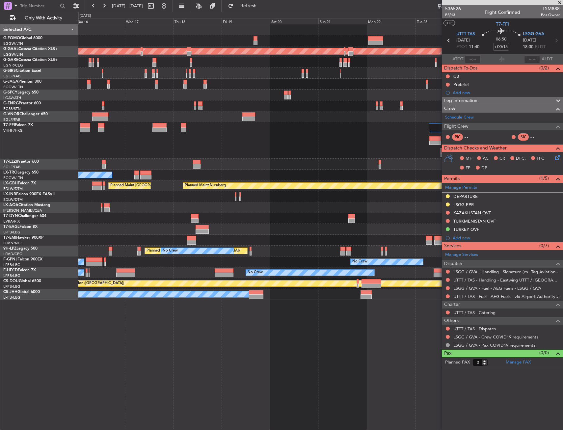
click at [63, 108] on div "Planned Maint Dusseldorf Planned Maint Tianjin (Binhai) A/C Unavailable Planned…" at bounding box center [281, 221] width 563 height 418
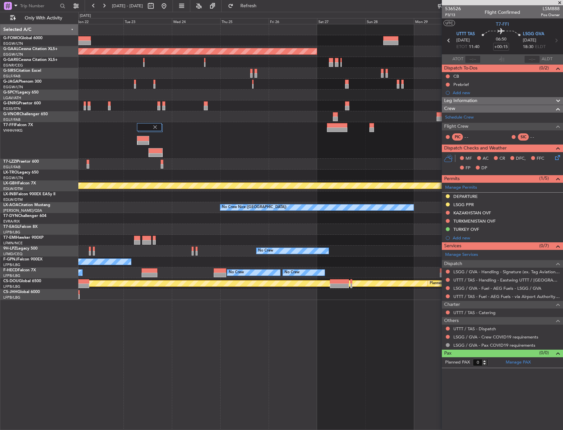
click at [78, 137] on div "Planned Maint Dusseldorf Planned Maint Nurnberg No Crew Nice (Côte d'Azur Airpo…" at bounding box center [281, 221] width 563 height 418
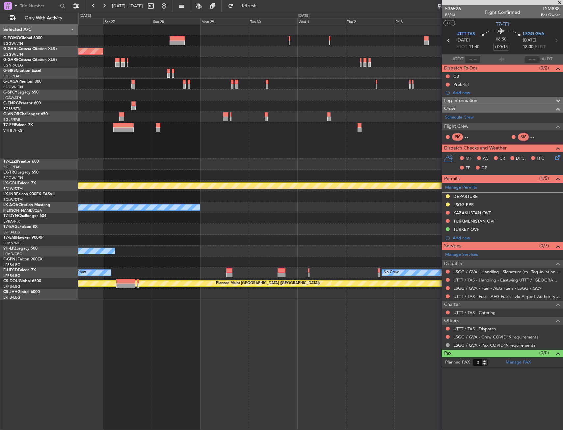
click at [18, 138] on div "Planned Maint Dusseldorf Planned Maint Nurnberg No Crew Nice (Côte d'Azur Airpo…" at bounding box center [281, 221] width 563 height 418
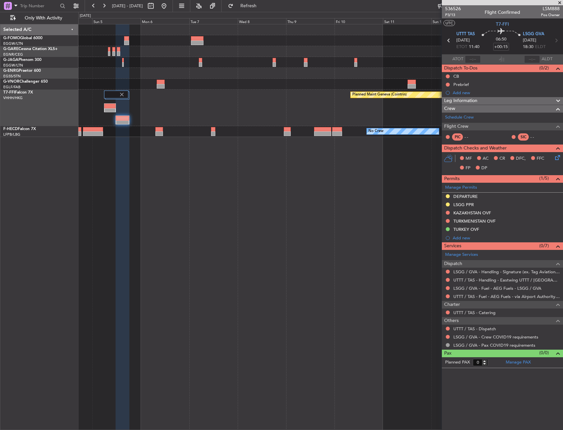
click at [265, 104] on div "Planned Maint Geneva (Cointrin)" at bounding box center [320, 108] width 484 height 37
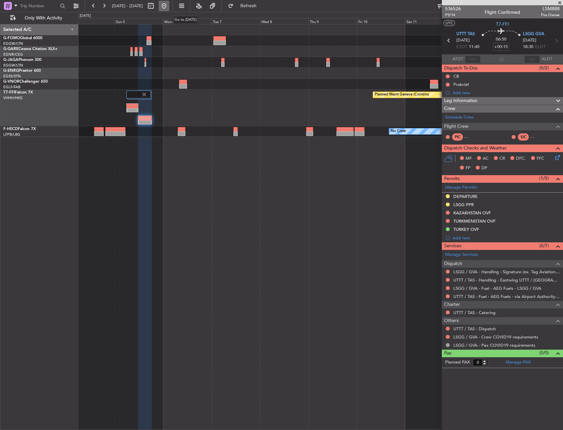
click at [169, 7] on button at bounding box center [164, 6] width 11 height 11
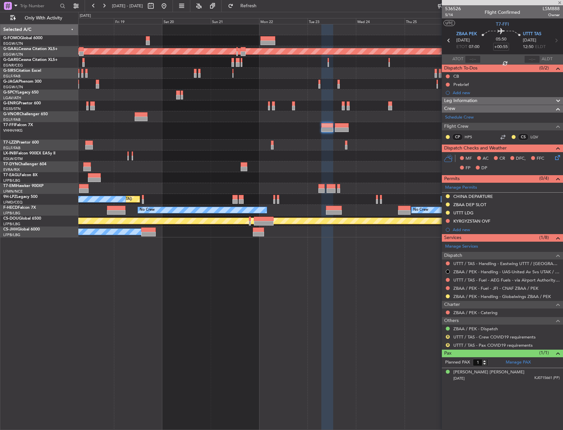
type input "+00:10"
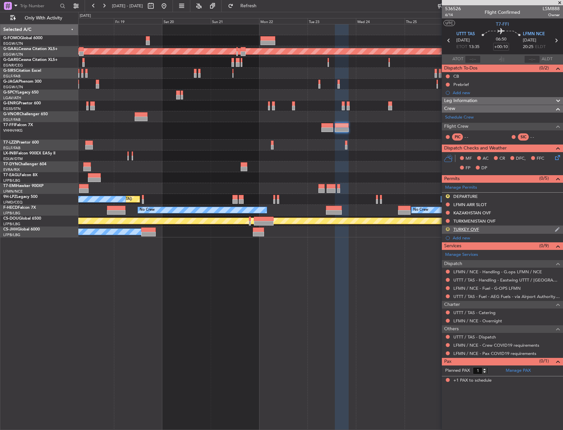
click at [449, 230] on button "R" at bounding box center [448, 229] width 4 height 4
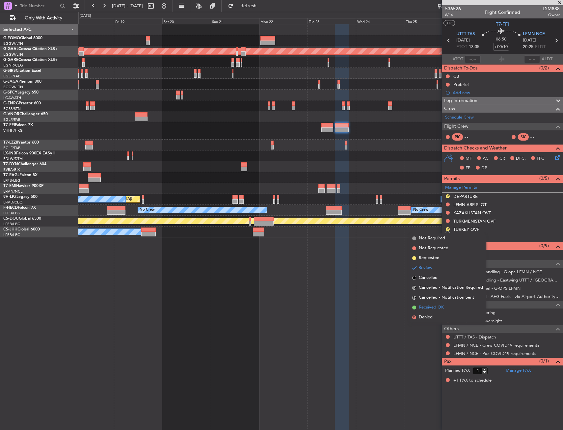
click at [432, 306] on span "Received OK" at bounding box center [431, 307] width 25 height 7
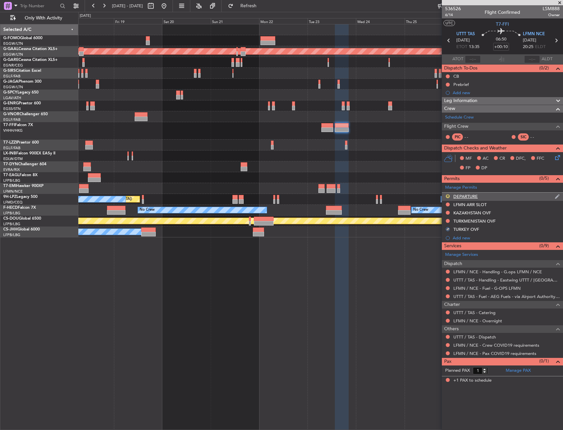
click at [448, 196] on button "R" at bounding box center [448, 196] width 4 height 4
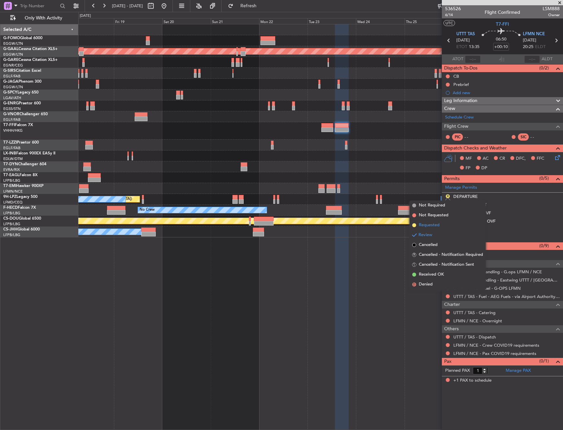
click at [441, 226] on li "Requested" at bounding box center [448, 225] width 76 height 10
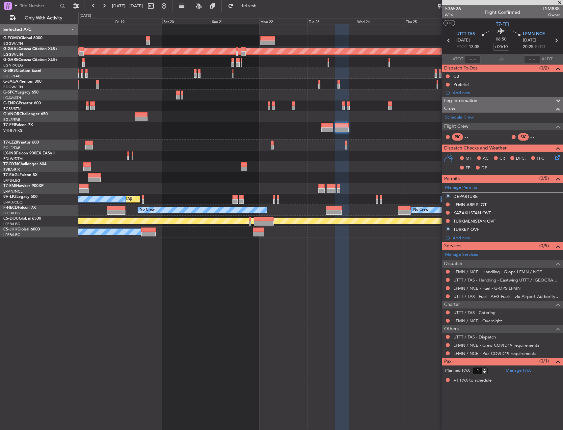
click at [363, 268] on div "Planned Maint Dusseldorf Planned Maint [US_STATE] ([GEOGRAPHIC_DATA]) No Crew […" at bounding box center [320, 227] width 485 height 406
click at [482, 270] on link "LFMN / NCE - Handling - G.ops LFMN / NCE" at bounding box center [497, 272] width 89 height 6
click at [262, 4] on span "Refresh" at bounding box center [249, 6] width 28 height 5
click at [209, 129] on div at bounding box center [320, 130] width 484 height 17
click at [486, 203] on div "LFMN ARR SLOT" at bounding box center [469, 205] width 33 height 6
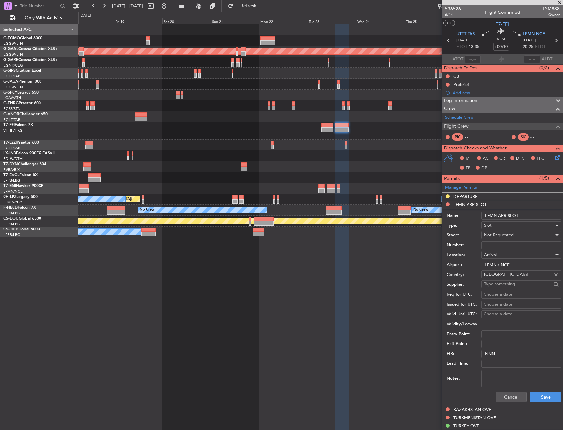
click at [533, 212] on input "LFMN ARR SLOT" at bounding box center [521, 216] width 80 height 8
type input "LFMN ARR SLOT 2025z"
click at [497, 234] on span "Not Requested" at bounding box center [499, 235] width 30 height 6
click at [504, 276] on span "Requested" at bounding box center [518, 278] width 69 height 10
click at [541, 395] on button "Save" at bounding box center [545, 397] width 31 height 11
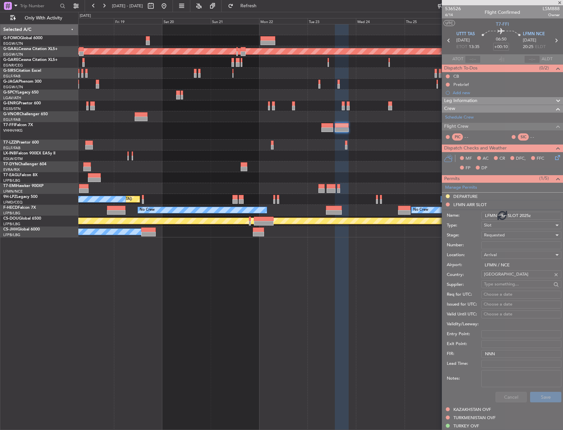
click at [395, 161] on div at bounding box center [320, 166] width 484 height 11
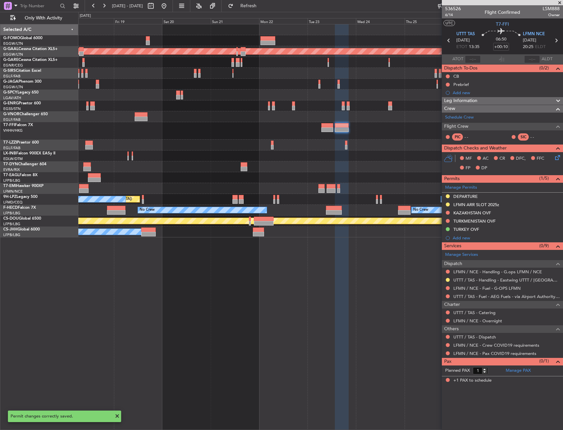
click at [267, 370] on div "Planned Maint Dusseldorf Planned Maint [US_STATE] ([GEOGRAPHIC_DATA]) [GEOGRAPH…" at bounding box center [320, 227] width 485 height 406
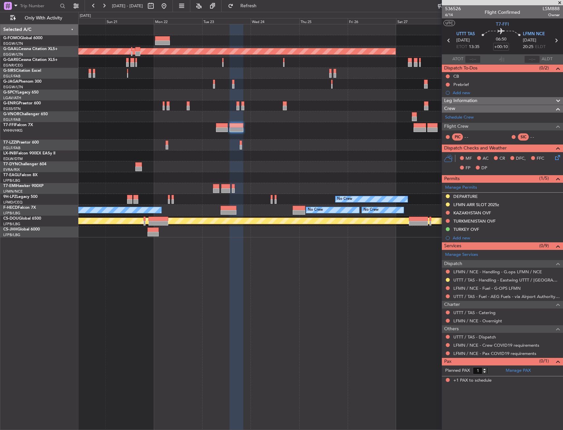
click at [281, 116] on div at bounding box center [320, 116] width 484 height 11
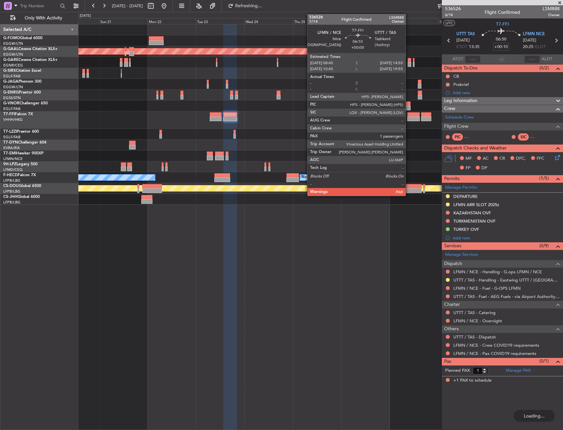
click at [408, 115] on div at bounding box center [413, 114] width 13 height 5
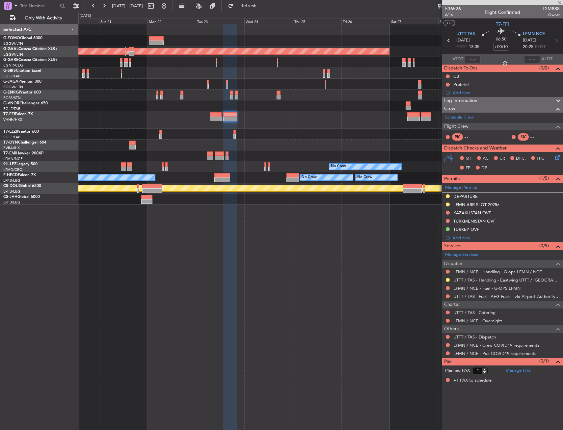
click at [363, 122] on div at bounding box center [320, 119] width 484 height 17
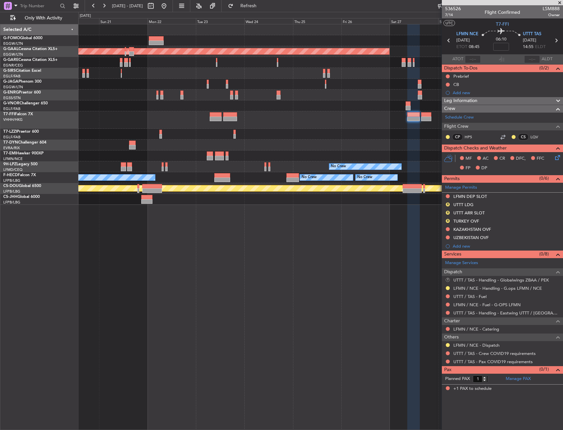
click at [447, 278] on button "R" at bounding box center [448, 280] width 4 height 4
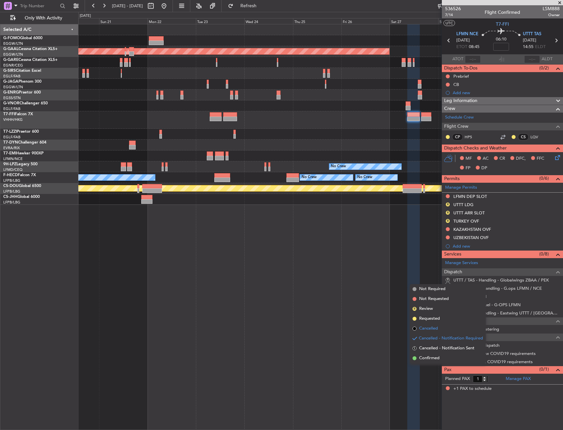
click at [427, 328] on span "Cancelled" at bounding box center [428, 328] width 19 height 7
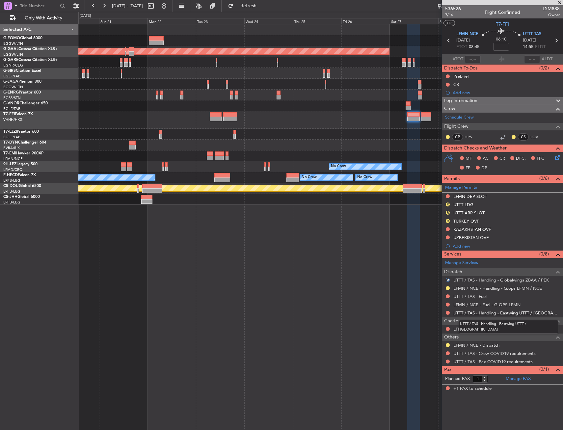
click at [480, 312] on link "UTTT / TAS - Handling - Eastwing UTTT / [GEOGRAPHIC_DATA]" at bounding box center [506, 313] width 106 height 6
click at [473, 197] on div "LFMN DEP SLOT" at bounding box center [470, 197] width 34 height 6
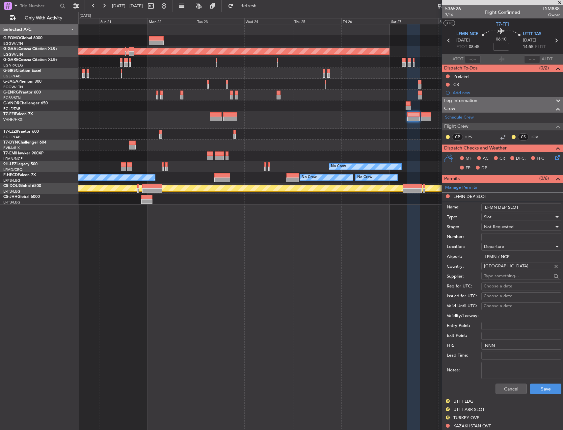
click at [533, 207] on input "LFMN DEP SLOT" at bounding box center [521, 208] width 80 height 8
type input "LFMN DEP SLOT 0845z"
click at [518, 223] on div "Not Requested" at bounding box center [519, 227] width 70 height 10
click at [518, 272] on span "Requested" at bounding box center [518, 270] width 69 height 10
click at [539, 385] on div "Cancel Save" at bounding box center [504, 388] width 115 height 17
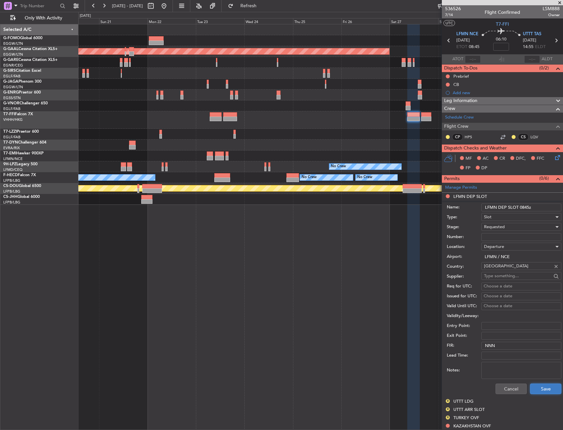
click at [541, 393] on button "Save" at bounding box center [545, 389] width 31 height 11
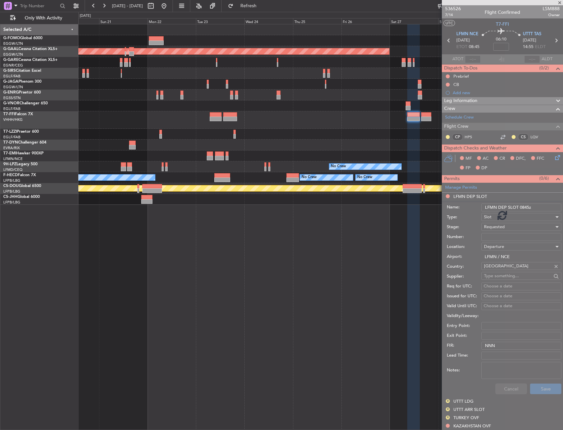
click at [406, 327] on div "Planned Maint Dusseldorf No Crew [GEOGRAPHIC_DATA] ([GEOGRAPHIC_DATA]) No Crew …" at bounding box center [320, 227] width 485 height 406
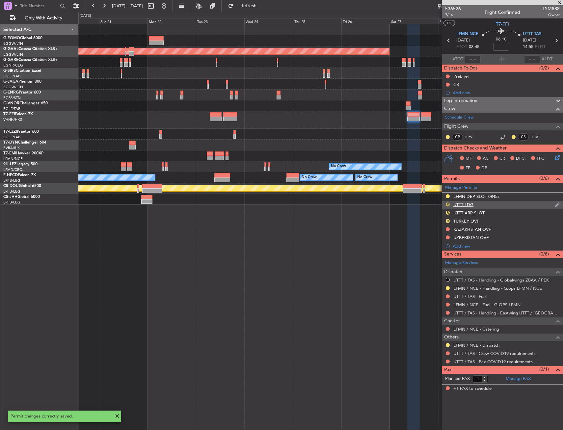
click at [447, 204] on button "R" at bounding box center [448, 205] width 4 height 4
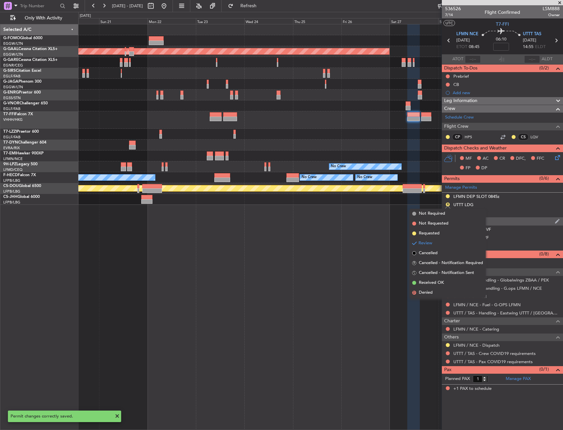
drag, startPoint x: 434, startPoint y: 233, endPoint x: 447, endPoint y: 221, distance: 18.2
click at [434, 233] on span "Requested" at bounding box center [429, 233] width 21 height 7
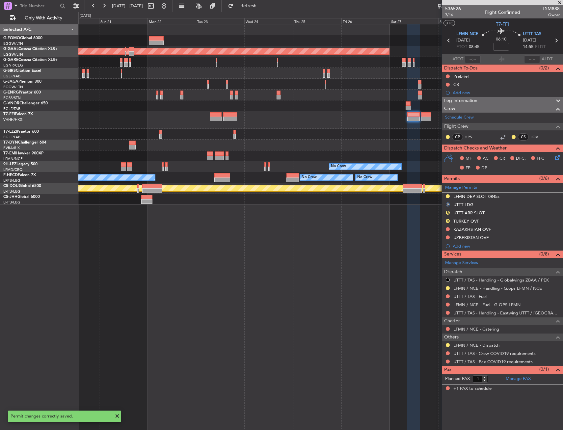
drag, startPoint x: 449, startPoint y: 212, endPoint x: 439, endPoint y: 200, distance: 15.6
click at [400, 212] on fb-app "[DATE] - [DATE] Refresh Quick Links Only With Activity Planned [GEOGRAPHIC_DATA…" at bounding box center [281, 217] width 563 height 425
click at [453, 186] on link "Manage Permits" at bounding box center [461, 187] width 32 height 7
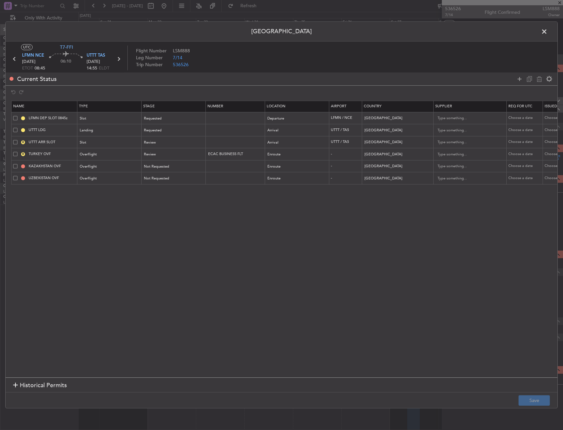
click at [16, 141] on span at bounding box center [15, 142] width 4 height 4
click at [18, 140] on input "checkbox" at bounding box center [18, 140] width 0 height 0
click at [538, 79] on icon at bounding box center [539, 79] width 8 height 8
type input "TURKEY OVF"
type input "ECAC BUSINESS FLT"
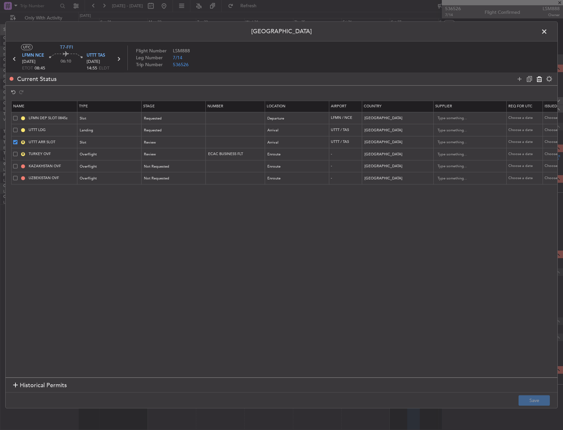
type input "[GEOGRAPHIC_DATA]"
type input "KAZAKHSTAN OVF"
type input "[GEOGRAPHIC_DATA]"
type input "UZBEKISTAN OVF"
type input "[GEOGRAPHIC_DATA]"
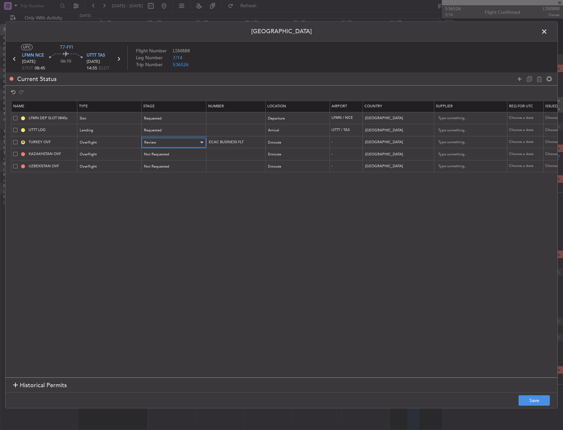
click at [157, 145] on div "Review" at bounding box center [171, 143] width 55 height 10
click at [165, 196] on span "Received OK" at bounding box center [174, 196] width 59 height 10
click at [520, 405] on button "Save" at bounding box center [534, 400] width 31 height 11
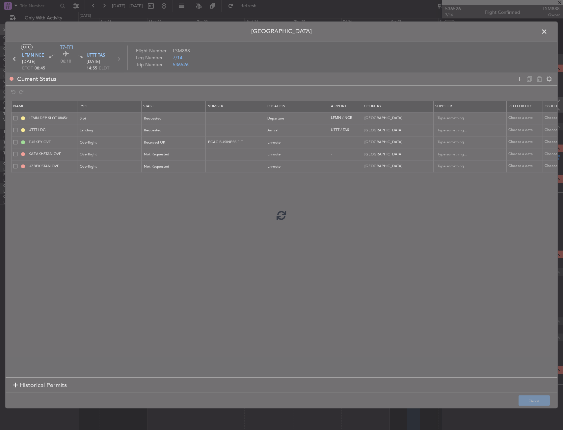
click at [456, 325] on div at bounding box center [282, 215] width 552 height 386
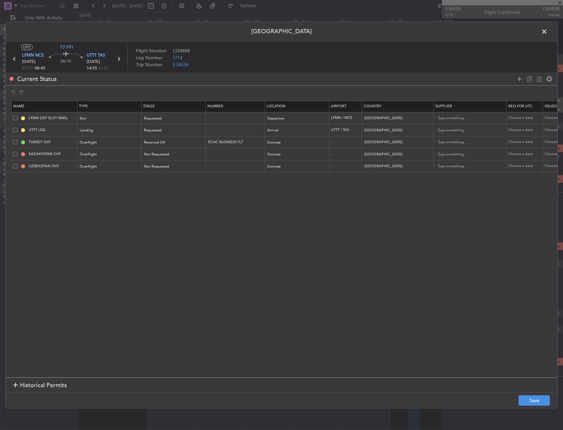
click at [548, 33] on span at bounding box center [548, 33] width 0 height 13
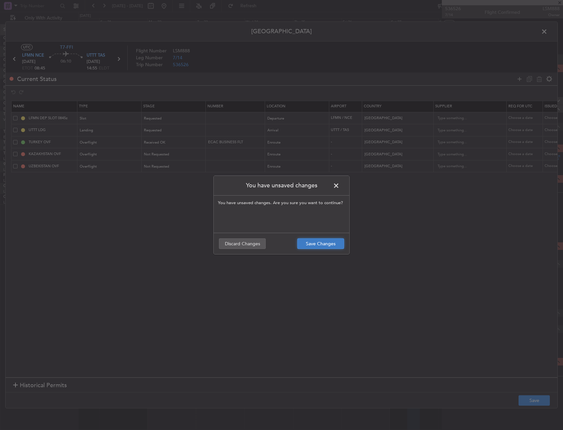
click at [310, 248] on button "Save Changes" at bounding box center [320, 243] width 47 height 11
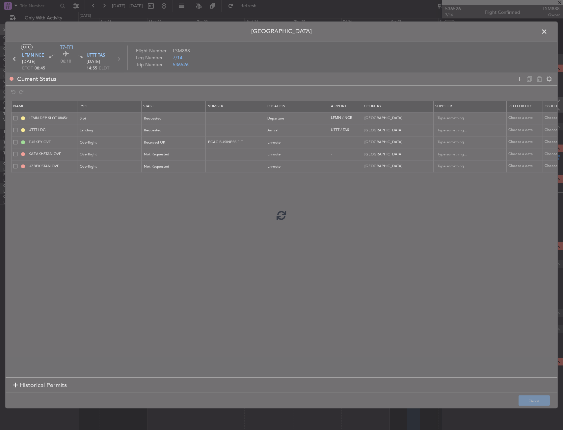
click at [283, 229] on div at bounding box center [282, 215] width 552 height 386
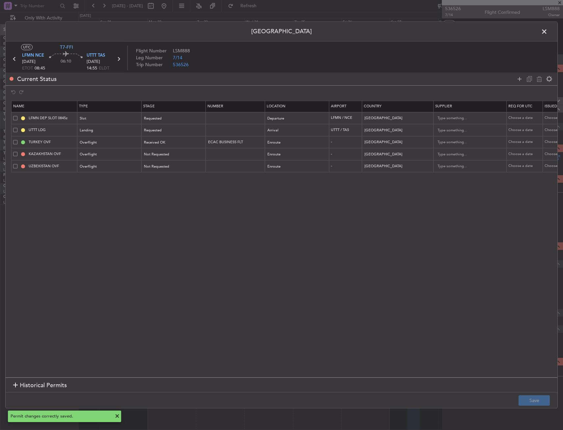
click at [548, 35] on span at bounding box center [548, 33] width 0 height 13
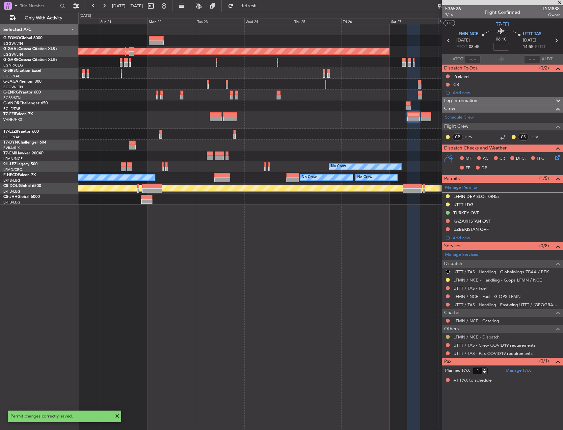
click at [447, 337] on button at bounding box center [448, 337] width 4 height 4
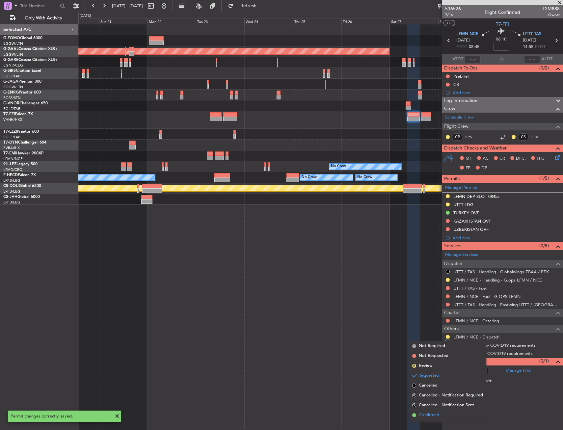
click at [433, 413] on span "Confirmed" at bounding box center [429, 415] width 20 height 7
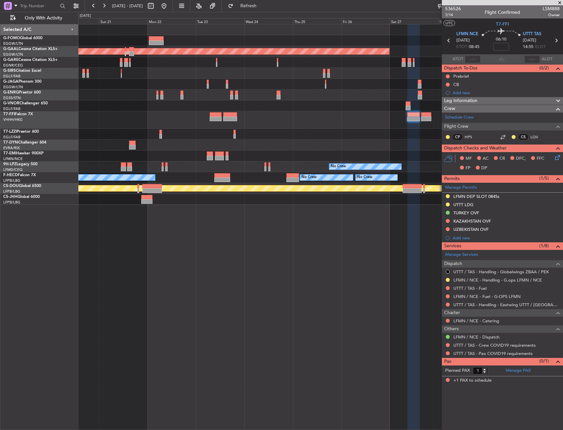
click at [364, 286] on div "Planned Maint Dusseldorf No Crew [GEOGRAPHIC_DATA] ([GEOGRAPHIC_DATA]) No Crew …" at bounding box center [320, 227] width 485 height 406
click at [262, 5] on span "Refresh" at bounding box center [249, 6] width 28 height 5
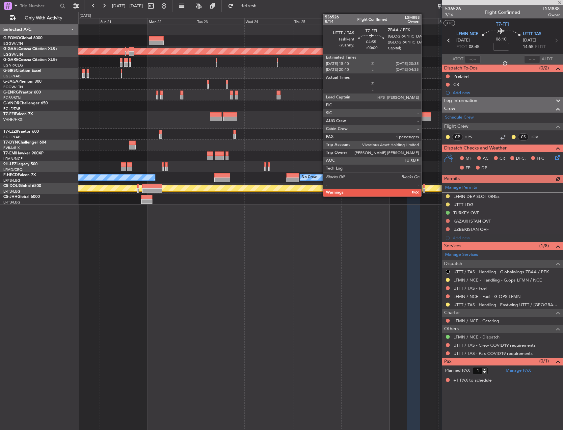
click at [424, 117] on div at bounding box center [426, 119] width 10 height 5
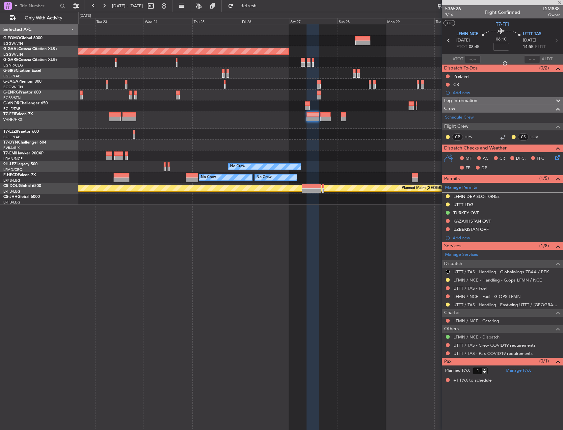
click at [204, 117] on div at bounding box center [320, 119] width 484 height 17
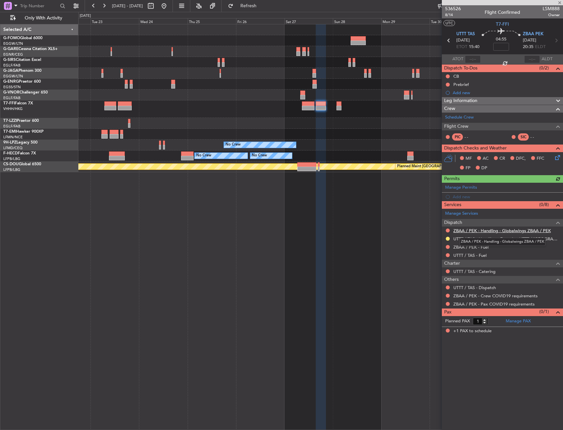
click at [479, 230] on link "ZBAA / PEK - Handling - Globalwings ZBAA / PEK" at bounding box center [501, 231] width 97 height 6
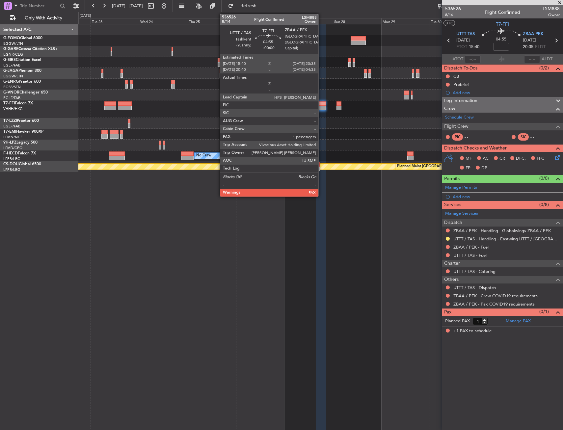
click at [321, 109] on div at bounding box center [321, 108] width 10 height 5
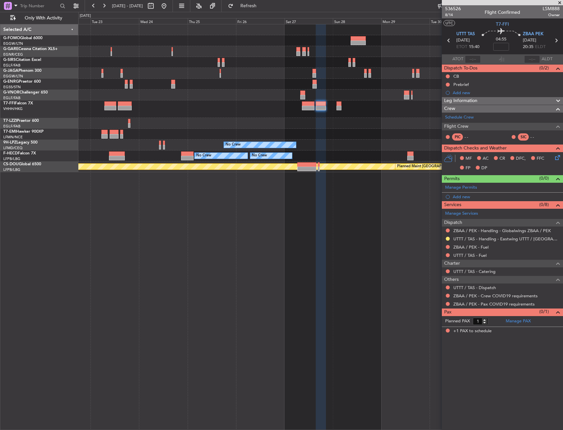
click at [502, 47] on mat-tooltip-component "Flight Time" at bounding box center [501, 51] width 30 height 17
click at [502, 46] on input at bounding box center [501, 47] width 16 height 8
click at [511, 44] on div "04:55 -20" at bounding box center [500, 40] width 43 height 24
type input "-00:20"
click at [234, 252] on div "No Crew No Crew No Crew No Crew No Crew Planned Maint [GEOGRAPHIC_DATA] ([GEOGR…" at bounding box center [320, 227] width 485 height 406
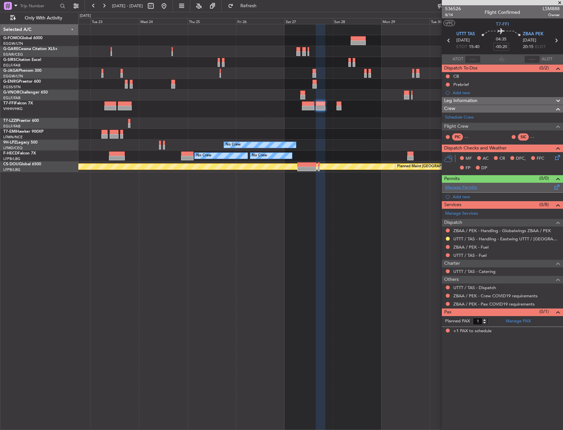
click at [474, 190] on link "Manage Permits" at bounding box center [461, 187] width 32 height 7
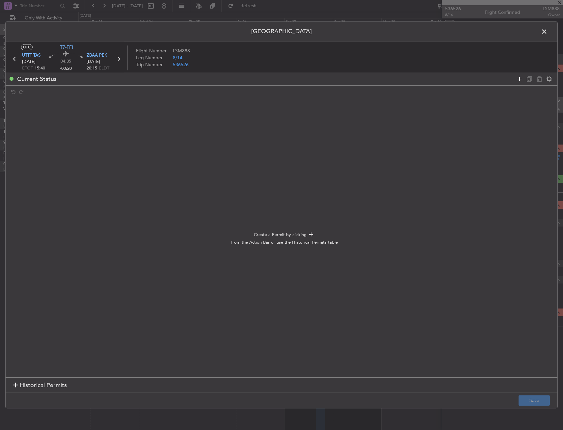
click at [519, 79] on icon at bounding box center [520, 79] width 8 height 8
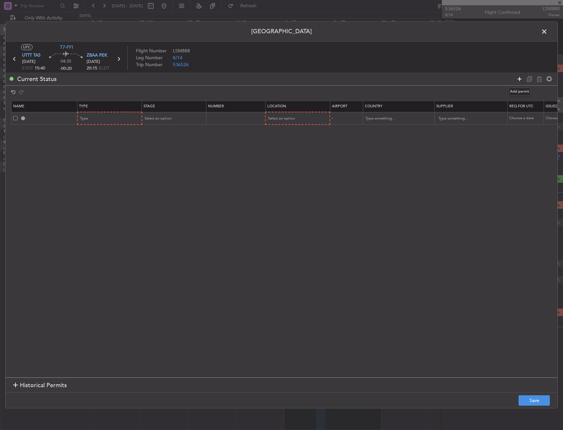
click at [519, 79] on icon at bounding box center [520, 79] width 8 height 8
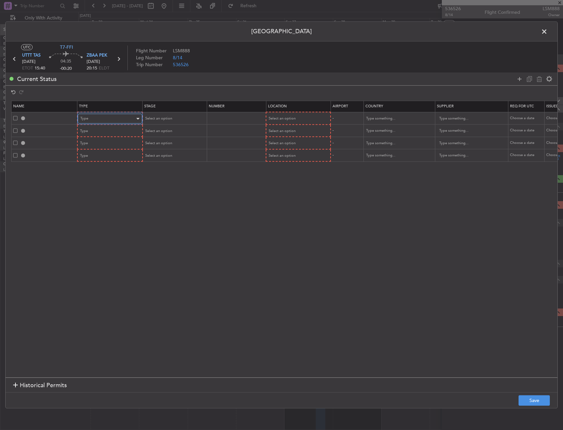
click at [94, 121] on div "Type" at bounding box center [107, 119] width 55 height 10
drag, startPoint x: 98, startPoint y: 186, endPoint x: 98, endPoint y: 196, distance: 9.2
click at [98, 196] on div "ADC ADNC API CANPASS CARICOM CID COBT CUSTOMS Departure DOT Approval EAPIS Ferr…" at bounding box center [110, 166] width 70 height 79
click at [98, 196] on span "Departure" at bounding box center [110, 198] width 59 height 10
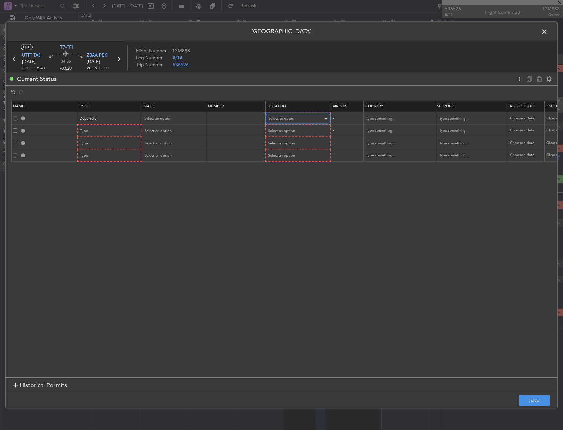
click at [292, 120] on span "Select an option" at bounding box center [281, 118] width 27 height 5
click at [291, 131] on span "Departure" at bounding box center [293, 132] width 48 height 10
click at [150, 116] on span "Select an option" at bounding box center [158, 118] width 27 height 5
drag, startPoint x: 154, startPoint y: 163, endPoint x: 115, endPoint y: 138, distance: 46.0
click at [154, 162] on span "Requested" at bounding box center [174, 162] width 59 height 10
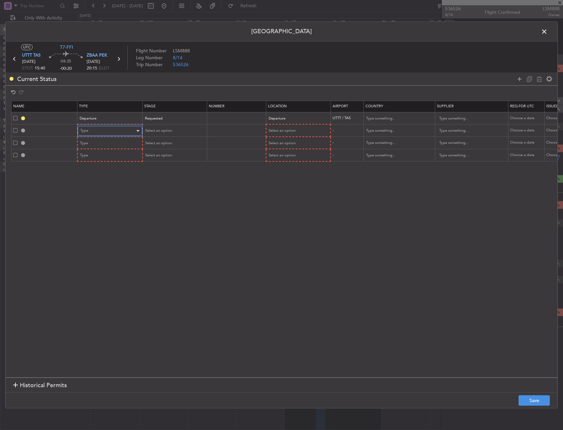
click at [101, 133] on div "Type" at bounding box center [107, 131] width 55 height 10
click at [94, 133] on div at bounding box center [281, 215] width 563 height 430
click at [94, 133] on div "Type" at bounding box center [107, 131] width 55 height 10
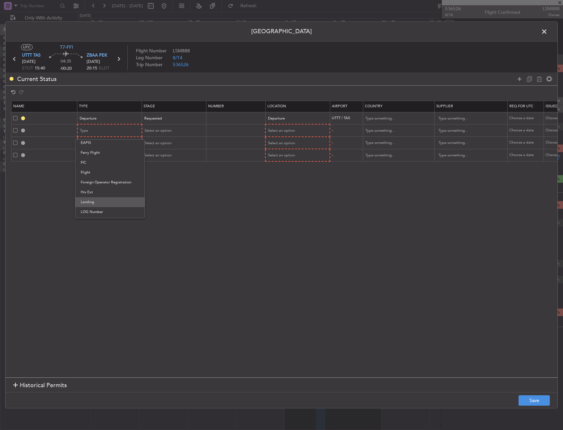
click at [104, 198] on span "Landing" at bounding box center [110, 202] width 59 height 10
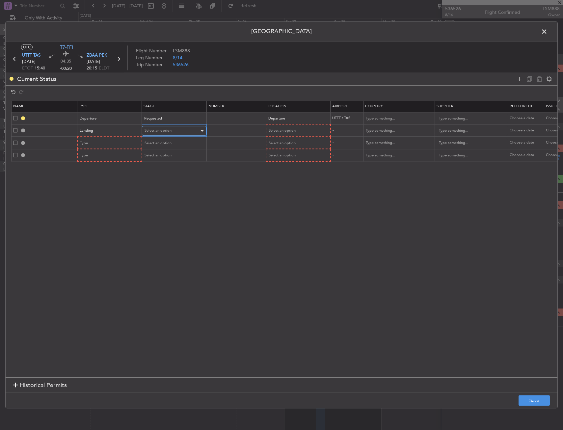
click at [182, 127] on div "Select an option" at bounding box center [172, 131] width 55 height 10
drag, startPoint x: 169, startPoint y: 169, endPoint x: 169, endPoint y: 175, distance: 5.6
click at [169, 175] on div "Denied Not Requested Review Requested Received OK Cancelled Cancelled - Notific…" at bounding box center [174, 178] width 70 height 79
click at [169, 175] on span "Requested" at bounding box center [174, 174] width 59 height 10
click at [269, 128] on div "Select an option" at bounding box center [295, 131] width 55 height 10
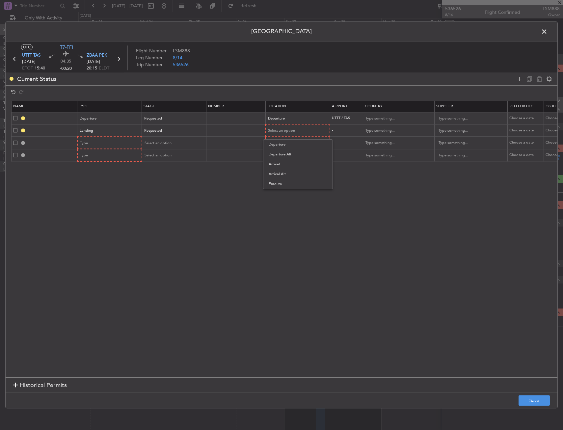
click at [275, 165] on span "Arrival" at bounding box center [298, 164] width 59 height 10
click at [117, 140] on div "Type" at bounding box center [107, 143] width 55 height 10
click at [99, 204] on span "Slot" at bounding box center [110, 206] width 59 height 10
click at [143, 145] on div "Select an option" at bounding box center [174, 143] width 64 height 10
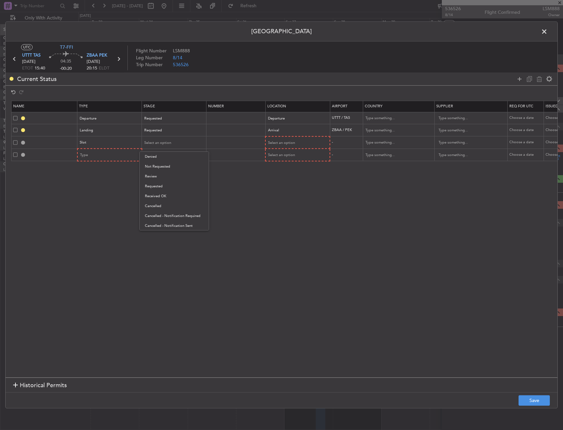
click at [164, 184] on span "Requested" at bounding box center [174, 186] width 59 height 10
drag, startPoint x: 269, startPoint y: 143, endPoint x: 272, endPoint y: 144, distance: 3.4
click at [271, 143] on span "Select an option" at bounding box center [281, 142] width 27 height 5
click at [281, 178] on span "Arrival" at bounding box center [298, 177] width 59 height 10
click at [101, 151] on div "Type" at bounding box center [107, 155] width 55 height 10
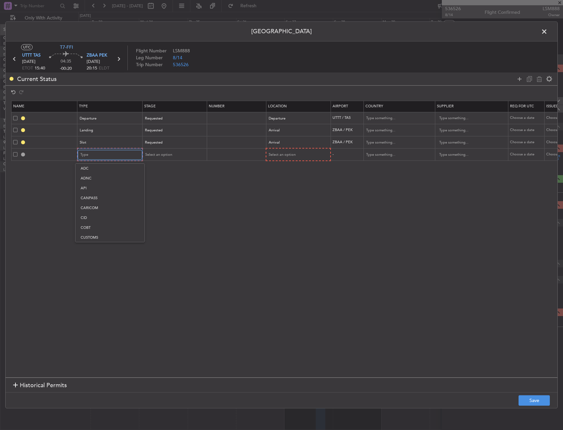
scroll to position [122, 0]
click at [96, 223] on span "Overflight" at bounding box center [110, 224] width 59 height 10
click at [300, 156] on div "Select an option" at bounding box center [295, 155] width 55 height 10
drag, startPoint x: 296, startPoint y: 205, endPoint x: 166, endPoint y: 154, distance: 139.4
click at [296, 205] on span "Enroute" at bounding box center [297, 208] width 59 height 10
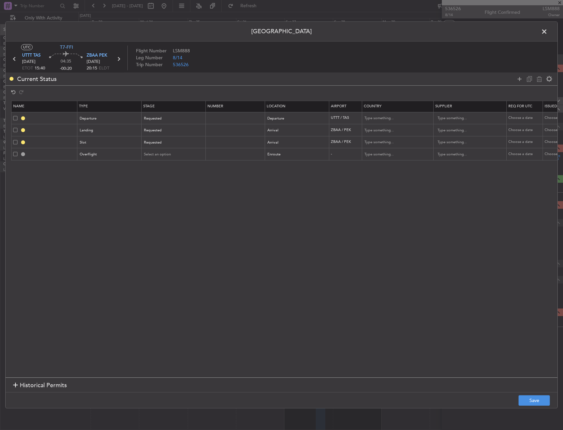
drag, startPoint x: 357, startPoint y: 170, endPoint x: 359, endPoint y: 163, distance: 7.2
click at [357, 166] on section "Name Type Stage Number Location Airport Country Supplier Req For Utc Issued For…" at bounding box center [282, 238] width 552 height 278
click at [370, 151] on input "text" at bounding box center [394, 154] width 59 height 10
click at [372, 164] on span "[GEOGRAPHIC_DATA]" at bounding box center [397, 165] width 61 height 10
type input "[GEOGRAPHIC_DATA]"
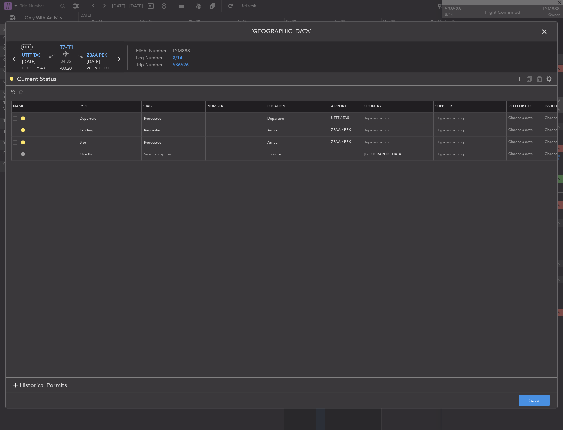
click at [383, 182] on section "Name Type Stage Number Location Airport Country Supplier Req For Utc Issued For…" at bounding box center [282, 238] width 552 height 278
drag, startPoint x: 534, startPoint y: 410, endPoint x: 538, endPoint y: 402, distance: 8.5
click at [534, 410] on div "Permit Center UTC T7-FFI UTTT TAS [DATE] ETOT 15:40 04:35 -00:20 ZBAA PEK [DATE…" at bounding box center [281, 215] width 563 height 430
click at [538, 402] on button "Save" at bounding box center [534, 400] width 31 height 11
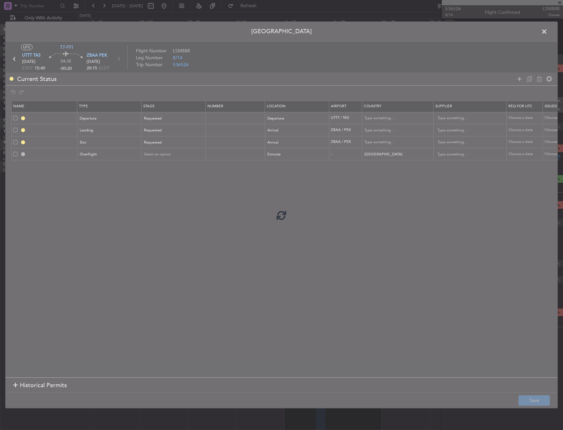
type input "DEPARTURE"
type input "[GEOGRAPHIC_DATA]"
type input "NNN"
type input "ZBAA LDG"
type input "[GEOGRAPHIC_DATA]"
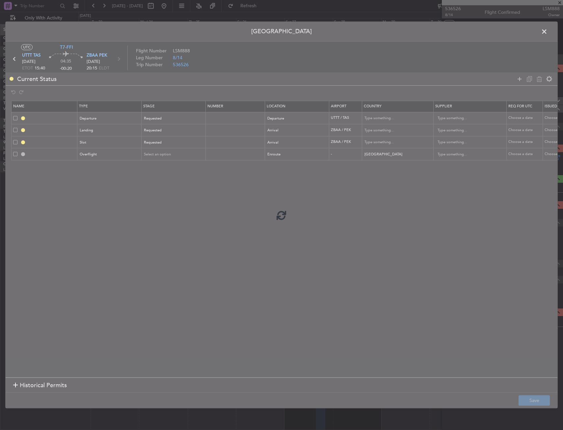
type input "NNN"
type input "3"
type input "ZBAA ARR SLOT"
type input "[GEOGRAPHIC_DATA]"
type input "NNN"
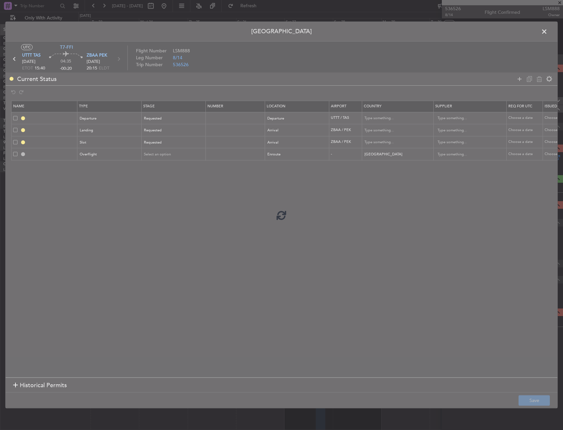
type input "3"
type input "KAZAKHSTAN OVF"
type input "NNN"
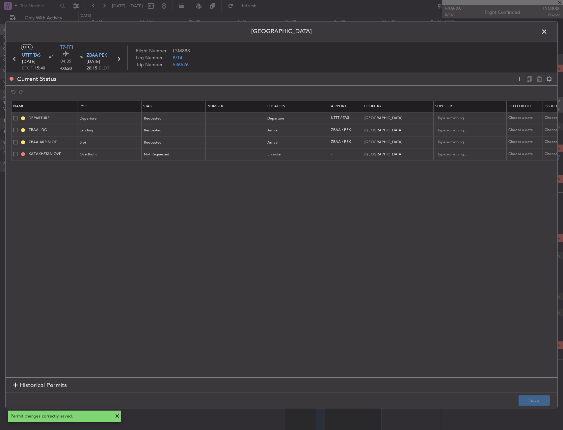
click at [548, 32] on span at bounding box center [548, 33] width 0 height 13
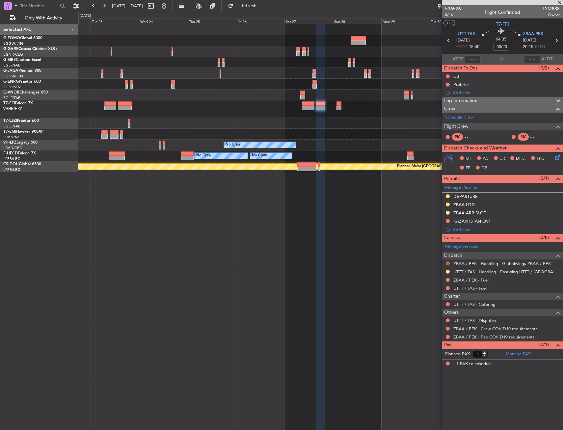
click at [447, 265] on button at bounding box center [448, 263] width 4 height 4
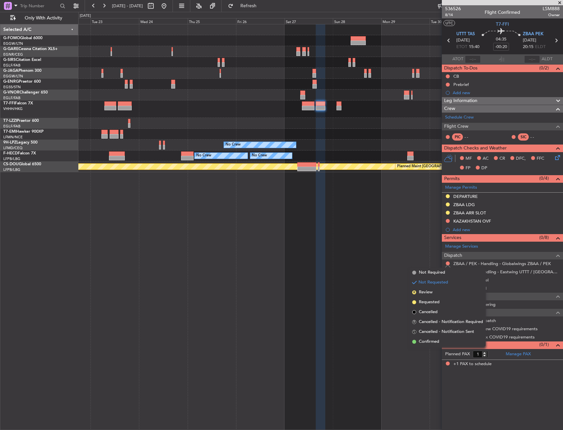
click at [447, 261] on div at bounding box center [447, 263] width 5 height 5
click at [319, 260] on div at bounding box center [321, 227] width 10 height 406
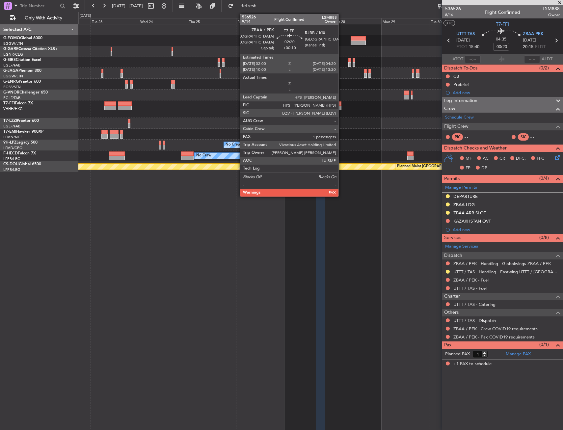
click at [341, 107] on div at bounding box center [339, 108] width 5 height 5
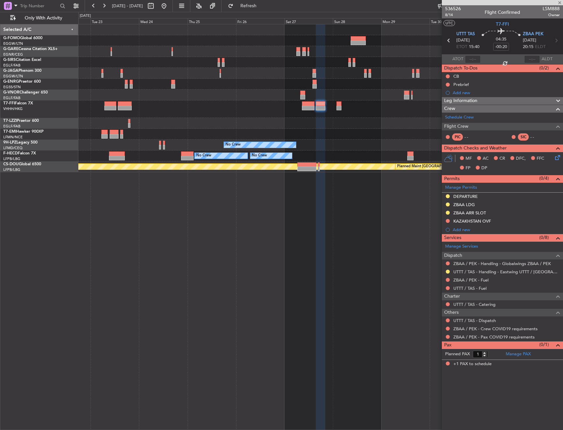
click at [360, 118] on div at bounding box center [320, 123] width 484 height 11
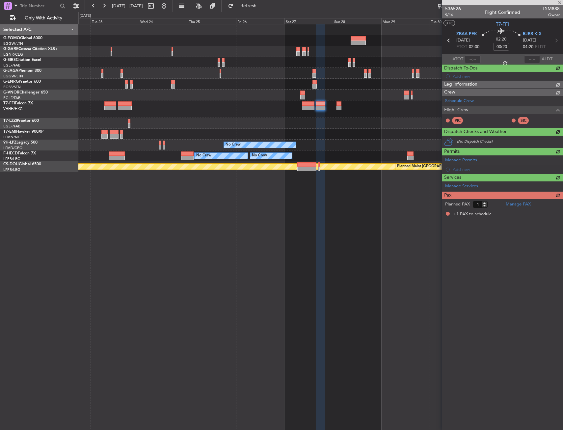
type input "+00:10"
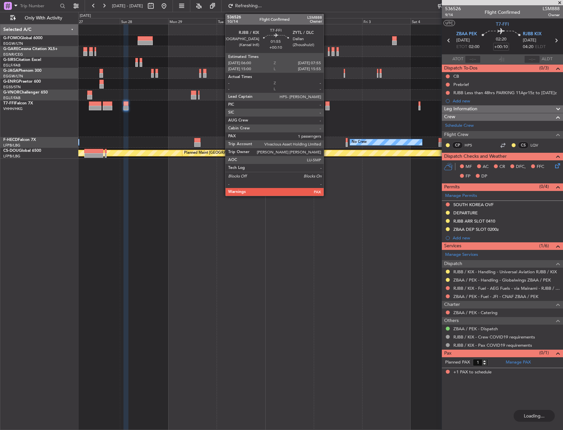
click at [327, 104] on div at bounding box center [327, 103] width 4 height 5
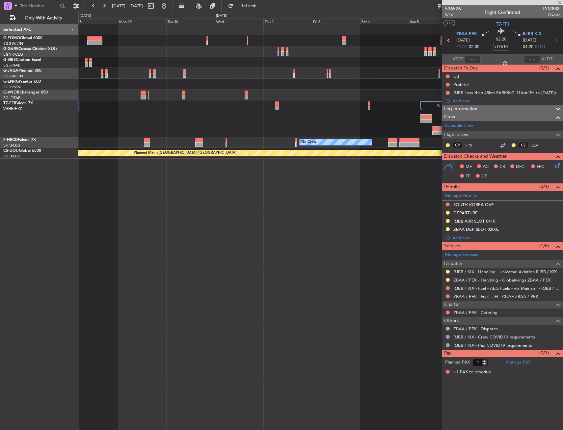
click at [303, 102] on div "Planned Maint Geneva (Cointrin)" at bounding box center [320, 118] width 484 height 37
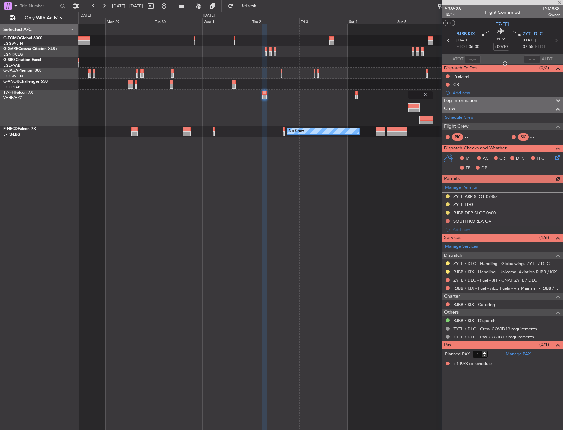
click at [290, 97] on div "Planned Maint Geneva (Cointrin)" at bounding box center [320, 108] width 484 height 37
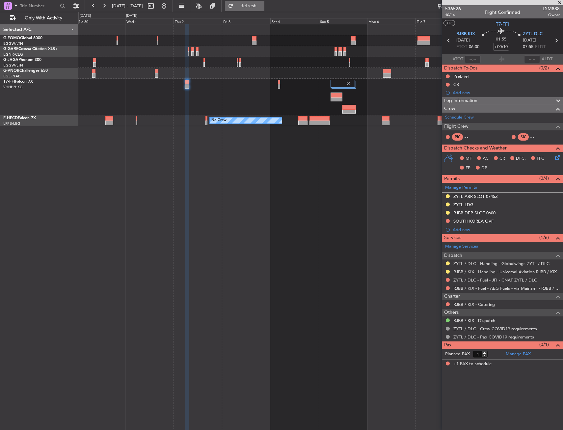
click at [263, 10] on button "Refresh" at bounding box center [245, 6] width 40 height 11
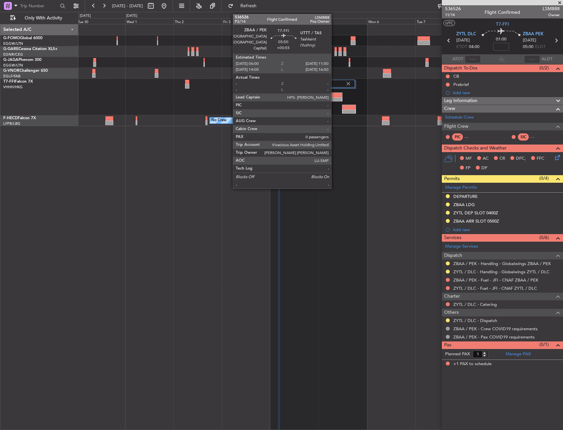
click at [335, 94] on div at bounding box center [336, 95] width 11 height 5
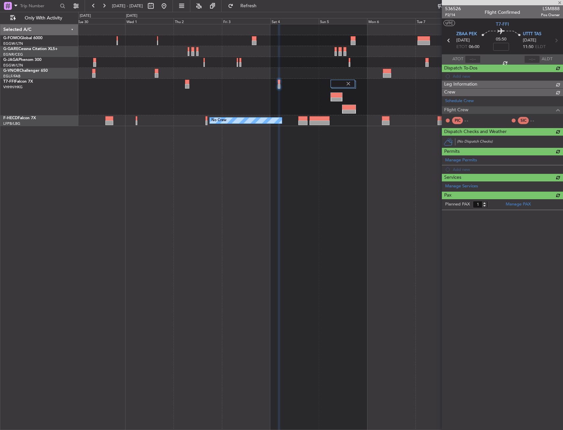
type input "+00:55"
type input "0"
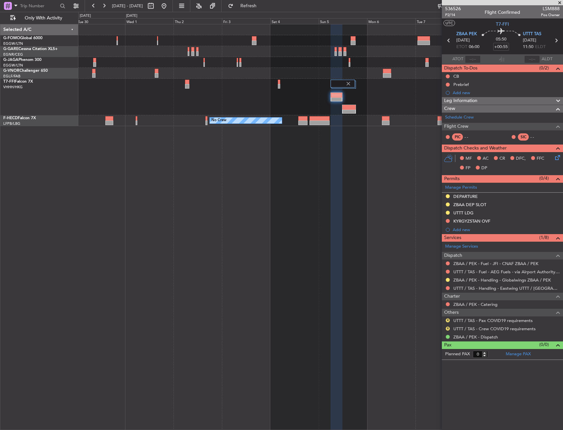
click at [383, 284] on div "Planned Maint Geneva (Cointrin) No Crew No Crew" at bounding box center [320, 227] width 485 height 406
click at [170, 290] on div "Planned Maint Geneva (Cointrin) No Crew No Crew" at bounding box center [320, 227] width 485 height 406
click at [283, 208] on div "Planned Maint Geneva (Cointrin) No Crew No Crew" at bounding box center [320, 227] width 485 height 406
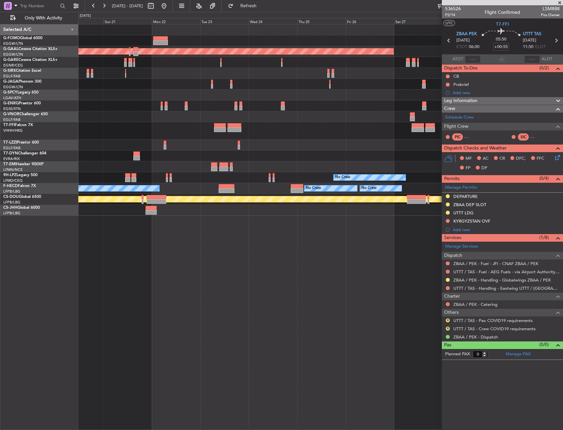
click at [342, 133] on div at bounding box center [320, 130] width 484 height 17
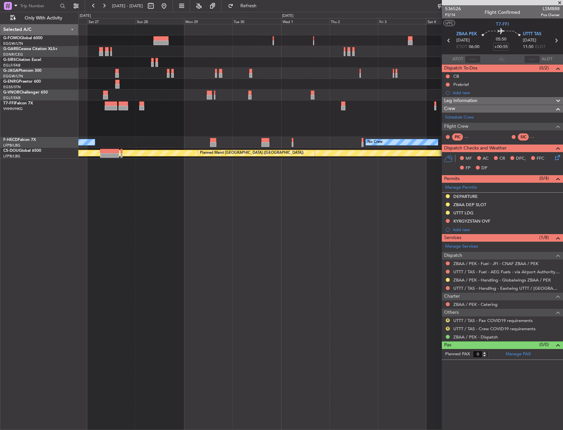
click at [202, 117] on div at bounding box center [320, 118] width 484 height 37
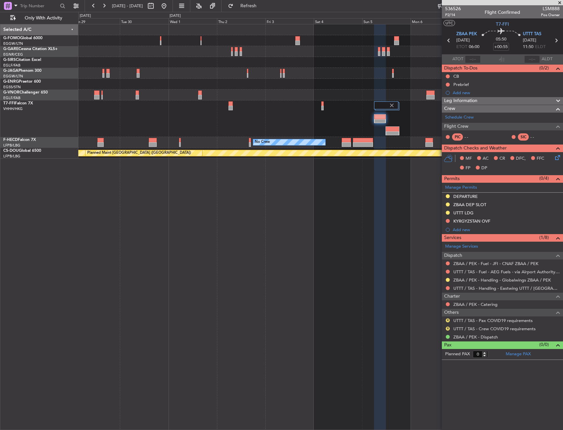
click at [319, 109] on div "Planned Maint Geneva (Cointrin)" at bounding box center [320, 118] width 484 height 37
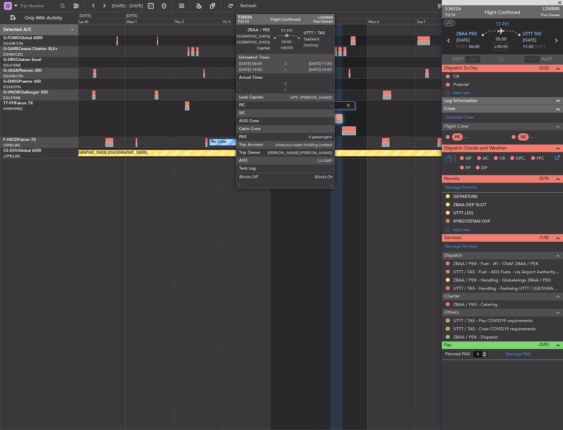
click at [338, 119] on div at bounding box center [336, 121] width 11 height 5
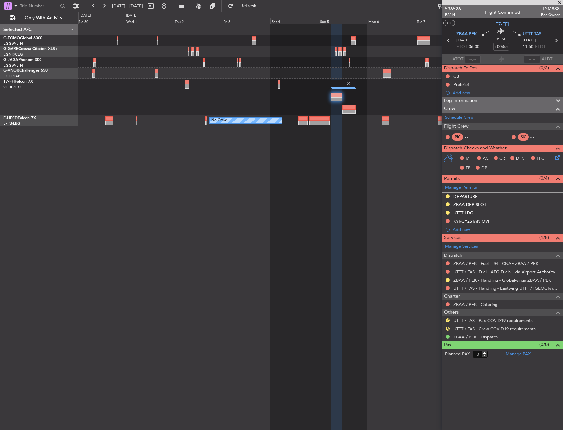
click at [351, 106] on div at bounding box center [348, 107] width 13 height 5
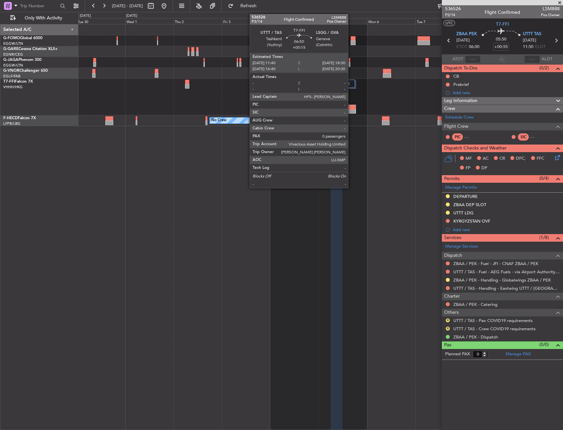
click at [351, 106] on div at bounding box center [348, 107] width 13 height 5
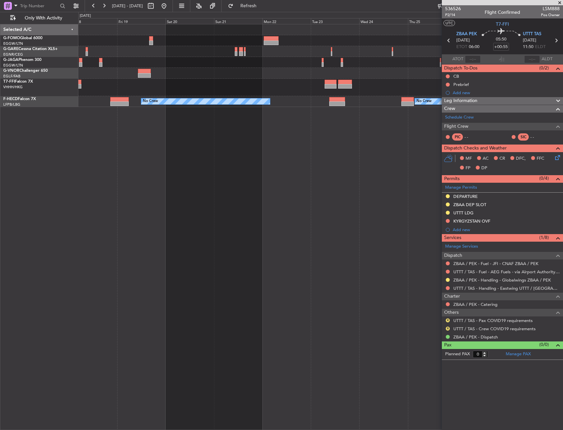
click at [496, 100] on fb-app "[DATE] - [DATE] Refresh Quick Links Only With Activity No Crew No Crew No Crew …" at bounding box center [281, 217] width 563 height 425
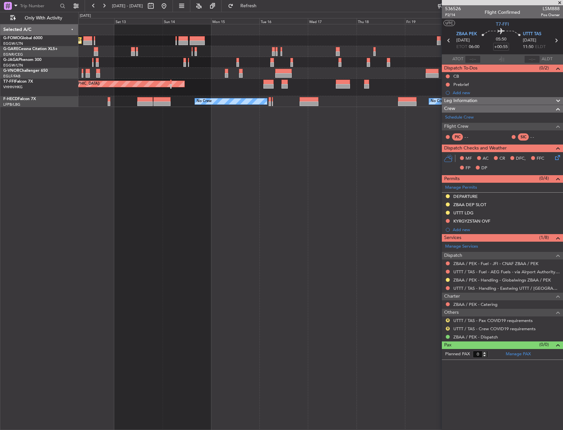
click at [493, 90] on fb-app "[DATE] - [DATE] Refresh Quick Links Only With Activity Planned Maint [GEOGRAPHI…" at bounding box center [281, 217] width 563 height 425
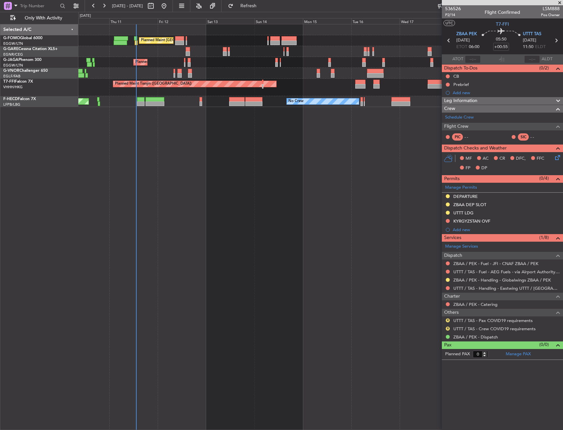
click at [164, 111] on div "Planned Maint [GEOGRAPHIC_DATA] ([GEOGRAPHIC_DATA]) Unplanned Maint [PERSON_NAM…" at bounding box center [320, 227] width 485 height 406
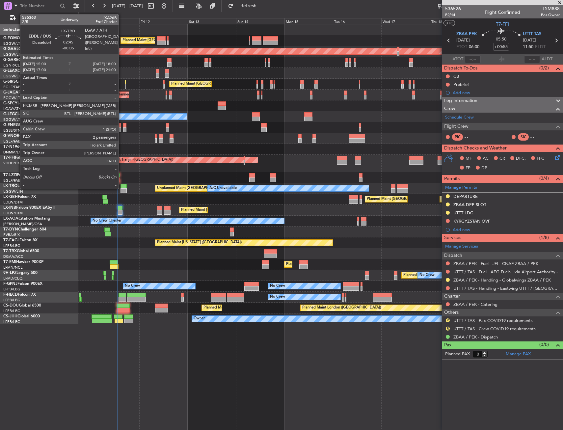
click at [122, 188] on div at bounding box center [124, 190] width 6 height 5
type input "-00:05"
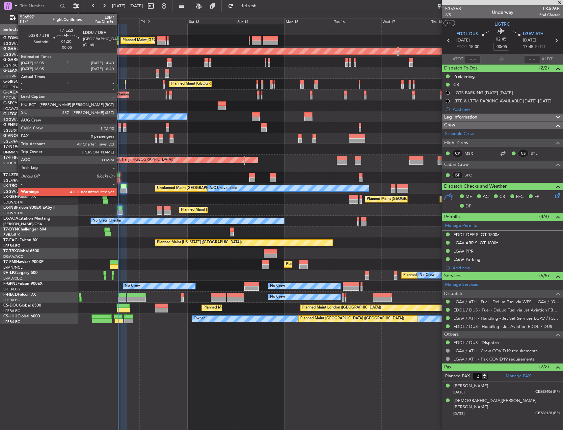
click at [120, 181] on div at bounding box center [118, 179] width 3 height 5
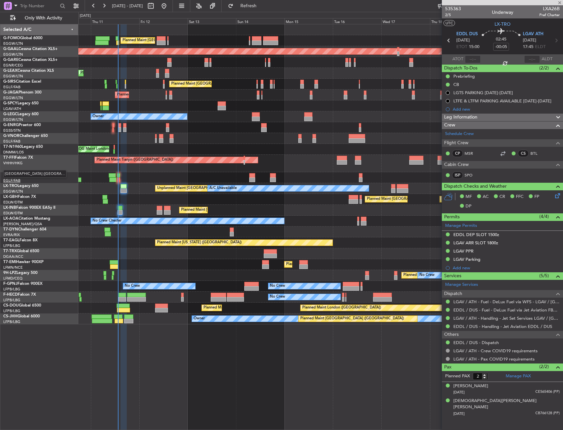
type input "0"
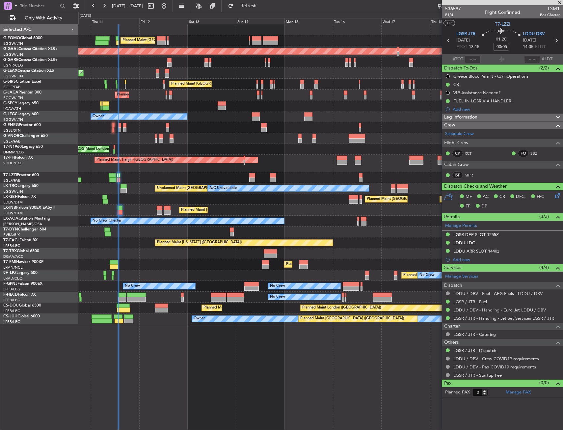
click at [120, 176] on div "Owner" at bounding box center [320, 177] width 484 height 11
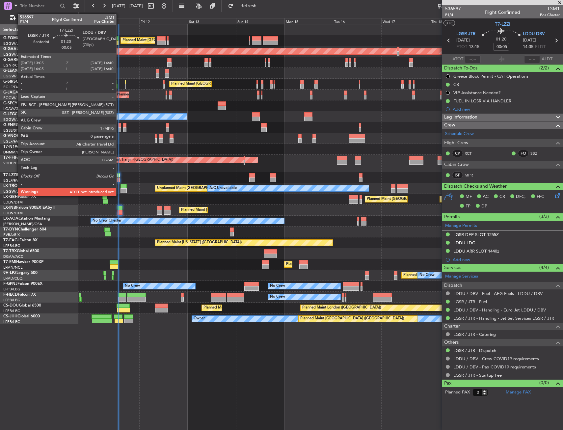
click at [119, 176] on div at bounding box center [118, 175] width 3 height 5
click at [119, 177] on div at bounding box center [118, 175] width 3 height 5
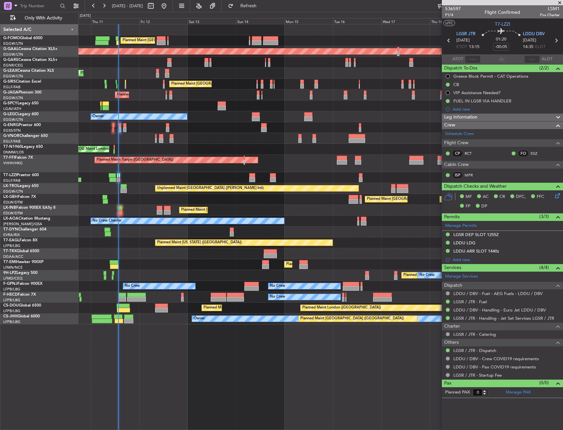
click at [0, 117] on html "[DATE] - [DATE] Refresh Quick Links Only With Activity Planned Maint [GEOGRAPHI…" at bounding box center [281, 215] width 563 height 430
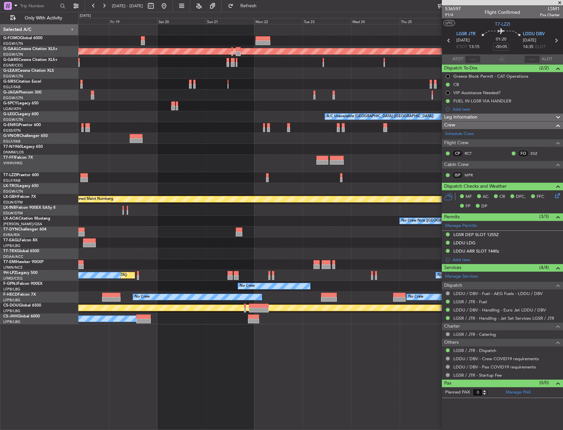
click at [0, 131] on html "[DATE] - [DATE] Refresh Quick Links Only With Activity Planned [GEOGRAPHIC_DATA…" at bounding box center [281, 215] width 563 height 430
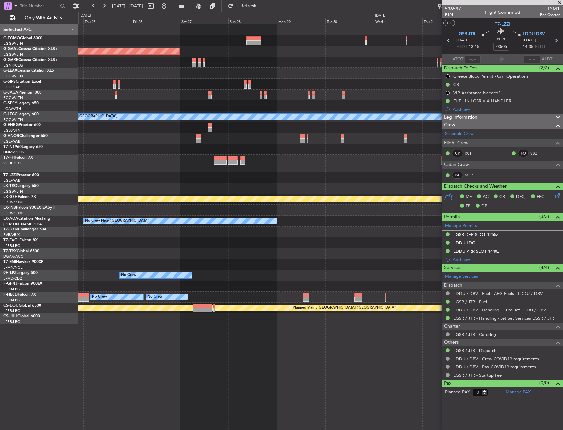
click at [89, 141] on div "Planned Maint Dusseldorf A/C Unavailable [GEOGRAPHIC_DATA] ([GEOGRAPHIC_DATA]) …" at bounding box center [320, 174] width 484 height 300
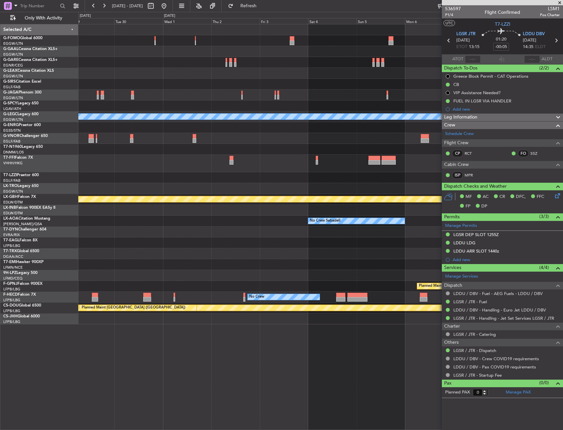
click at [82, 175] on div "Planned Maint Dusseldorf A/C Unavailable [GEOGRAPHIC_DATA] ([GEOGRAPHIC_DATA]) …" at bounding box center [320, 174] width 484 height 300
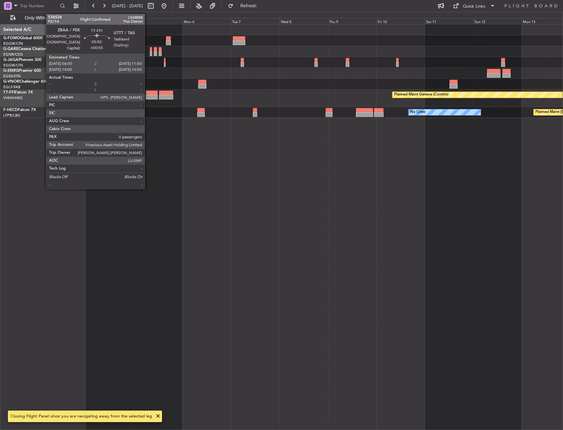
click at [149, 95] on div at bounding box center [152, 97] width 12 height 5
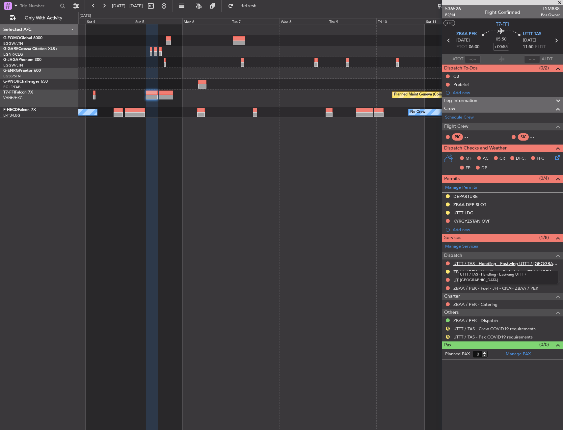
click at [474, 262] on link "UTTT / TAS - Handling - Eastwing UTTT / [GEOGRAPHIC_DATA]" at bounding box center [506, 264] width 106 height 6
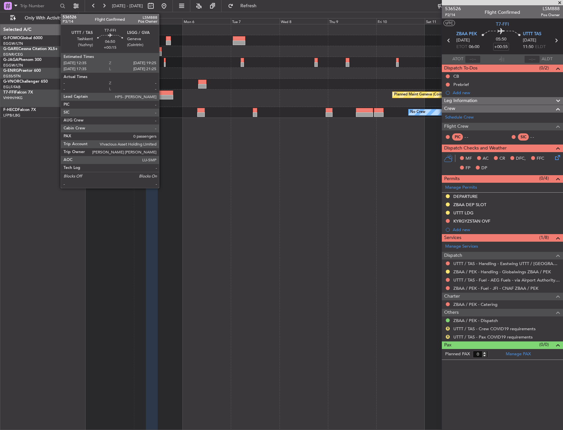
click at [162, 96] on div at bounding box center [166, 97] width 14 height 5
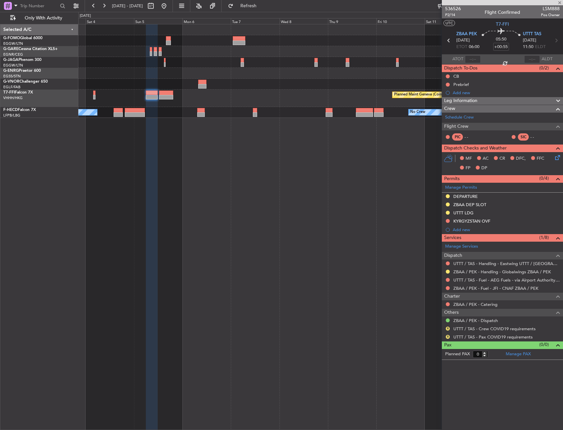
type input "+00:15"
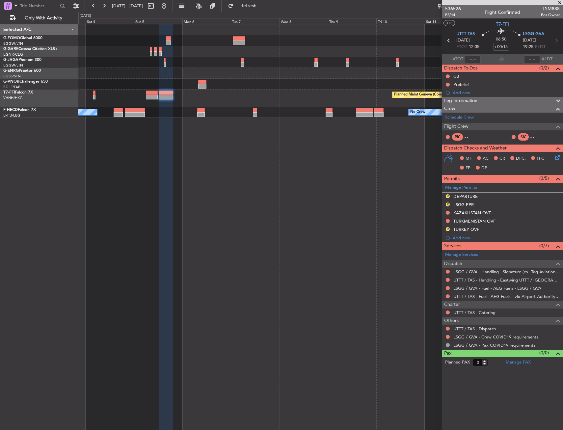
click at [447, 203] on button "R" at bounding box center [448, 205] width 4 height 4
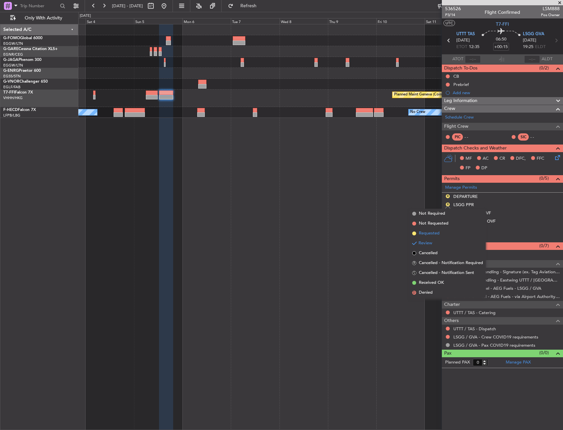
click at [443, 233] on li "Requested" at bounding box center [448, 234] width 76 height 10
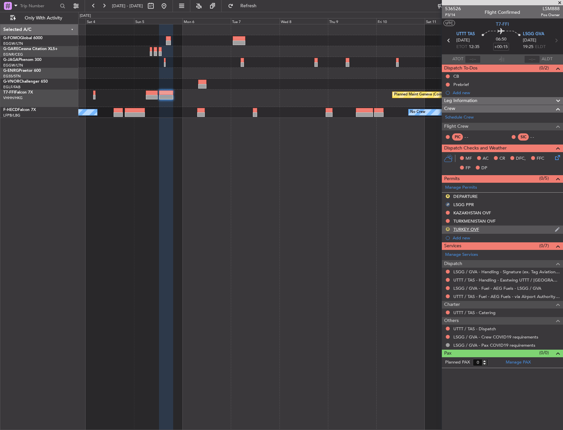
click at [447, 227] on button "R" at bounding box center [448, 229] width 4 height 4
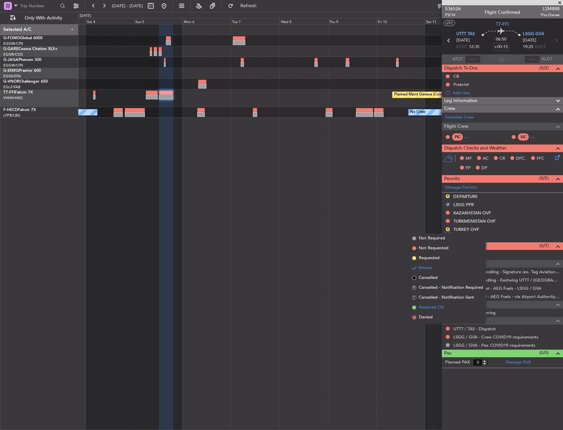
click at [438, 304] on span "Received OK" at bounding box center [431, 307] width 25 height 7
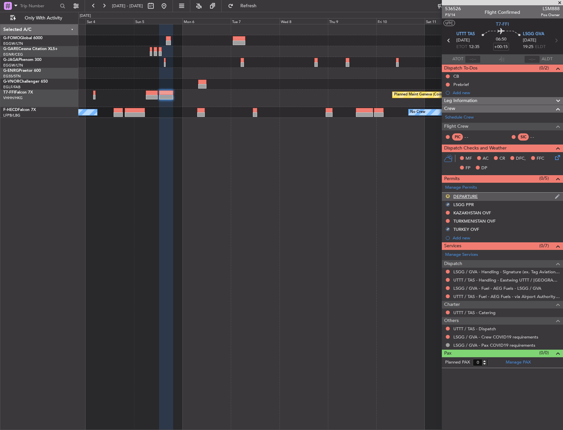
click at [448, 195] on button "R" at bounding box center [448, 196] width 4 height 4
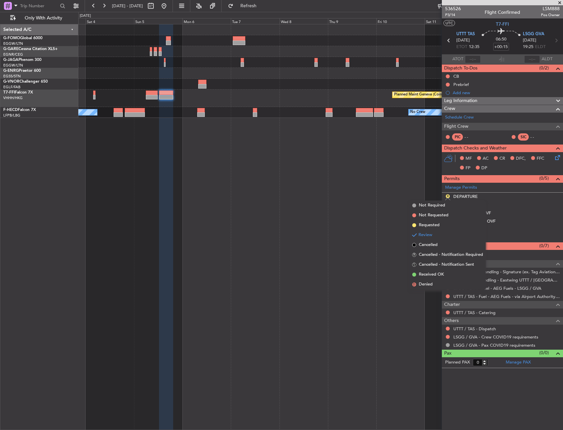
drag, startPoint x: 439, startPoint y: 228, endPoint x: 417, endPoint y: 221, distance: 23.3
click at [439, 228] on span "Requested" at bounding box center [429, 225] width 21 height 7
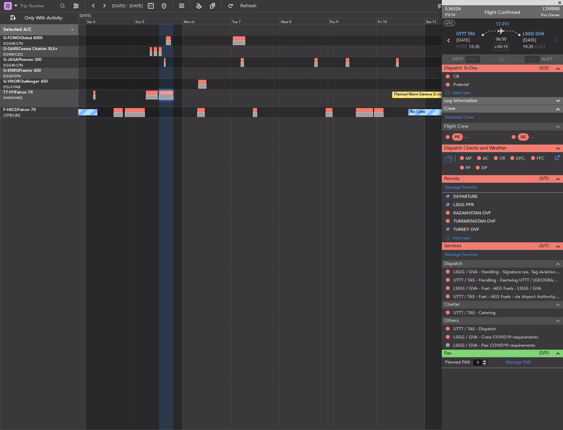
click at [345, 215] on div "Planned Maint Geneva (Cointrin) Planned Maint [GEOGRAPHIC_DATA] ([GEOGRAPHIC_DA…" at bounding box center [320, 227] width 485 height 406
click at [470, 273] on link "LSGG / GVA - Handling - Signature (ex. Tag Aviation) LSGG / GVA" at bounding box center [506, 272] width 106 height 6
click at [478, 206] on div "LSGG PPR" at bounding box center [502, 205] width 121 height 8
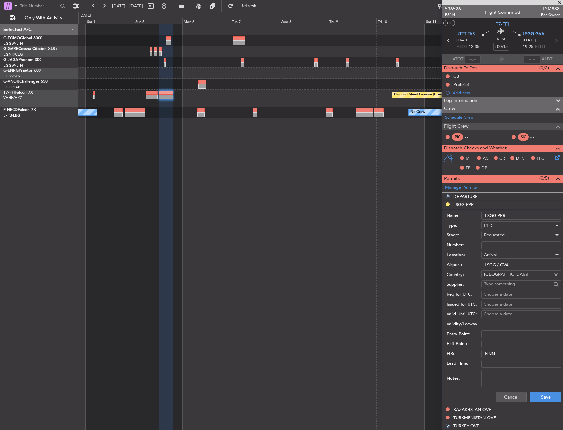
click at [519, 216] on input "LSGG PPR" at bounding box center [521, 216] width 80 height 8
type input "LSGG PPR 1925z"
click at [537, 396] on button "Save" at bounding box center [545, 397] width 31 height 11
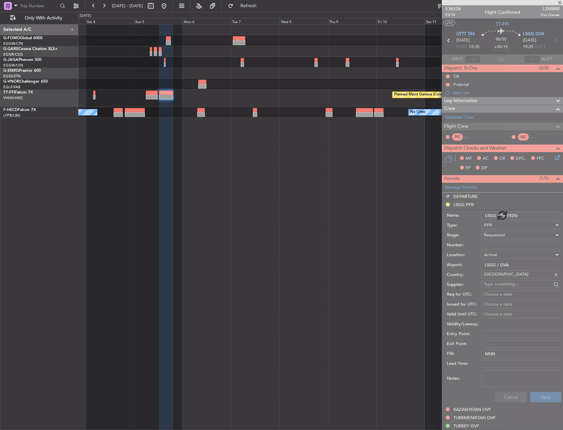
click at [287, 256] on div "Planned Maint Geneva (Cointrin) Planned Maint [GEOGRAPHIC_DATA] ([GEOGRAPHIC_DA…" at bounding box center [320, 227] width 485 height 406
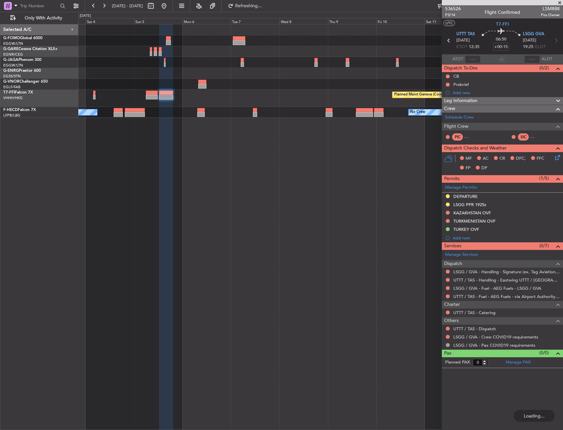
click at [489, 112] on fb-app "[DATE] - [DATE] Refreshing... Quick Links Only With Activity Planned Maint Gene…" at bounding box center [281, 217] width 563 height 425
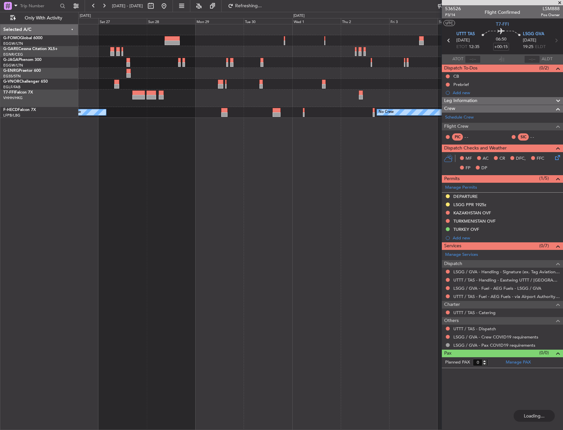
click at [436, 116] on div "No Crew No Crew No Crew" at bounding box center [320, 112] width 484 height 11
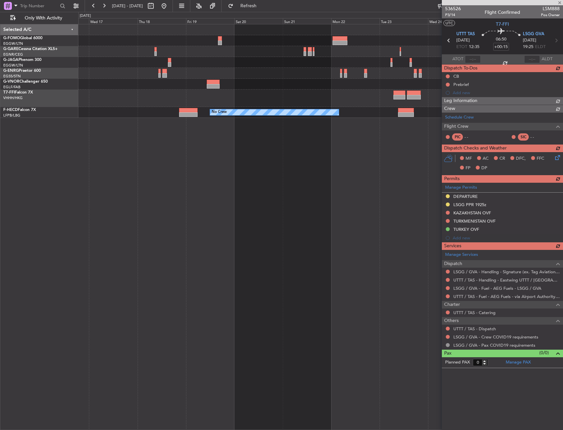
click at [422, 110] on div "Planned Maint Tianjin ([GEOGRAPHIC_DATA]) No Crew No Crew No Crew" at bounding box center [320, 227] width 485 height 406
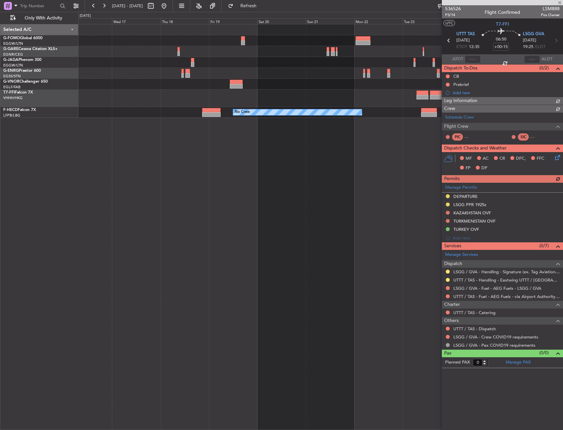
click at [411, 107] on div "Planned Maint Tianjin ([GEOGRAPHIC_DATA]) No Crew No Crew No Crew" at bounding box center [320, 227] width 485 height 406
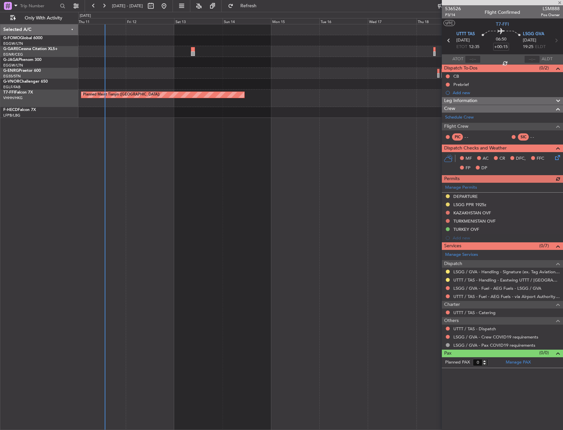
click at [255, 107] on div "No Crew Planned Maint [GEOGRAPHIC_DATA] ([GEOGRAPHIC_DATA]) Planned Maint Tianj…" at bounding box center [320, 71] width 484 height 94
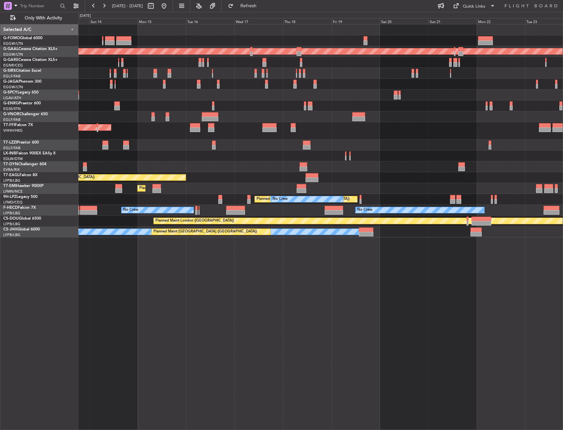
click at [457, 164] on div "Planned Maint [GEOGRAPHIC_DATA] ([GEOGRAPHIC_DATA]) Planned [GEOGRAPHIC_DATA] P…" at bounding box center [320, 130] width 484 height 213
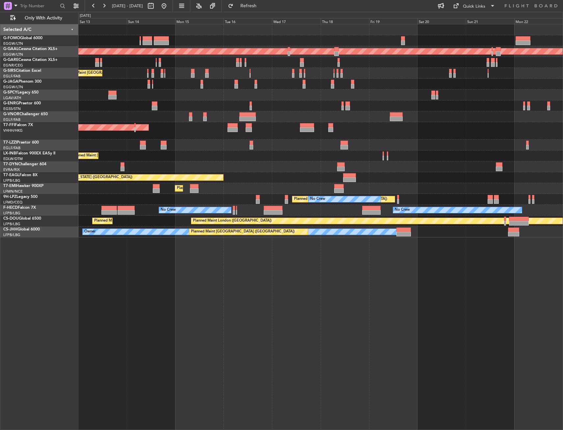
click at [382, 174] on div "Planned Maint [GEOGRAPHIC_DATA] ([GEOGRAPHIC_DATA]) Planned [GEOGRAPHIC_DATA] P…" at bounding box center [320, 130] width 484 height 213
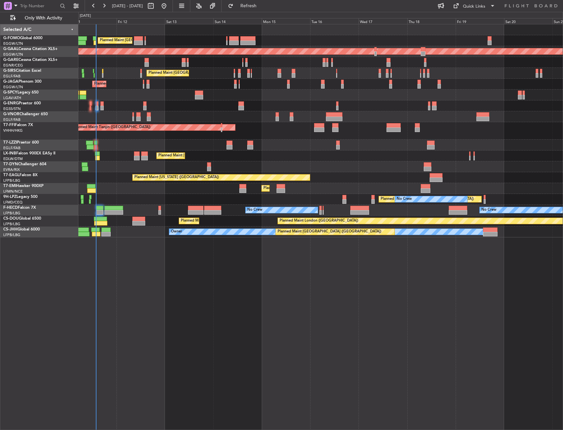
click at [334, 163] on div at bounding box center [320, 166] width 484 height 11
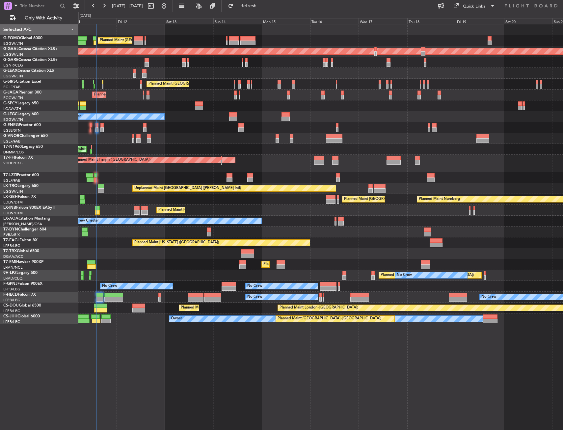
click at [284, 155] on div "Planned Maint Tianjin ([GEOGRAPHIC_DATA])" at bounding box center [320, 163] width 484 height 17
click at [149, 267] on div "Planned Maint [GEOGRAPHIC_DATA] Planned Maint [GEOGRAPHIC_DATA]" at bounding box center [320, 264] width 484 height 11
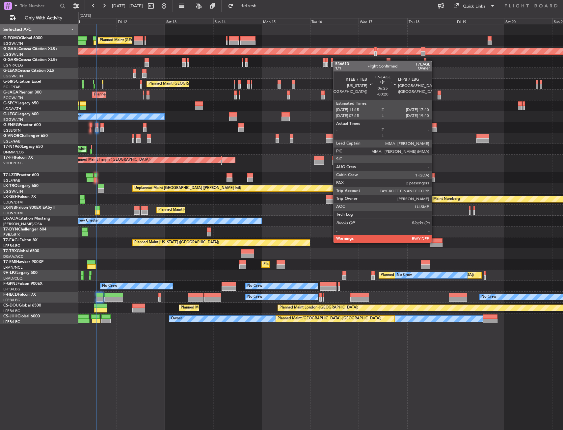
click at [435, 242] on div at bounding box center [436, 240] width 13 height 5
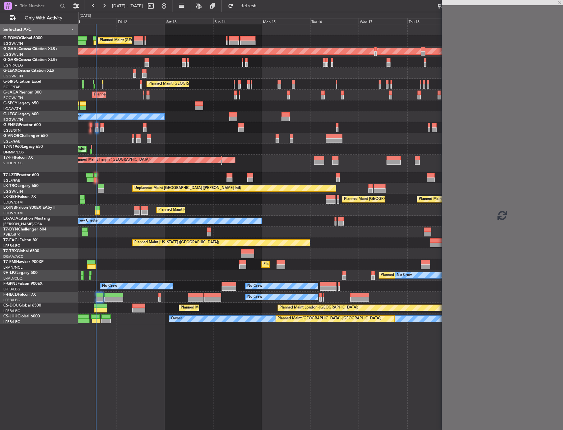
click at [275, 232] on div "Planned Maint [GEOGRAPHIC_DATA] ([GEOGRAPHIC_DATA]) Planned [GEOGRAPHIC_DATA] P…" at bounding box center [320, 174] width 484 height 300
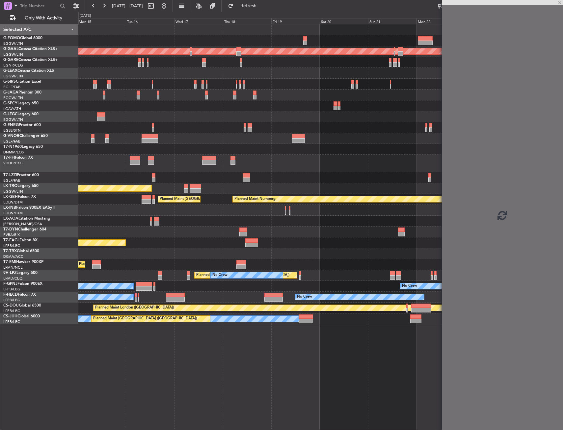
click at [240, 235] on div at bounding box center [320, 232] width 484 height 11
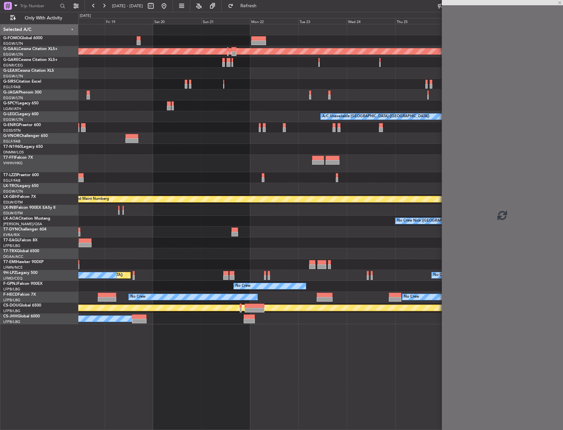
click at [182, 238] on div "Planned Maint [US_STATE] ([GEOGRAPHIC_DATA])" at bounding box center [320, 242] width 484 height 11
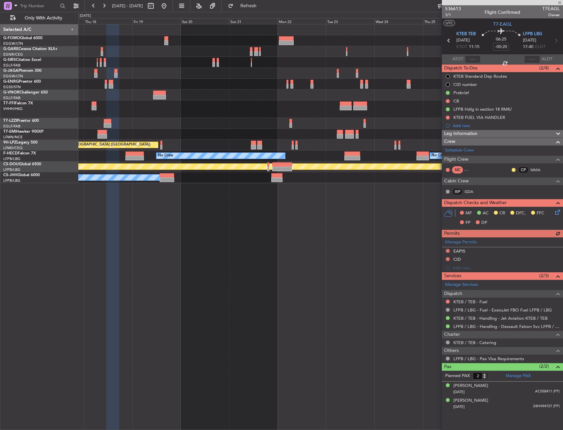
click at [428, 129] on div at bounding box center [320, 134] width 484 height 11
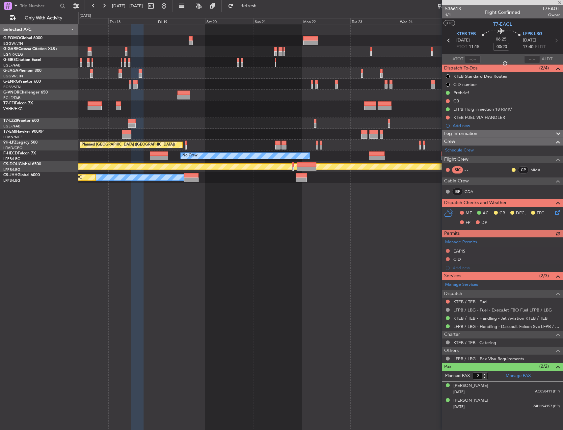
click at [411, 140] on div "No Crew No Crew [GEOGRAPHIC_DATA] ([GEOGRAPHIC_DATA])" at bounding box center [320, 145] width 484 height 11
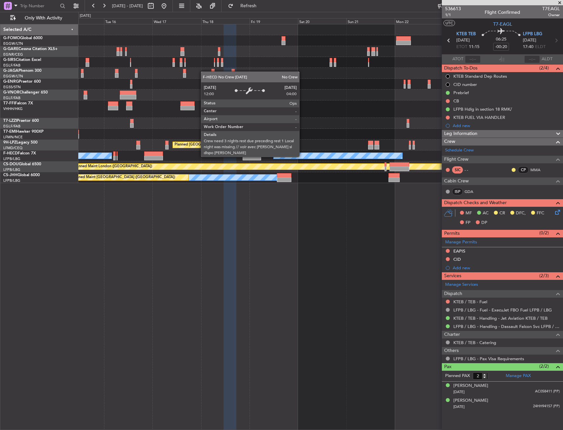
click at [311, 159] on div "No Crew No Crew No Crew No Crew" at bounding box center [320, 155] width 484 height 11
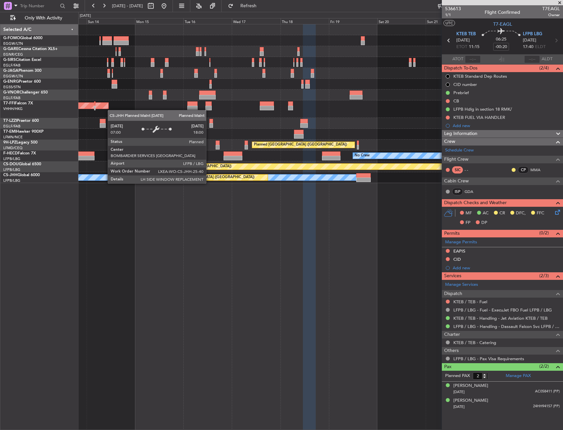
click at [293, 233] on div "Planned Maint [GEOGRAPHIC_DATA] ([GEOGRAPHIC_DATA]) Planned Maint [GEOGRAPHIC_D…" at bounding box center [320, 227] width 485 height 406
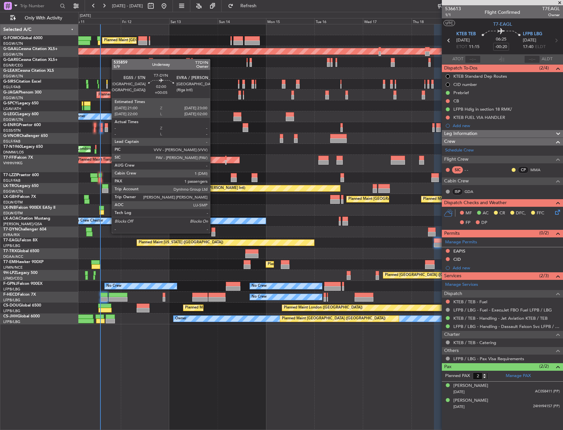
click at [213, 232] on div at bounding box center [213, 234] width 4 height 5
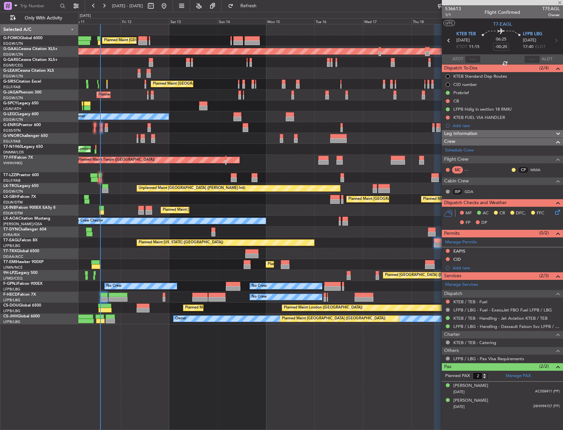
click at [151, 230] on div at bounding box center [320, 232] width 484 height 11
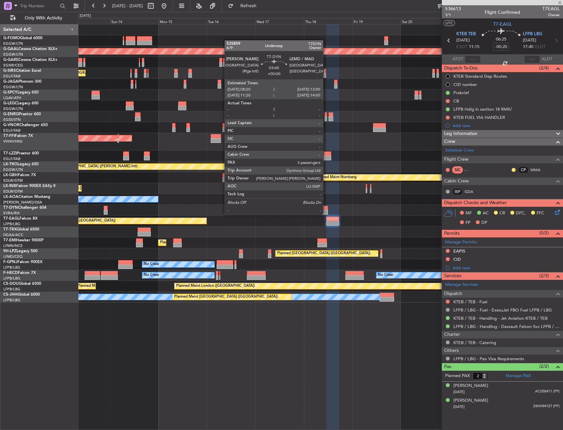
type input "+00:05"
type input "1"
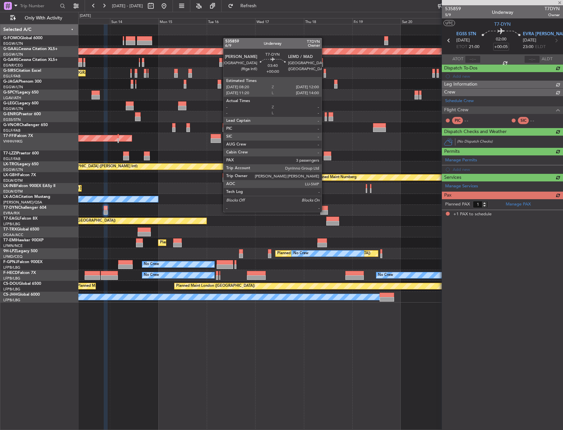
click at [325, 211] on div at bounding box center [324, 212] width 8 height 5
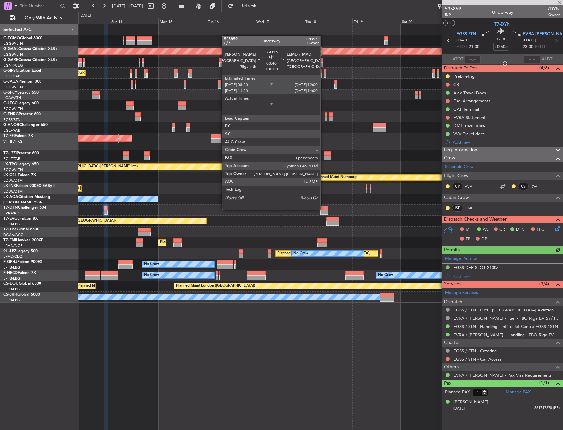
type input "3"
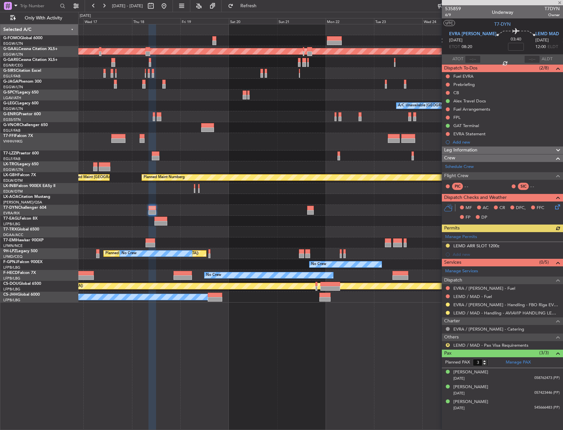
click at [177, 206] on div "Planned Maint Dusseldorf A/C Unavailable [GEOGRAPHIC_DATA] ([GEOGRAPHIC_DATA]) …" at bounding box center [320, 163] width 484 height 278
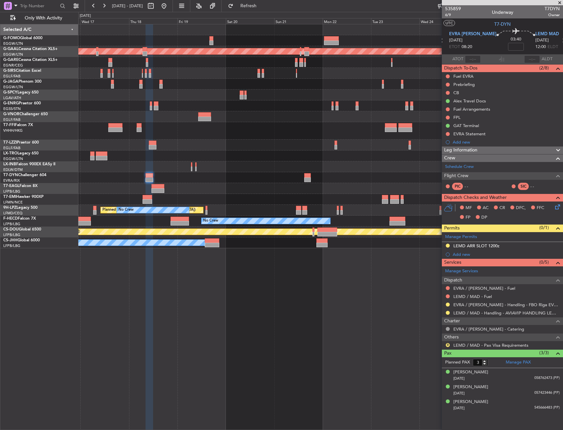
click at [246, 186] on div "Planned Maint [US_STATE] ([GEOGRAPHIC_DATA])" at bounding box center [320, 188] width 484 height 11
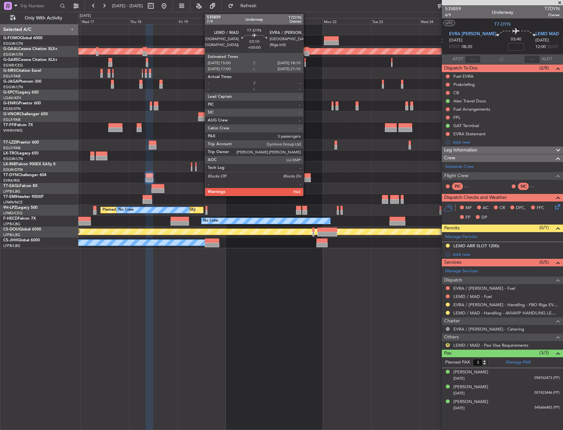
click at [306, 176] on div at bounding box center [307, 175] width 7 height 5
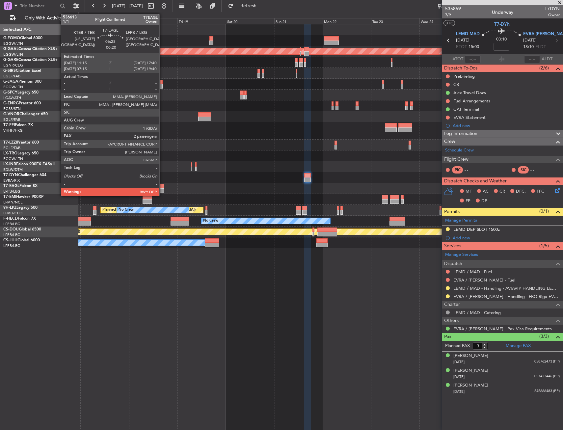
click at [162, 188] on div at bounding box center [157, 186] width 13 height 5
type input "-00:20"
type input "2"
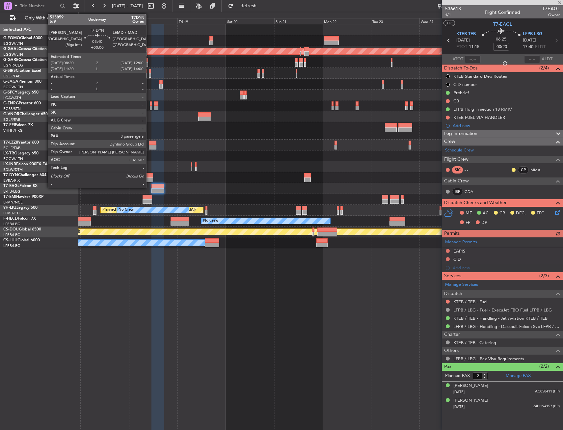
click at [149, 180] on div at bounding box center [150, 179] width 8 height 5
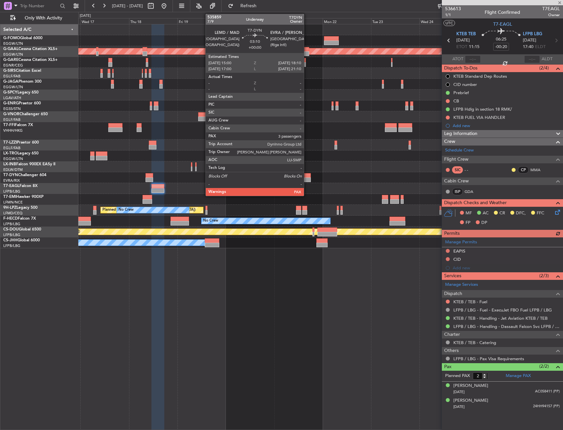
type input "3"
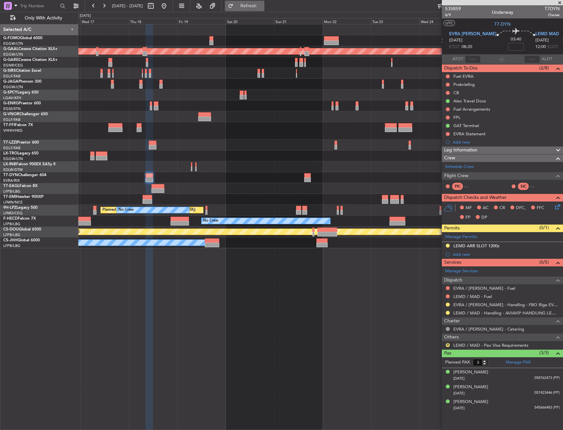
click at [262, 4] on span "Refresh" at bounding box center [249, 6] width 28 height 5
click at [563, 117] on html "[DATE] - [DATE] Refreshing... Quick Links Only With Activity Planned [GEOGRAPHI…" at bounding box center [281, 215] width 563 height 430
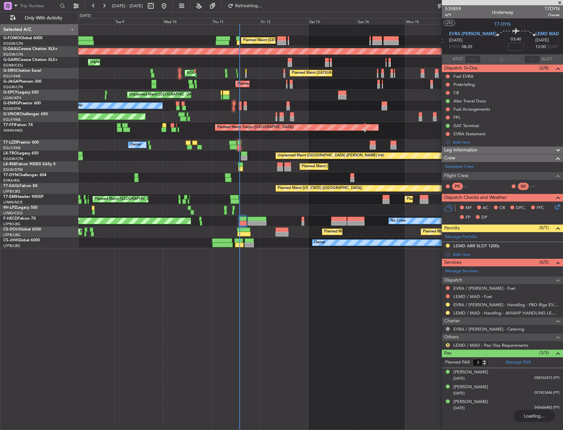
click at [142, 89] on div "Planned Maint [GEOGRAPHIC_DATA] ([GEOGRAPHIC_DATA]) Planned Maint [GEOGRAPHIC_D…" at bounding box center [320, 136] width 484 height 224
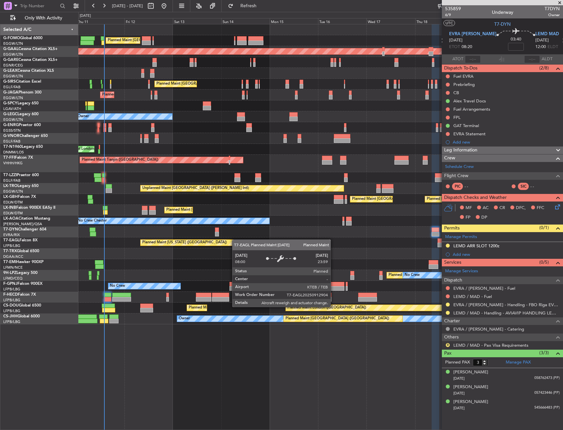
click at [241, 242] on div "Planned Maint [GEOGRAPHIC_DATA] ([GEOGRAPHIC_DATA]) Planned [GEOGRAPHIC_DATA] U…" at bounding box center [320, 174] width 484 height 300
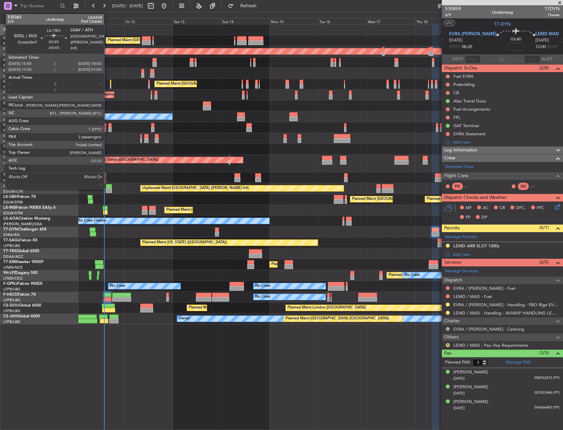
click at [107, 188] on div at bounding box center [109, 190] width 6 height 5
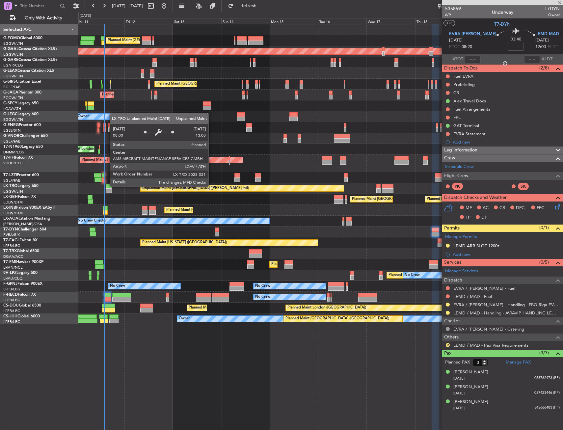
type input "-00:05"
type input "2"
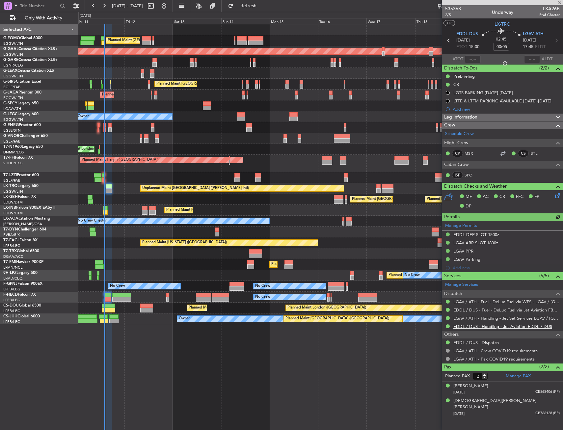
click at [471, 326] on link "EDDL / DUS - Handling - Jet Aviation EDDL / DUS" at bounding box center [502, 327] width 99 height 6
click at [116, 269] on div "Planned Maint [GEOGRAPHIC_DATA] Planned Maint [GEOGRAPHIC_DATA]" at bounding box center [320, 264] width 484 height 11
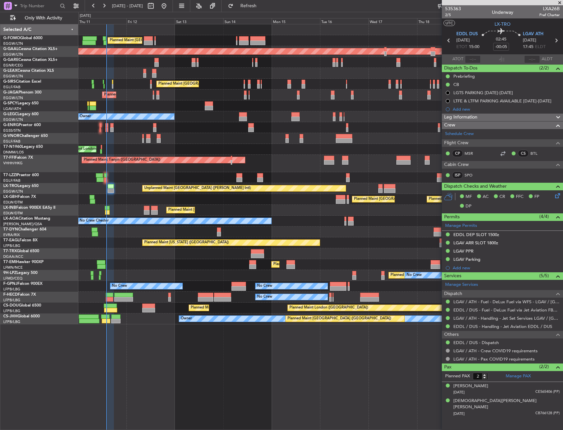
click at [106, 188] on div "Planned Maint [GEOGRAPHIC_DATA] ([GEOGRAPHIC_DATA]) Planned [GEOGRAPHIC_DATA] U…" at bounding box center [320, 174] width 484 height 300
click at [266, 366] on div "Planned Maint [GEOGRAPHIC_DATA] ([GEOGRAPHIC_DATA]) Planned [GEOGRAPHIC_DATA] U…" at bounding box center [320, 227] width 485 height 406
click at [331, 348] on div "Planned Maint [GEOGRAPHIC_DATA] ([GEOGRAPHIC_DATA]) Planned [GEOGRAPHIC_DATA] U…" at bounding box center [320, 227] width 485 height 406
click at [138, 176] on div "Owner" at bounding box center [320, 177] width 484 height 11
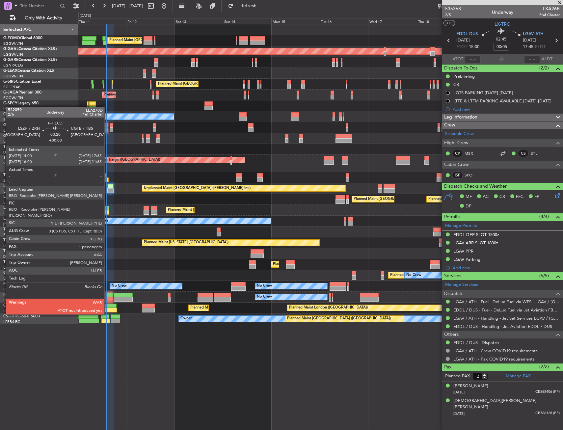
click at [107, 296] on div at bounding box center [108, 295] width 7 height 5
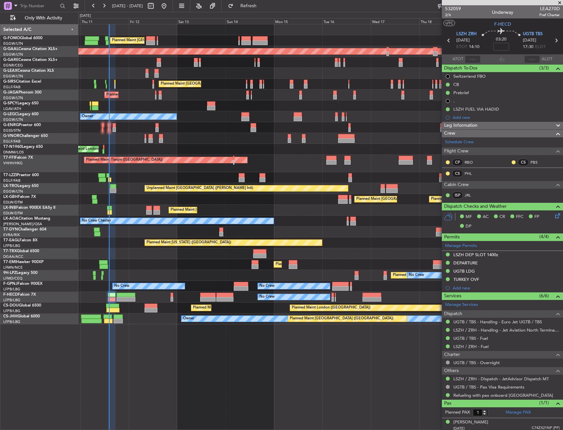
click at [175, 124] on div "Planned Maint [GEOGRAPHIC_DATA] ([GEOGRAPHIC_DATA]) Planned [GEOGRAPHIC_DATA] U…" at bounding box center [320, 174] width 484 height 300
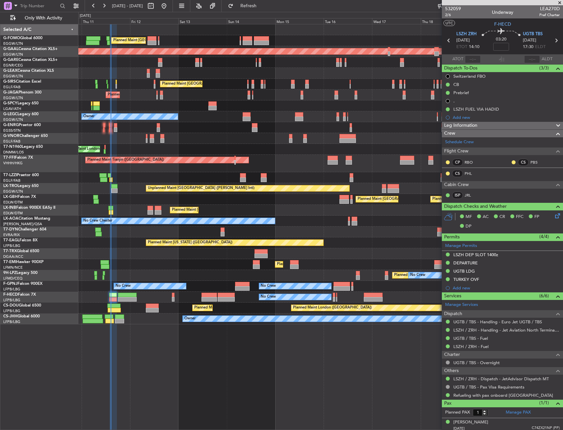
click at [164, 274] on div "Planned [GEOGRAPHIC_DATA] ([GEOGRAPHIC_DATA]) No Crew" at bounding box center [320, 275] width 484 height 11
click at [402, 255] on div "Planned Maint [GEOGRAPHIC_DATA] ([GEOGRAPHIC_DATA])" at bounding box center [320, 253] width 484 height 11
click at [407, 246] on div "Planned Maint [US_STATE] ([GEOGRAPHIC_DATA])" at bounding box center [320, 242] width 484 height 11
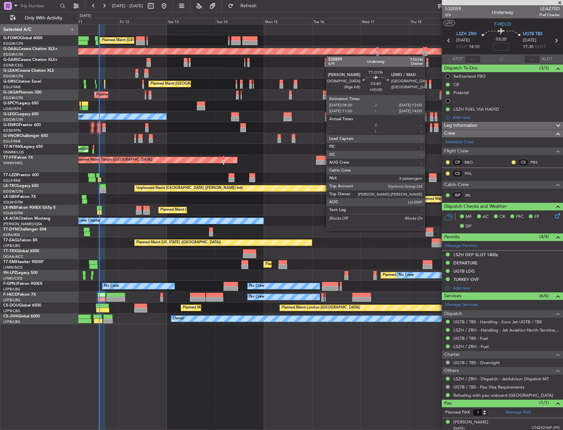
click at [428, 230] on div at bounding box center [430, 230] width 8 height 5
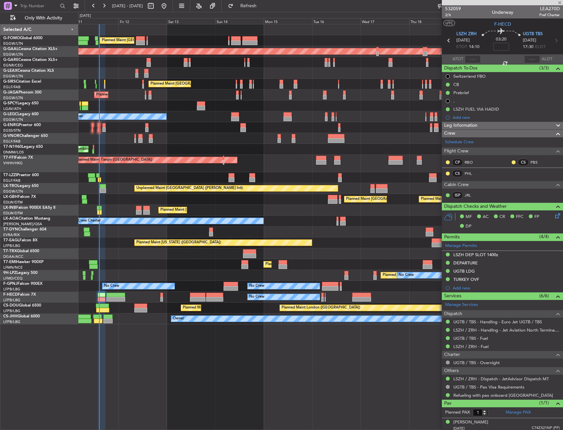
type input "3"
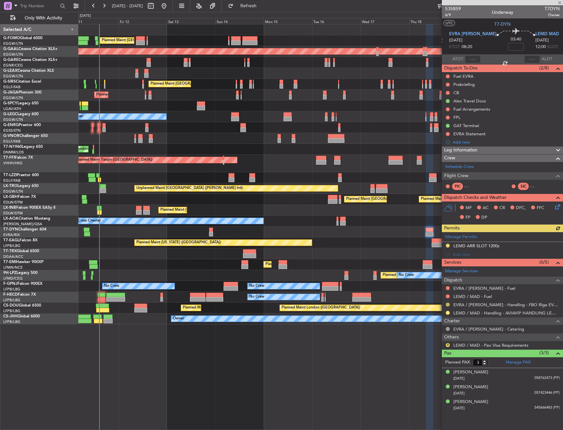
click at [447, 303] on button at bounding box center [448, 305] width 4 height 4
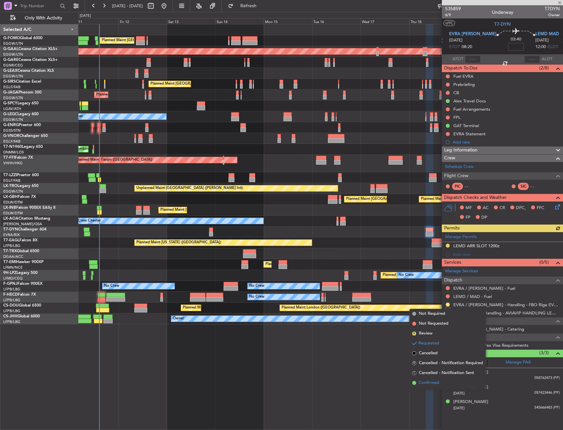
click at [419, 383] on span "Confirmed" at bounding box center [429, 383] width 20 height 7
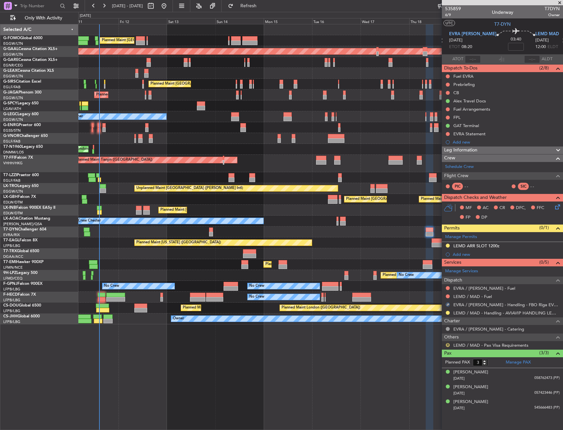
click at [448, 344] on button "R" at bounding box center [448, 345] width 4 height 4
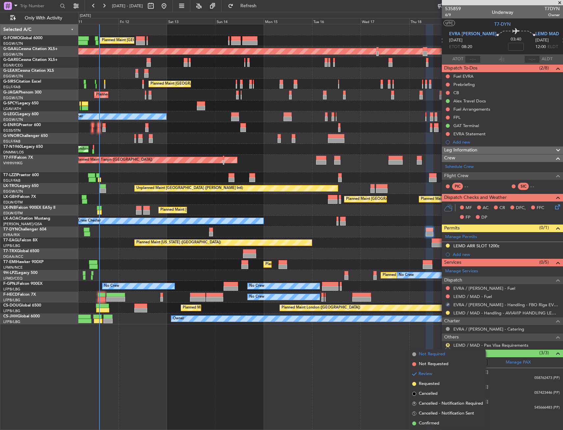
click at [428, 351] on span "Not Required" at bounding box center [432, 354] width 26 height 7
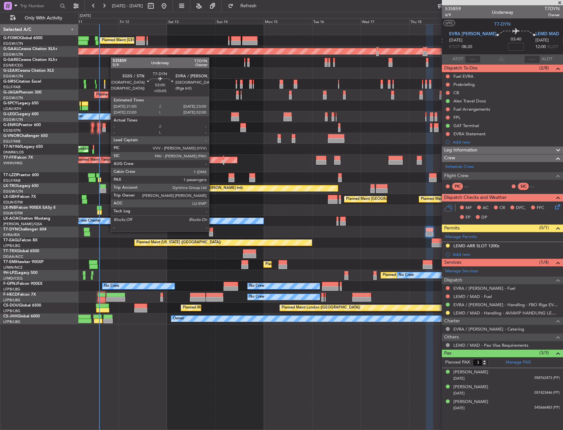
click at [212, 231] on div at bounding box center [211, 230] width 4 height 5
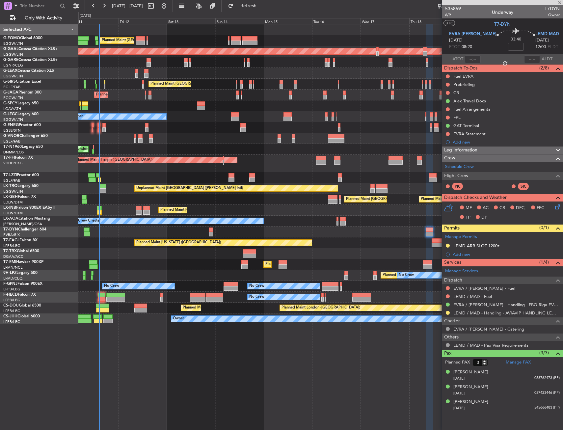
type input "+00:05"
type input "1"
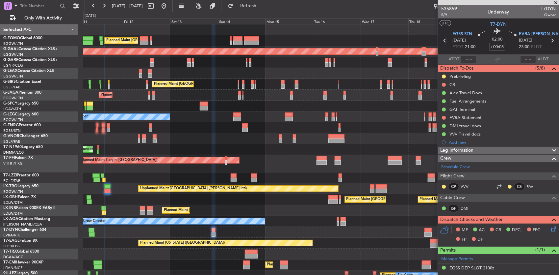
click at [195, 95] on div "Planned Maint [GEOGRAPHIC_DATA] ([GEOGRAPHIC_DATA])" at bounding box center [321, 95] width 476 height 11
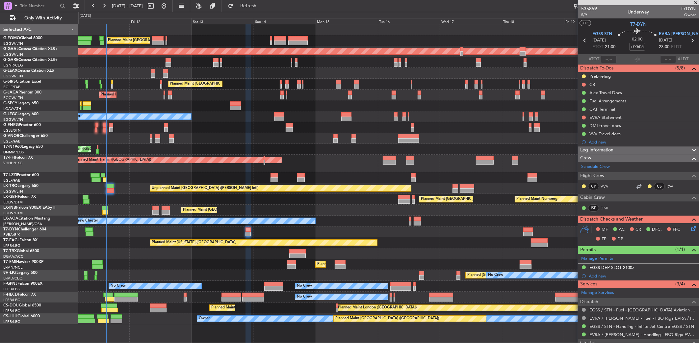
click at [75, 104] on div "G-SPCY Legacy 650" at bounding box center [40, 103] width 75 height 6
click at [243, 140] on div "Planned Maint [GEOGRAPHIC_DATA] ([GEOGRAPHIC_DATA])" at bounding box center [388, 138] width 621 height 11
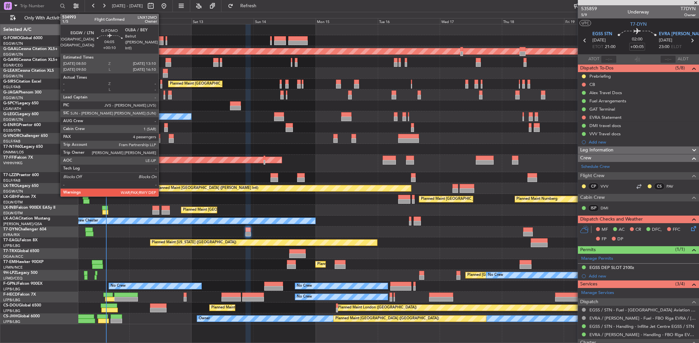
click at [162, 42] on div at bounding box center [158, 43] width 12 height 5
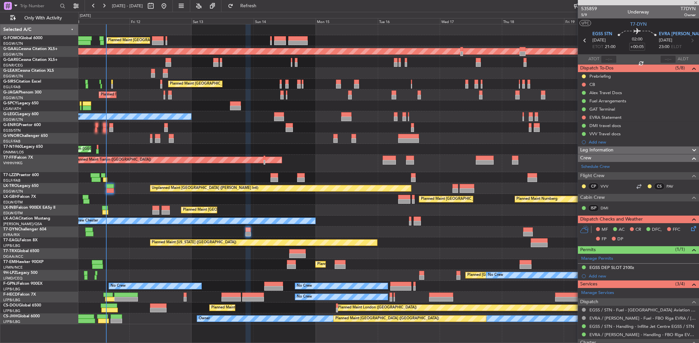
type input "+00:10"
type input "4"
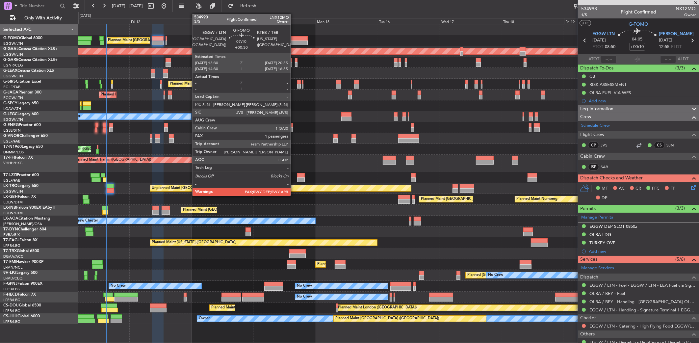
click at [294, 38] on div at bounding box center [297, 38] width 19 height 5
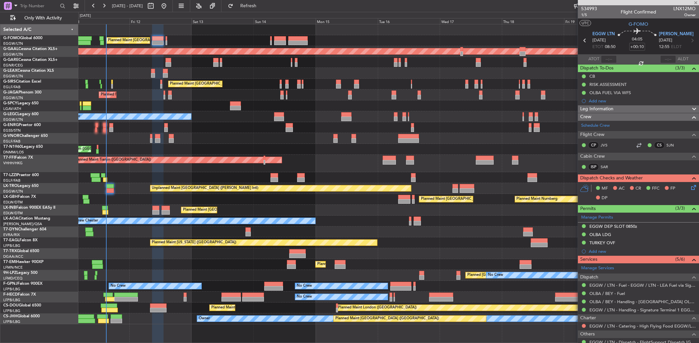
type input "+00:30"
type input "1"
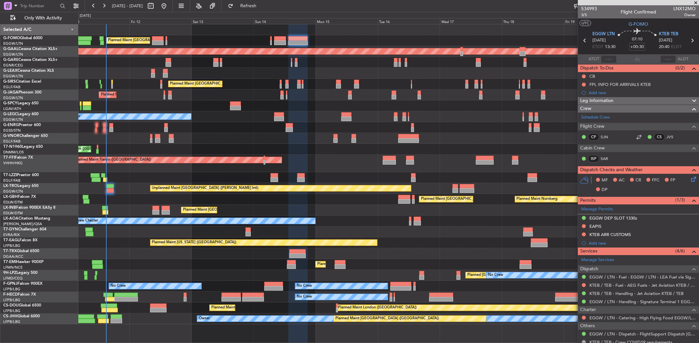
click at [563, 55] on section "ATOT ALDT" at bounding box center [638, 59] width 121 height 10
click at [122, 62] on div "Unplanned Maint [PERSON_NAME]" at bounding box center [388, 62] width 621 height 11
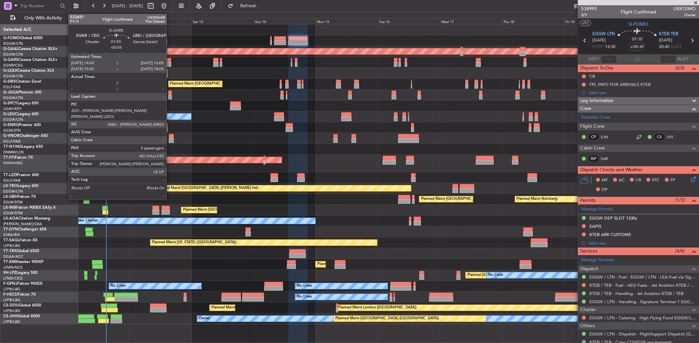
click at [170, 61] on div at bounding box center [169, 60] width 6 height 5
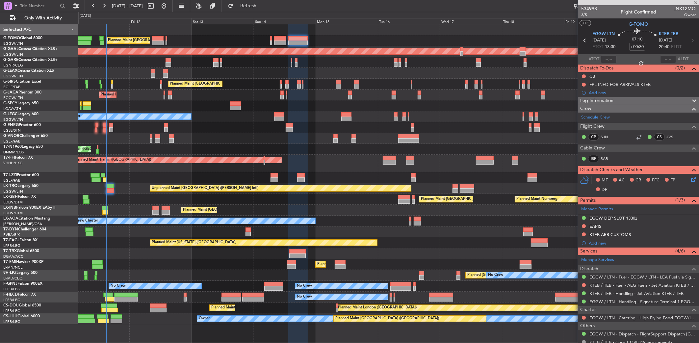
type input "-00:05"
type input "0"
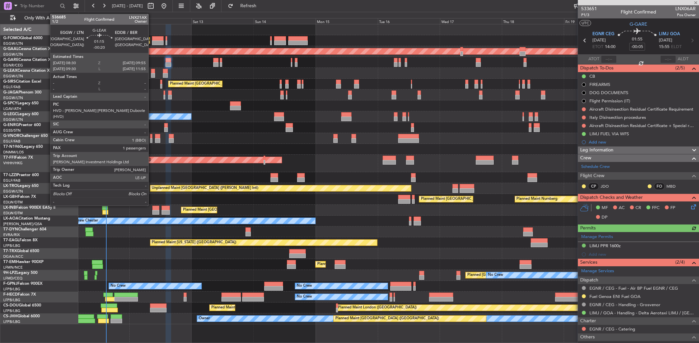
click at [151, 71] on div at bounding box center [153, 71] width 4 height 5
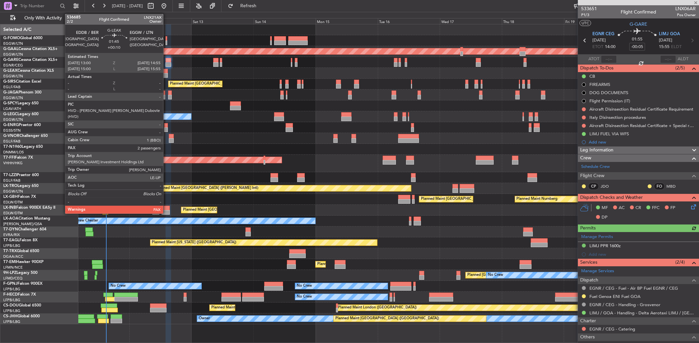
type input "-00:20"
type input "1"
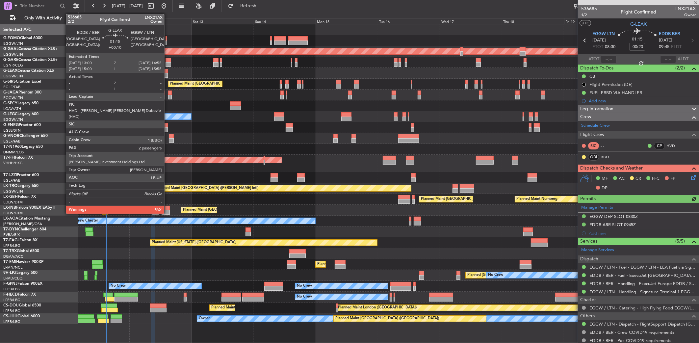
click at [167, 74] on div at bounding box center [165, 75] width 5 height 5
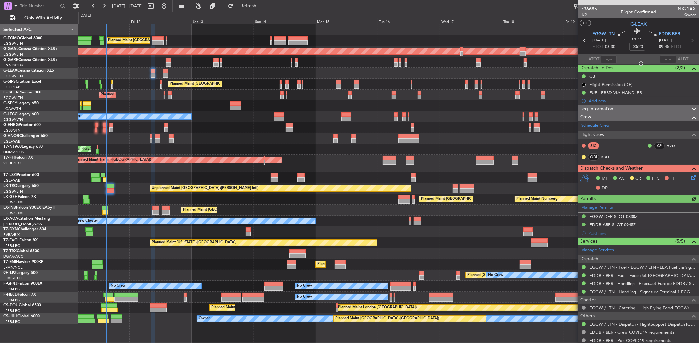
type input "+00:10"
type input "2"
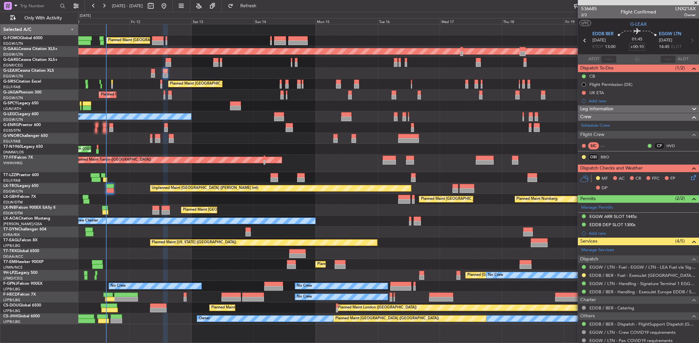
click at [113, 84] on div "Planned Maint [GEOGRAPHIC_DATA] ([GEOGRAPHIC_DATA]) AOG Maint [PERSON_NAME]" at bounding box center [388, 84] width 621 height 11
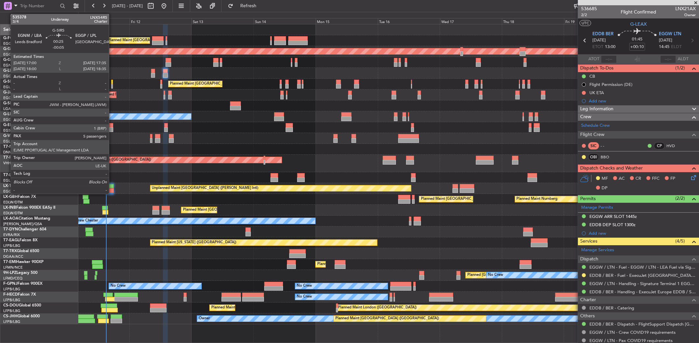
click at [112, 84] on div at bounding box center [112, 86] width 2 height 5
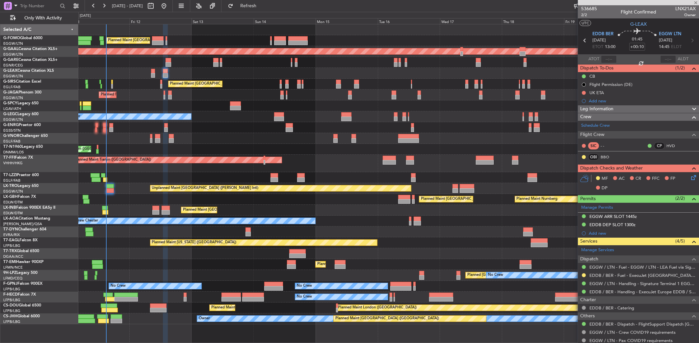
type input "-00:05"
type input "5"
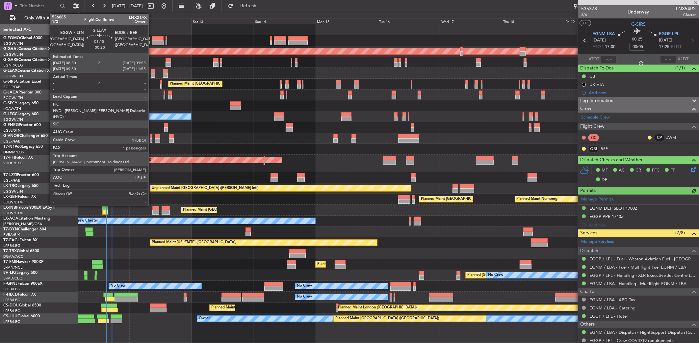
click at [151, 72] on div at bounding box center [153, 71] width 4 height 5
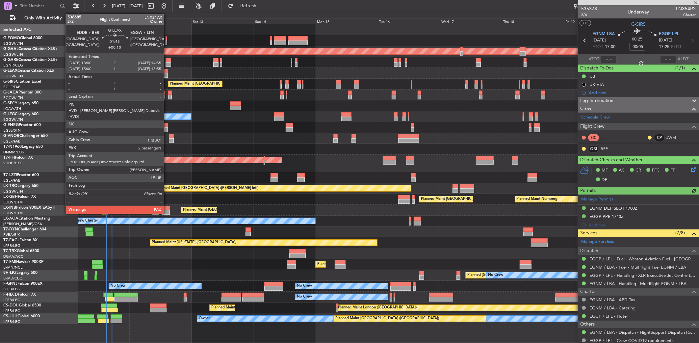
type input "-00:20"
type input "1"
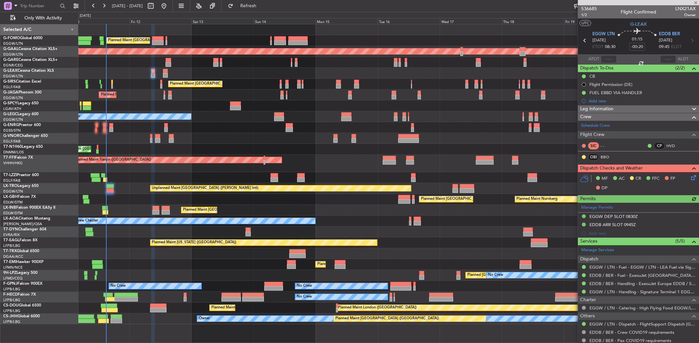
click at [114, 84] on div "Planned Maint [GEOGRAPHIC_DATA] ([GEOGRAPHIC_DATA]) AOG Maint [PERSON_NAME]" at bounding box center [388, 84] width 621 height 11
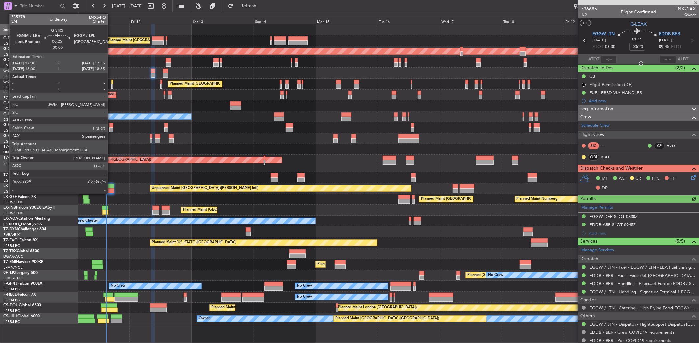
click at [111, 84] on div at bounding box center [112, 86] width 2 height 5
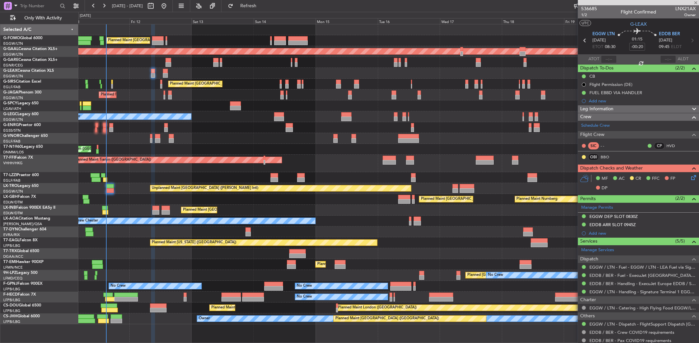
type input "-00:05"
type input "5"
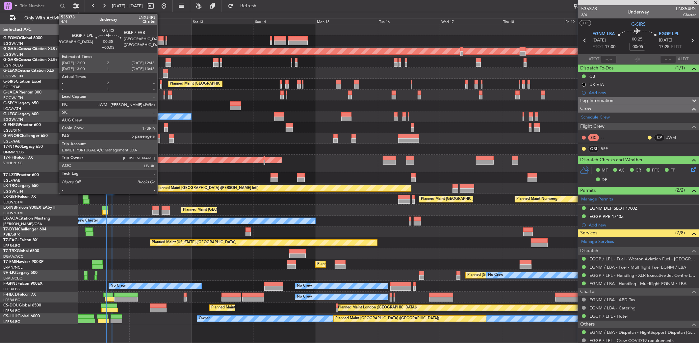
click at [161, 85] on div at bounding box center [161, 86] width 2 height 5
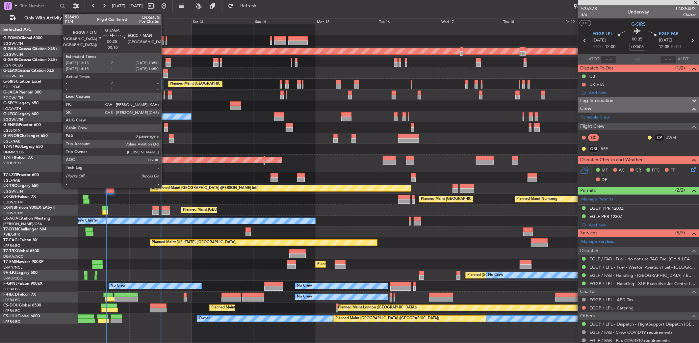
click at [164, 95] on div at bounding box center [165, 97] width 2 height 5
type input "-00:10"
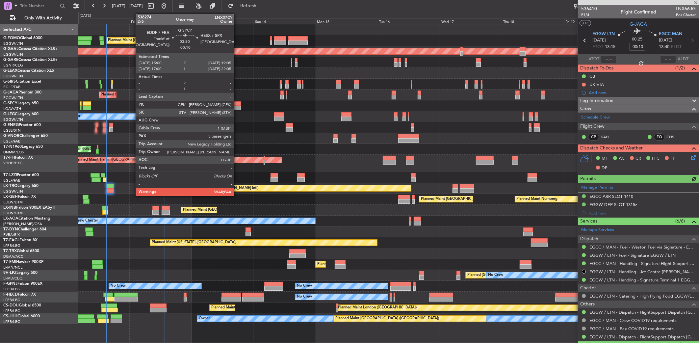
click at [237, 106] on div at bounding box center [235, 108] width 11 height 5
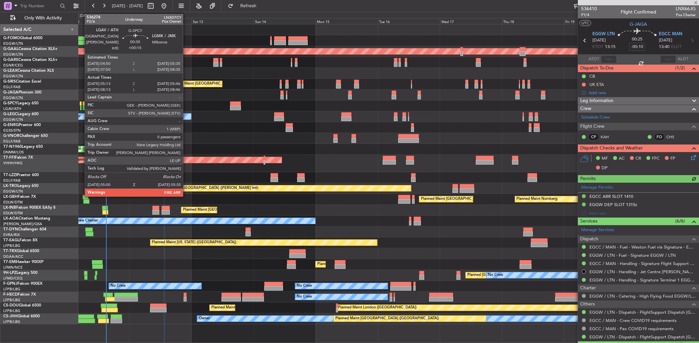
type input "3"
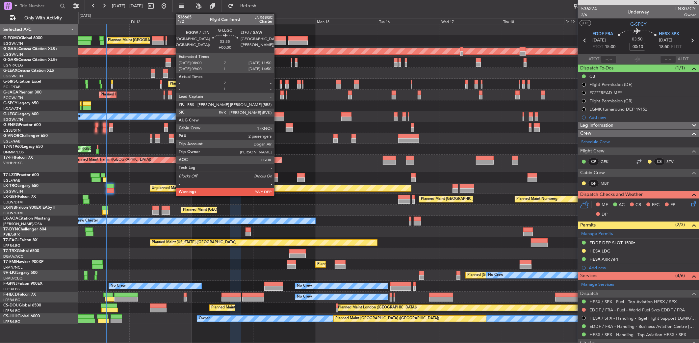
click at [278, 118] on div at bounding box center [279, 119] width 10 height 5
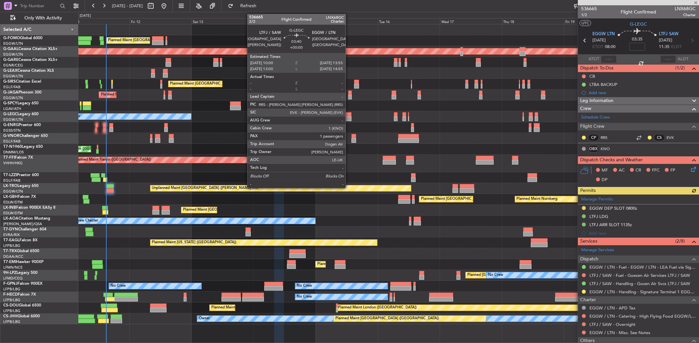
click at [351, 119] on div at bounding box center [346, 119] width 10 height 5
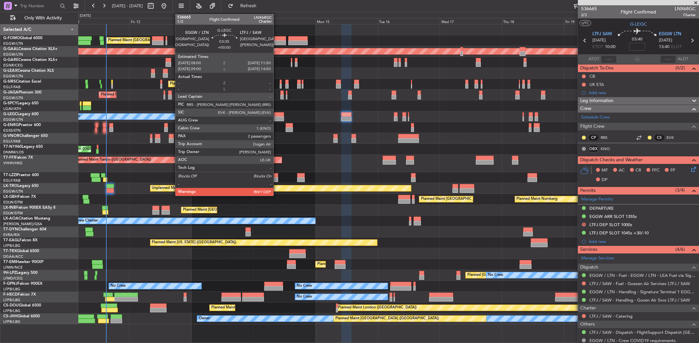
click at [277, 117] on div at bounding box center [279, 119] width 10 height 5
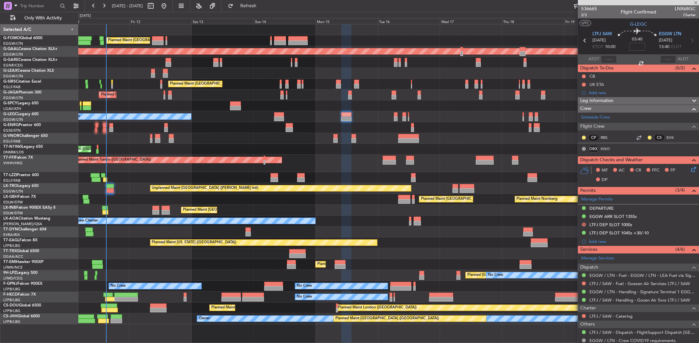
type input "2"
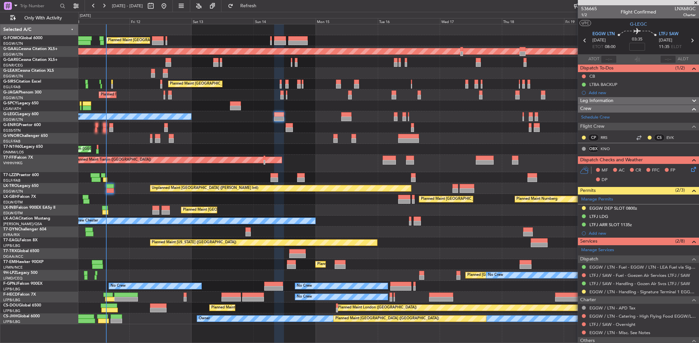
click at [218, 138] on div "Planned Maint [GEOGRAPHIC_DATA] ([GEOGRAPHIC_DATA])" at bounding box center [388, 138] width 621 height 11
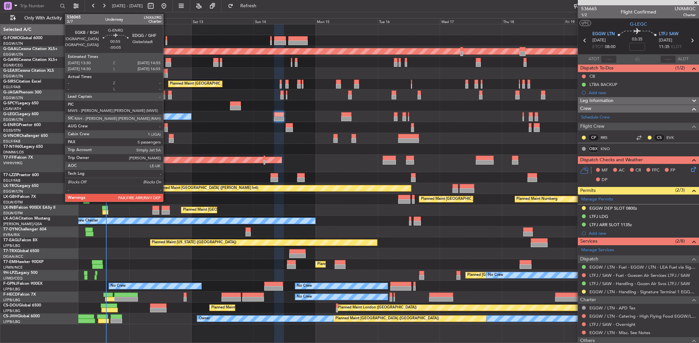
click at [166, 127] on div at bounding box center [166, 125] width 4 height 5
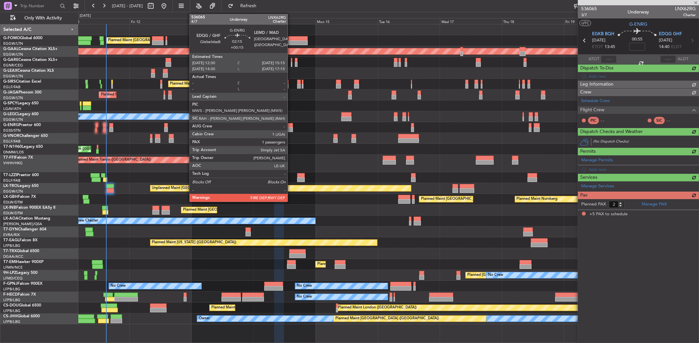
type input "-00:05"
type input "5"
click at [290, 128] on div at bounding box center [289, 129] width 7 height 5
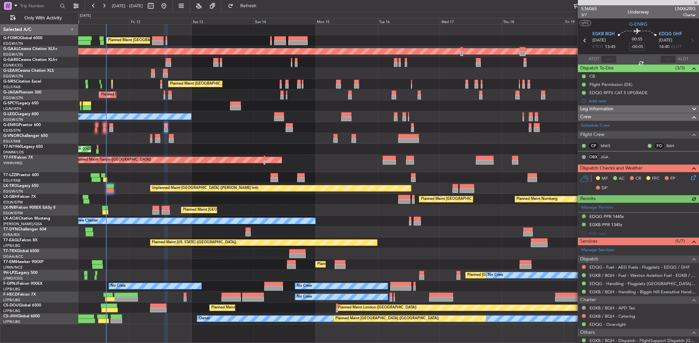
type input "+00:15"
type input "1"
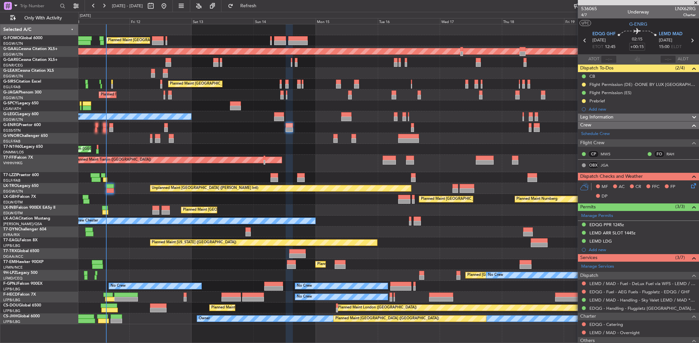
click at [149, 138] on div "Planned Maint [GEOGRAPHIC_DATA] ([GEOGRAPHIC_DATA])" at bounding box center [388, 138] width 621 height 11
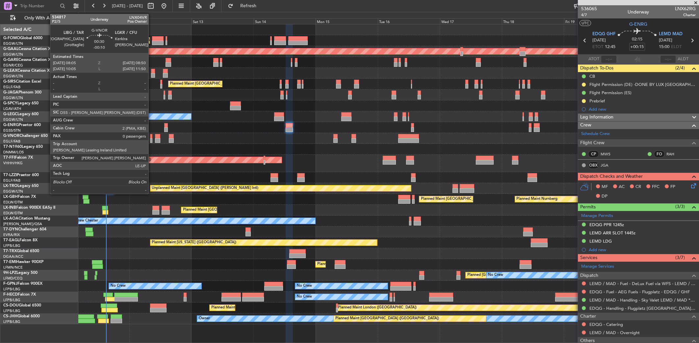
click at [152, 136] on div at bounding box center [151, 136] width 2 height 5
type input "-00:10"
type input "0"
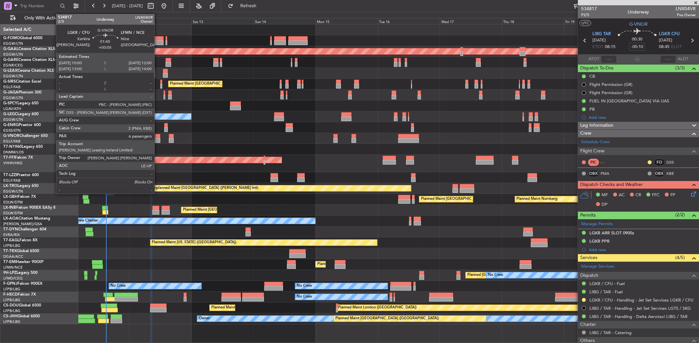
click at [157, 138] on div at bounding box center [157, 140] width 5 height 5
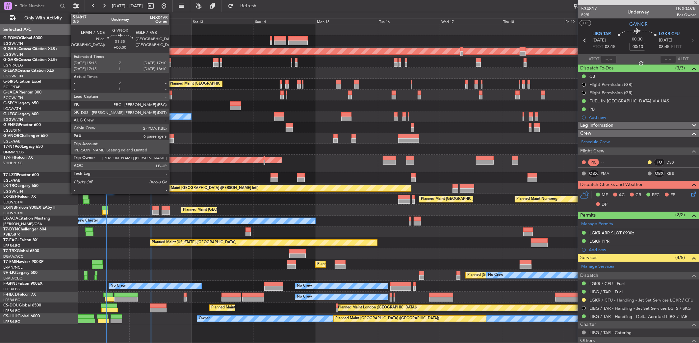
type input "+00:05"
type input "6"
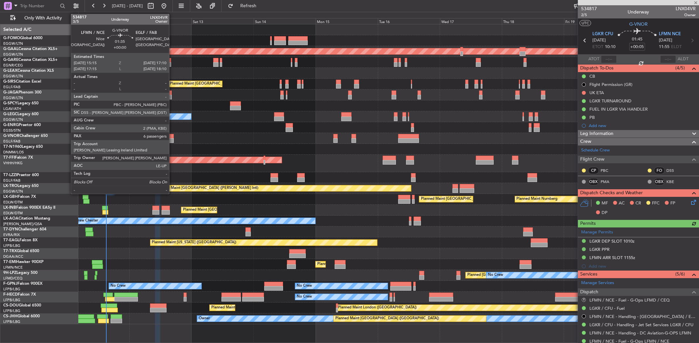
click at [172, 137] on div at bounding box center [171, 136] width 5 height 5
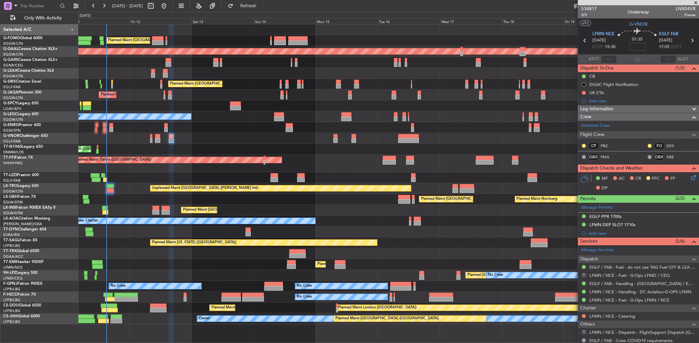
click at [123, 150] on div "AOG Maint London ([GEOGRAPHIC_DATA]) AOG Maint [GEOGRAPHIC_DATA] ([GEOGRAPHIC_D…" at bounding box center [388, 149] width 621 height 11
click at [122, 152] on div "AOG Maint London ([GEOGRAPHIC_DATA]) AOG Maint [GEOGRAPHIC_DATA] ([GEOGRAPHIC_D…" at bounding box center [388, 149] width 621 height 11
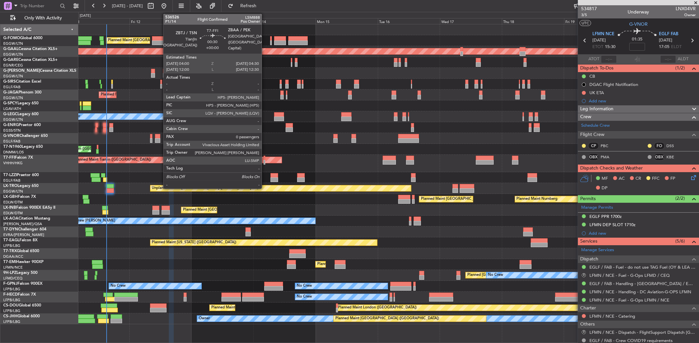
click at [265, 161] on div at bounding box center [264, 162] width 1 height 5
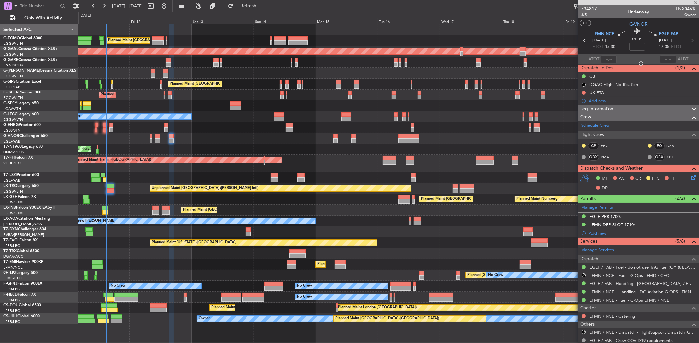
type input "0"
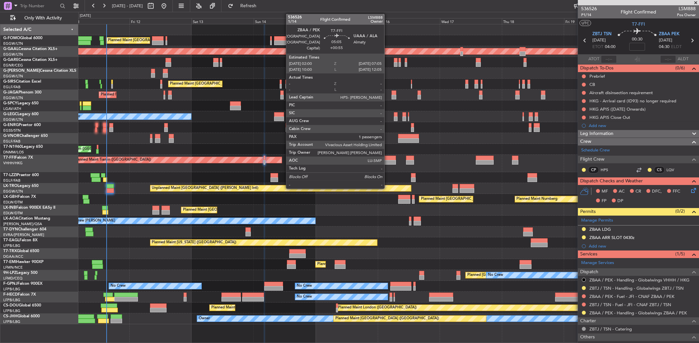
click at [388, 161] on div at bounding box center [389, 162] width 13 height 5
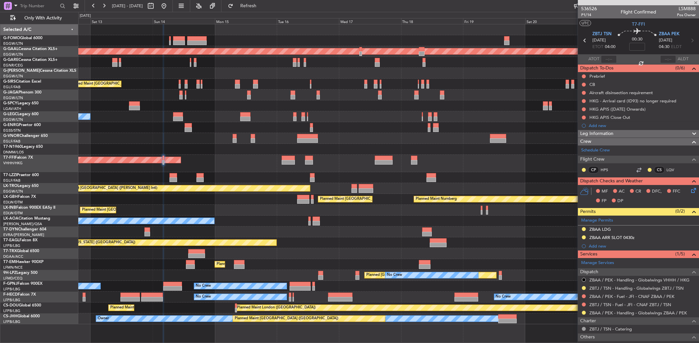
click at [338, 166] on div "Planned Maint Tianjin ([GEOGRAPHIC_DATA])" at bounding box center [388, 163] width 621 height 17
type input "+00:55"
type input "1"
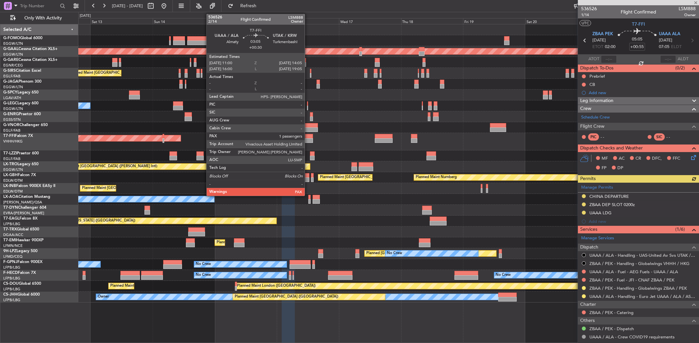
click at [308, 140] on div at bounding box center [309, 140] width 8 height 5
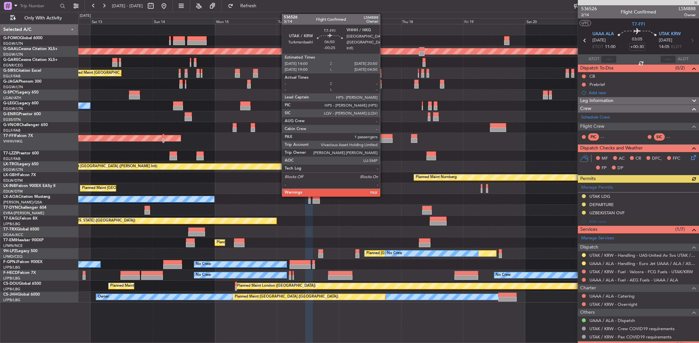
click at [383, 137] on div at bounding box center [384, 136] width 18 height 5
type input "-00:25"
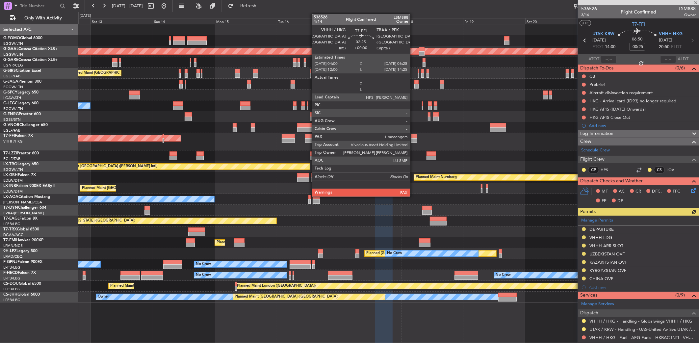
click at [413, 140] on div at bounding box center [414, 140] width 6 height 5
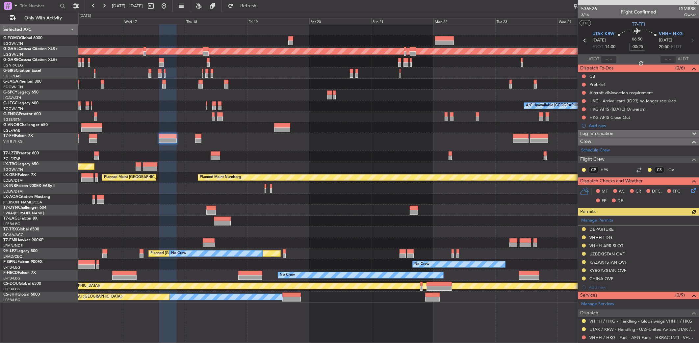
click at [245, 137] on div "Planned Maint Tianjin ([GEOGRAPHIC_DATA])" at bounding box center [388, 141] width 621 height 17
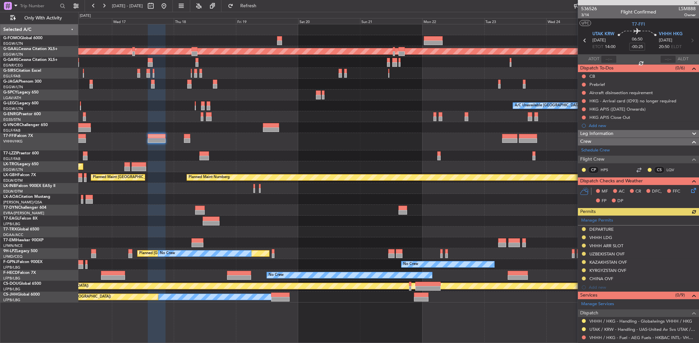
click at [184, 137] on div "Planned Maint Tianjin ([GEOGRAPHIC_DATA])" at bounding box center [388, 141] width 621 height 17
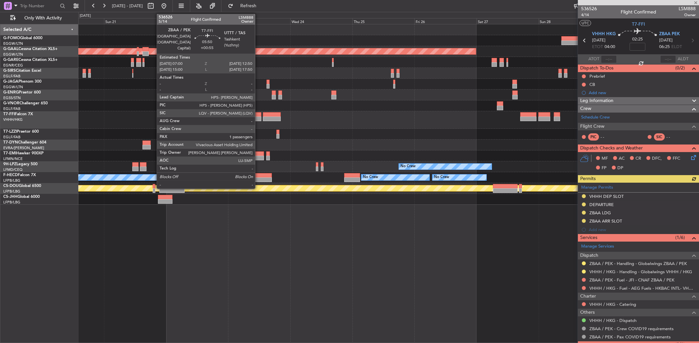
click at [258, 114] on div at bounding box center [253, 114] width 15 height 5
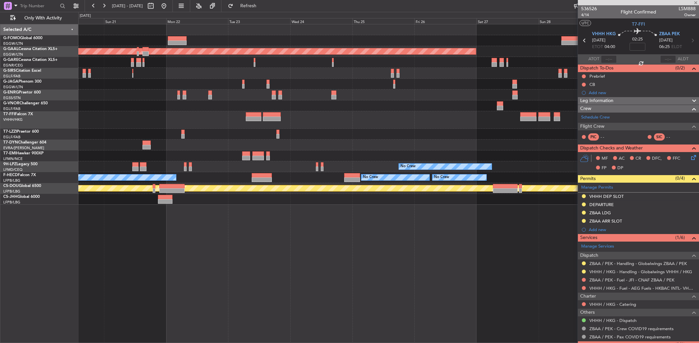
type input "+00:55"
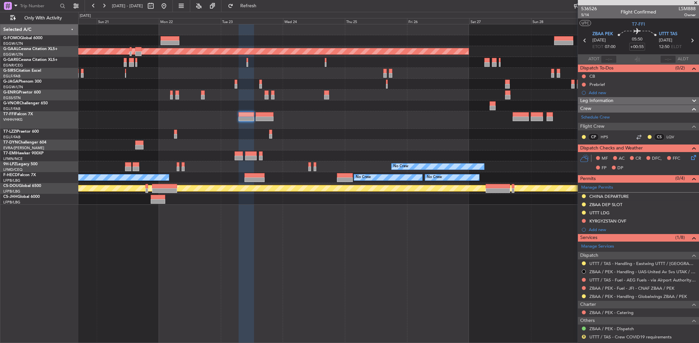
click at [153, 115] on div at bounding box center [388, 119] width 621 height 17
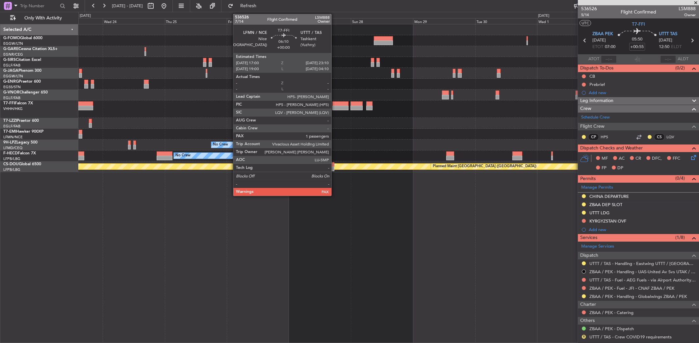
click at [335, 104] on div at bounding box center [341, 103] width 16 height 5
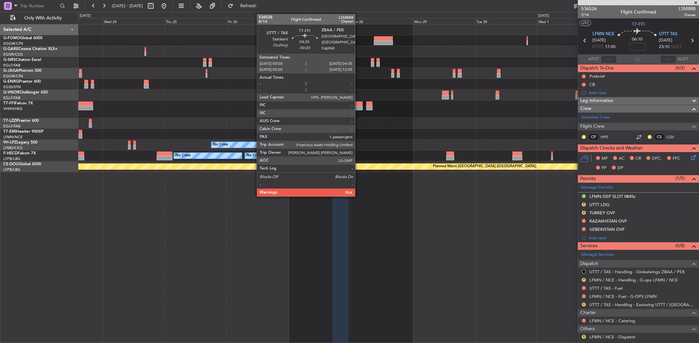
click at [358, 106] on div at bounding box center [357, 108] width 12 height 5
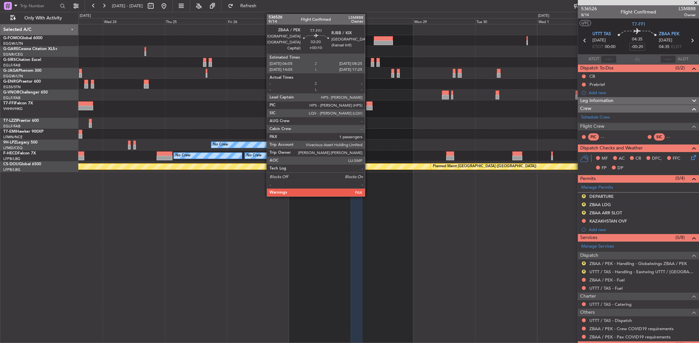
click at [368, 105] on div at bounding box center [369, 103] width 6 height 5
type input "+00:10"
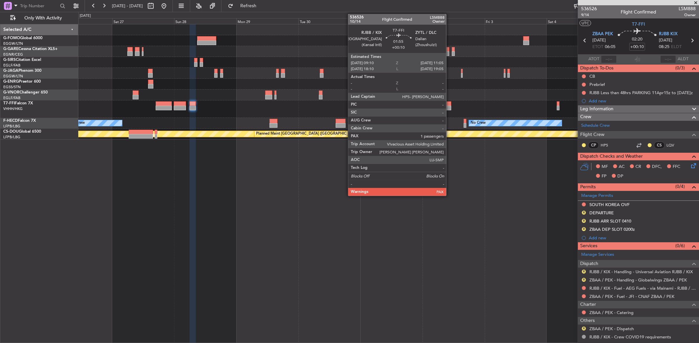
click at [449, 105] on div at bounding box center [448, 103] width 5 height 5
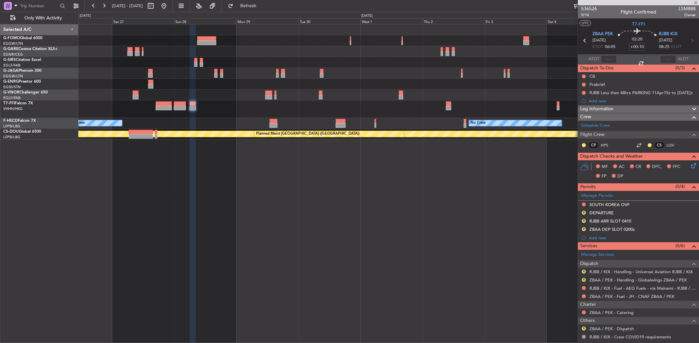
click at [148, 116] on div at bounding box center [388, 108] width 621 height 17
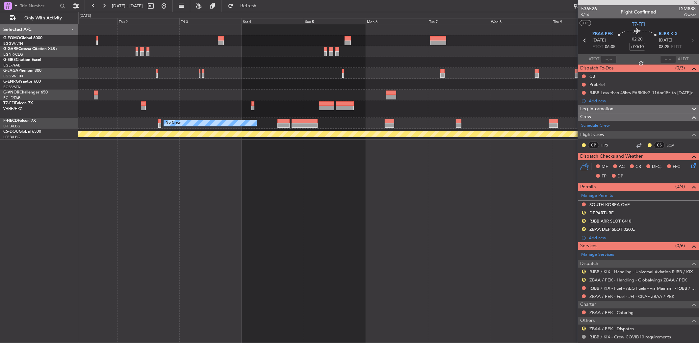
click at [326, 109] on div "Planned Maint Geneva (Cointrin)" at bounding box center [388, 108] width 621 height 17
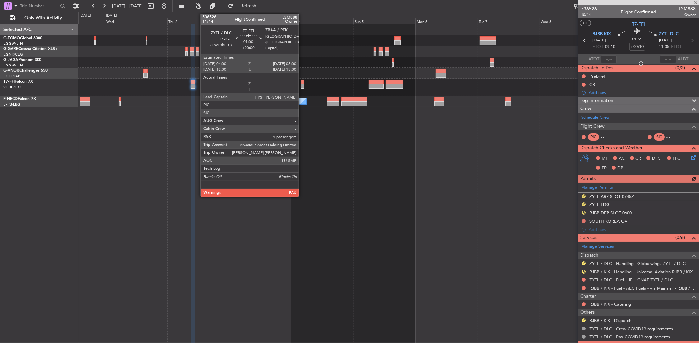
click at [302, 84] on div at bounding box center [302, 86] width 3 height 5
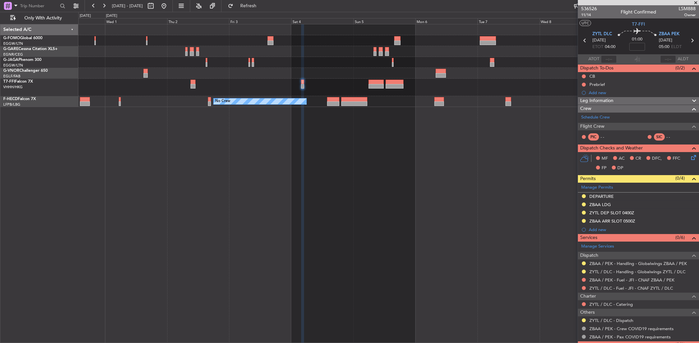
click at [647, 114] on fb-app "[DATE] - [DATE] Refresh Quick Links Only With Activity Planned Maint Geneva ([G…" at bounding box center [349, 174] width 699 height 338
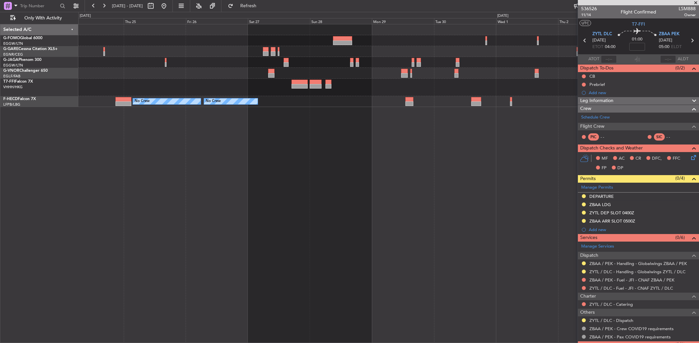
click at [584, 116] on fb-app "[DATE] - [DATE] Refresh Quick Links Only With Activity No Crew No Crew No Crew …" at bounding box center [349, 174] width 699 height 338
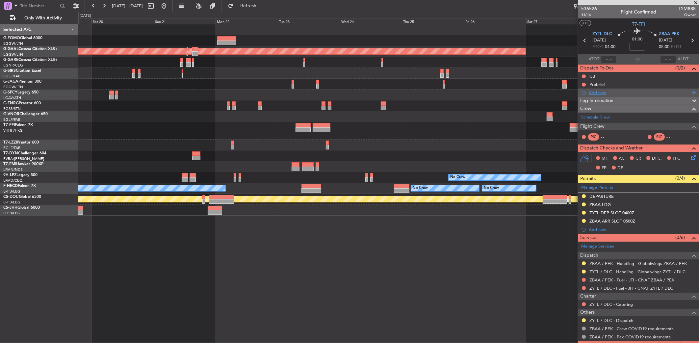
click at [647, 96] on fb-app "[DATE] - [DATE] Refresh Quick Links Only With Activity Planned [GEOGRAPHIC_DATA…" at bounding box center [349, 174] width 699 height 338
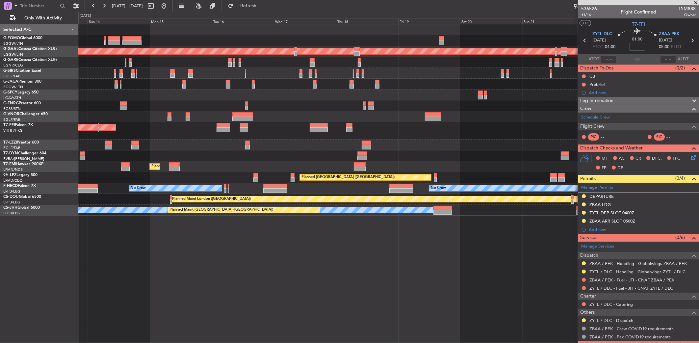
click at [413, 128] on div "Planned Maint Tianjin ([GEOGRAPHIC_DATA])" at bounding box center [388, 130] width 621 height 17
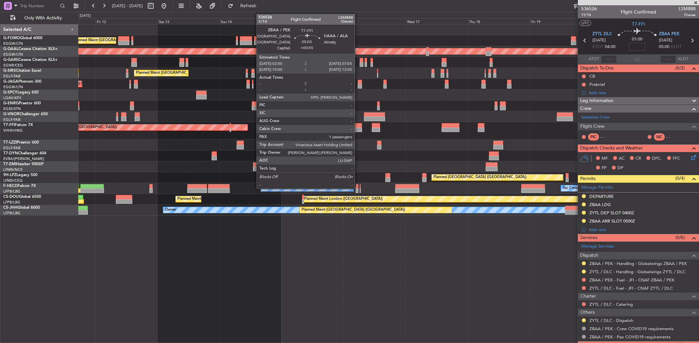
click at [455, 125] on div "Planned Maint Tianjin ([GEOGRAPHIC_DATA])" at bounding box center [388, 130] width 621 height 17
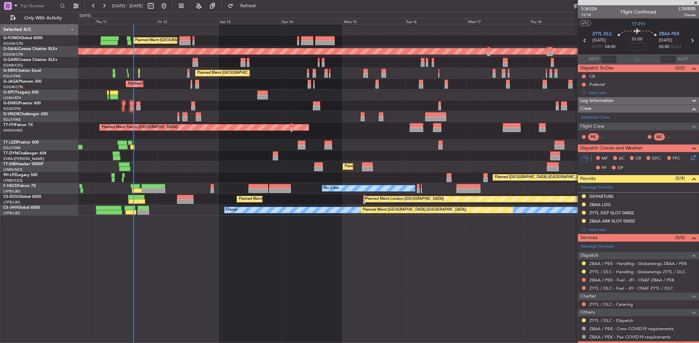
click at [317, 125] on div "Planned Maint Tianjin ([GEOGRAPHIC_DATA])" at bounding box center [388, 130] width 621 height 17
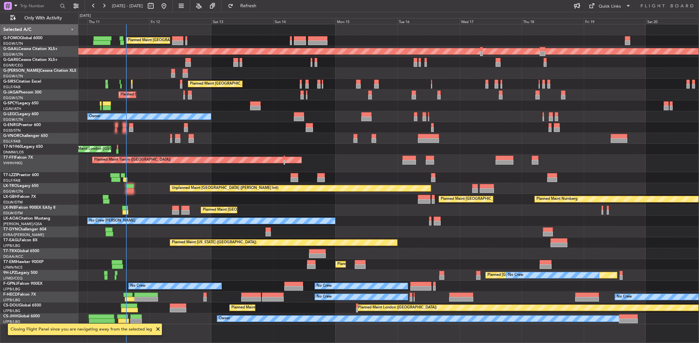
click at [262, 174] on div "Owner" at bounding box center [388, 177] width 621 height 11
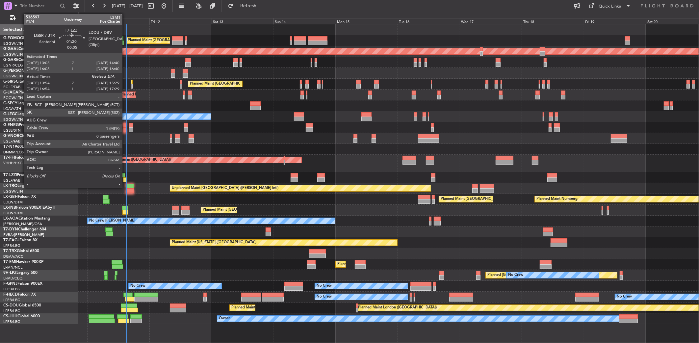
click at [125, 178] on div at bounding box center [125, 179] width 4 height 5
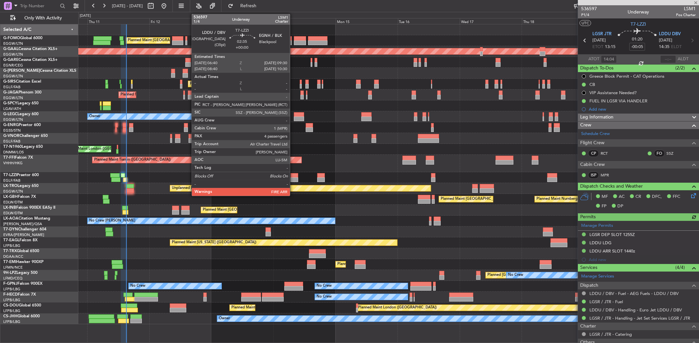
click at [293, 175] on div at bounding box center [295, 175] width 8 height 5
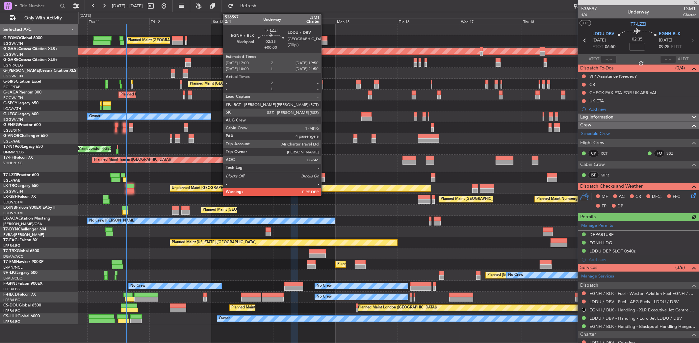
click at [324, 176] on div at bounding box center [321, 175] width 8 height 5
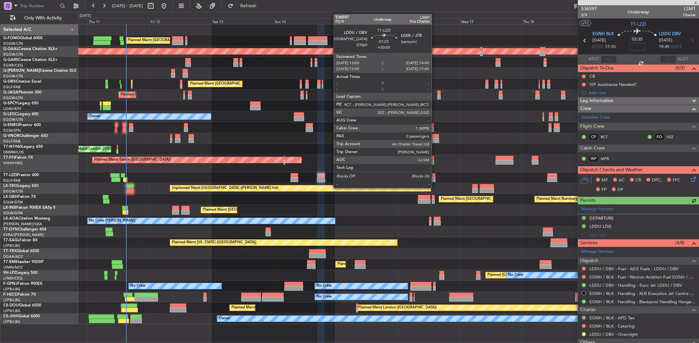
click at [435, 176] on div at bounding box center [433, 175] width 5 height 5
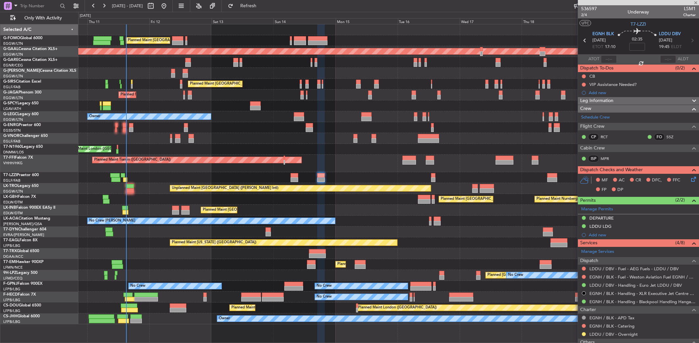
type input "0"
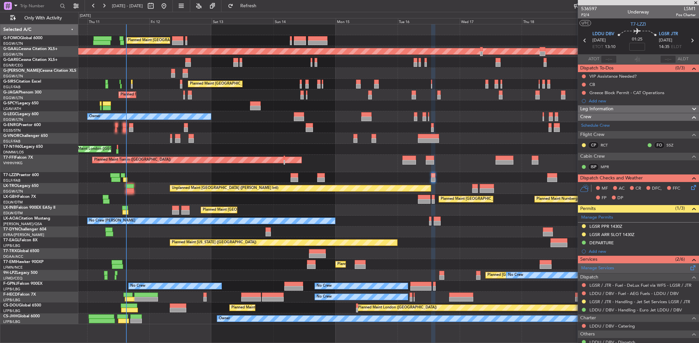
scroll to position [45, 0]
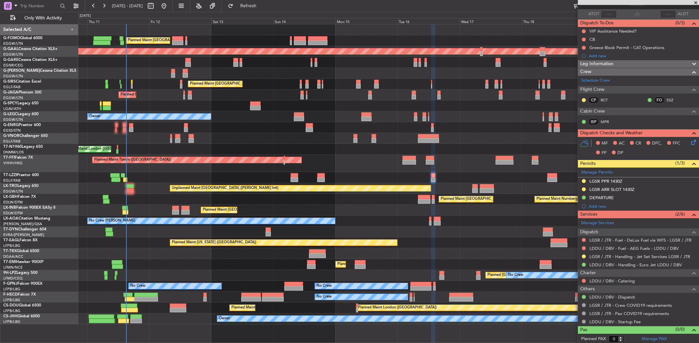
click at [389, 169] on div "Planned Maint Tianjin ([GEOGRAPHIC_DATA])" at bounding box center [388, 163] width 621 height 17
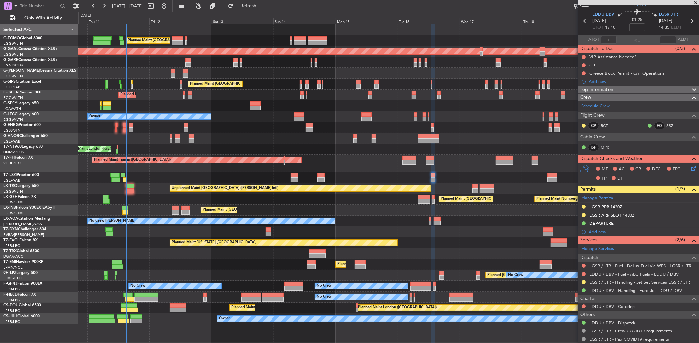
scroll to position [0, 0]
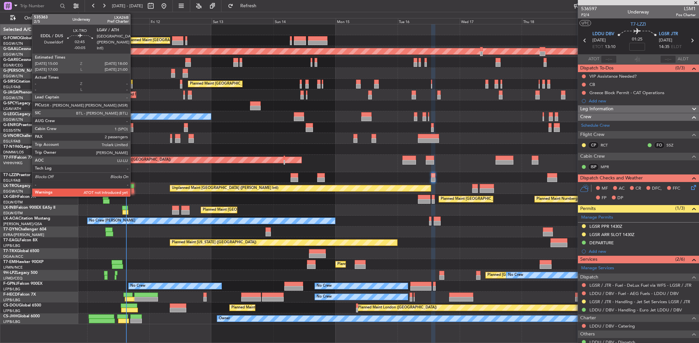
click at [131, 187] on div at bounding box center [130, 186] width 8 height 5
type input "-00:05"
type input "2"
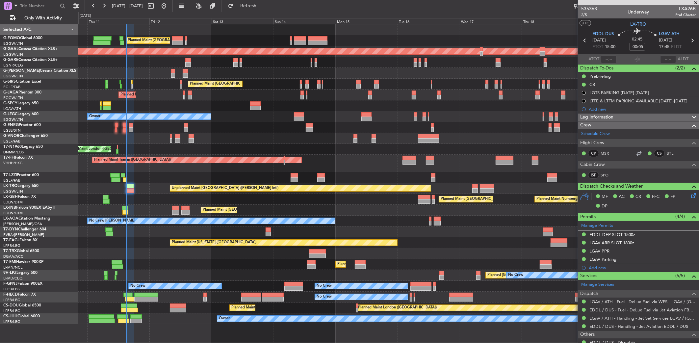
click at [234, 235] on div at bounding box center [388, 232] width 621 height 11
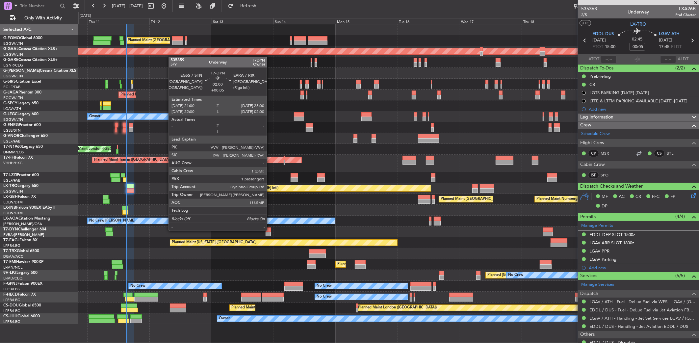
click at [271, 230] on div at bounding box center [268, 230] width 5 height 5
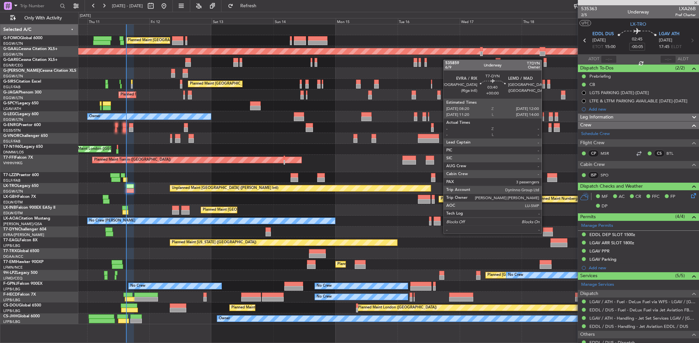
type input "+00:05"
type input "1"
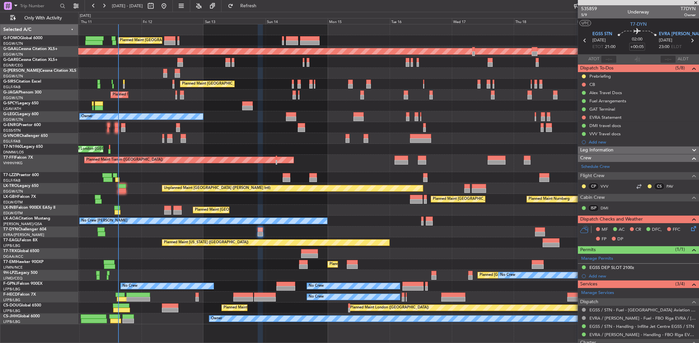
click at [130, 234] on div "Planned Maint [GEOGRAPHIC_DATA] ([GEOGRAPHIC_DATA]) Planned [GEOGRAPHIC_DATA] U…" at bounding box center [388, 174] width 621 height 300
click at [136, 274] on div "Planned [GEOGRAPHIC_DATA] ([GEOGRAPHIC_DATA]) No Crew" at bounding box center [388, 275] width 621 height 11
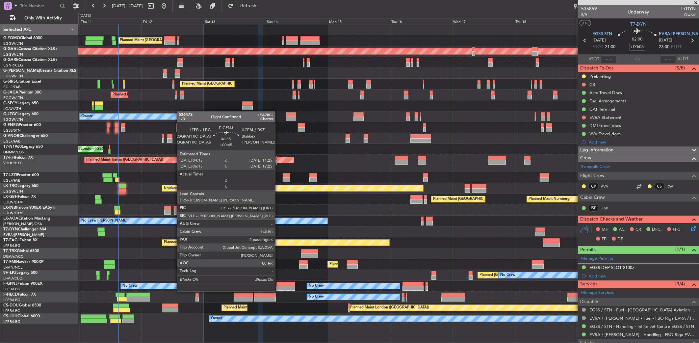
click at [279, 285] on div at bounding box center [286, 284] width 19 height 5
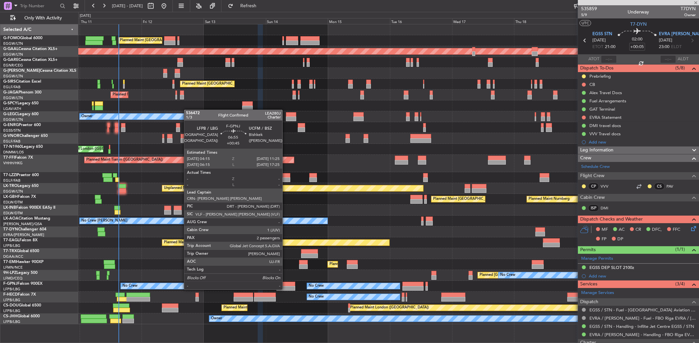
type input "+00:45"
type input "2"
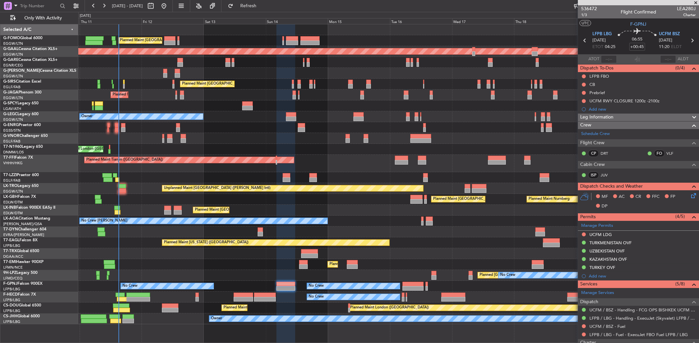
click at [218, 176] on div "Owner" at bounding box center [388, 177] width 621 height 11
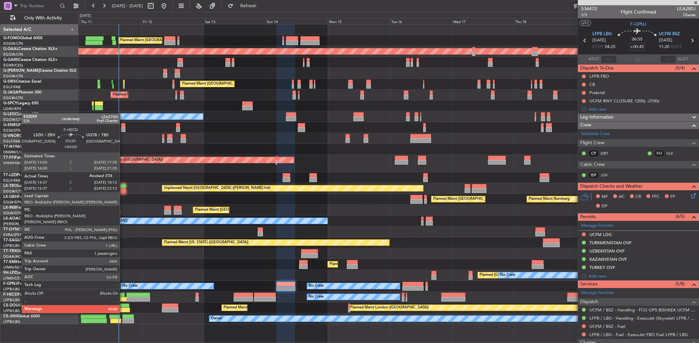
click at [123, 295] on div at bounding box center [121, 295] width 10 height 5
type input "14:47"
type input "1"
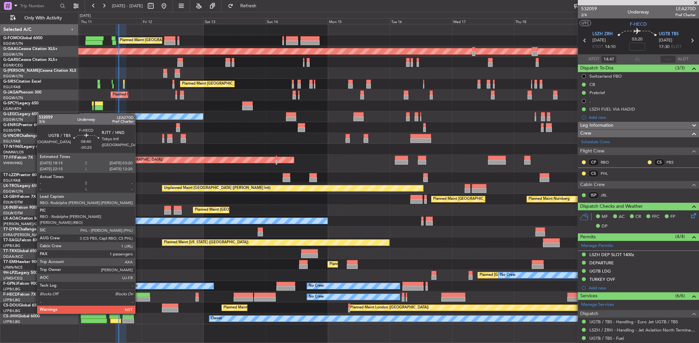
click at [138, 296] on div at bounding box center [138, 295] width 24 height 5
type input "-00:25"
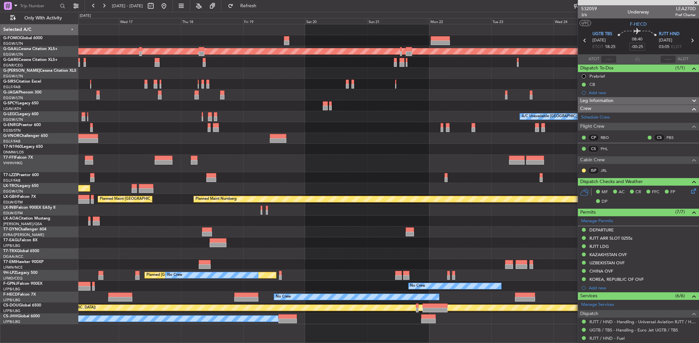
click at [137, 283] on div "Planned Maint Dusseldorf A/C Unavailable [GEOGRAPHIC_DATA] ([GEOGRAPHIC_DATA]) …" at bounding box center [388, 174] width 621 height 300
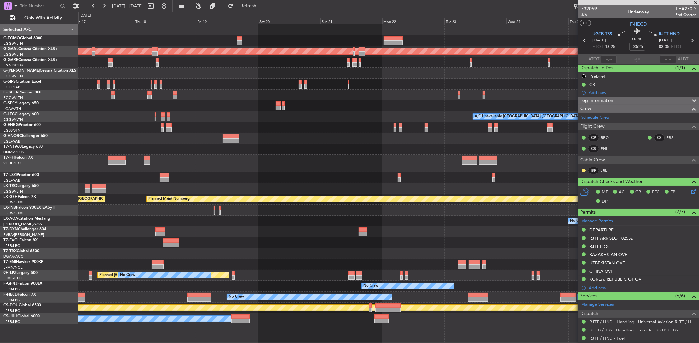
click at [100, 285] on div "Planned Maint Dusseldorf A/C Unavailable [GEOGRAPHIC_DATA] ([GEOGRAPHIC_DATA]) …" at bounding box center [388, 174] width 621 height 300
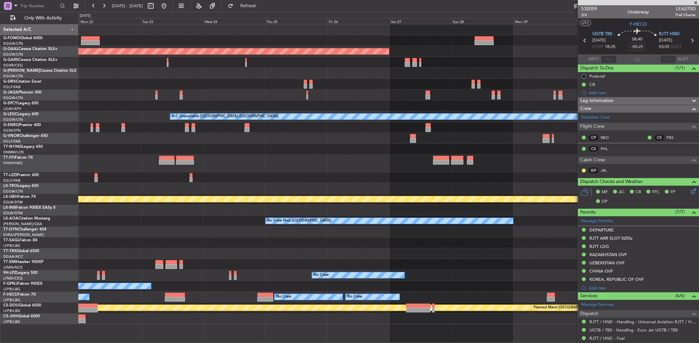
click at [222, 284] on div "No Crew" at bounding box center [388, 286] width 621 height 11
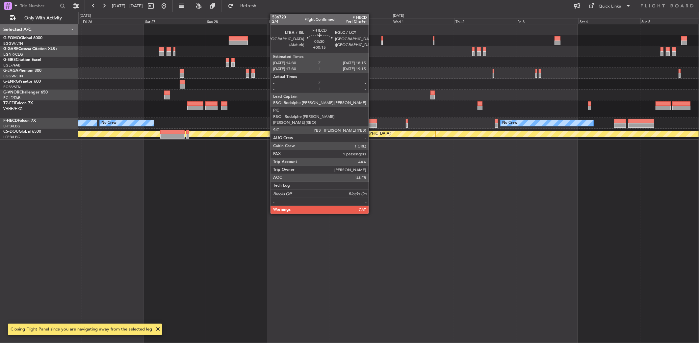
click at [372, 123] on div at bounding box center [372, 125] width 10 height 5
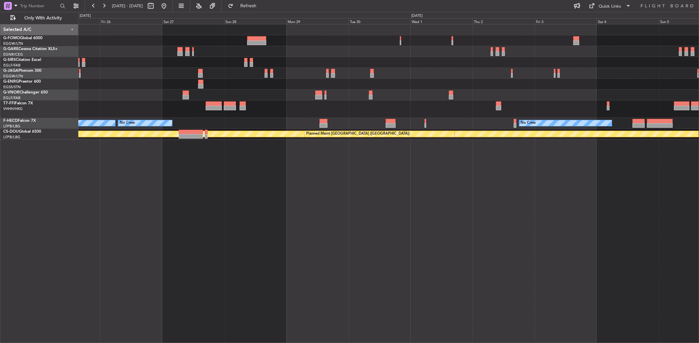
click at [689, 180] on div "No Crew No Crew No Crew Planned Maint [GEOGRAPHIC_DATA] ([GEOGRAPHIC_DATA]) Pla…" at bounding box center [388, 183] width 621 height 319
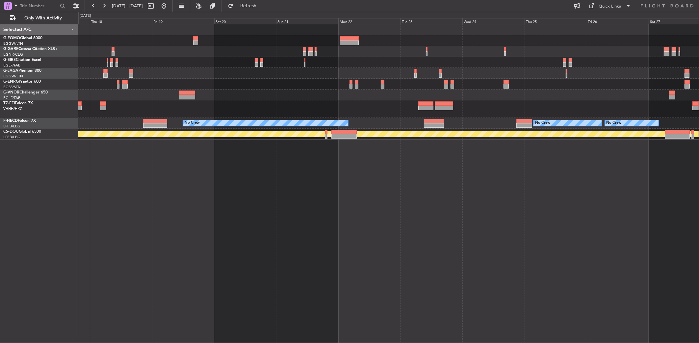
click at [581, 203] on div "No Crew No Crew No Crew No Crew Planned Maint [GEOGRAPHIC_DATA] ([GEOGRAPHIC_DA…" at bounding box center [388, 183] width 621 height 319
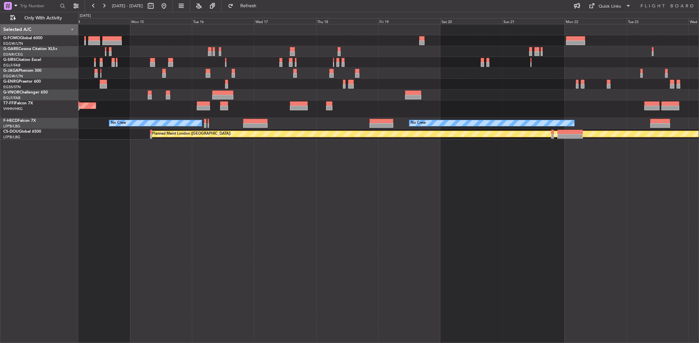
click at [548, 208] on div "Planned Maint [GEOGRAPHIC_DATA] ([GEOGRAPHIC_DATA]) Planned Maint Tianjin ([GEO…" at bounding box center [388, 183] width 621 height 319
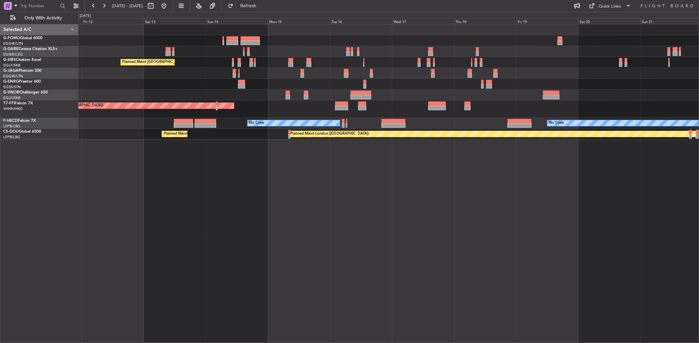
click at [589, 212] on div "Planned Maint [GEOGRAPHIC_DATA] ([GEOGRAPHIC_DATA]) No Crew Planned Maint [GEOG…" at bounding box center [388, 183] width 621 height 319
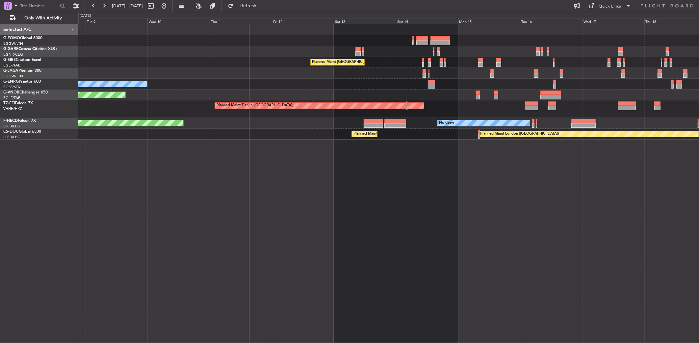
click at [246, 187] on div "Planned Maint [GEOGRAPHIC_DATA] ([GEOGRAPHIC_DATA]) No Crew Planned Maint [GEOG…" at bounding box center [388, 183] width 621 height 319
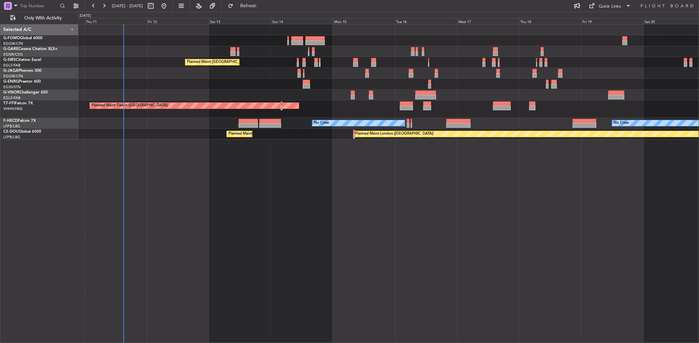
click at [211, 192] on div "Planned Maint [GEOGRAPHIC_DATA] ([GEOGRAPHIC_DATA]) No Crew Planned Maint [GEOG…" at bounding box center [388, 183] width 621 height 319
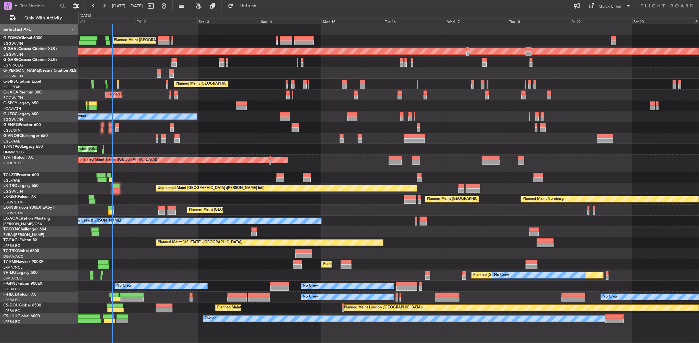
click at [163, 318] on div "Planned Maint [GEOGRAPHIC_DATA] ([GEOGRAPHIC_DATA]) Owner" at bounding box center [388, 318] width 621 height 11
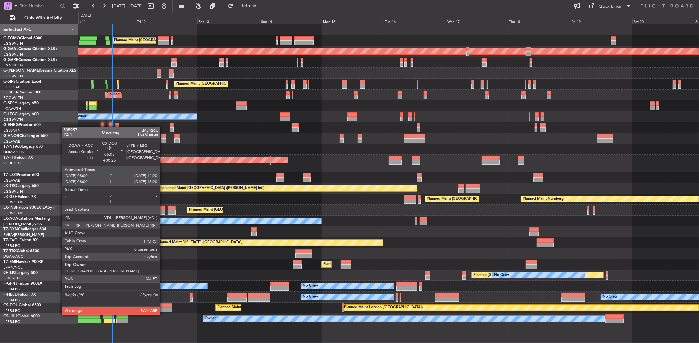
click at [163, 308] on div at bounding box center [164, 310] width 16 height 5
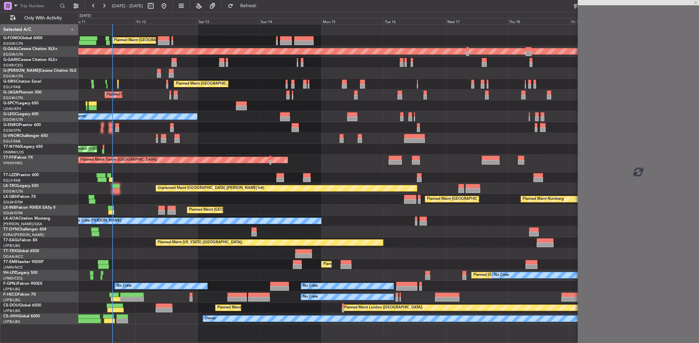
click at [174, 324] on div "Planned Maint [GEOGRAPHIC_DATA] ([GEOGRAPHIC_DATA]) Planned [GEOGRAPHIC_DATA] U…" at bounding box center [388, 183] width 621 height 319
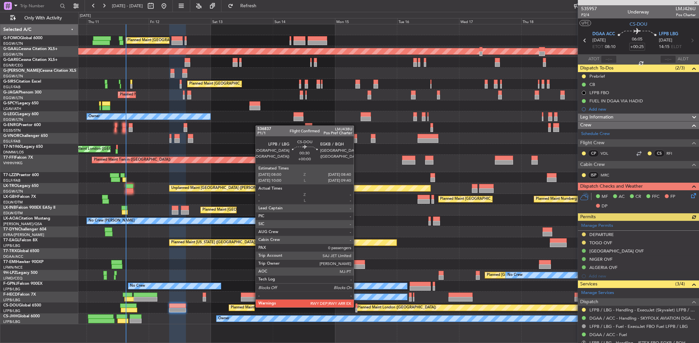
click at [357, 307] on div at bounding box center [357, 306] width 2 height 5
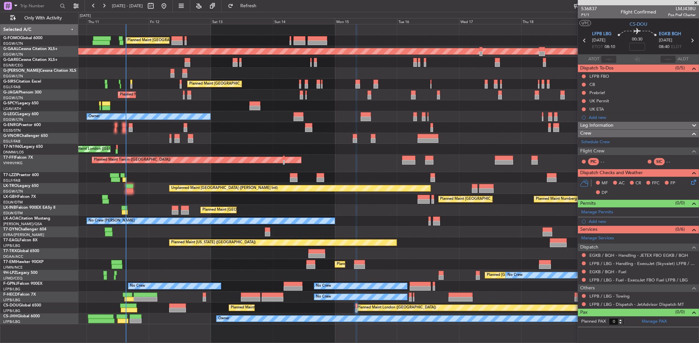
click at [165, 309] on div "Planned Maint London ([GEOGRAPHIC_DATA]) Planned Maint [GEOGRAPHIC_DATA] ([GEOG…" at bounding box center [388, 308] width 621 height 11
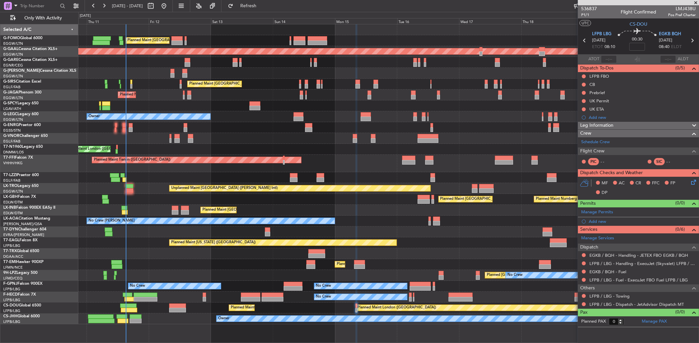
click at [179, 328] on div "Planned Maint [GEOGRAPHIC_DATA] ([GEOGRAPHIC_DATA]) Planned [GEOGRAPHIC_DATA] U…" at bounding box center [388, 183] width 621 height 319
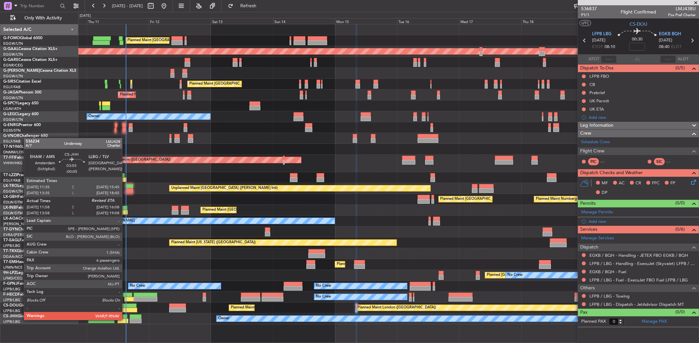
click at [125, 319] on div at bounding box center [123, 321] width 11 height 5
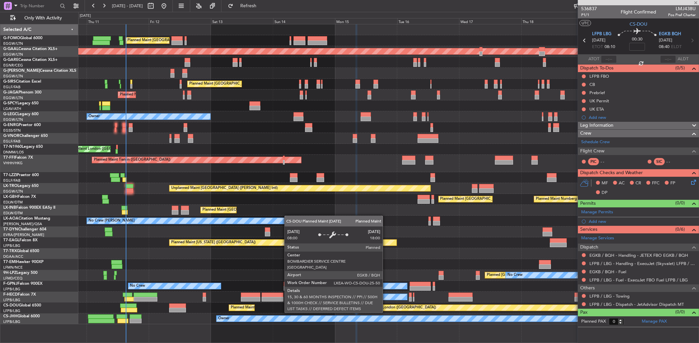
type input "-00:05"
type input "12:08"
type input "6"
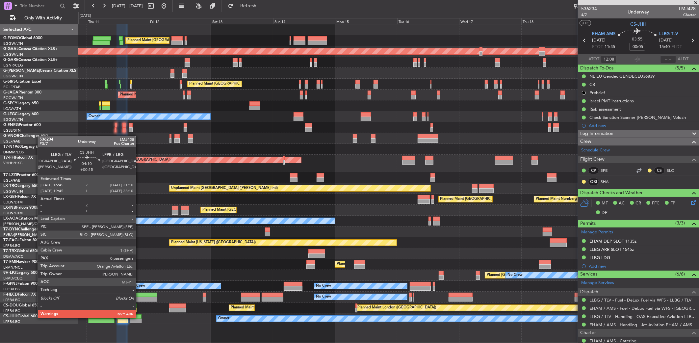
click at [139, 317] on div at bounding box center [136, 316] width 12 height 5
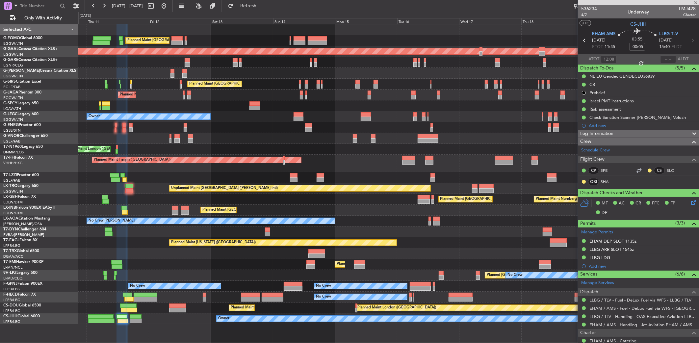
type input "+00:15"
type input "0"
